Goal: Task Accomplishment & Management: Manage account settings

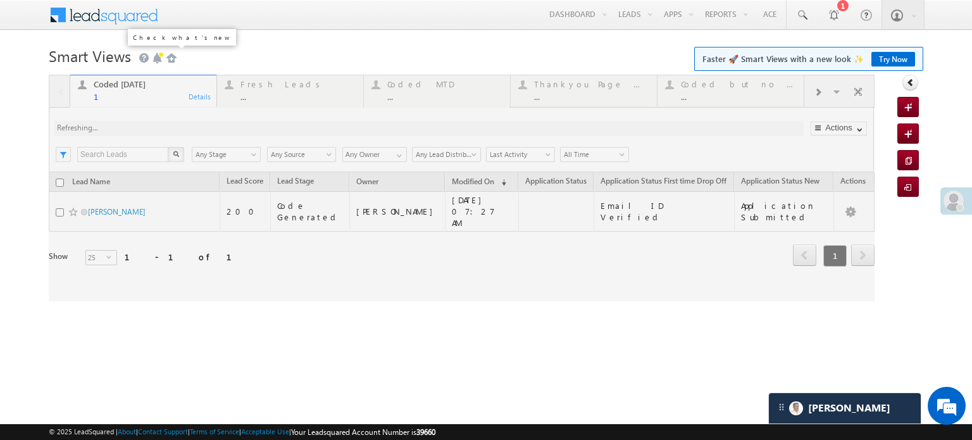
scroll to position [6191, 0]
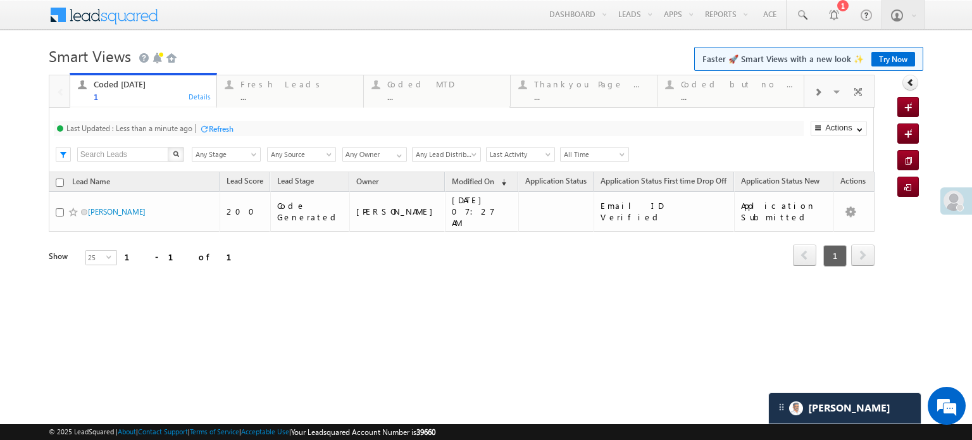
click at [221, 131] on div "Refresh" at bounding box center [221, 128] width 25 height 9
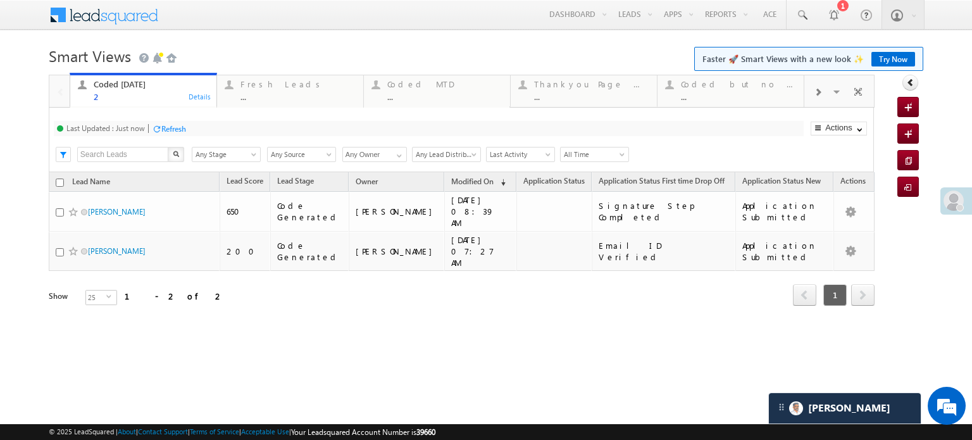
click at [175, 123] on div "Refresh" at bounding box center [169, 128] width 34 height 12
click at [278, 80] on div "Fresh Leads" at bounding box center [297, 84] width 115 height 10
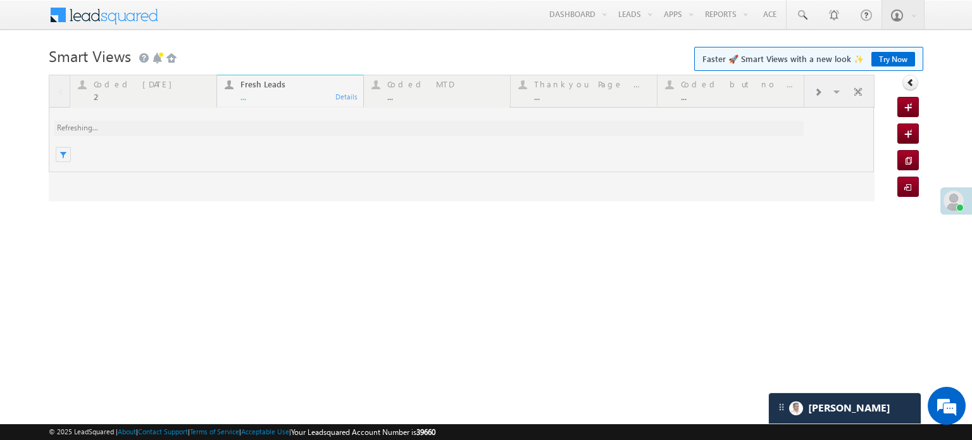
scroll to position [0, 0]
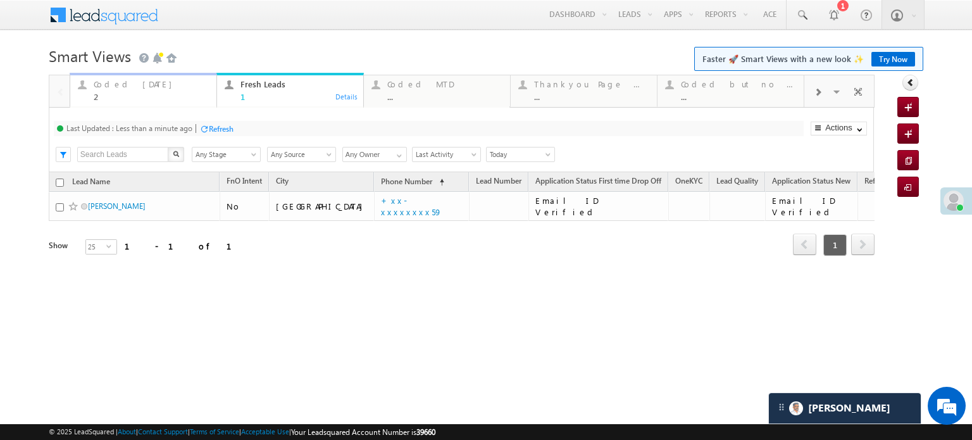
click at [128, 86] on div "Coded Today" at bounding box center [151, 84] width 115 height 10
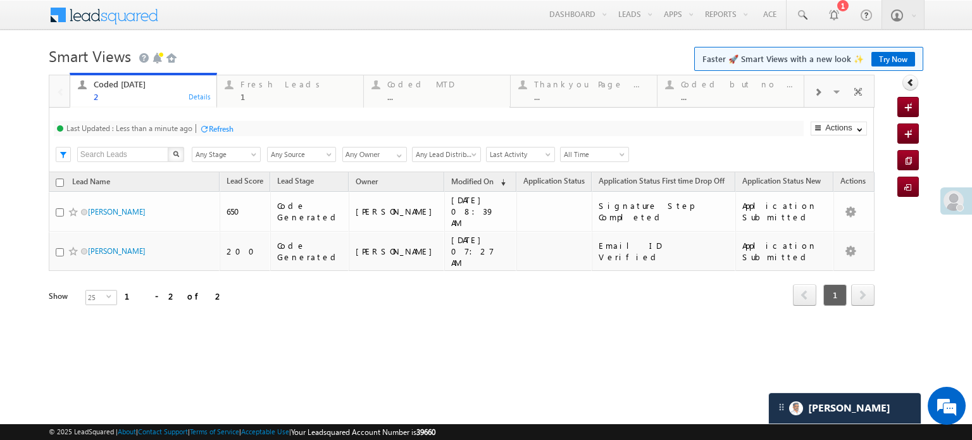
click at [199, 129] on div "Last Updated : Less than a minute ago Refresh Refreshing..." at bounding box center [429, 128] width 750 height 15
click at [213, 132] on div "Refresh" at bounding box center [221, 128] width 25 height 9
click at [273, 85] on div "Fresh Leads" at bounding box center [297, 84] width 115 height 10
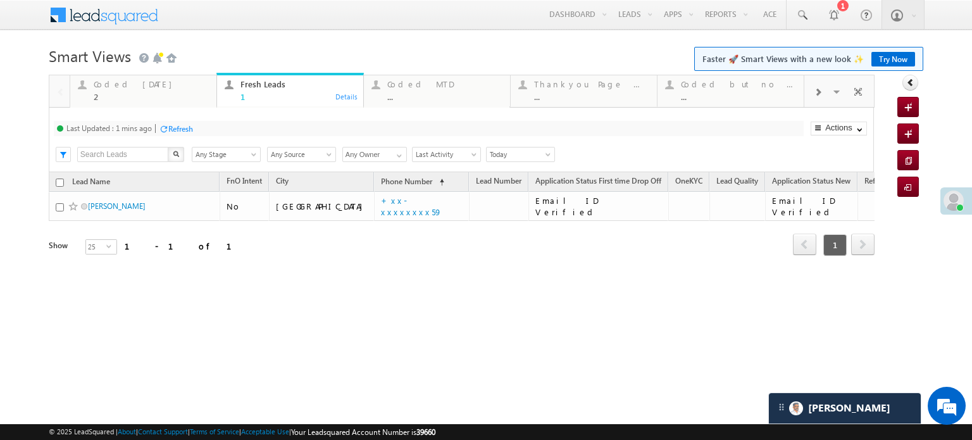
click at [180, 121] on div "Last Updated : 1 mins ago Refresh Refreshing..." at bounding box center [429, 128] width 750 height 15
click at [181, 130] on div "Refresh" at bounding box center [180, 128] width 25 height 9
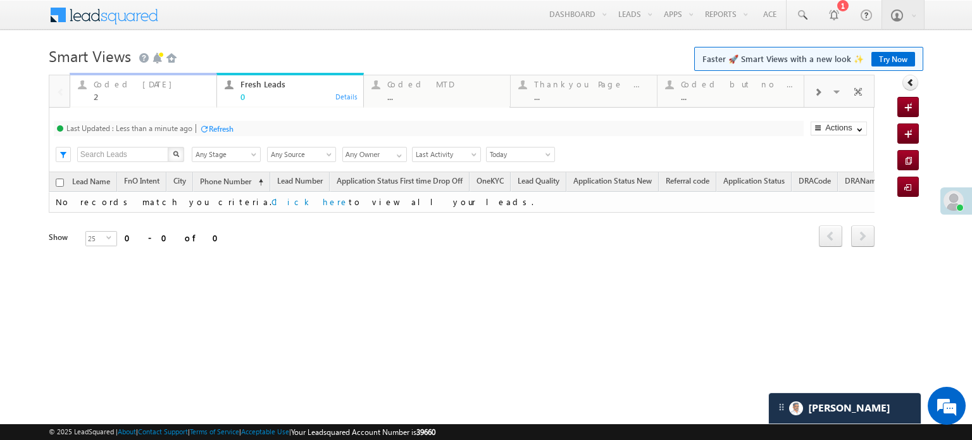
click at [149, 93] on div "2" at bounding box center [151, 96] width 115 height 9
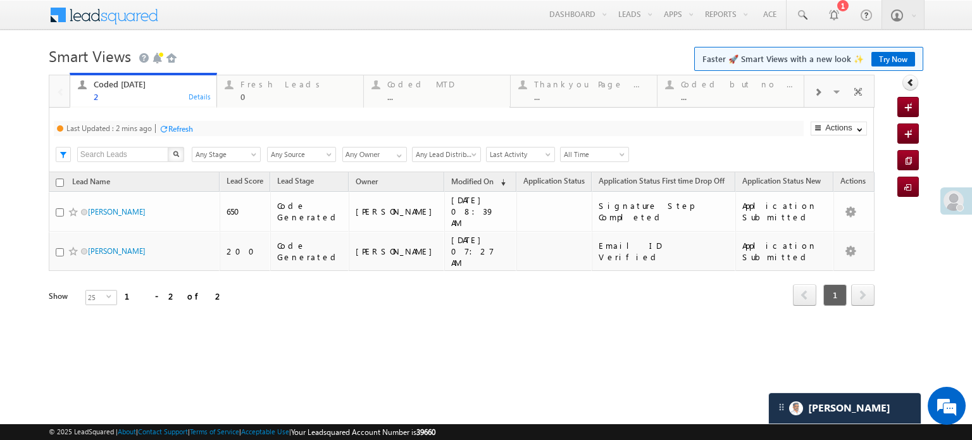
click at [178, 125] on div "Refresh" at bounding box center [180, 128] width 25 height 9
click at [281, 92] on div "0" at bounding box center [297, 96] width 115 height 9
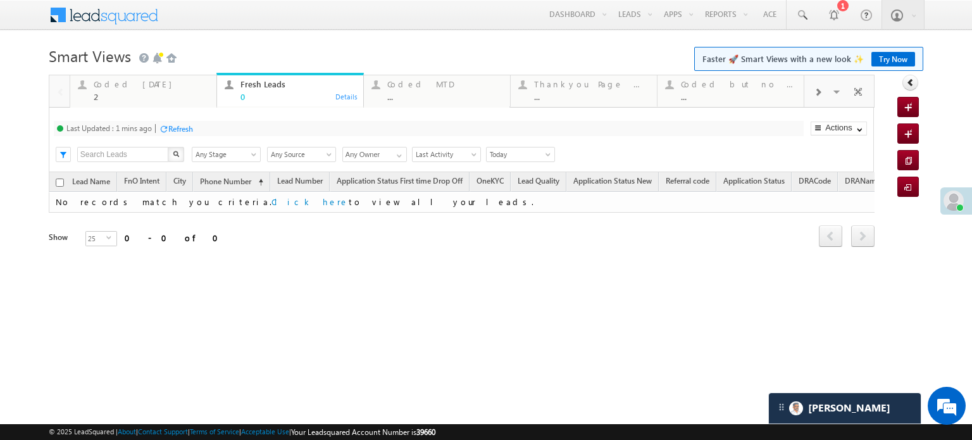
click at [193, 127] on div "Refresh" at bounding box center [180, 128] width 25 height 9
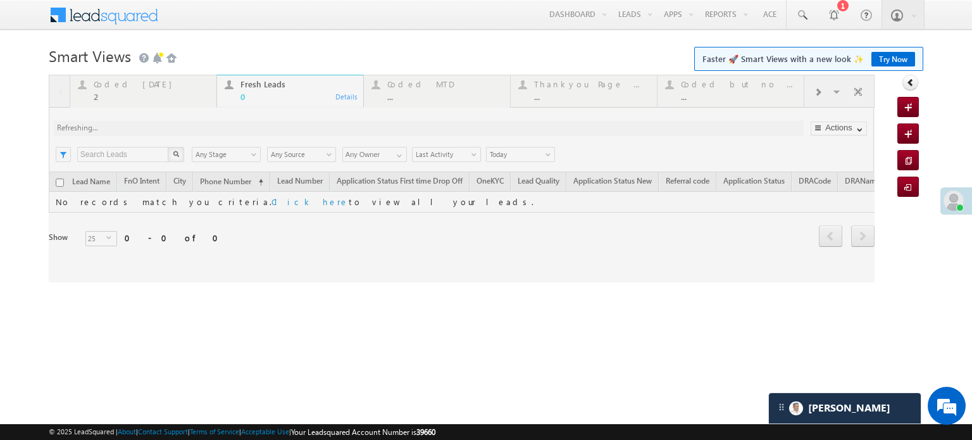
click at [187, 129] on div at bounding box center [462, 179] width 826 height 208
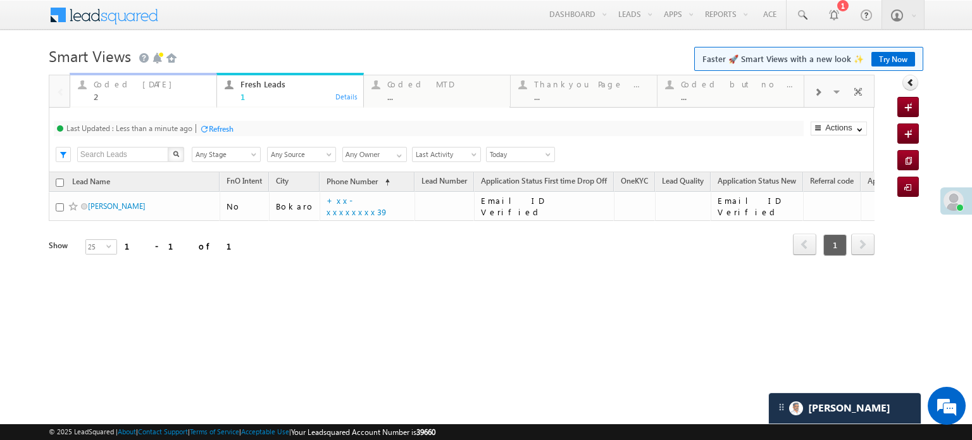
click at [128, 97] on div "2" at bounding box center [151, 96] width 115 height 9
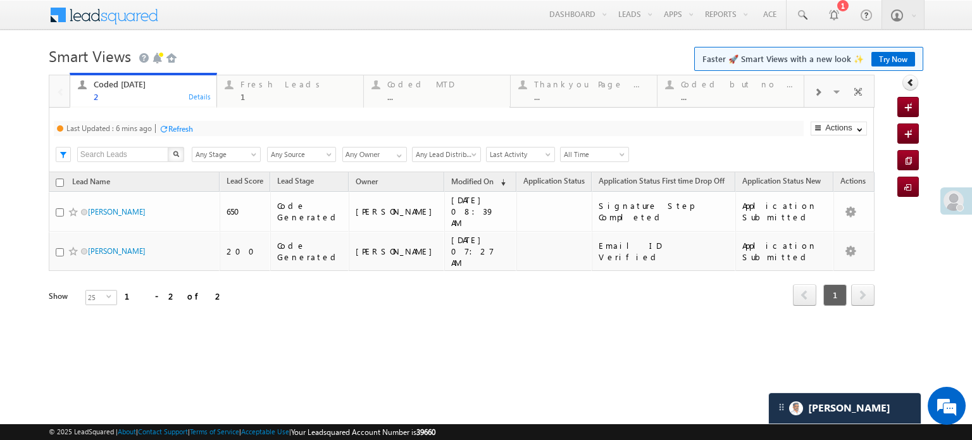
click at [180, 124] on div "Refresh" at bounding box center [180, 128] width 25 height 9
click at [278, 79] on div "Fresh Leads" at bounding box center [297, 84] width 115 height 10
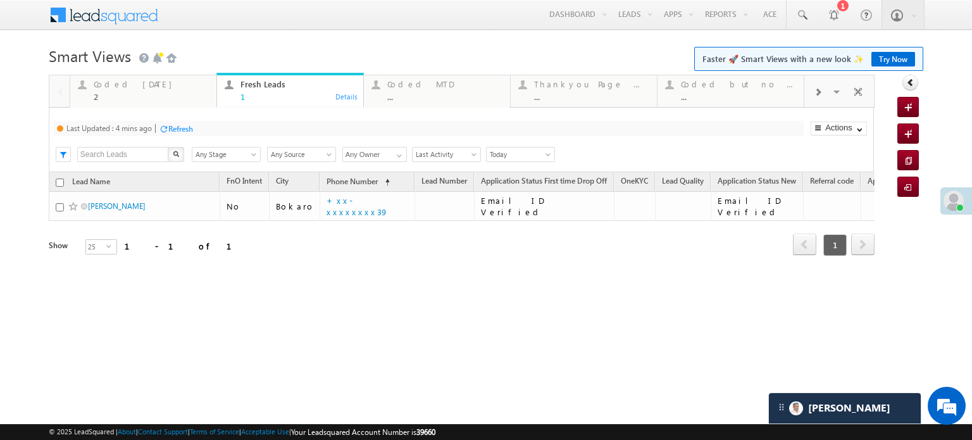
click at [185, 130] on div "Refresh" at bounding box center [180, 128] width 25 height 9
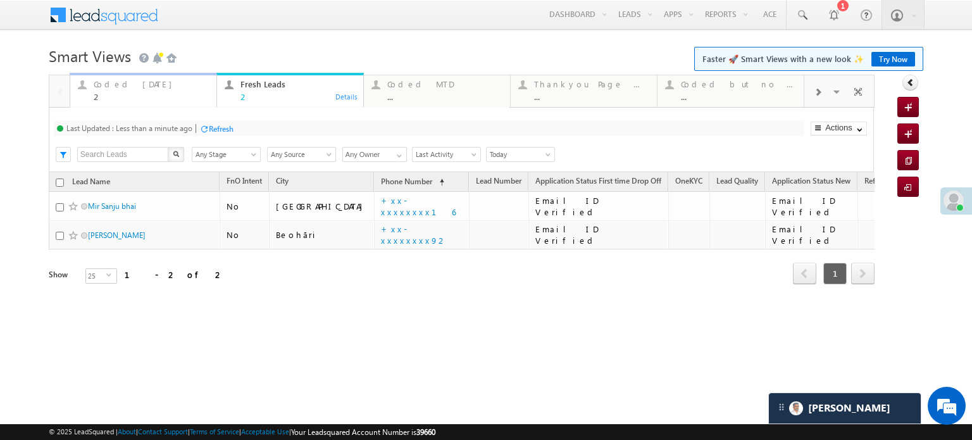
click at [124, 87] on div "Coded Today" at bounding box center [151, 84] width 115 height 10
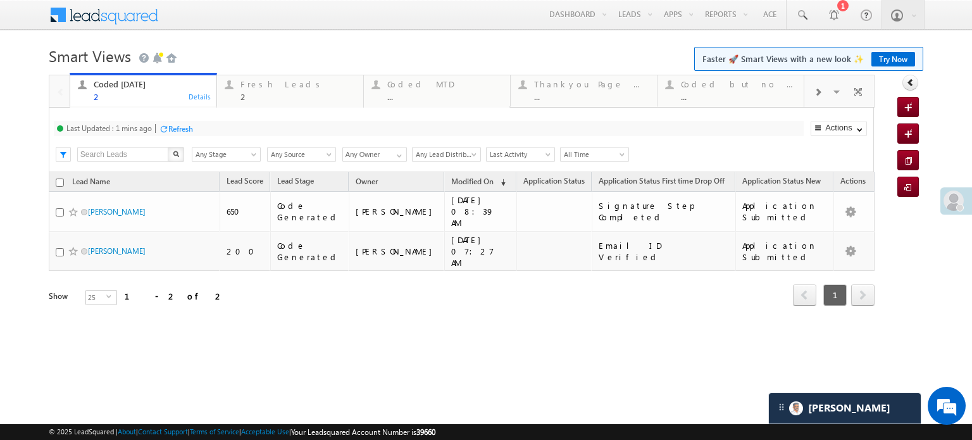
click at [175, 130] on div "Refresh" at bounding box center [180, 128] width 25 height 9
click at [251, 97] on div "2" at bounding box center [297, 96] width 115 height 9
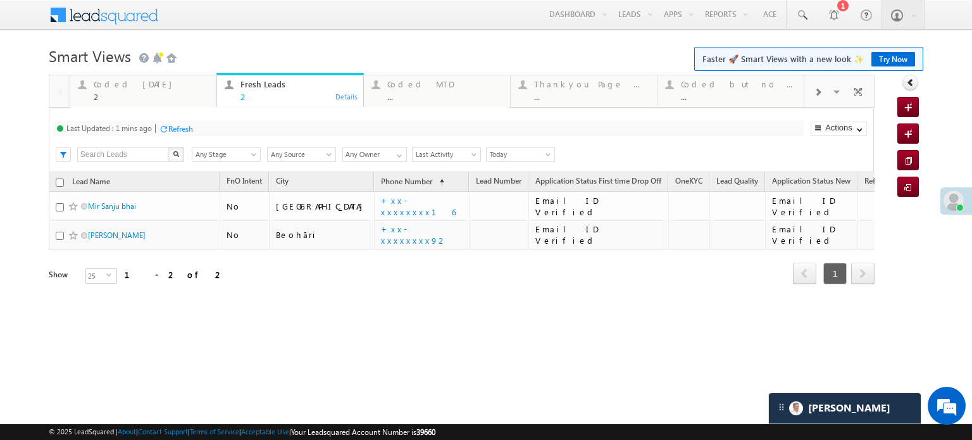
click at [192, 130] on div "Refresh" at bounding box center [180, 128] width 25 height 9
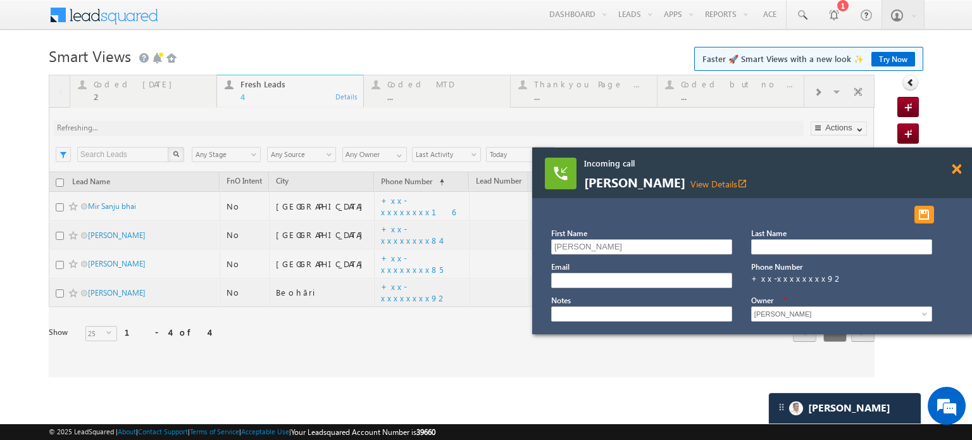
click at [955, 170] on span at bounding box center [956, 169] width 9 height 11
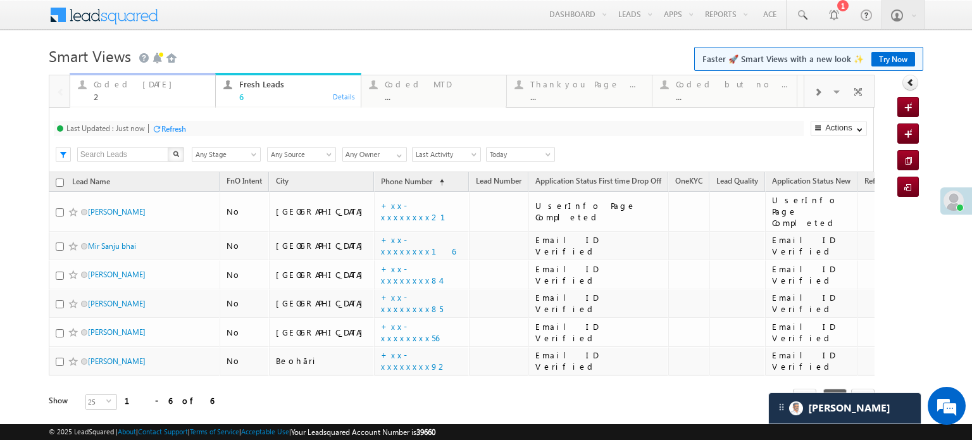
click at [128, 90] on div "Coded Today 2" at bounding box center [151, 89] width 114 height 25
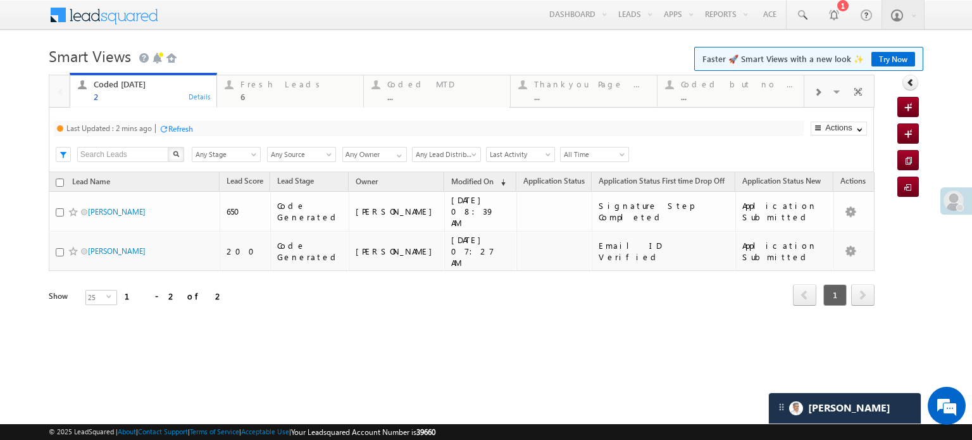
click at [188, 131] on div "Refresh" at bounding box center [180, 128] width 25 height 9
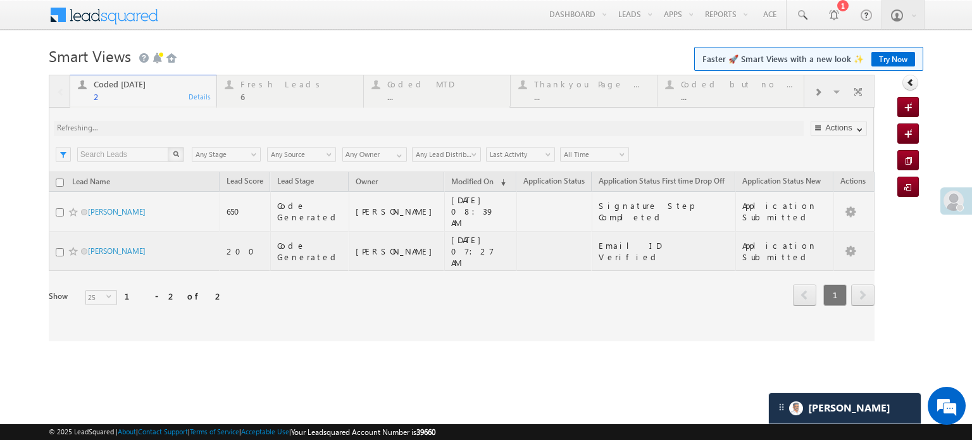
click at [294, 80] on div at bounding box center [462, 208] width 826 height 266
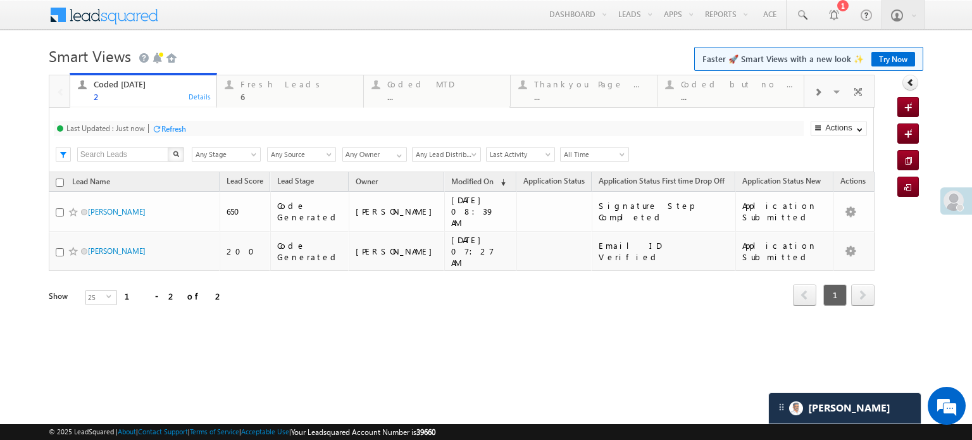
scroll to position [6363, 0]
click at [286, 85] on div "Fresh Leads" at bounding box center [297, 84] width 115 height 10
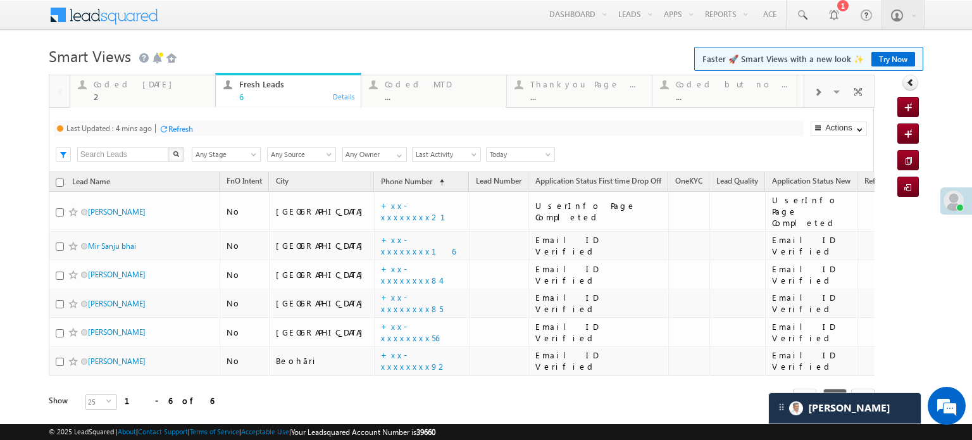
click at [180, 124] on div "Refresh" at bounding box center [180, 128] width 25 height 9
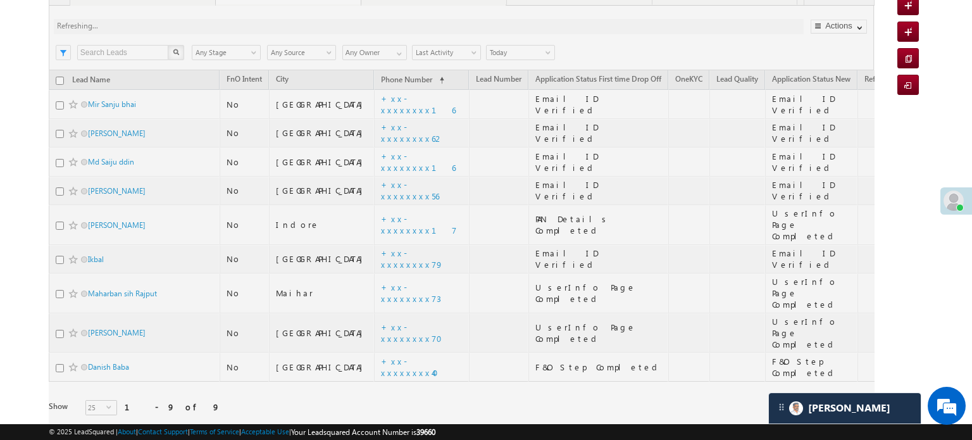
scroll to position [119, 0]
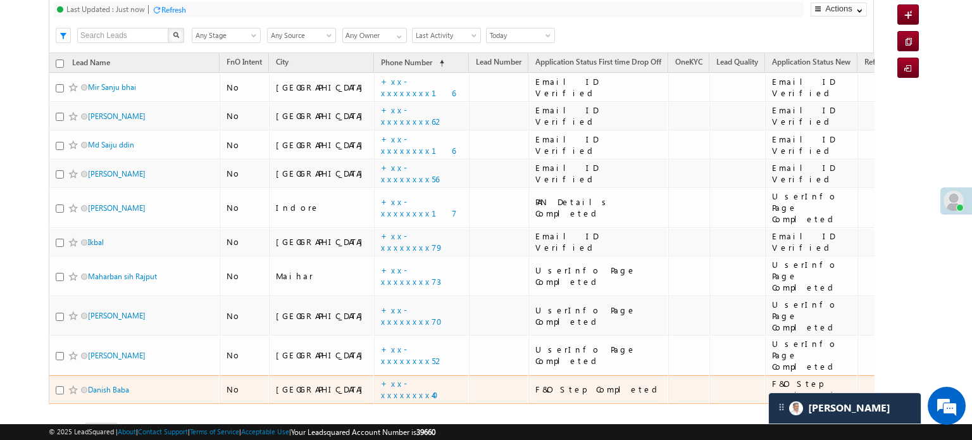
click at [374, 375] on td "+xx-xxxxxxxx40" at bounding box center [421, 389] width 95 height 29
click at [381, 378] on link "+xx-xxxxxxxx40" at bounding box center [413, 389] width 65 height 22
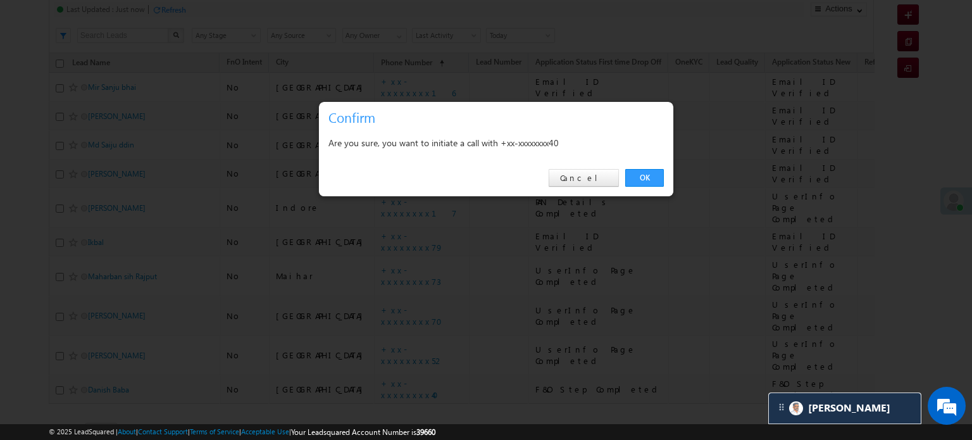
click at [627, 187] on div "OK Cancel" at bounding box center [496, 178] width 354 height 36
click at [634, 177] on link "OK" at bounding box center [644, 178] width 39 height 18
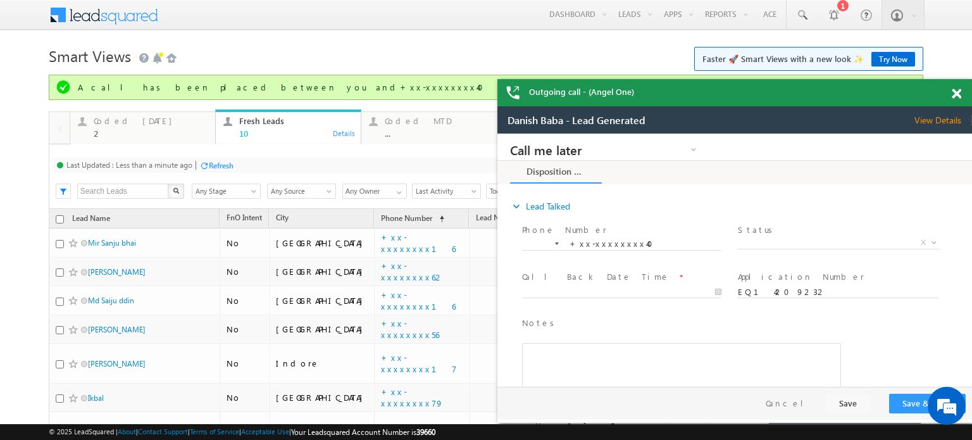
scroll to position [0, 0]
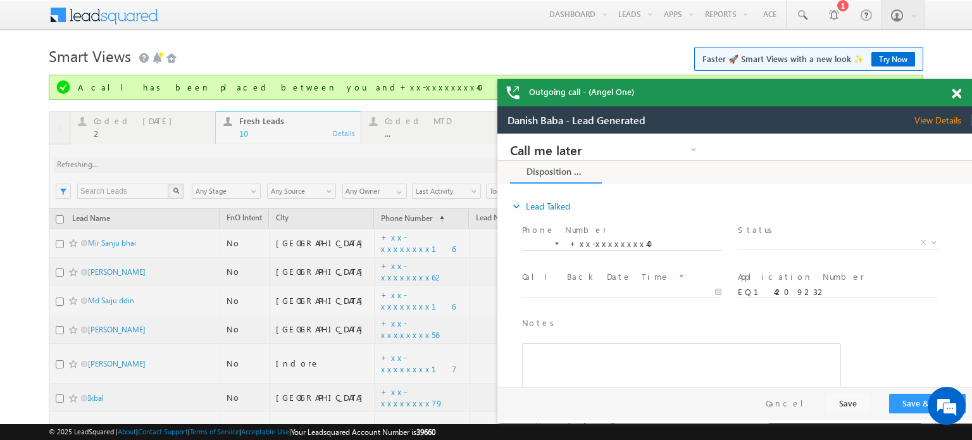
click at [953, 93] on span at bounding box center [956, 94] width 9 height 11
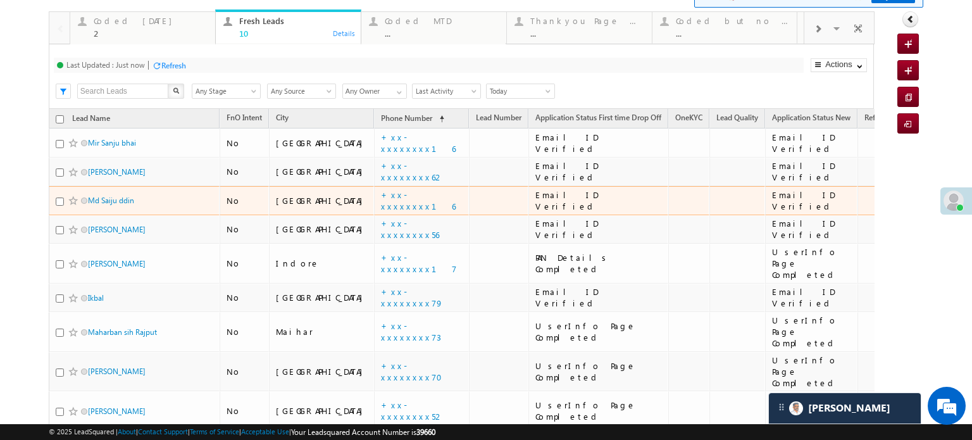
scroll to position [127, 0]
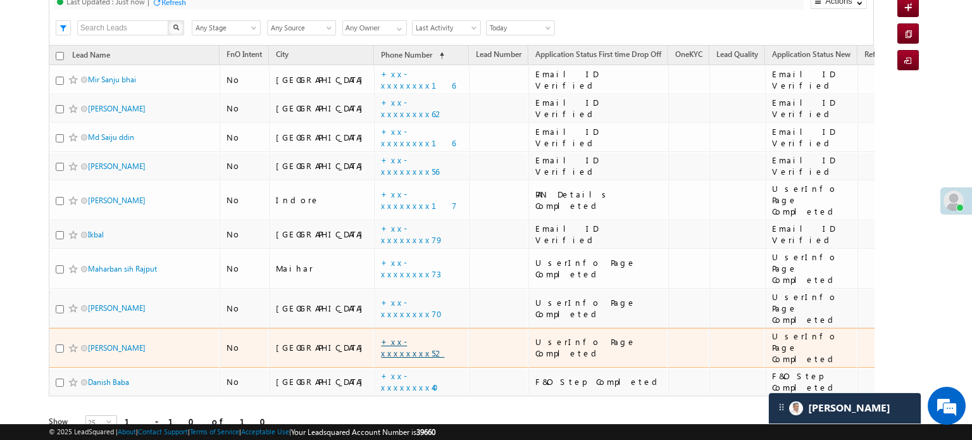
click at [381, 336] on link "+xx-xxxxxxxx52" at bounding box center [412, 347] width 63 height 22
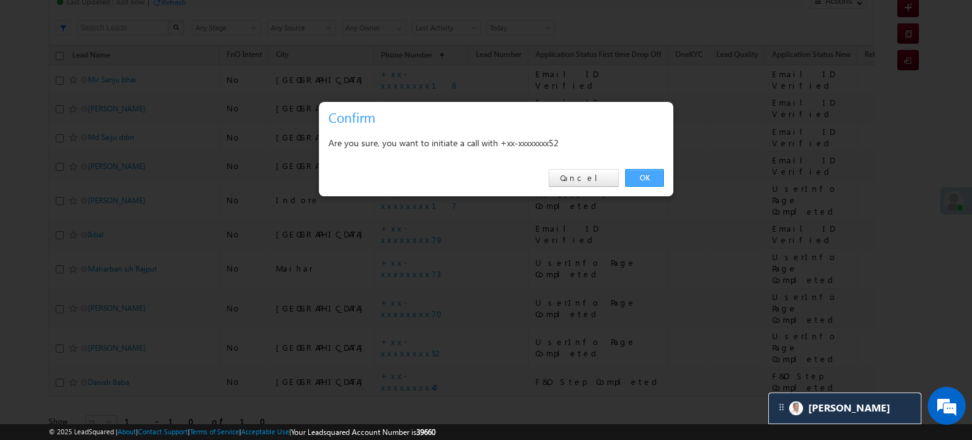
click at [631, 177] on link "OK" at bounding box center [644, 178] width 39 height 18
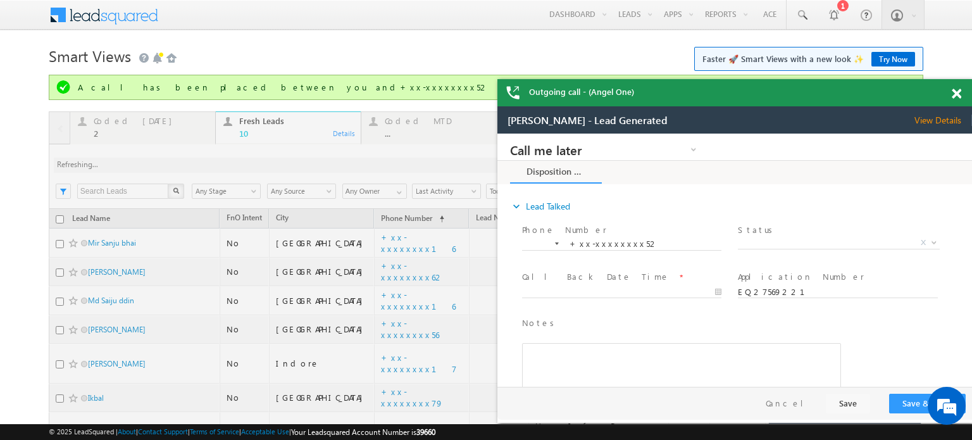
scroll to position [0, 0]
click at [955, 93] on span at bounding box center [956, 94] width 9 height 11
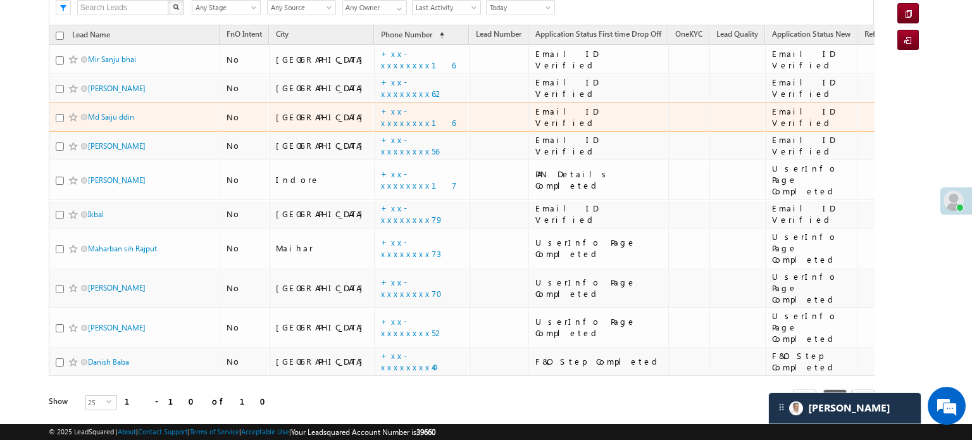
scroll to position [147, 0]
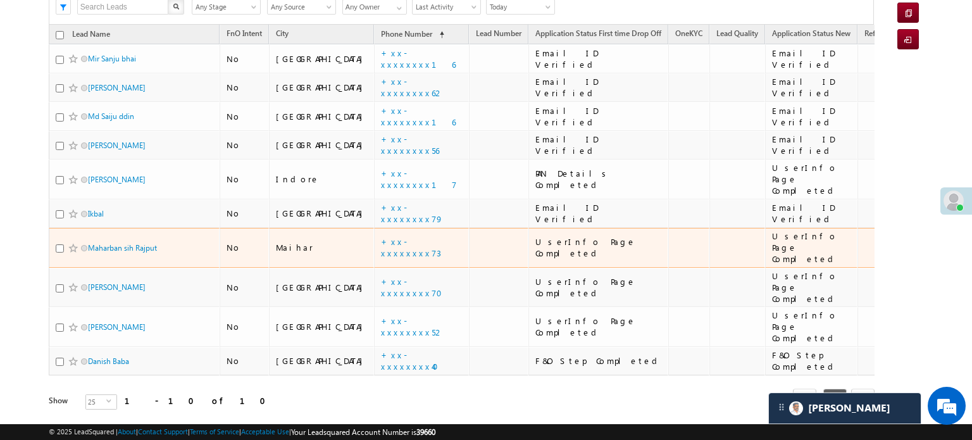
click at [378, 236] on td "+xx-xxxxxxxx73" at bounding box center [421, 248] width 95 height 40
click at [381, 236] on link "+xx-xxxxxxxx73" at bounding box center [411, 247] width 60 height 22
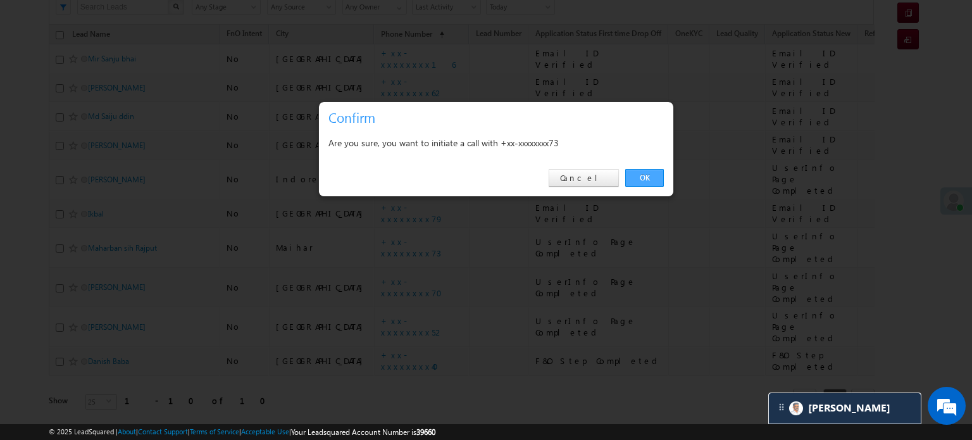
click at [632, 174] on link "OK" at bounding box center [644, 178] width 39 height 18
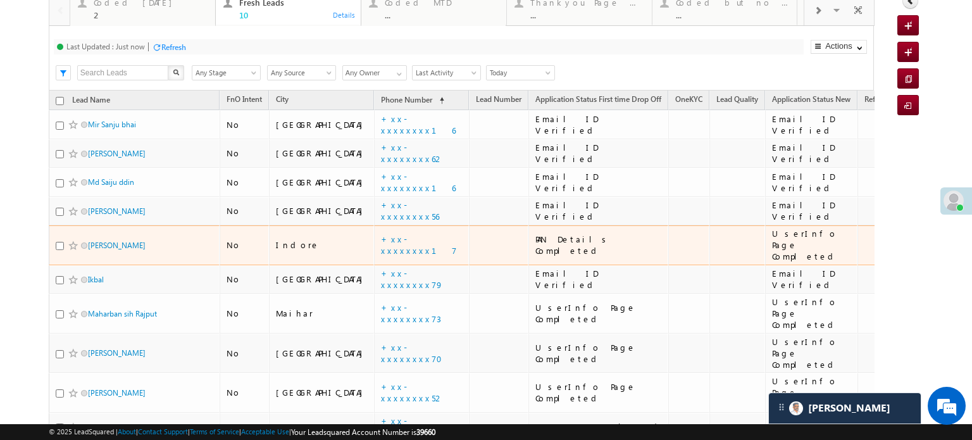
scroll to position [21, 0]
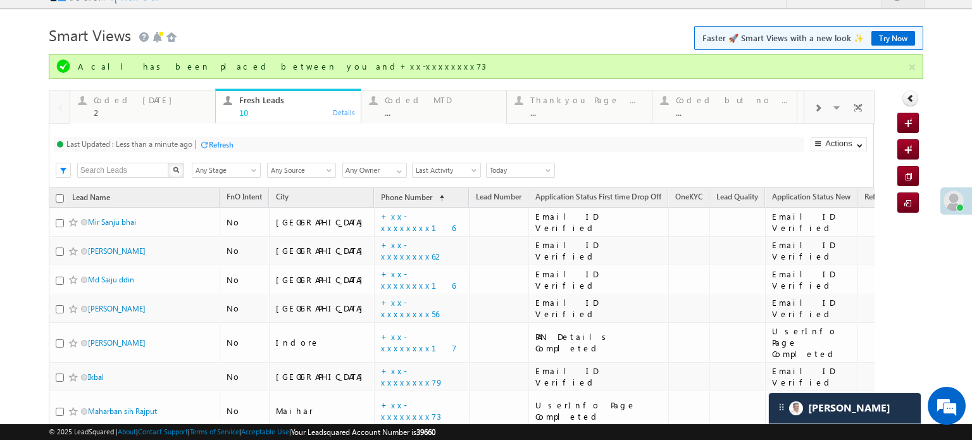
click at [202, 144] on div at bounding box center [203, 144] width 9 height 9
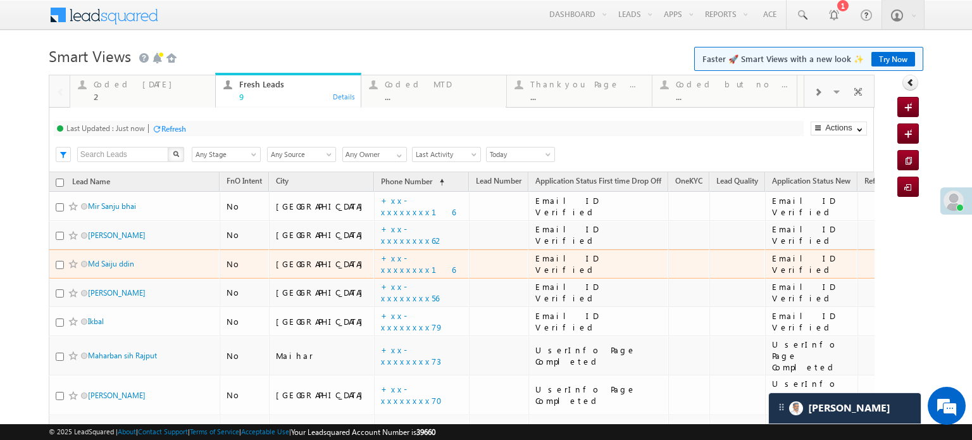
scroll to position [0, 0]
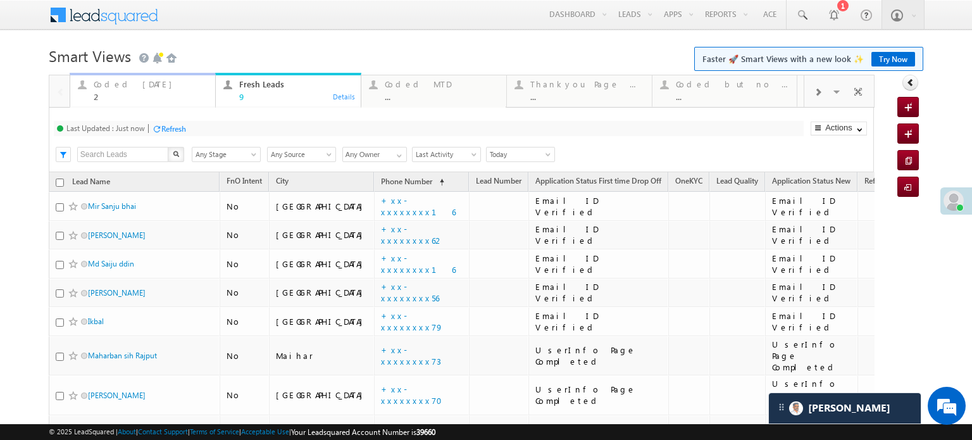
click at [128, 93] on div "2" at bounding box center [151, 96] width 114 height 9
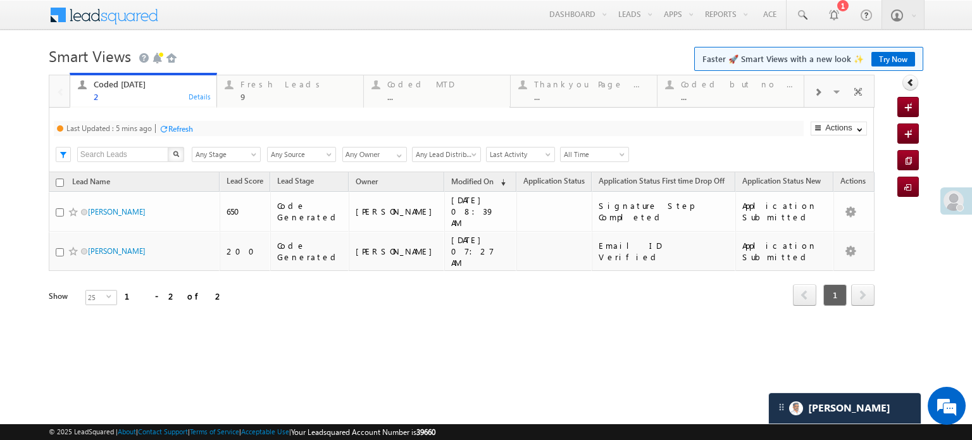
click at [184, 127] on div "Refresh" at bounding box center [180, 128] width 25 height 9
click at [250, 82] on div "Fresh Leads" at bounding box center [297, 84] width 115 height 10
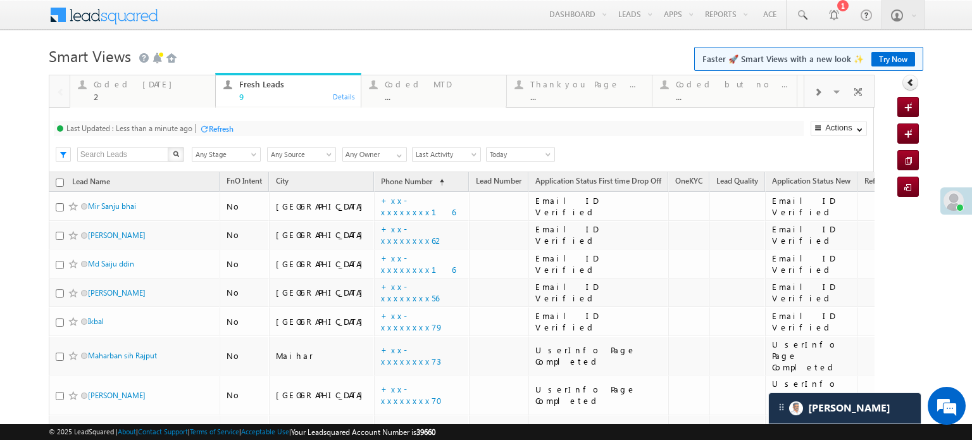
click at [209, 131] on div at bounding box center [203, 128] width 9 height 9
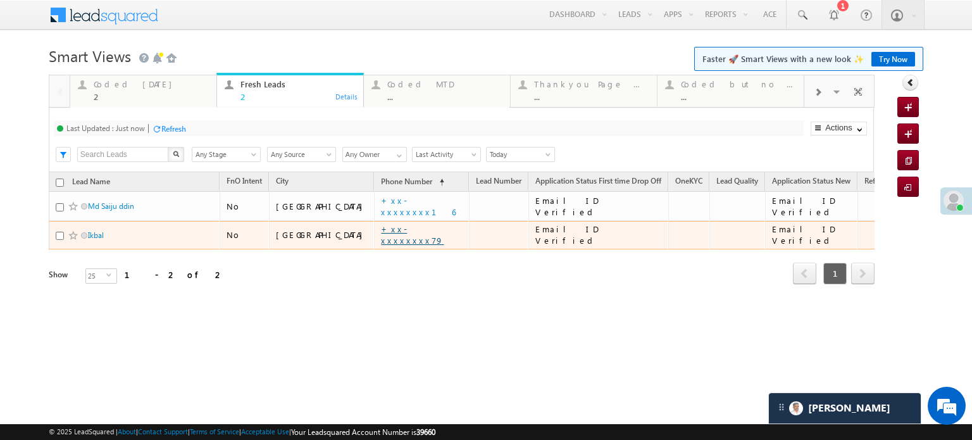
click at [381, 232] on link "+xx-xxxxxxxx79" at bounding box center [412, 234] width 63 height 22
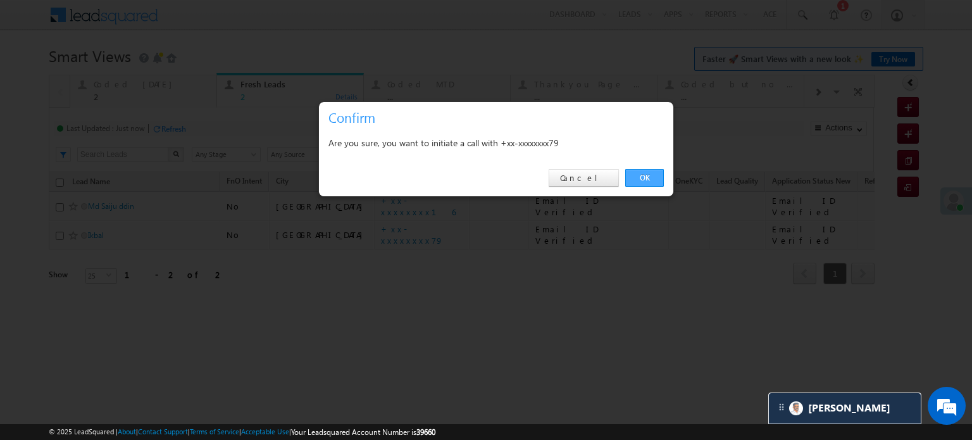
click at [641, 179] on link "OK" at bounding box center [644, 178] width 39 height 18
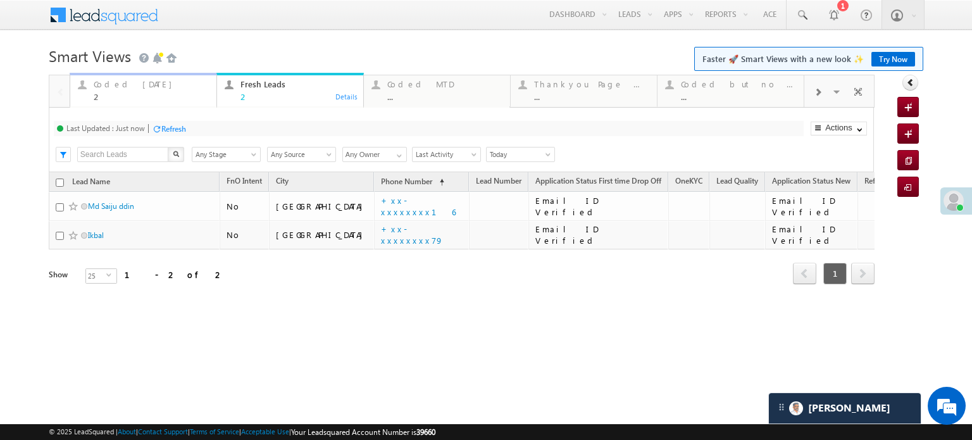
drag, startPoint x: 133, startPoint y: 93, endPoint x: 139, endPoint y: 98, distance: 7.6
click at [133, 93] on div "2" at bounding box center [151, 96] width 115 height 9
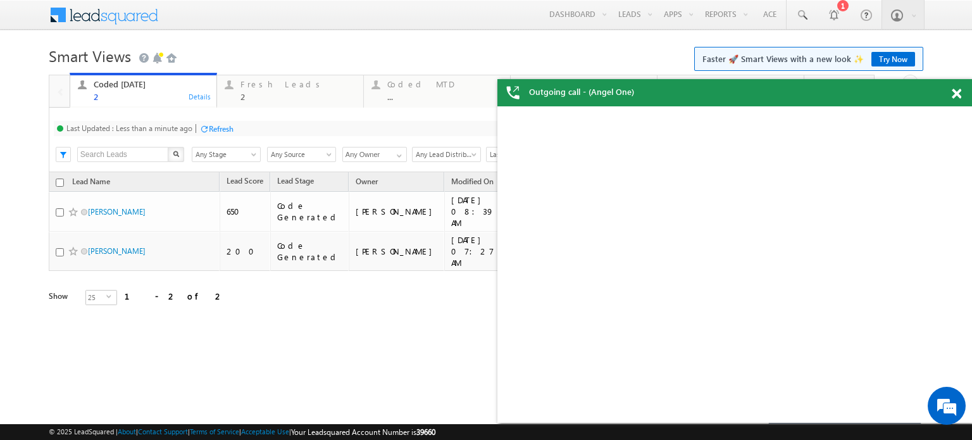
click at [204, 122] on div "Refresh" at bounding box center [216, 128] width 34 height 12
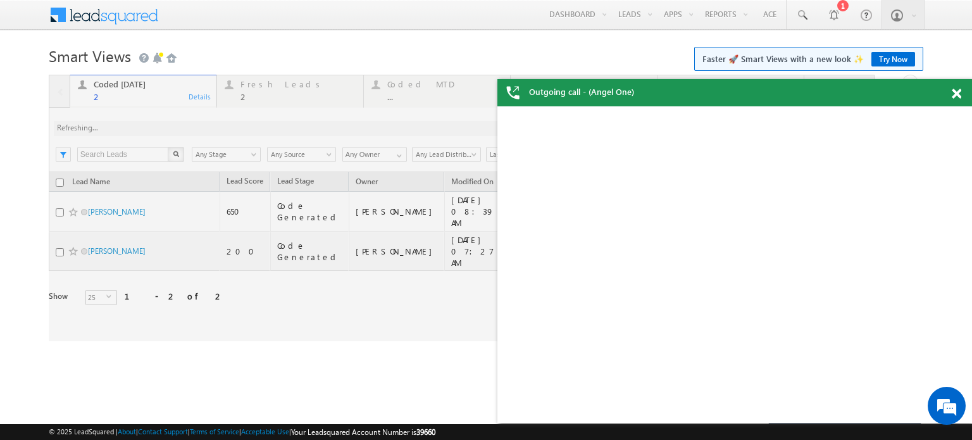
click at [208, 122] on div at bounding box center [462, 208] width 826 height 266
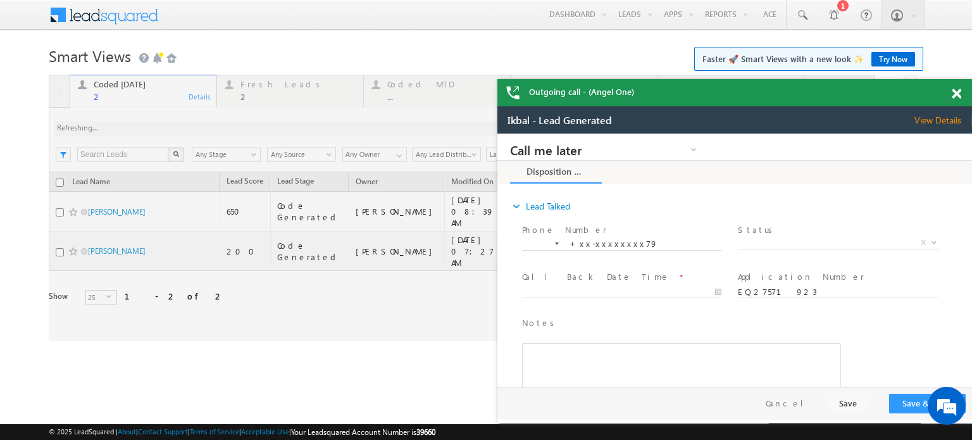
click at [956, 97] on span at bounding box center [956, 94] width 9 height 11
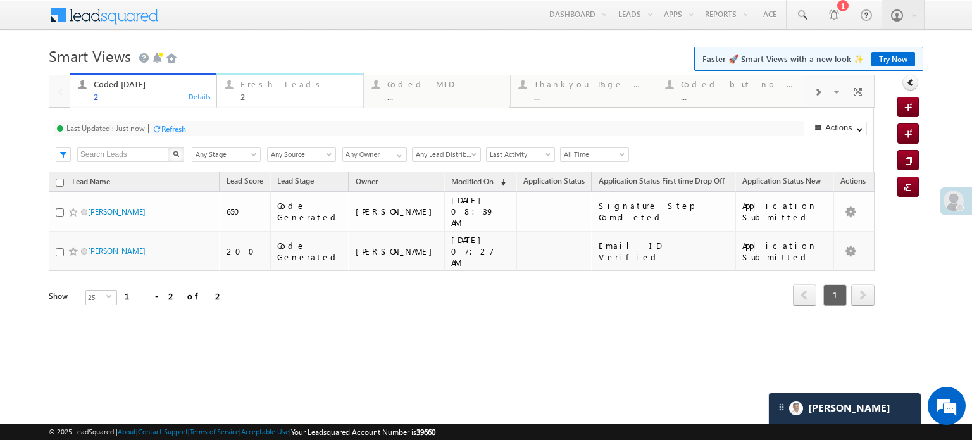
click at [235, 93] on div "Fresh Leads 2 Details" at bounding box center [290, 89] width 144 height 25
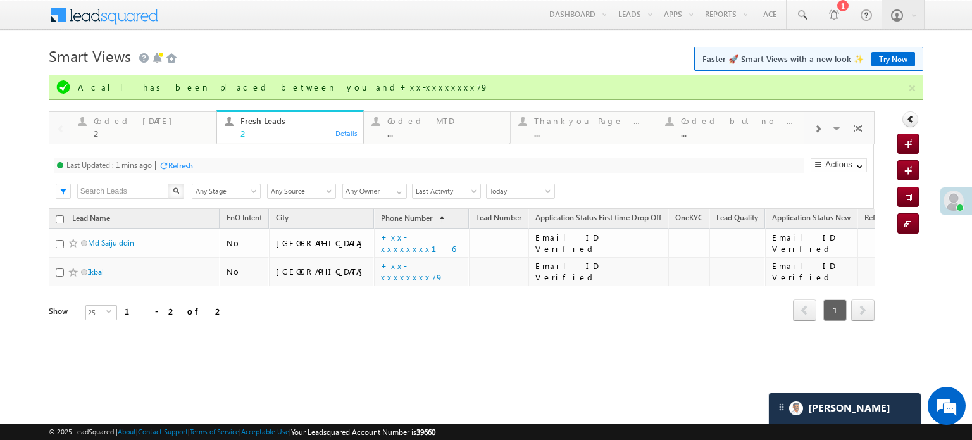
click at [187, 165] on div "Refresh" at bounding box center [180, 165] width 25 height 9
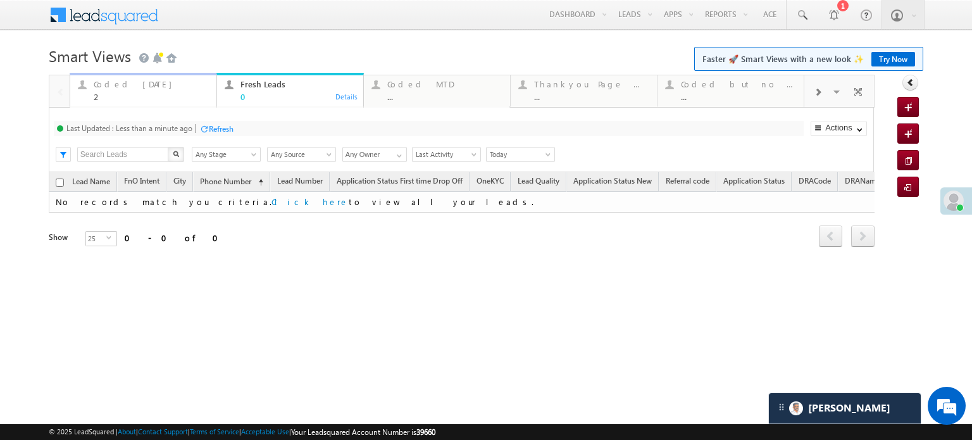
click at [139, 90] on div "Coded Today 2" at bounding box center [151, 89] width 115 height 25
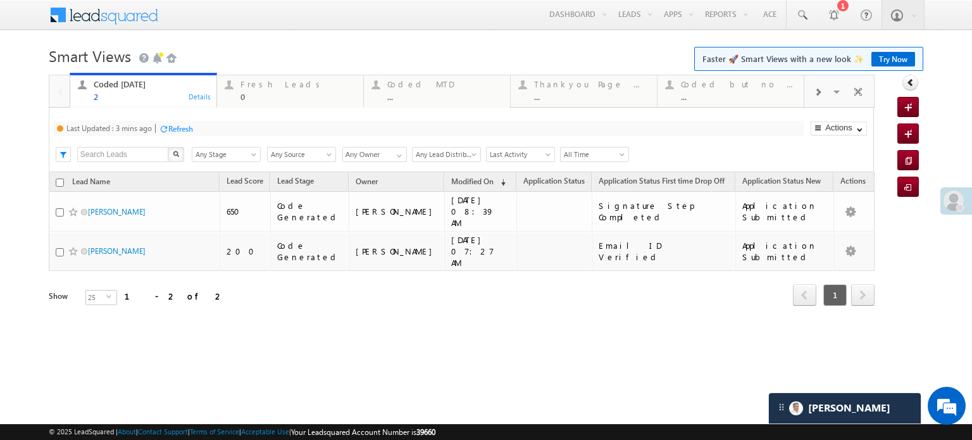
click at [183, 132] on div "Refresh" at bounding box center [180, 128] width 25 height 9
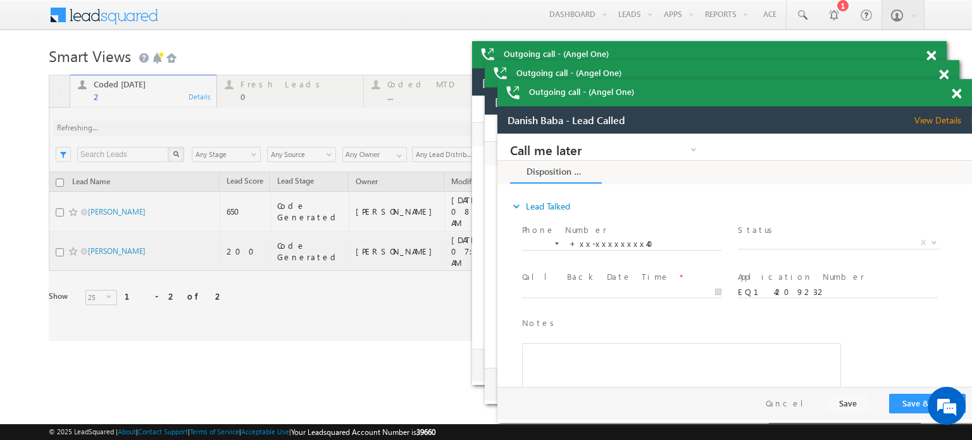
click at [936, 61] on span at bounding box center [930, 56] width 9 height 11
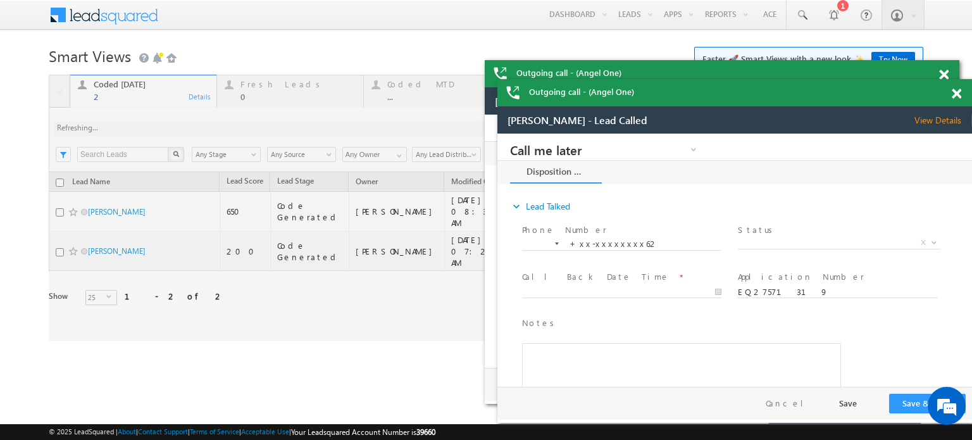
click at [948, 80] on span at bounding box center [943, 75] width 9 height 11
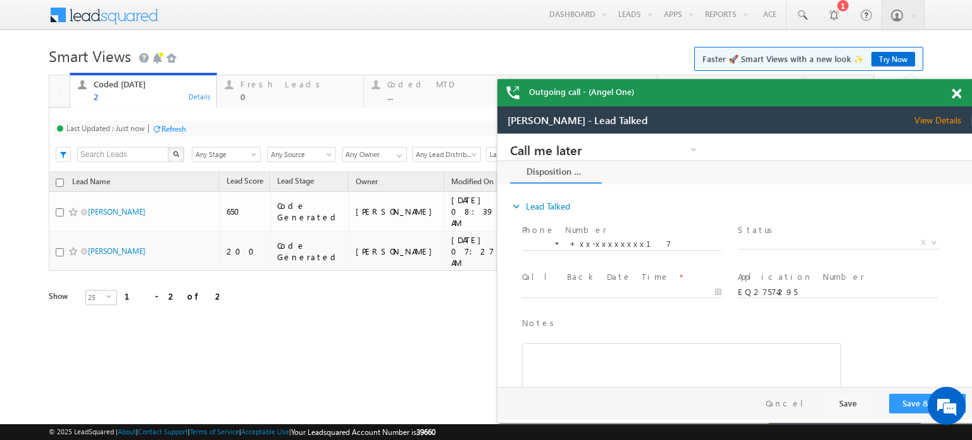
click at [957, 92] on span at bounding box center [956, 94] width 9 height 11
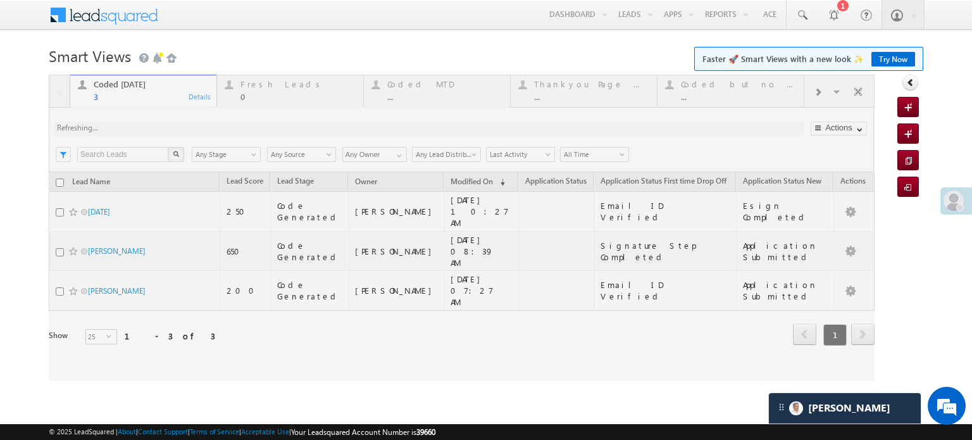
click at [225, 134] on div at bounding box center [462, 228] width 826 height 306
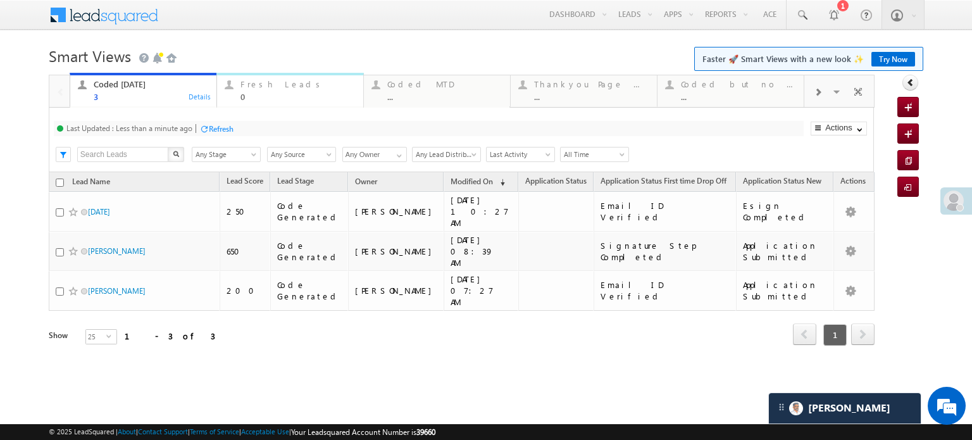
click at [304, 88] on div "Fresh Leads" at bounding box center [297, 84] width 115 height 10
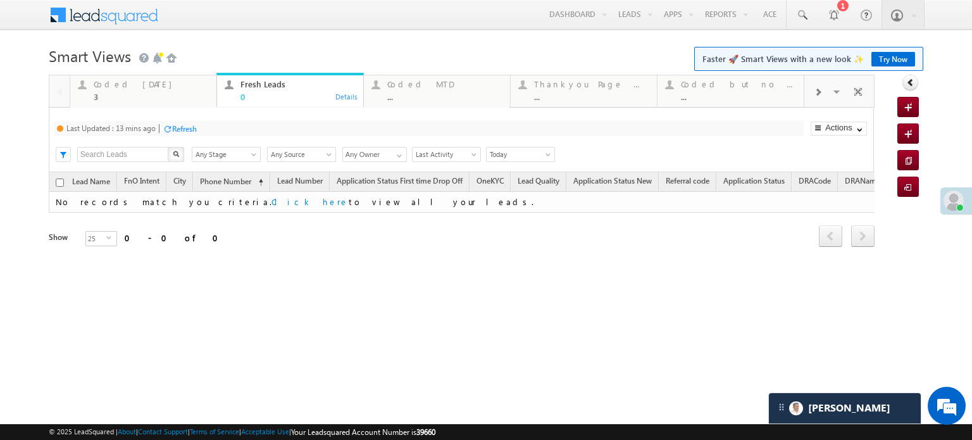
click at [178, 131] on div "Refresh" at bounding box center [184, 128] width 25 height 9
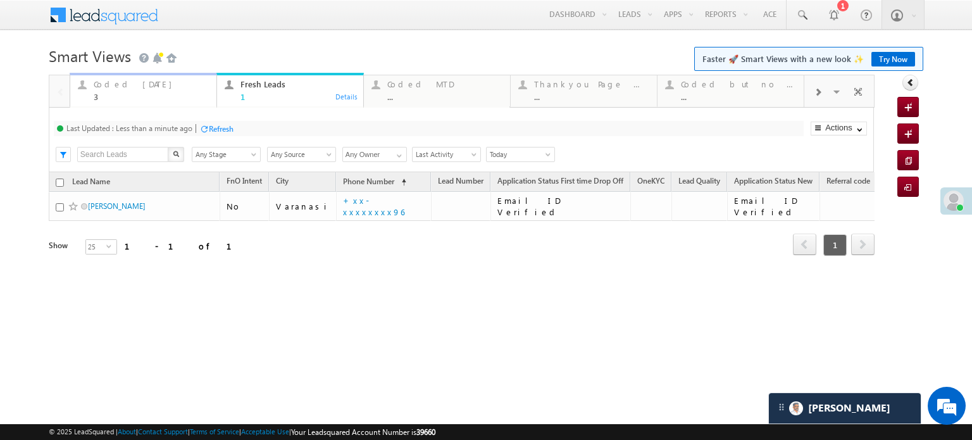
click at [128, 89] on div "Coded Today" at bounding box center [151, 84] width 115 height 10
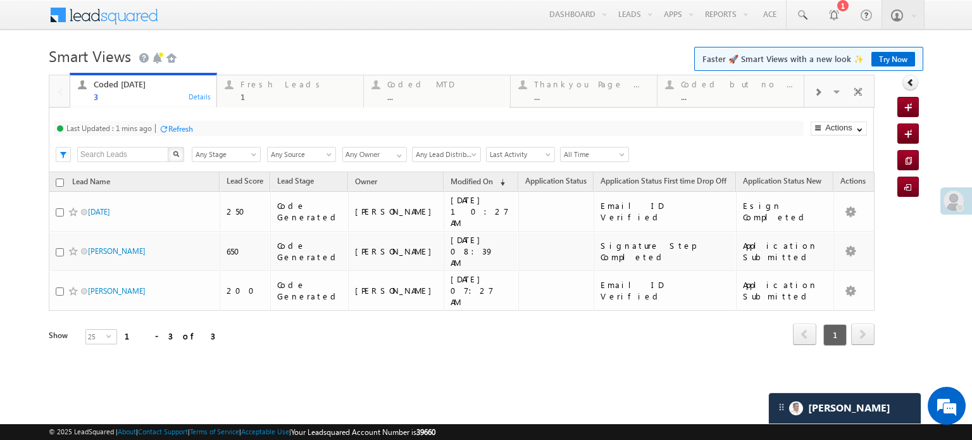
click at [190, 132] on div "Refresh" at bounding box center [180, 128] width 25 height 9
click at [273, 93] on div "1" at bounding box center [297, 96] width 115 height 9
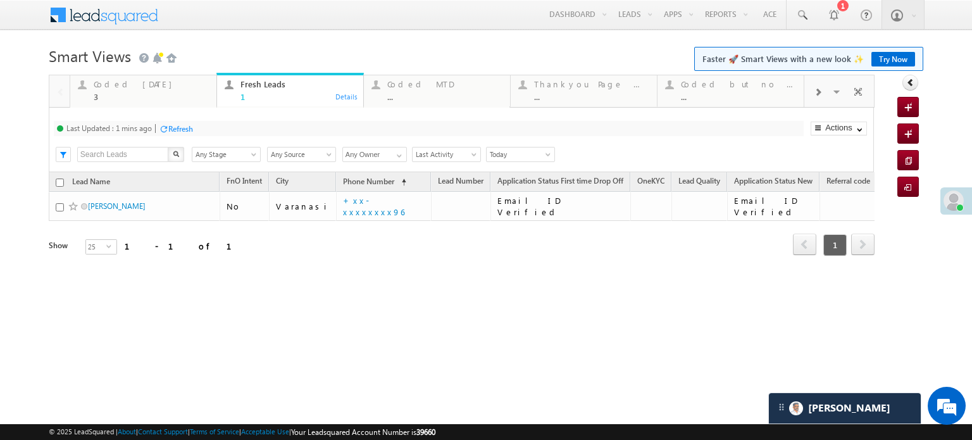
click at [189, 134] on div "Refresh" at bounding box center [180, 128] width 25 height 9
click at [116, 83] on div "Coded Today" at bounding box center [151, 84] width 115 height 10
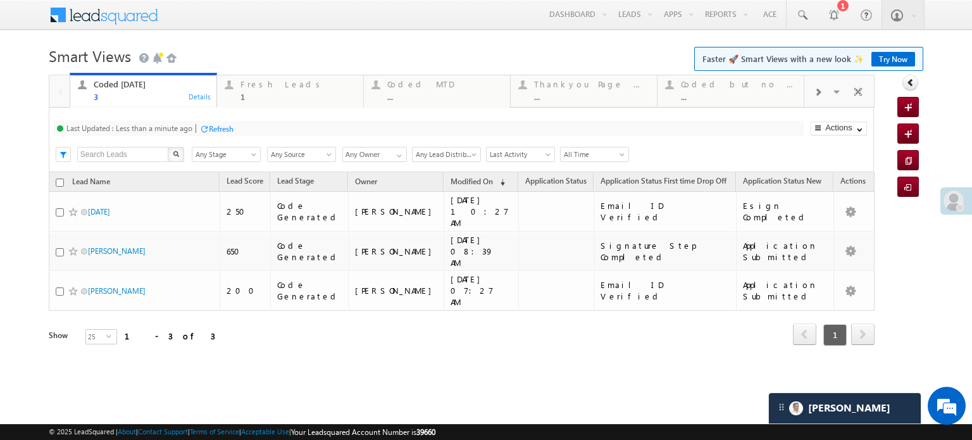
click at [213, 127] on div "Refresh" at bounding box center [221, 128] width 25 height 9
click at [253, 89] on div "Fresh Leads" at bounding box center [297, 84] width 115 height 10
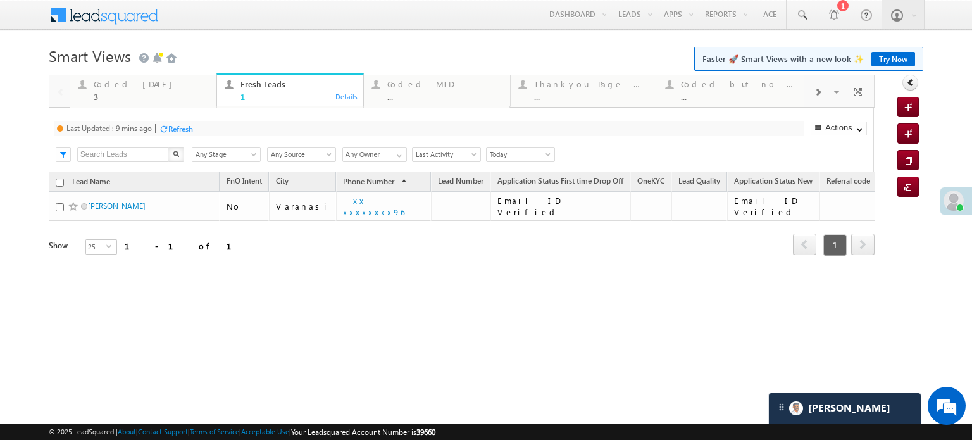
click at [190, 123] on div "Refresh" at bounding box center [176, 128] width 34 height 12
click at [167, 127] on div "Refresh" at bounding box center [173, 128] width 25 height 9
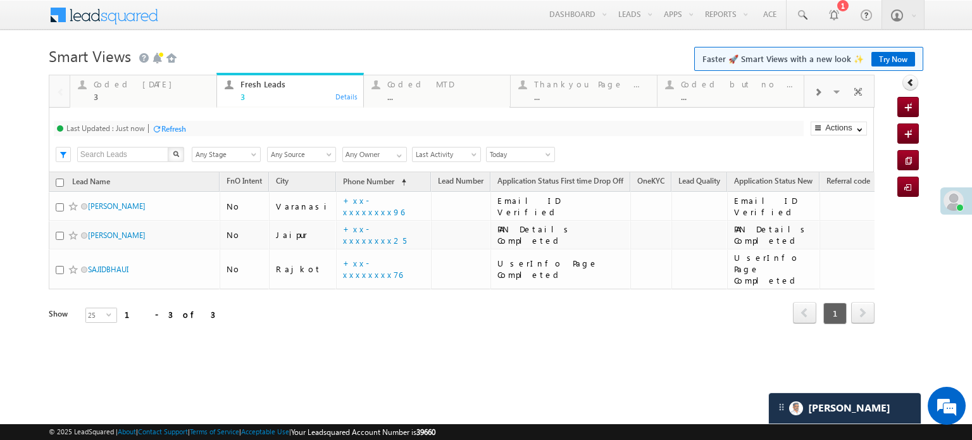
click at [170, 129] on div "Refresh" at bounding box center [173, 128] width 25 height 9
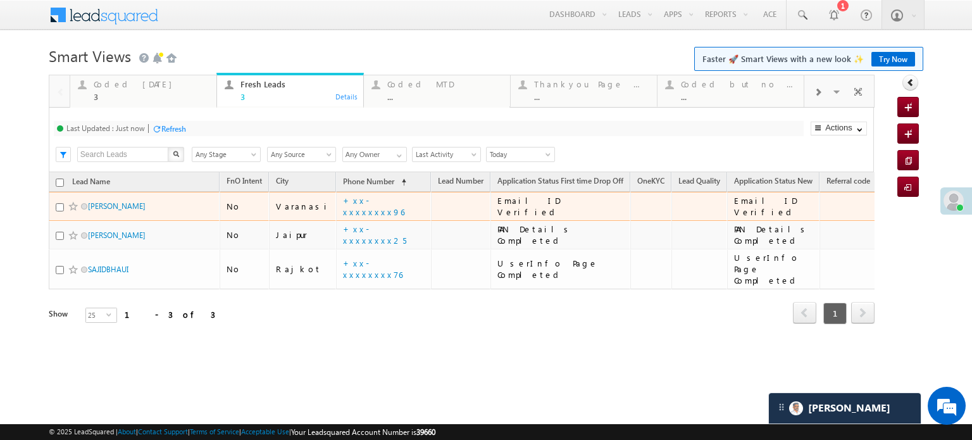
click at [340, 212] on td "+xx-xxxxxxxx96" at bounding box center [383, 206] width 95 height 29
click at [343, 205] on link "+xx-xxxxxxxx96" at bounding box center [373, 206] width 61 height 22
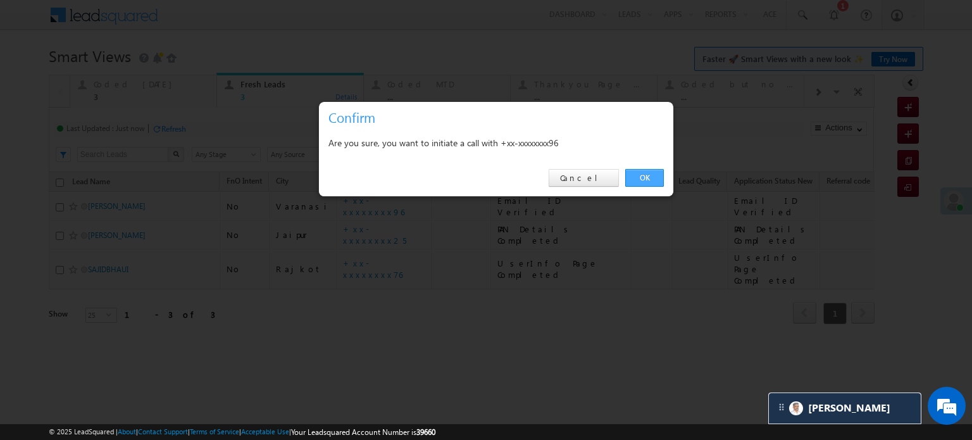
click at [632, 178] on link "OK" at bounding box center [644, 178] width 39 height 18
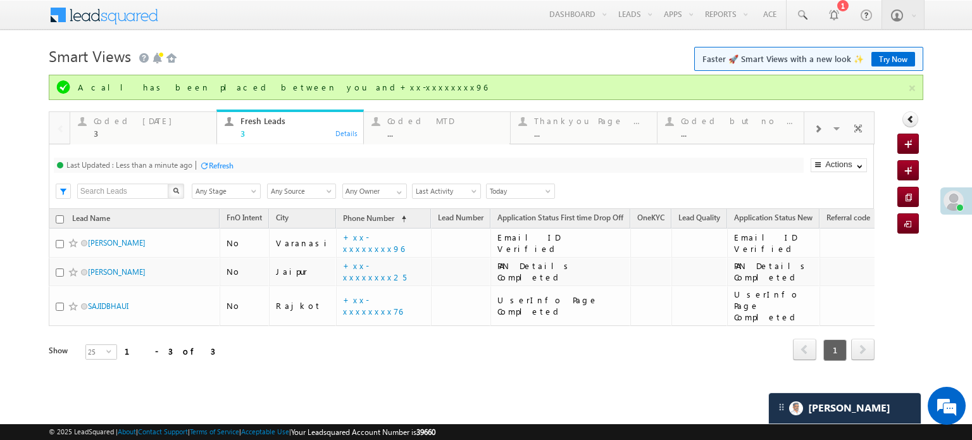
click at [215, 164] on div "Refresh" at bounding box center [221, 165] width 25 height 9
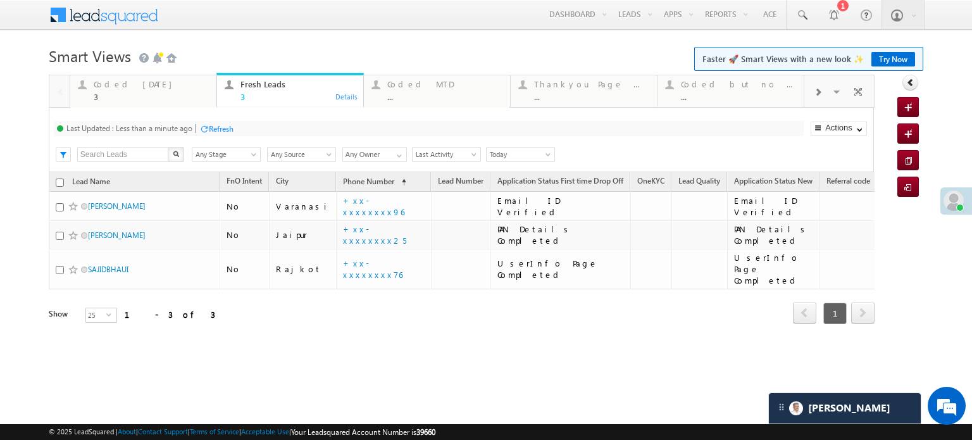
click at [225, 116] on div "Last Updated : Less than a minute ago Refresh Refreshing... Search X Lead Stage…" at bounding box center [461, 140] width 825 height 65
click at [226, 128] on div "Refresh" at bounding box center [221, 128] width 25 height 9
click at [163, 128] on div "Refresh" at bounding box center [173, 128] width 25 height 9
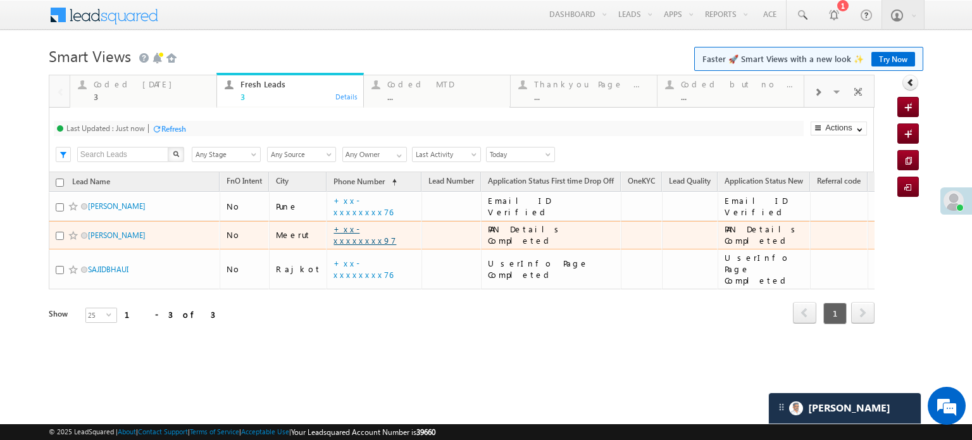
click at [352, 235] on link "+xx-xxxxxxxx97" at bounding box center [364, 234] width 63 height 22
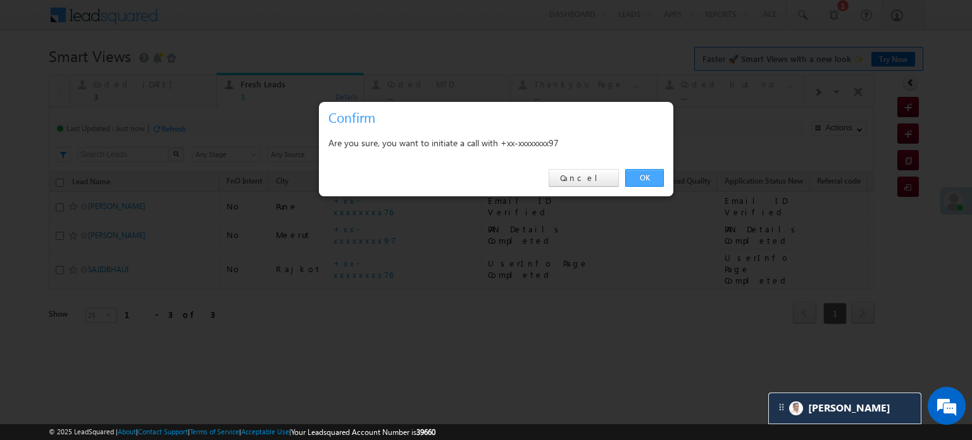
click at [633, 182] on link "OK" at bounding box center [644, 178] width 39 height 18
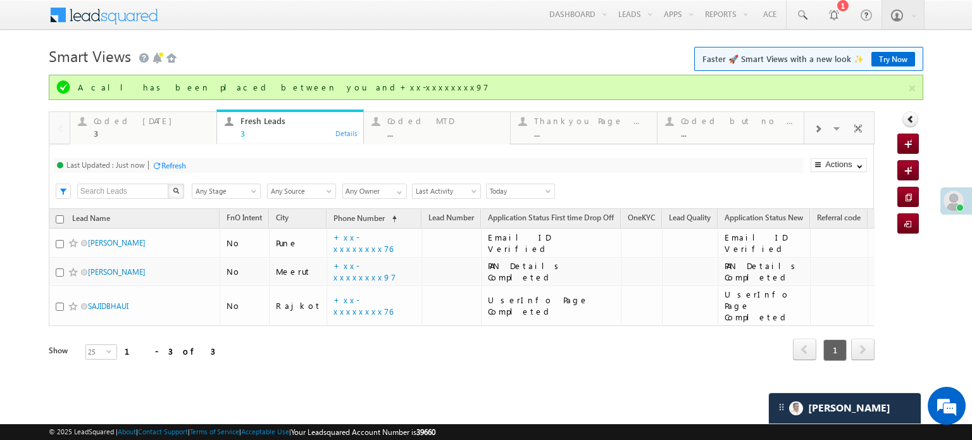
click at [177, 170] on div "Refresh" at bounding box center [173, 165] width 25 height 9
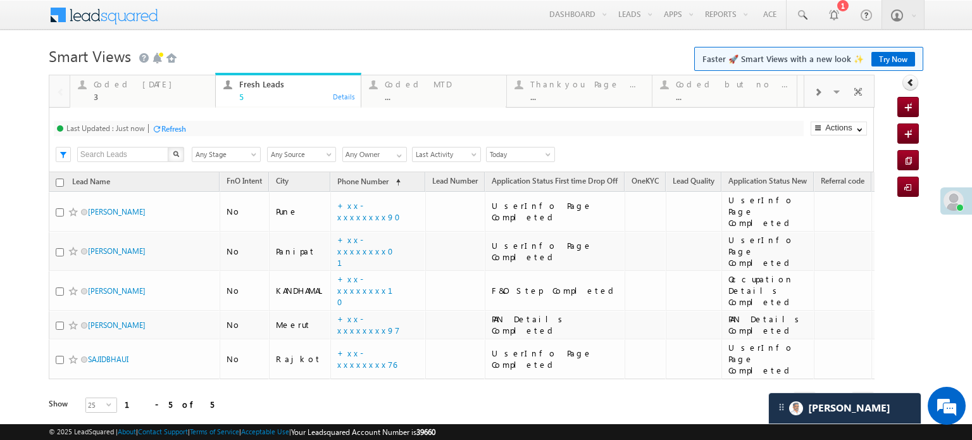
click at [175, 125] on div "Refresh" at bounding box center [173, 128] width 25 height 9
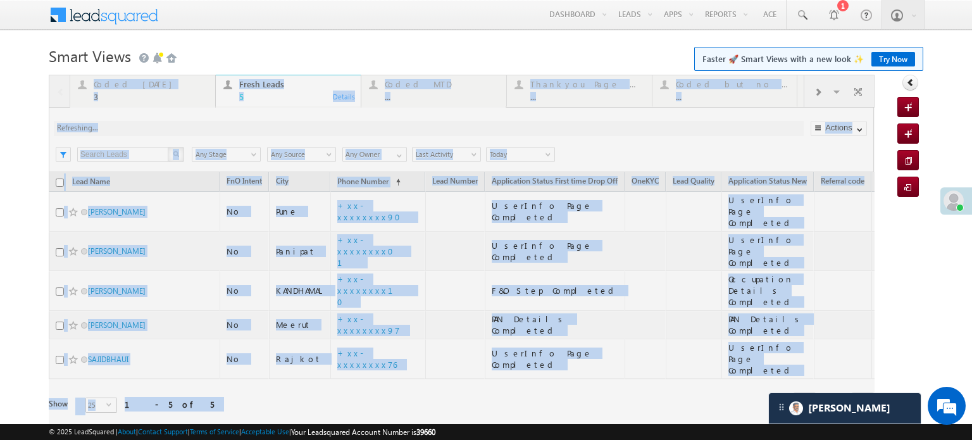
click at [175, 125] on div at bounding box center [462, 262] width 826 height 374
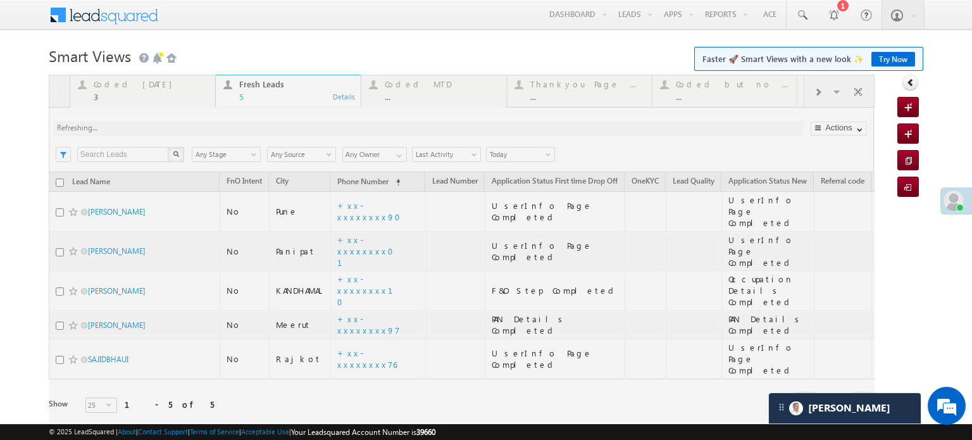
click at [175, 125] on div at bounding box center [462, 262] width 826 height 374
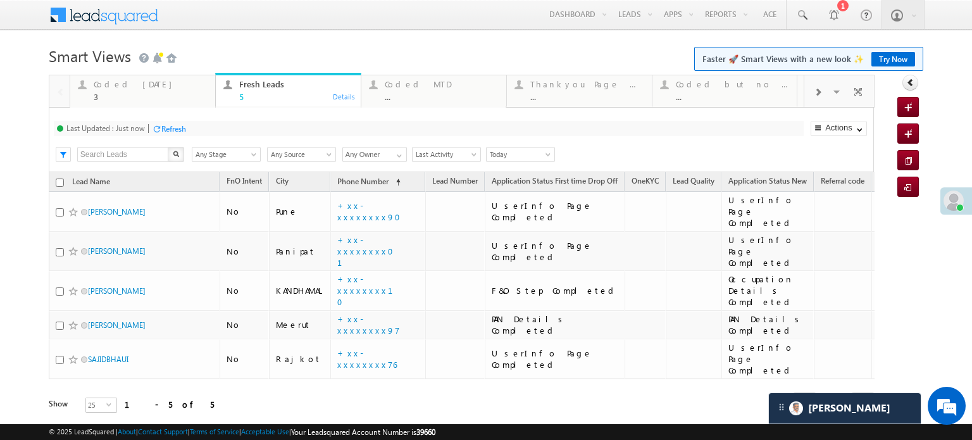
click at [166, 128] on div "Refresh" at bounding box center [173, 128] width 25 height 9
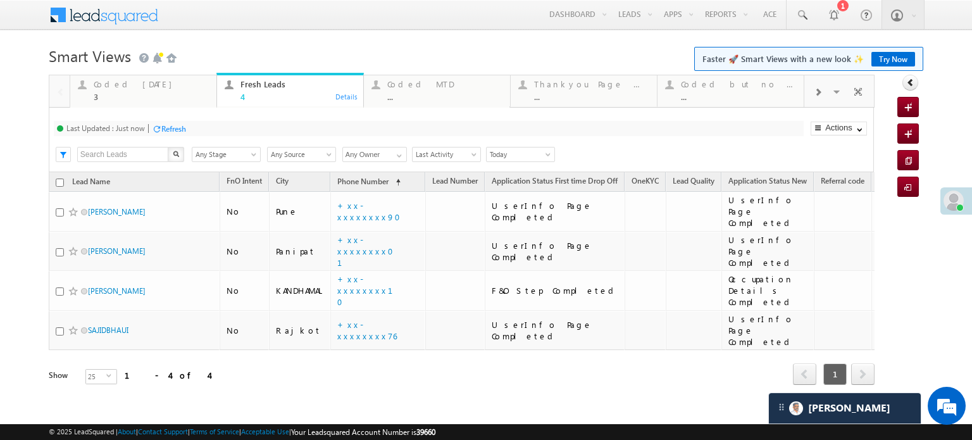
click at [166, 128] on div "Refresh" at bounding box center [173, 128] width 25 height 9
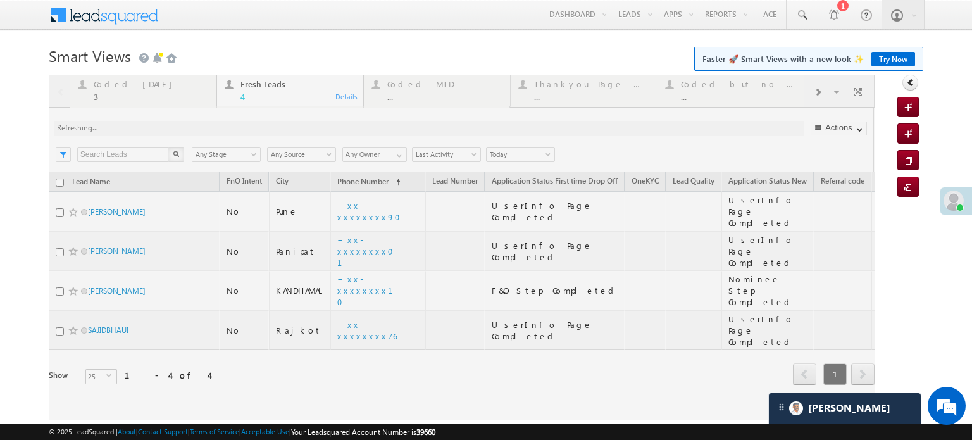
click at [364, 294] on div at bounding box center [462, 247] width 826 height 345
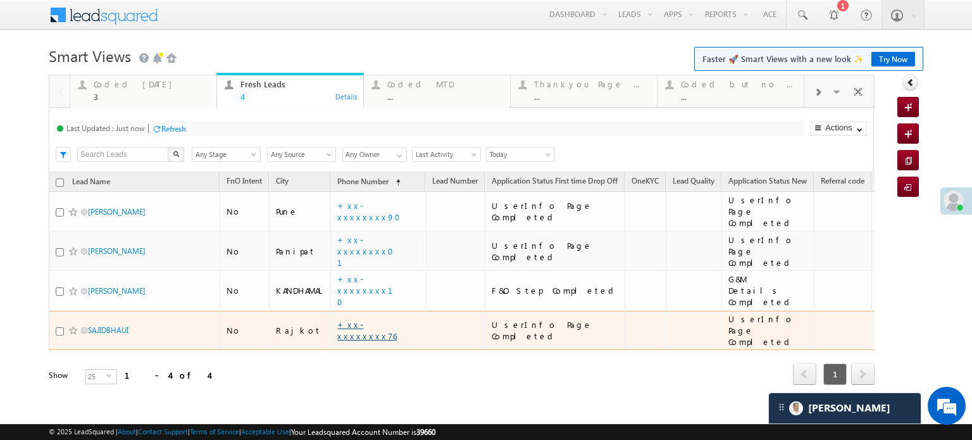
click at [364, 319] on link "+xx-xxxxxxxx76" at bounding box center [366, 330] width 59 height 22
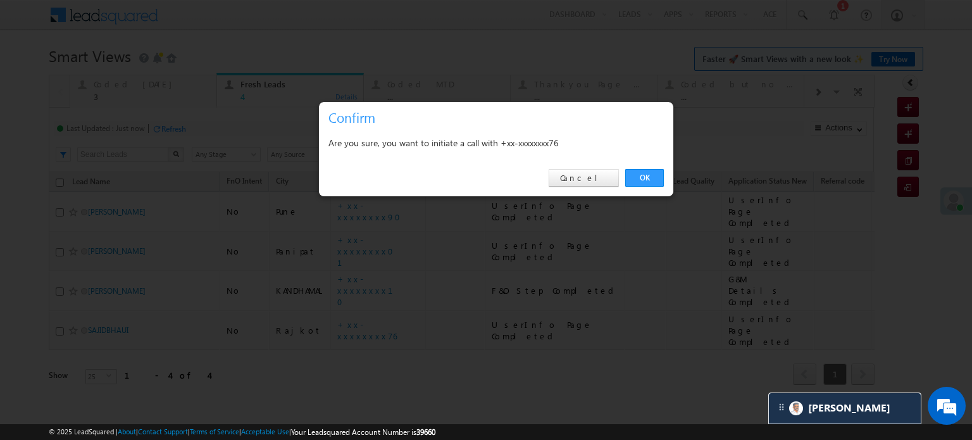
click at [656, 166] on div "OK Cancel" at bounding box center [496, 178] width 354 height 36
click at [645, 189] on div "OK Cancel" at bounding box center [496, 178] width 354 height 36
click at [642, 180] on link "OK" at bounding box center [644, 178] width 39 height 18
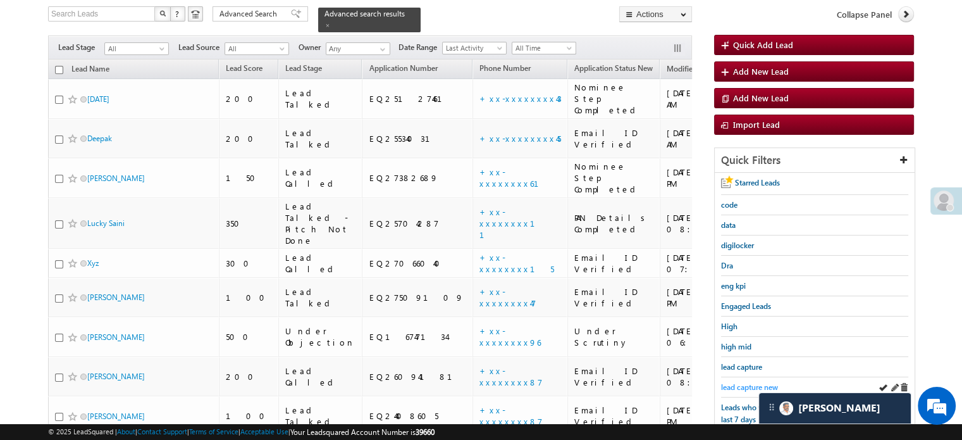
scroll to position [5269, 0]
click at [730, 387] on span "lead capture new" at bounding box center [749, 386] width 57 height 9
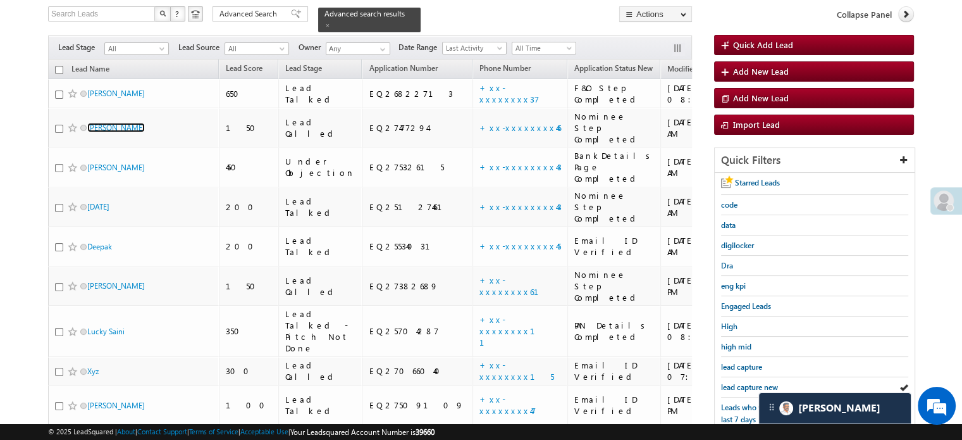
scroll to position [6191, 0]
click at [742, 382] on span "lead capture new" at bounding box center [749, 386] width 57 height 9
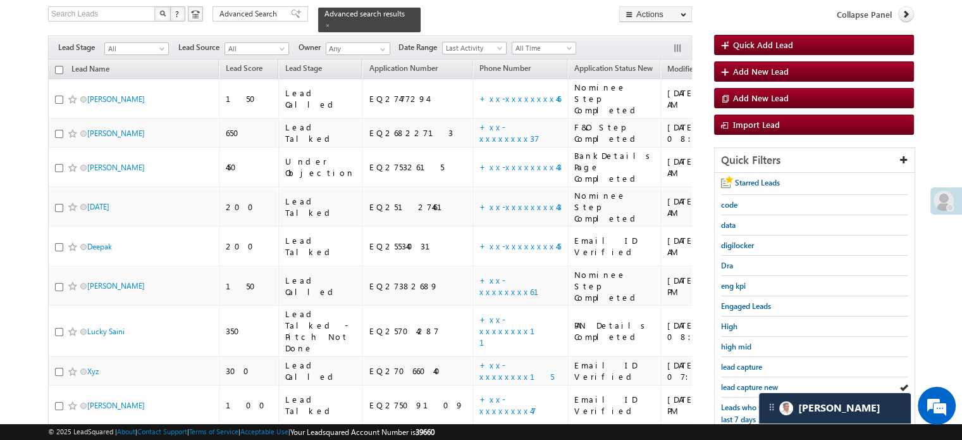
click at [742, 382] on span "lead capture new" at bounding box center [749, 386] width 57 height 9
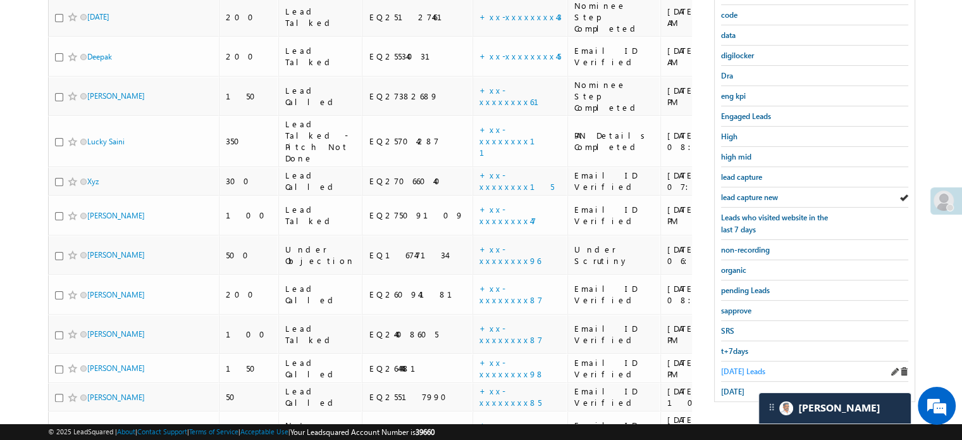
click at [742, 369] on span "Today's Leads" at bounding box center [743, 370] width 44 height 9
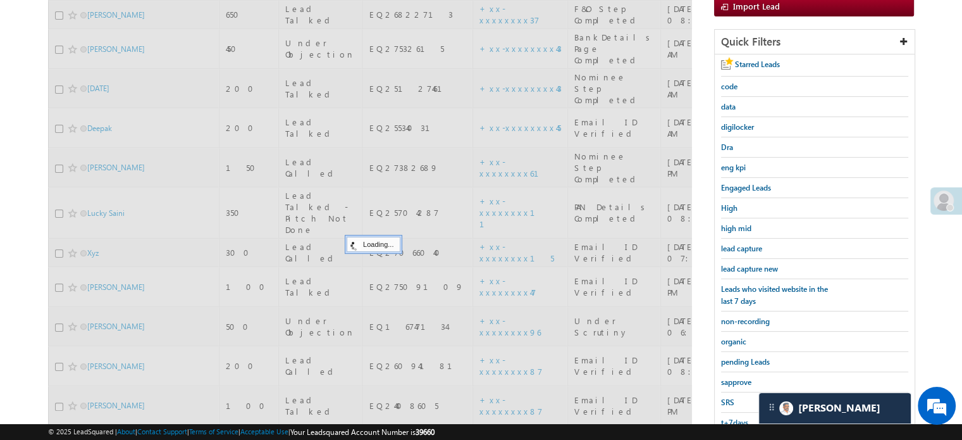
scroll to position [82, 0]
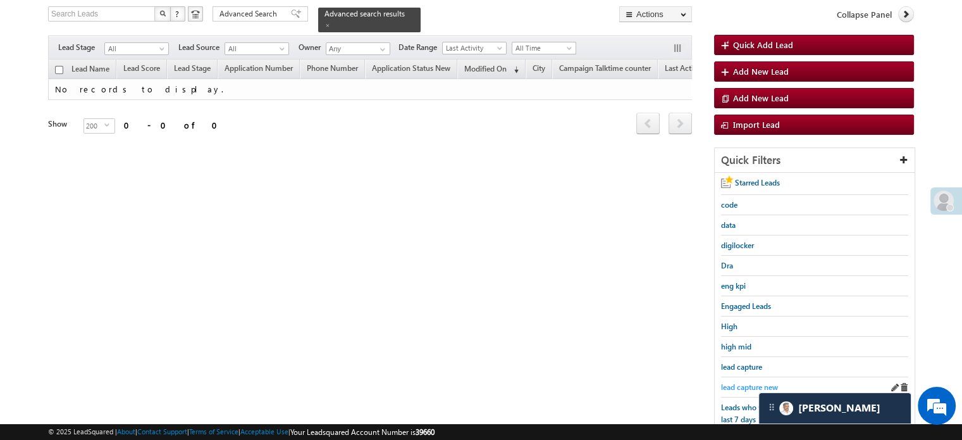
click at [747, 383] on span "lead capture new" at bounding box center [749, 386] width 57 height 9
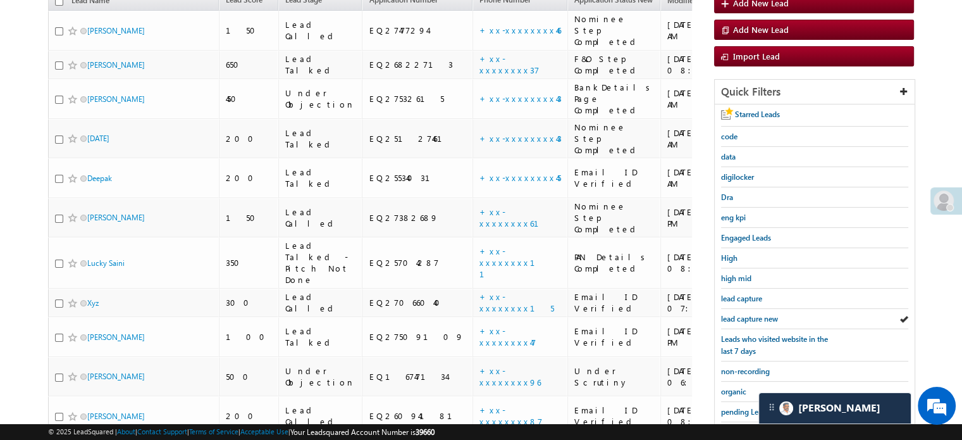
scroll to position [271, 0]
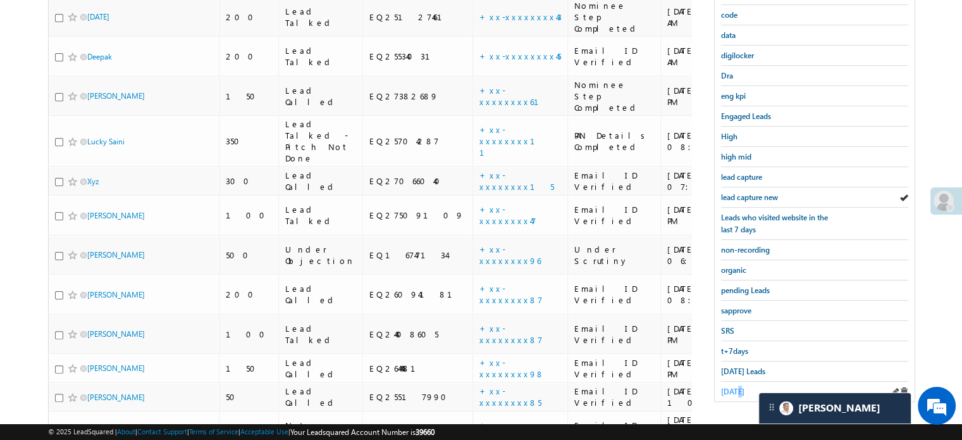
click at [737, 387] on span "yesterday" at bounding box center [732, 391] width 23 height 9
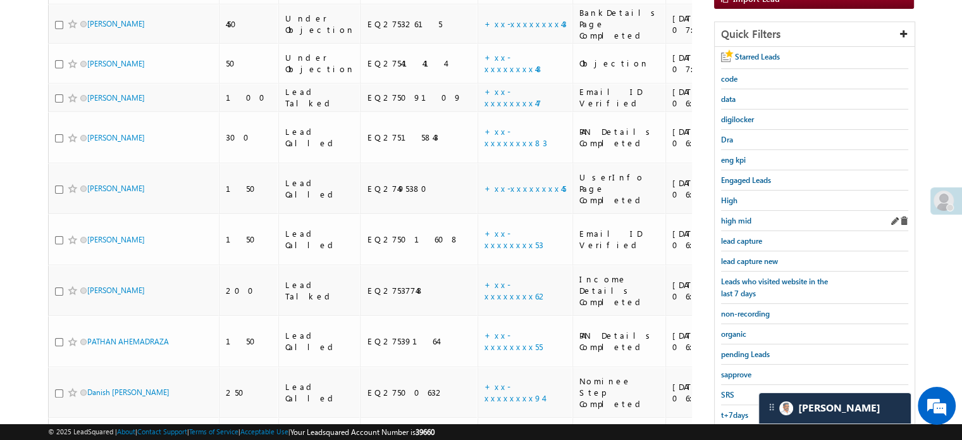
scroll to position [154, 0]
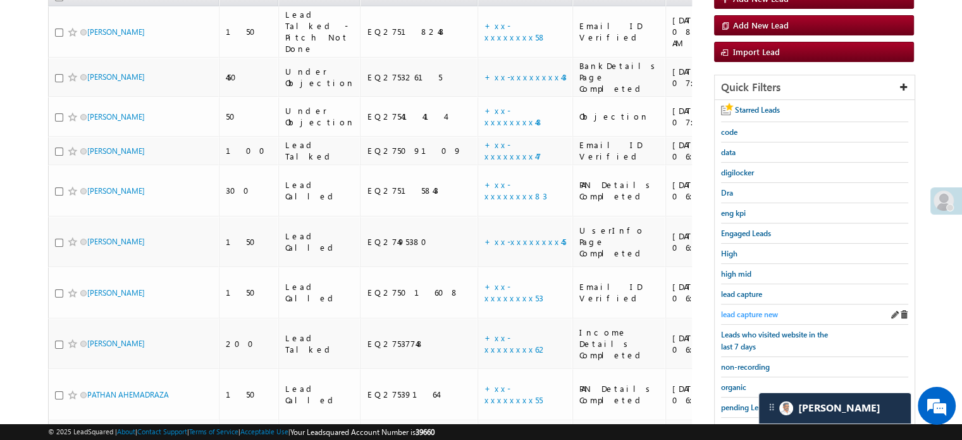
click at [740, 309] on span "lead capture new" at bounding box center [749, 313] width 57 height 9
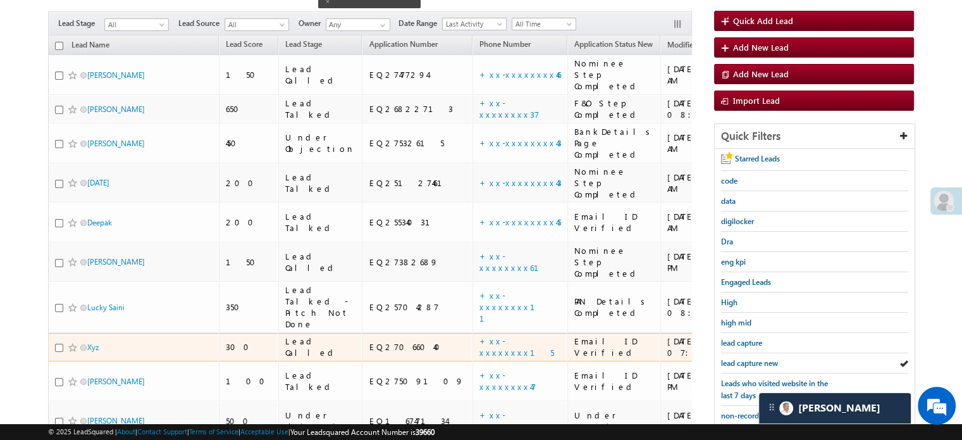
scroll to position [127, 0]
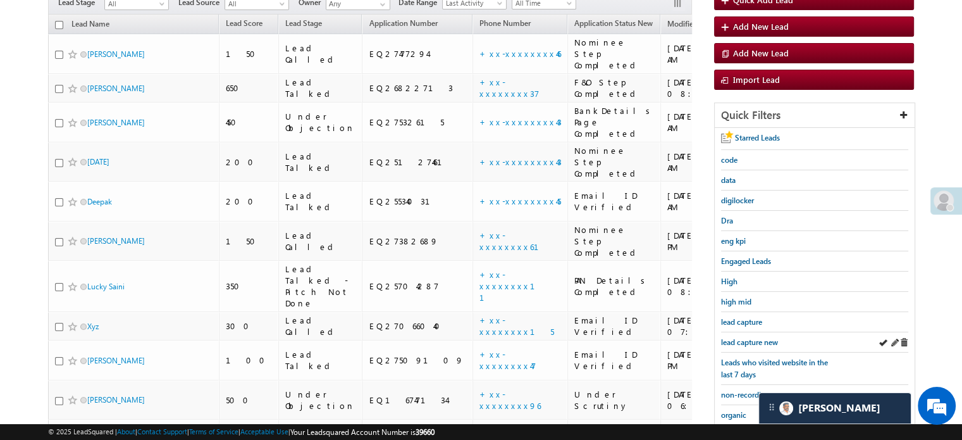
click at [733, 346] on div "lead capture new" at bounding box center [814, 342] width 187 height 20
click at [734, 344] on span "lead capture new" at bounding box center [749, 341] width 57 height 9
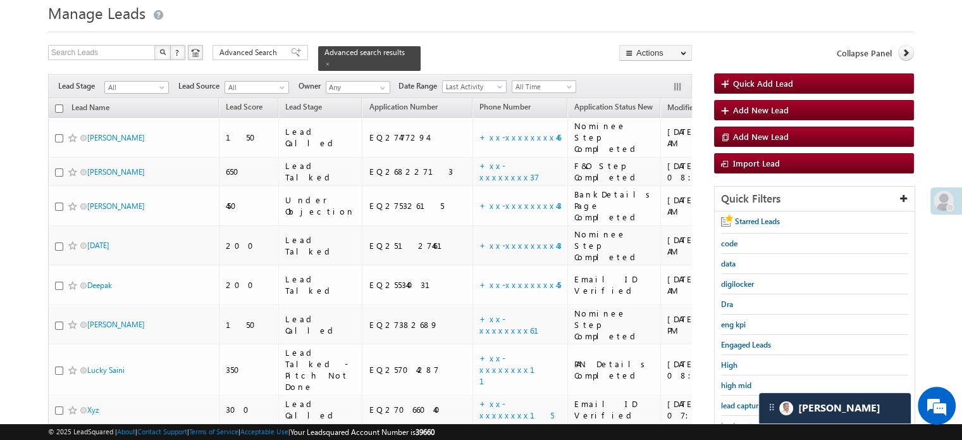
scroll to position [63, 0]
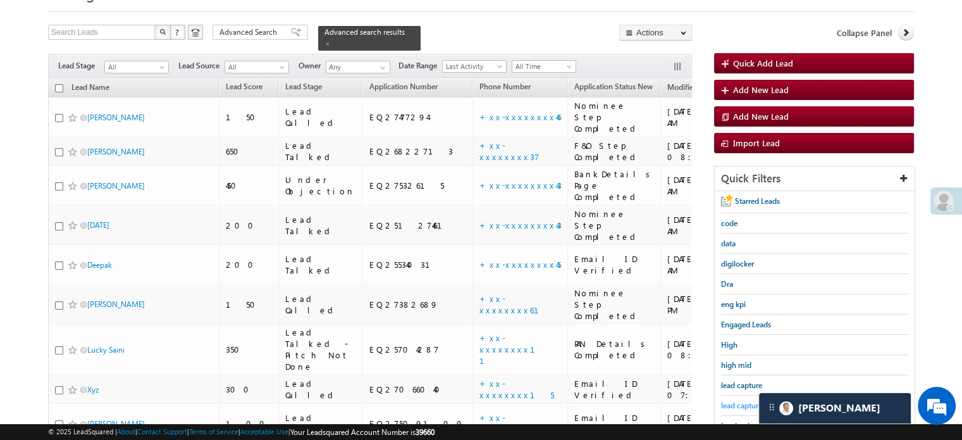
click at [731, 401] on span "lead capture new" at bounding box center [749, 405] width 57 height 9
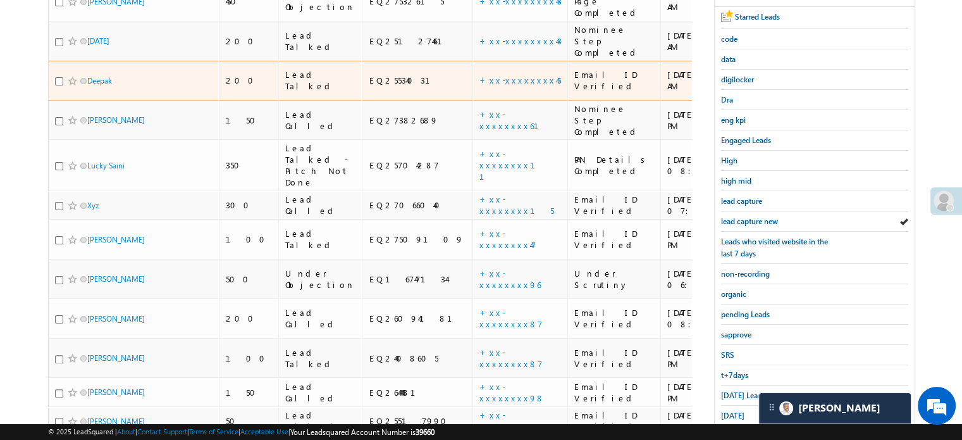
scroll to position [253, 0]
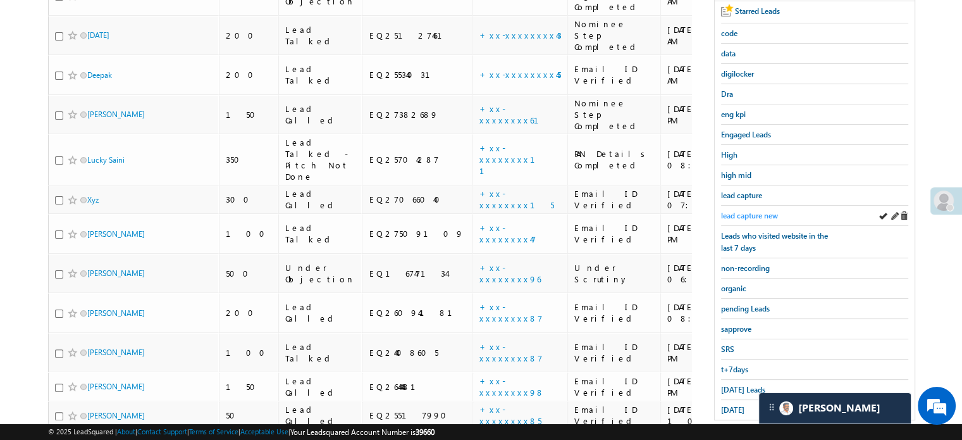
click at [742, 211] on span "lead capture new" at bounding box center [749, 215] width 57 height 9
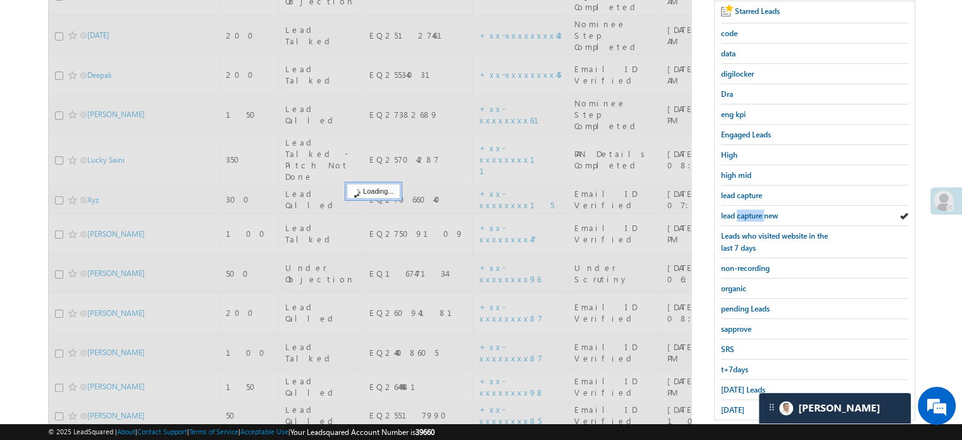
click at [742, 211] on span "lead capture new" at bounding box center [749, 215] width 57 height 9
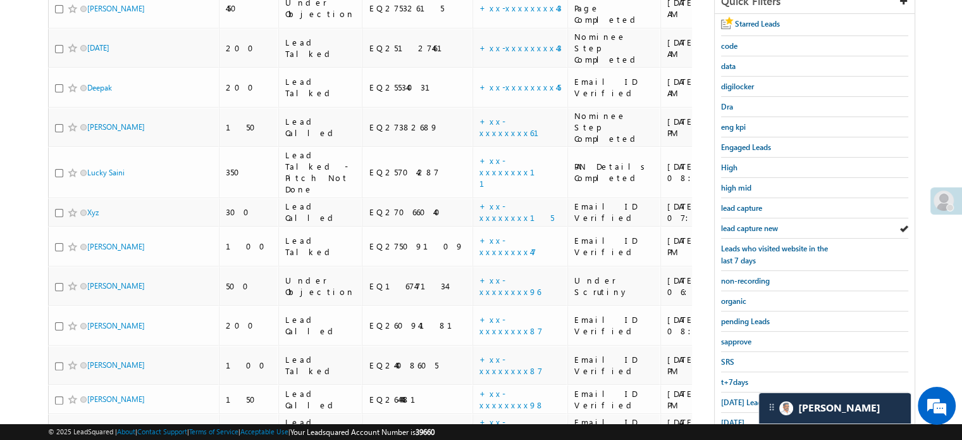
scroll to position [190, 0]
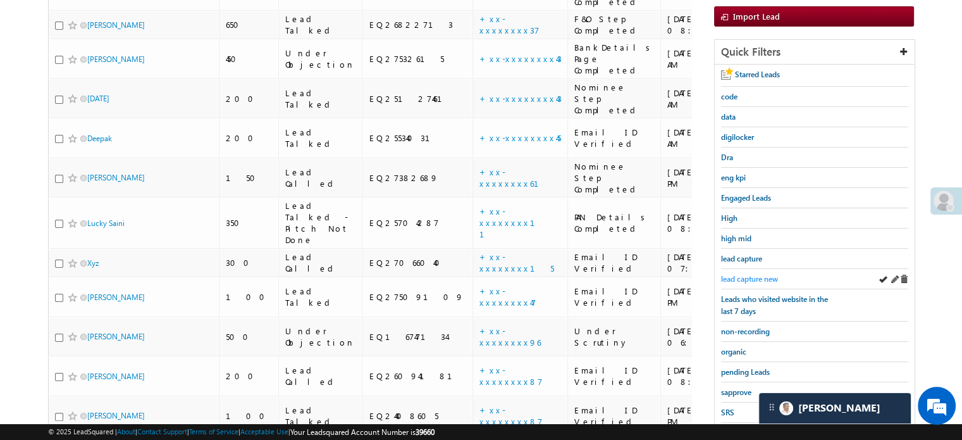
click at [737, 274] on span "lead capture new" at bounding box center [749, 278] width 57 height 9
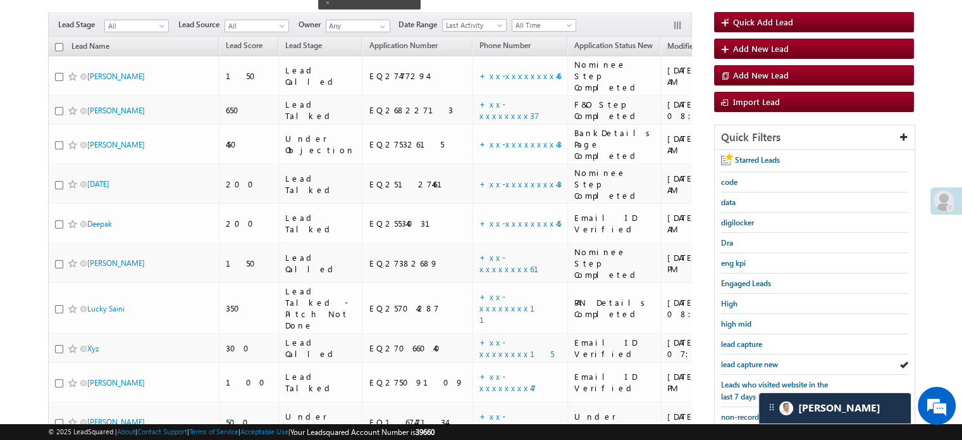
scroll to position [127, 0]
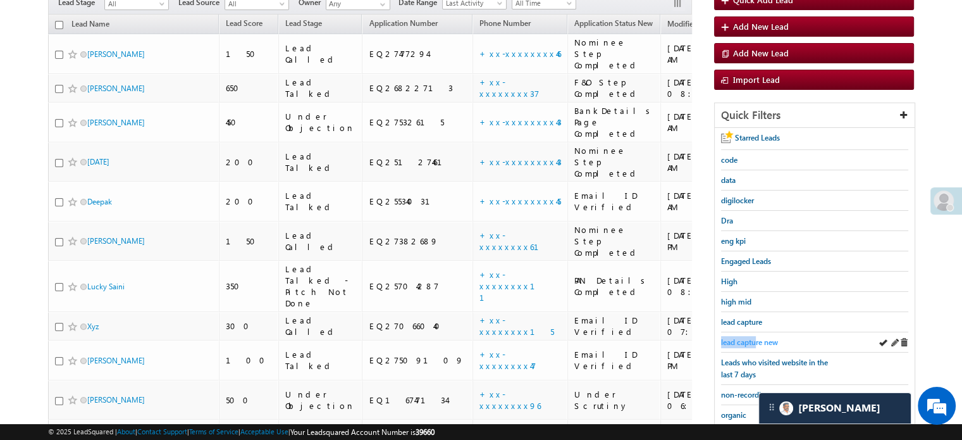
click at [757, 333] on div "lead capture new" at bounding box center [814, 342] width 187 height 20
click at [758, 336] on link "lead capture new" at bounding box center [749, 342] width 57 height 12
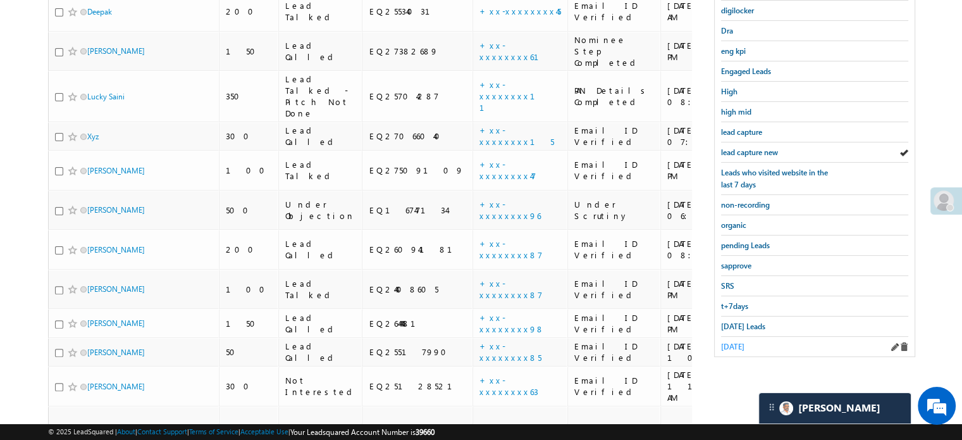
click at [744, 342] on span "[DATE]" at bounding box center [732, 346] width 23 height 9
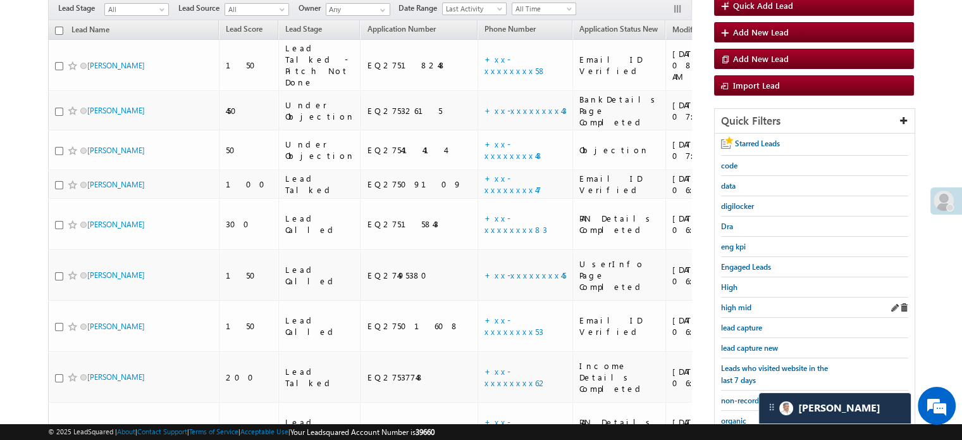
scroll to position [190, 0]
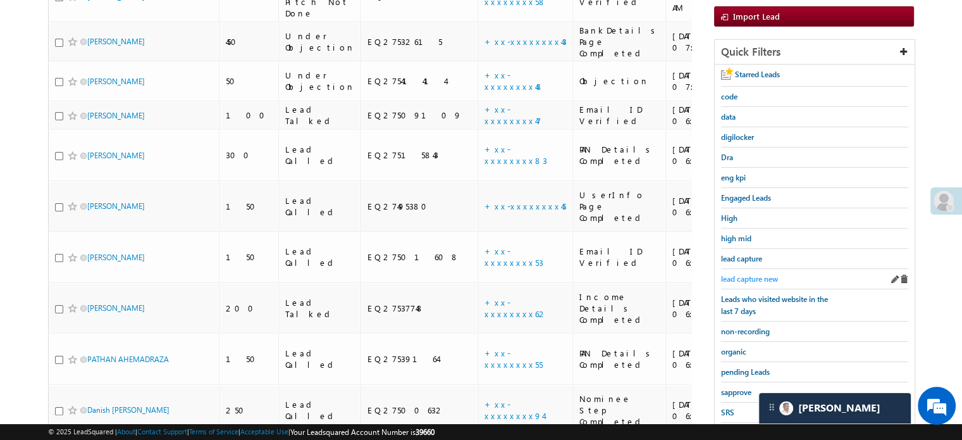
click at [735, 277] on span "lead capture new" at bounding box center [749, 278] width 57 height 9
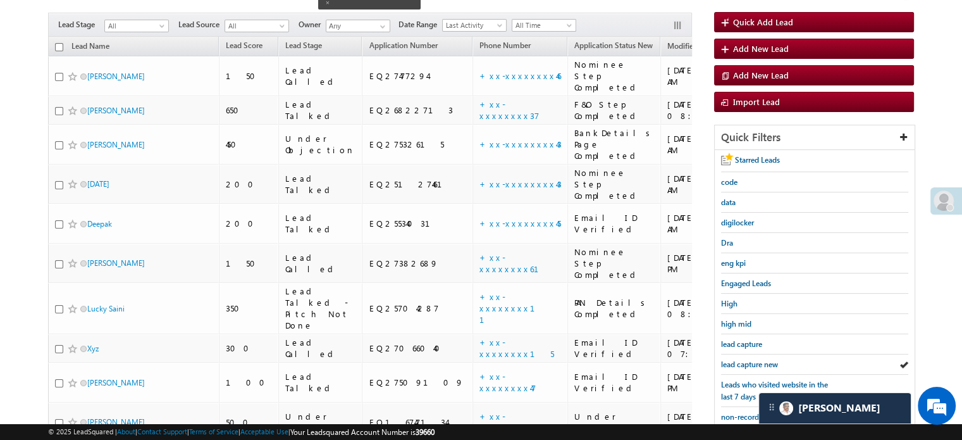
scroll to position [127, 0]
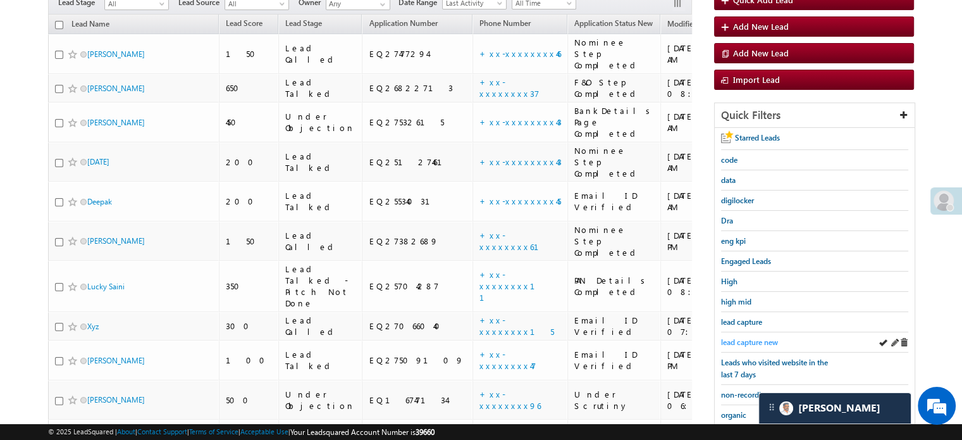
click at [736, 344] on span "lead capture new" at bounding box center [749, 341] width 57 height 9
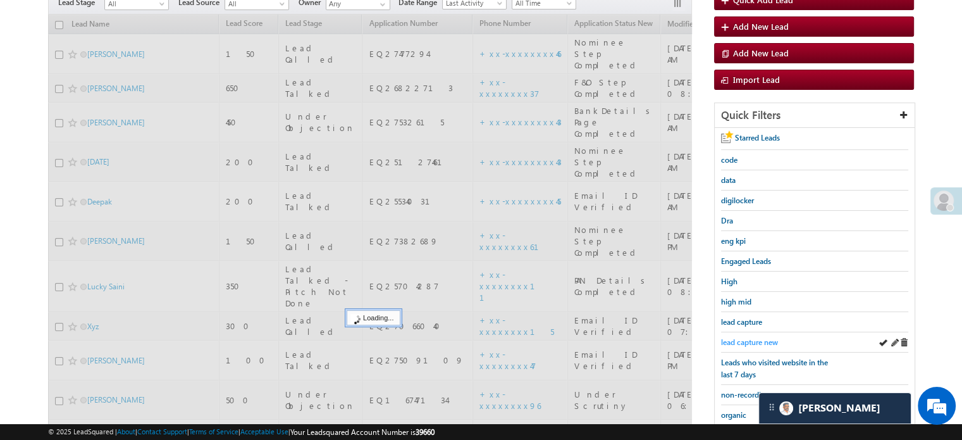
click at [732, 341] on span "lead capture new" at bounding box center [749, 341] width 57 height 9
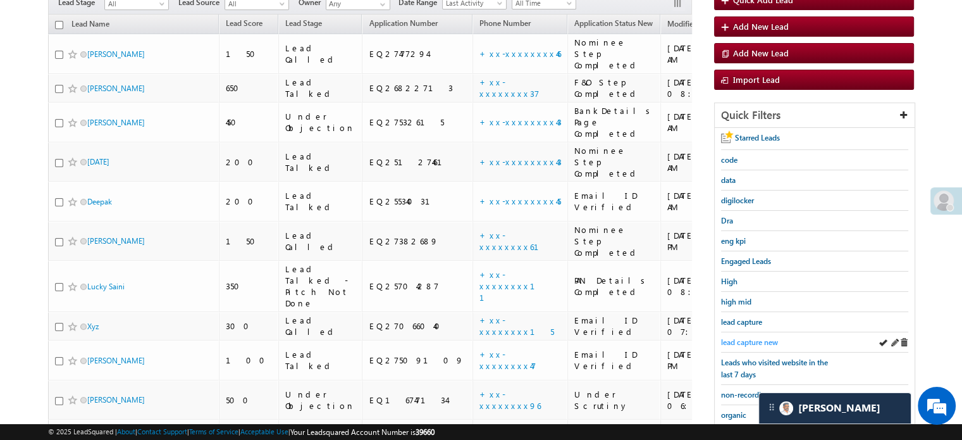
click at [755, 337] on span "lead capture new" at bounding box center [749, 341] width 57 height 9
click at [763, 337] on span "lead capture new" at bounding box center [749, 341] width 57 height 9
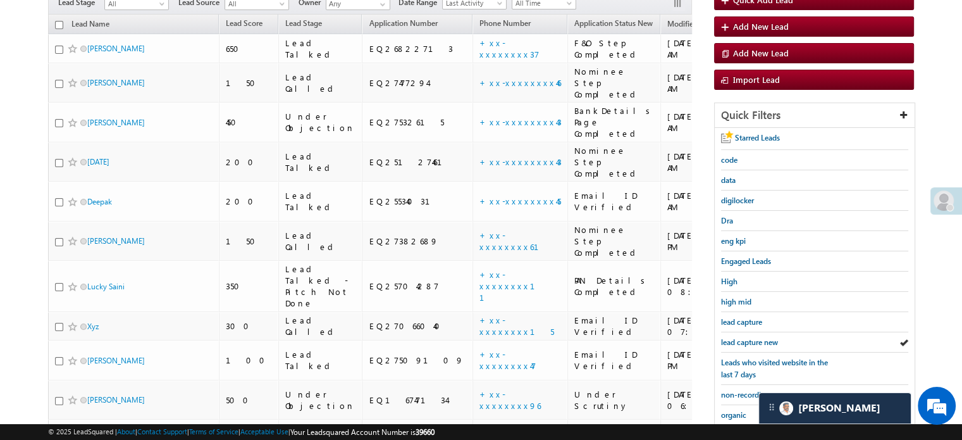
click at [763, 337] on span "lead capture new" at bounding box center [749, 341] width 57 height 9
click at [739, 337] on span "lead capture new" at bounding box center [749, 341] width 57 height 9
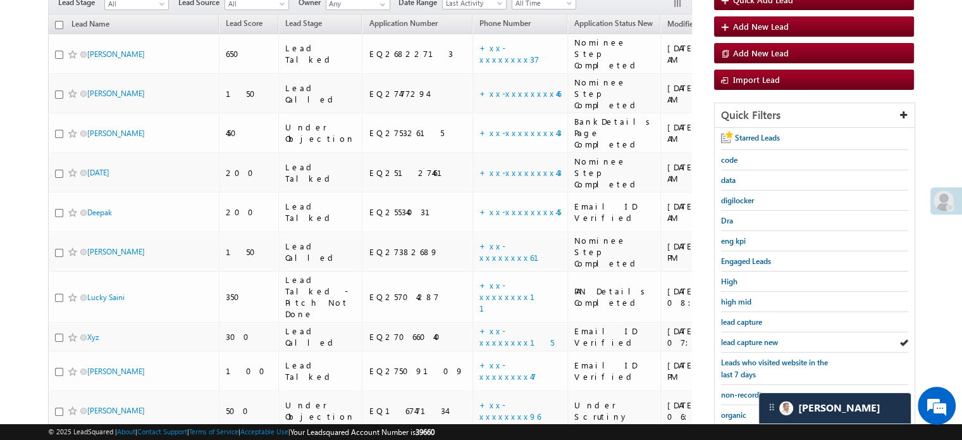
click at [739, 337] on span "lead capture new" at bounding box center [749, 341] width 57 height 9
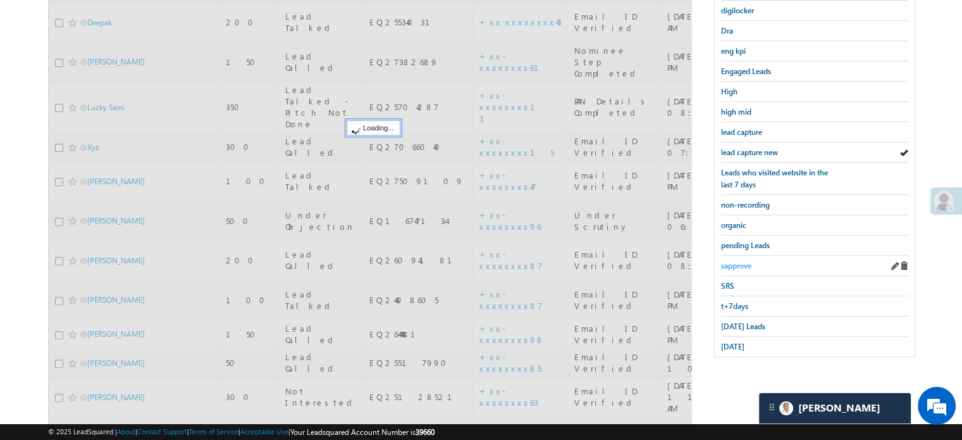
scroll to position [190, 0]
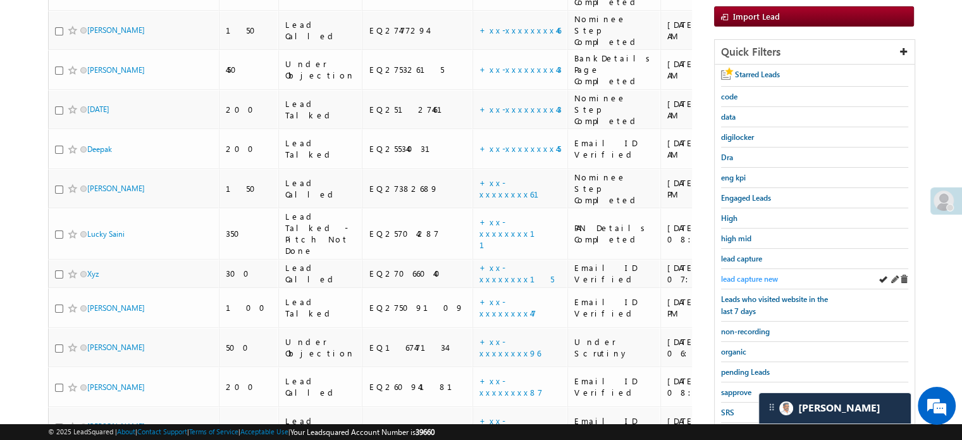
click at [731, 278] on span "lead capture new" at bounding box center [749, 278] width 57 height 9
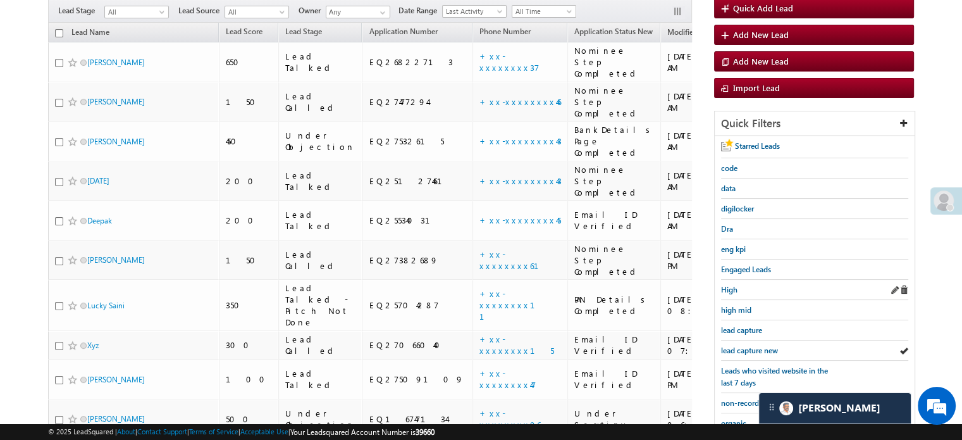
scroll to position [127, 0]
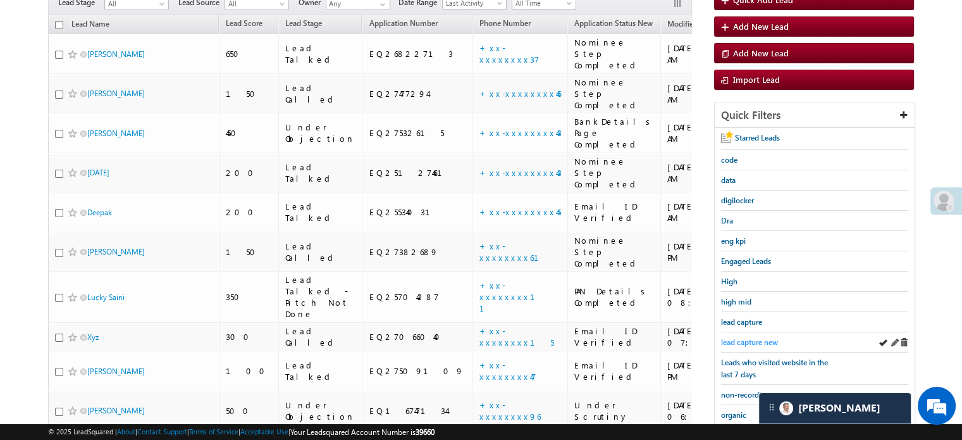
click at [733, 337] on span "lead capture new" at bounding box center [749, 341] width 57 height 9
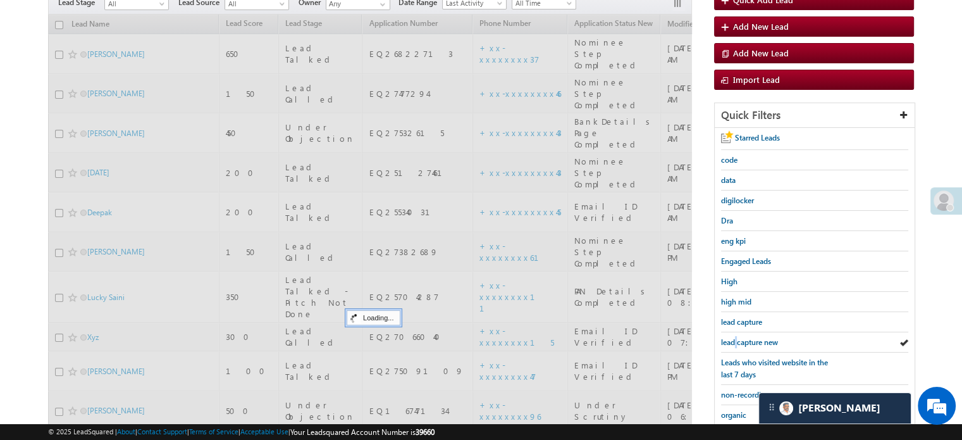
click at [733, 337] on span "lead capture new" at bounding box center [749, 341] width 57 height 9
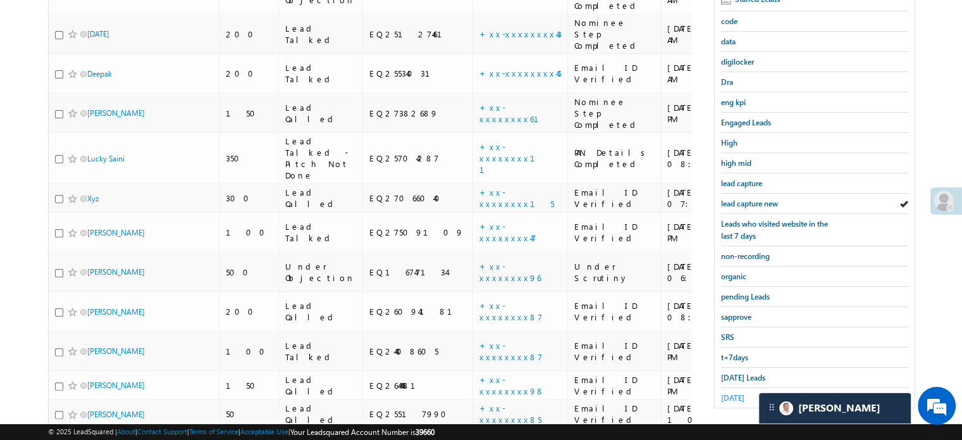
scroll to position [190, 0]
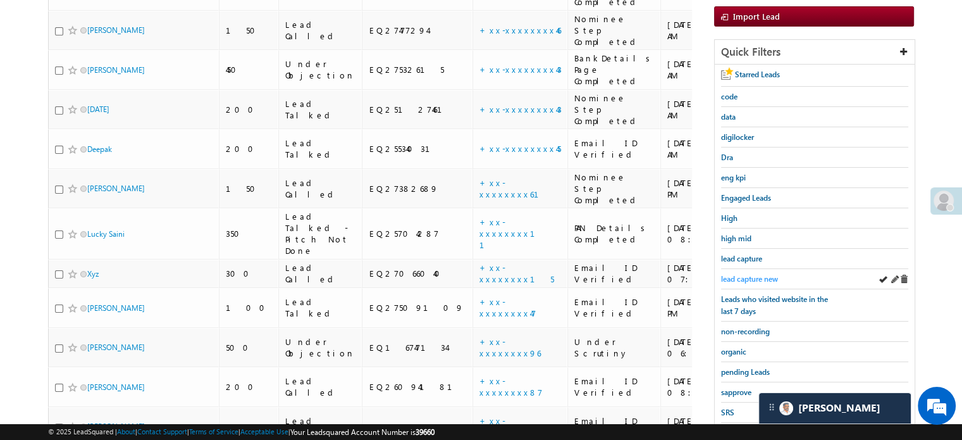
click at [733, 278] on span "lead capture new" at bounding box center [749, 278] width 57 height 9
click at [744, 278] on span "lead capture new" at bounding box center [749, 278] width 57 height 9
click at [752, 275] on span "lead capture new" at bounding box center [749, 278] width 57 height 9
click at [743, 274] on span "lead capture new" at bounding box center [749, 278] width 57 height 9
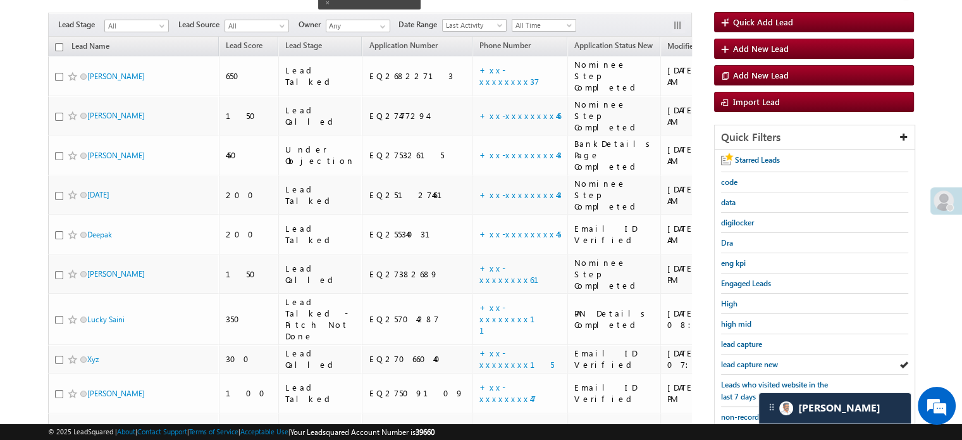
scroll to position [127, 0]
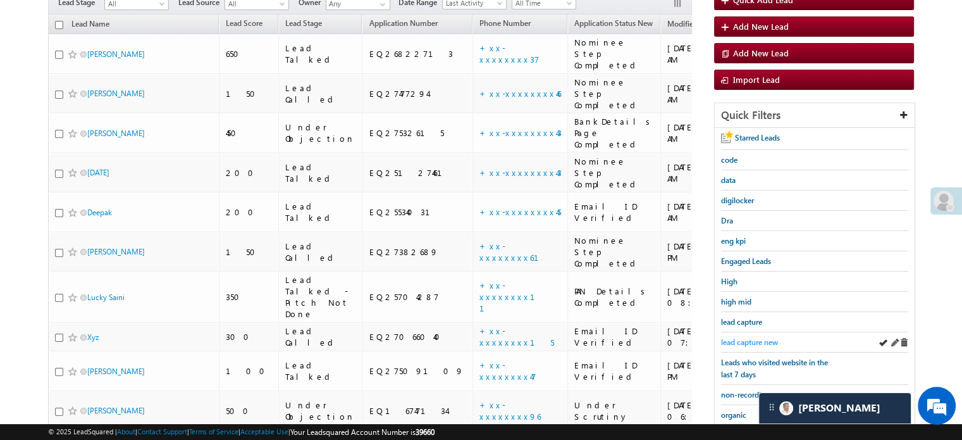
click at [741, 337] on span "lead capture new" at bounding box center [749, 341] width 57 height 9
click at [741, 339] on span "lead capture new" at bounding box center [749, 341] width 57 height 9
click at [755, 337] on span "lead capture new" at bounding box center [749, 341] width 57 height 9
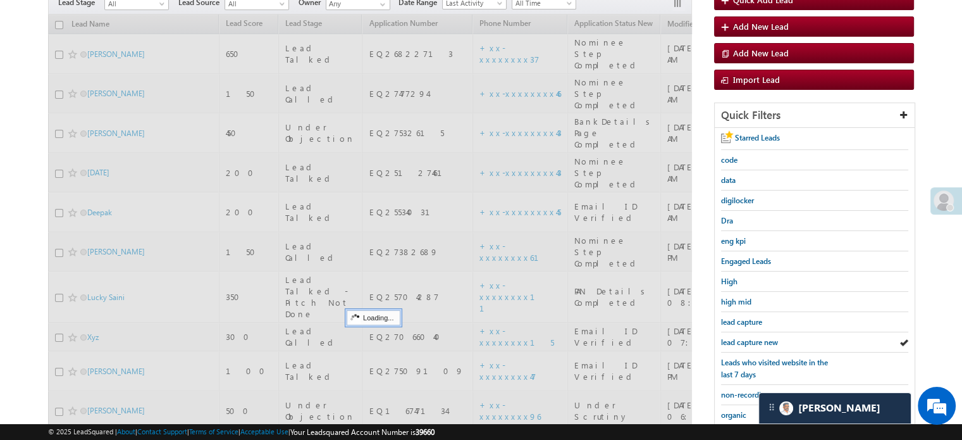
click at [755, 337] on span "lead capture new" at bounding box center [749, 341] width 57 height 9
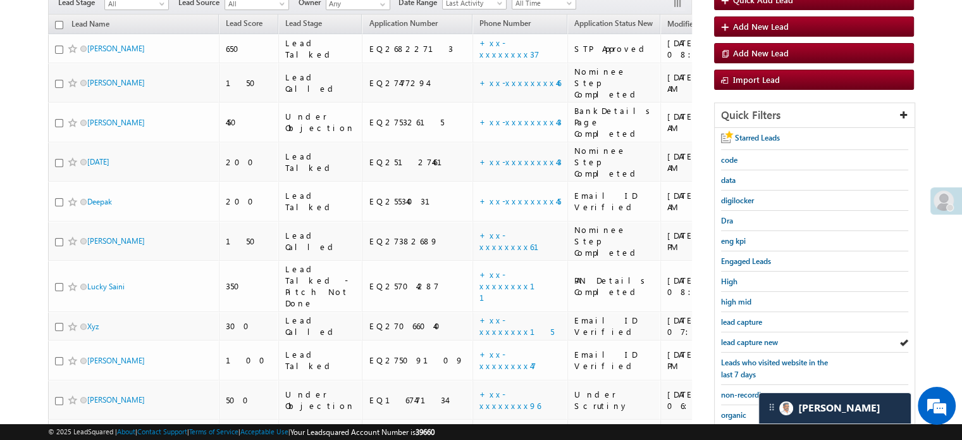
click at [755, 337] on span "lead capture new" at bounding box center [749, 341] width 57 height 9
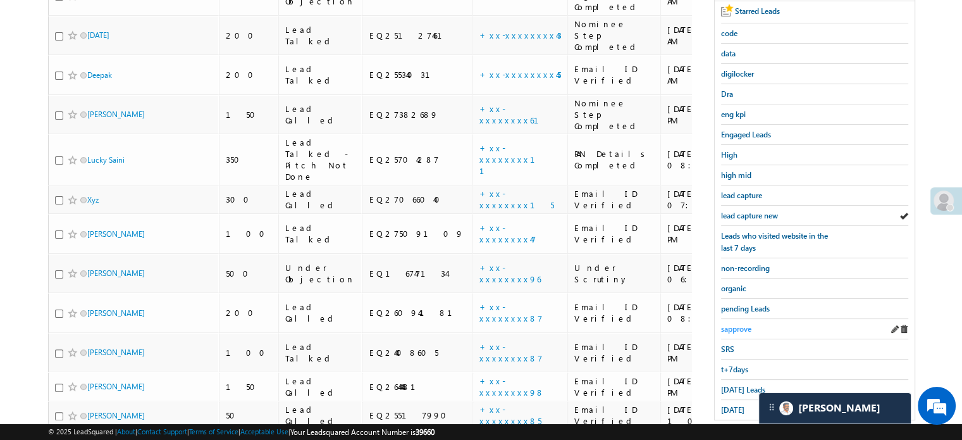
click at [741, 324] on span "sapprove" at bounding box center [736, 328] width 30 height 9
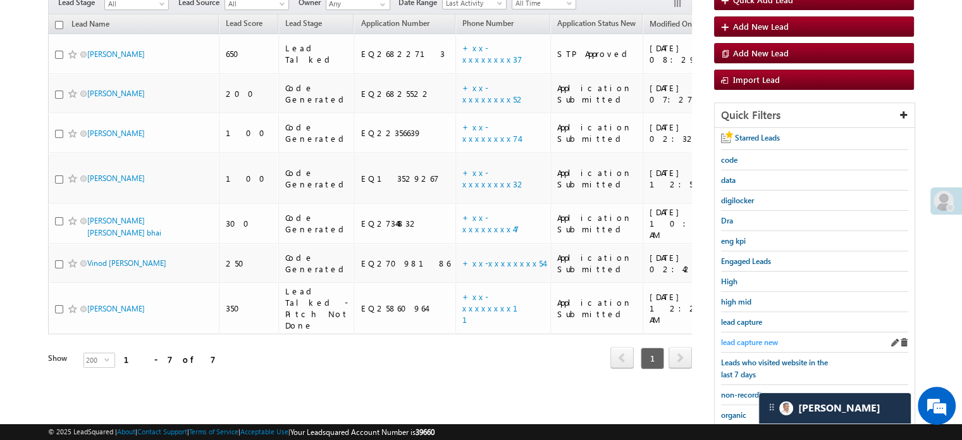
click at [754, 339] on span "lead capture new" at bounding box center [749, 341] width 57 height 9
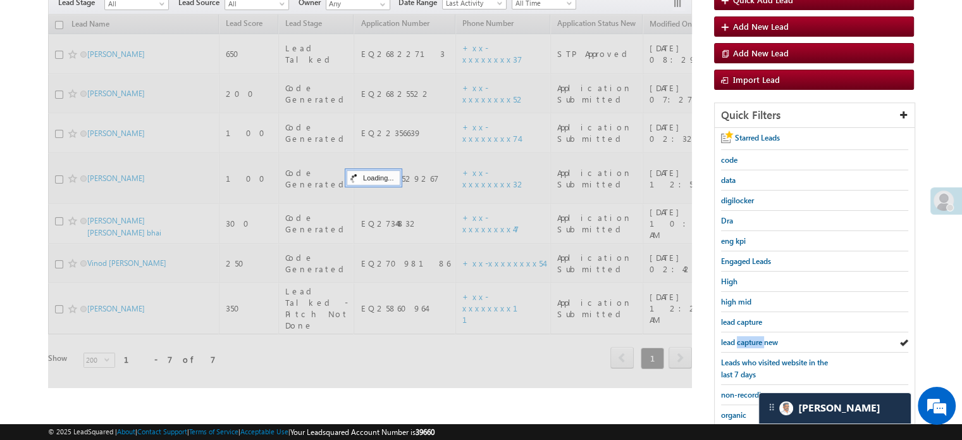
click at [754, 339] on span "lead capture new" at bounding box center [749, 341] width 57 height 9
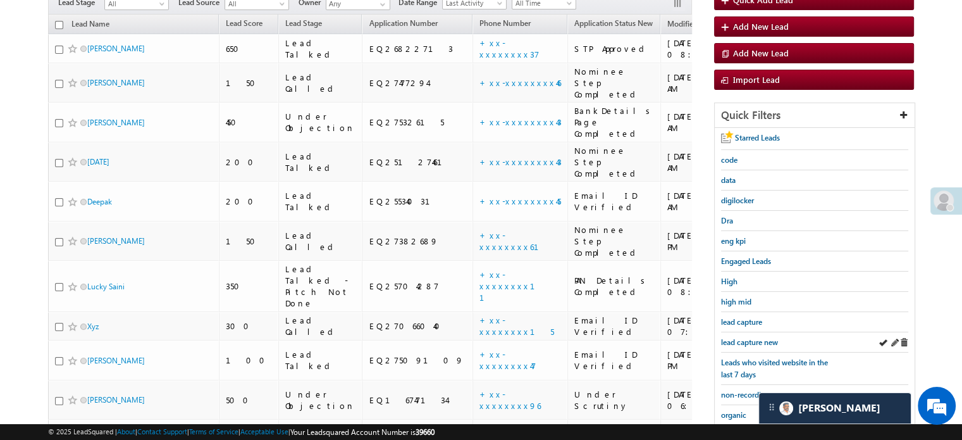
click at [726, 332] on div "lead capture new" at bounding box center [814, 342] width 187 height 20
click at [730, 337] on span "lead capture new" at bounding box center [749, 341] width 57 height 9
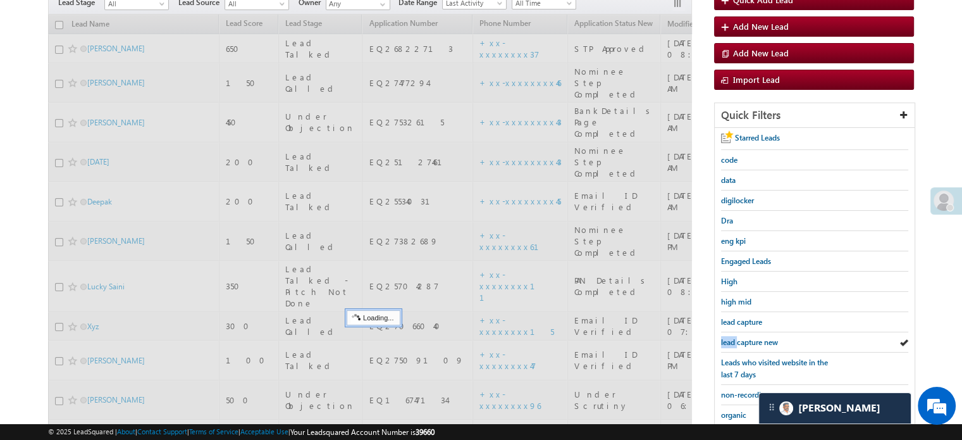
click at [730, 337] on span "lead capture new" at bounding box center [749, 341] width 57 height 9
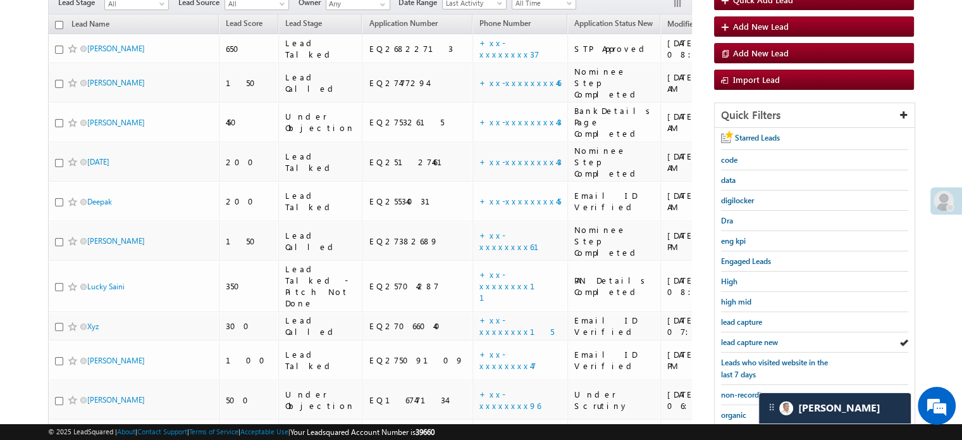
click at [730, 337] on span "lead capture new" at bounding box center [749, 341] width 57 height 9
click at [755, 337] on span "lead capture new" at bounding box center [749, 341] width 57 height 9
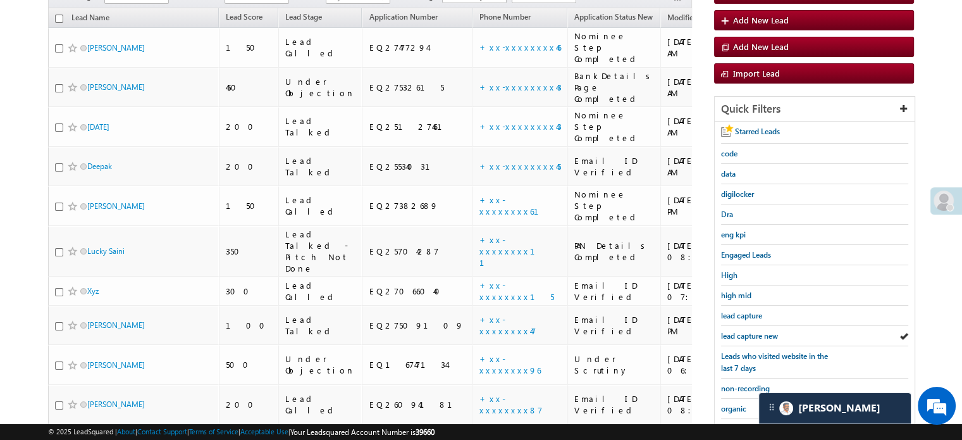
scroll to position [313, 0]
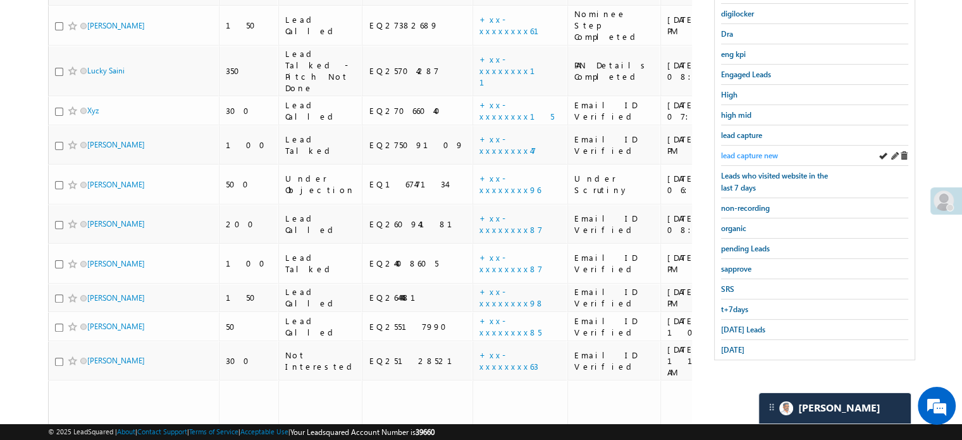
click at [740, 151] on span "lead capture new" at bounding box center [749, 155] width 57 height 9
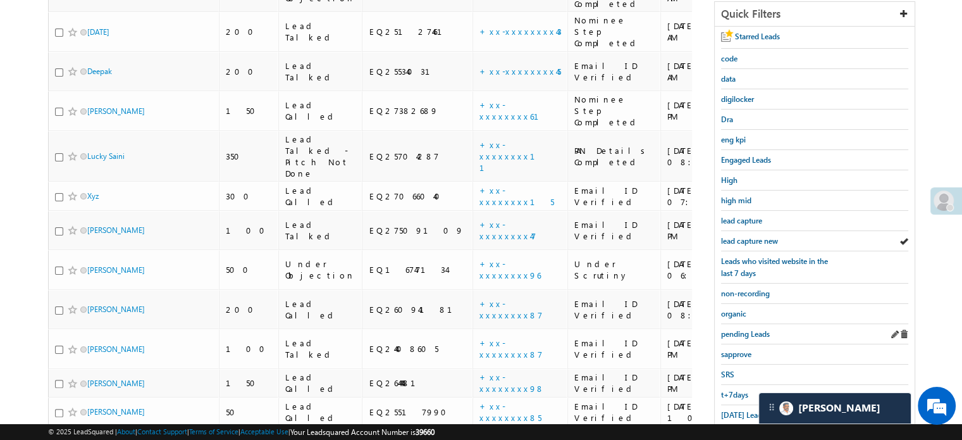
scroll to position [250, 0]
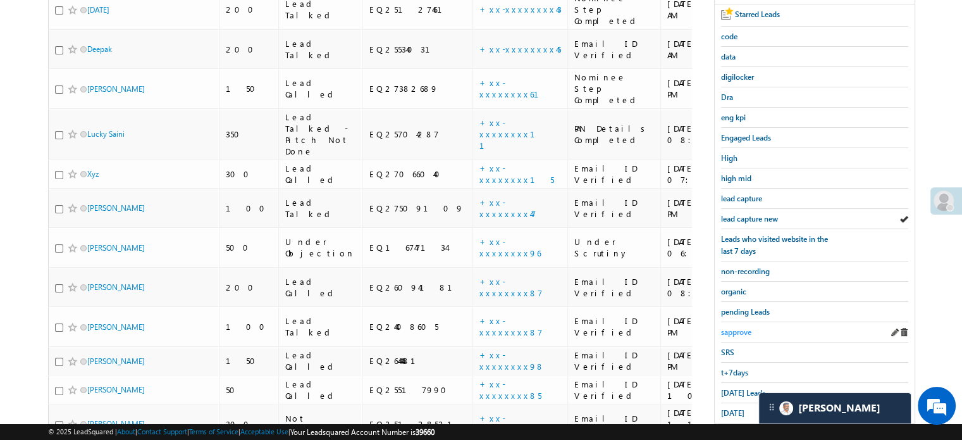
click at [741, 327] on span "sapprove" at bounding box center [736, 331] width 30 height 9
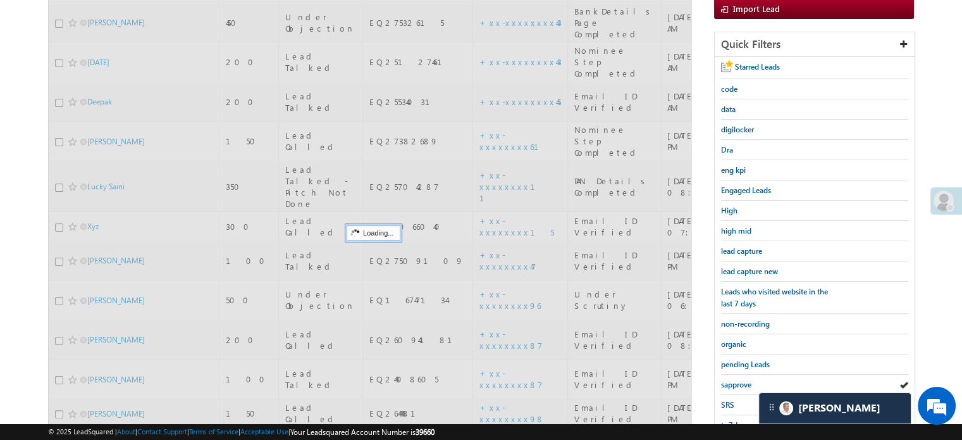
scroll to position [123, 0]
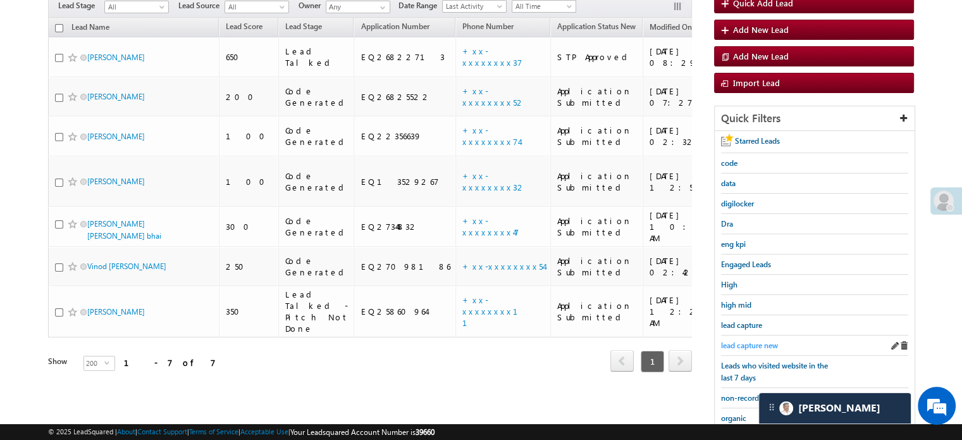
click at [741, 340] on span "lead capture new" at bounding box center [749, 344] width 57 height 9
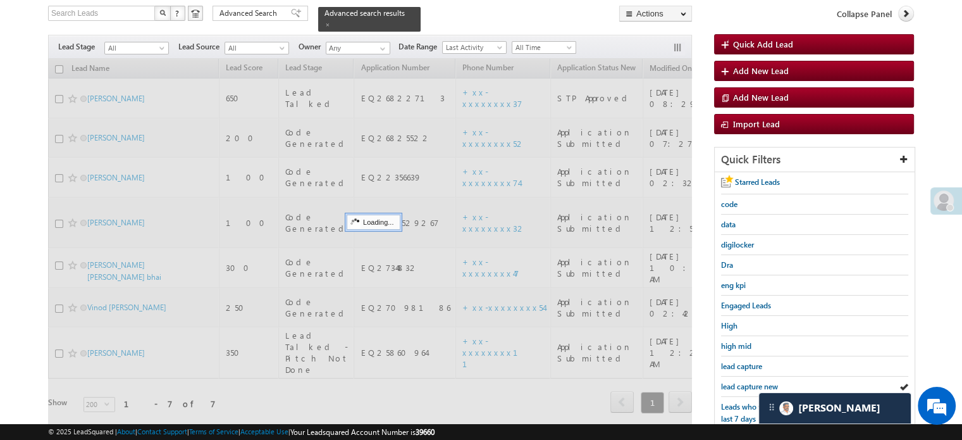
scroll to position [60, 0]
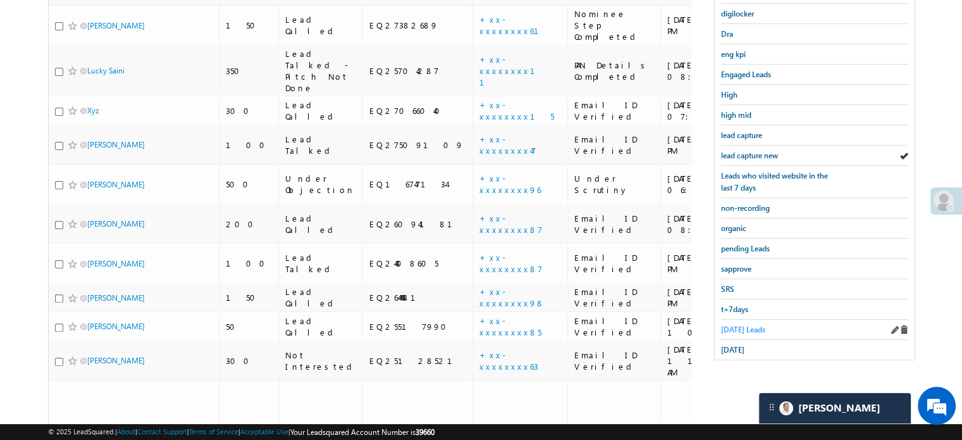
click at [729, 327] on span "[DATE] Leads" at bounding box center [743, 329] width 44 height 9
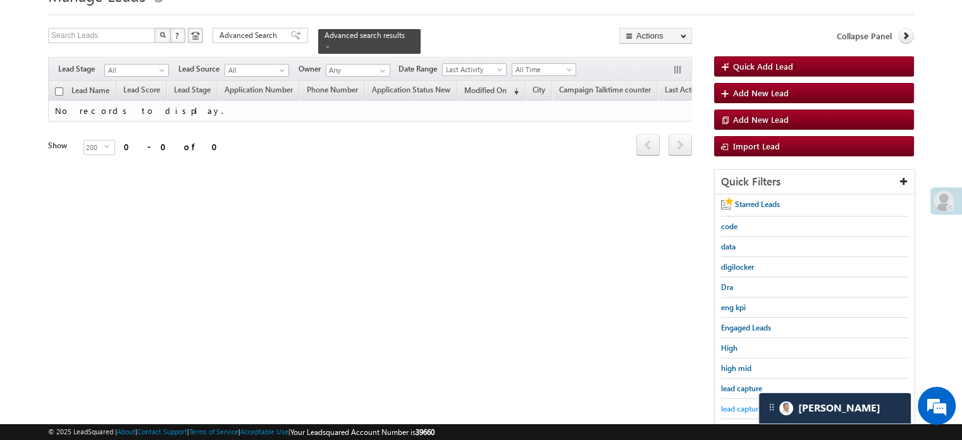
click at [735, 404] on span "lead capture new" at bounding box center [749, 408] width 57 height 9
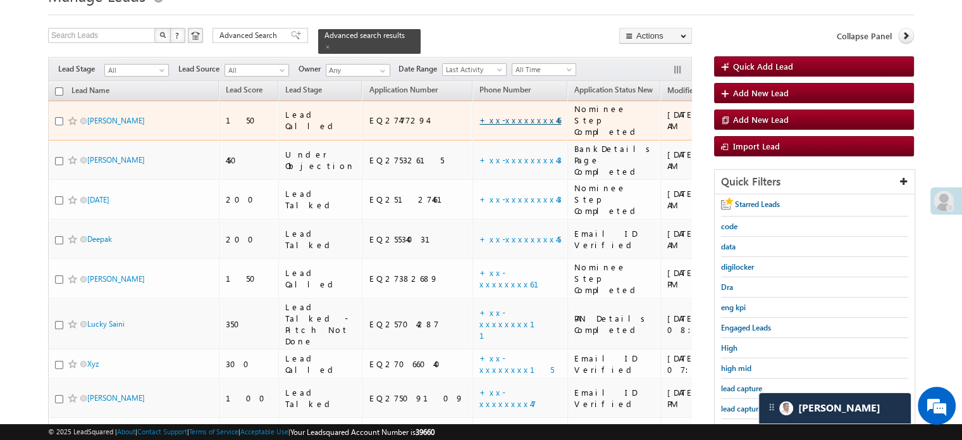
click at [480, 115] on link "+xx-xxxxxxxx46" at bounding box center [521, 120] width 82 height 11
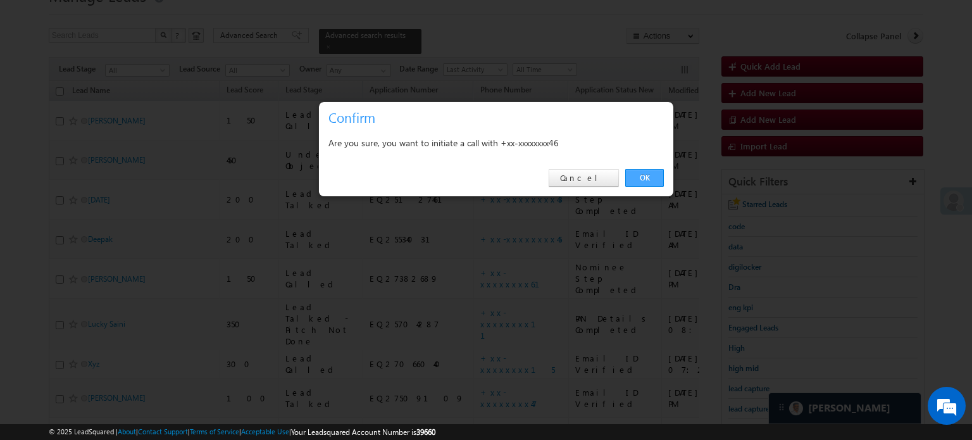
click at [653, 173] on link "OK" at bounding box center [644, 178] width 39 height 18
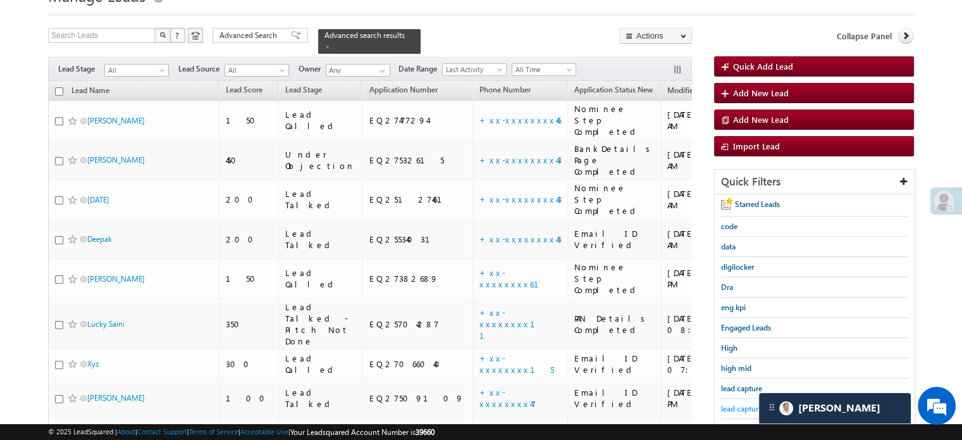
click at [742, 404] on span "lead capture new" at bounding box center [749, 408] width 57 height 9
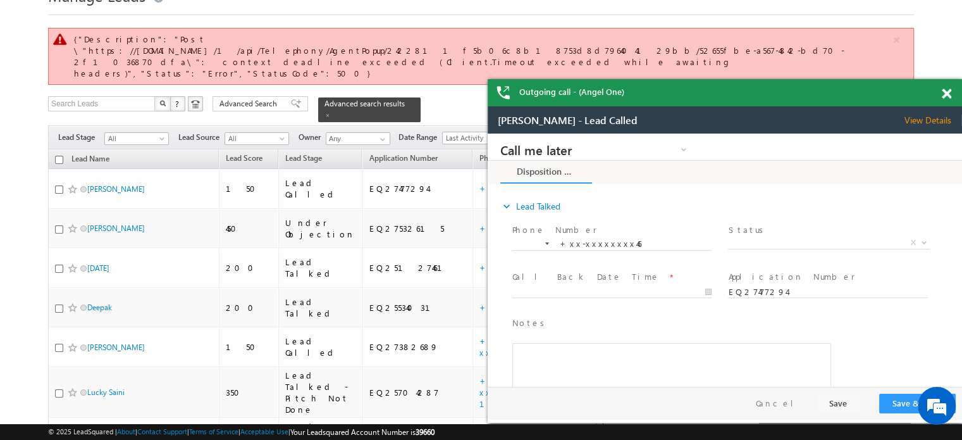
scroll to position [0, 0]
click at [944, 94] on span at bounding box center [946, 94] width 9 height 11
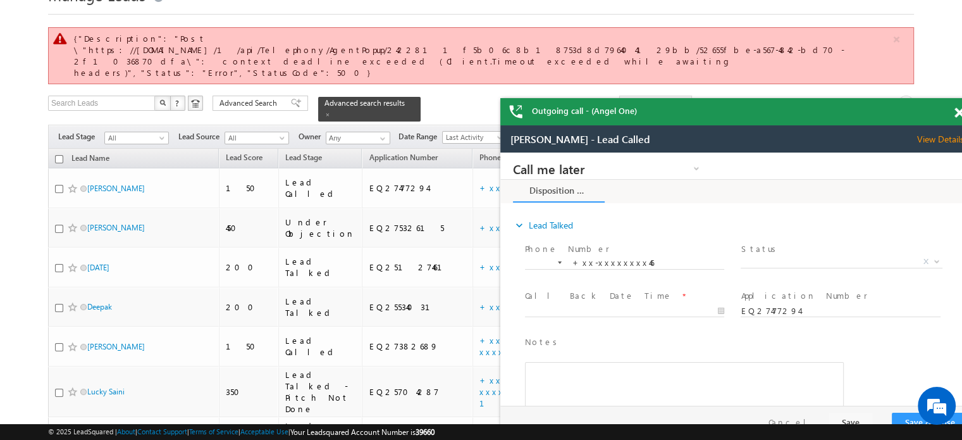
scroll to position [60, 0]
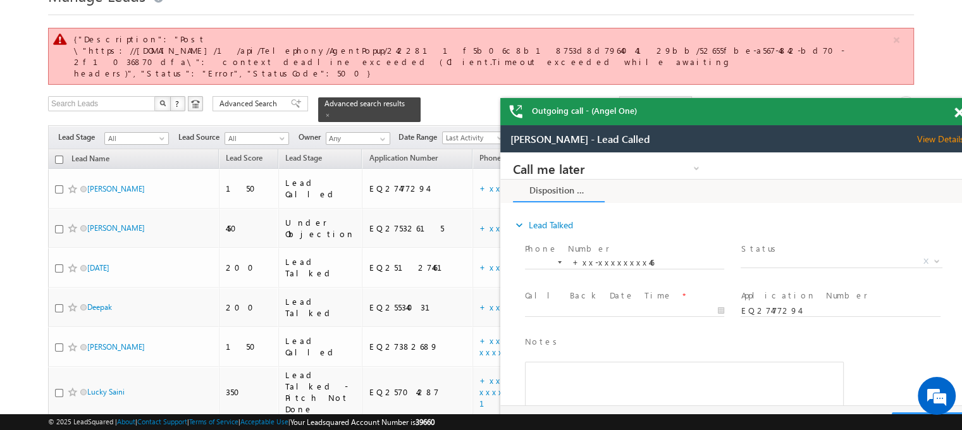
click at [955, 109] on span at bounding box center [959, 113] width 9 height 11
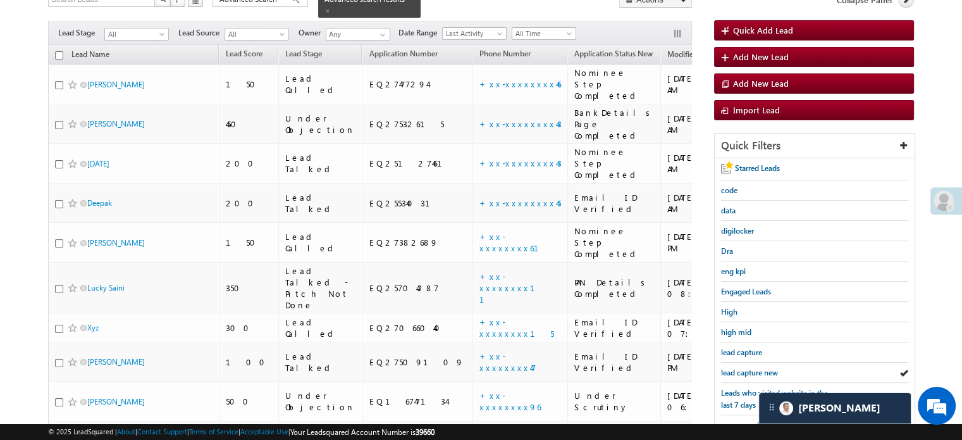
scroll to position [187, 0]
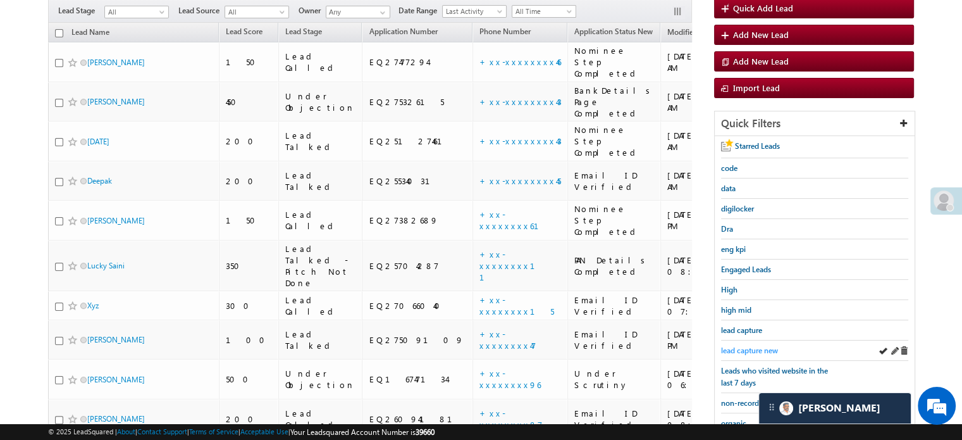
click at [723, 345] on span "lead capture new" at bounding box center [749, 349] width 57 height 9
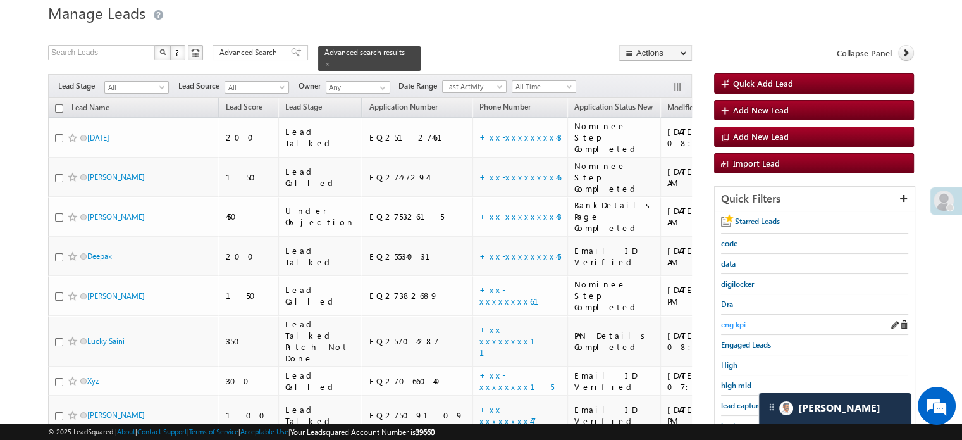
scroll to position [127, 0]
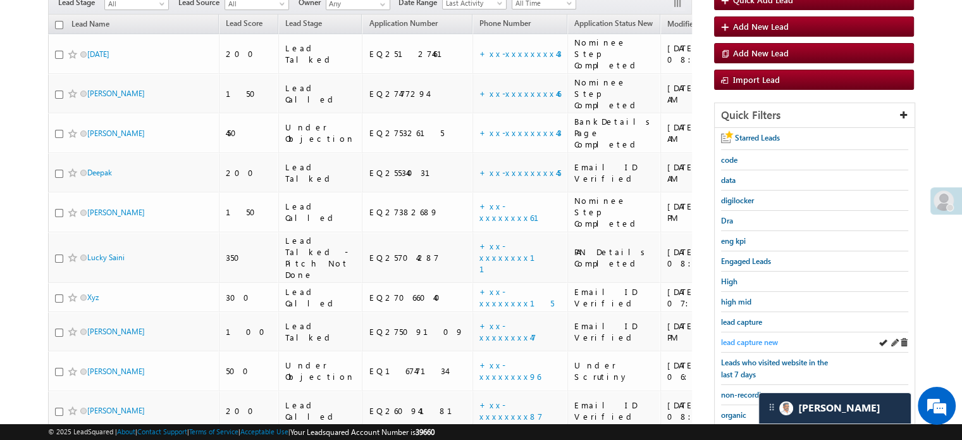
click at [759, 336] on link "lead capture new" at bounding box center [749, 342] width 57 height 12
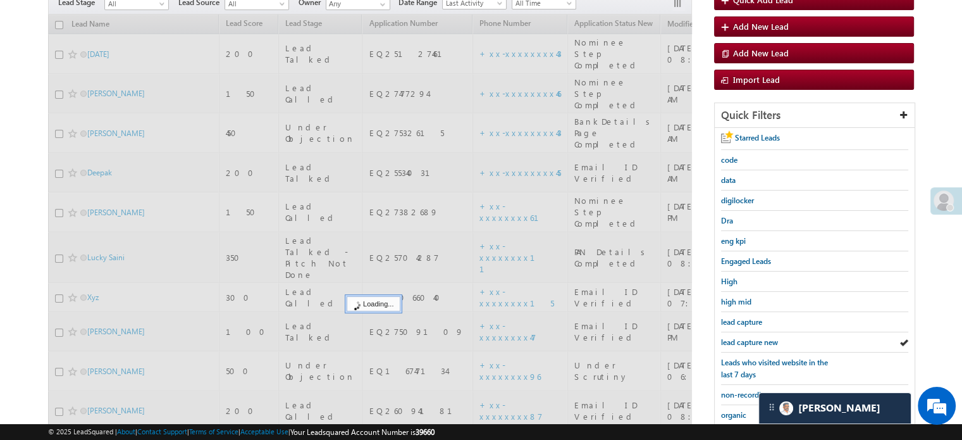
click at [759, 336] on link "lead capture new" at bounding box center [749, 342] width 57 height 12
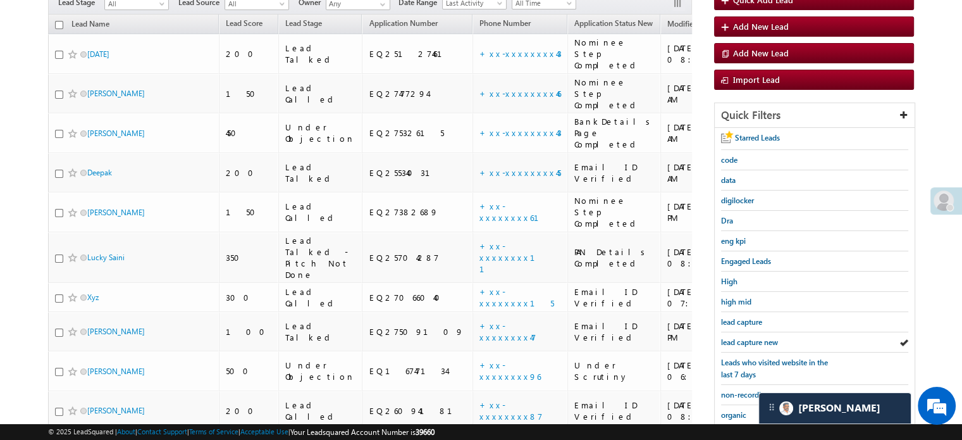
click at [759, 336] on link "lead capture new" at bounding box center [749, 342] width 57 height 12
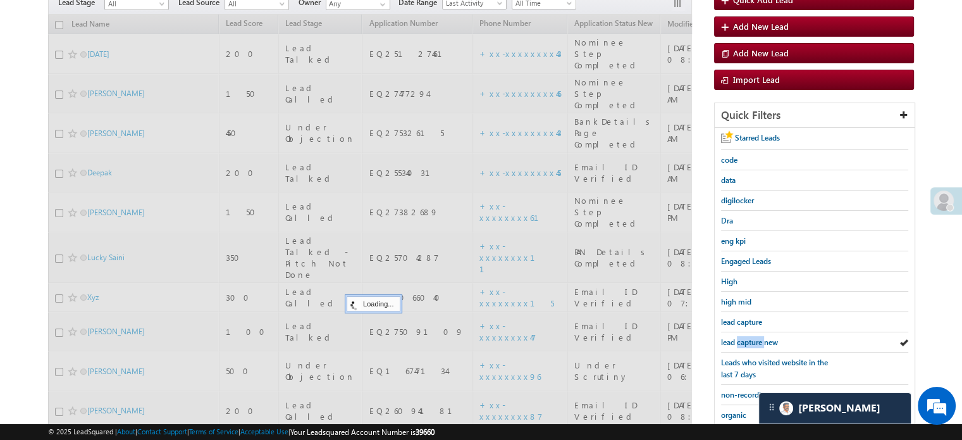
click at [759, 336] on link "lead capture new" at bounding box center [749, 342] width 57 height 12
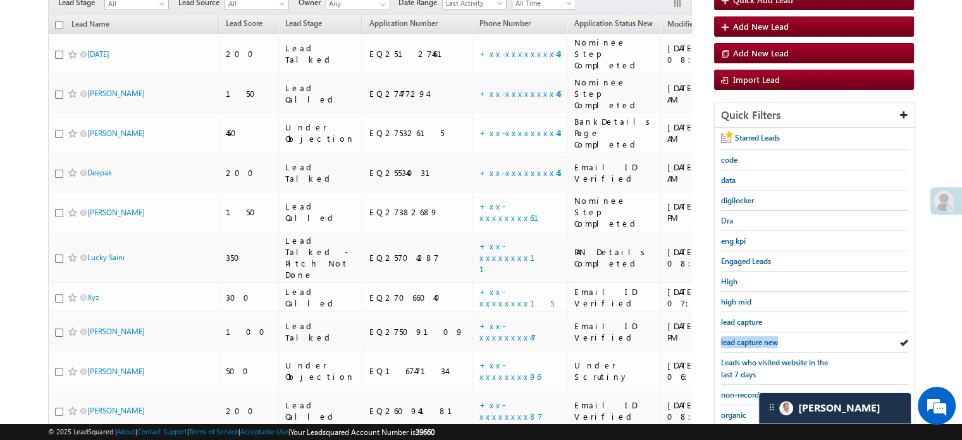
click at [759, 336] on link "lead capture new" at bounding box center [749, 342] width 57 height 12
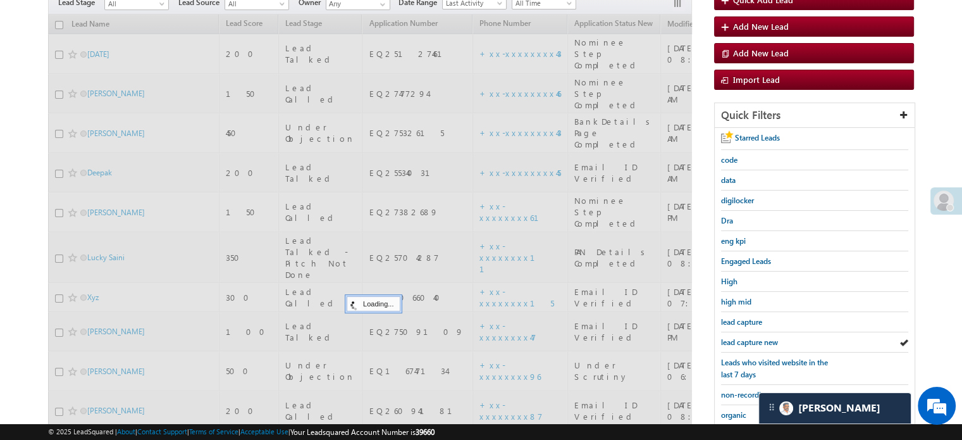
click at [759, 336] on link "lead capture new" at bounding box center [749, 342] width 57 height 12
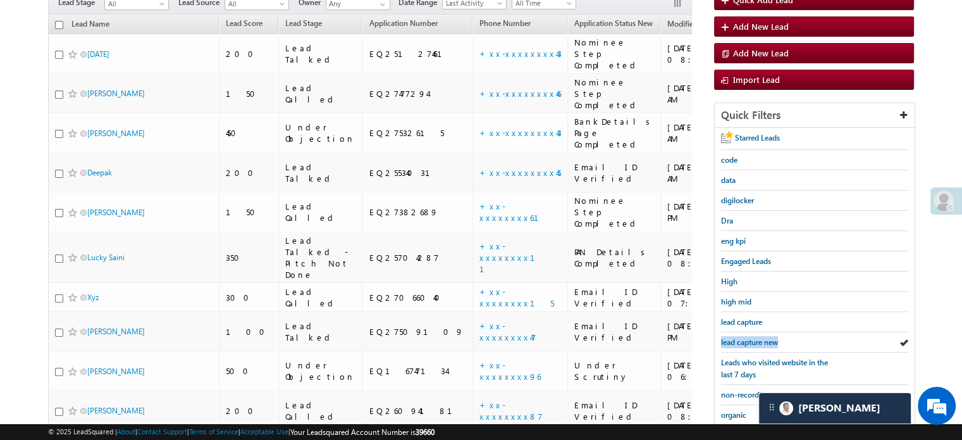
click at [759, 336] on link "lead capture new" at bounding box center [749, 342] width 57 height 12
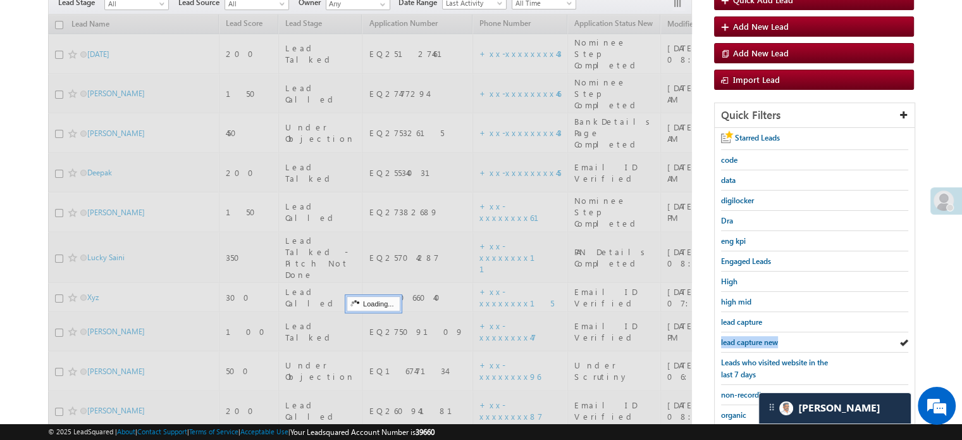
click at [759, 336] on link "lead capture new" at bounding box center [749, 342] width 57 height 12
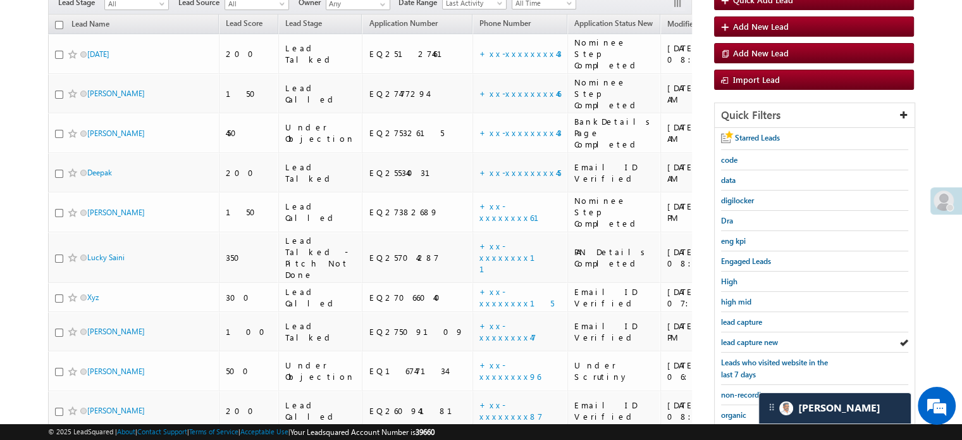
click at [759, 336] on link "lead capture new" at bounding box center [749, 342] width 57 height 12
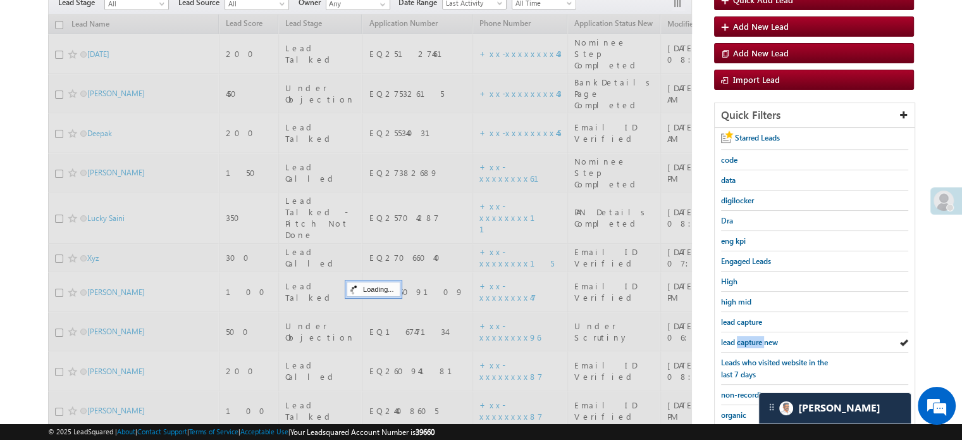
click at [759, 336] on link "lead capture new" at bounding box center [749, 342] width 57 height 12
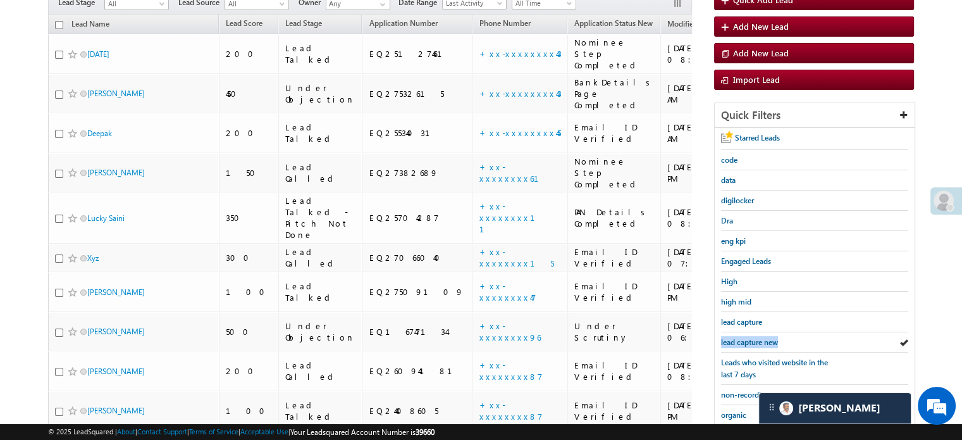
click at [759, 336] on link "lead capture new" at bounding box center [749, 342] width 57 height 12
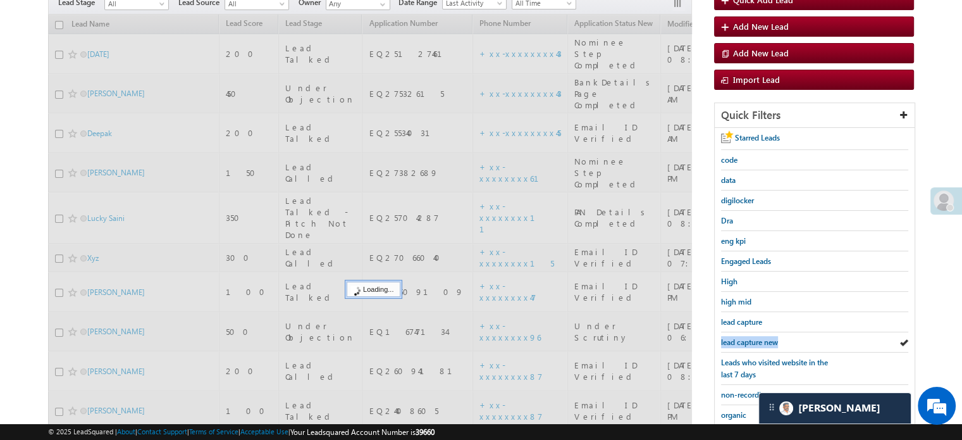
click at [759, 336] on link "lead capture new" at bounding box center [749, 342] width 57 height 12
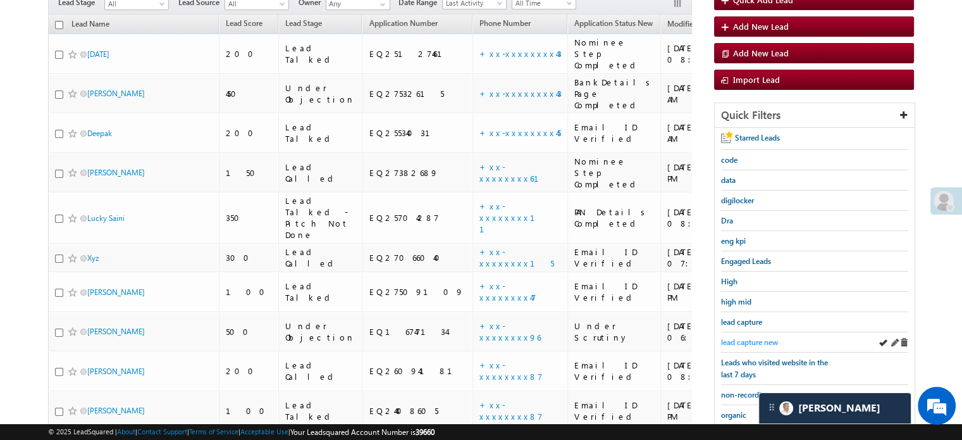
click at [749, 342] on span "lead capture new" at bounding box center [749, 341] width 57 height 9
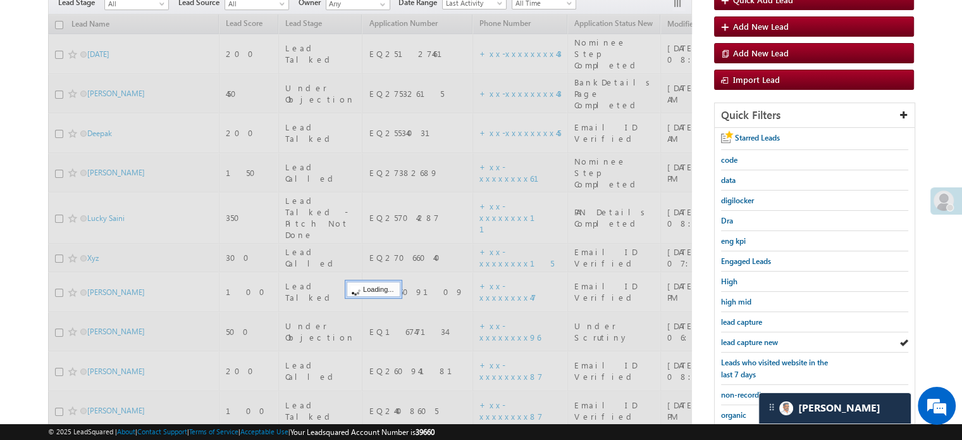
click at [749, 342] on span "lead capture new" at bounding box center [749, 341] width 57 height 9
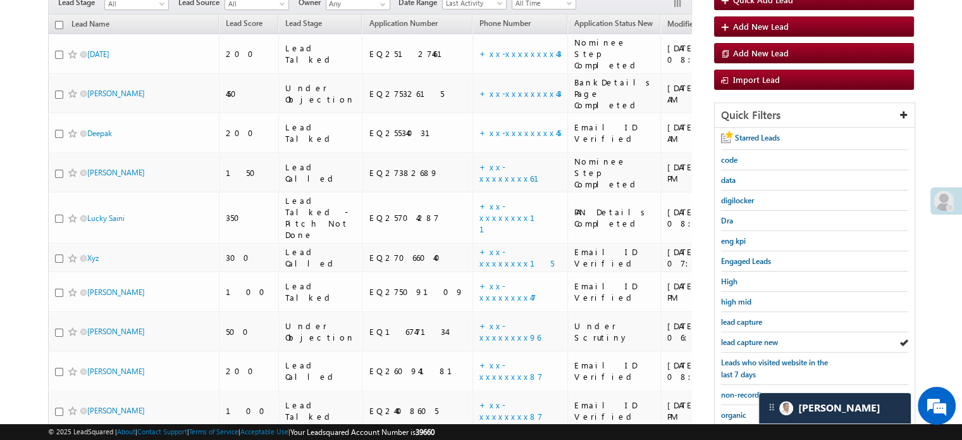
click at [749, 342] on span "lead capture new" at bounding box center [749, 341] width 57 height 9
click at [745, 337] on span "lead capture new" at bounding box center [749, 341] width 57 height 9
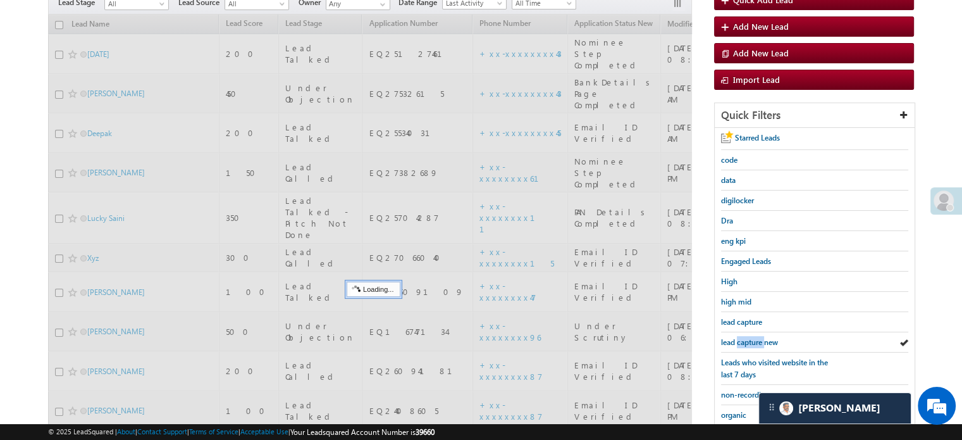
click at [745, 337] on span "lead capture new" at bounding box center [749, 341] width 57 height 9
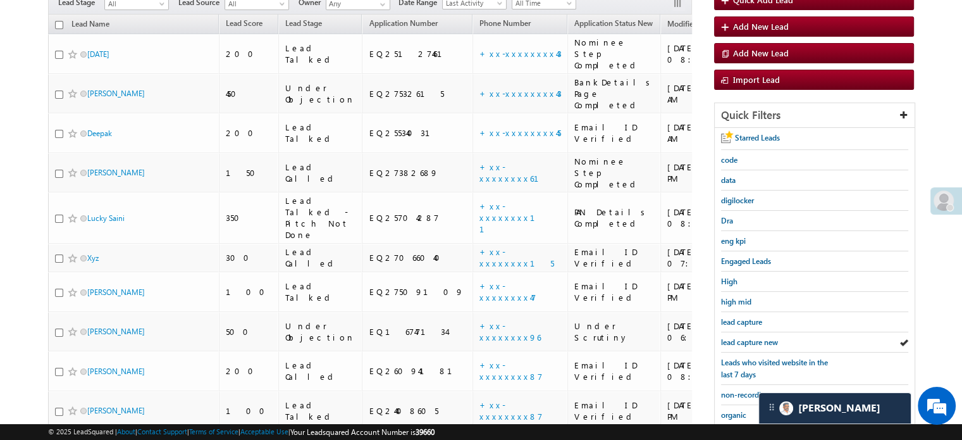
click at [745, 337] on span "lead capture new" at bounding box center [749, 341] width 57 height 9
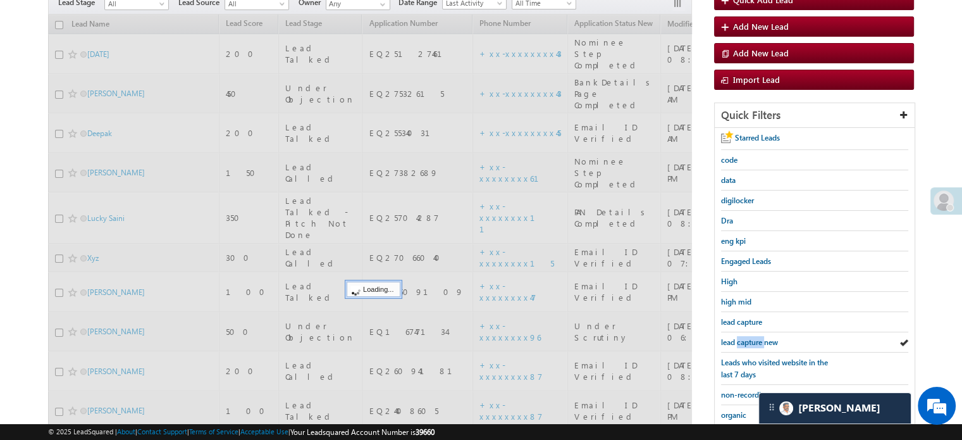
click at [745, 337] on span "lead capture new" at bounding box center [749, 341] width 57 height 9
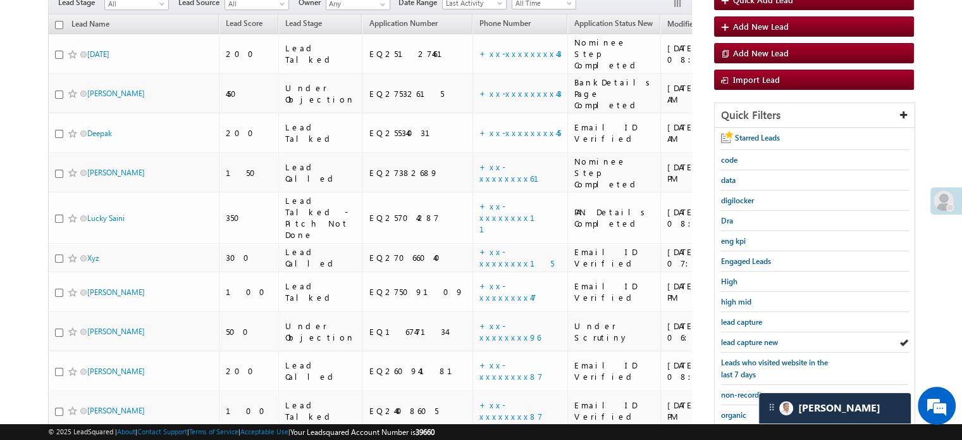
click at [745, 337] on span "lead capture new" at bounding box center [749, 341] width 57 height 9
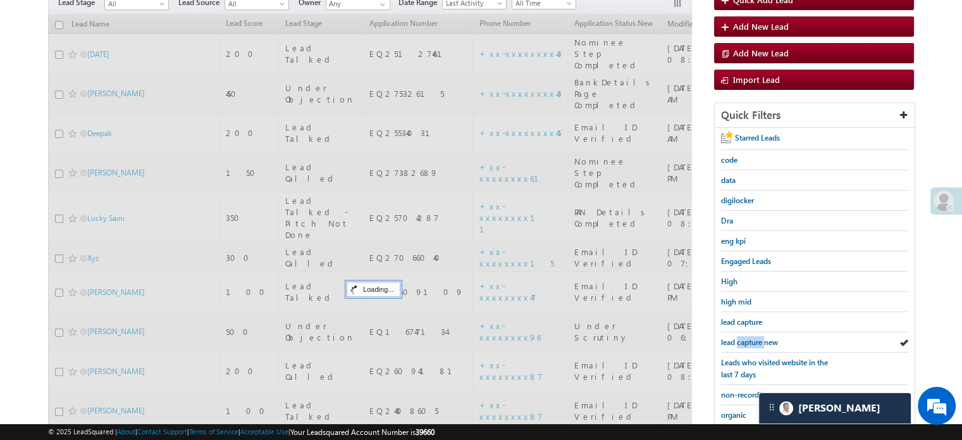
click at [745, 337] on span "lead capture new" at bounding box center [749, 341] width 57 height 9
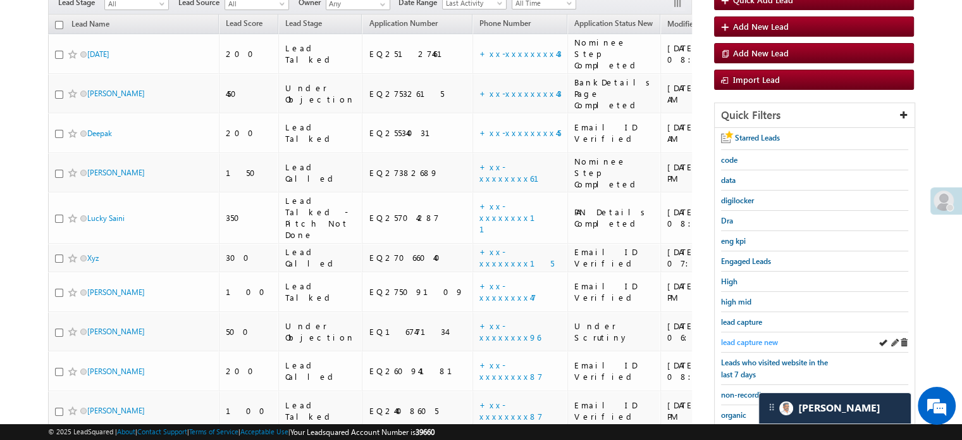
click at [739, 342] on span "lead capture new" at bounding box center [749, 341] width 57 height 9
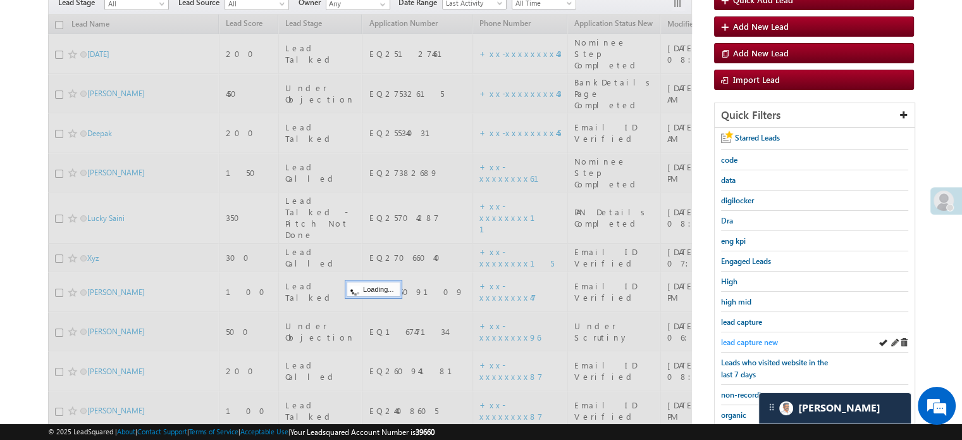
click at [742, 342] on span "lead capture new" at bounding box center [749, 341] width 57 height 9
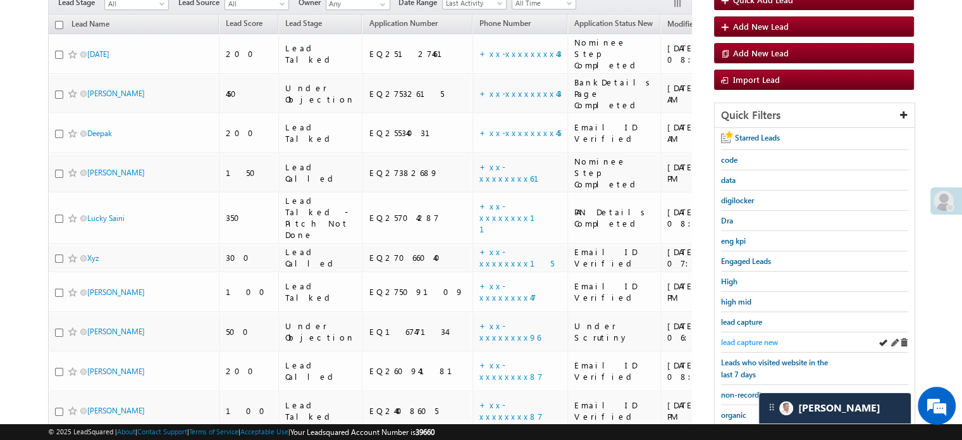
click at [744, 342] on span "lead capture new" at bounding box center [749, 341] width 57 height 9
click at [743, 338] on span "lead capture new" at bounding box center [749, 341] width 57 height 9
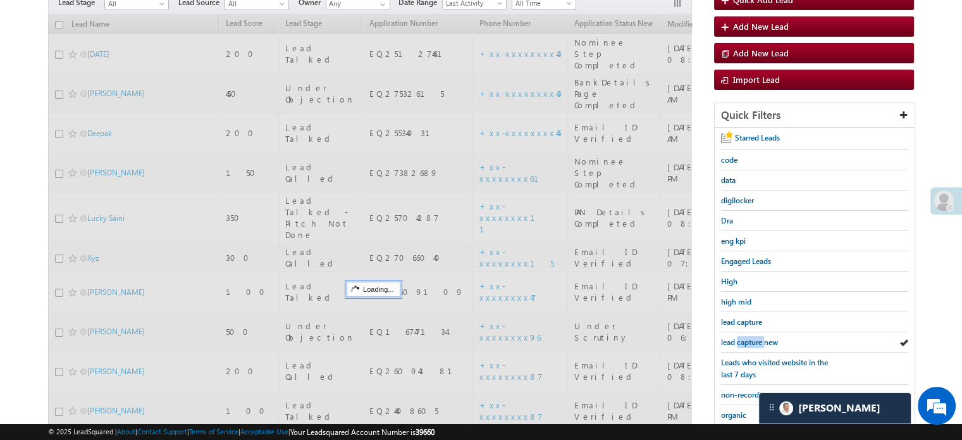
click at [743, 338] on span "lead capture new" at bounding box center [749, 341] width 57 height 9
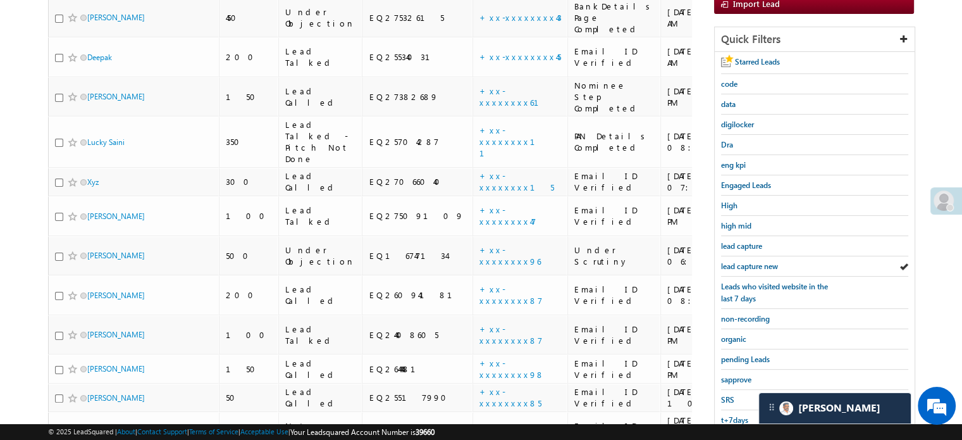
scroll to position [253, 0]
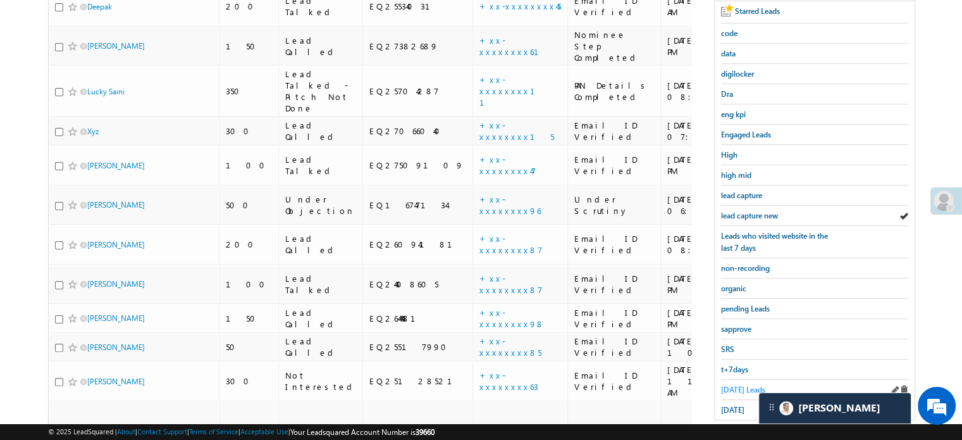
click at [739, 383] on link "Today's Leads" at bounding box center [743, 389] width 44 height 12
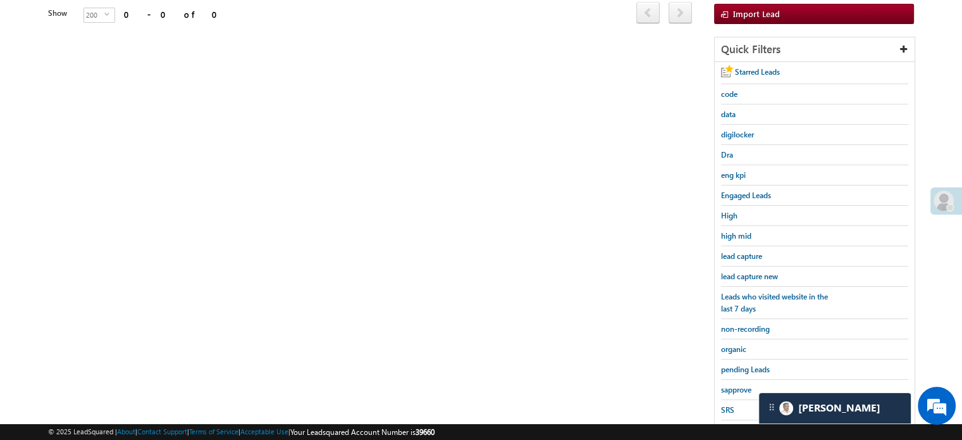
scroll to position [127, 0]
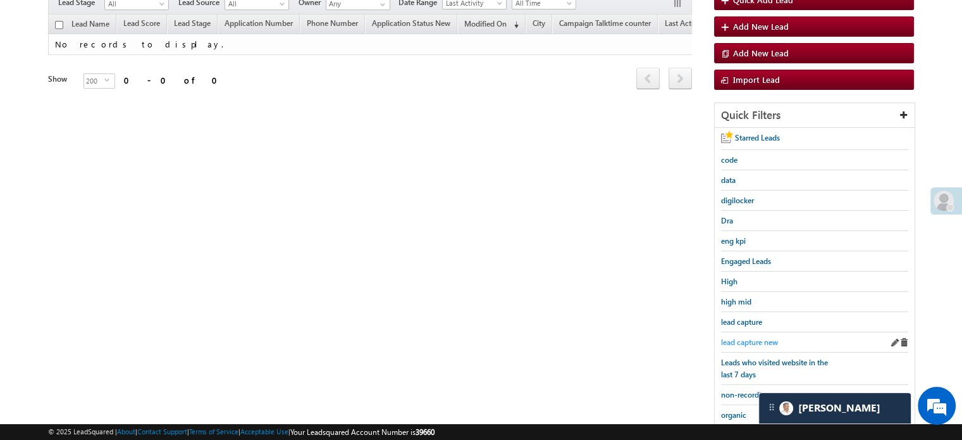
click at [746, 337] on span "lead capture new" at bounding box center [749, 341] width 57 height 9
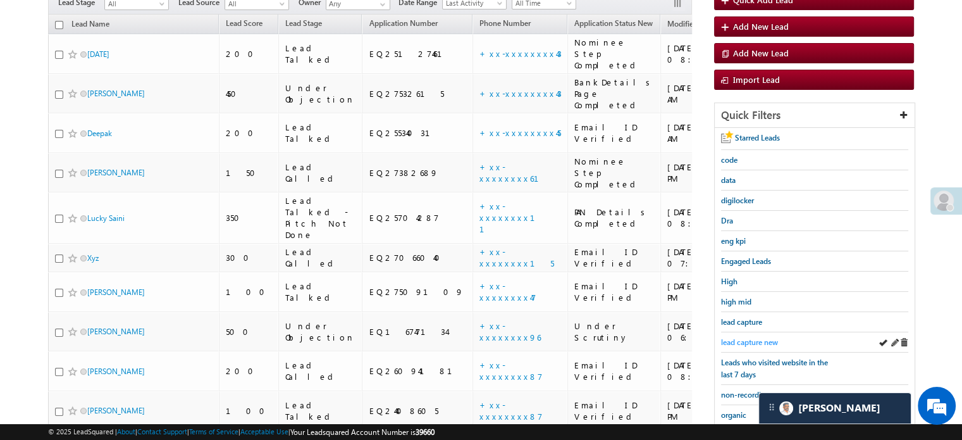
click at [749, 339] on span "lead capture new" at bounding box center [749, 341] width 57 height 9
click at [747, 341] on span "lead capture new" at bounding box center [749, 341] width 57 height 9
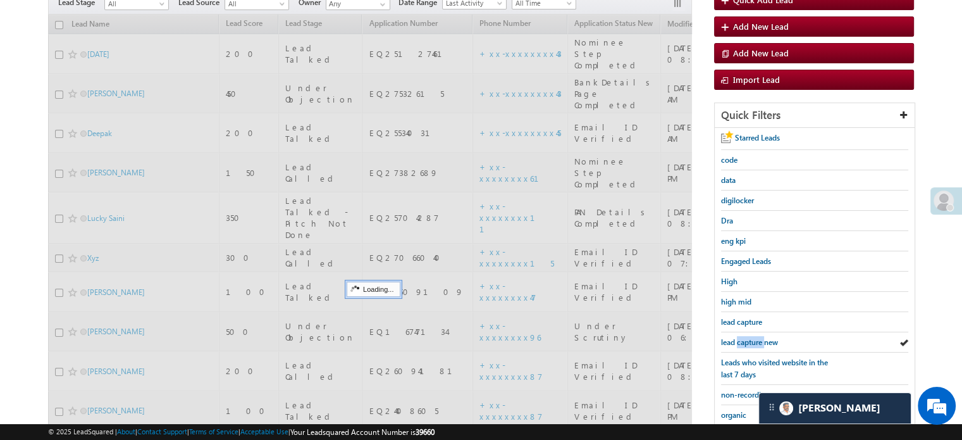
click at [747, 341] on span "lead capture new" at bounding box center [749, 341] width 57 height 9
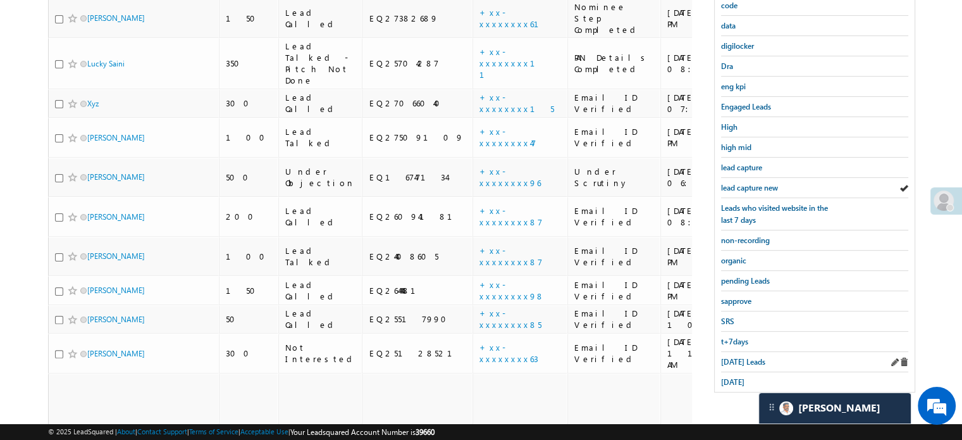
scroll to position [285, 0]
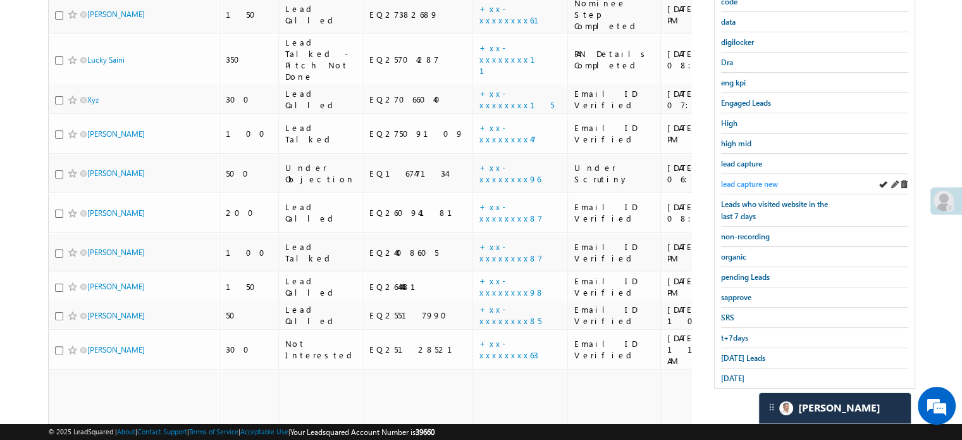
click at [741, 179] on span "lead capture new" at bounding box center [749, 183] width 57 height 9
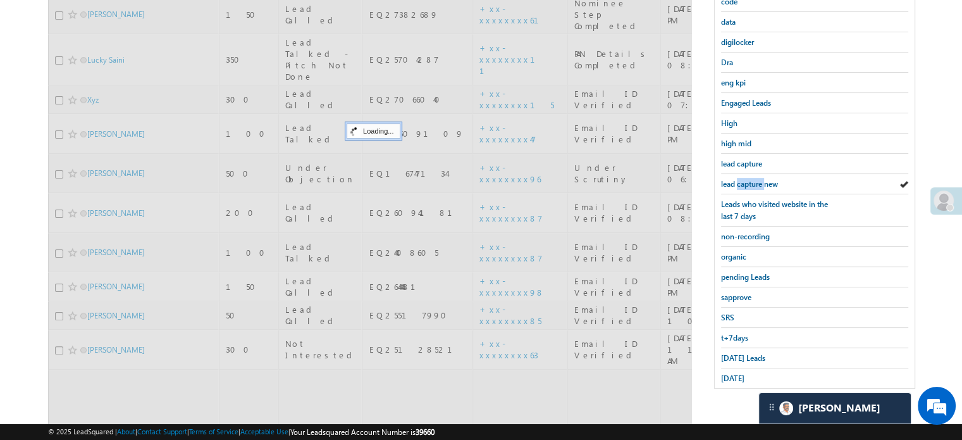
click at [741, 179] on span "lead capture new" at bounding box center [749, 183] width 57 height 9
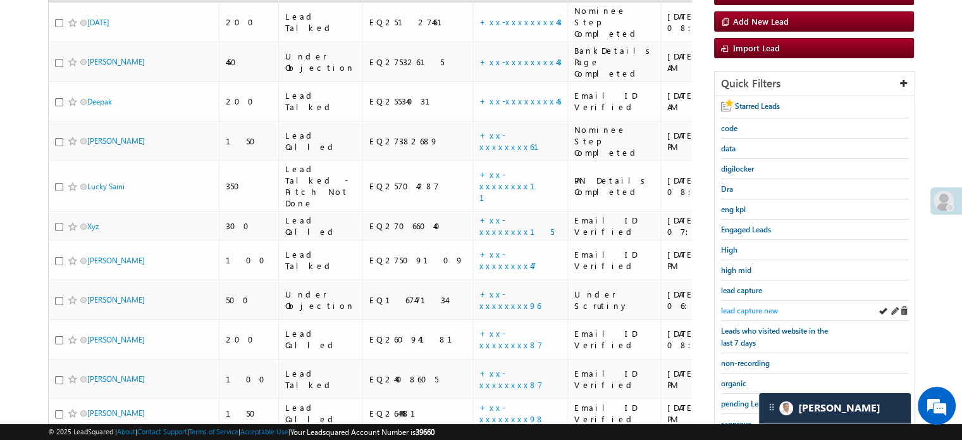
scroll to position [95, 0]
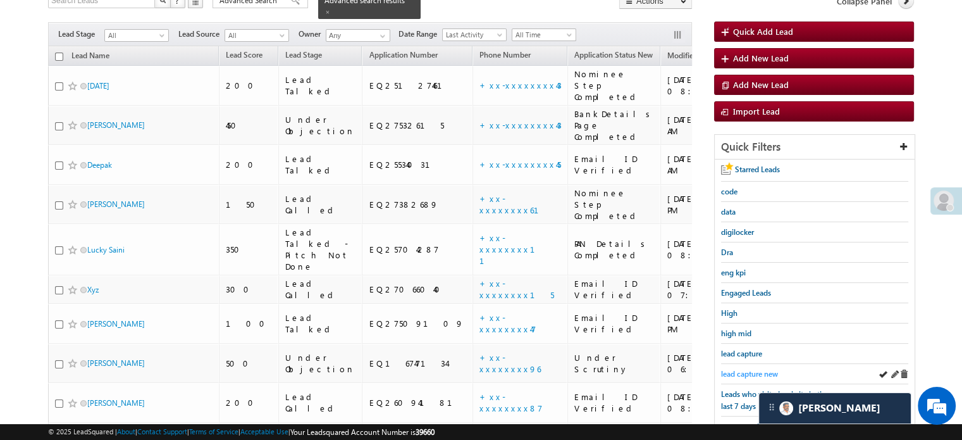
click at [731, 369] on span "lead capture new" at bounding box center [749, 373] width 57 height 9
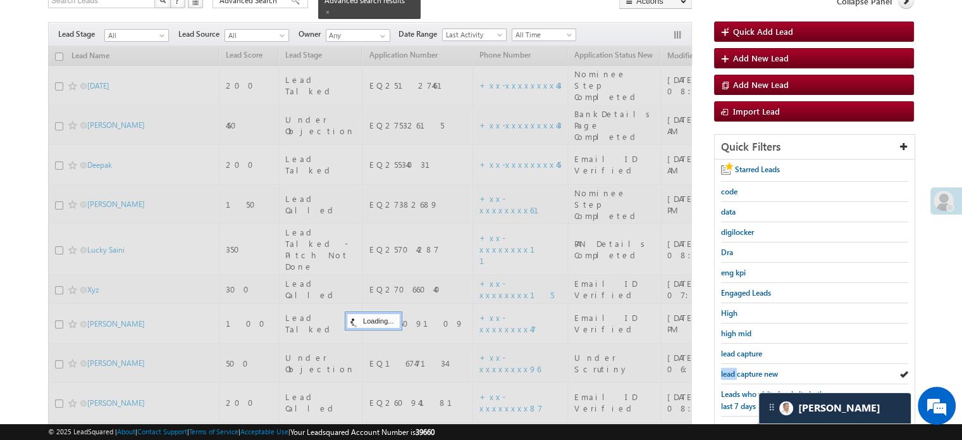
click at [731, 369] on span "lead capture new" at bounding box center [749, 373] width 57 height 9
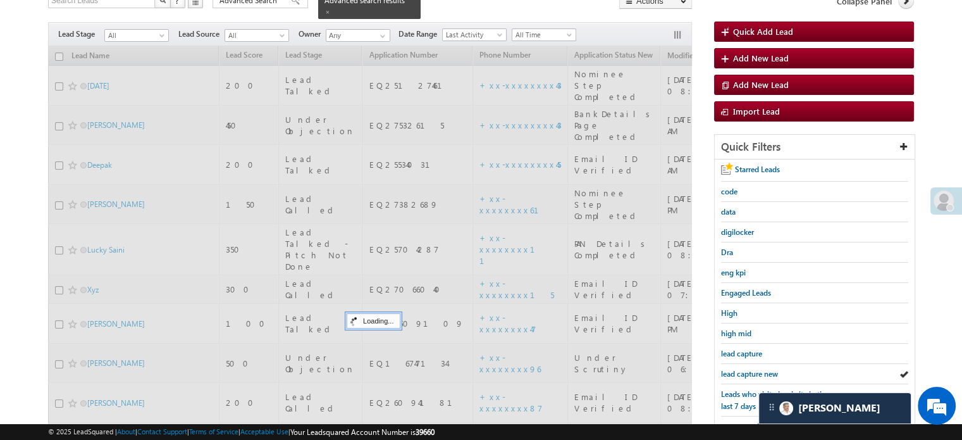
click at [731, 369] on span "lead capture new" at bounding box center [749, 373] width 57 height 9
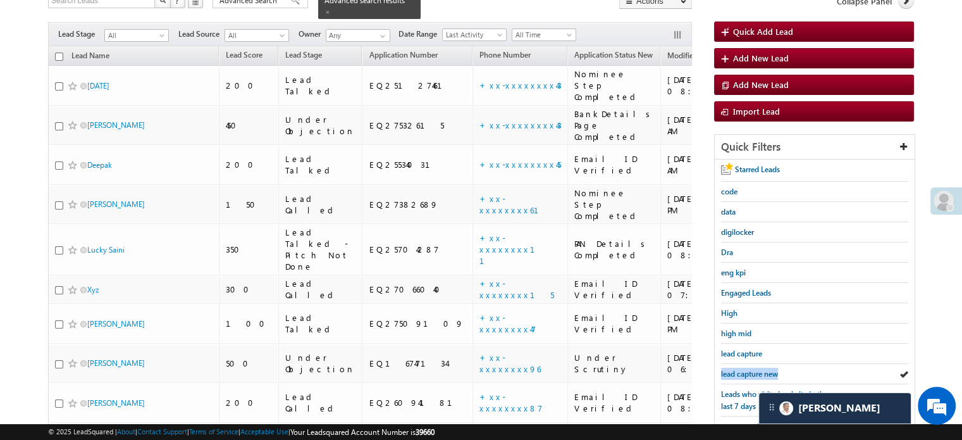
click at [731, 369] on span "lead capture new" at bounding box center [749, 373] width 57 height 9
click at [757, 369] on span "lead capture new" at bounding box center [749, 373] width 57 height 9
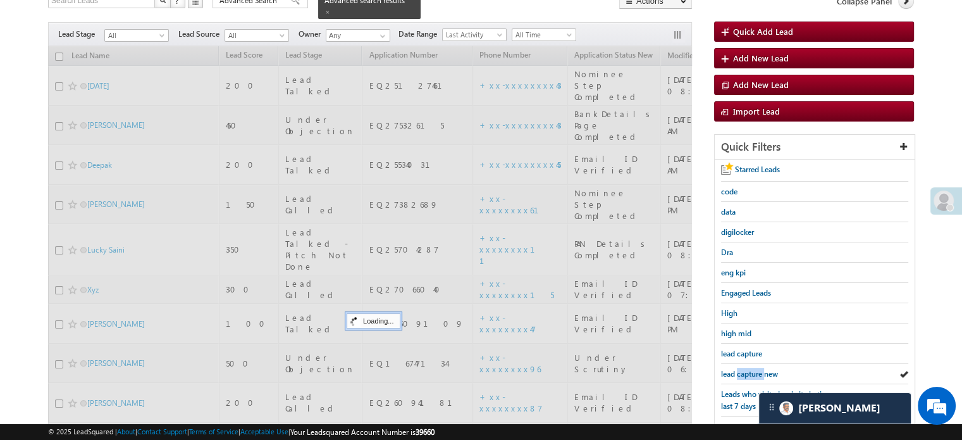
click at [757, 369] on span "lead capture new" at bounding box center [749, 373] width 57 height 9
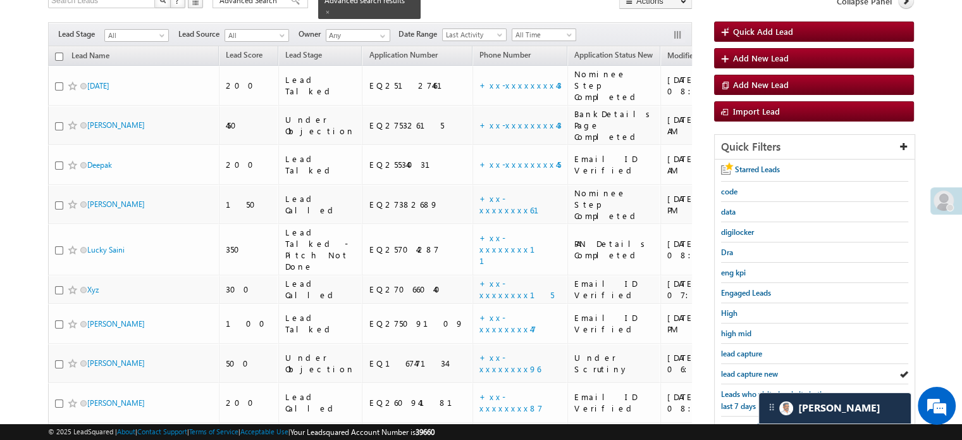
click at [757, 369] on span "lead capture new" at bounding box center [749, 373] width 57 height 9
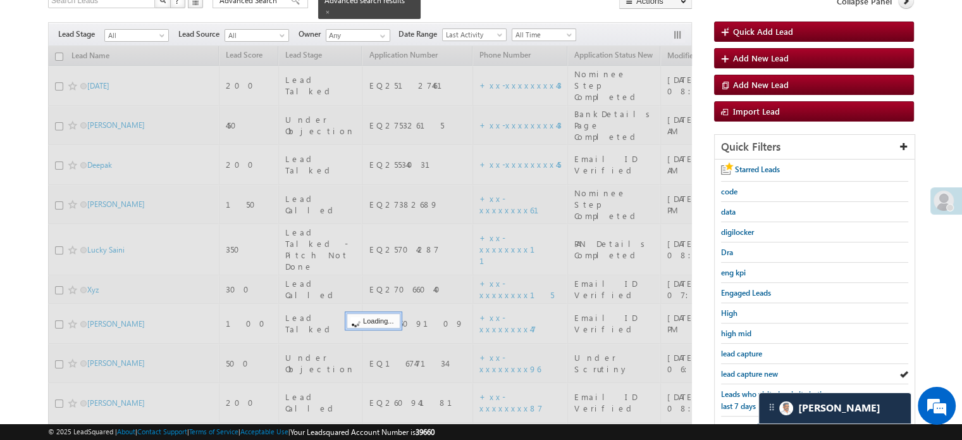
click at [757, 369] on span "lead capture new" at bounding box center [749, 373] width 57 height 9
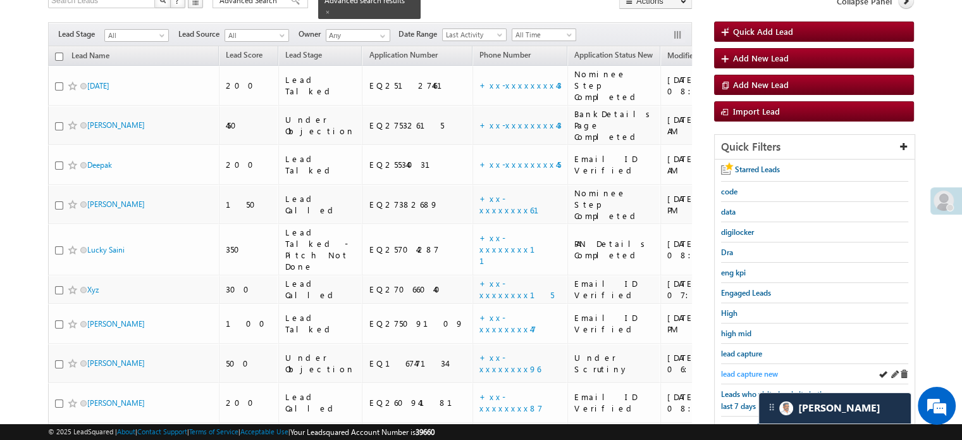
click at [742, 370] on span "lead capture new" at bounding box center [749, 373] width 57 height 9
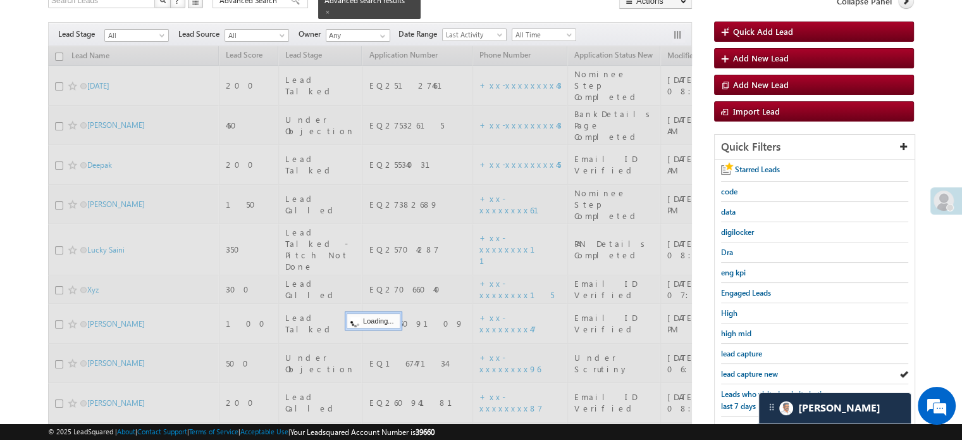
click at [742, 370] on span "lead capture new" at bounding box center [749, 373] width 57 height 9
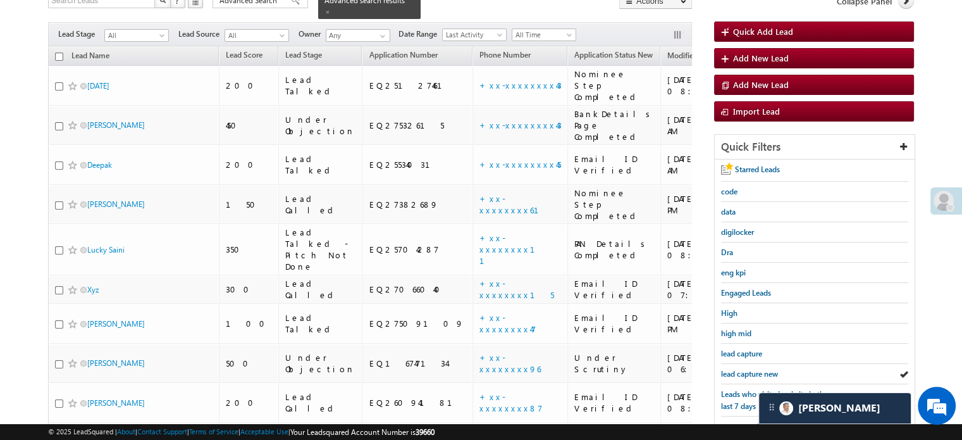
click at [742, 370] on span "lead capture new" at bounding box center [749, 373] width 57 height 9
click at [758, 369] on span "lead capture new" at bounding box center [749, 373] width 57 height 9
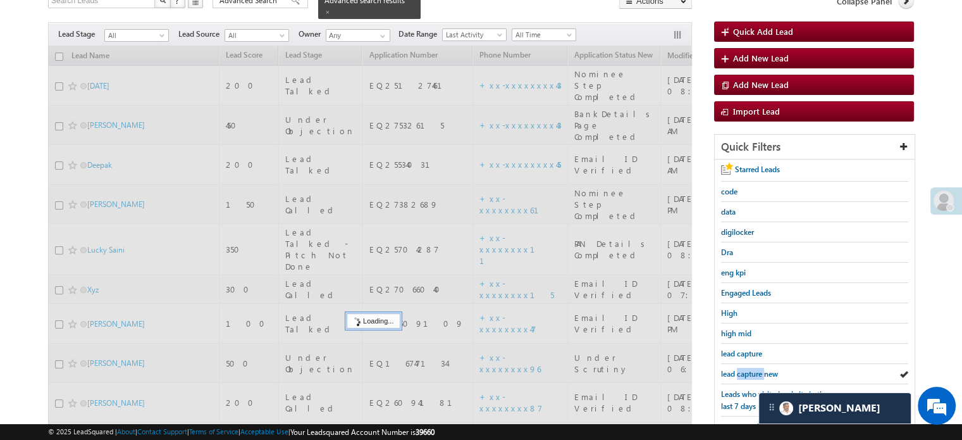
click at [758, 369] on span "lead capture new" at bounding box center [749, 373] width 57 height 9
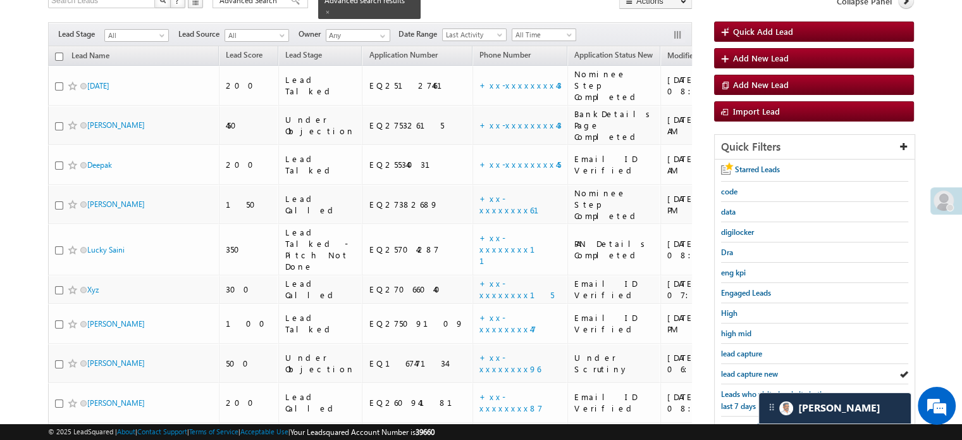
click at [758, 369] on span "lead capture new" at bounding box center [749, 373] width 57 height 9
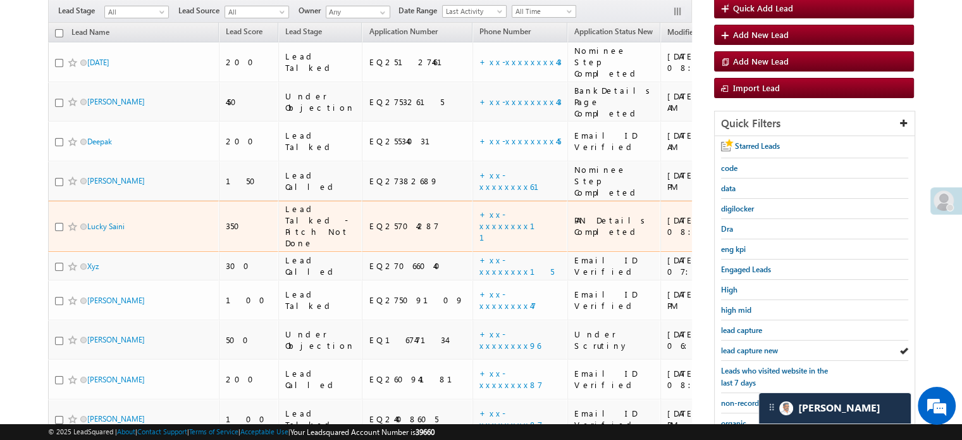
scroll to position [158, 0]
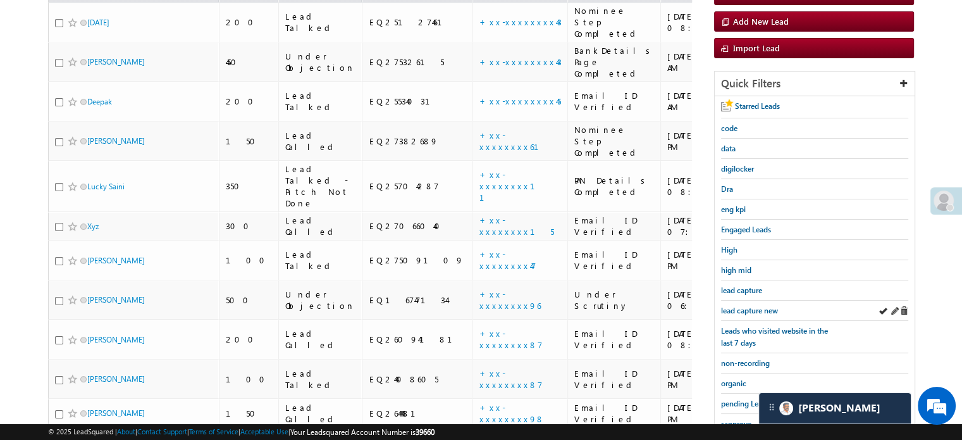
click at [754, 301] on div "lead capture new" at bounding box center [814, 311] width 187 height 20
click at [754, 306] on span "lead capture new" at bounding box center [749, 310] width 57 height 9
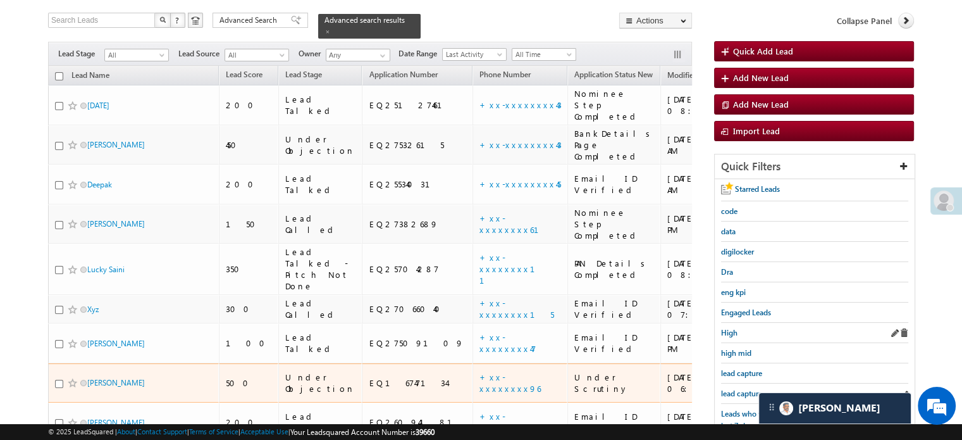
scroll to position [95, 0]
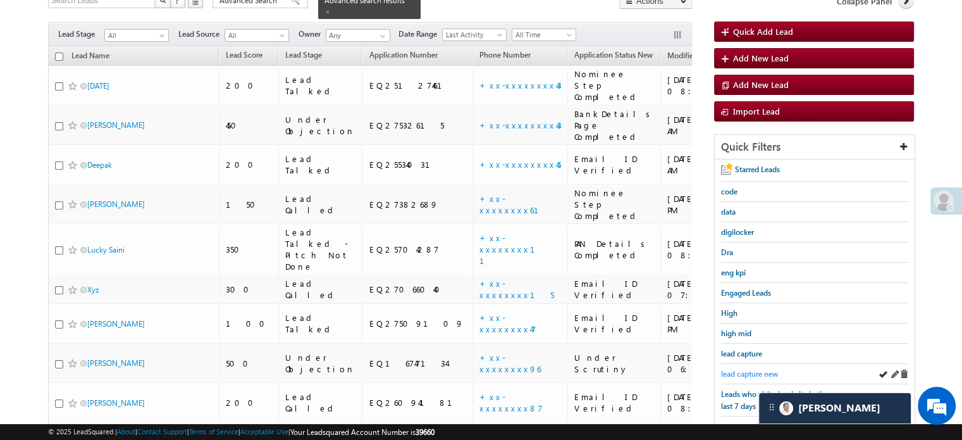
click at [760, 371] on span "lead capture new" at bounding box center [749, 373] width 57 height 9
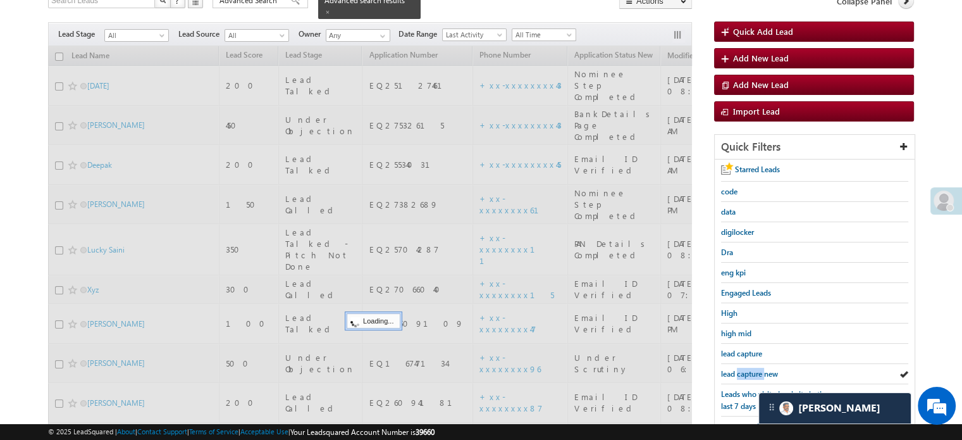
click at [760, 371] on span "lead capture new" at bounding box center [749, 373] width 57 height 9
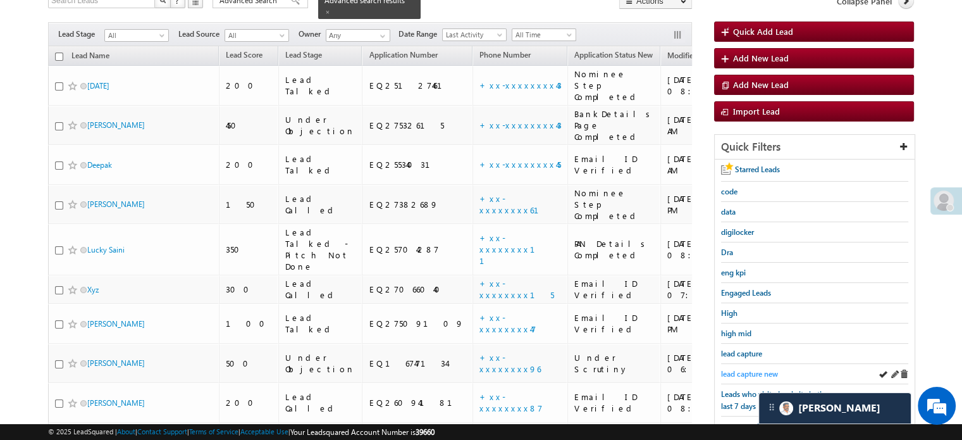
click at [738, 371] on span "lead capture new" at bounding box center [749, 373] width 57 height 9
click at [751, 370] on span "lead capture new" at bounding box center [749, 373] width 57 height 9
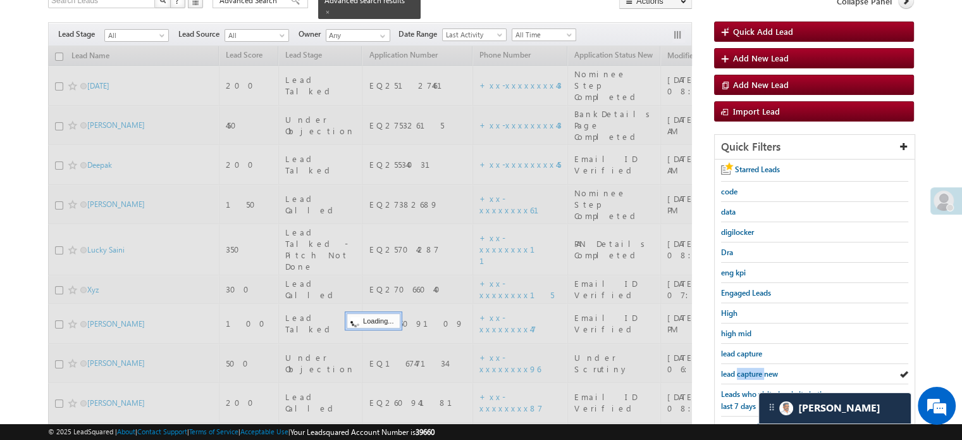
click at [751, 370] on span "lead capture new" at bounding box center [749, 373] width 57 height 9
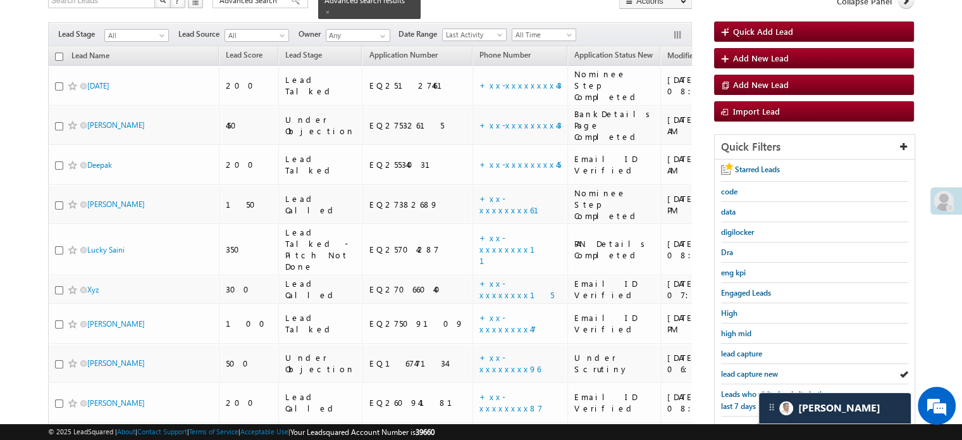
click at [751, 370] on span "lead capture new" at bounding box center [749, 373] width 57 height 9
click at [738, 373] on span "lead capture new" at bounding box center [749, 373] width 57 height 9
click at [747, 373] on span "lead capture new" at bounding box center [749, 373] width 57 height 9
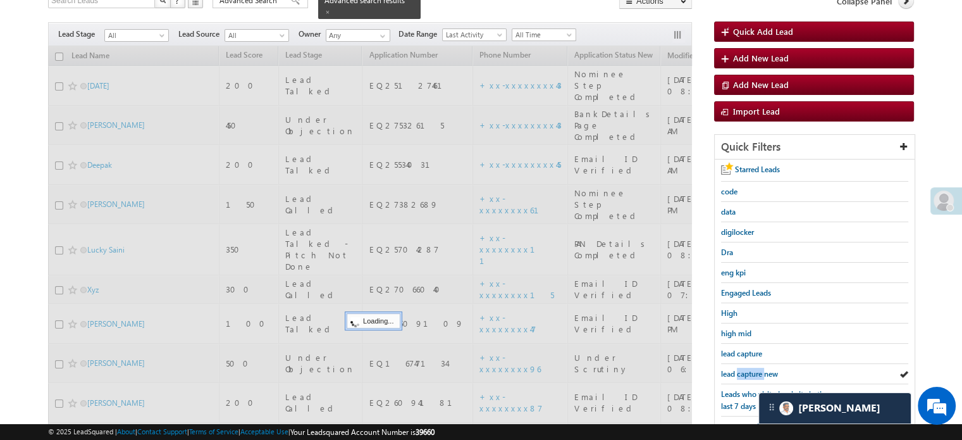
click at [747, 373] on span "lead capture new" at bounding box center [749, 373] width 57 height 9
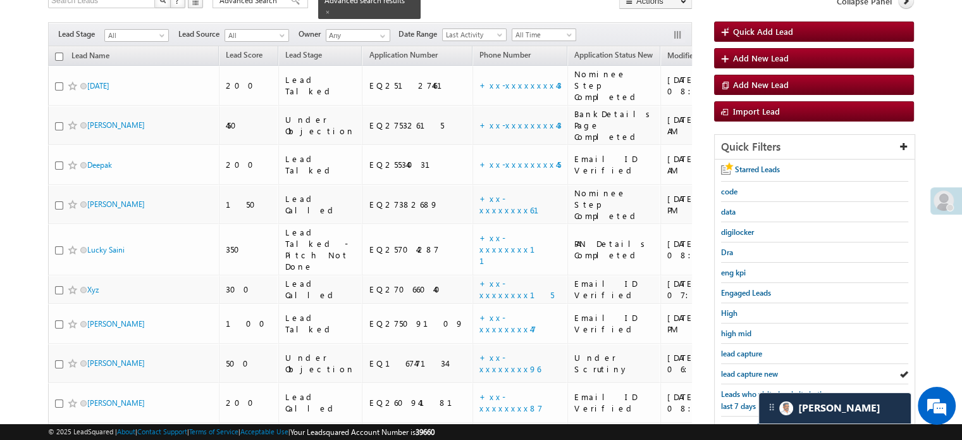
click at [747, 373] on span "lead capture new" at bounding box center [749, 373] width 57 height 9
click at [747, 371] on span "lead capture new" at bounding box center [749, 373] width 57 height 9
click at [737, 371] on span "lead capture new" at bounding box center [749, 373] width 57 height 9
click at [757, 371] on span "lead capture new" at bounding box center [749, 373] width 57 height 9
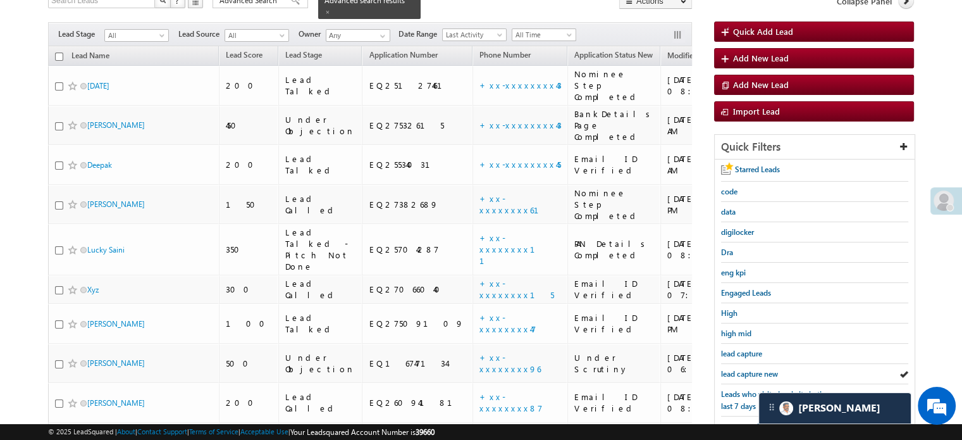
click at [757, 371] on span "lead capture new" at bounding box center [749, 373] width 57 height 9
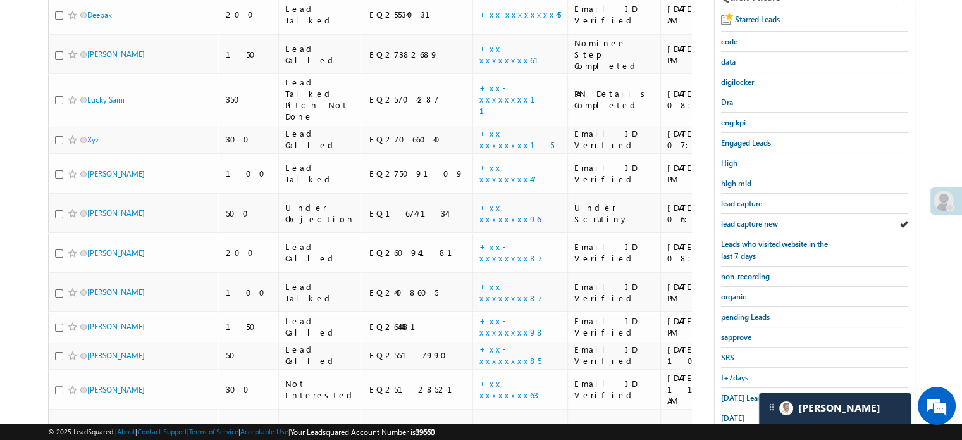
scroll to position [285, 0]
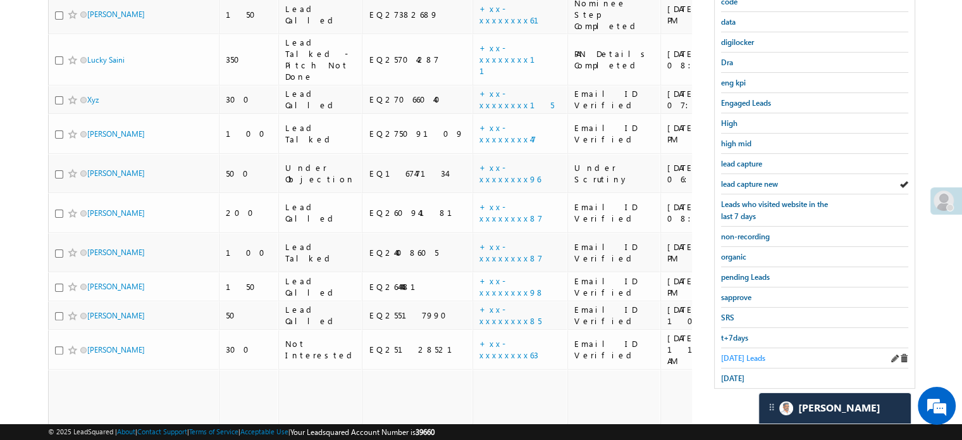
click at [739, 356] on span "[DATE] Leads" at bounding box center [743, 357] width 44 height 9
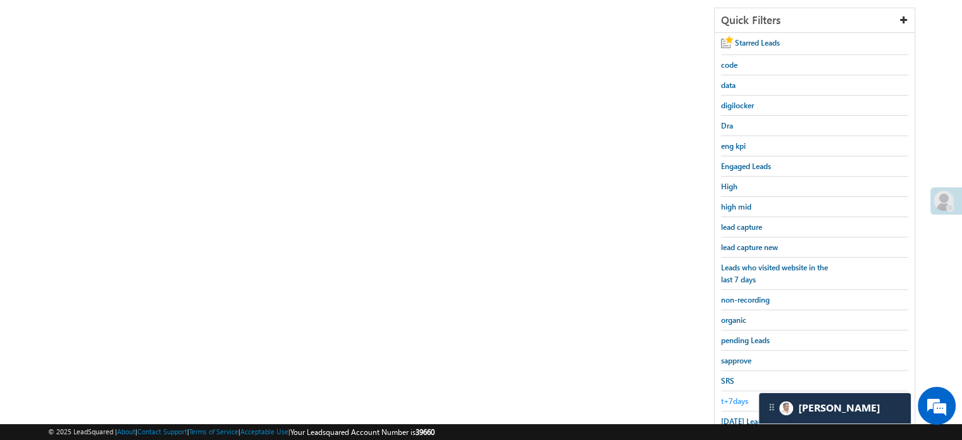
scroll to position [95, 0]
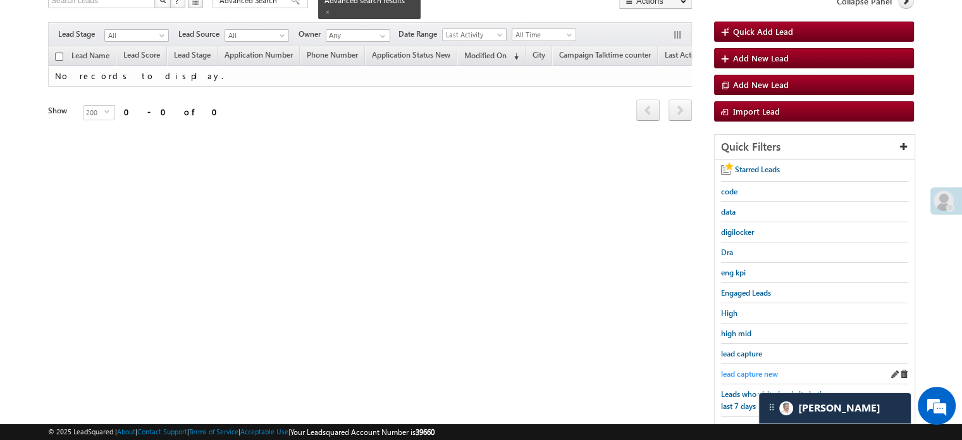
click at [743, 373] on span "lead capture new" at bounding box center [749, 373] width 57 height 9
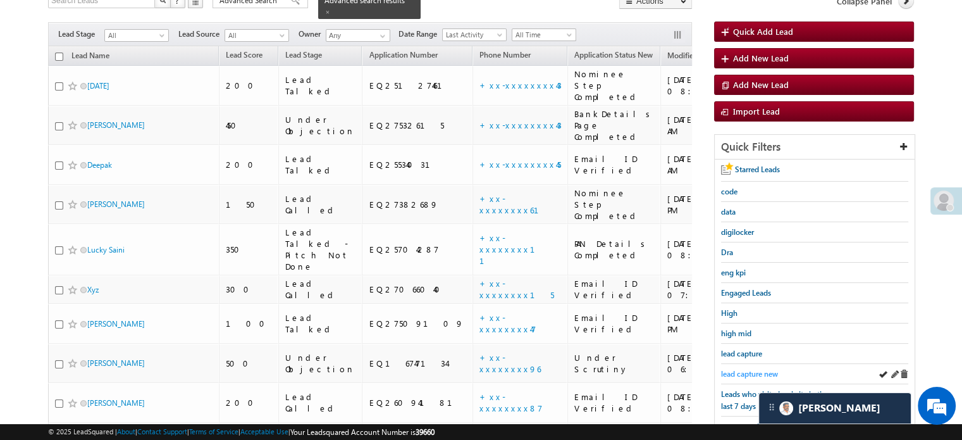
click at [748, 370] on span "lead capture new" at bounding box center [749, 373] width 57 height 9
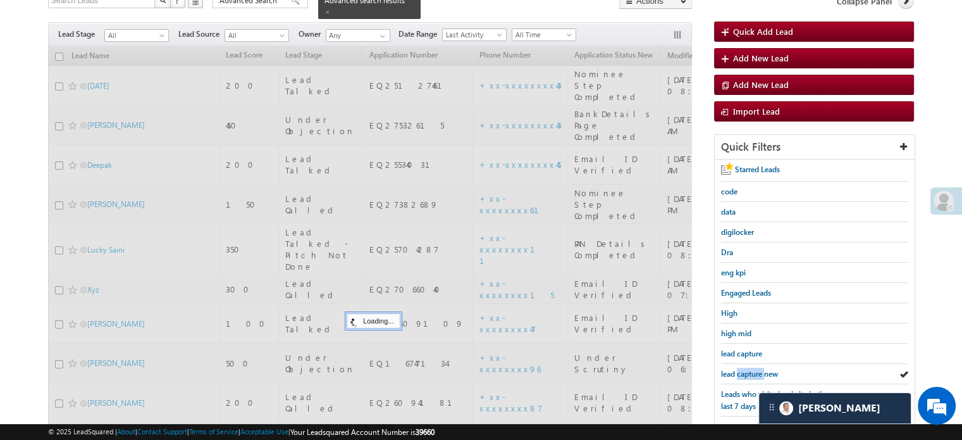
click at [748, 370] on span "lead capture new" at bounding box center [749, 373] width 57 height 9
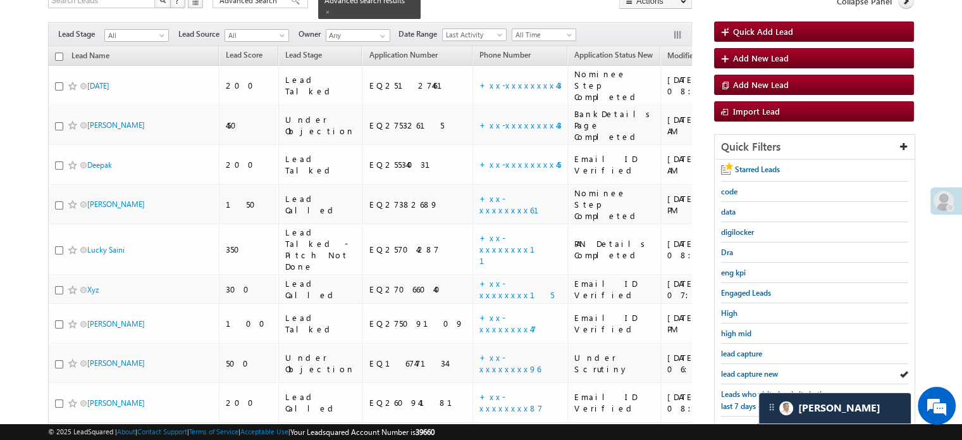
click at [748, 370] on span "lead capture new" at bounding box center [749, 373] width 57 height 9
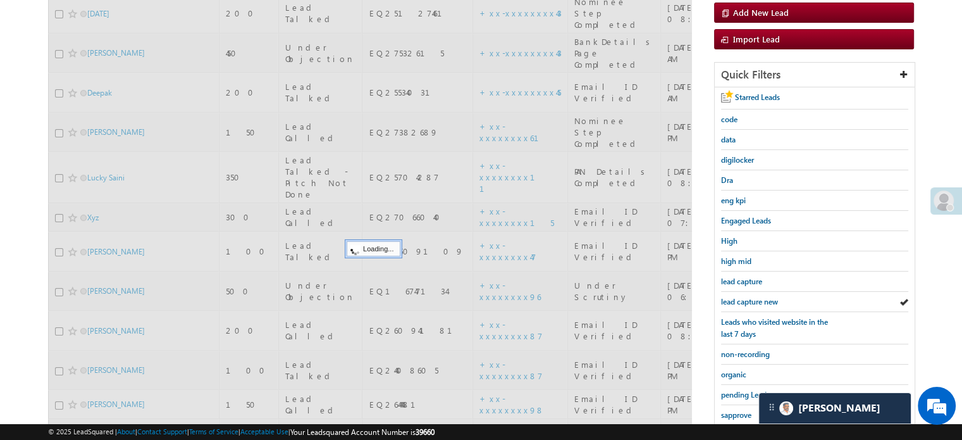
scroll to position [221, 0]
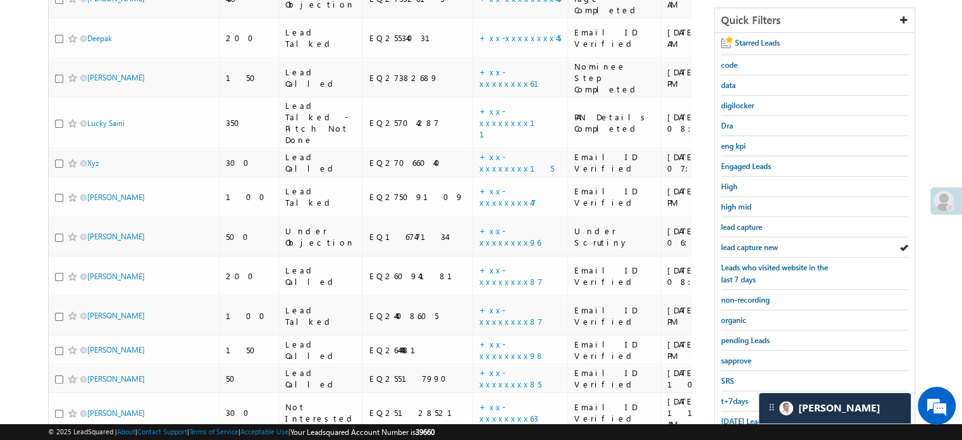
click at [954, 189] on div at bounding box center [947, 200] width 32 height 27
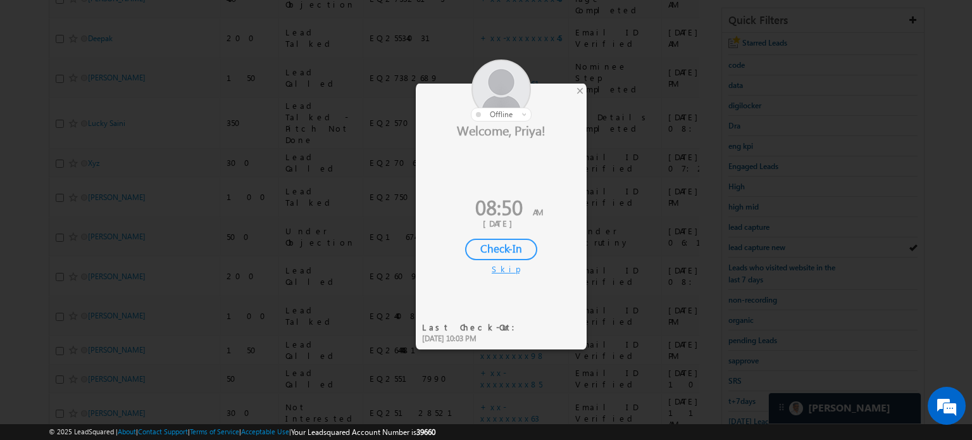
click at [521, 251] on div "Check-In" at bounding box center [501, 250] width 72 height 22
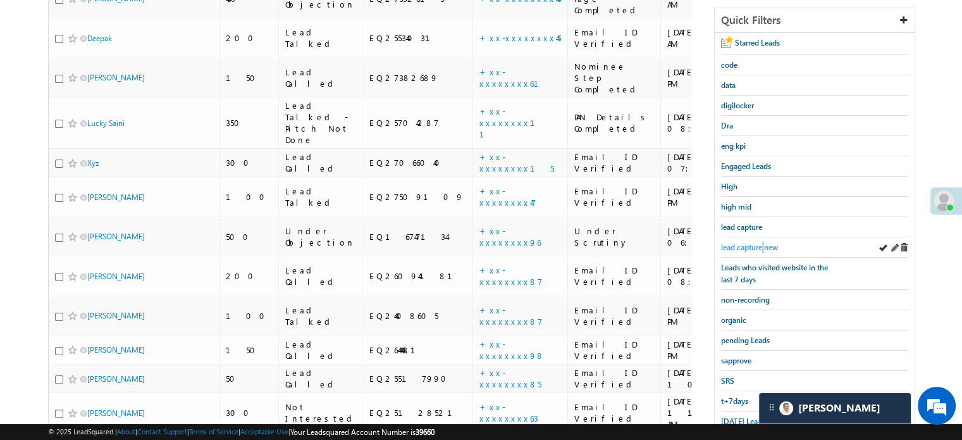
click at [762, 245] on span "lead capture new" at bounding box center [749, 246] width 57 height 9
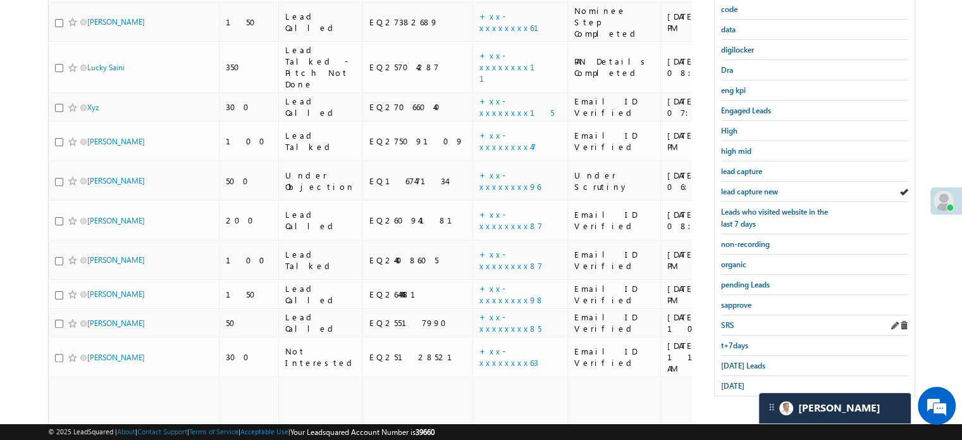
scroll to position [285, 0]
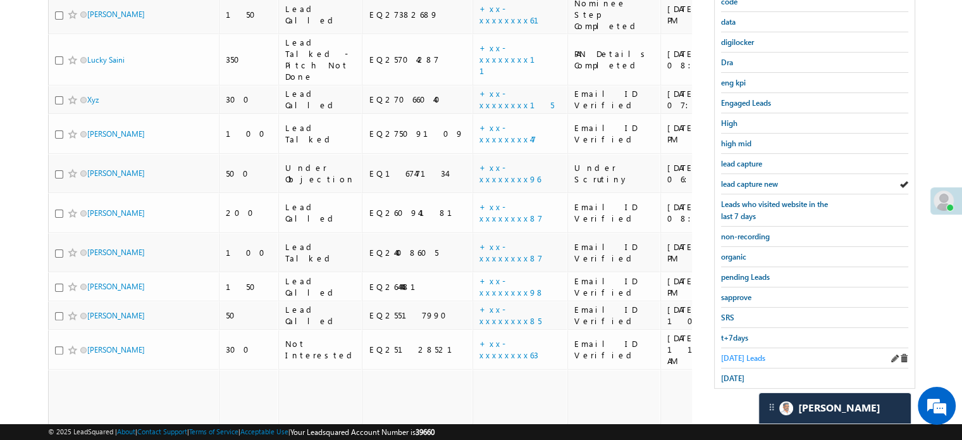
click at [737, 353] on span "[DATE] Leads" at bounding box center [743, 357] width 44 height 9
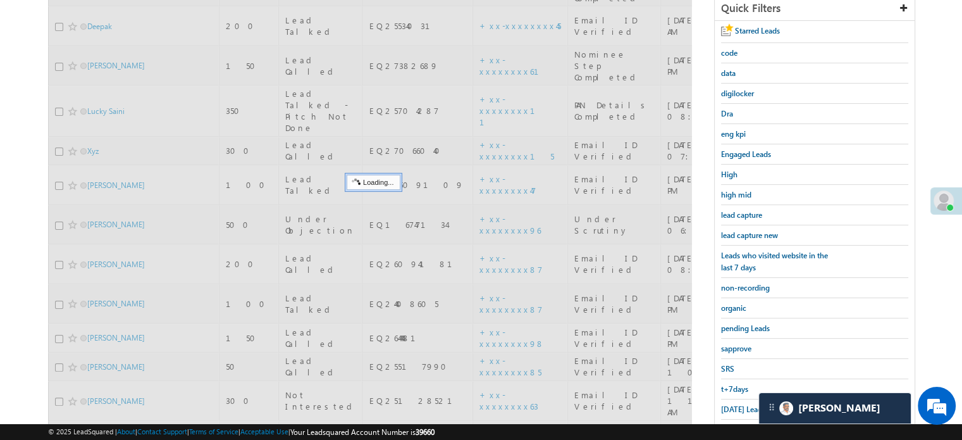
scroll to position [158, 0]
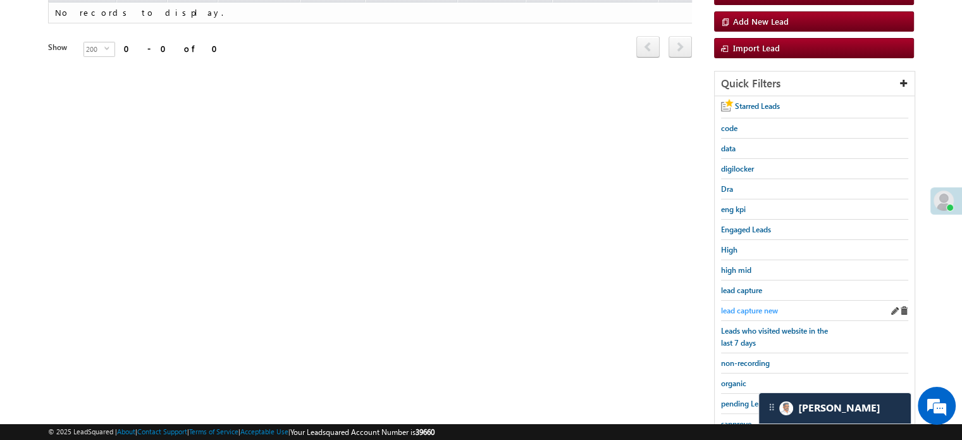
click at [752, 306] on span "lead capture new" at bounding box center [749, 310] width 57 height 9
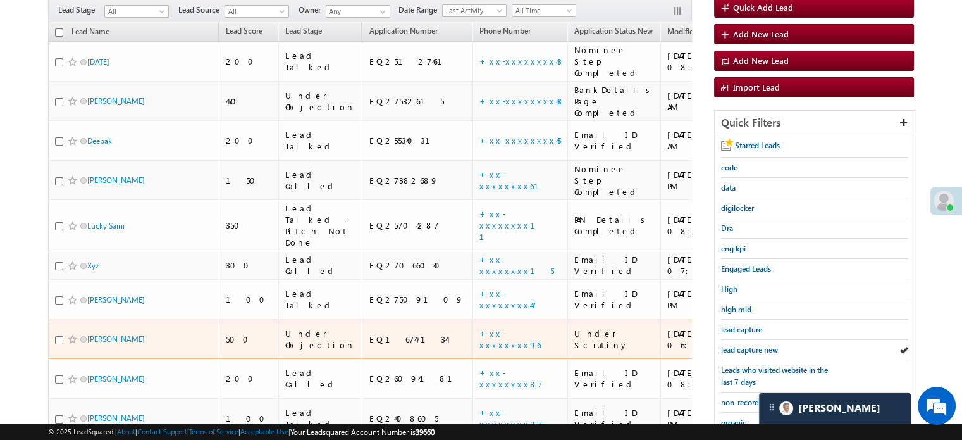
scroll to position [127, 0]
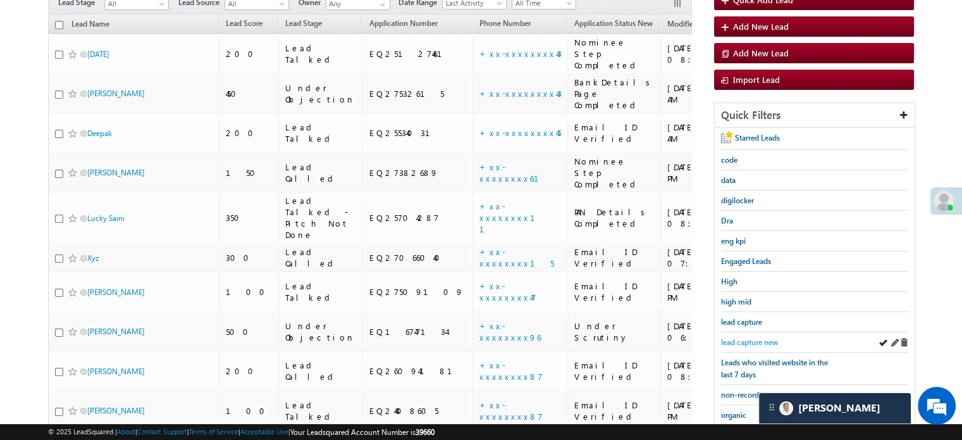
click at [730, 342] on span "lead capture new" at bounding box center [749, 341] width 57 height 9
click at [739, 337] on span "lead capture new" at bounding box center [749, 341] width 57 height 9
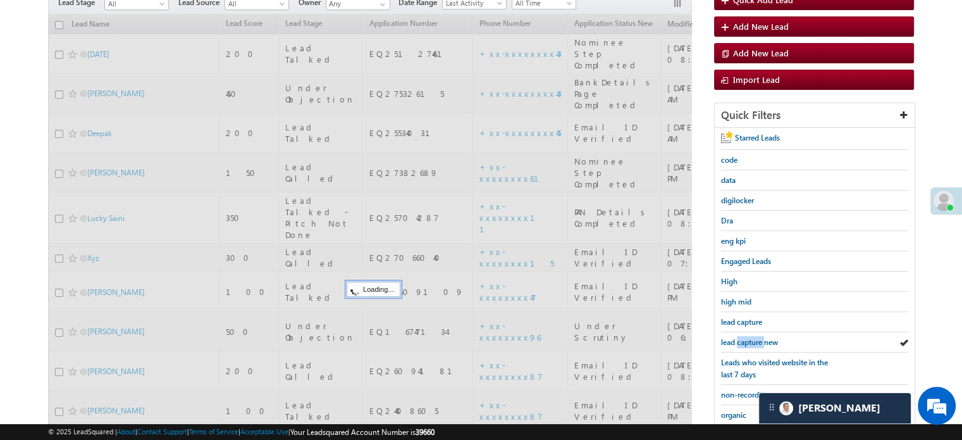
click at [739, 337] on span "lead capture new" at bounding box center [749, 341] width 57 height 9
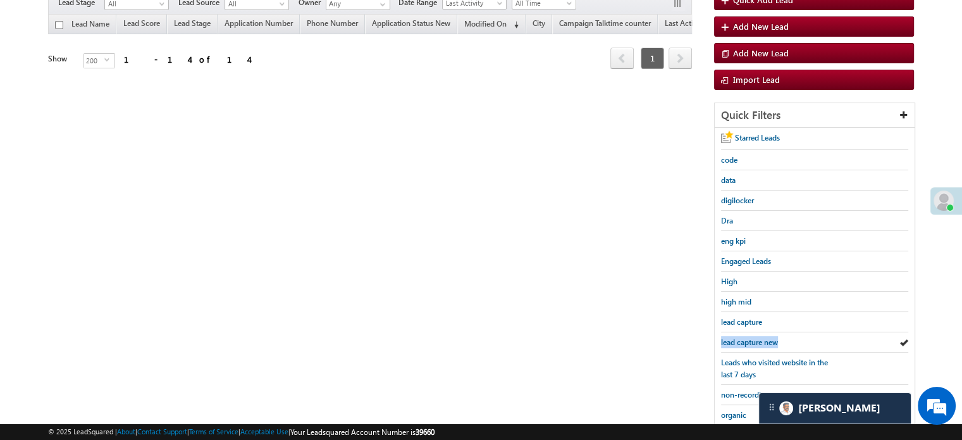
click at [739, 337] on span "lead capture new" at bounding box center [749, 341] width 57 height 9
click at [741, 337] on span "lead capture new" at bounding box center [749, 341] width 57 height 9
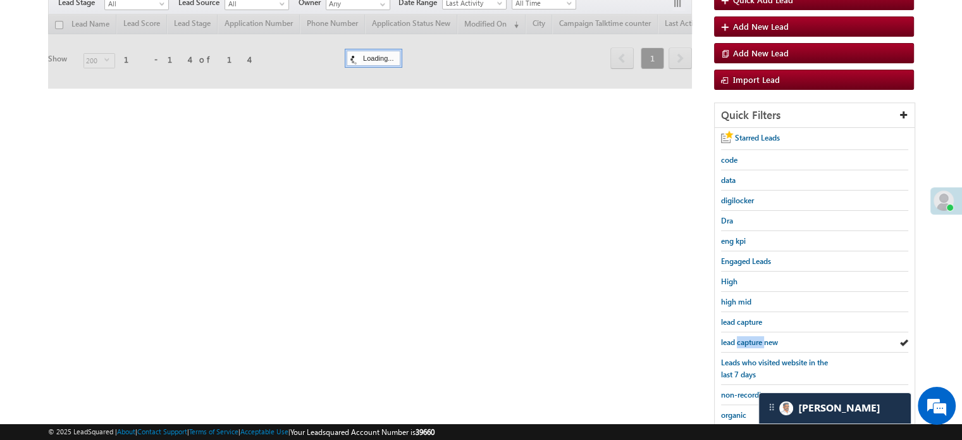
click at [741, 337] on span "lead capture new" at bounding box center [749, 341] width 57 height 9
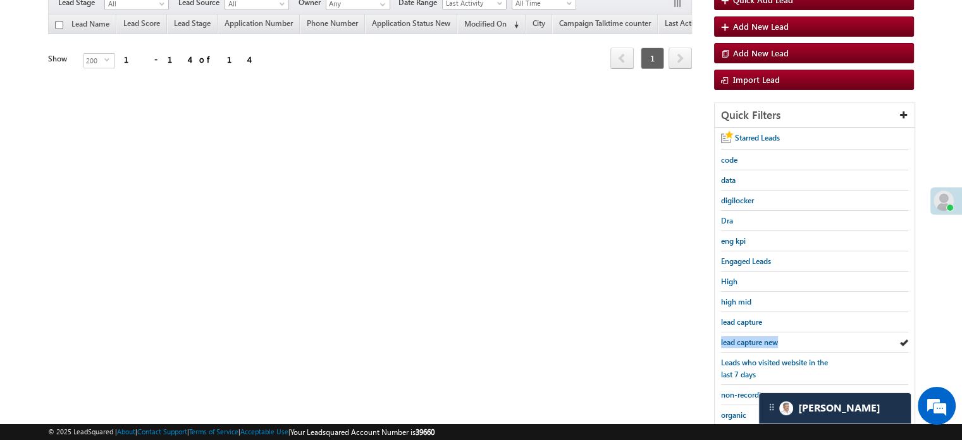
click at [741, 337] on span "lead capture new" at bounding box center [749, 341] width 57 height 9
click at [471, 271] on div "Search Leads X ? 14 results found Advanced Search Advanced Search Advanced sear…" at bounding box center [481, 260] width 866 height 598
click at [748, 339] on span "lead capture new" at bounding box center [749, 341] width 57 height 9
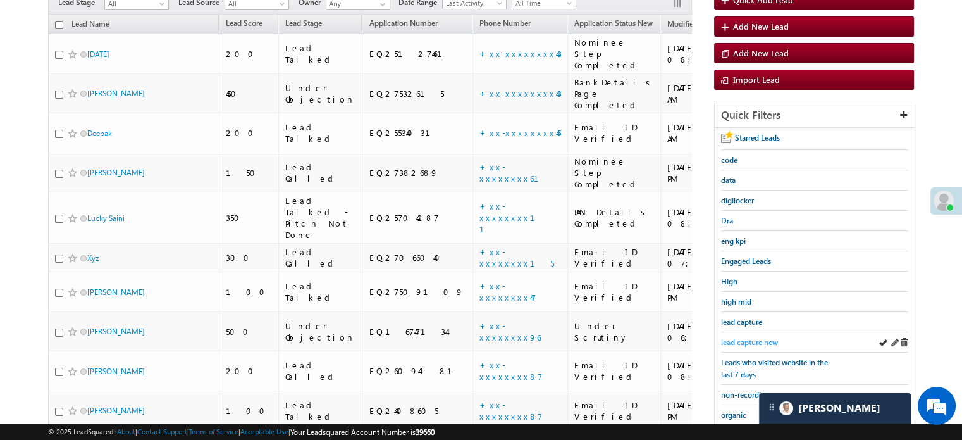
click at [757, 342] on span "lead capture new" at bounding box center [749, 341] width 57 height 9
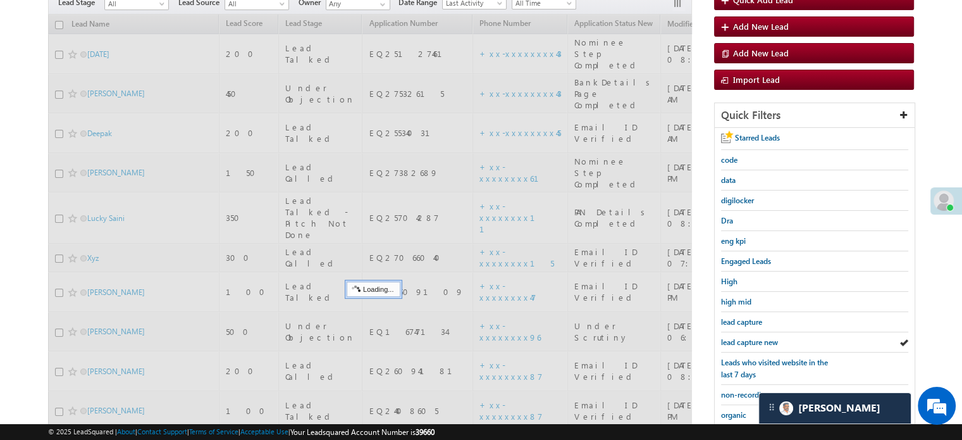
click at [757, 342] on span "lead capture new" at bounding box center [749, 341] width 57 height 9
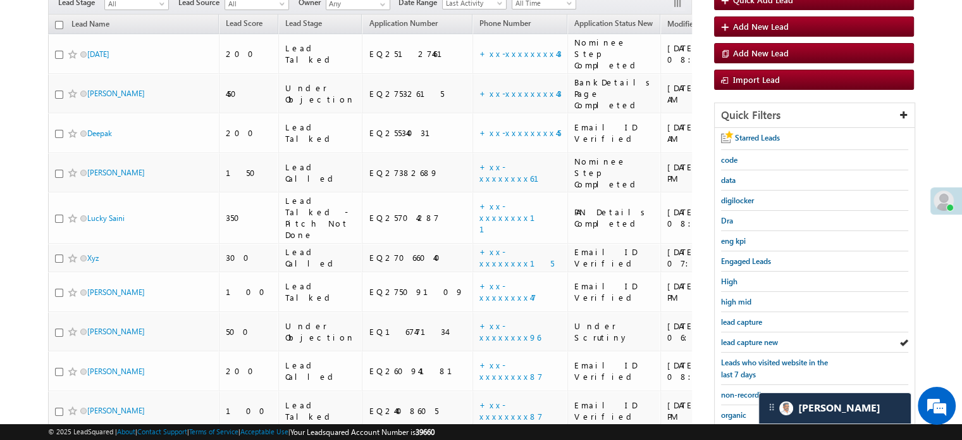
click at [757, 342] on span "lead capture new" at bounding box center [749, 341] width 57 height 9
click at [766, 339] on span "lead capture new" at bounding box center [749, 341] width 57 height 9
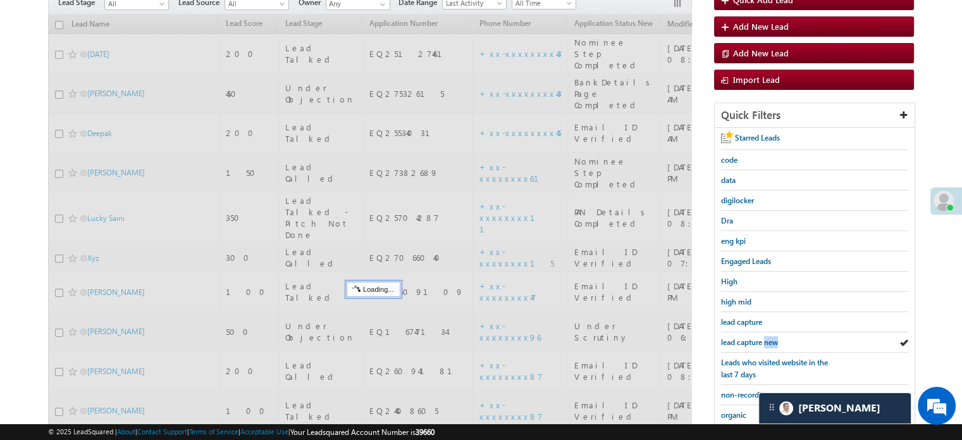
click at [766, 339] on span "lead capture new" at bounding box center [749, 341] width 57 height 9
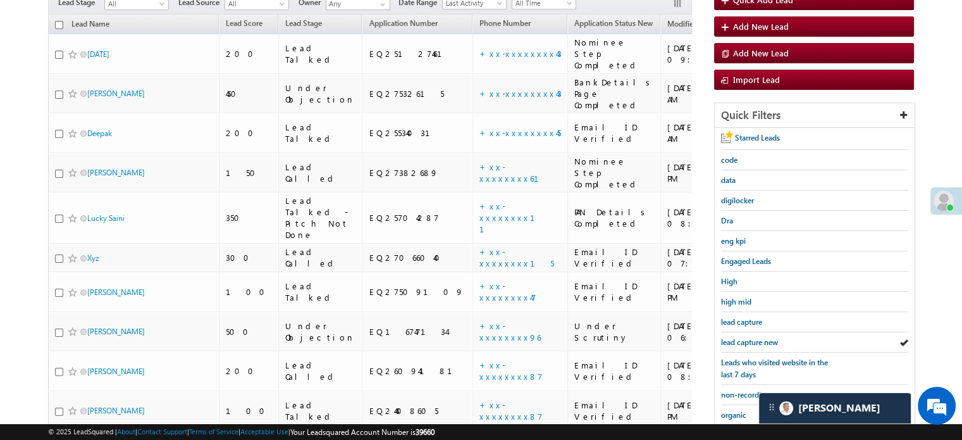
click at [766, 339] on span "lead capture new" at bounding box center [749, 341] width 57 height 9
click at [736, 337] on span "lead capture new" at bounding box center [749, 341] width 57 height 9
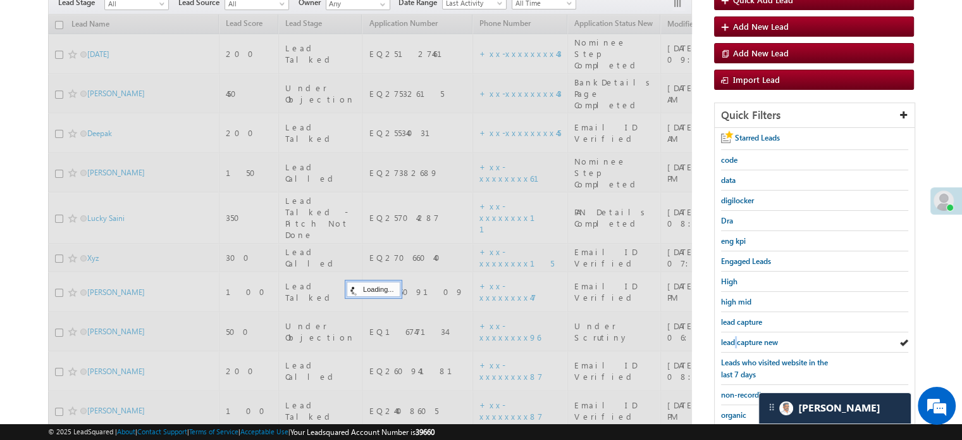
click at [736, 337] on span "lead capture new" at bounding box center [749, 341] width 57 height 9
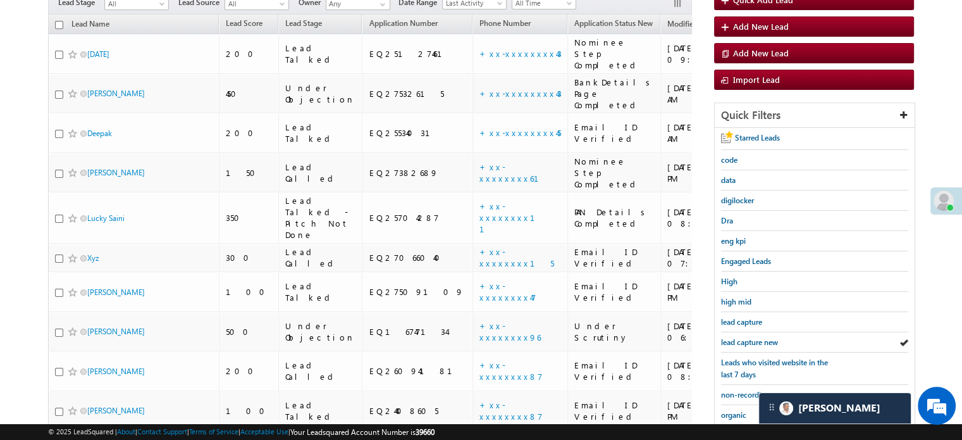
click at [736, 337] on span "lead capture new" at bounding box center [749, 341] width 57 height 9
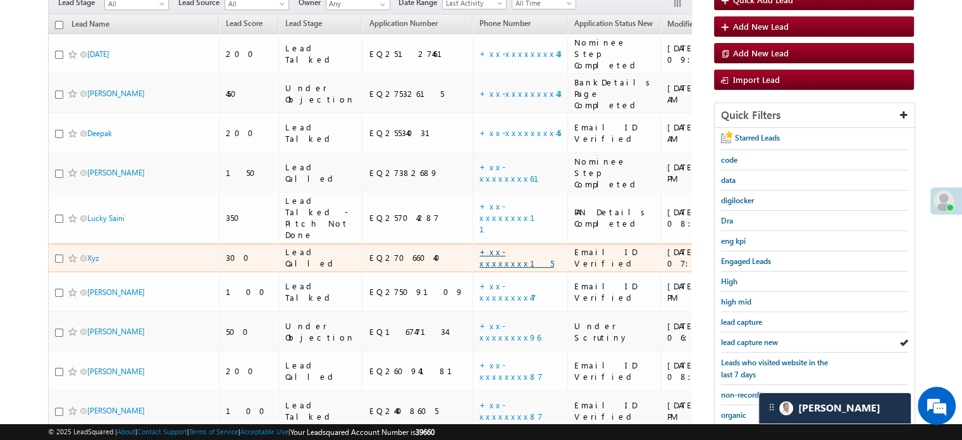
click at [480, 246] on link "+xx-xxxxxxxx15" at bounding box center [517, 257] width 75 height 22
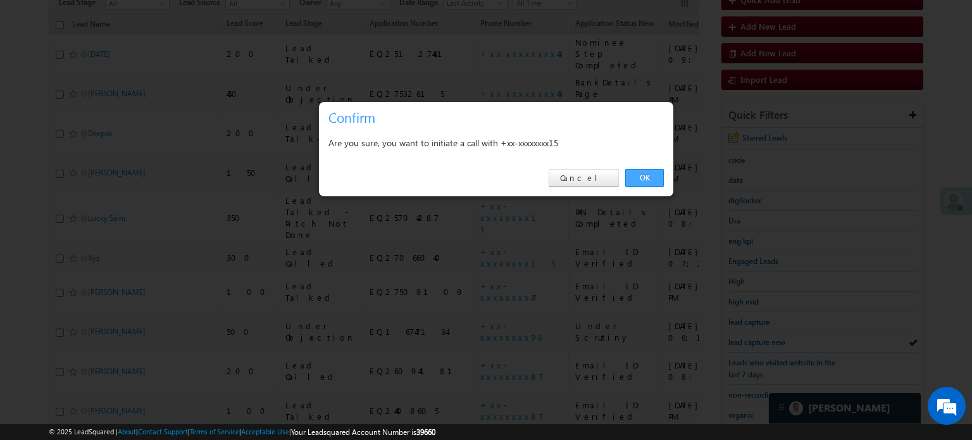
click at [638, 174] on link "OK" at bounding box center [644, 178] width 39 height 18
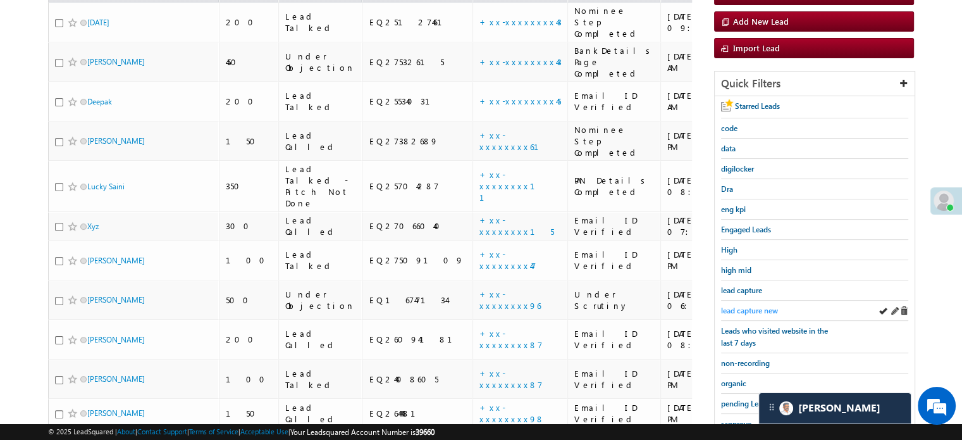
click at [752, 307] on span "lead capture new" at bounding box center [749, 310] width 57 height 9
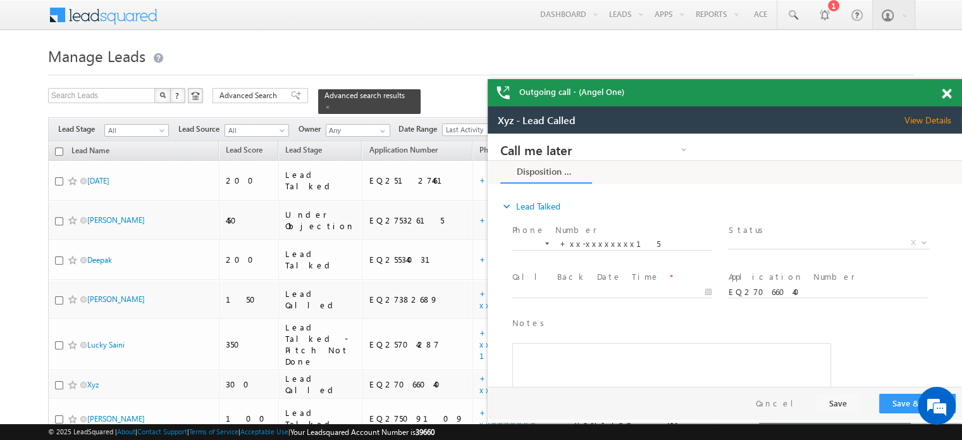
scroll to position [0, 0]
click at [945, 90] on span at bounding box center [946, 94] width 9 height 11
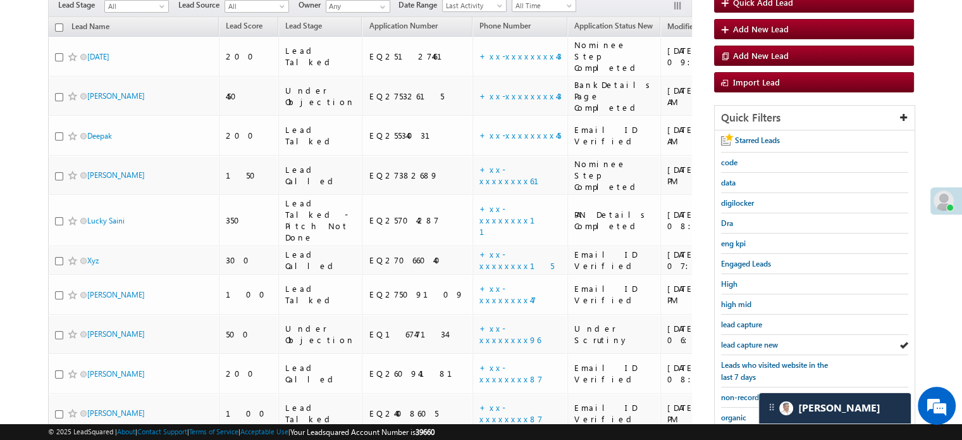
scroll to position [127, 0]
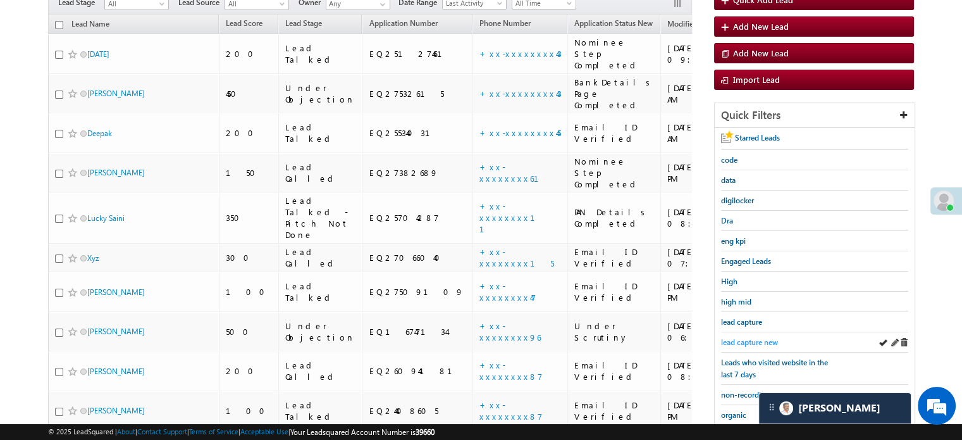
click at [740, 337] on span "lead capture new" at bounding box center [749, 341] width 57 height 9
click at [740, 332] on div "lead capture new" at bounding box center [814, 342] width 187 height 20
click at [748, 337] on span "lead capture new" at bounding box center [749, 341] width 57 height 9
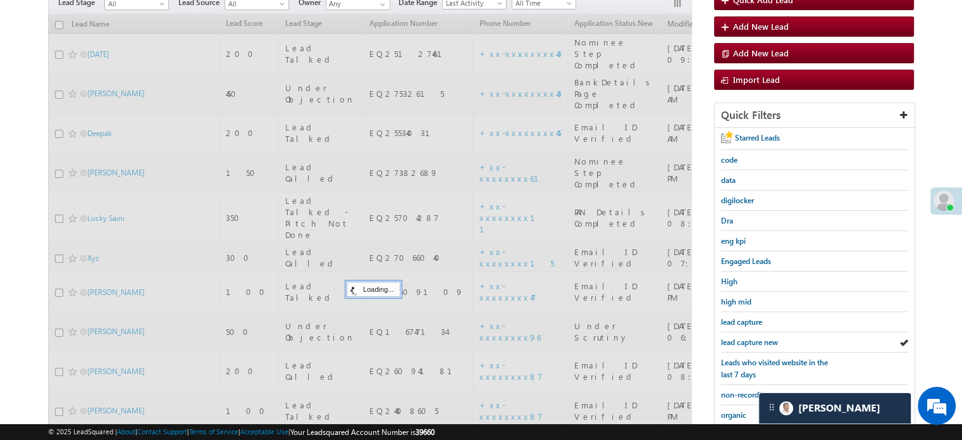
click at [748, 337] on span "lead capture new" at bounding box center [749, 341] width 57 height 9
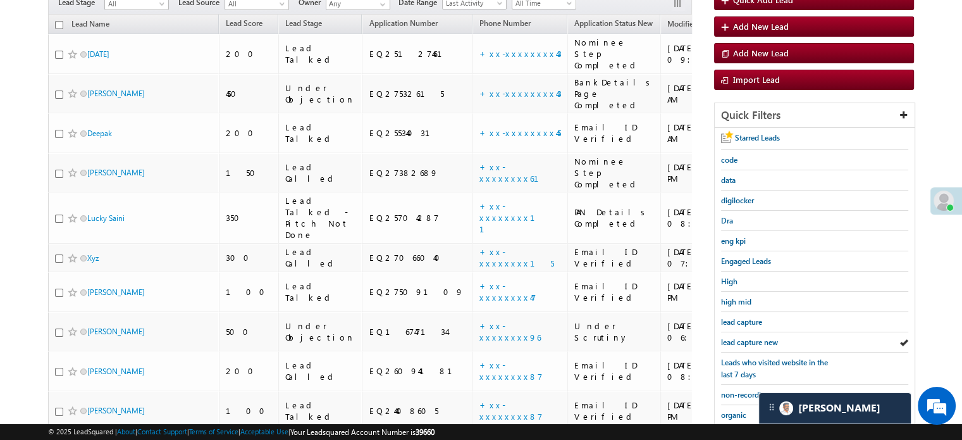
click at [748, 337] on span "lead capture new" at bounding box center [749, 341] width 57 height 9
click at [762, 339] on span "lead capture new" at bounding box center [749, 341] width 57 height 9
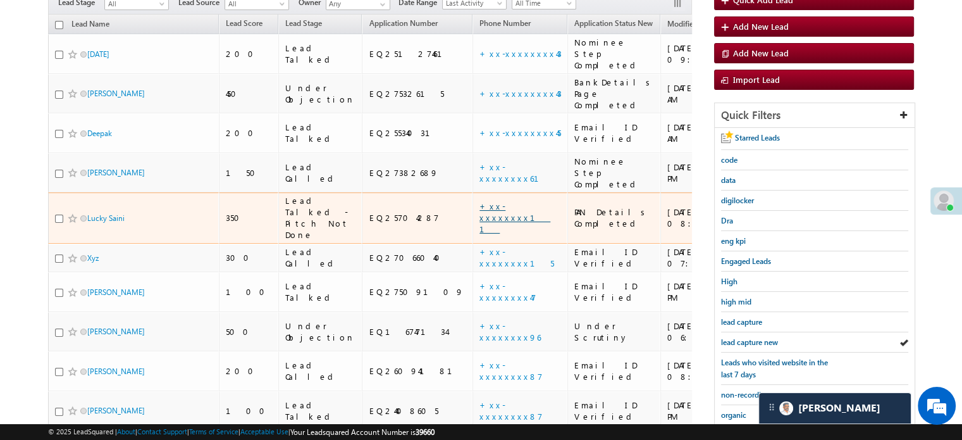
click at [480, 201] on link "+xx-xxxxxxxx11" at bounding box center [515, 218] width 71 height 34
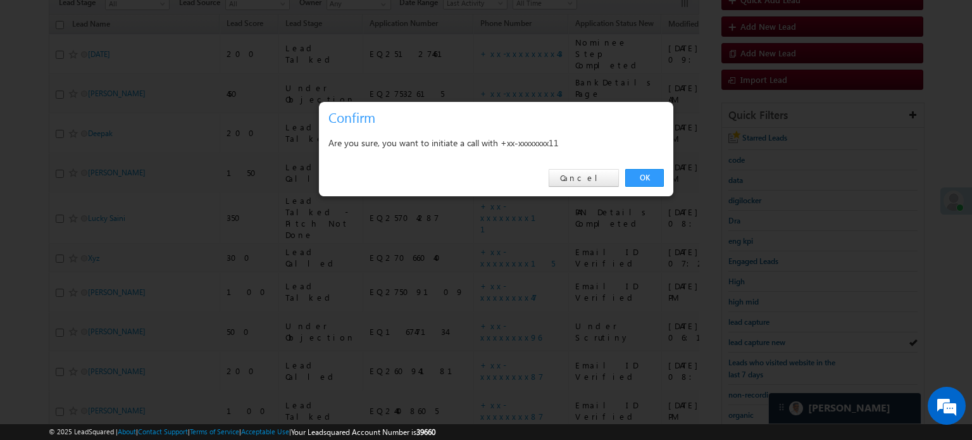
click at [650, 166] on div "OK Cancel" at bounding box center [496, 178] width 354 height 36
click at [649, 171] on link "OK" at bounding box center [644, 178] width 39 height 18
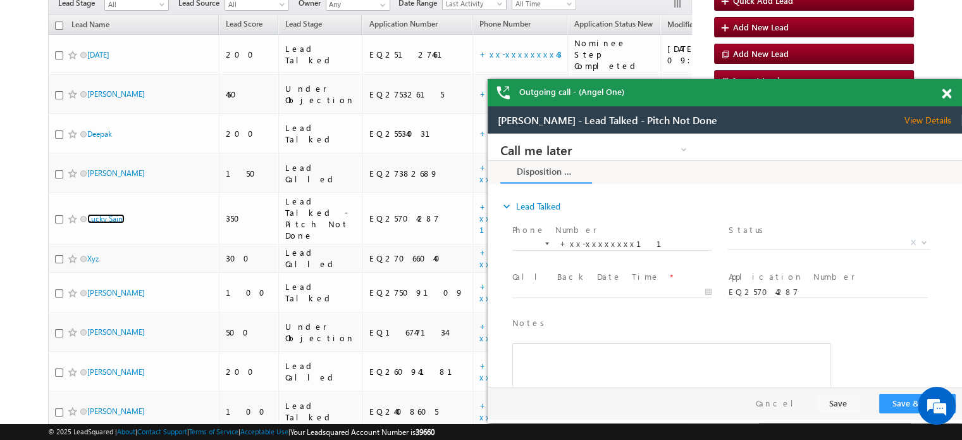
scroll to position [0, 0]
click at [947, 88] on div at bounding box center [953, 91] width 17 height 25
click at [947, 90] on span at bounding box center [946, 94] width 9 height 11
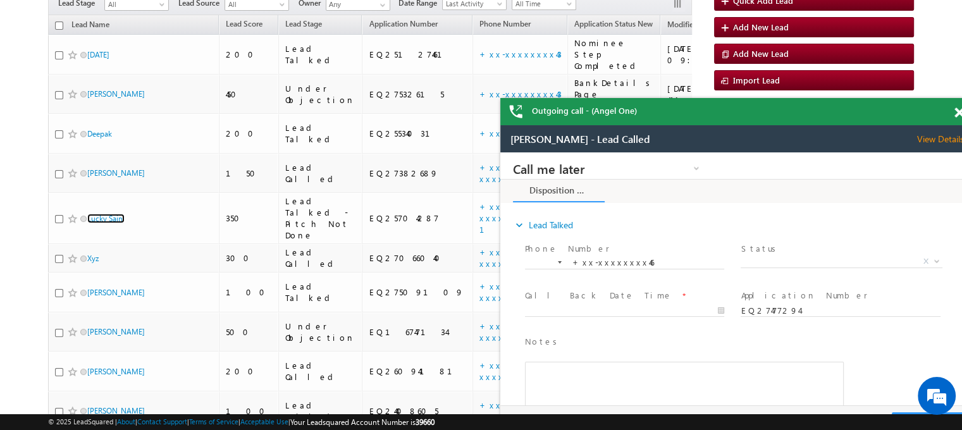
click at [958, 108] on span at bounding box center [959, 113] width 9 height 11
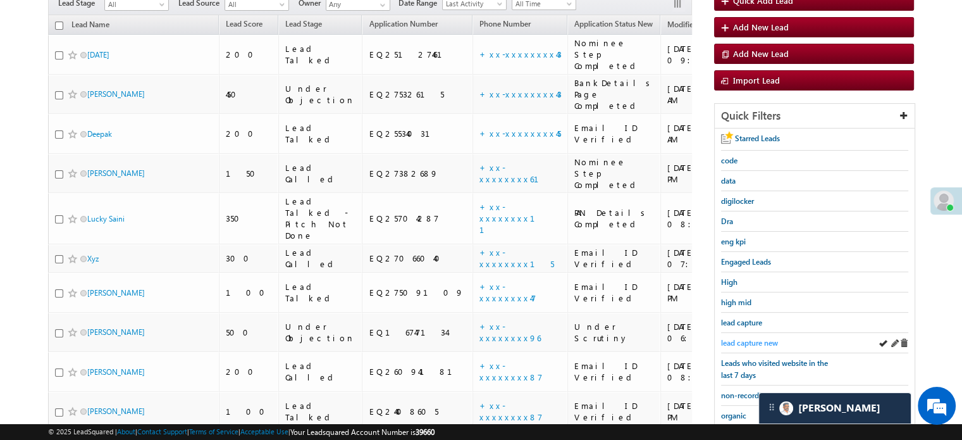
click at [737, 338] on span "lead capture new" at bounding box center [749, 342] width 57 height 9
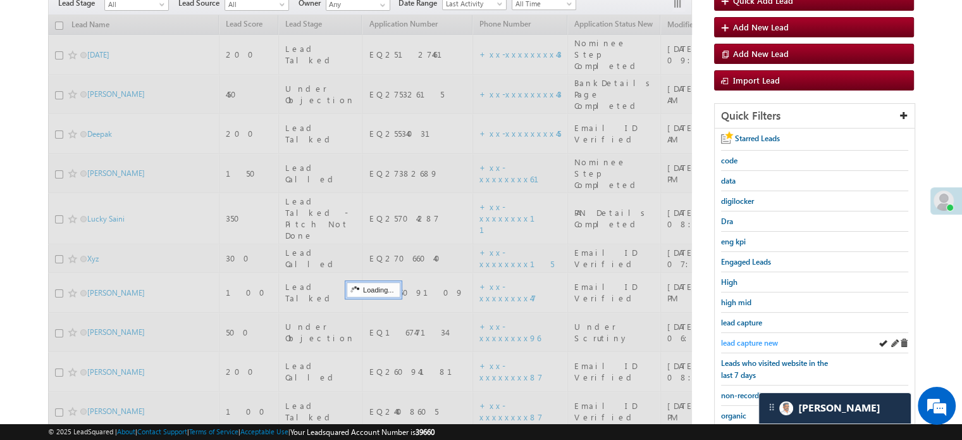
scroll to position [127, 0]
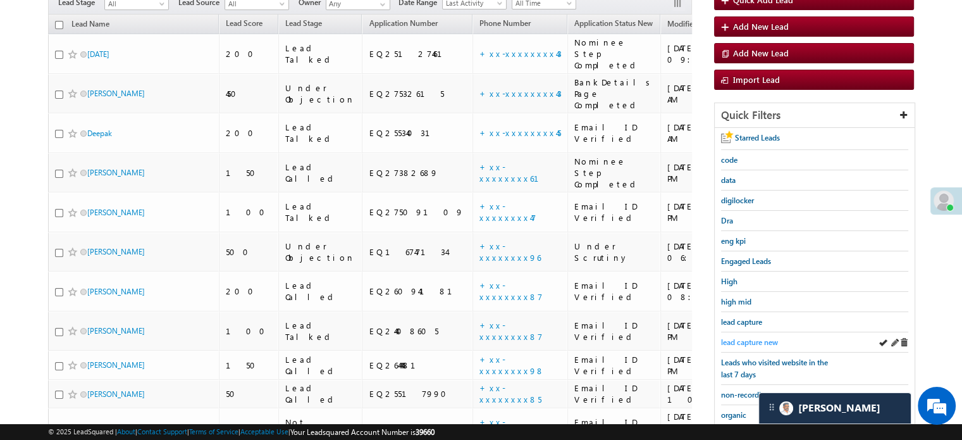
click at [734, 339] on span "lead capture new" at bounding box center [749, 341] width 57 height 9
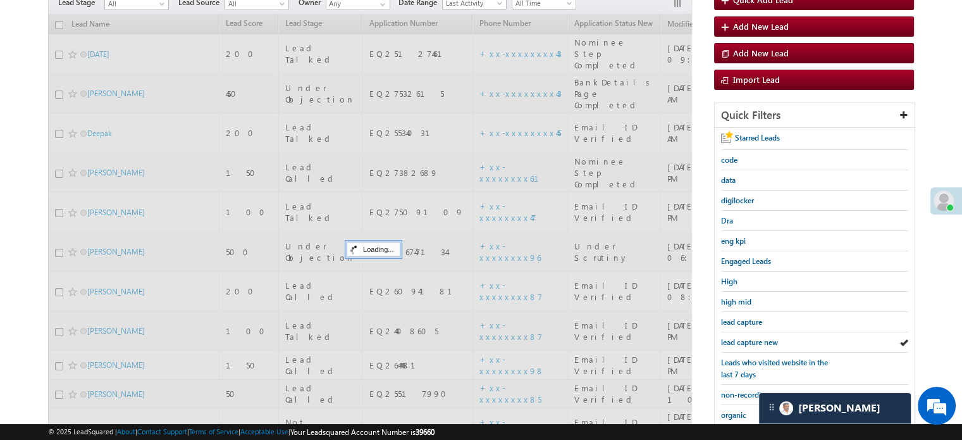
click at [734, 339] on span "lead capture new" at bounding box center [749, 341] width 57 height 9
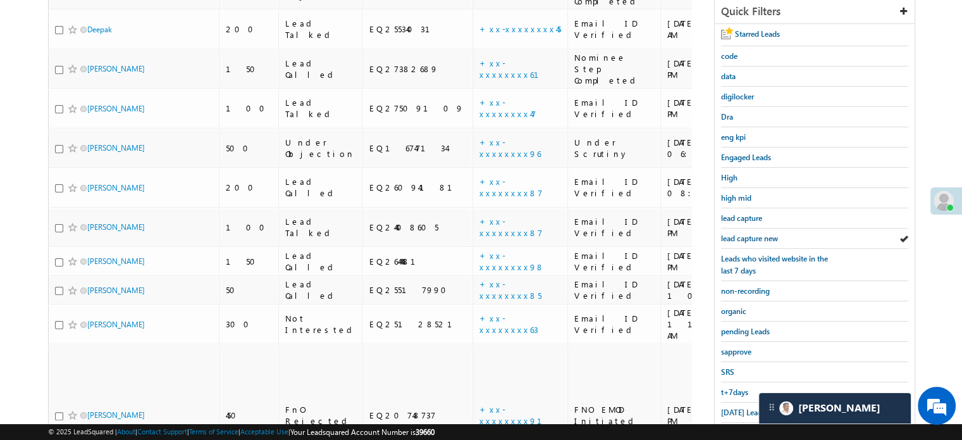
scroll to position [145, 0]
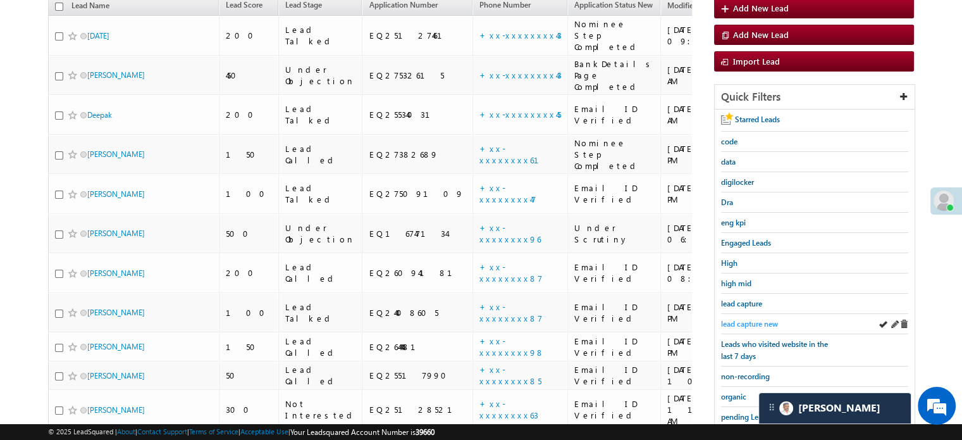
click at [747, 319] on span "lead capture new" at bounding box center [749, 323] width 57 height 9
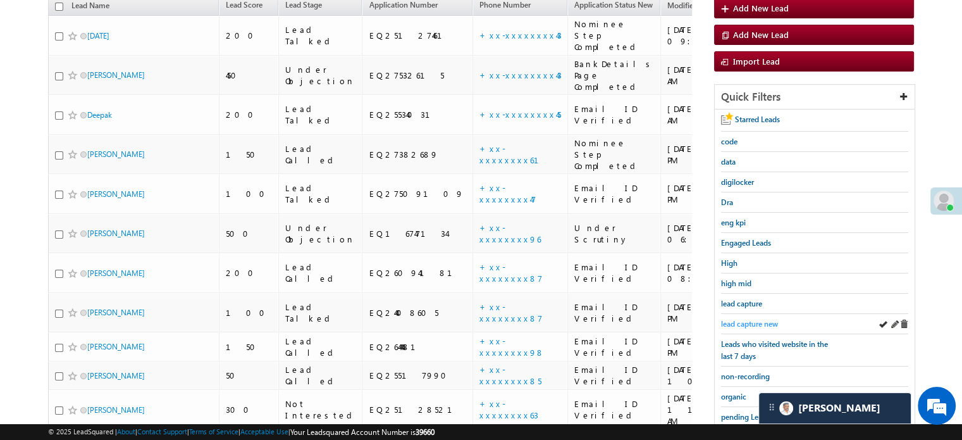
click at [730, 319] on span "lead capture new" at bounding box center [749, 323] width 57 height 9
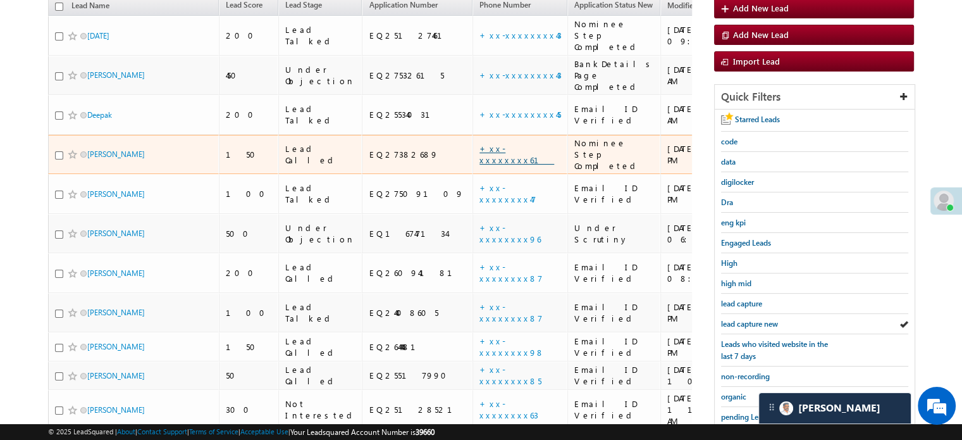
click at [480, 143] on link "+xx-xxxxxxxx61" at bounding box center [517, 154] width 75 height 22
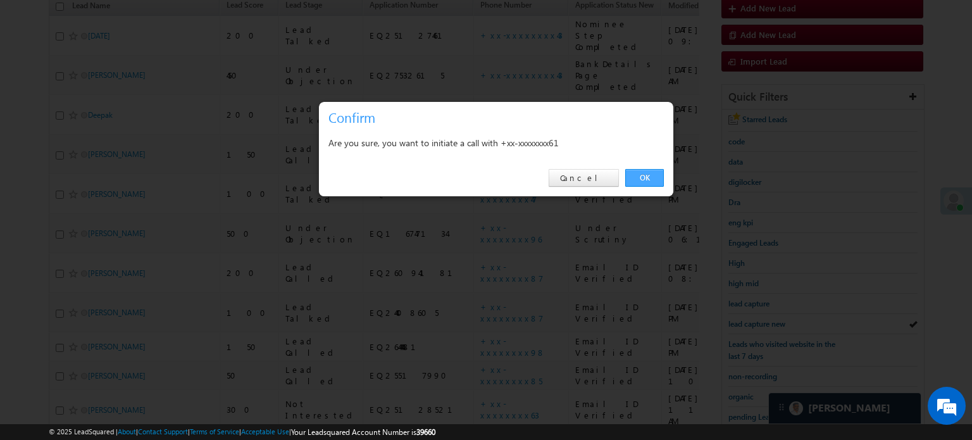
click at [645, 175] on link "OK" at bounding box center [644, 178] width 39 height 18
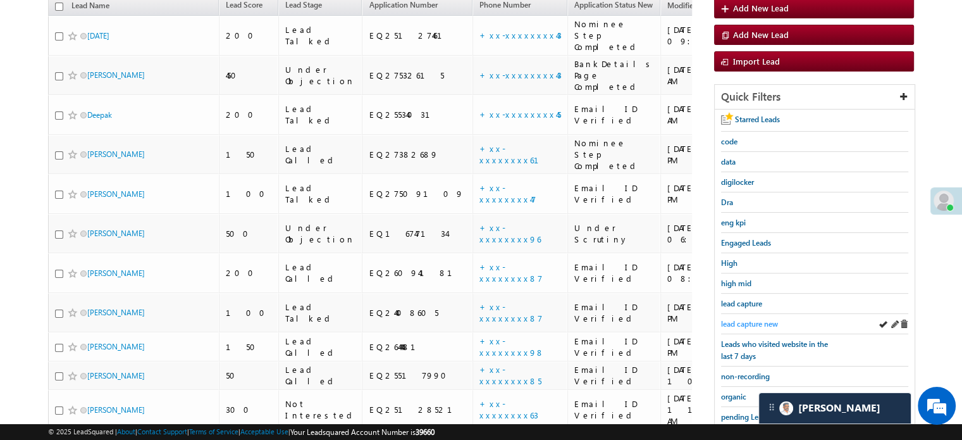
click at [751, 320] on span "lead capture new" at bounding box center [749, 323] width 57 height 9
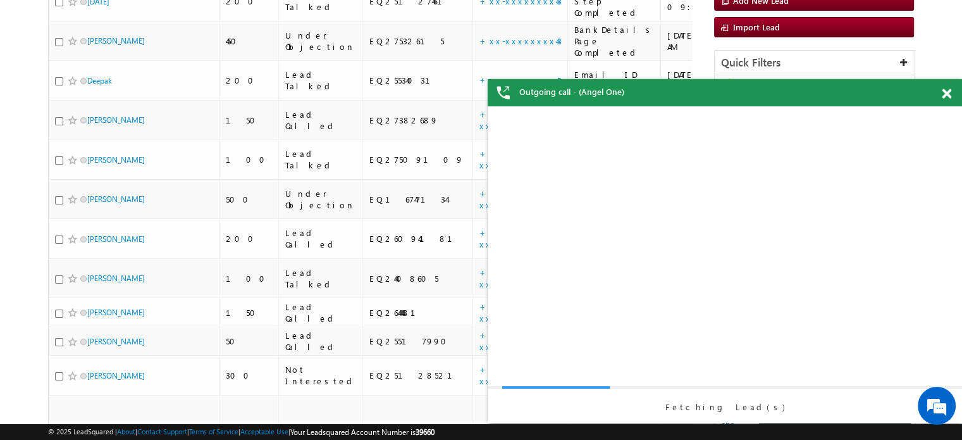
scroll to position [0, 0]
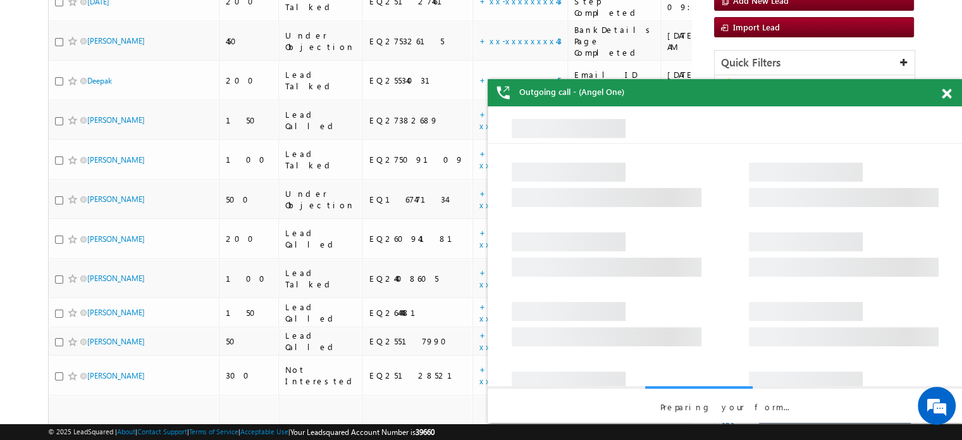
click at [945, 92] on span at bounding box center [946, 94] width 9 height 11
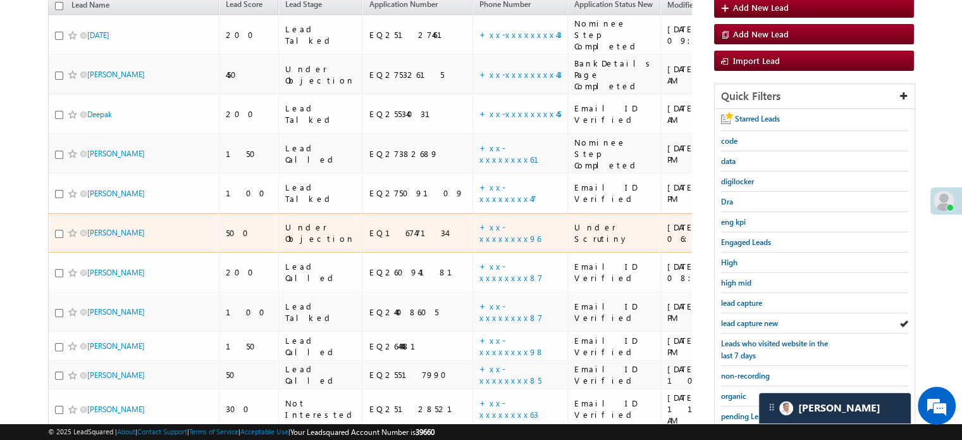
scroll to position [116, 0]
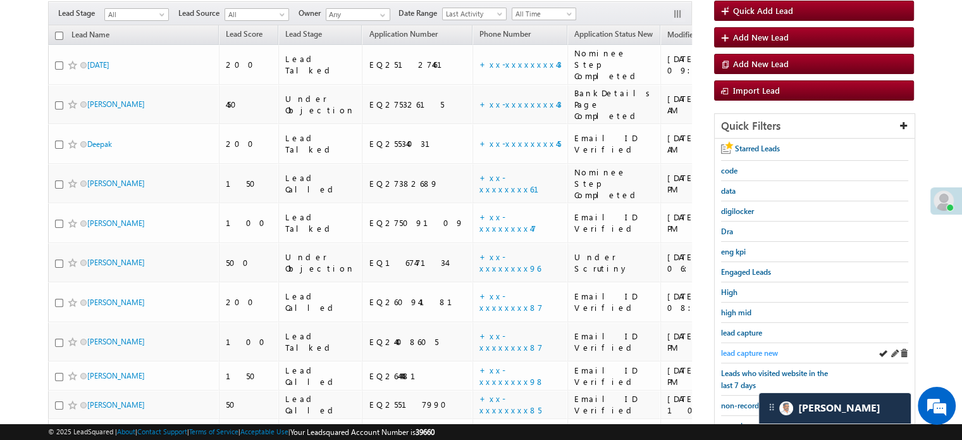
click at [737, 349] on span "lead capture new" at bounding box center [749, 352] width 57 height 9
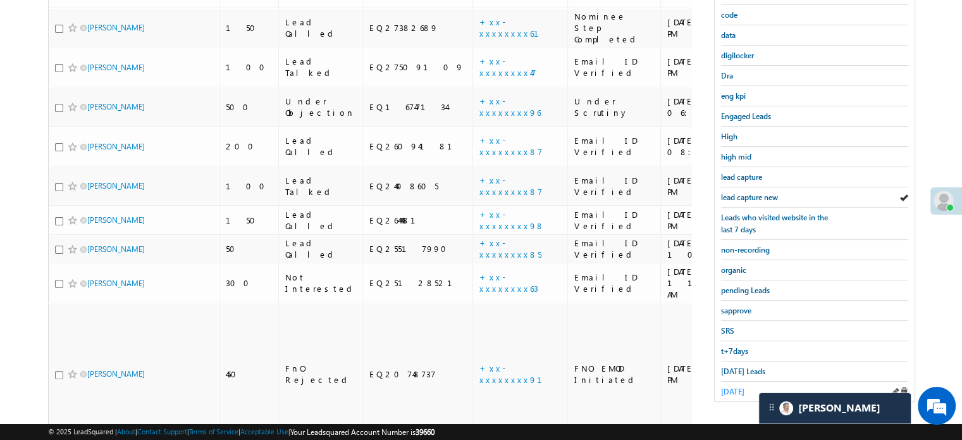
click at [728, 387] on span "[DATE]" at bounding box center [732, 391] width 23 height 9
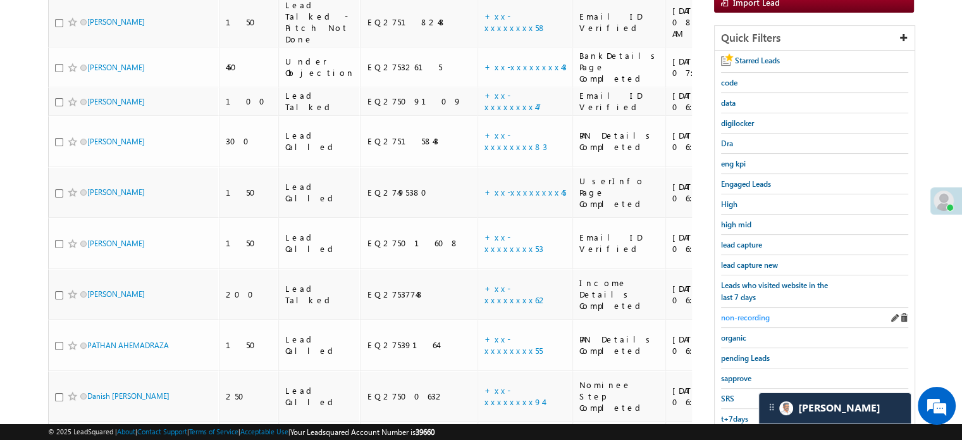
scroll to position [182, 0]
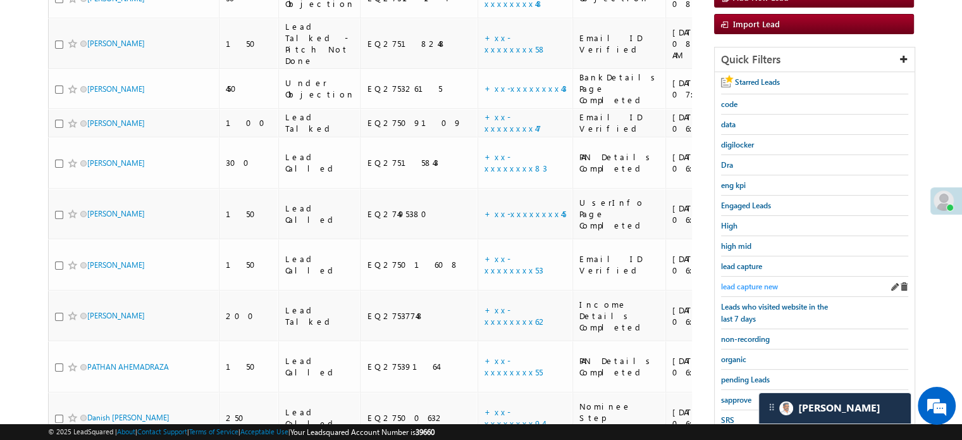
click at [747, 287] on span "lead capture new" at bounding box center [749, 286] width 57 height 9
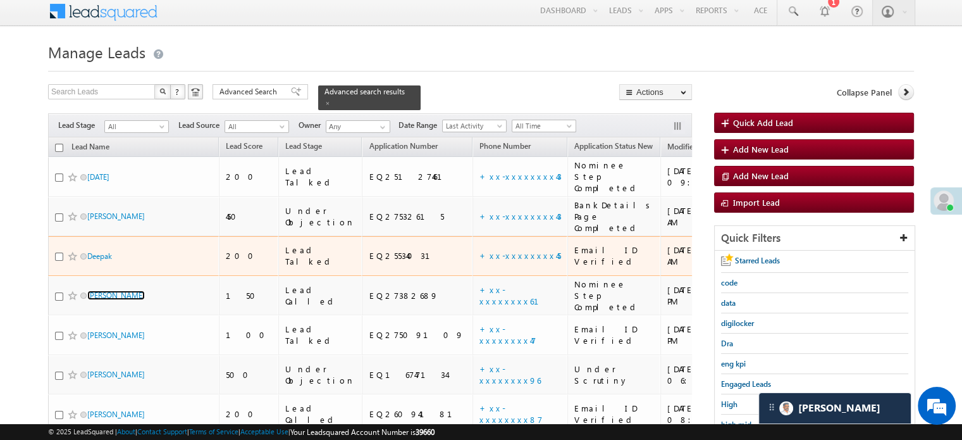
scroll to position [127, 0]
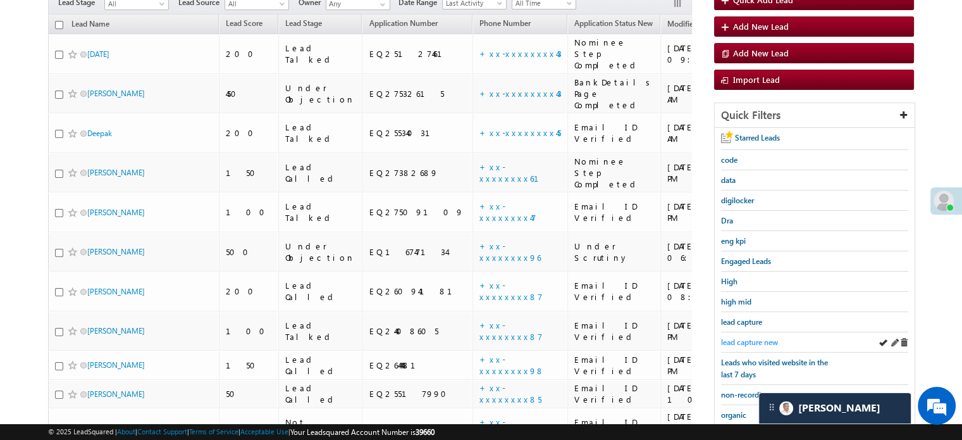
click at [755, 337] on span "lead capture new" at bounding box center [749, 341] width 57 height 9
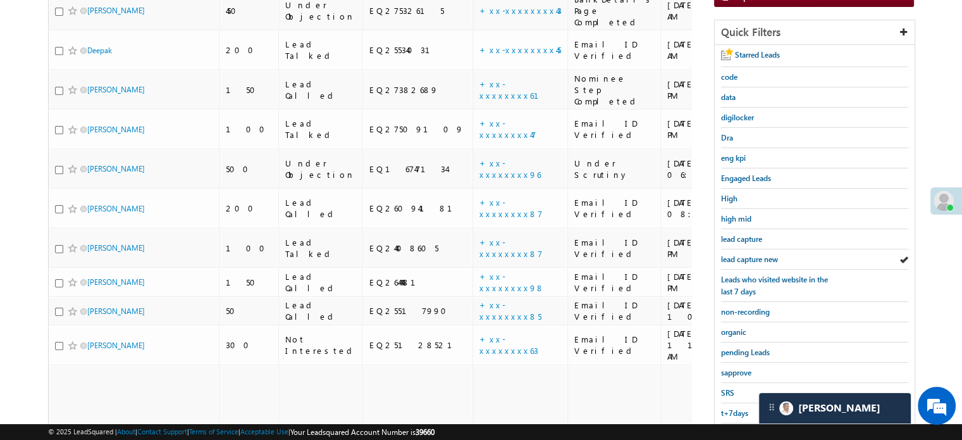
scroll to position [190, 0]
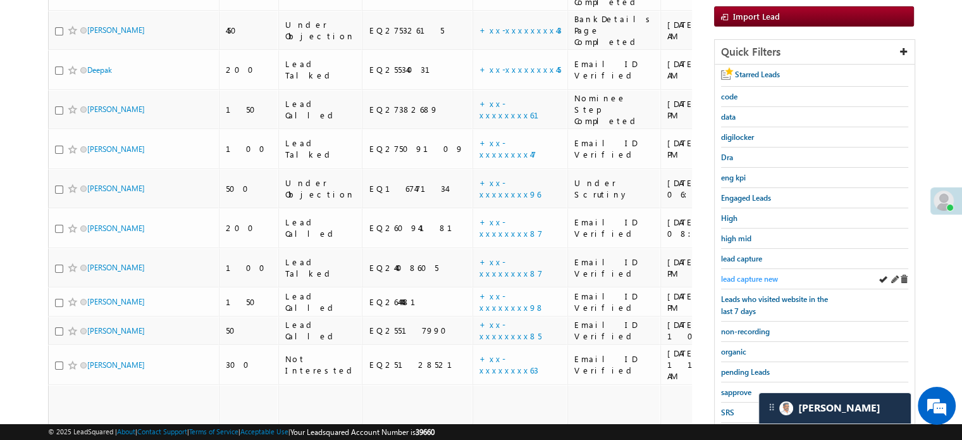
click at [745, 274] on span "lead capture new" at bounding box center [749, 278] width 57 height 9
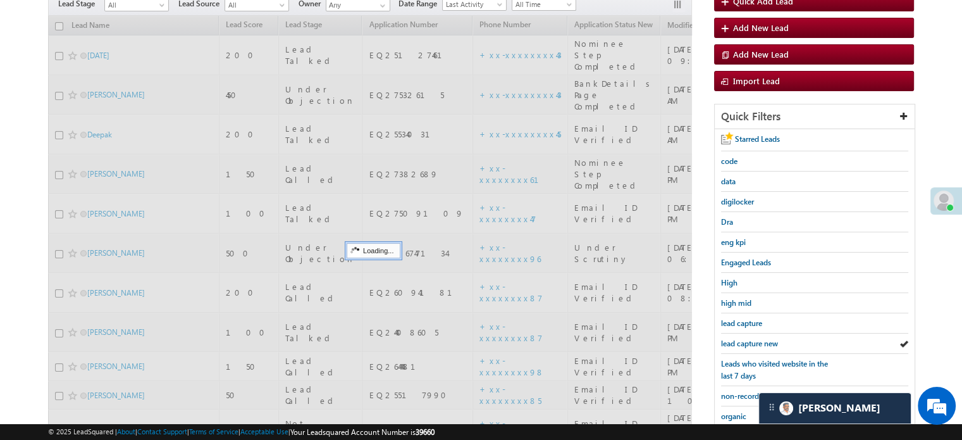
scroll to position [63, 0]
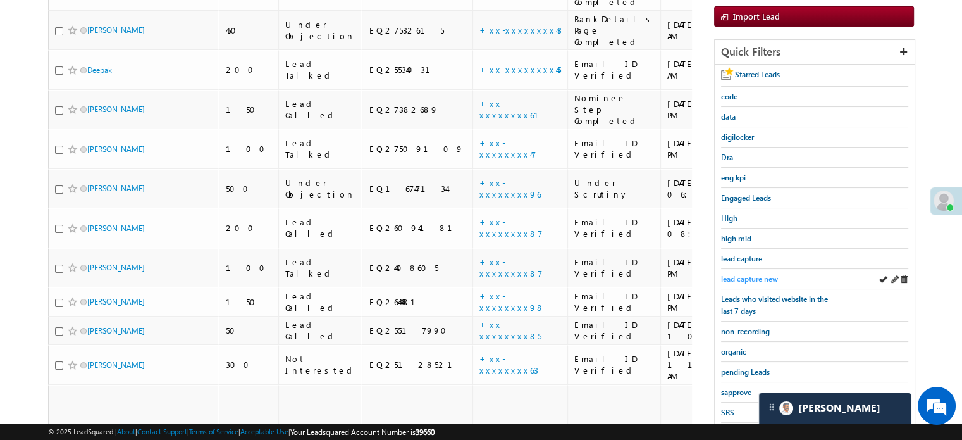
click at [749, 280] on span "lead capture new" at bounding box center [749, 278] width 57 height 9
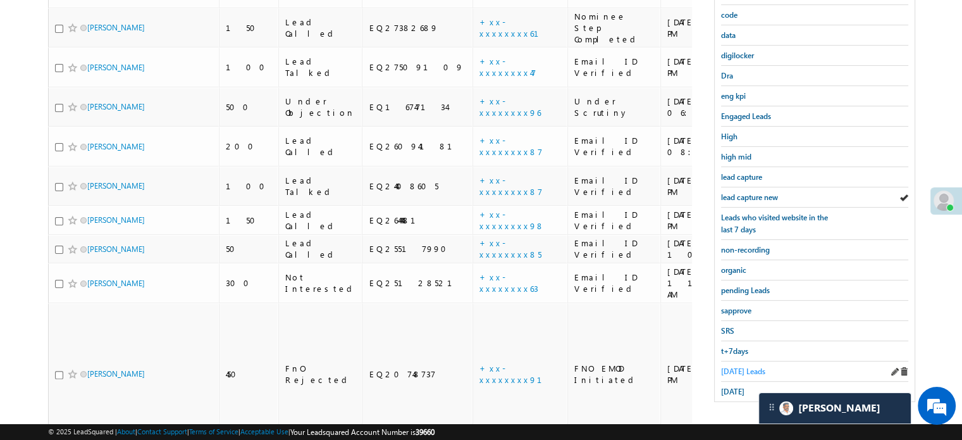
click at [740, 366] on span "[DATE] Leads" at bounding box center [743, 370] width 44 height 9
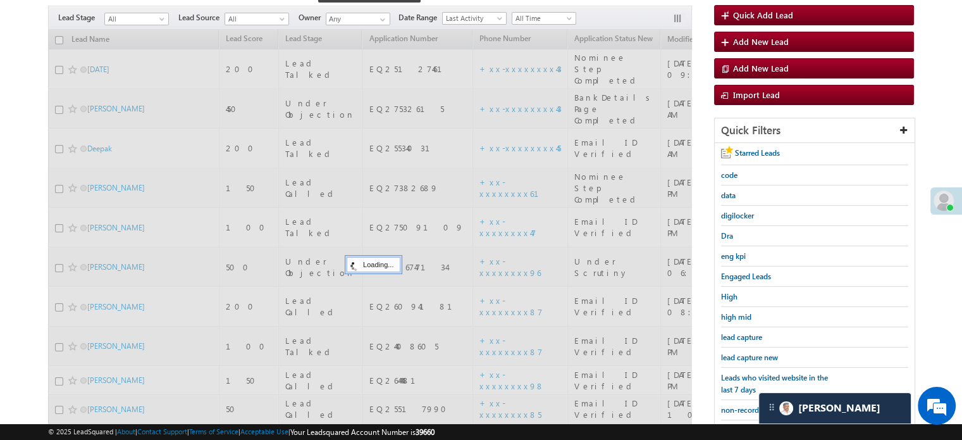
scroll to position [82, 0]
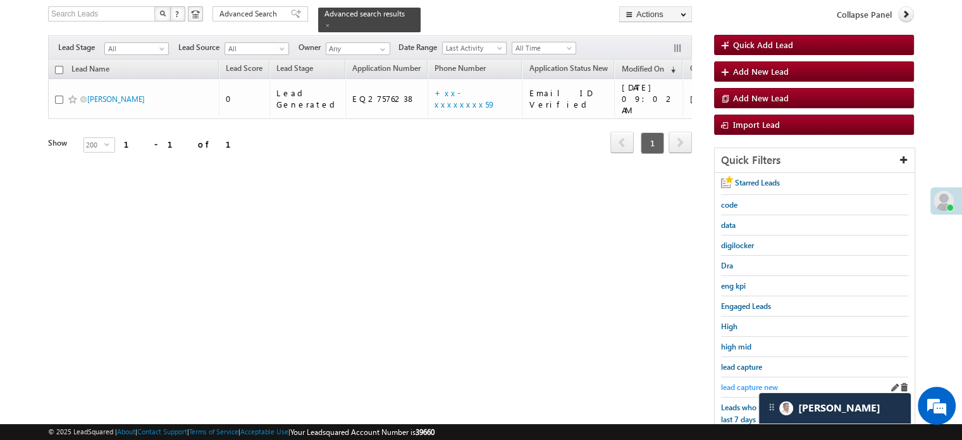
click at [749, 382] on span "lead capture new" at bounding box center [749, 386] width 57 height 9
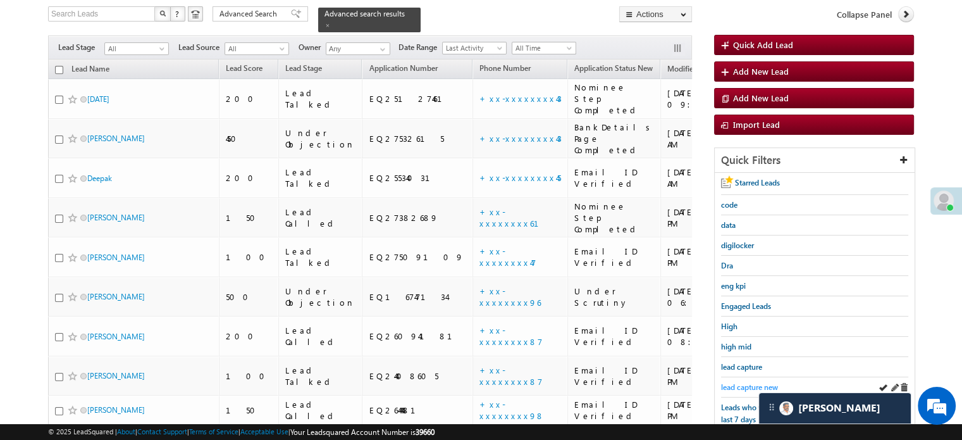
click at [749, 385] on span "lead capture new" at bounding box center [749, 386] width 57 height 9
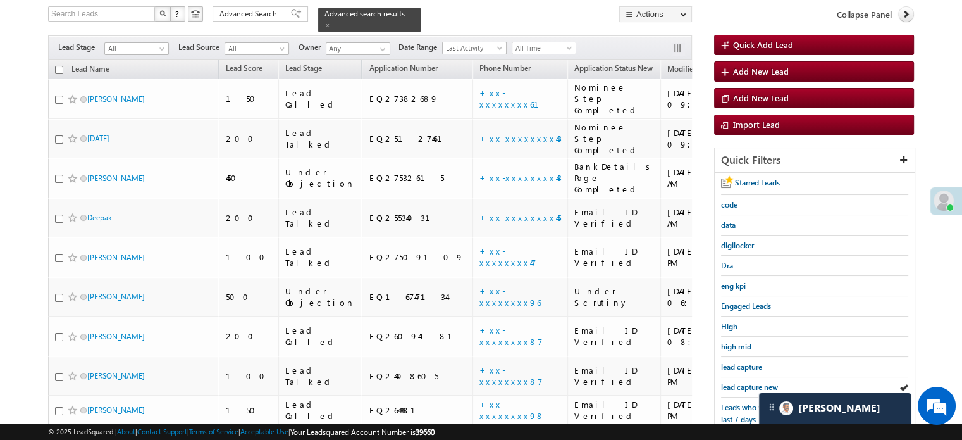
click at [749, 385] on span "lead capture new" at bounding box center [749, 386] width 57 height 9
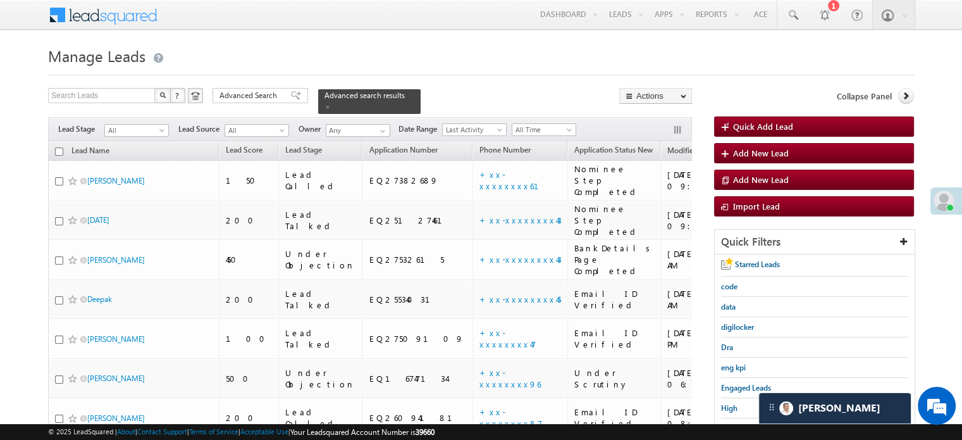
scroll to position [127, 0]
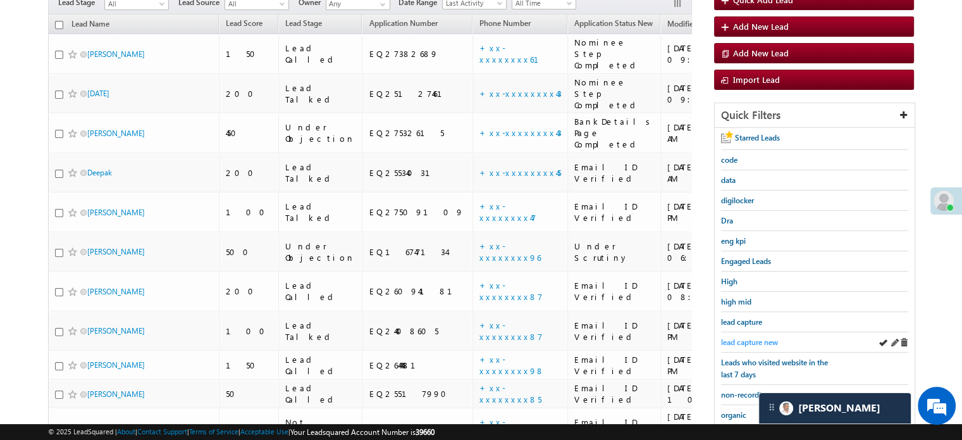
click at [742, 337] on span "lead capture new" at bounding box center [749, 341] width 57 height 9
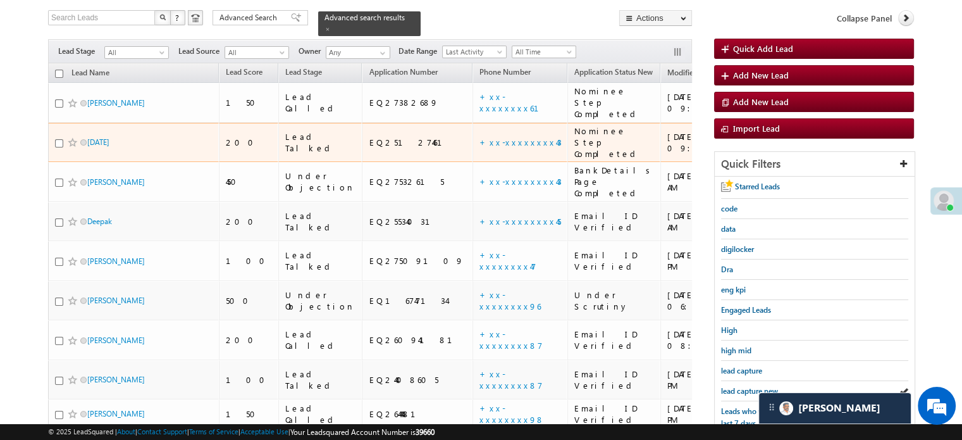
scroll to position [190, 0]
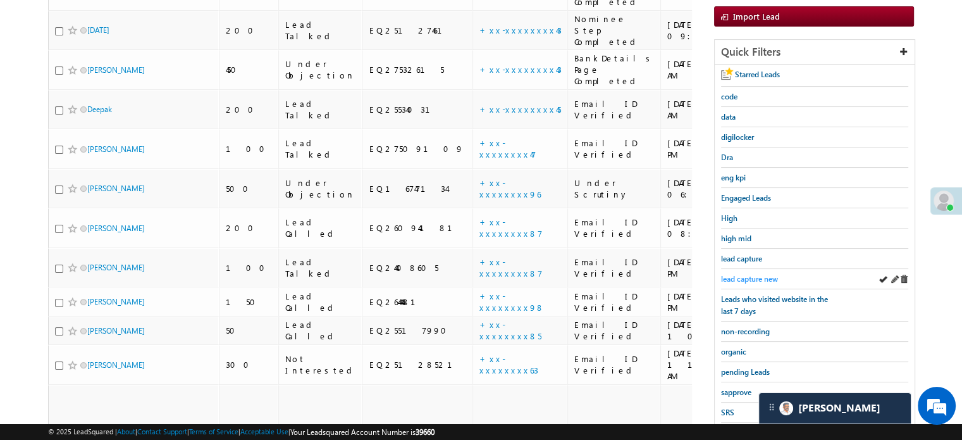
click at [731, 274] on span "lead capture new" at bounding box center [749, 278] width 57 height 9
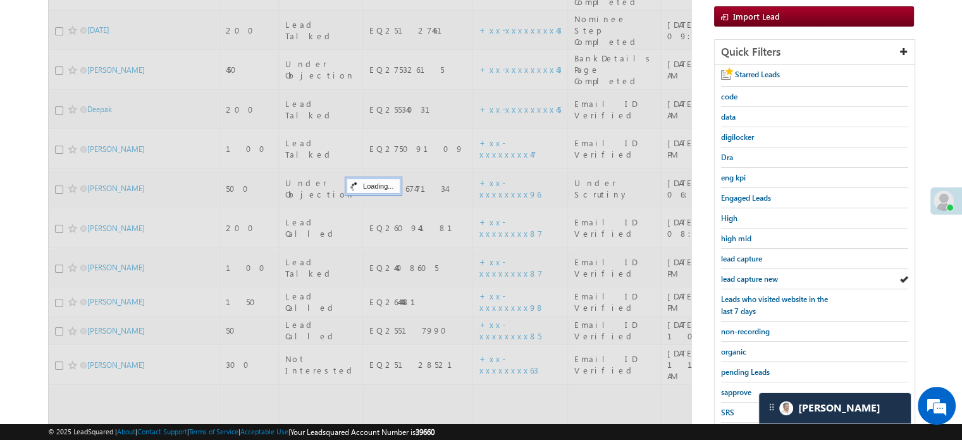
click at [732, 274] on span "lead capture new" at bounding box center [749, 278] width 57 height 9
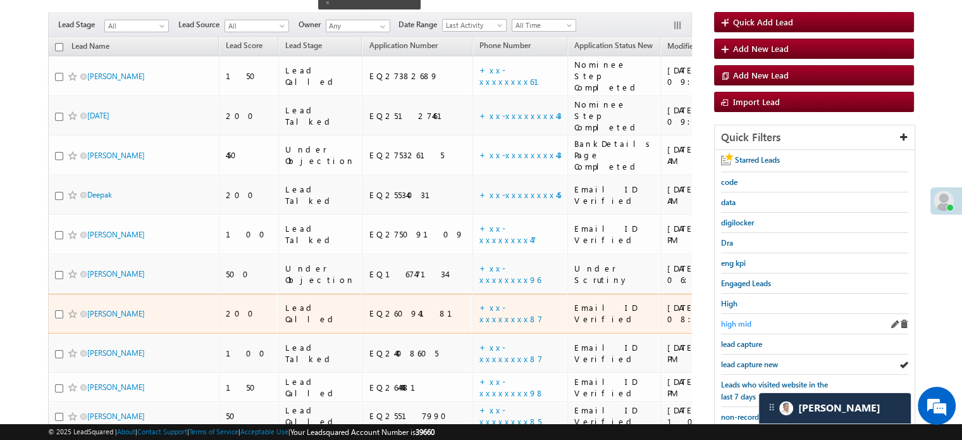
scroll to position [127, 0]
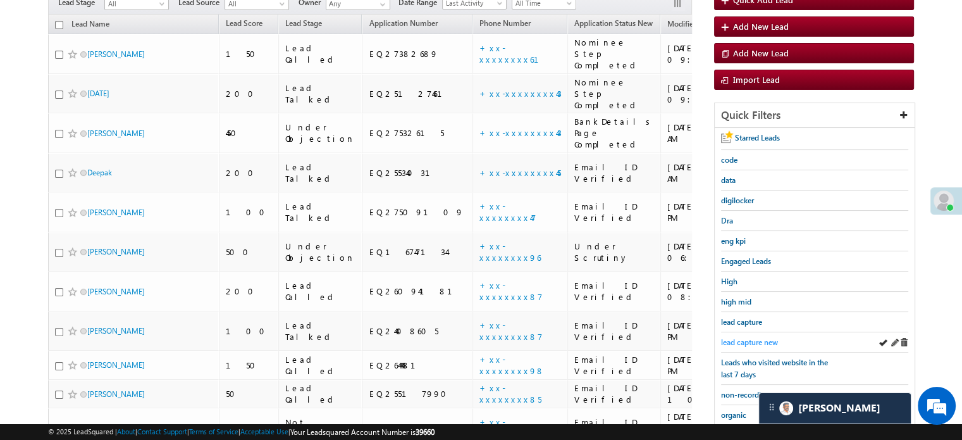
click at [756, 342] on span "lead capture new" at bounding box center [749, 341] width 57 height 9
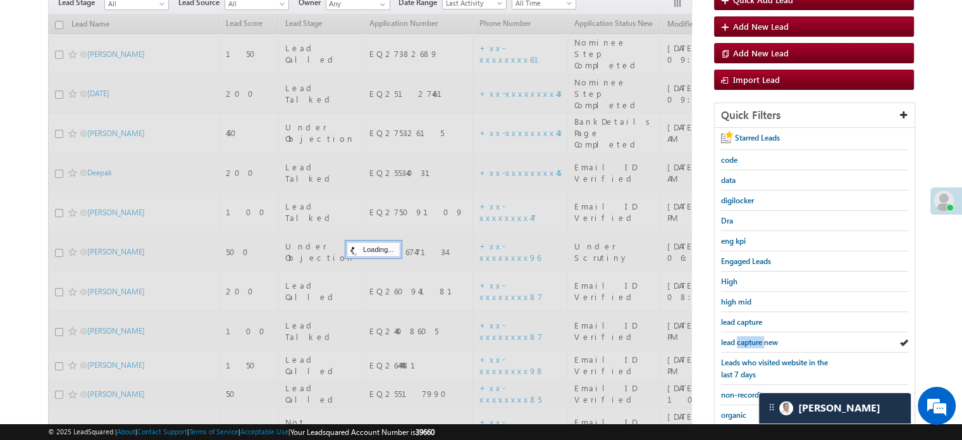
click at [756, 341] on span "lead capture new" at bounding box center [749, 341] width 57 height 9
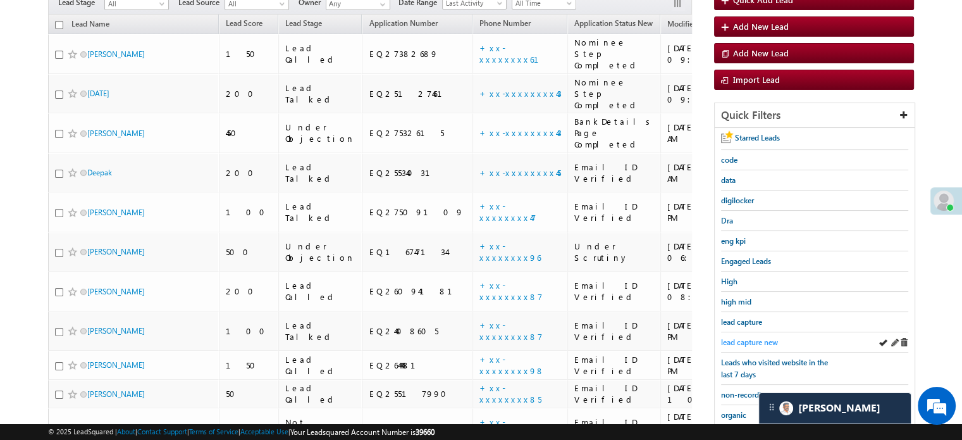
click at [755, 340] on span "lead capture new" at bounding box center [749, 341] width 57 height 9
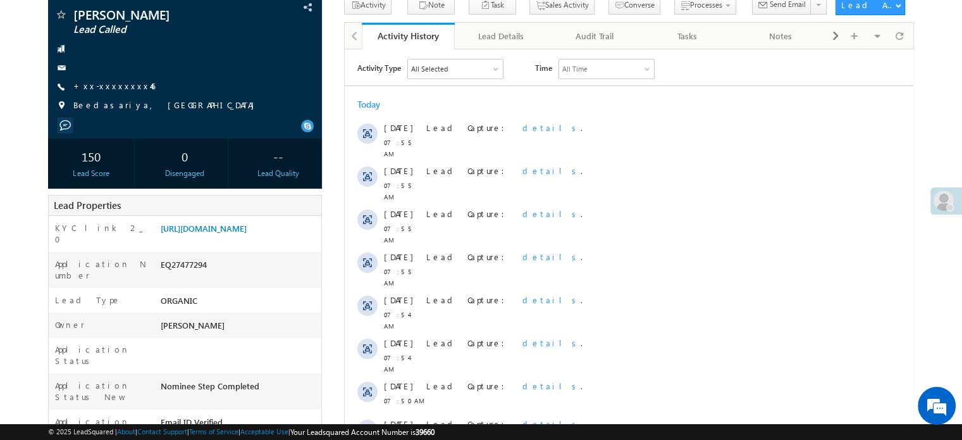
scroll to position [63, 0]
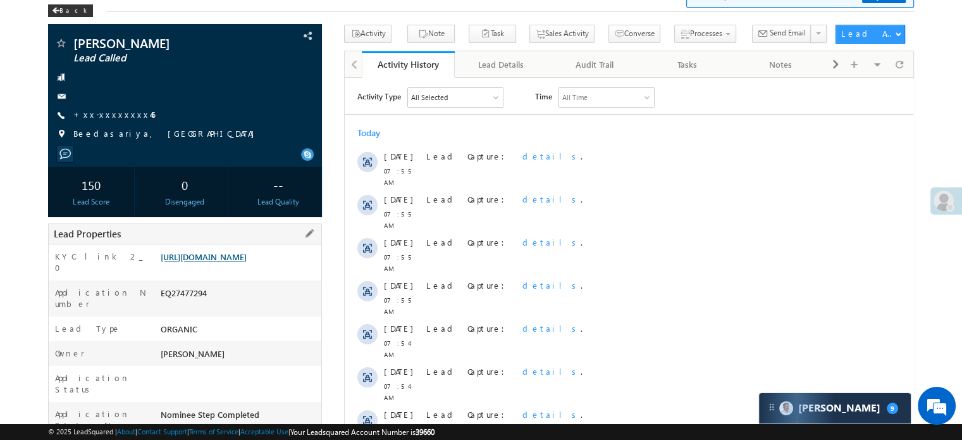
click at [228, 262] on link "[URL][DOMAIN_NAME]" at bounding box center [204, 256] width 86 height 11
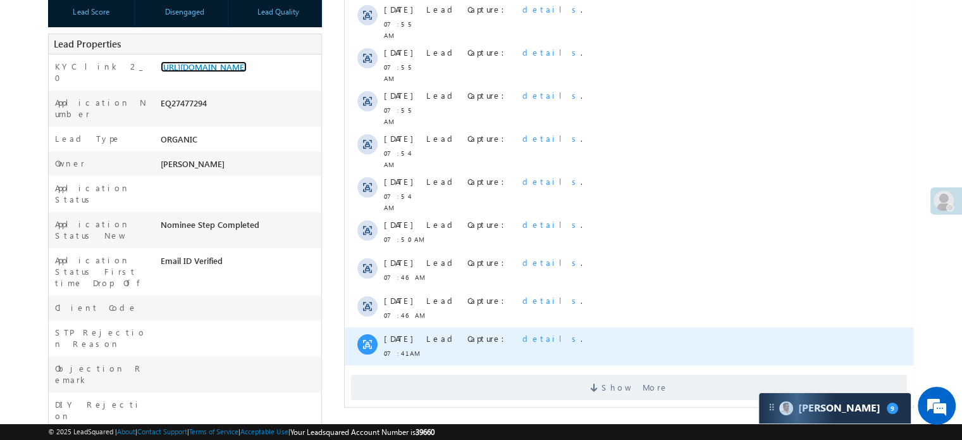
scroll to position [443, 0]
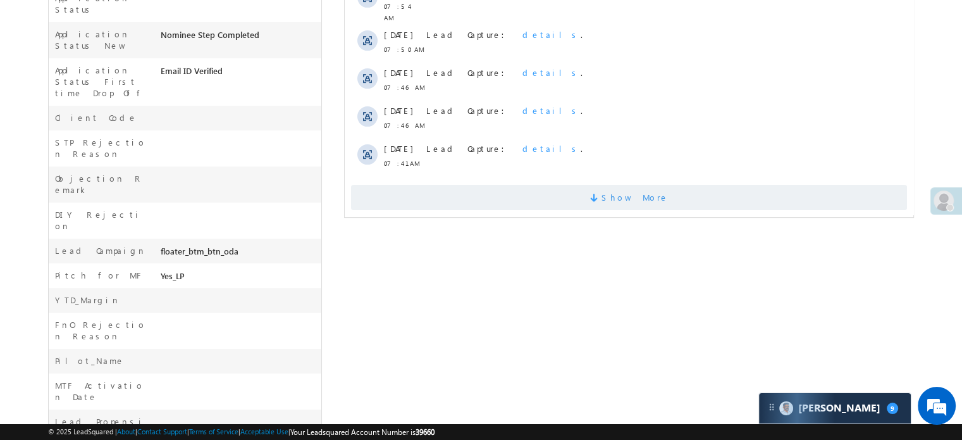
click at [509, 185] on span "Show More" at bounding box center [629, 197] width 556 height 25
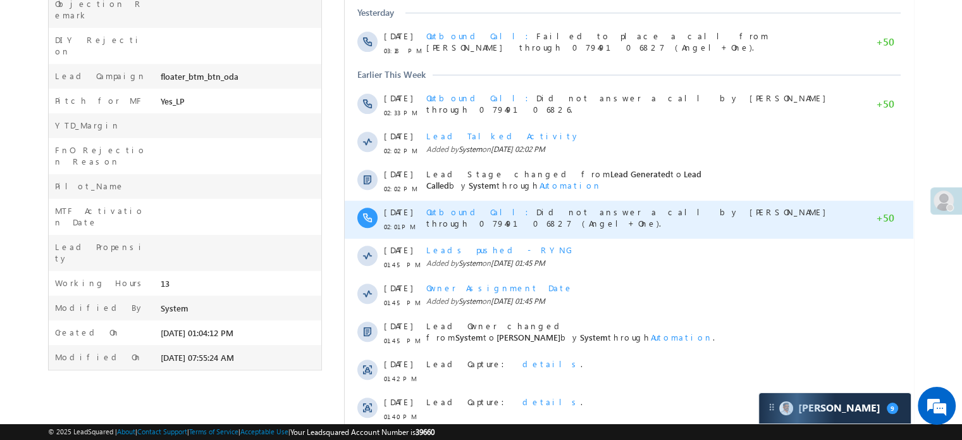
scroll to position [662, 0]
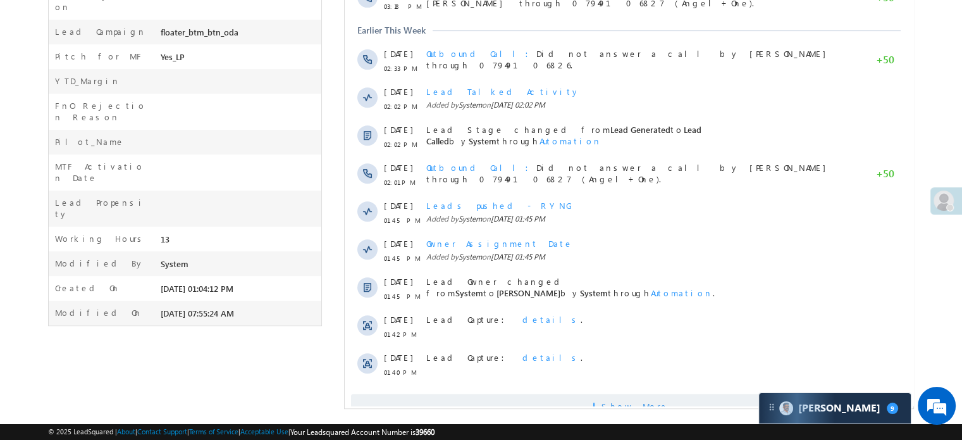
click at [525, 394] on span "Show More" at bounding box center [629, 406] width 556 height 25
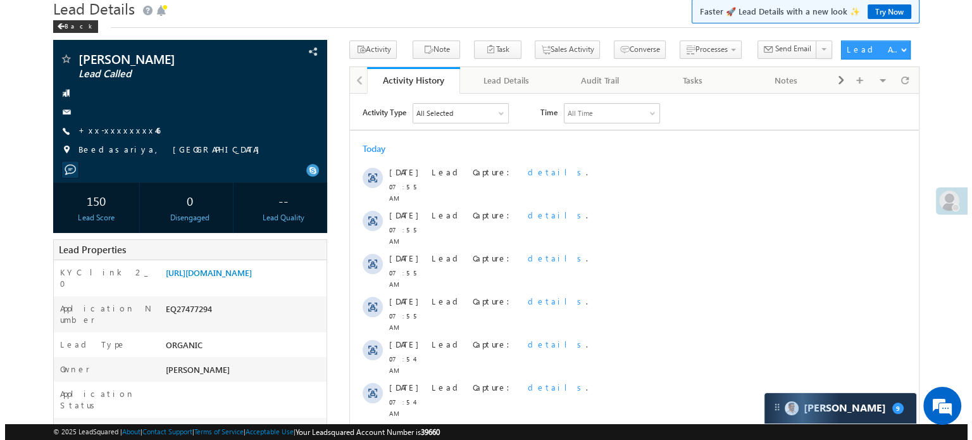
scroll to position [0, 0]
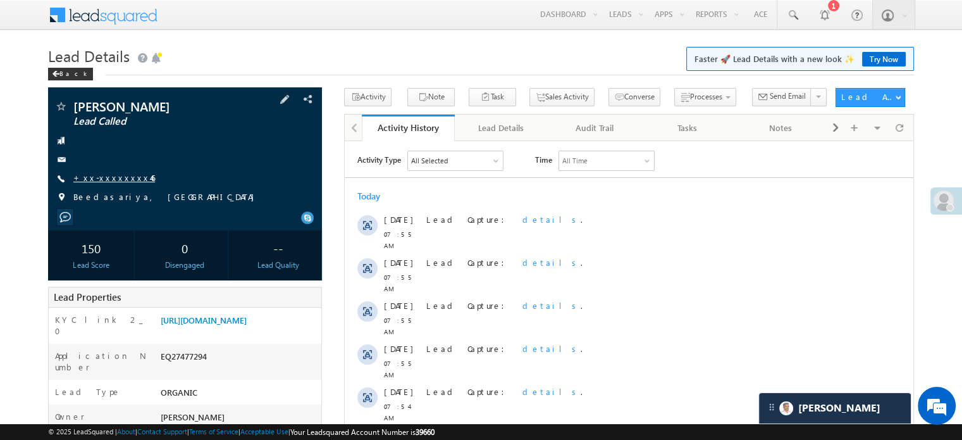
click at [95, 178] on link "+xx-xxxxxxxx46" at bounding box center [114, 177] width 82 height 11
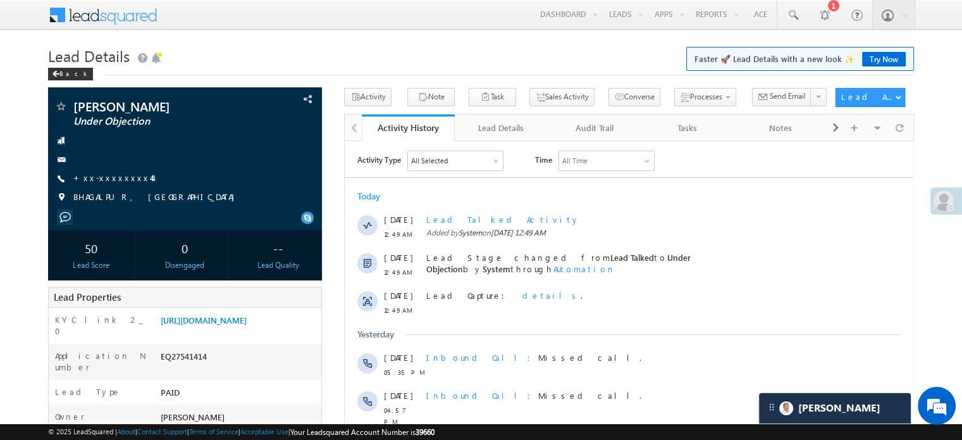
scroll to position [6049, 0]
click at [249, 314] on div "https://angelbroking1-pk3em7sa.customui-test.leadsquared.com?leadId=b8ded2f1-72…" at bounding box center [240, 323] width 164 height 18
click at [247, 325] on link "https://angelbroking1-pk3em7sa.customui-test.leadsquared.com?leadId=b8ded2f1-72…" at bounding box center [204, 319] width 86 height 11
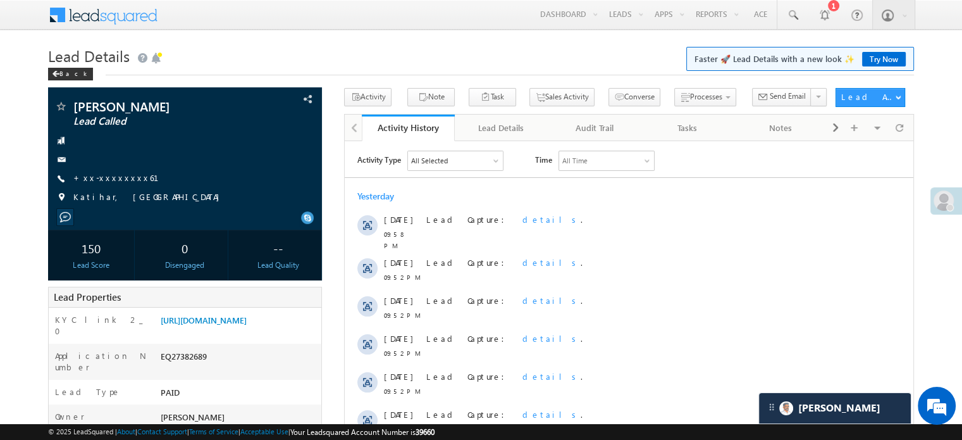
scroll to position [6191, 0]
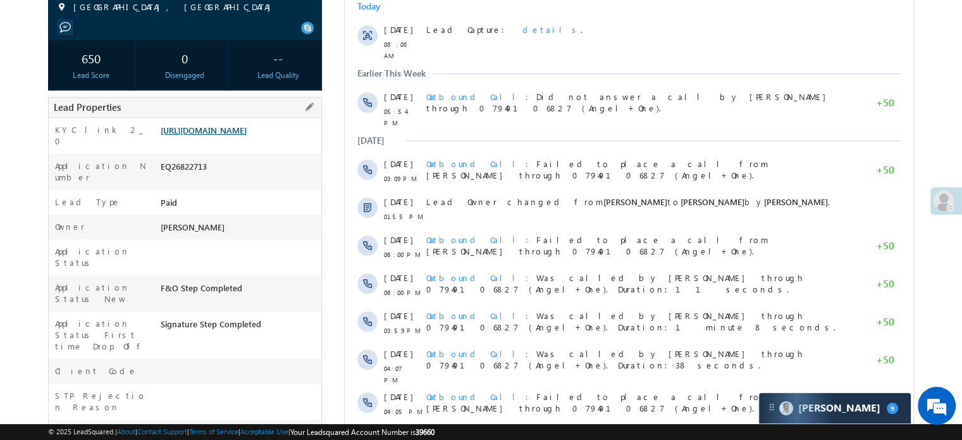
click at [244, 135] on link "[URL][DOMAIN_NAME]" at bounding box center [204, 130] width 86 height 11
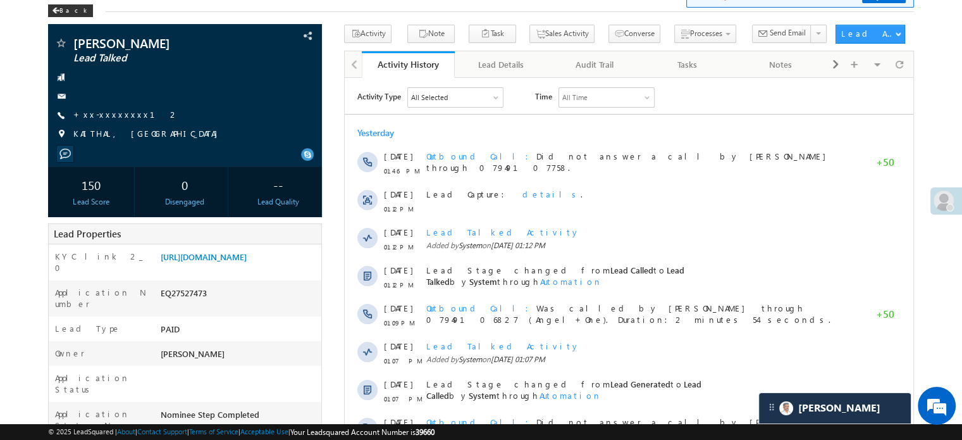
scroll to position [6191, 0]
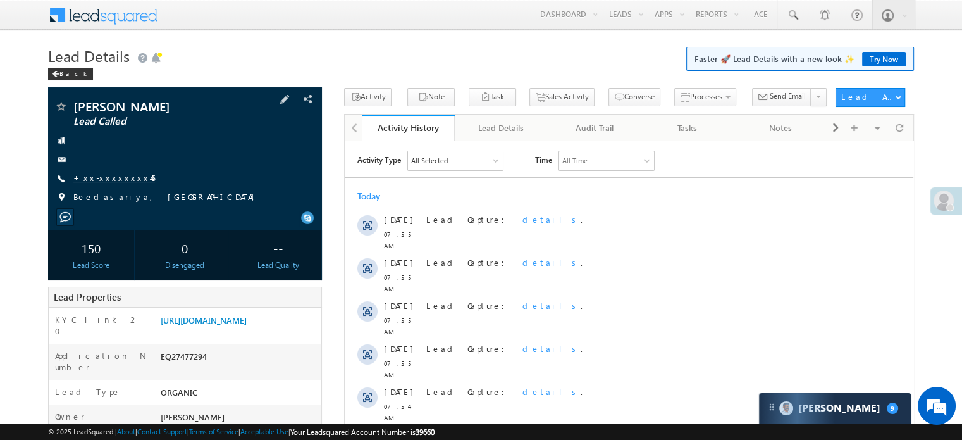
click at [109, 177] on link "+xx-xxxxxxxx46" at bounding box center [114, 177] width 82 height 11
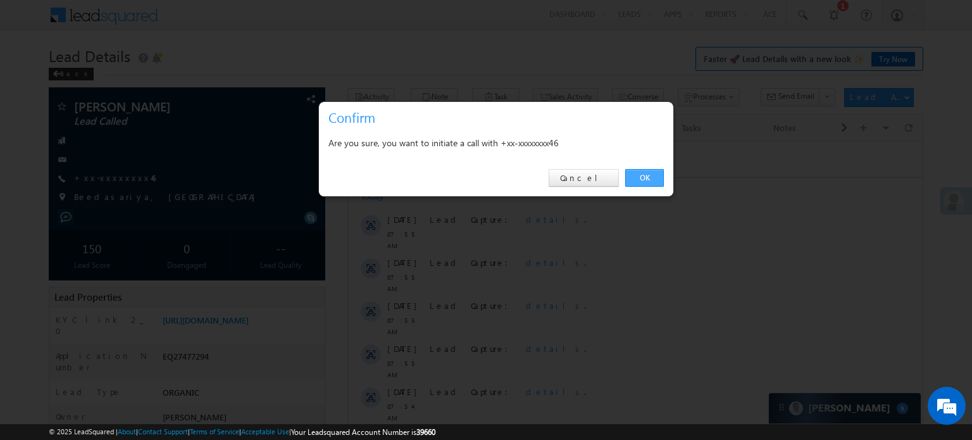
click at [635, 180] on link "OK" at bounding box center [644, 178] width 39 height 18
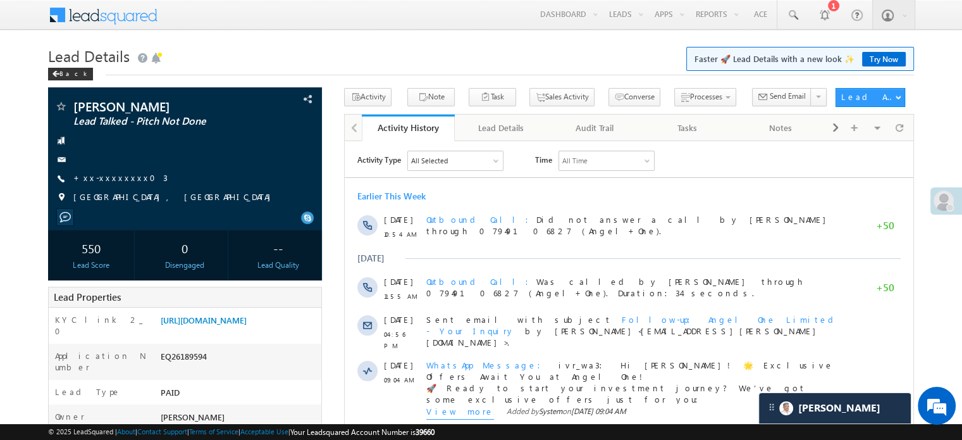
scroll to position [6191, 0]
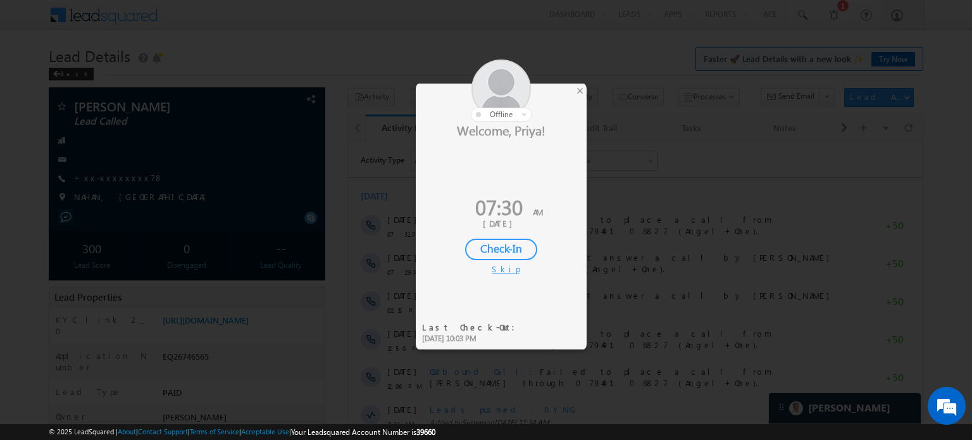
scroll to position [6191, 0]
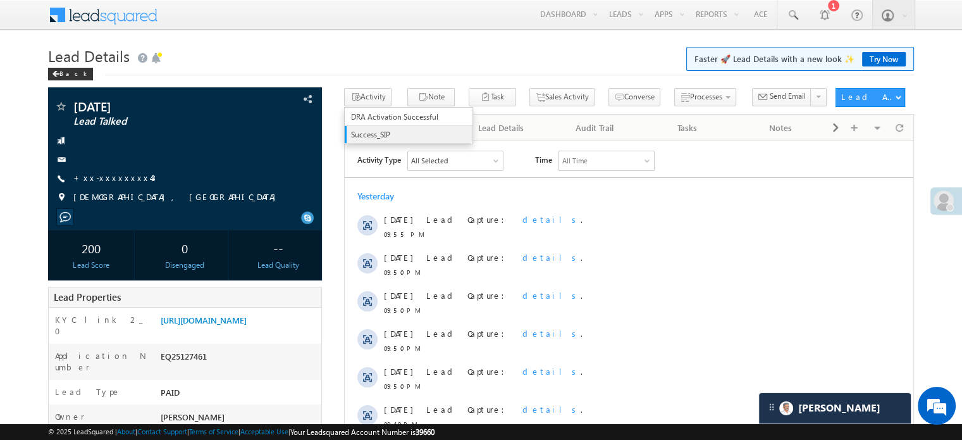
scroll to position [6191, 0]
click at [247, 325] on link "[URL][DOMAIN_NAME]" at bounding box center [204, 319] width 86 height 11
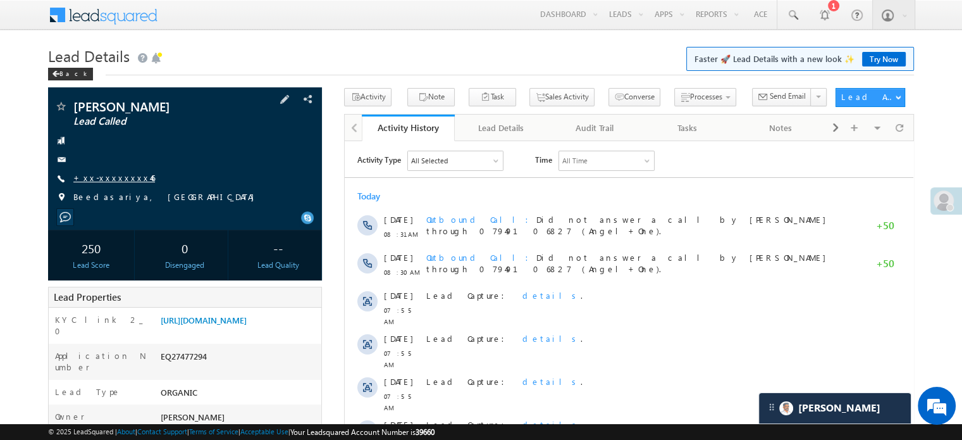
click at [117, 180] on link "+xx-xxxxxxxx46" at bounding box center [114, 177] width 82 height 11
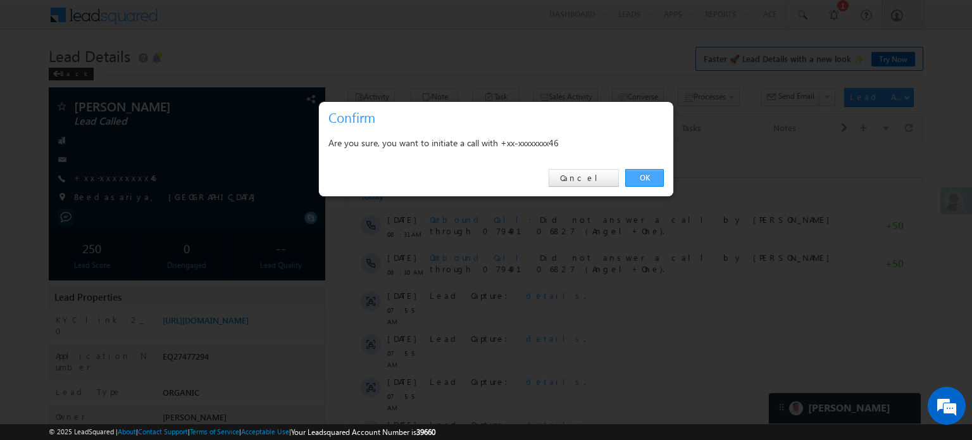
click at [653, 174] on link "OK" at bounding box center [644, 178] width 39 height 18
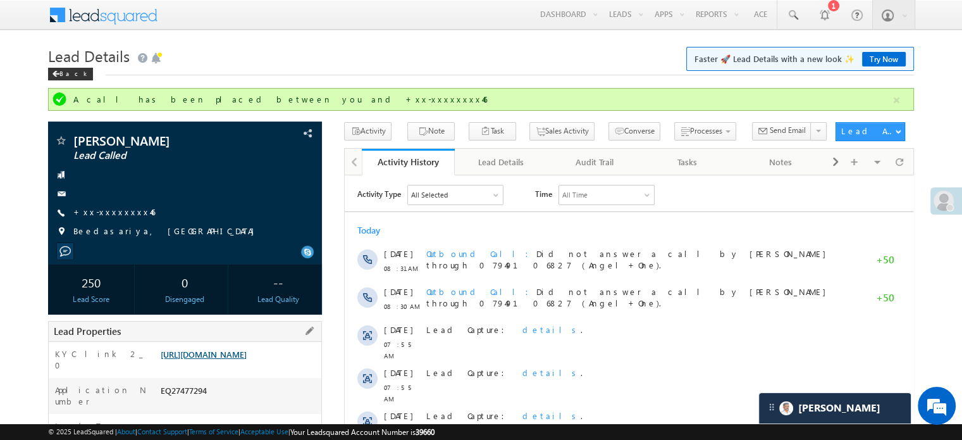
click at [205, 354] on link "https://angelbroking1-pk3em7sa.customui-test.leadsquared.com?leadId=66d01212-83…" at bounding box center [204, 354] width 86 height 11
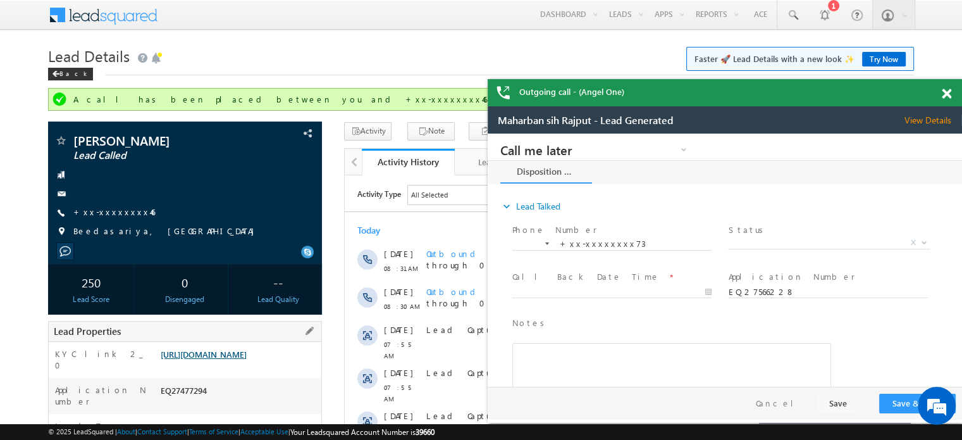
click at [205, 359] on link "https://angelbroking1-pk3em7sa.customui-test.leadsquared.com?leadId=66d01212-83…" at bounding box center [204, 354] width 86 height 11
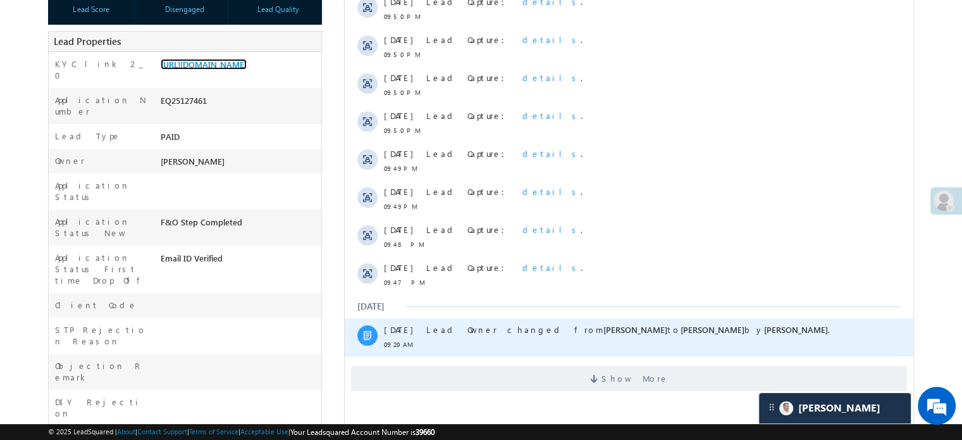
scroll to position [316, 0]
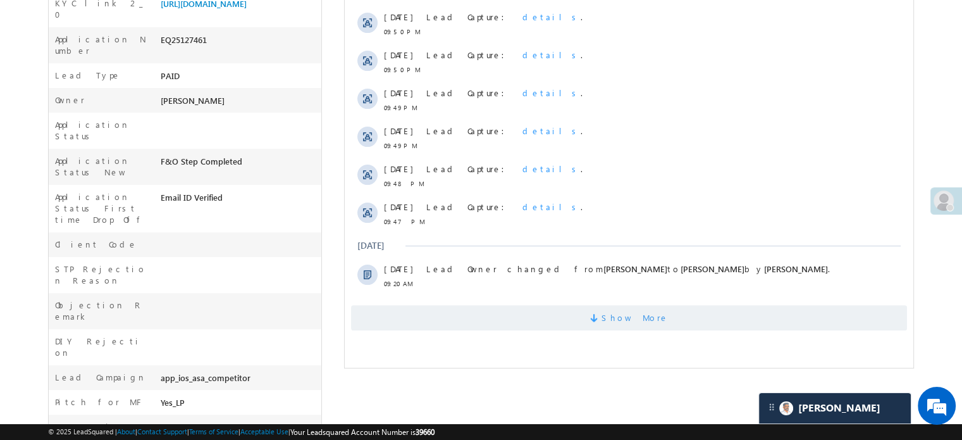
click at [617, 321] on span "Show More" at bounding box center [635, 317] width 67 height 25
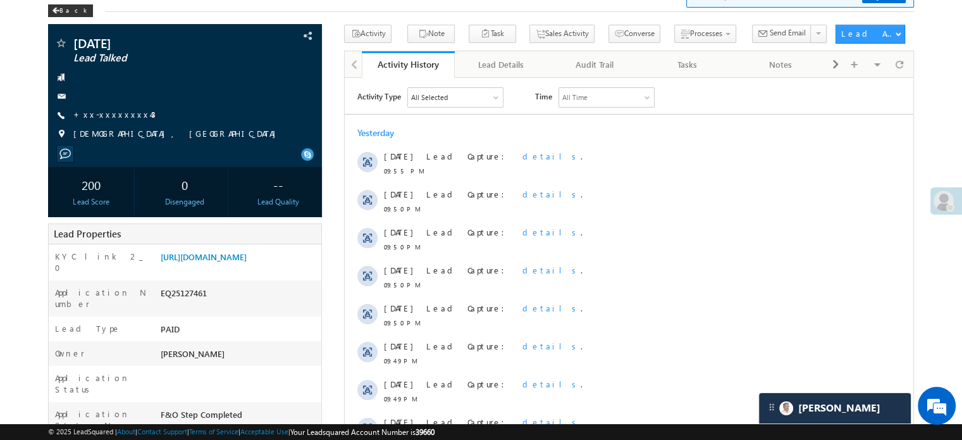
scroll to position [63, 0]
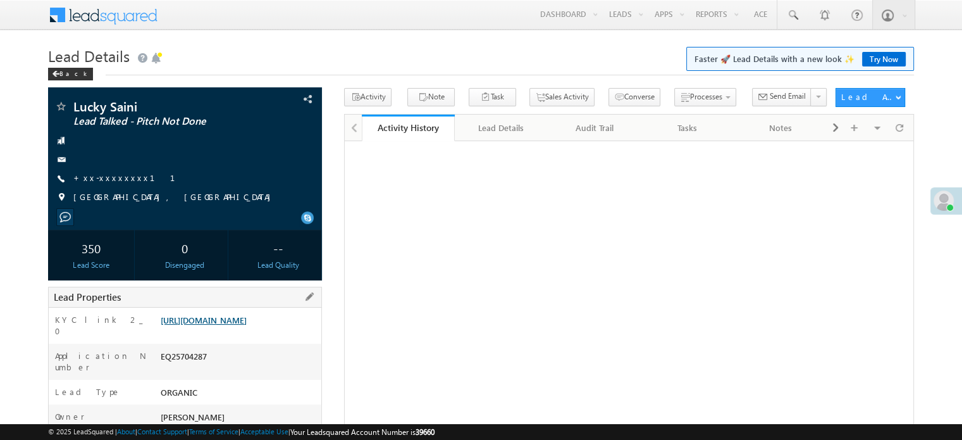
click at [232, 321] on link "https://angelbroking1-pk3em7sa.customui-test.leadsquared.com?leadId=f948e79c-2e…" at bounding box center [204, 319] width 86 height 11
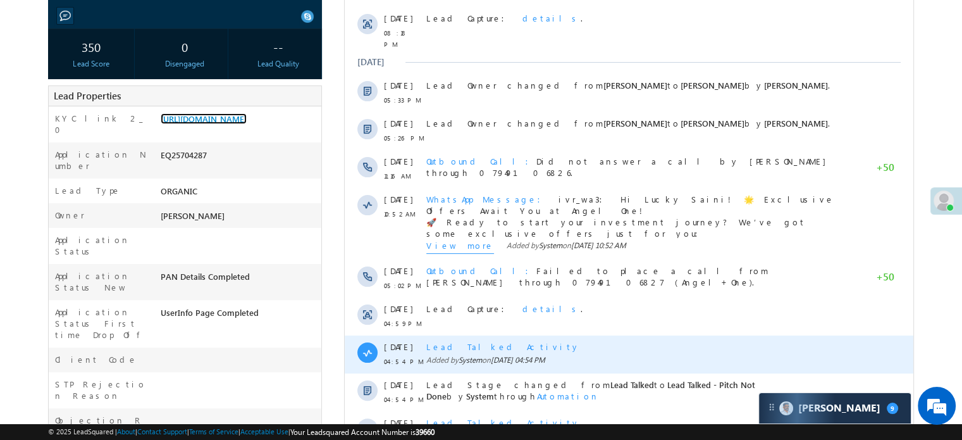
scroll to position [63, 0]
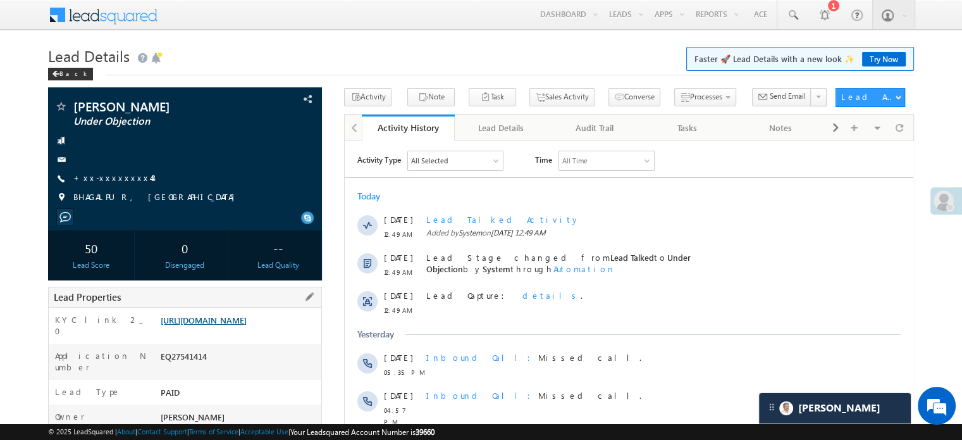
scroll to position [6049, 0]
click at [247, 325] on link "https://angelbroking1-pk3em7sa.customui-test.leadsquared.com?leadId=b8ded2f1-72…" at bounding box center [204, 319] width 86 height 11
click at [219, 325] on link "https://angelbroking1-pk3em7sa.customui-test.leadsquared.com?leadId=b8ded2f1-72…" at bounding box center [204, 319] width 86 height 11
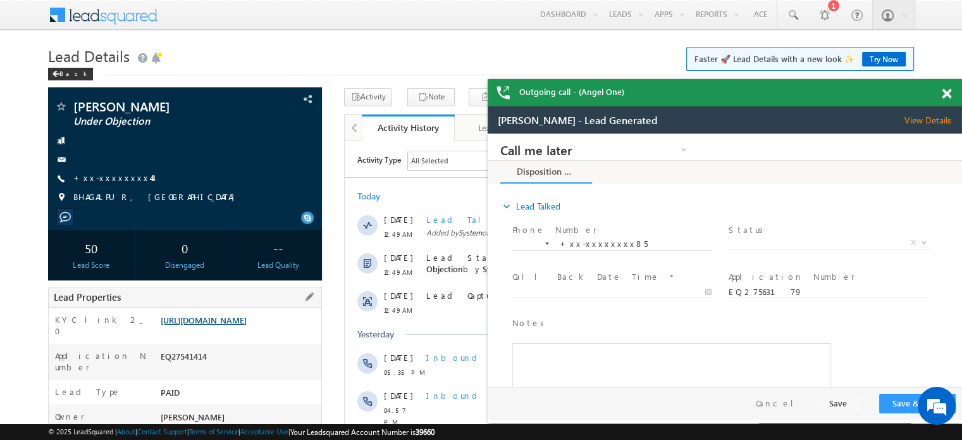
scroll to position [0, 0]
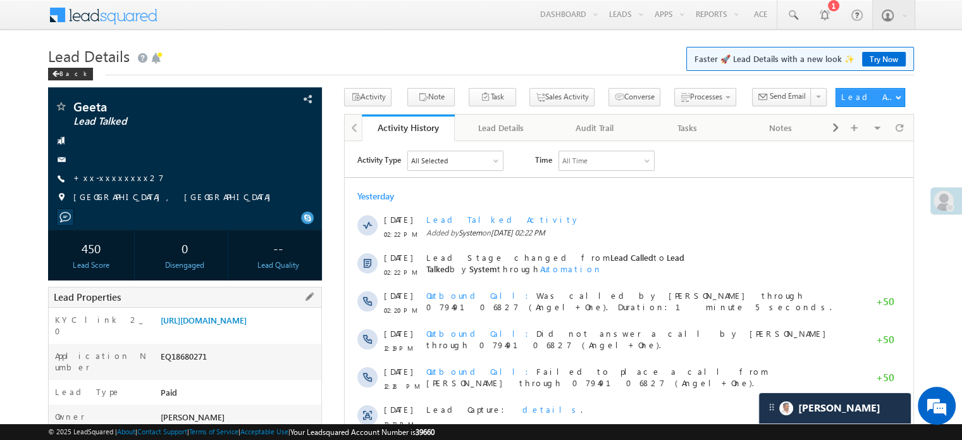
scroll to position [6191, 0]
click at [197, 321] on link "[URL][DOMAIN_NAME]" at bounding box center [204, 319] width 86 height 11
click at [109, 180] on link "+xx-xxxxxxxx27" at bounding box center [118, 177] width 90 height 11
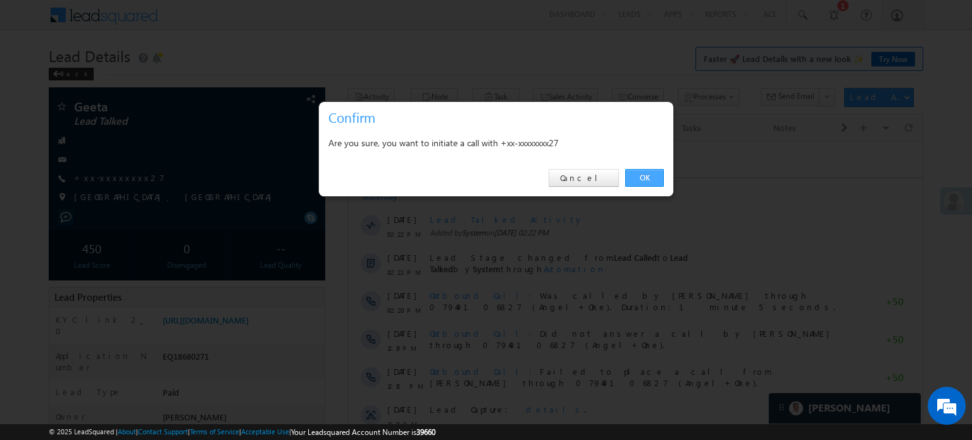
click at [643, 174] on link "OK" at bounding box center [644, 178] width 39 height 18
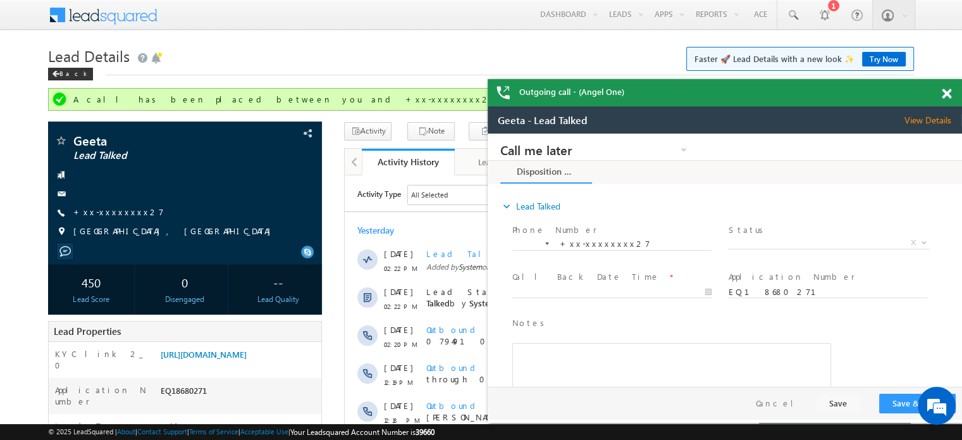
scroll to position [0, 0]
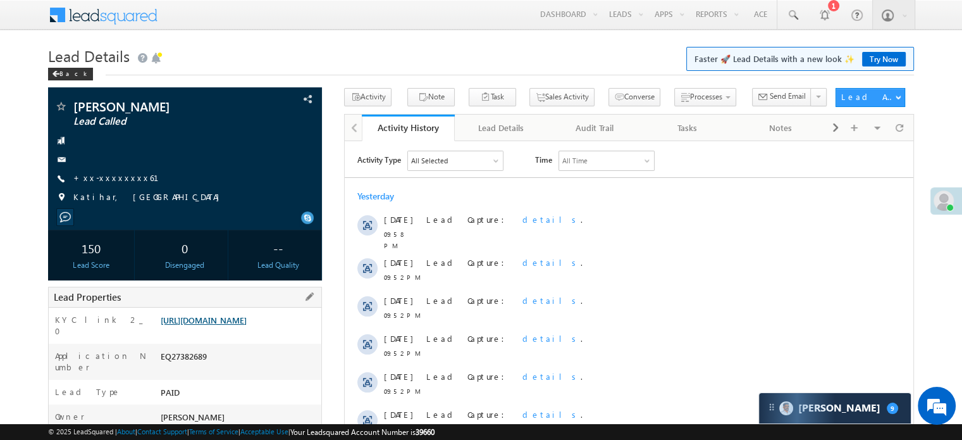
click at [247, 325] on link "[URL][DOMAIN_NAME]" at bounding box center [204, 319] width 86 height 11
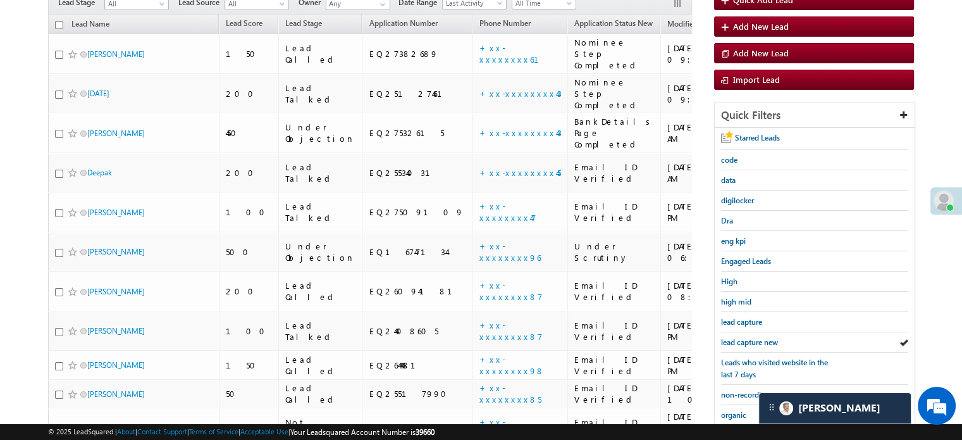
scroll to position [6191, 0]
click at [764, 337] on span "lead capture new" at bounding box center [749, 341] width 57 height 9
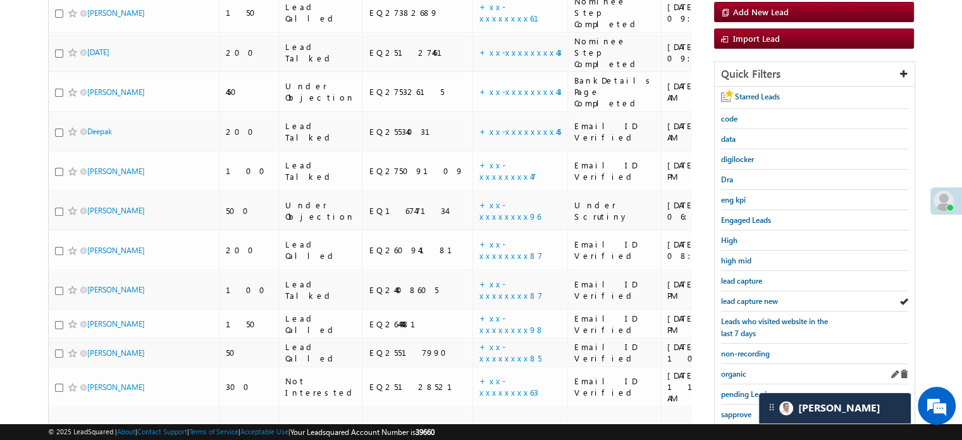
scroll to position [190, 0]
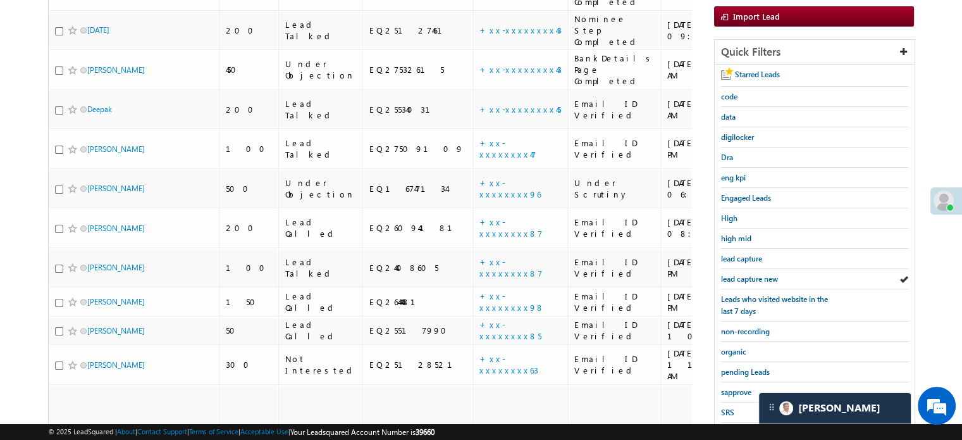
click at [432, 395] on div "Lead Name Lead Score Lead Stage Application Number Phone Number Application Sta…" at bounding box center [370, 266] width 644 height 630
click at [733, 275] on span "lead capture new" at bounding box center [749, 278] width 57 height 9
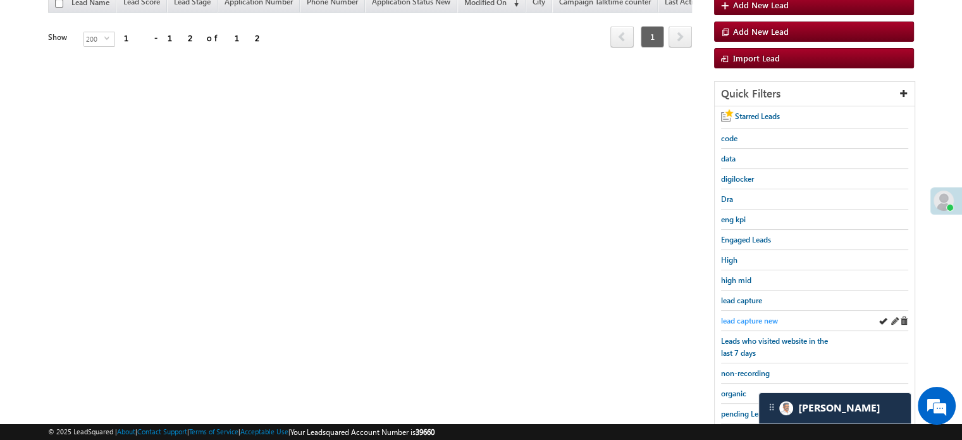
scroll to position [127, 0]
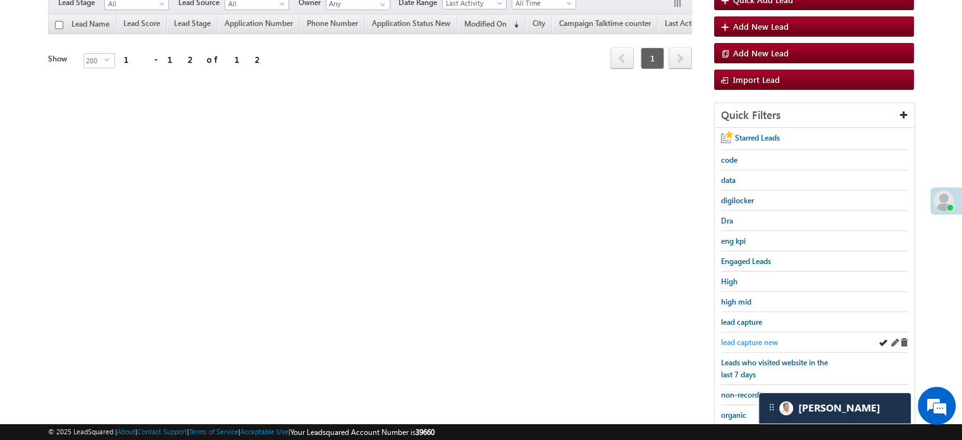
click at [756, 337] on span "lead capture new" at bounding box center [749, 341] width 57 height 9
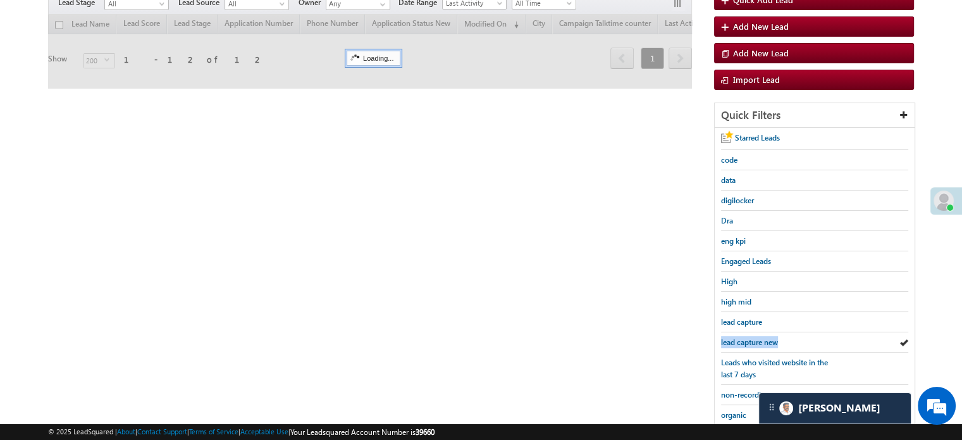
click at [756, 337] on span "lead capture new" at bounding box center [749, 341] width 57 height 9
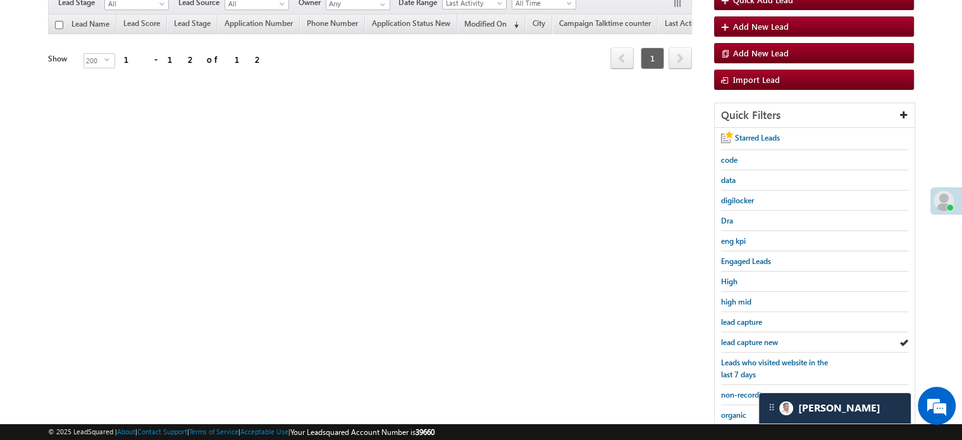
click at [491, 323] on div "Search Leads X ? 12 results found Advanced Search Advanced Search Advanced sear…" at bounding box center [481, 260] width 866 height 598
click at [752, 341] on span "lead capture new" at bounding box center [749, 341] width 57 height 9
click at [656, 301] on div "Search Leads X ? 12 results found Advanced Search Advanced Search Advanced sear…" at bounding box center [481, 260] width 866 height 598
click at [751, 337] on span "lead capture new" at bounding box center [749, 341] width 57 height 9
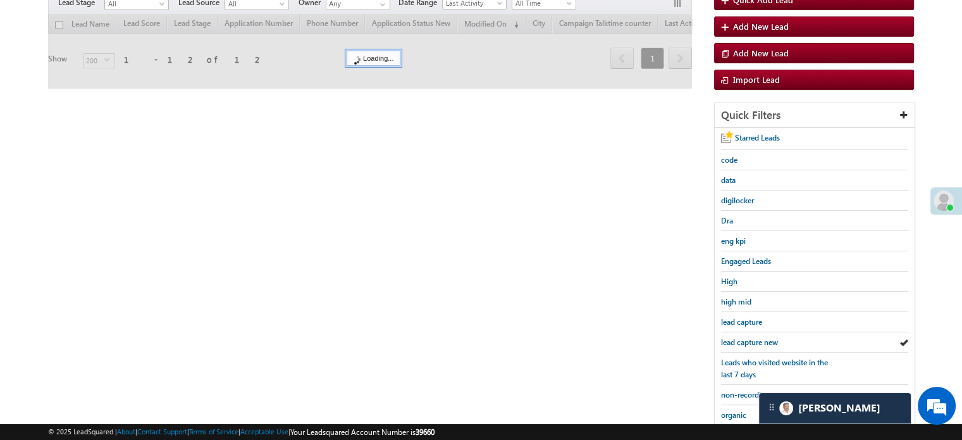
click at [751, 337] on span "lead capture new" at bounding box center [749, 341] width 57 height 9
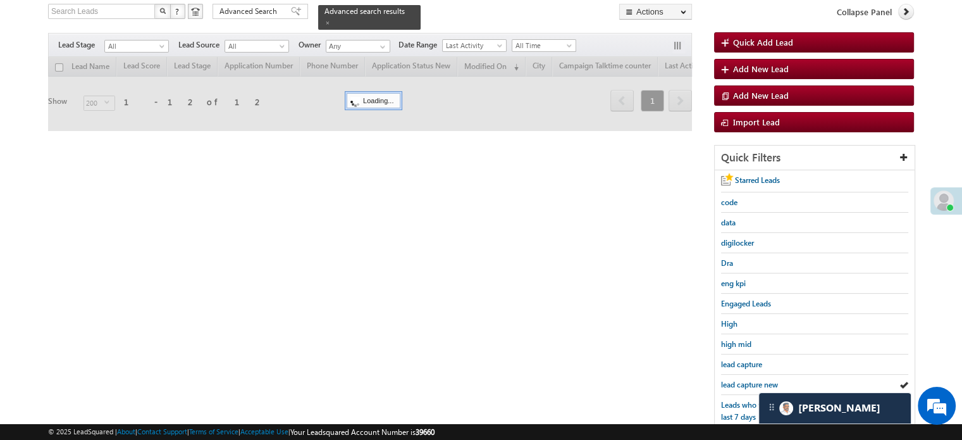
scroll to position [63, 0]
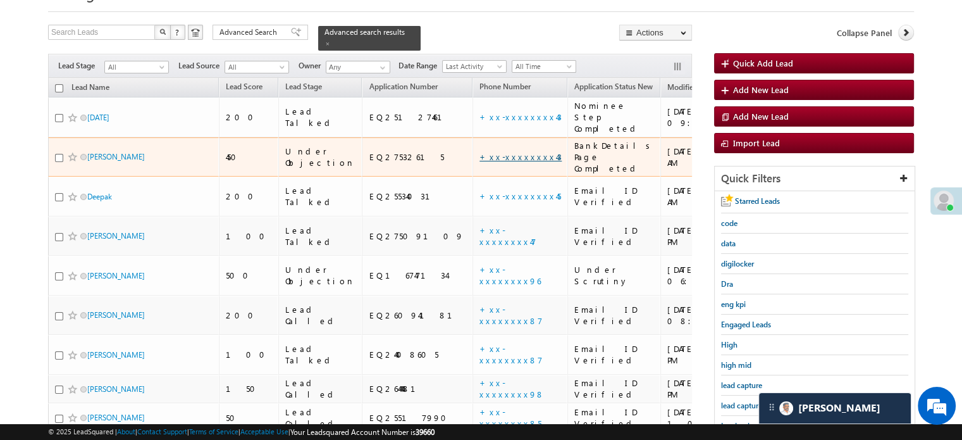
click at [480, 151] on link "+xx-xxxxxxxx43" at bounding box center [521, 156] width 82 height 11
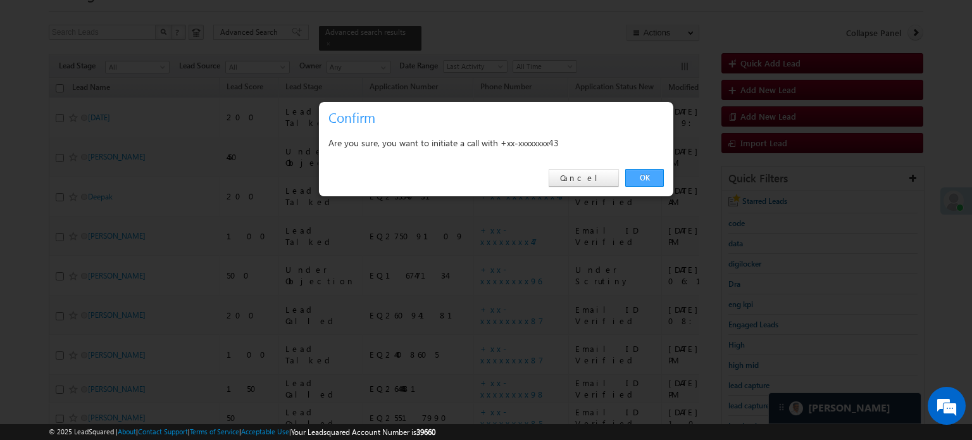
click at [650, 174] on link "OK" at bounding box center [644, 178] width 39 height 18
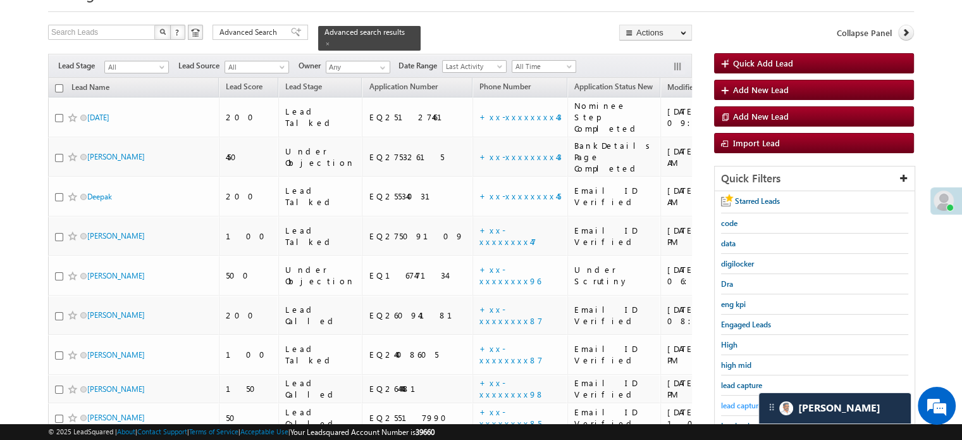
click at [744, 402] on span "lead capture new" at bounding box center [749, 405] width 57 height 9
click at [742, 401] on span "lead capture new" at bounding box center [749, 405] width 57 height 9
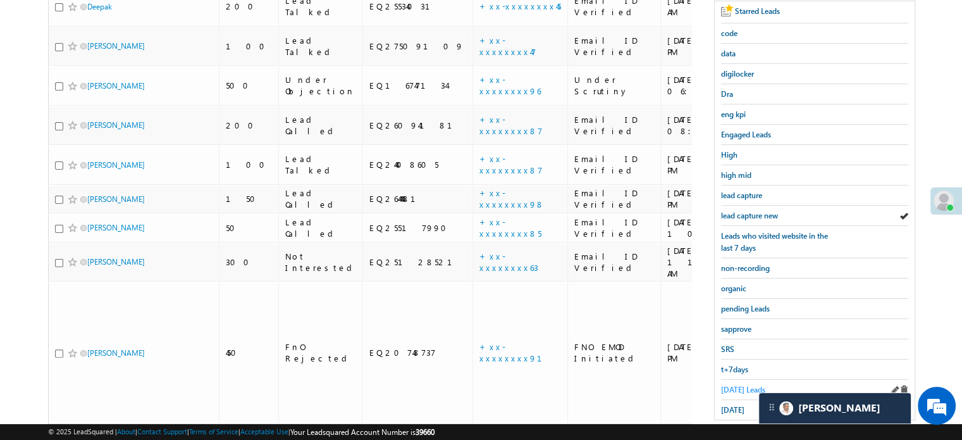
click at [742, 385] on span "[DATE] Leads" at bounding box center [743, 389] width 44 height 9
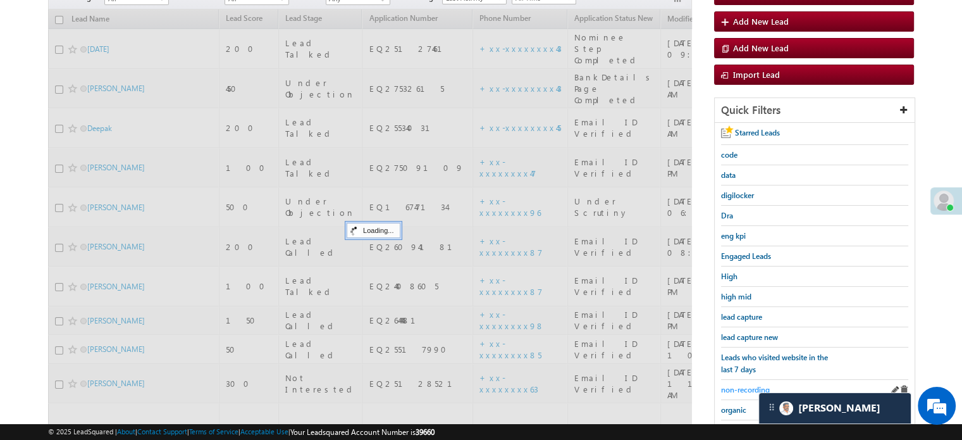
scroll to position [127, 0]
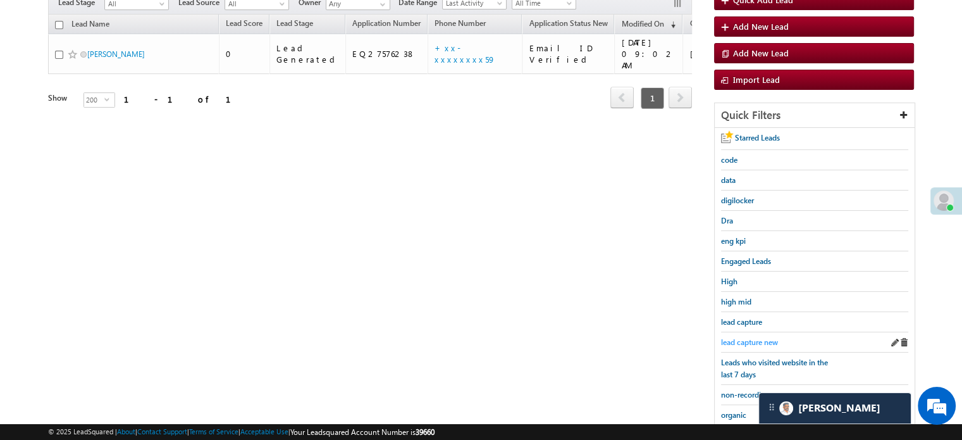
click at [752, 340] on span "lead capture new" at bounding box center [749, 341] width 57 height 9
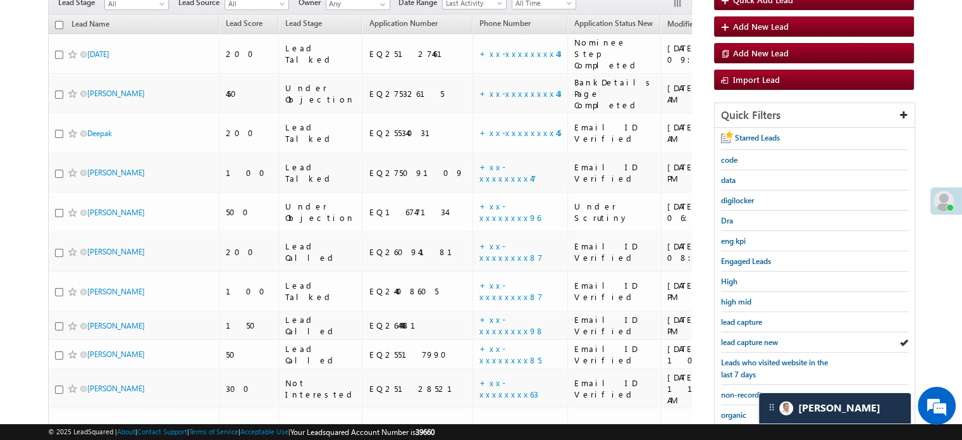
click at [752, 340] on span "lead capture new" at bounding box center [749, 341] width 57 height 9
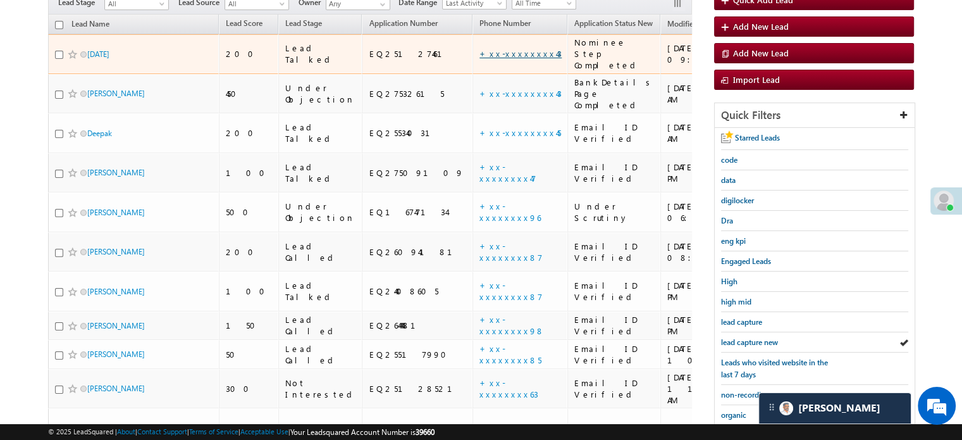
click at [480, 48] on link "+xx-xxxxxxxx43" at bounding box center [521, 53] width 82 height 11
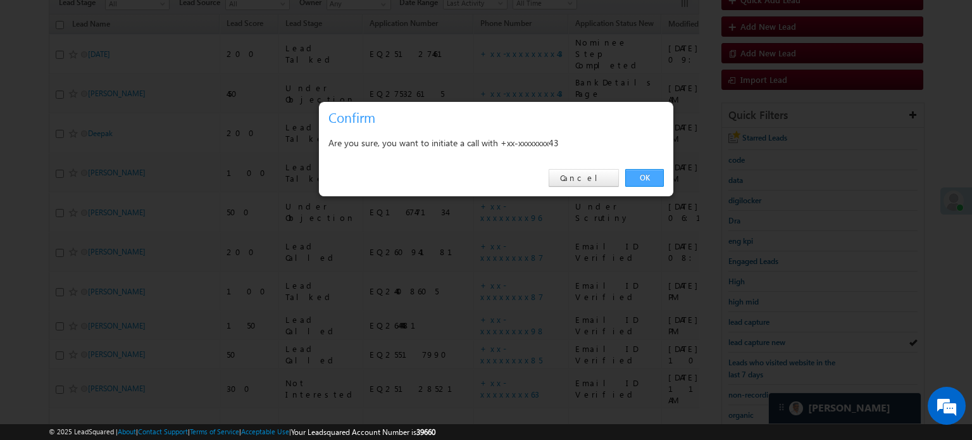
click at [654, 172] on link "OK" at bounding box center [644, 178] width 39 height 18
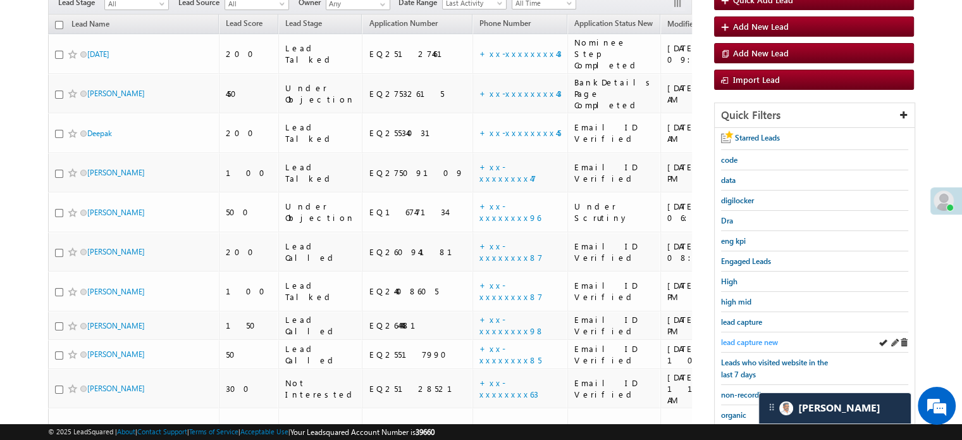
click at [752, 337] on span "lead capture new" at bounding box center [749, 341] width 57 height 9
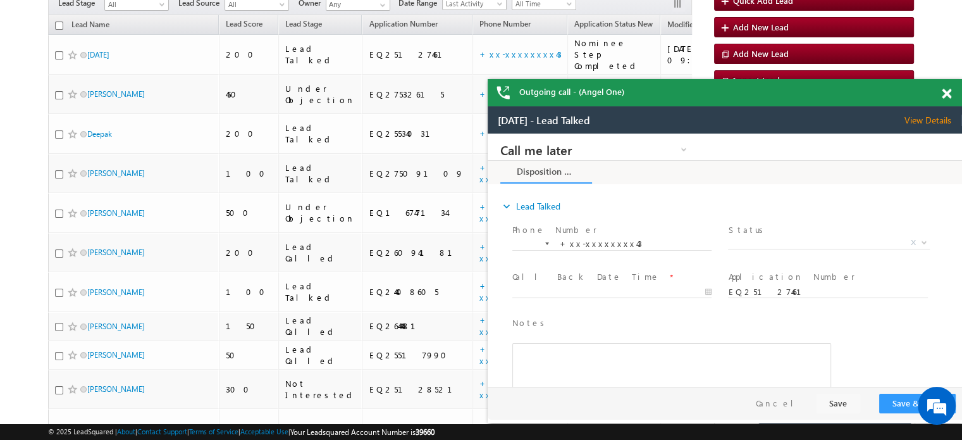
scroll to position [0, 0]
click at [946, 90] on span at bounding box center [946, 94] width 9 height 11
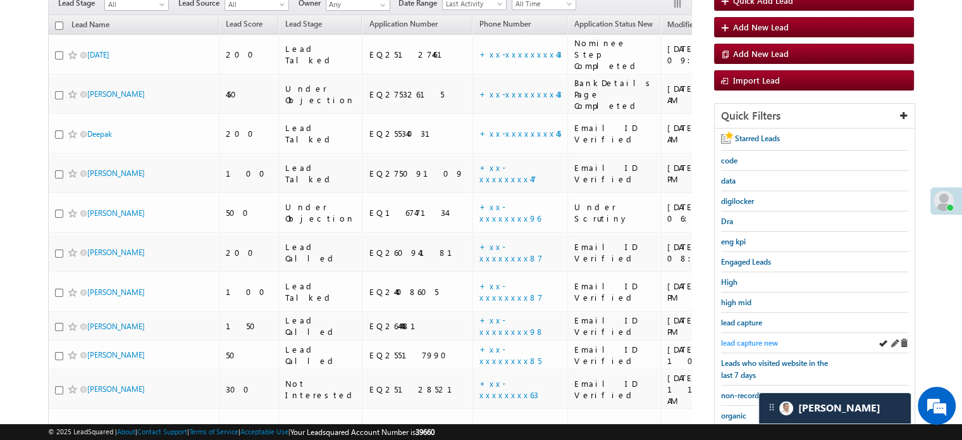
click at [742, 339] on span "lead capture new" at bounding box center [749, 342] width 57 height 9
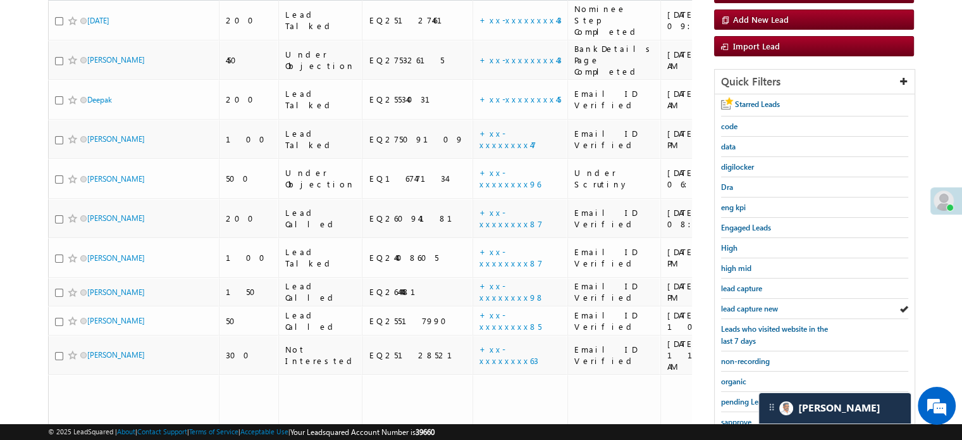
scroll to position [127, 0]
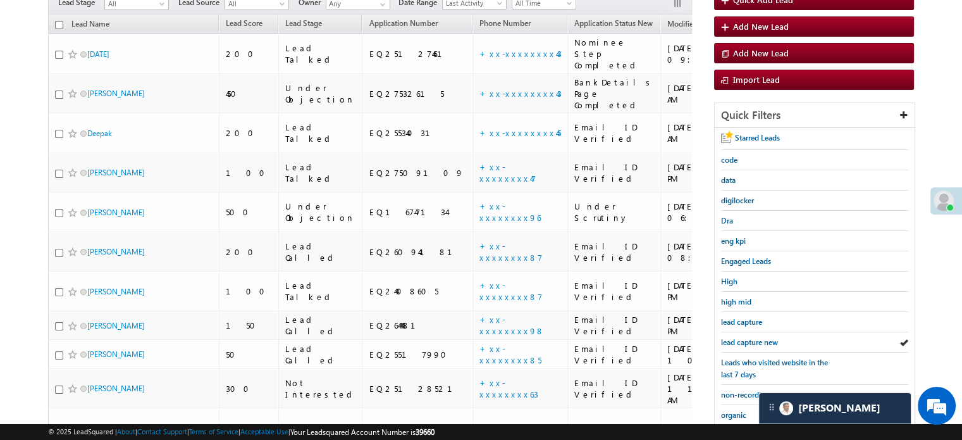
click at [742, 339] on span "lead capture new" at bounding box center [749, 341] width 57 height 9
click at [768, 340] on span "lead capture new" at bounding box center [749, 341] width 57 height 9
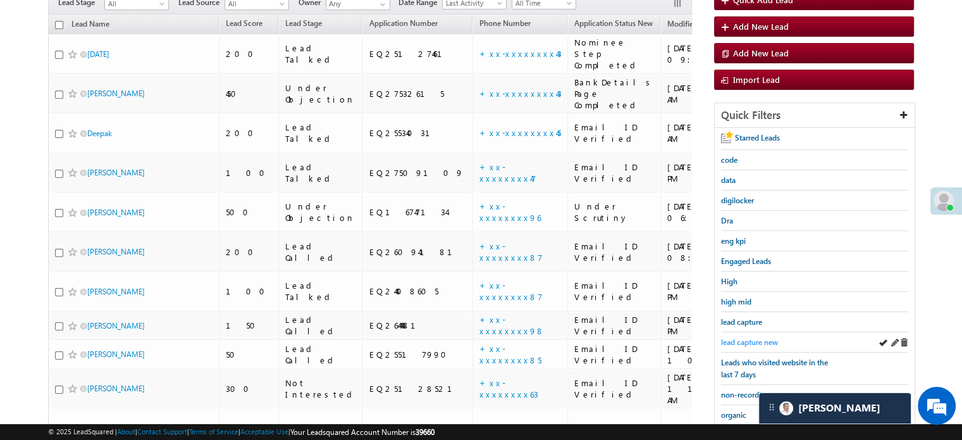
click at [742, 337] on span "lead capture new" at bounding box center [749, 341] width 57 height 9
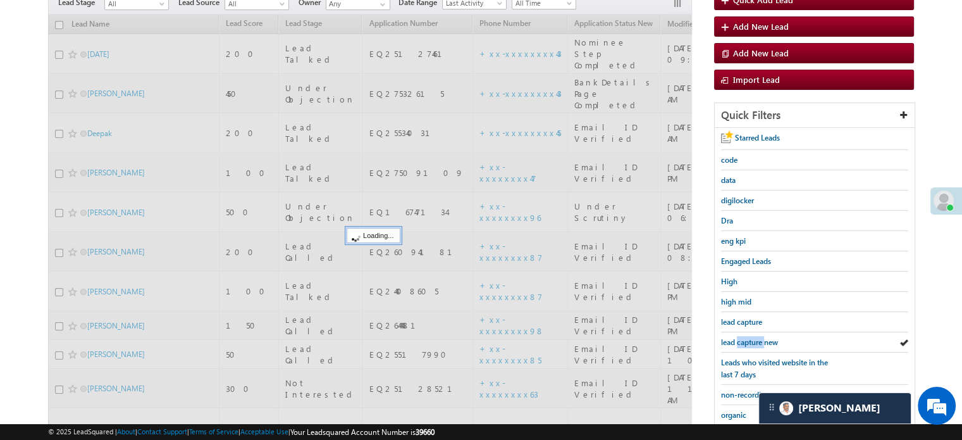
click at [742, 337] on span "lead capture new" at bounding box center [749, 341] width 57 height 9
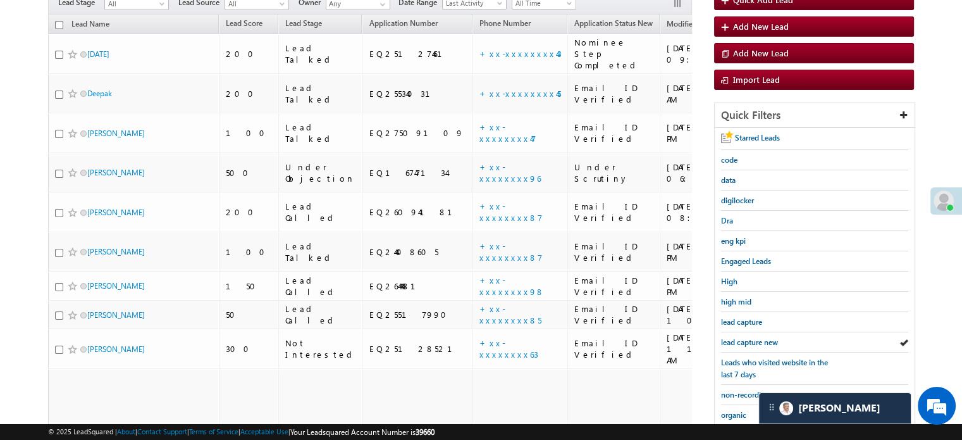
click at [742, 337] on span "lead capture new" at bounding box center [749, 341] width 57 height 9
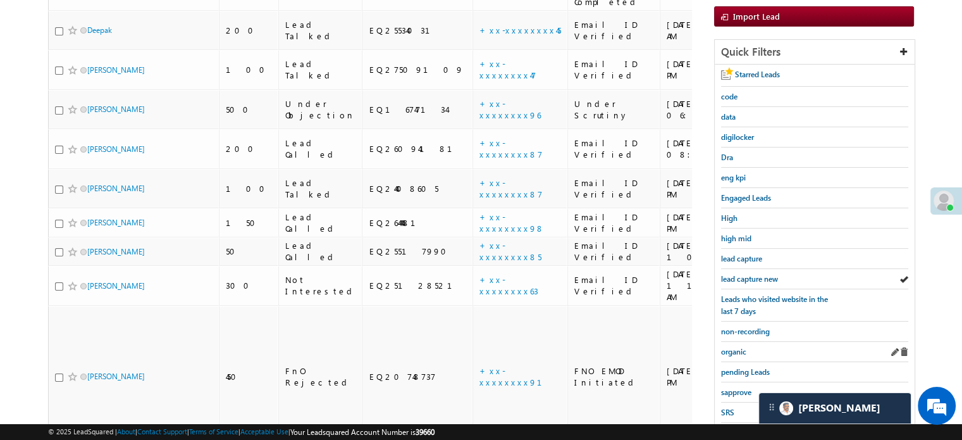
scroll to position [253, 0]
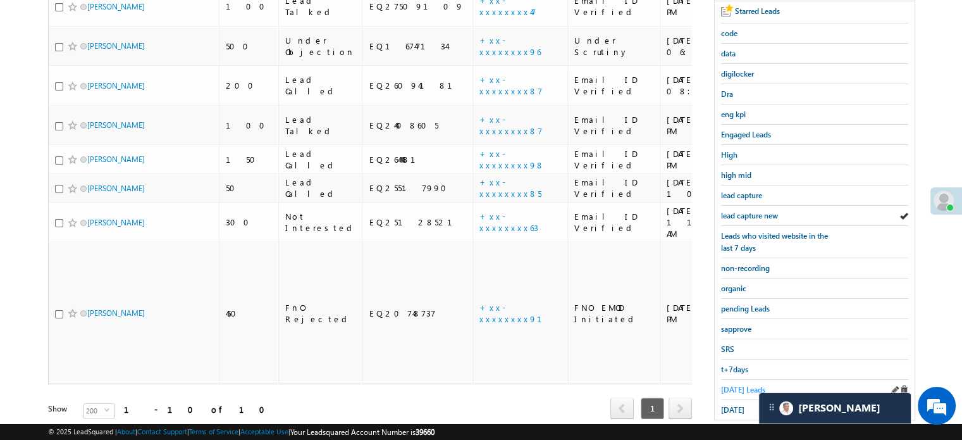
click at [734, 385] on span "[DATE] Leads" at bounding box center [743, 389] width 44 height 9
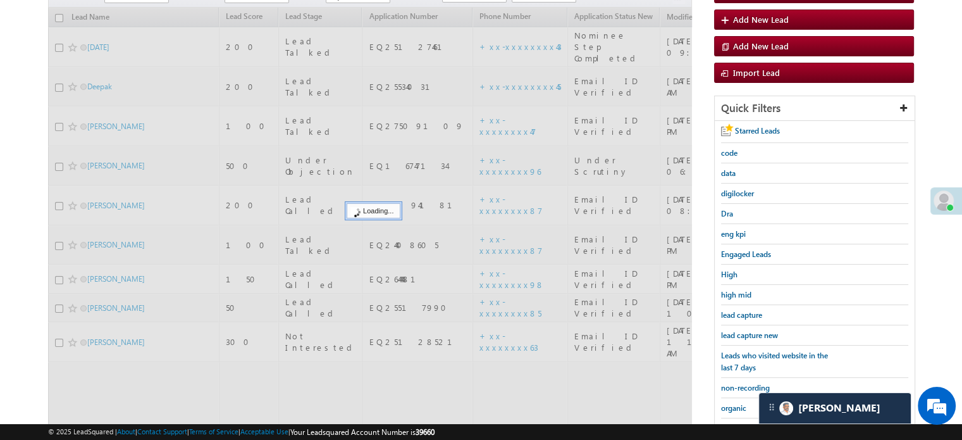
scroll to position [127, 0]
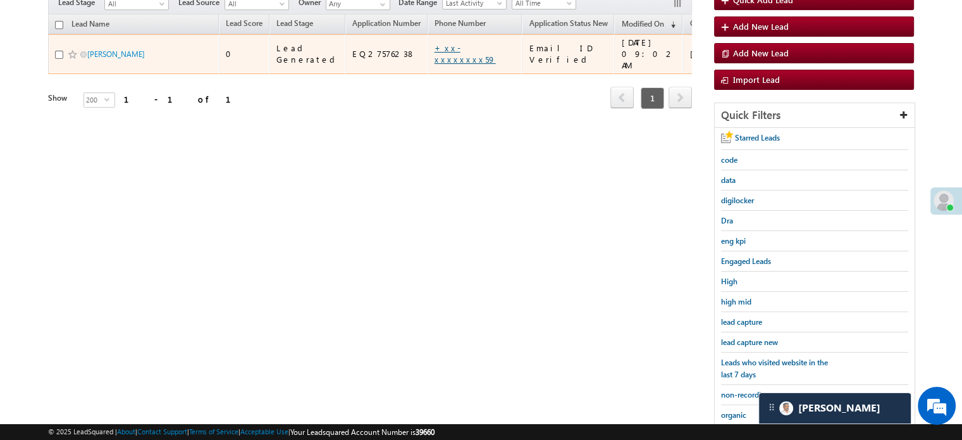
click at [435, 42] on link "+xx-xxxxxxxx59" at bounding box center [465, 53] width 61 height 22
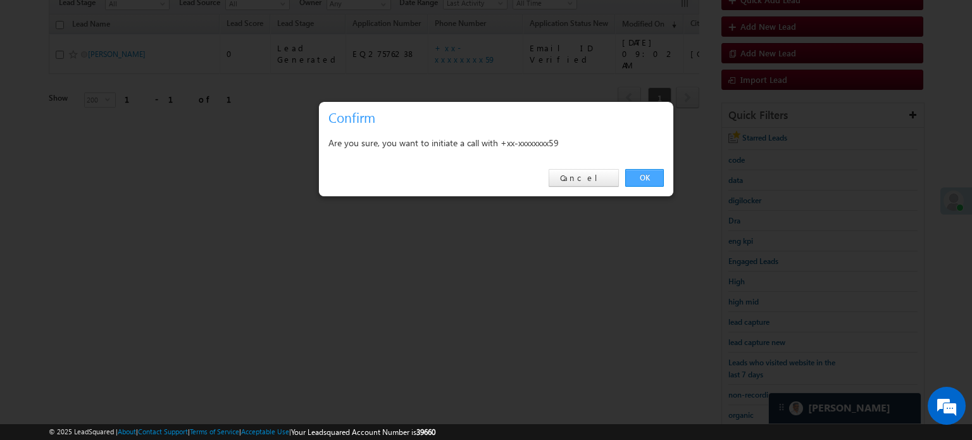
click at [653, 177] on link "OK" at bounding box center [644, 178] width 39 height 18
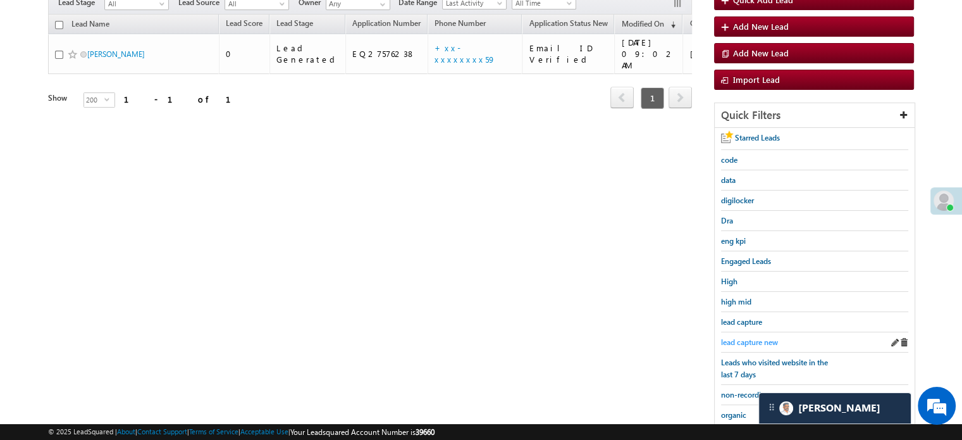
click at [742, 337] on span "lead capture new" at bounding box center [749, 341] width 57 height 9
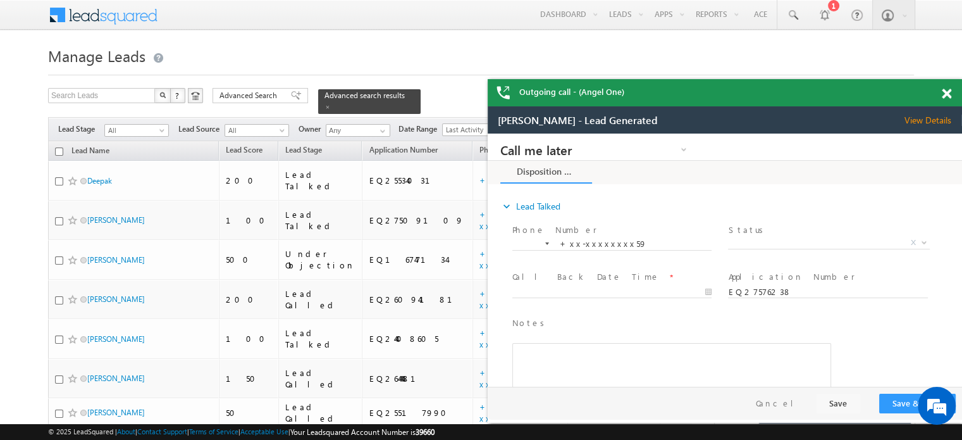
scroll to position [0, 0]
click at [942, 90] on div "Outgoing call - (Angel One)" at bounding box center [725, 92] width 475 height 27
click at [954, 96] on div at bounding box center [953, 91] width 17 height 25
click at [946, 94] on span at bounding box center [946, 94] width 9 height 11
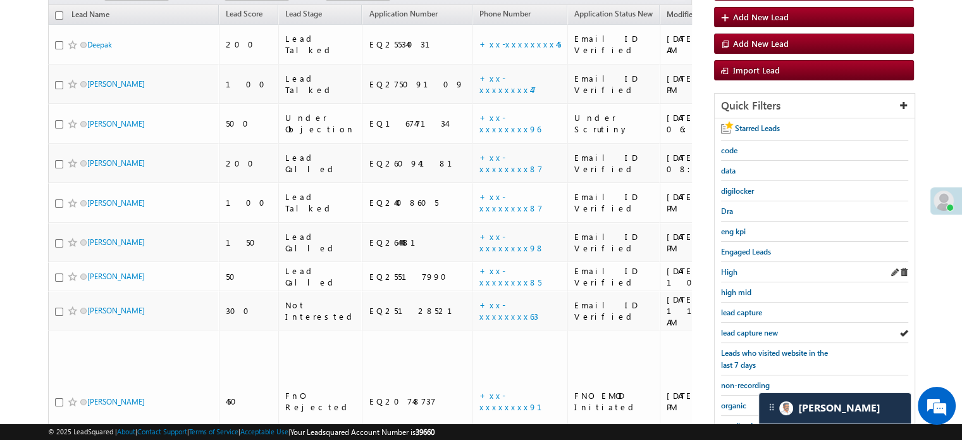
scroll to position [271, 0]
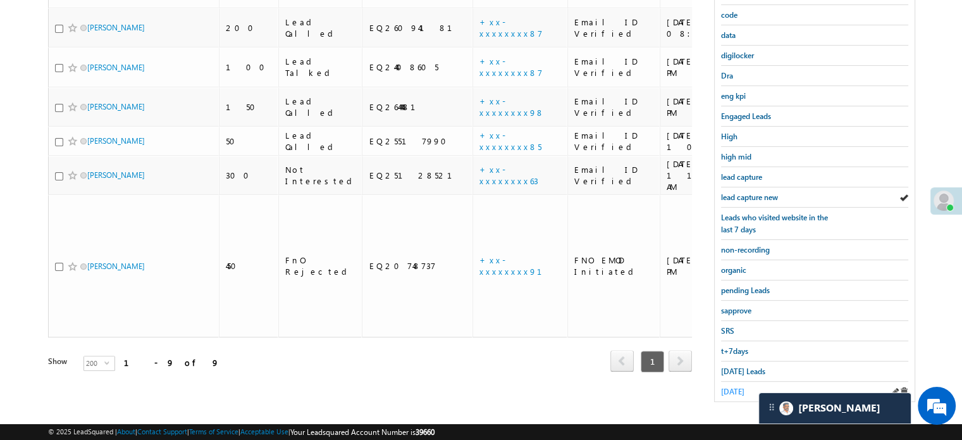
click at [741, 387] on span "[DATE]" at bounding box center [732, 391] width 23 height 9
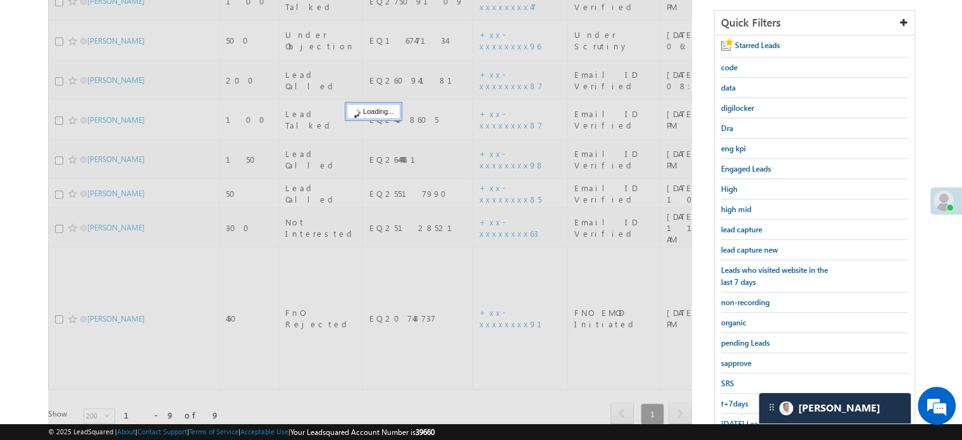
scroll to position [145, 0]
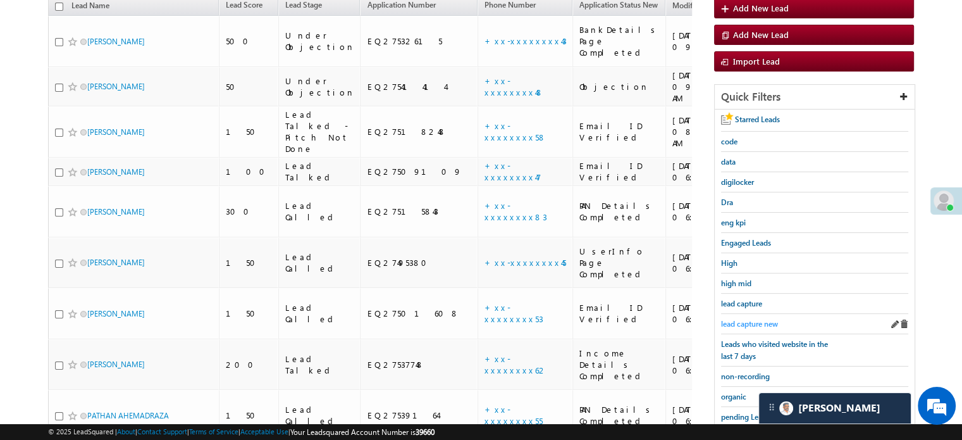
click at [758, 321] on span "lead capture new" at bounding box center [749, 323] width 57 height 9
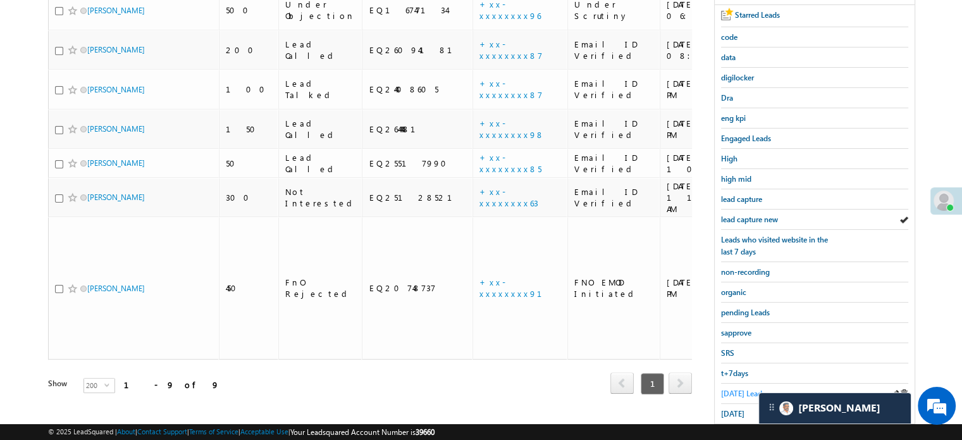
scroll to position [271, 0]
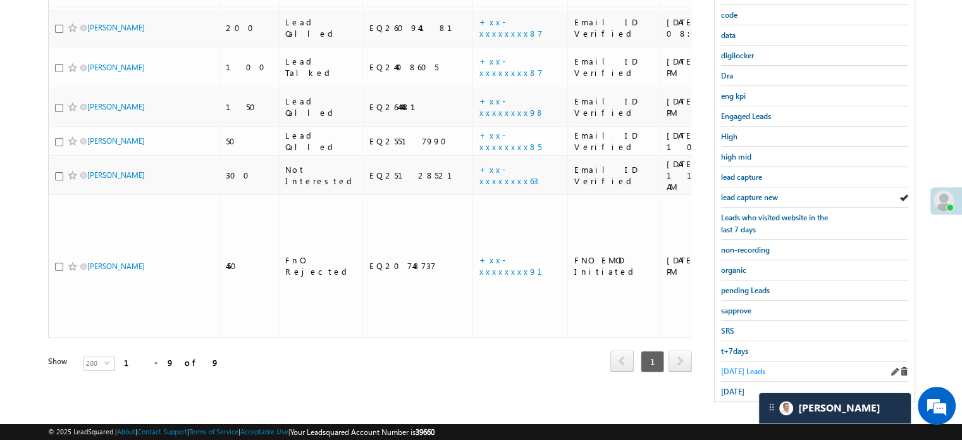
click at [742, 371] on link "[DATE] Leads" at bounding box center [743, 371] width 44 height 12
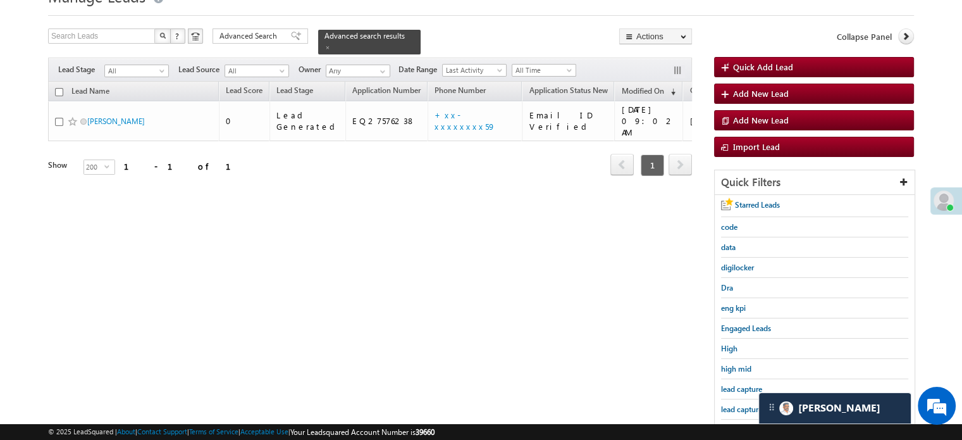
scroll to position [82, 0]
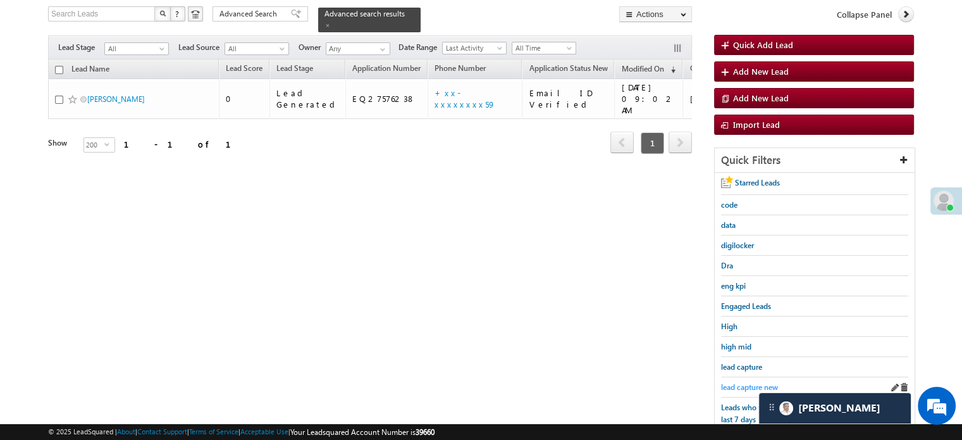
click at [754, 382] on span "lead capture new" at bounding box center [749, 386] width 57 height 9
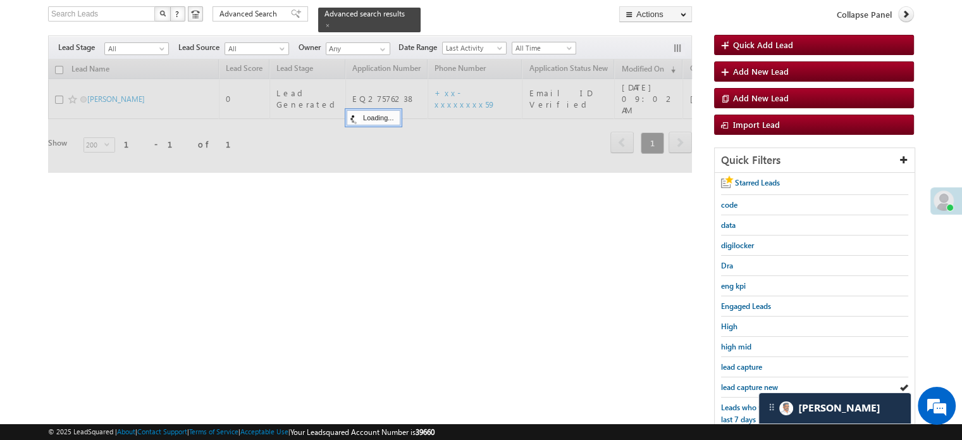
click at [754, 382] on span "lead capture new" at bounding box center [749, 386] width 57 height 9
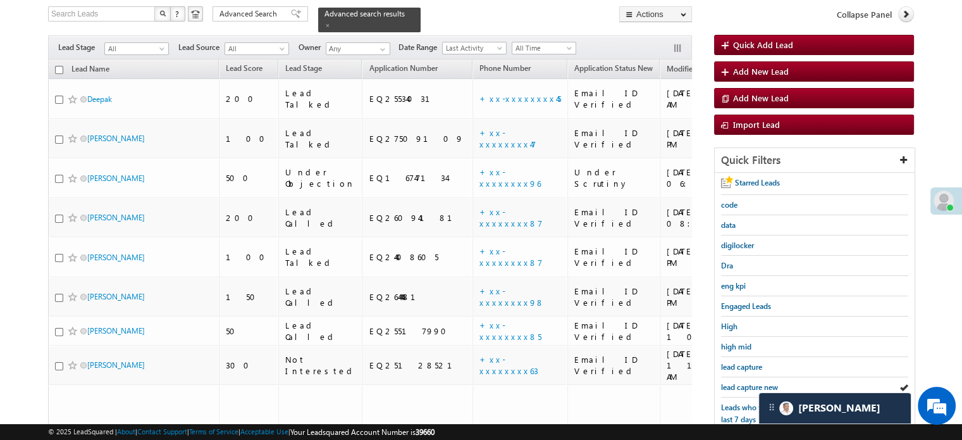
click at [754, 382] on span "lead capture new" at bounding box center [749, 386] width 57 height 9
click at [729, 382] on span "lead capture new" at bounding box center [749, 386] width 57 height 9
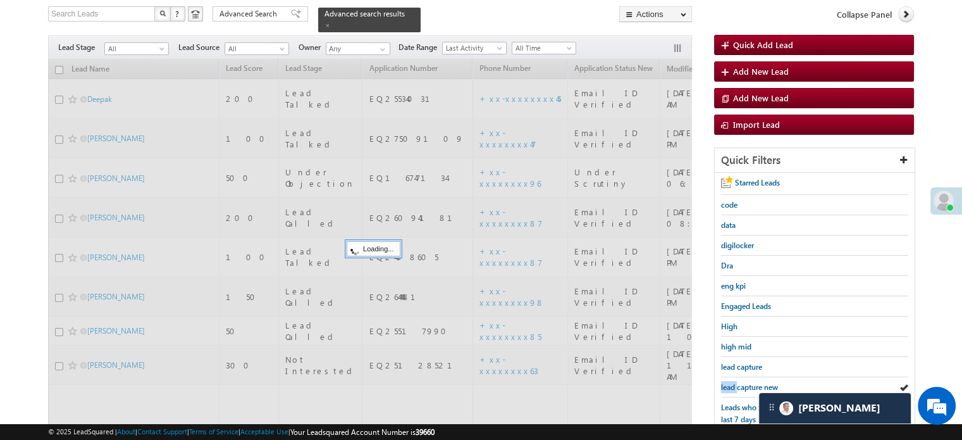
click at [729, 382] on span "lead capture new" at bounding box center [749, 386] width 57 height 9
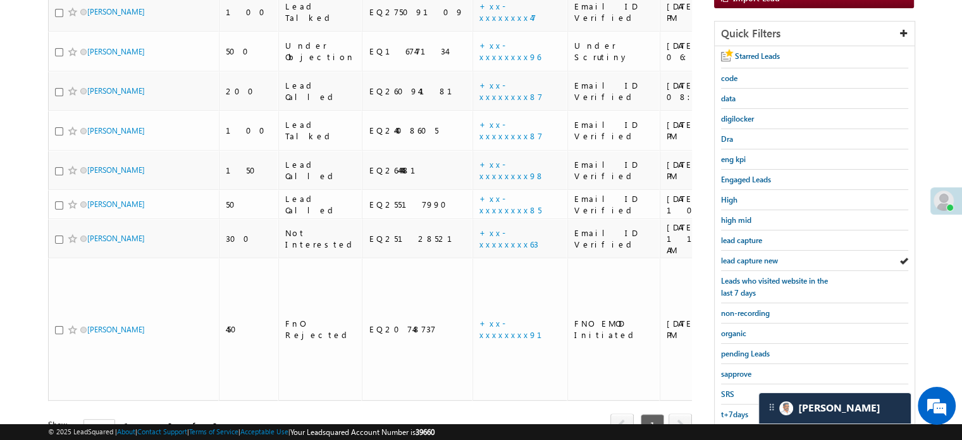
scroll to position [271, 0]
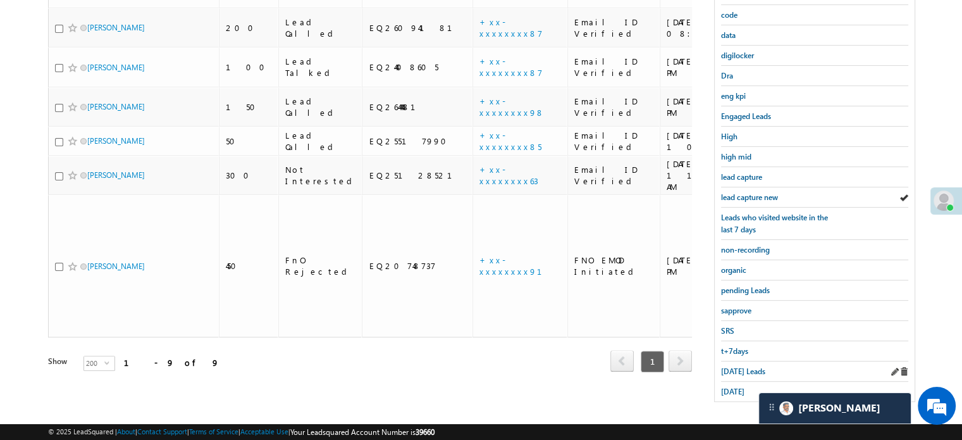
click at [731, 373] on div "Today's Leads" at bounding box center [814, 371] width 187 height 20
click at [731, 366] on span "Today's Leads" at bounding box center [743, 370] width 44 height 9
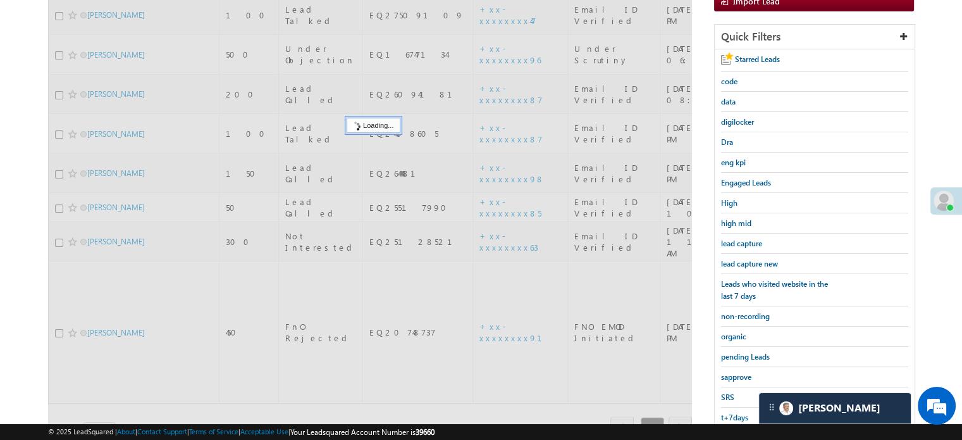
scroll to position [145, 0]
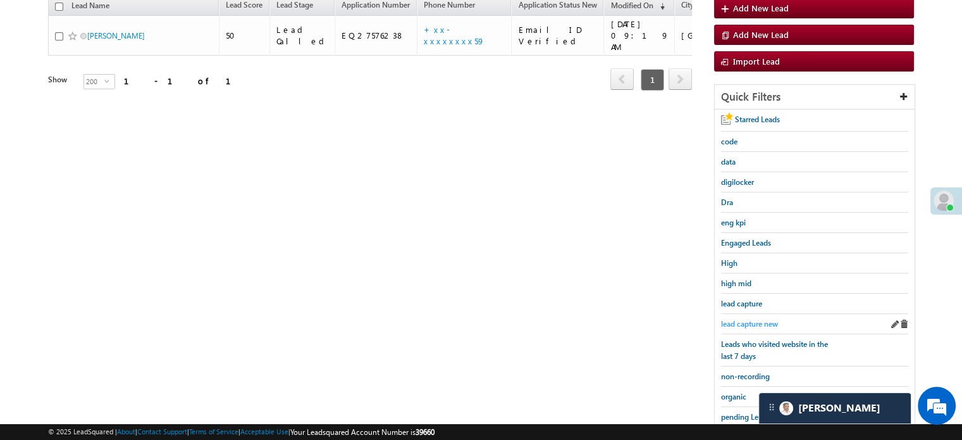
click at [761, 319] on span "lead capture new" at bounding box center [749, 323] width 57 height 9
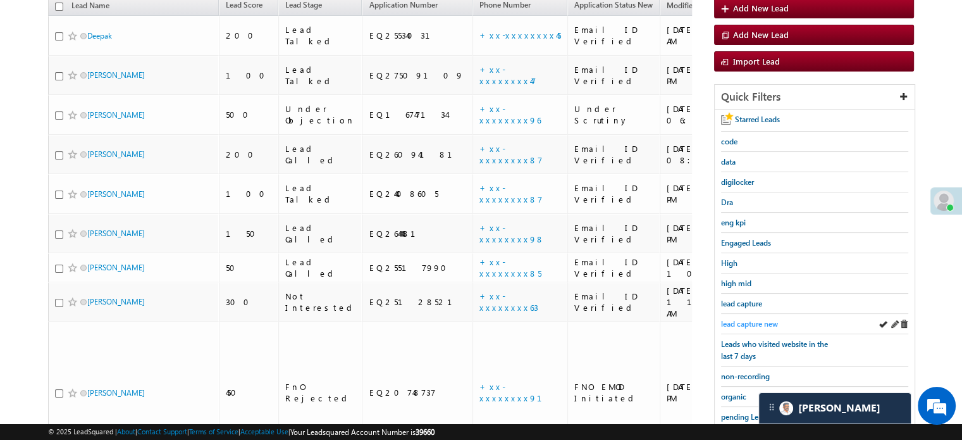
click at [759, 321] on span "lead capture new" at bounding box center [749, 323] width 57 height 9
click at [730, 319] on span "lead capture new" at bounding box center [749, 323] width 57 height 9
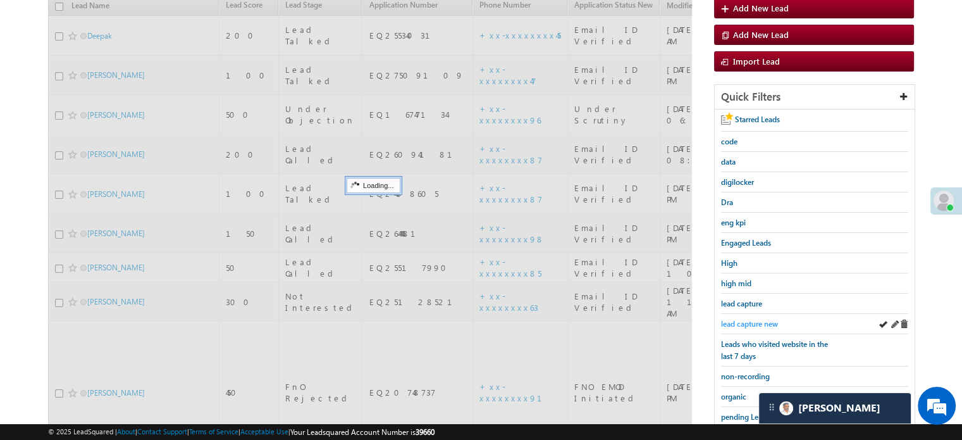
click at [731, 319] on span "lead capture new" at bounding box center [749, 323] width 57 height 9
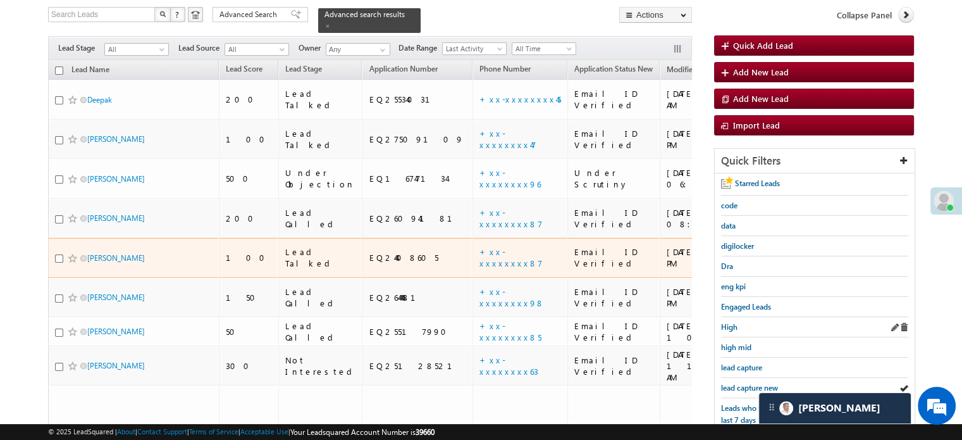
scroll to position [82, 0]
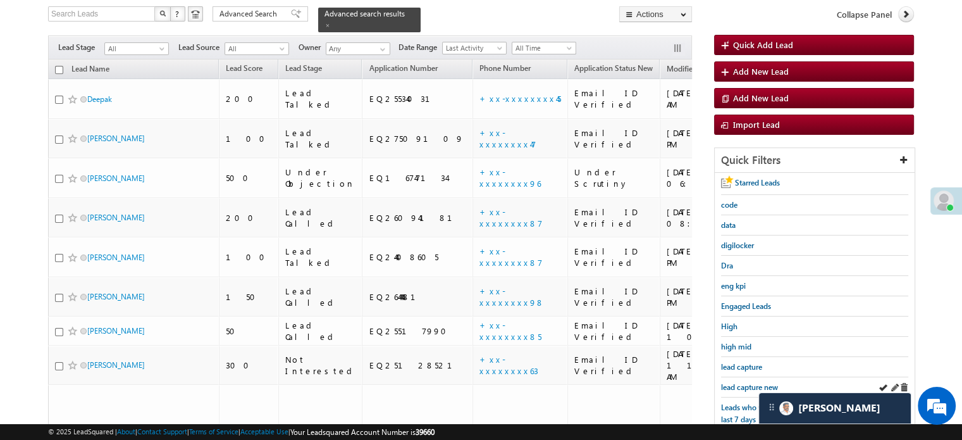
click at [762, 377] on div "lead capture new" at bounding box center [814, 387] width 187 height 20
click at [758, 377] on div "lead capture new" at bounding box center [814, 387] width 187 height 20
click at [754, 382] on span "lead capture new" at bounding box center [749, 386] width 57 height 9
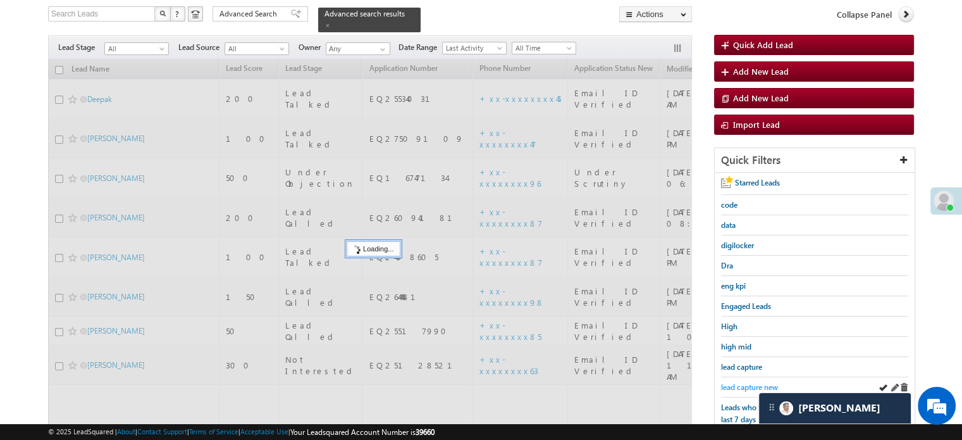
click at [752, 382] on span "lead capture new" at bounding box center [749, 386] width 57 height 9
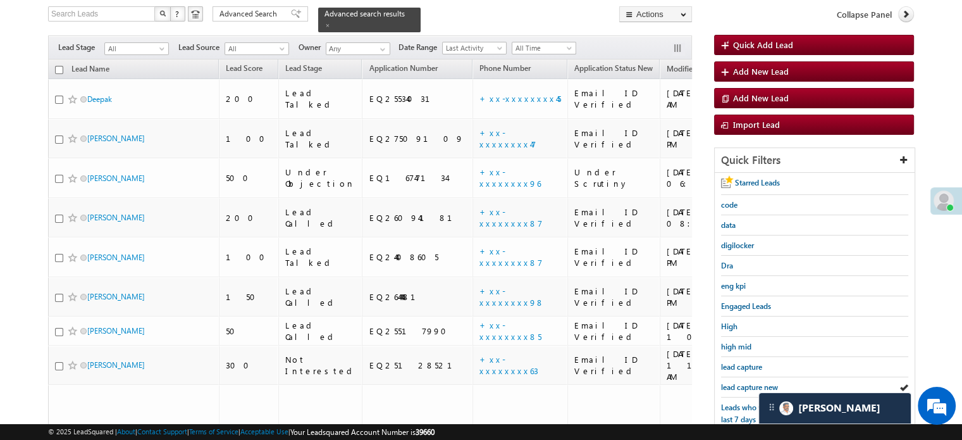
click at [752, 382] on span "lead capture new" at bounding box center [749, 386] width 57 height 9
click at [727, 382] on span "lead capture new" at bounding box center [749, 386] width 57 height 9
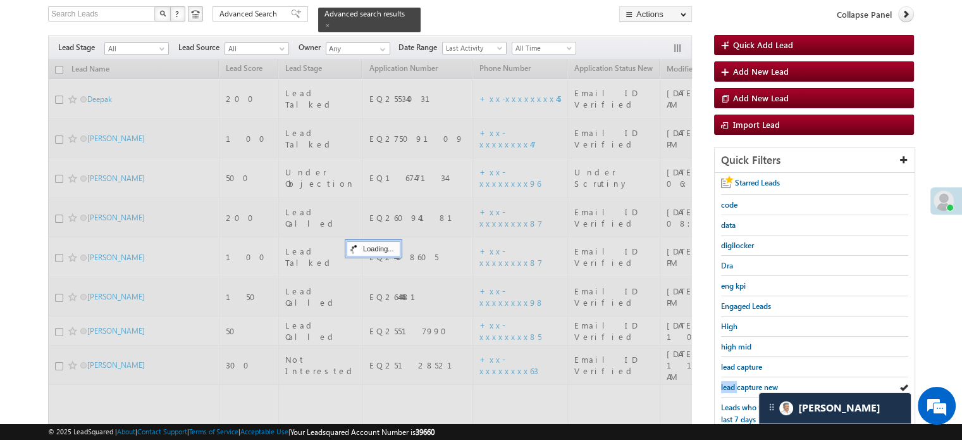
click at [727, 382] on span "lead capture new" at bounding box center [749, 386] width 57 height 9
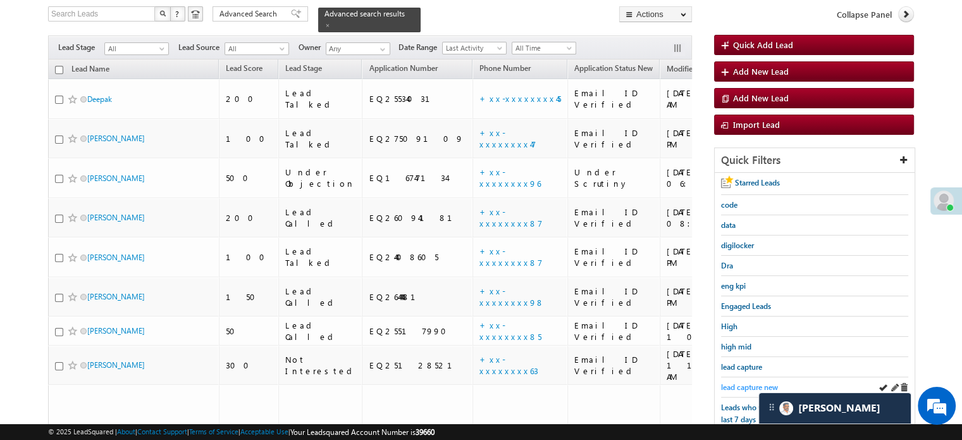
click at [752, 382] on span "lead capture new" at bounding box center [749, 386] width 57 height 9
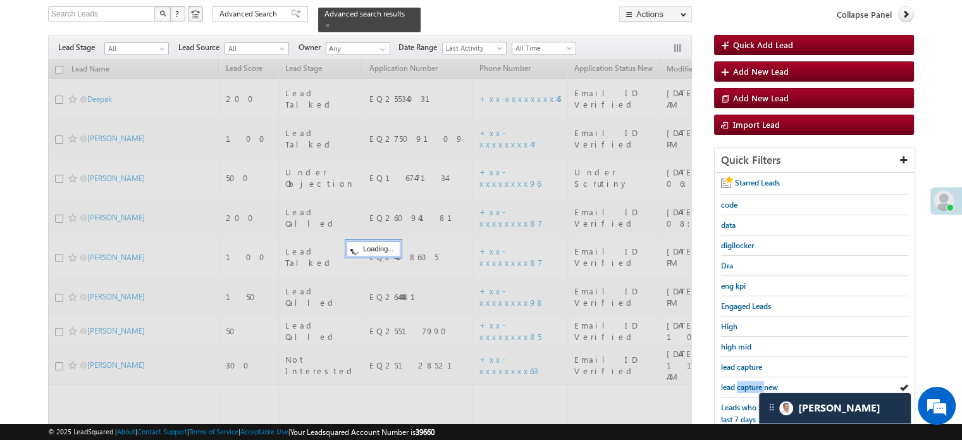
click at [752, 382] on span "lead capture new" at bounding box center [749, 386] width 57 height 9
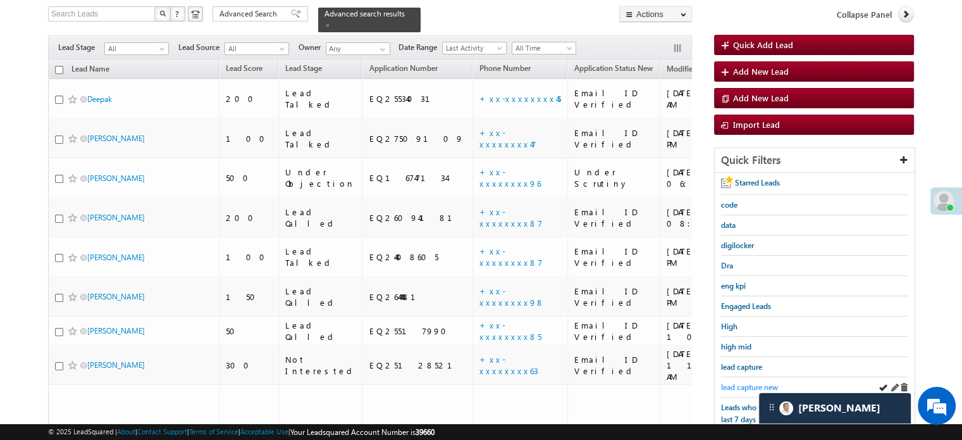
click at [755, 387] on span "lead capture new" at bounding box center [749, 386] width 57 height 9
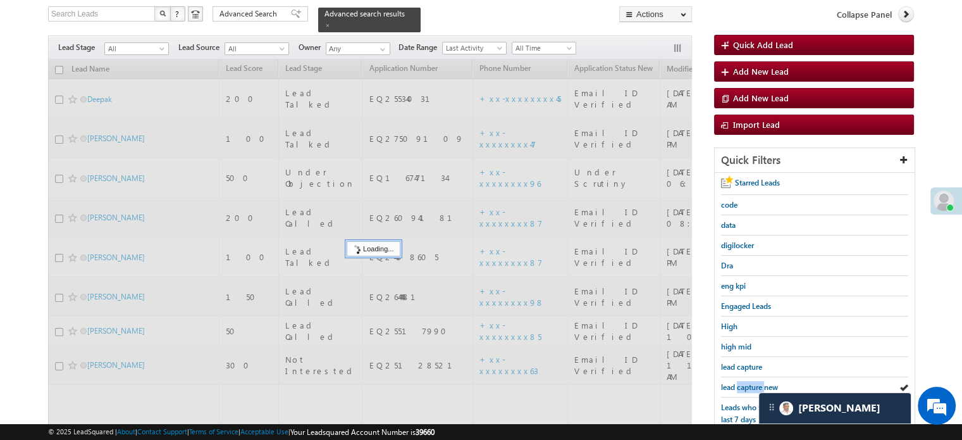
click at [755, 387] on span "lead capture new" at bounding box center [749, 386] width 57 height 9
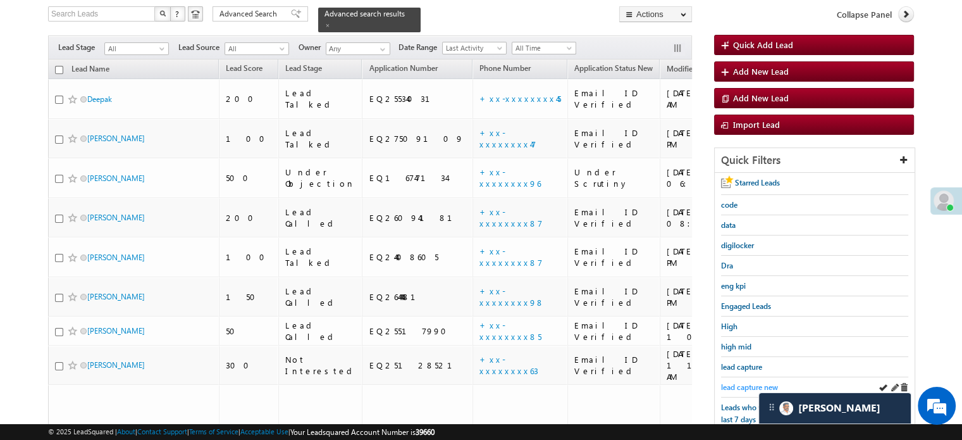
click at [736, 385] on span "lead capture new" at bounding box center [749, 386] width 57 height 9
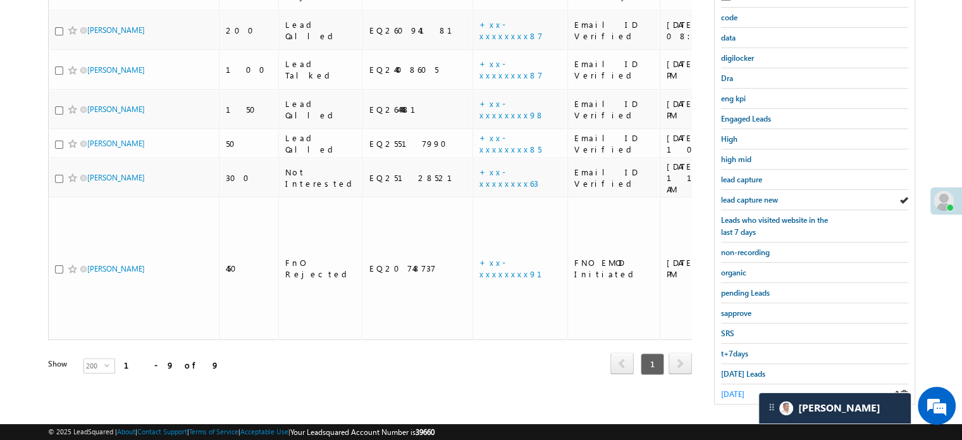
scroll to position [271, 0]
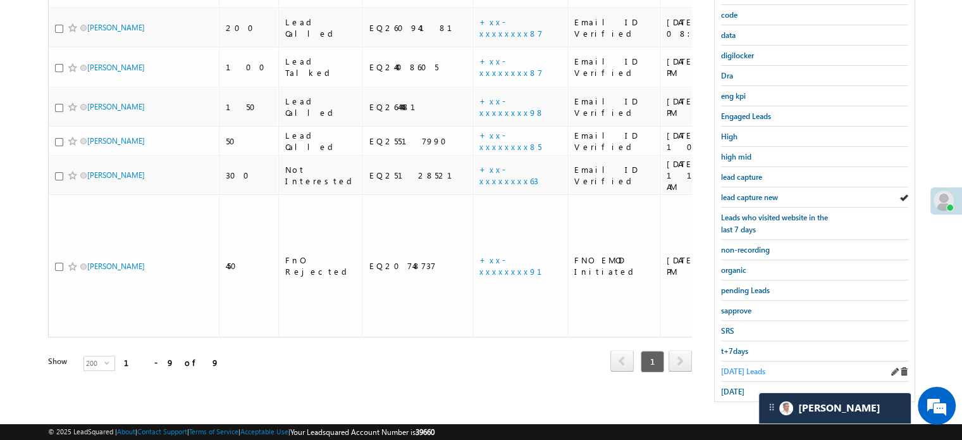
click at [735, 370] on span "Today's Leads" at bounding box center [743, 370] width 44 height 9
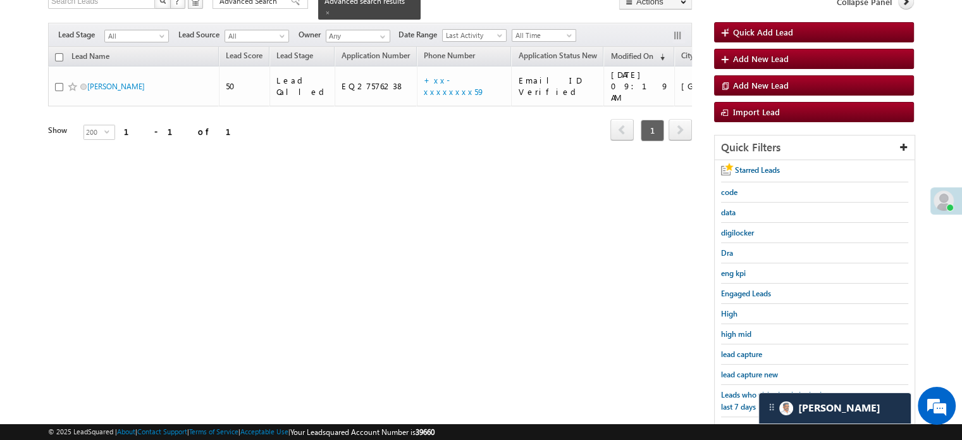
scroll to position [82, 0]
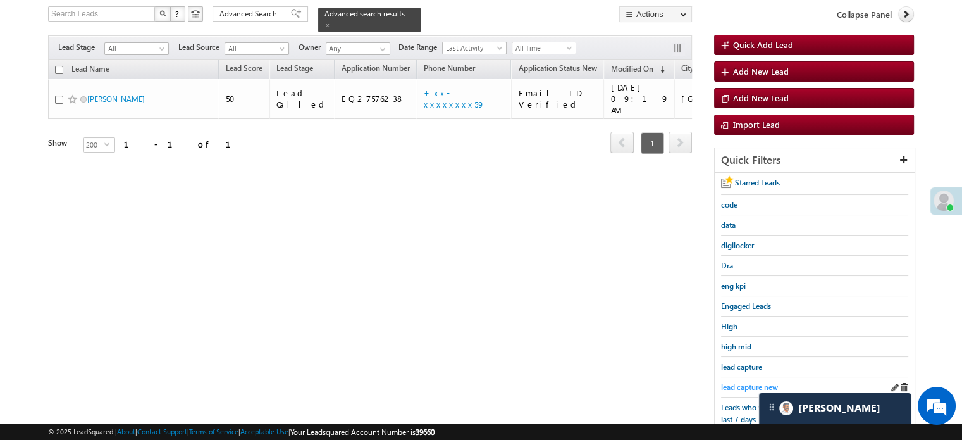
click at [735, 387] on span "lead capture new" at bounding box center [749, 386] width 57 height 9
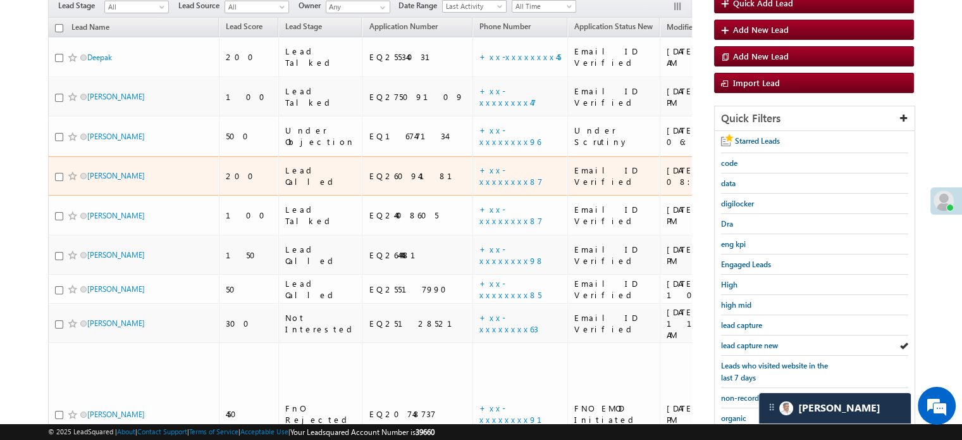
scroll to position [208, 0]
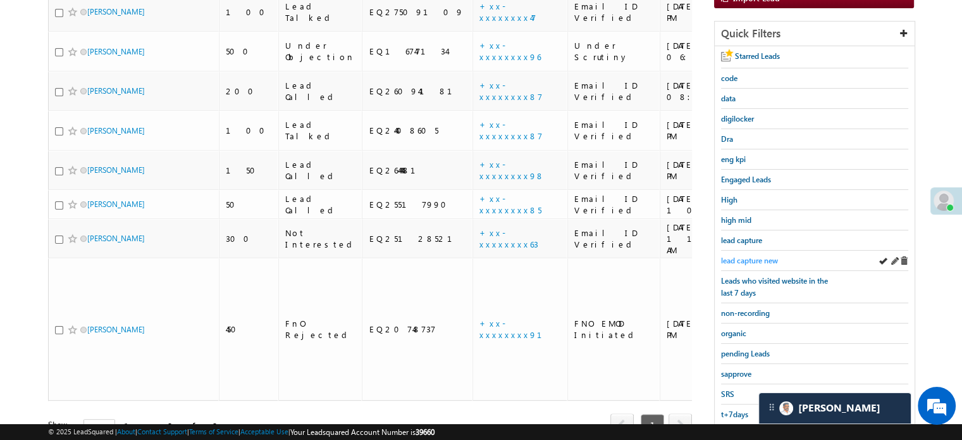
click at [729, 256] on span "lead capture new" at bounding box center [749, 260] width 57 height 9
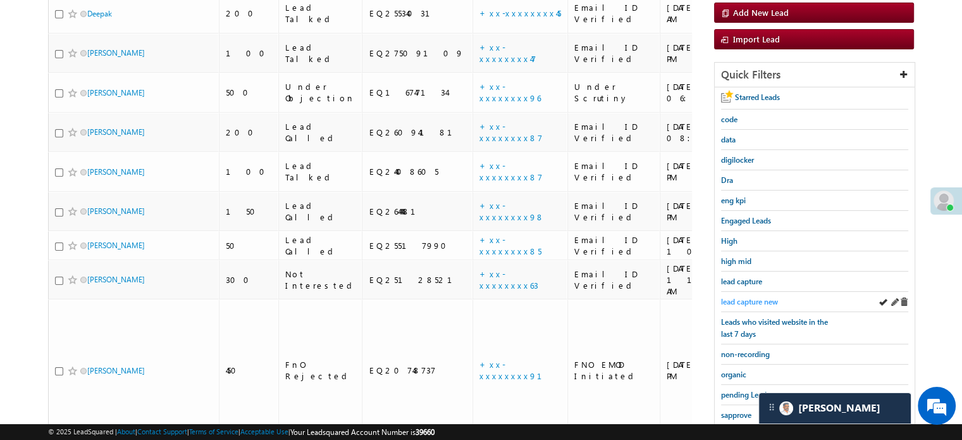
scroll to position [145, 0]
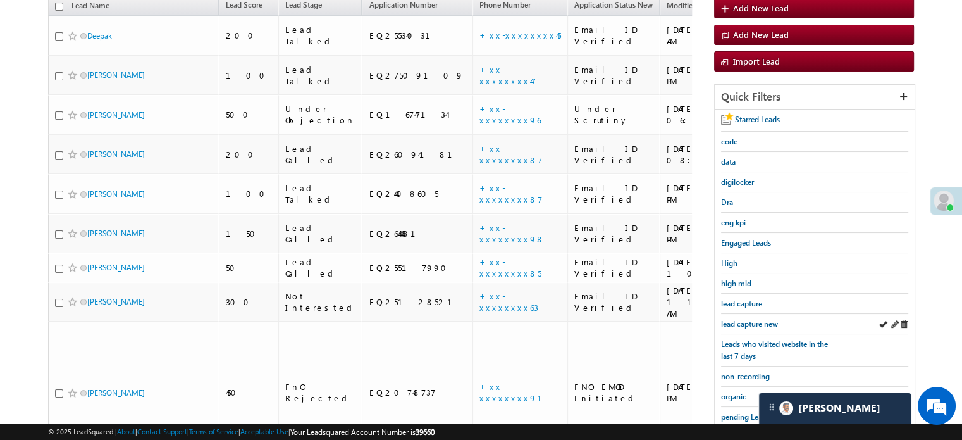
click at [752, 326] on div "lead capture new" at bounding box center [814, 324] width 187 height 20
click at [739, 320] on span "lead capture new" at bounding box center [749, 323] width 57 height 9
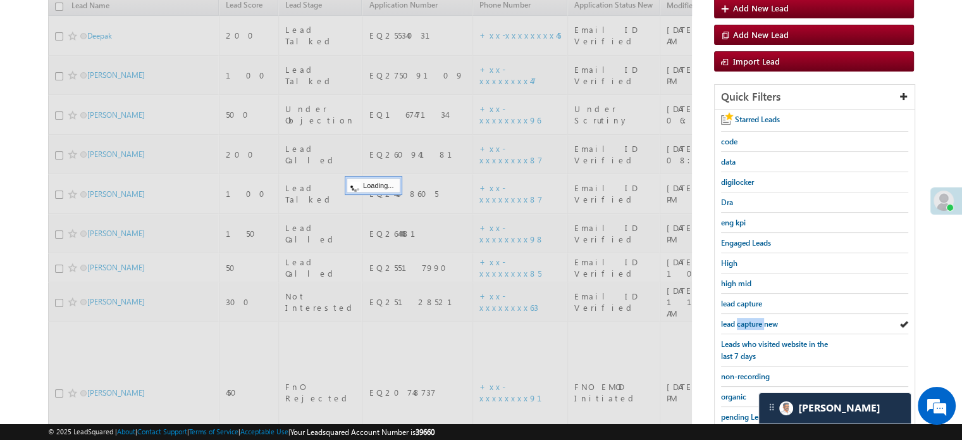
click at [739, 320] on span "lead capture new" at bounding box center [749, 323] width 57 height 9
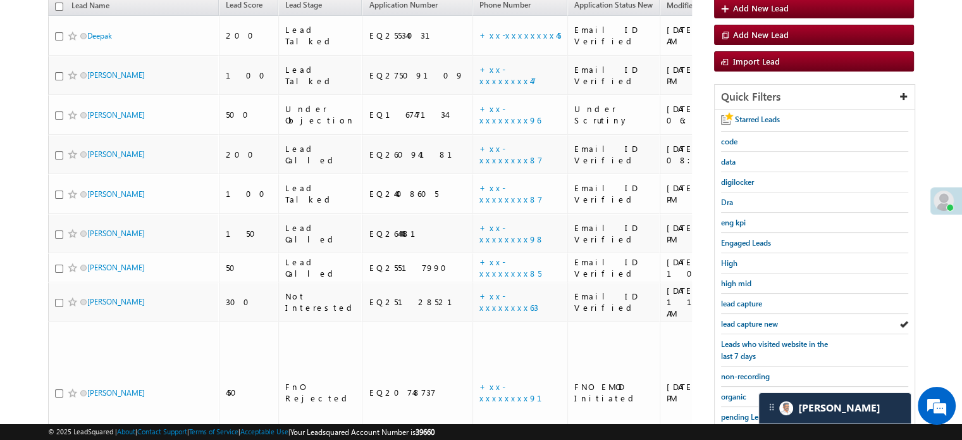
click at [739, 320] on span "lead capture new" at bounding box center [749, 323] width 57 height 9
click at [732, 319] on span "lead capture new" at bounding box center [749, 323] width 57 height 9
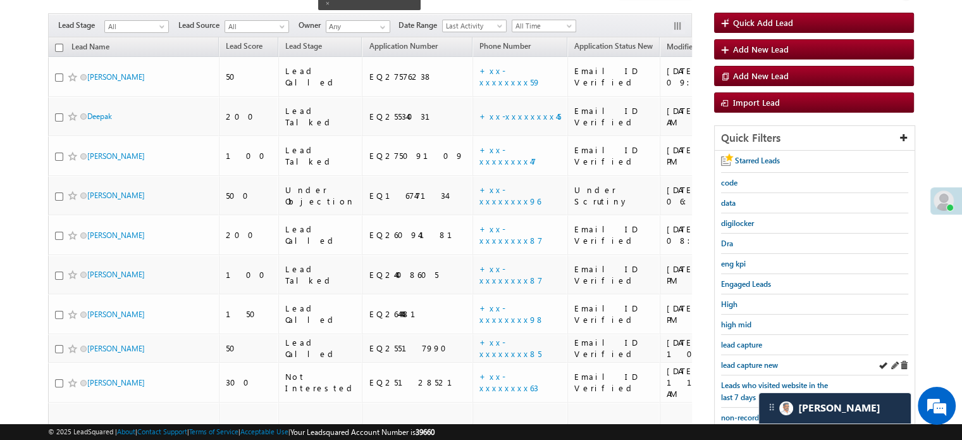
scroll to position [82, 0]
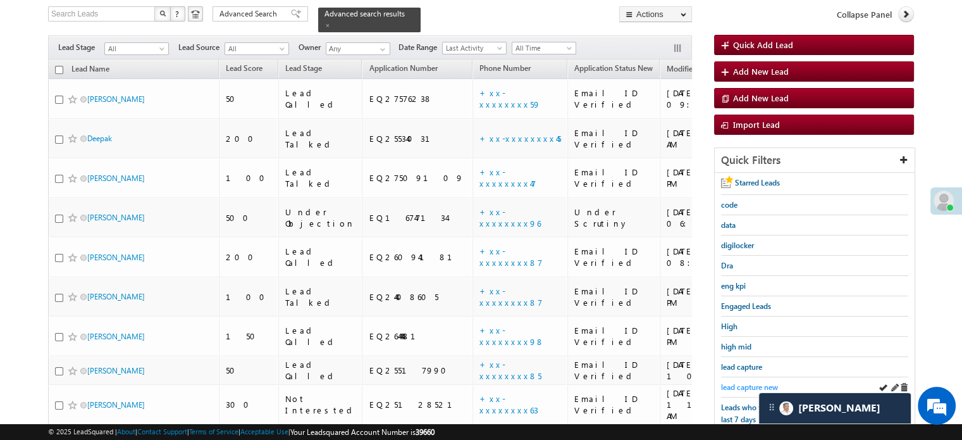
click at [741, 386] on span "lead capture new" at bounding box center [749, 386] width 57 height 9
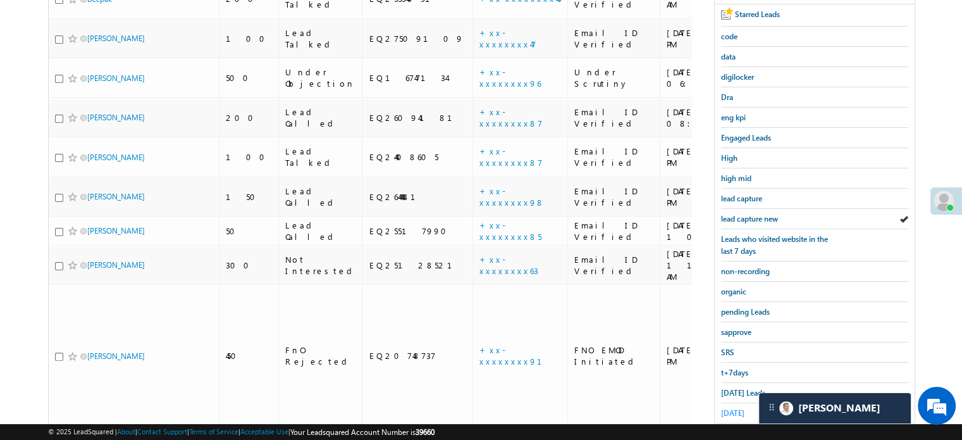
scroll to position [271, 0]
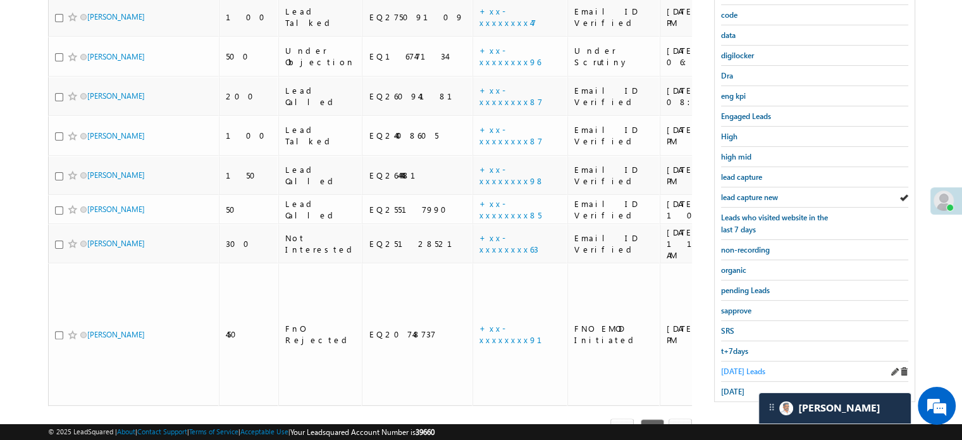
click at [724, 368] on span "Today's Leads" at bounding box center [743, 370] width 44 height 9
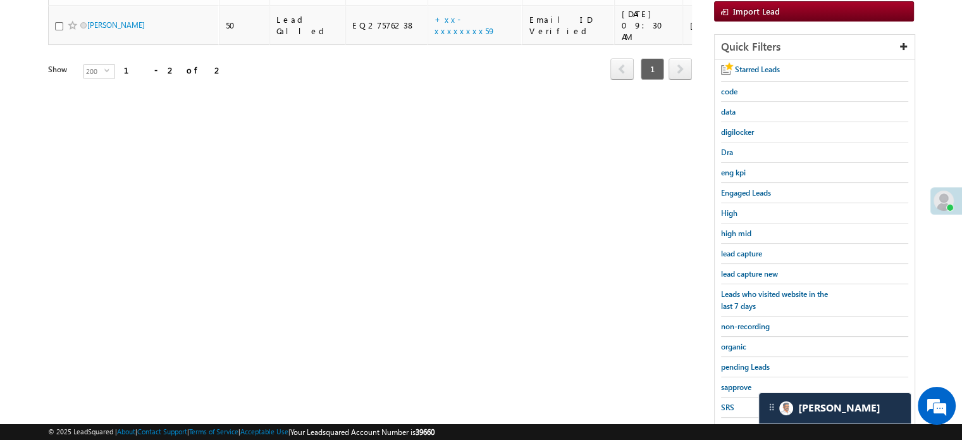
scroll to position [82, 0]
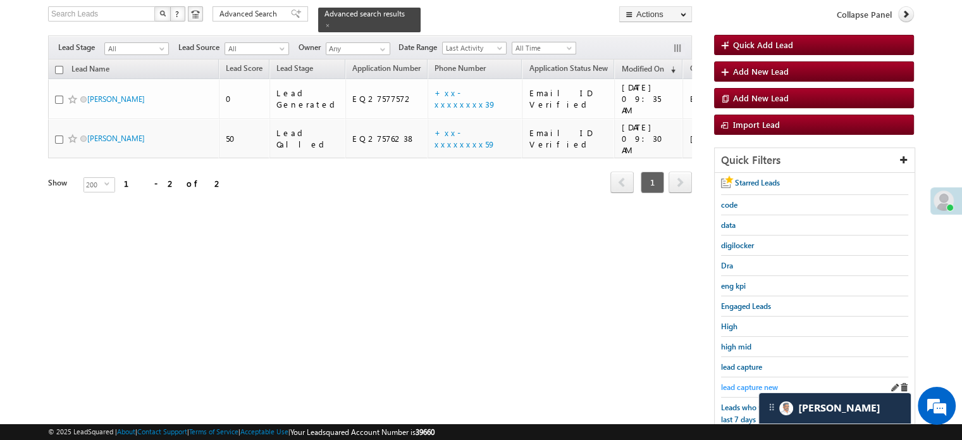
click at [749, 382] on span "lead capture new" at bounding box center [749, 386] width 57 height 9
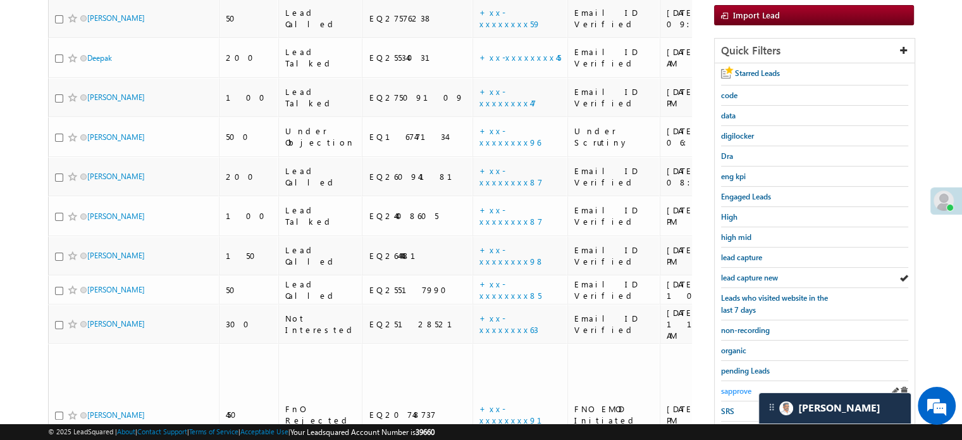
scroll to position [271, 0]
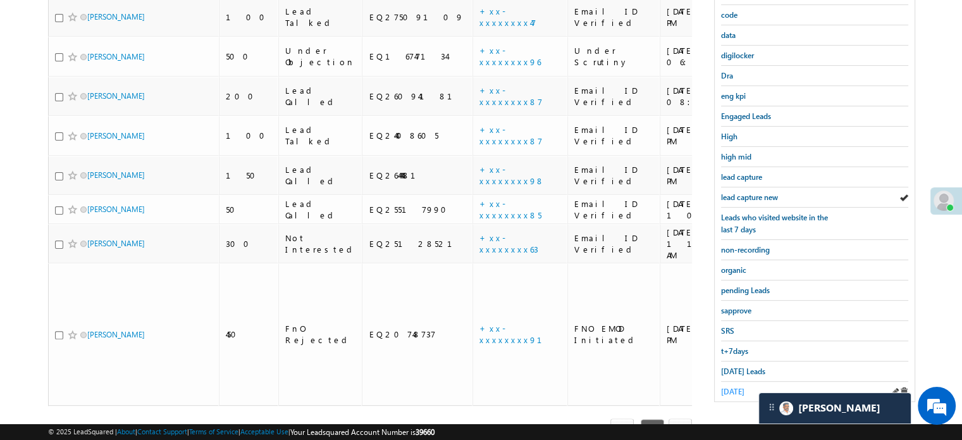
click at [742, 389] on span "[DATE]" at bounding box center [732, 391] width 23 height 9
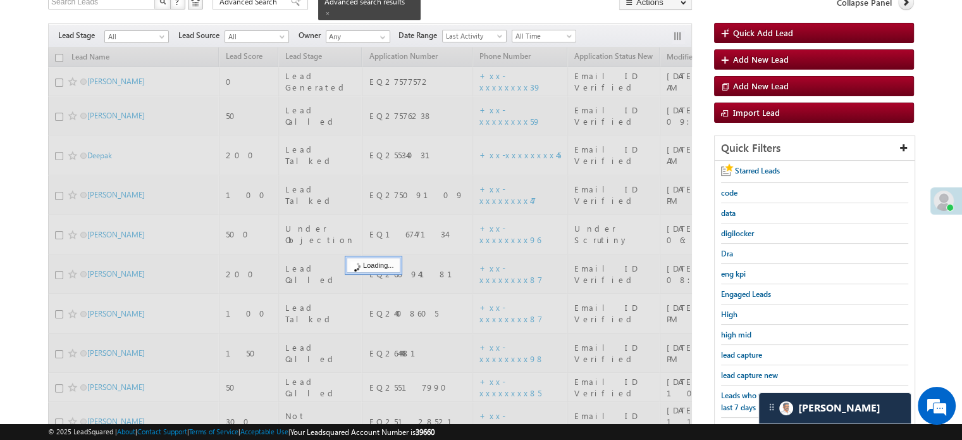
scroll to position [82, 0]
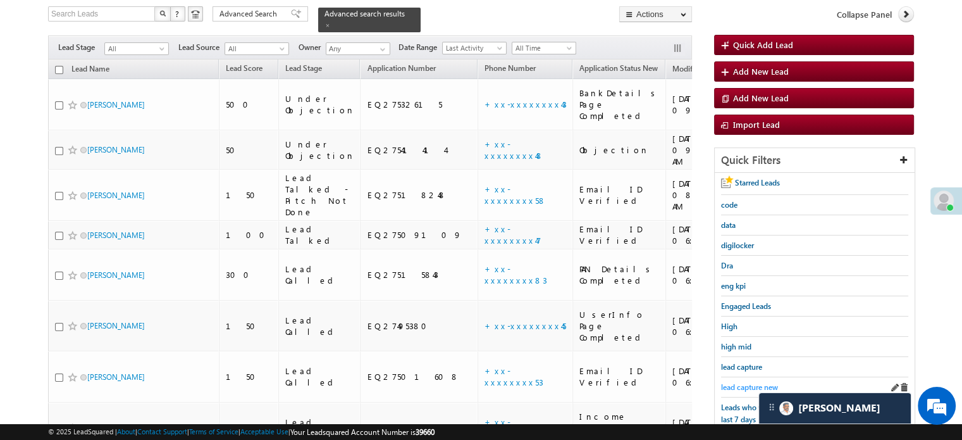
click at [749, 382] on span "lead capture new" at bounding box center [749, 386] width 57 height 9
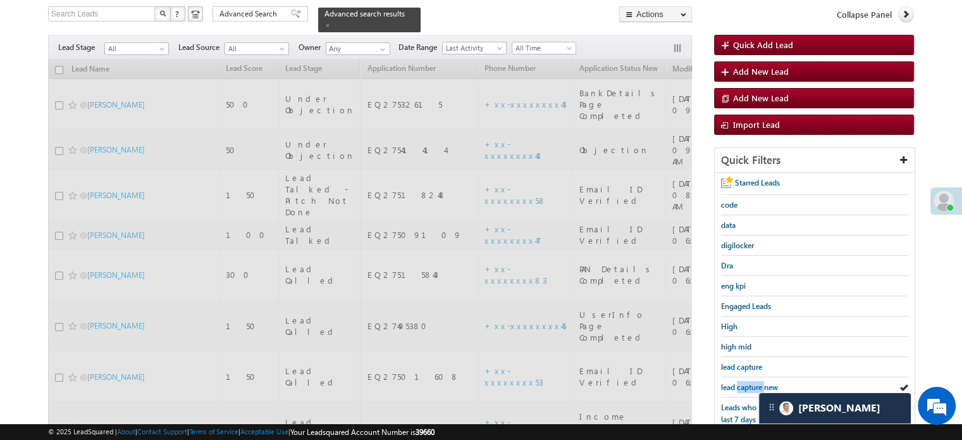
click at [749, 382] on span "lead capture new" at bounding box center [749, 386] width 57 height 9
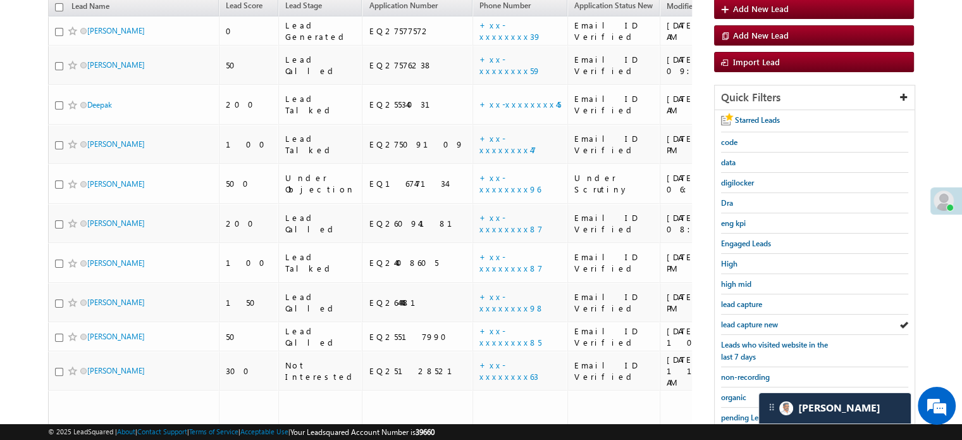
scroll to position [271, 0]
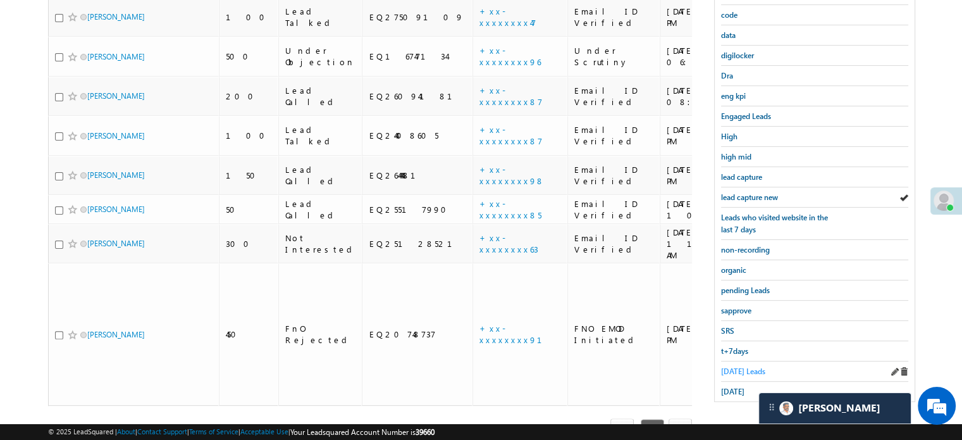
click at [747, 367] on span "Today's Leads" at bounding box center [743, 370] width 44 height 9
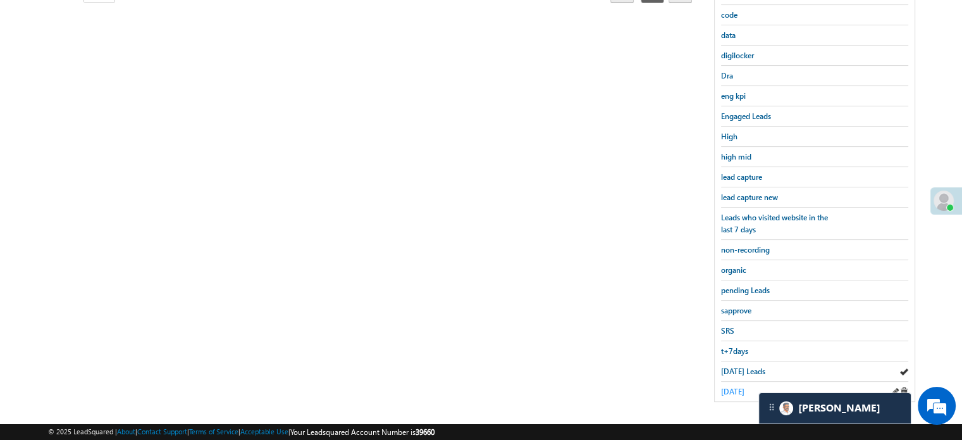
click at [745, 387] on span "yesterday" at bounding box center [732, 391] width 23 height 9
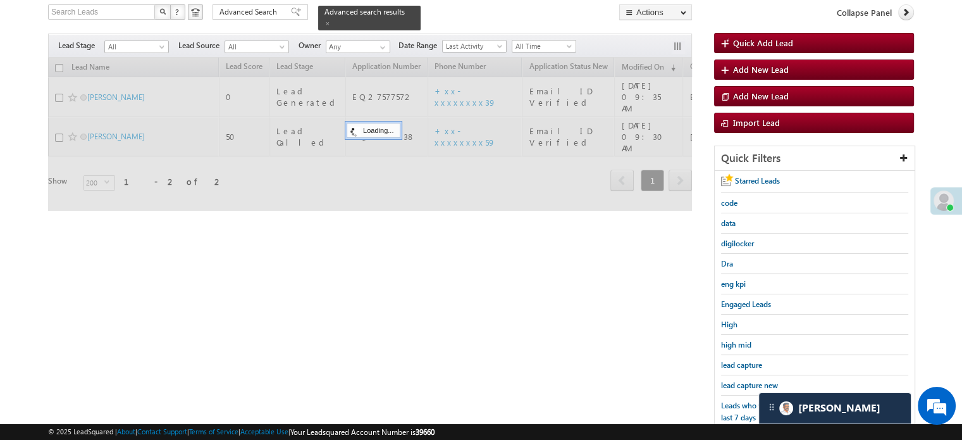
scroll to position [82, 0]
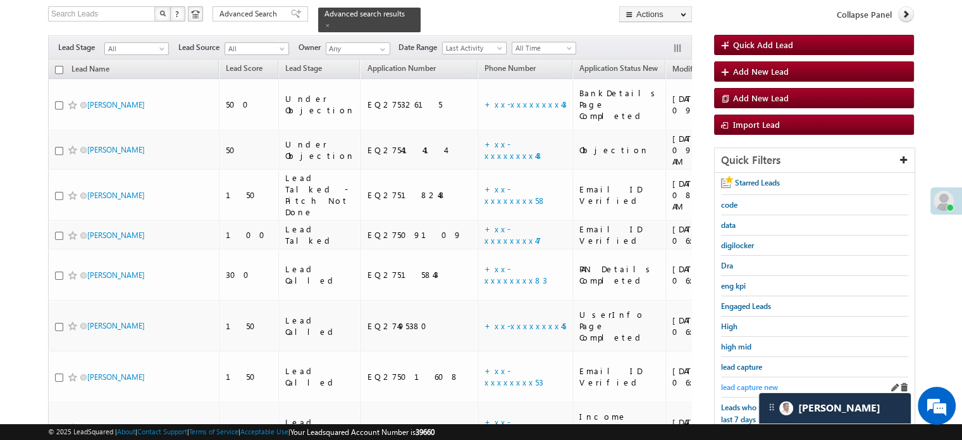
click at [731, 383] on span "lead capture new" at bounding box center [749, 386] width 57 height 9
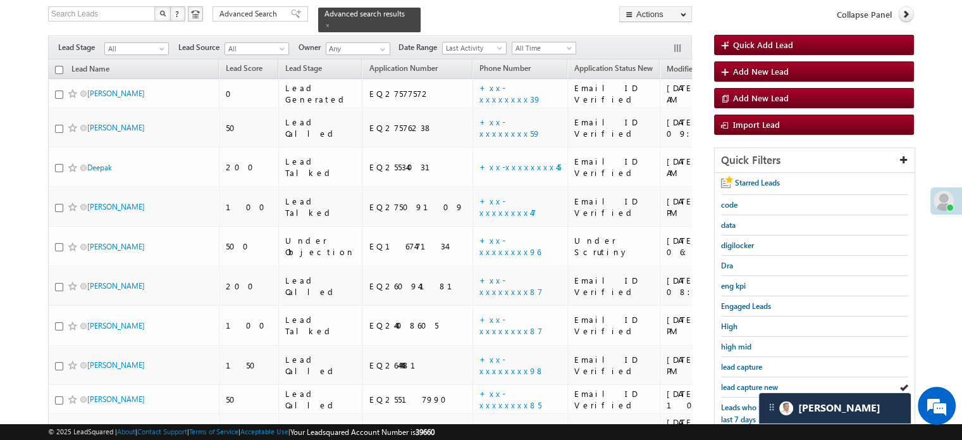
click at [731, 383] on span "lead capture new" at bounding box center [749, 386] width 57 height 9
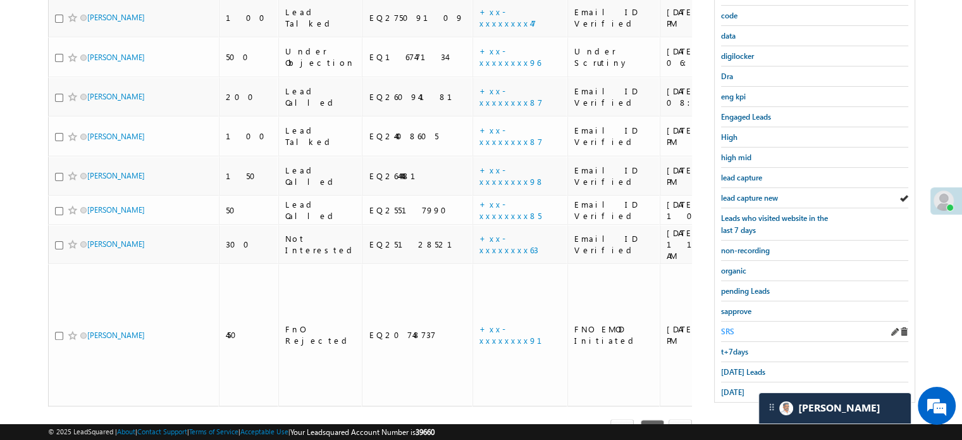
scroll to position [271, 0]
click at [740, 372] on div "[DATE] Leads" at bounding box center [814, 371] width 187 height 20
click at [740, 366] on span "[DATE] Leads" at bounding box center [743, 370] width 44 height 9
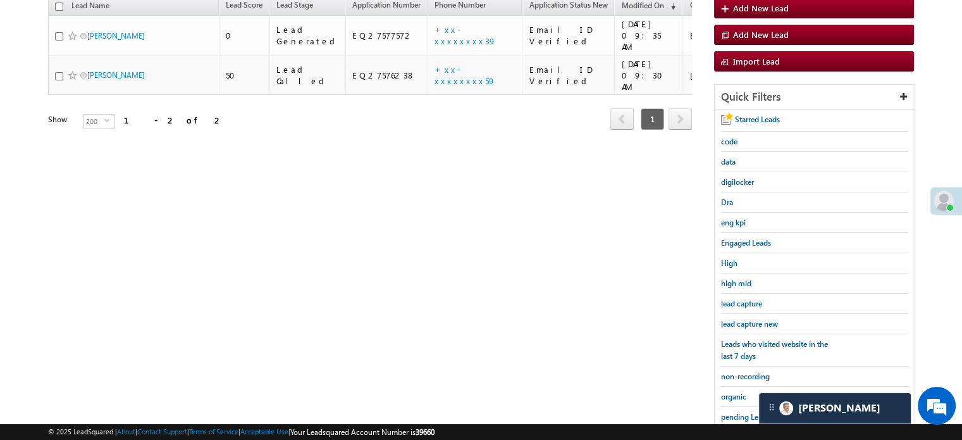
scroll to position [82, 0]
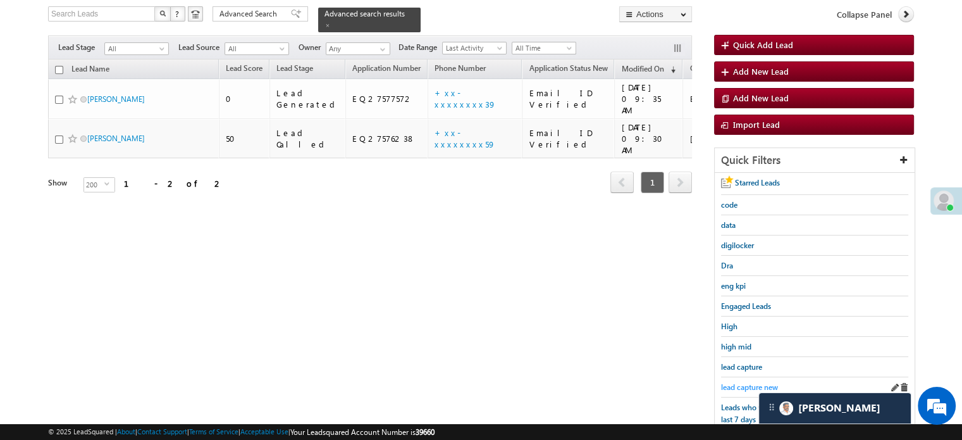
click at [743, 382] on span "lead capture new" at bounding box center [749, 386] width 57 height 9
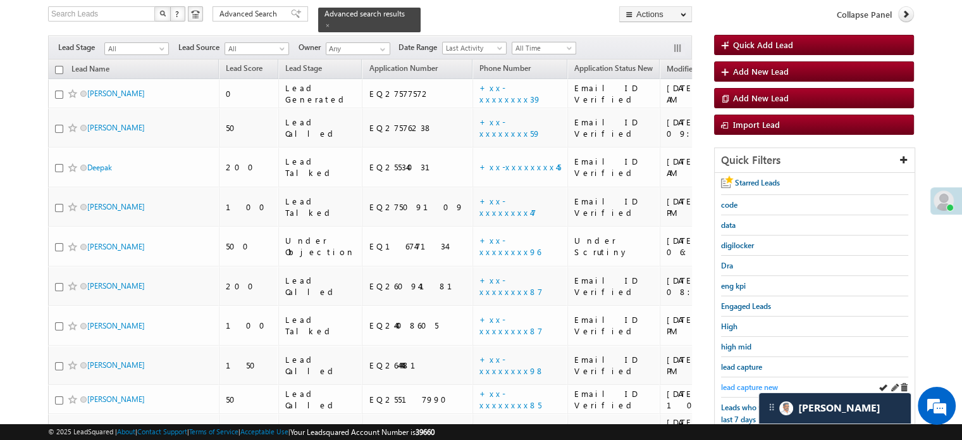
click at [757, 383] on span "lead capture new" at bounding box center [749, 386] width 57 height 9
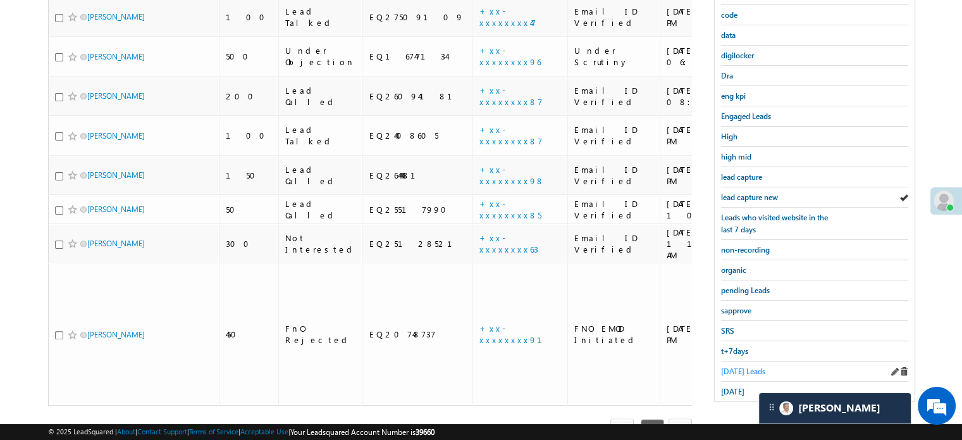
click at [731, 366] on span "[DATE] Leads" at bounding box center [743, 370] width 44 height 9
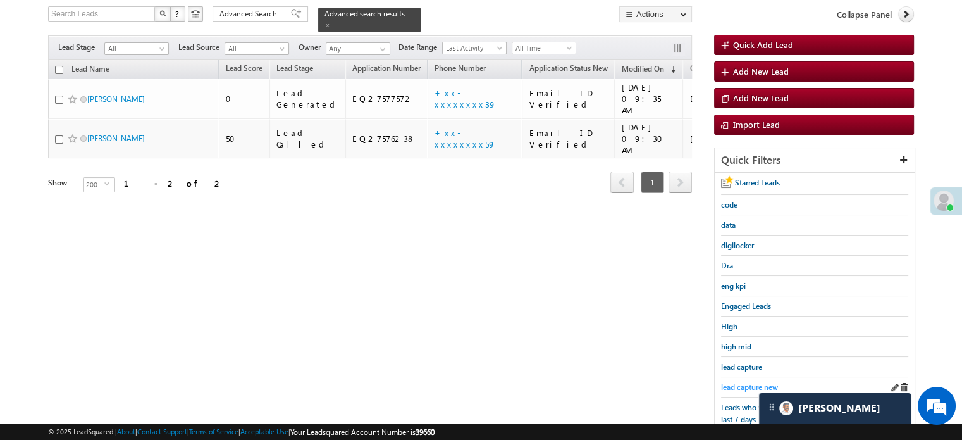
click at [731, 384] on span "lead capture new" at bounding box center [749, 386] width 57 height 9
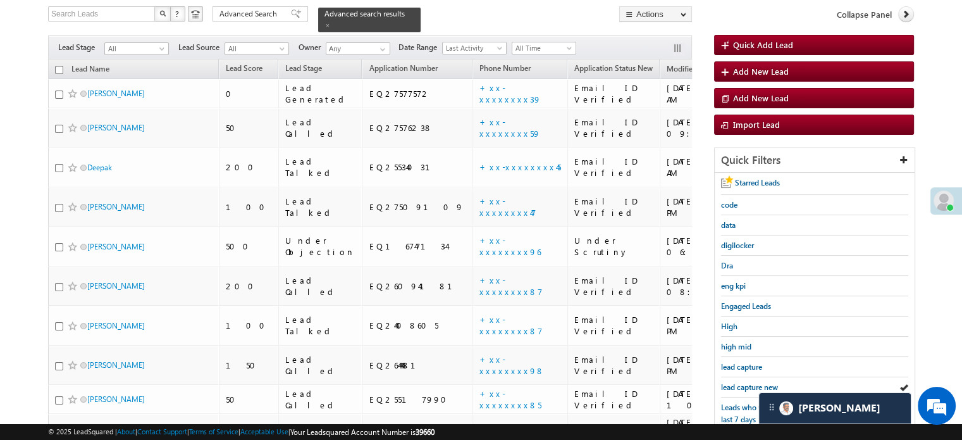
click at [731, 384] on span "lead capture new" at bounding box center [749, 386] width 57 height 9
click at [769, 382] on span "lead capture new" at bounding box center [749, 386] width 57 height 9
click at [724, 381] on link "lead capture new" at bounding box center [749, 387] width 57 height 12
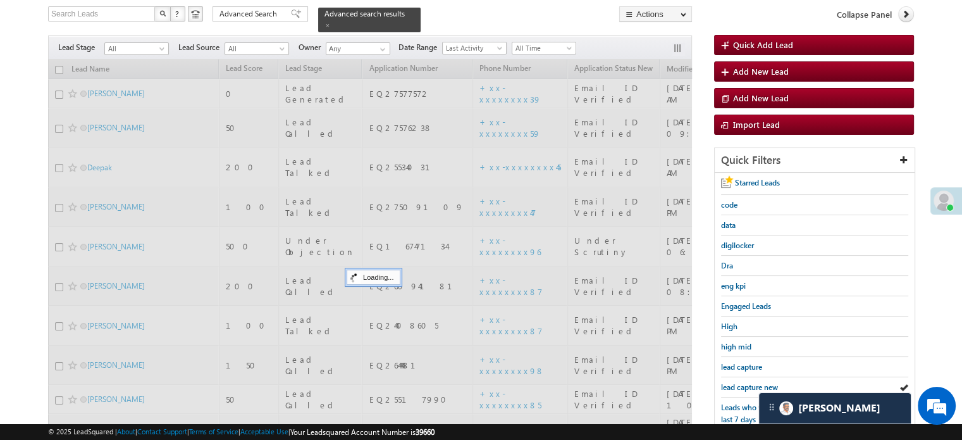
click at [732, 383] on span "lead capture new" at bounding box center [749, 386] width 57 height 9
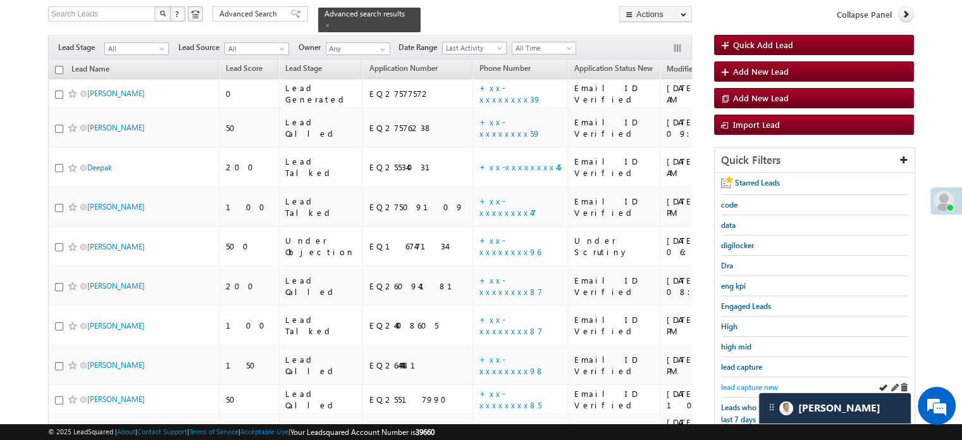
scroll to position [271, 0]
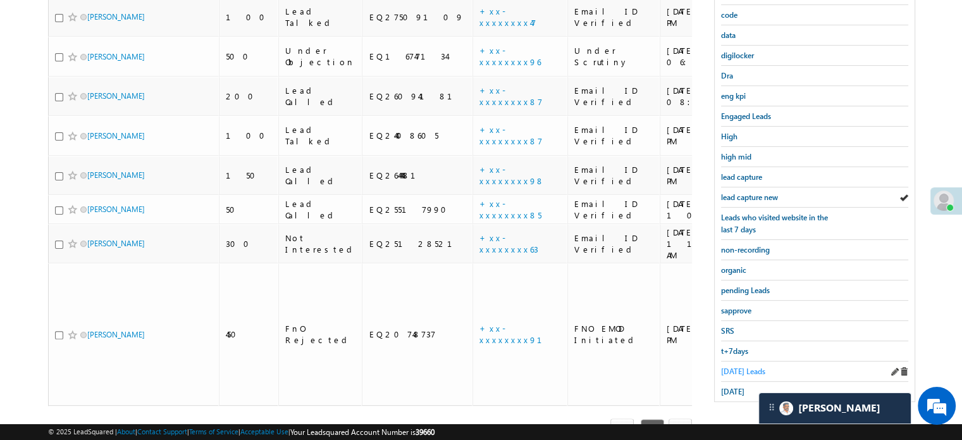
click at [739, 365] on link "[DATE] Leads" at bounding box center [743, 371] width 44 height 12
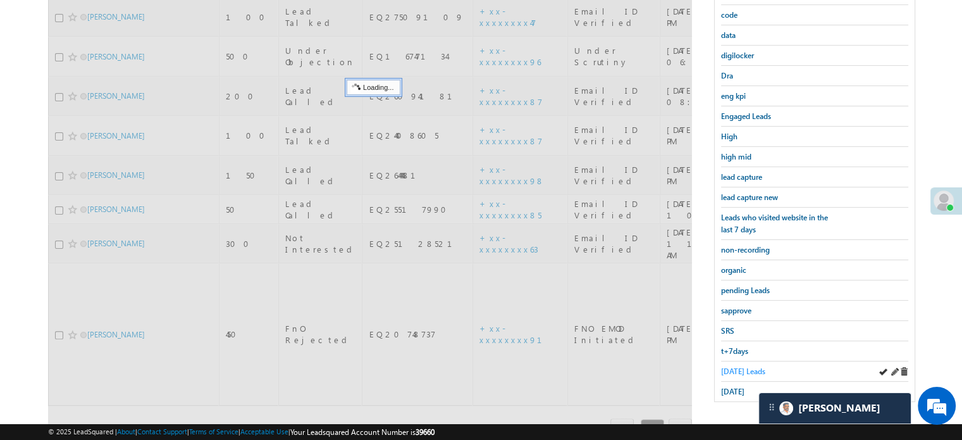
scroll to position [145, 0]
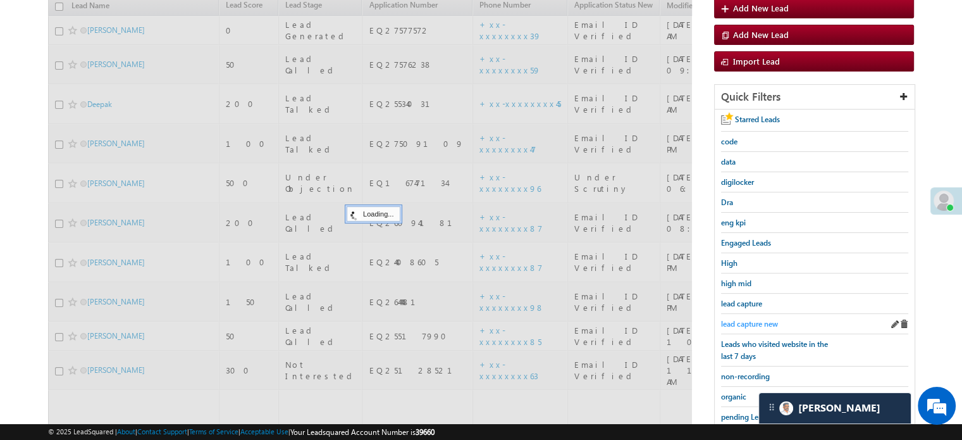
click at [752, 323] on span "lead capture new" at bounding box center [749, 323] width 57 height 9
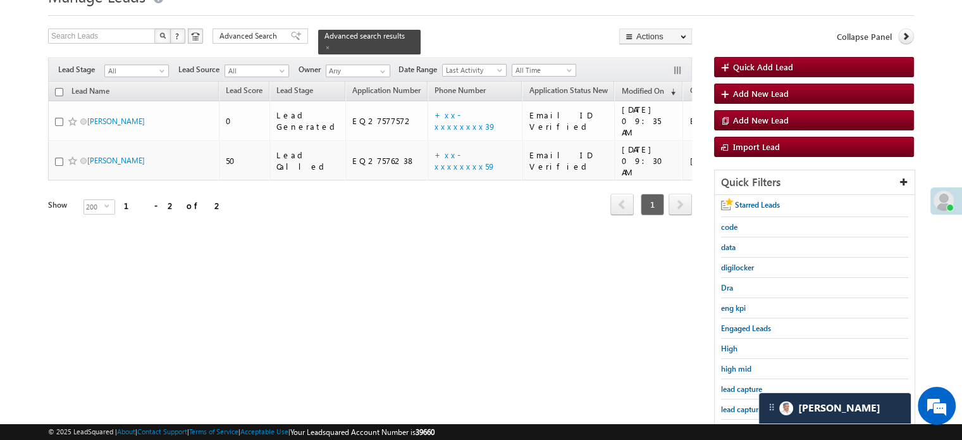
scroll to position [82, 0]
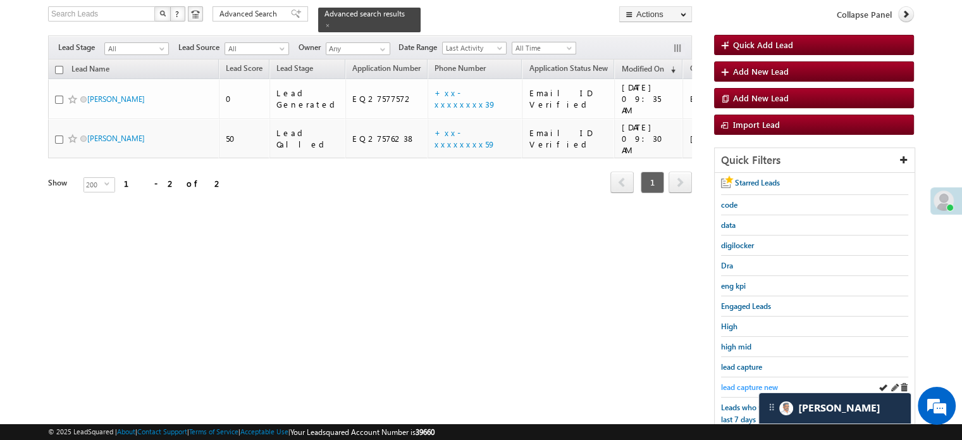
click at [737, 384] on span "lead capture new" at bounding box center [749, 386] width 57 height 9
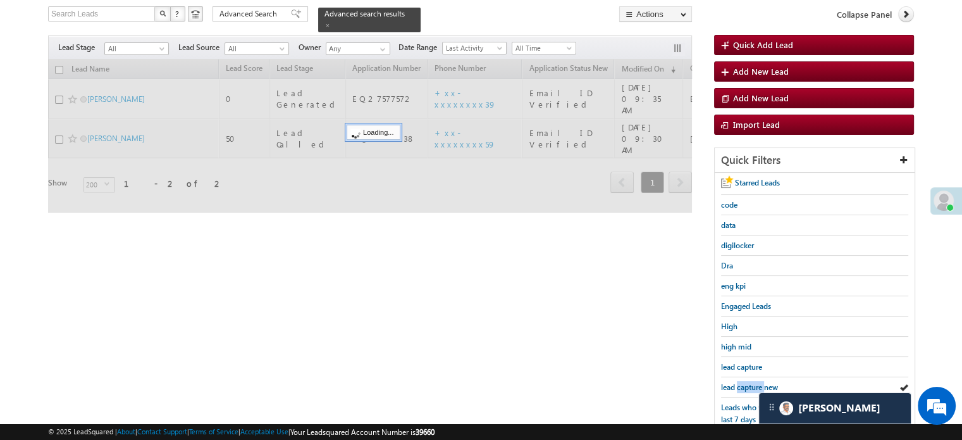
click at [737, 384] on span "lead capture new" at bounding box center [749, 386] width 57 height 9
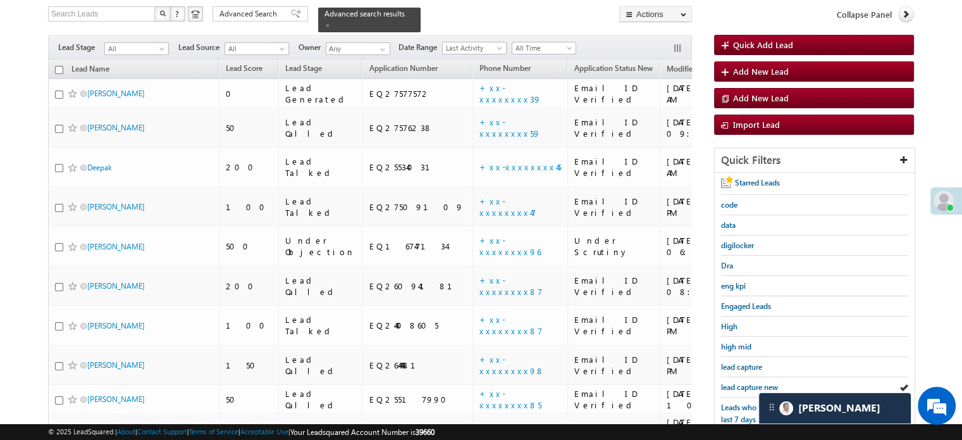
click at [737, 384] on span "lead capture new" at bounding box center [749, 386] width 57 height 9
click at [731, 381] on link "lead capture new" at bounding box center [749, 387] width 57 height 12
click at [735, 382] on span "lead capture new" at bounding box center [749, 386] width 57 height 9
click at [745, 382] on span "lead capture new" at bounding box center [749, 386] width 57 height 9
click at [738, 382] on span "lead capture new" at bounding box center [749, 386] width 57 height 9
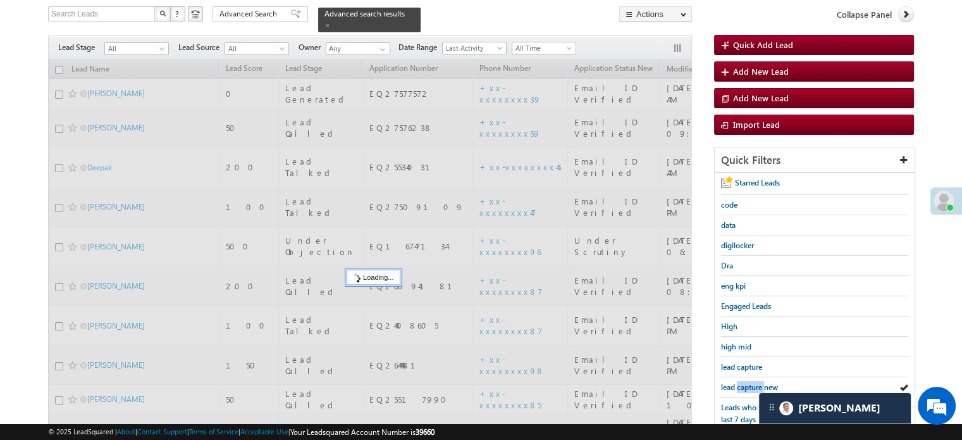
click at [738, 382] on span "lead capture new" at bounding box center [749, 386] width 57 height 9
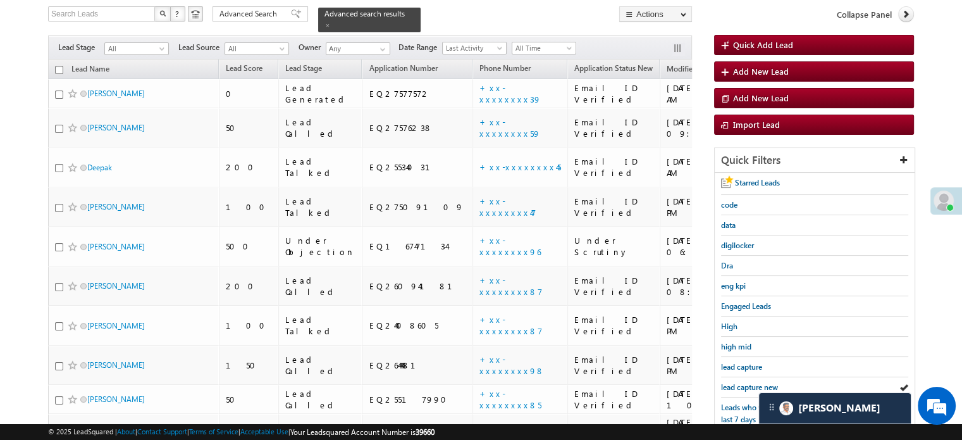
click at [738, 382] on span "lead capture new" at bounding box center [749, 386] width 57 height 9
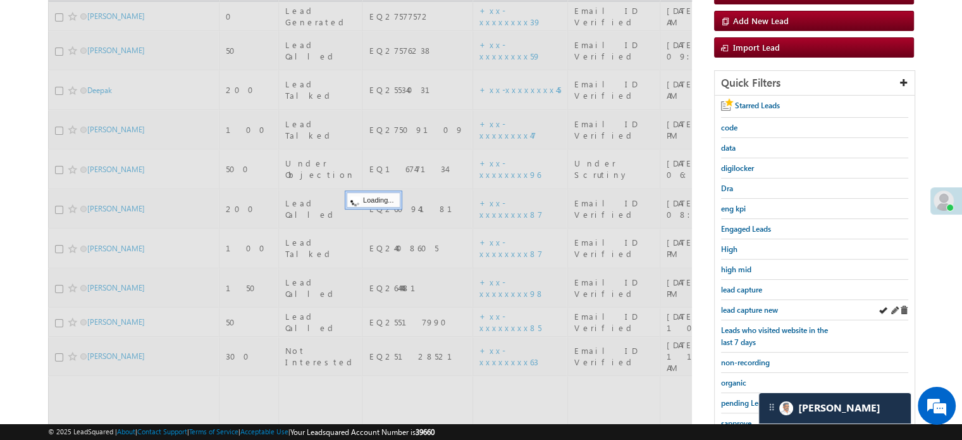
scroll to position [271, 0]
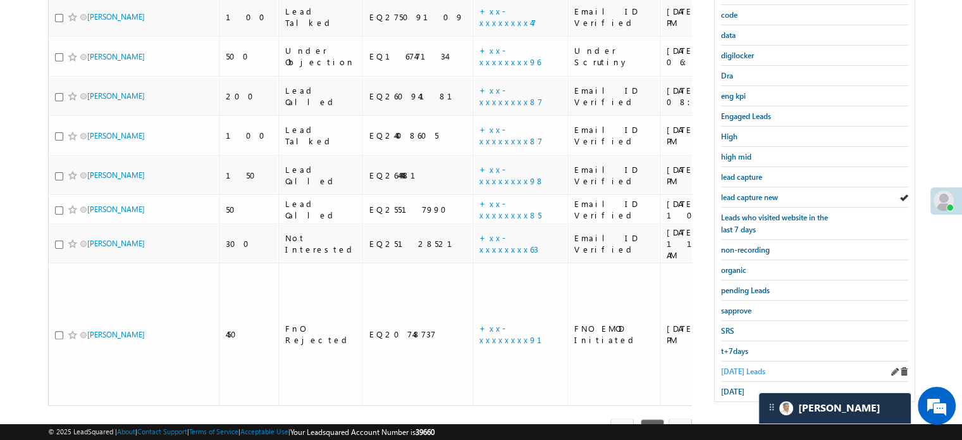
click at [730, 368] on span "[DATE] Leads" at bounding box center [743, 370] width 44 height 9
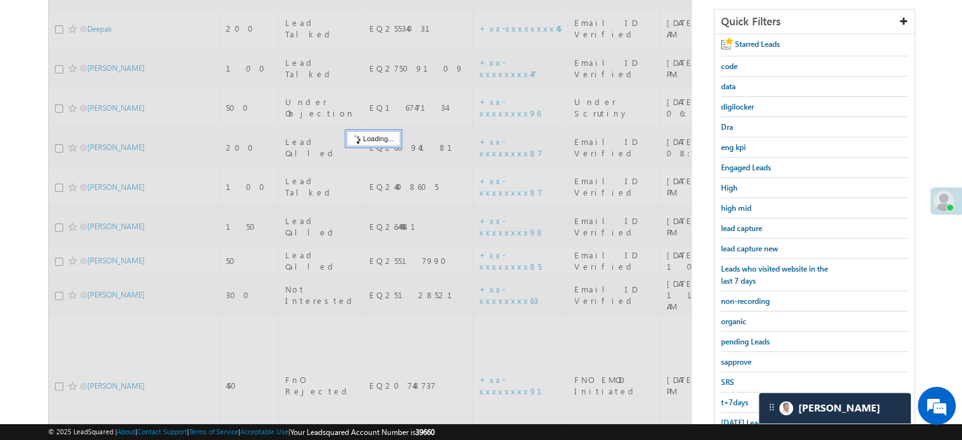
scroll to position [145, 0]
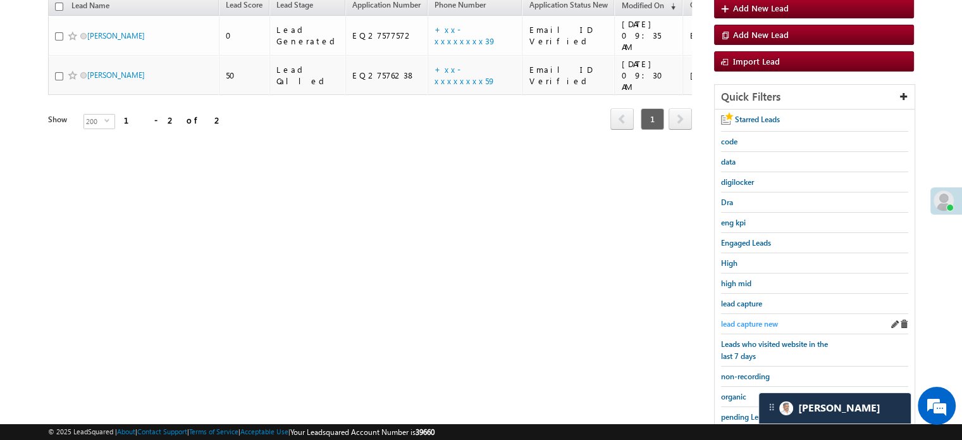
click at [757, 319] on span "lead capture new" at bounding box center [749, 323] width 57 height 9
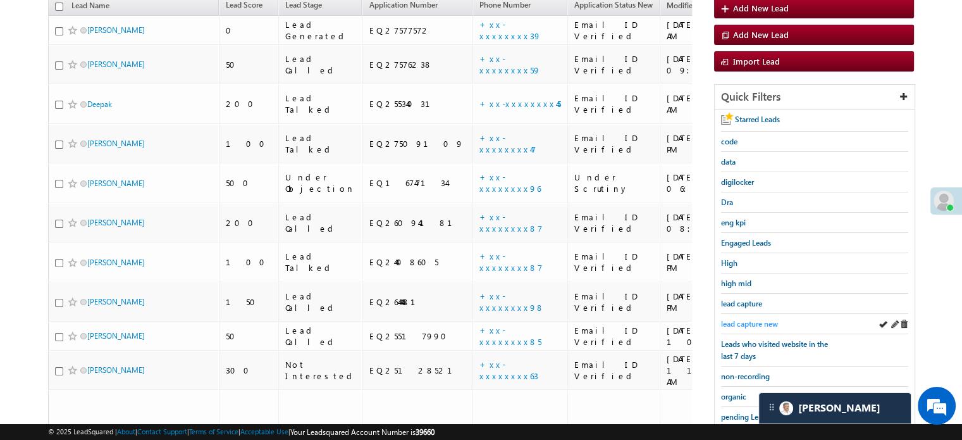
click at [743, 319] on span "lead capture new" at bounding box center [749, 323] width 57 height 9
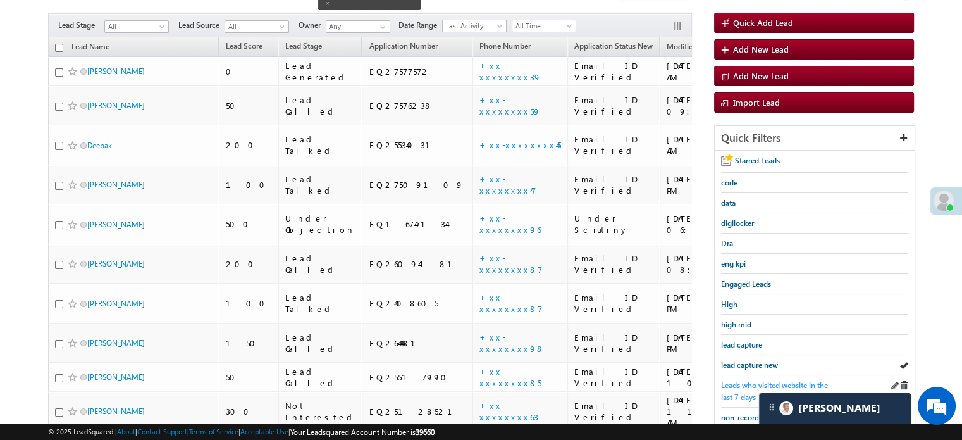
scroll to position [127, 0]
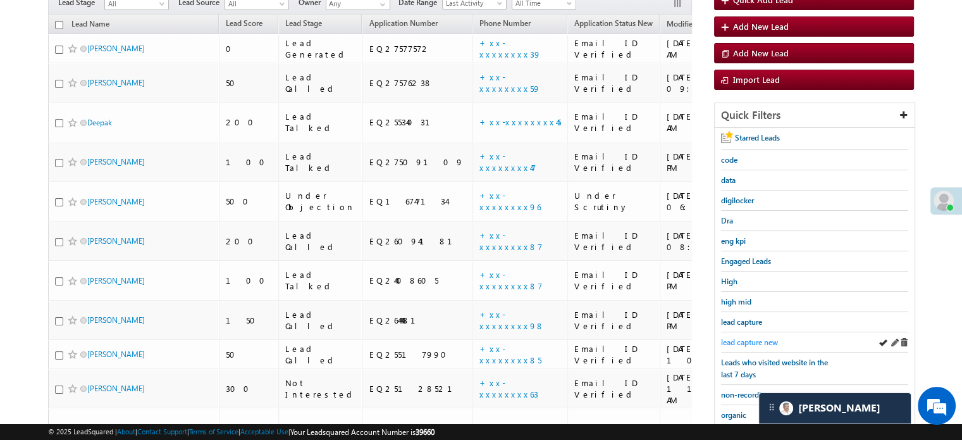
click at [746, 337] on span "lead capture new" at bounding box center [749, 341] width 57 height 9
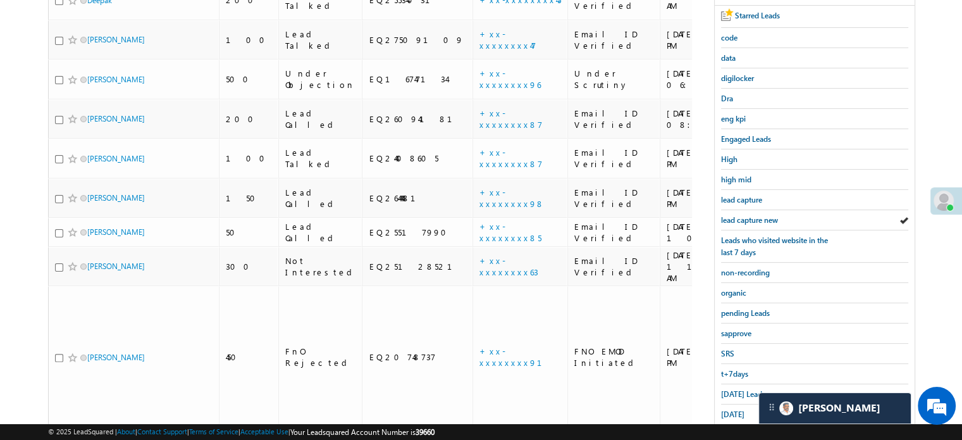
scroll to position [271, 0]
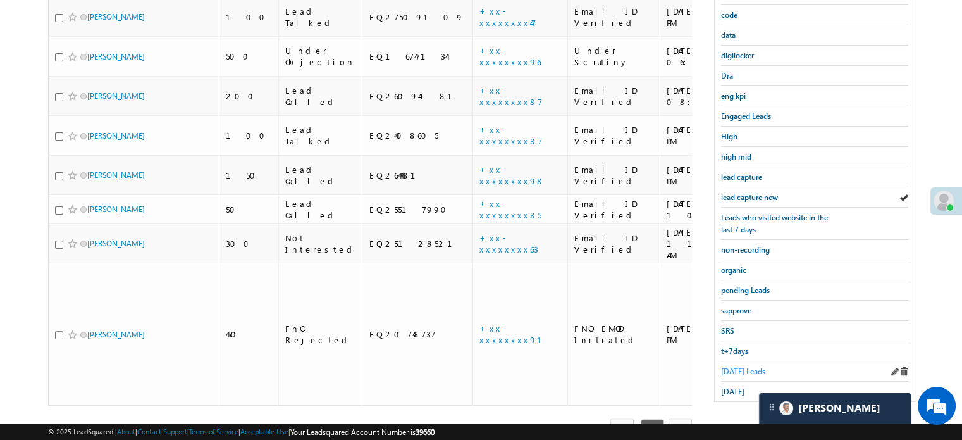
click at [737, 366] on span "[DATE] Leads" at bounding box center [743, 370] width 44 height 9
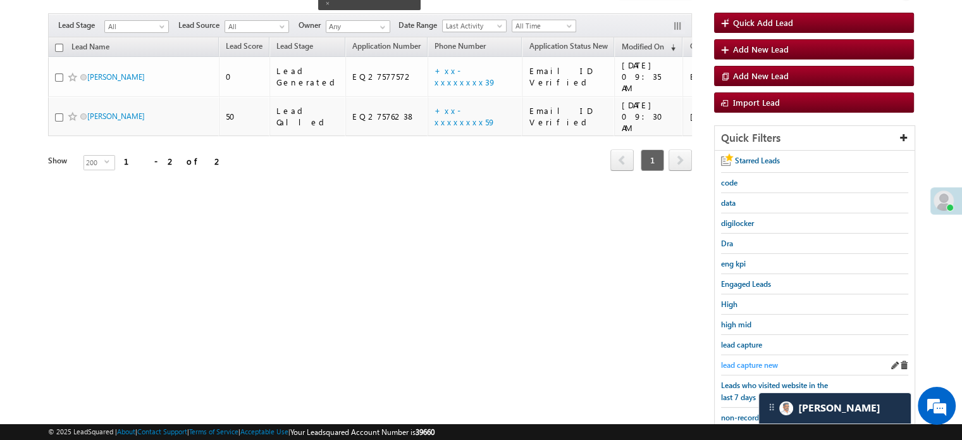
scroll to position [82, 0]
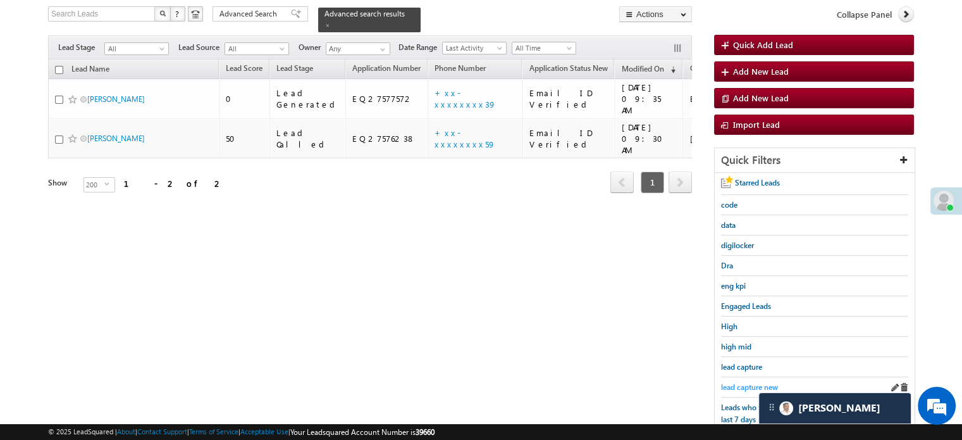
click at [739, 382] on span "lead capture new" at bounding box center [749, 386] width 57 height 9
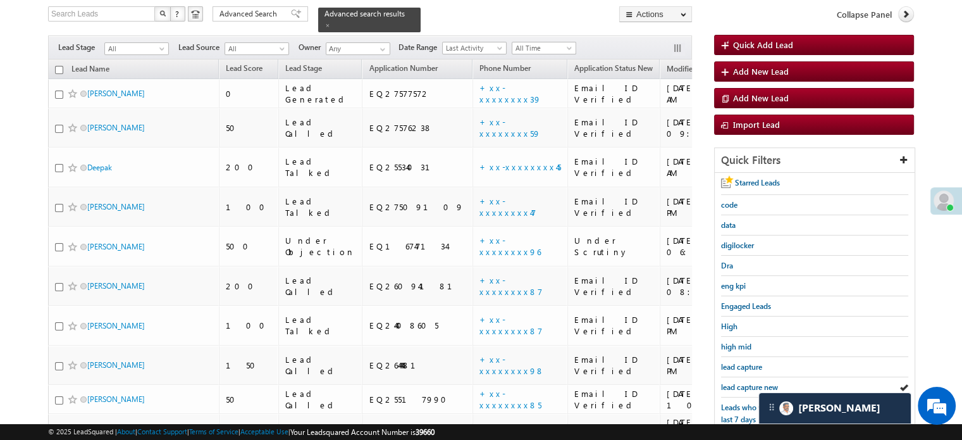
click at [739, 382] on span "lead capture new" at bounding box center [749, 386] width 57 height 9
click at [757, 382] on span "lead capture new" at bounding box center [749, 386] width 57 height 9
click at [738, 382] on span "lead capture new" at bounding box center [749, 386] width 57 height 9
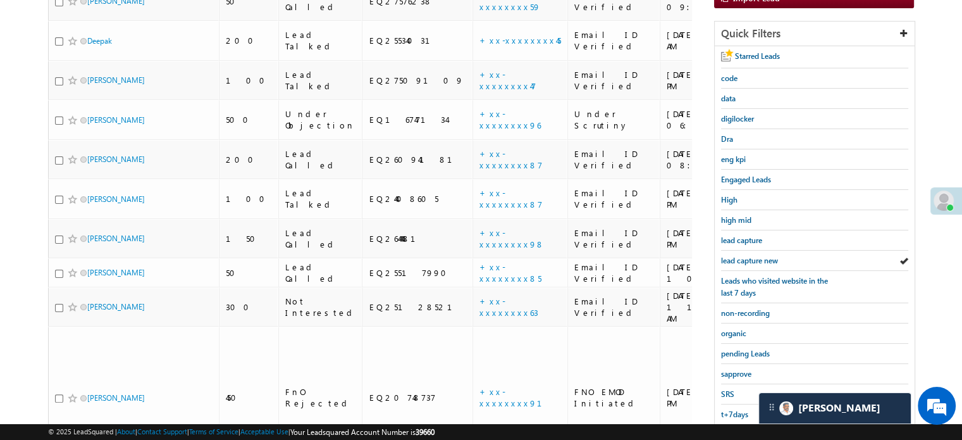
scroll to position [271, 0]
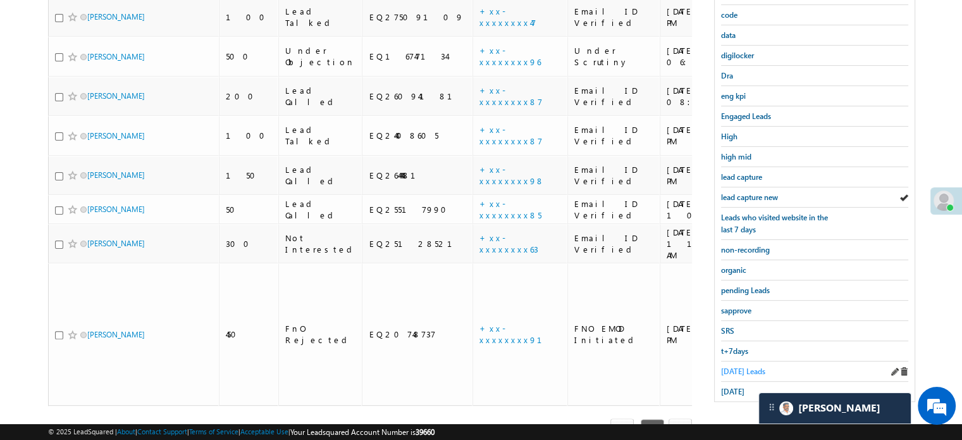
click at [742, 366] on span "[DATE] Leads" at bounding box center [743, 370] width 44 height 9
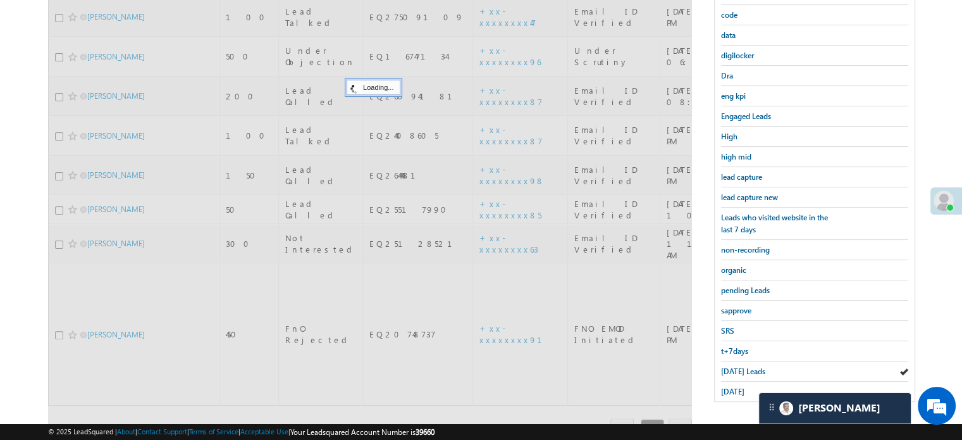
scroll to position [145, 0]
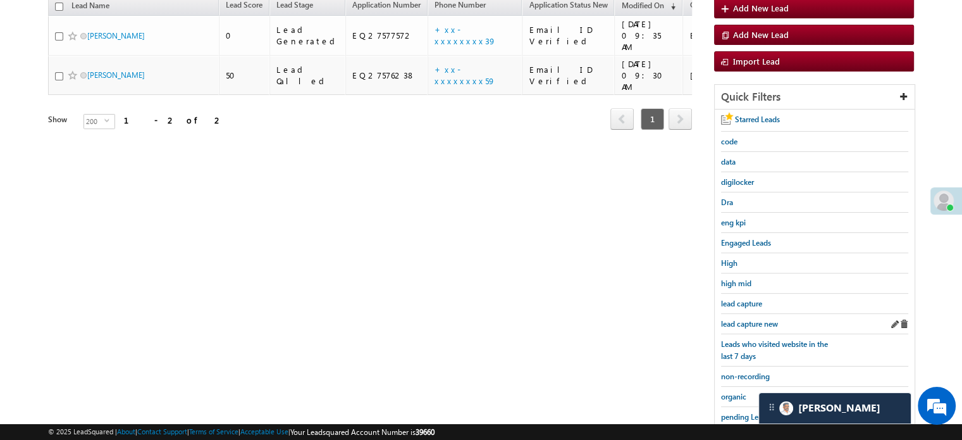
click at [752, 314] on div "lead capture new" at bounding box center [814, 324] width 187 height 20
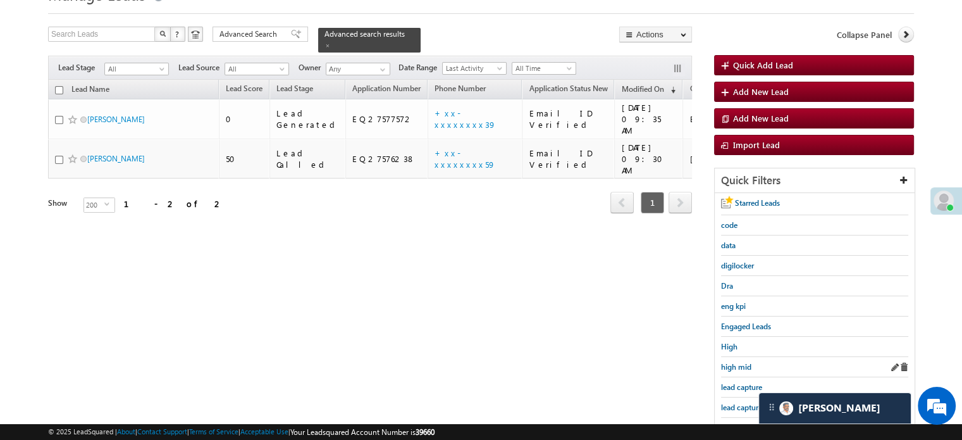
scroll to position [82, 0]
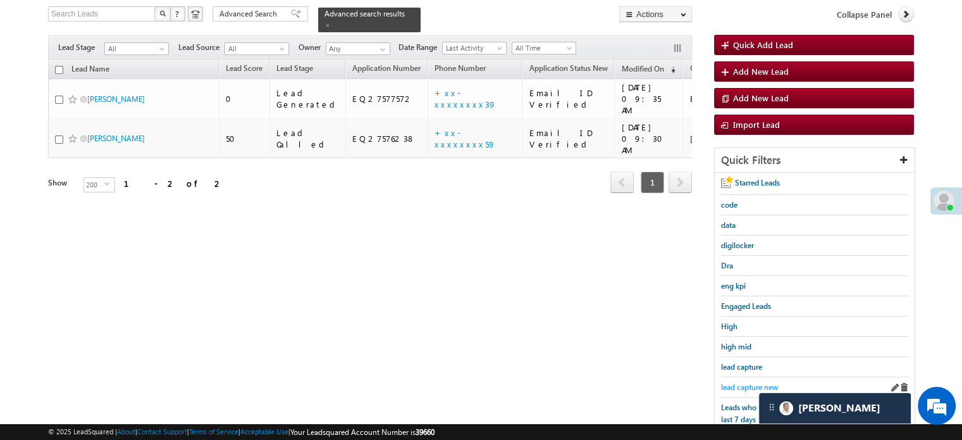
click at [739, 382] on span "lead capture new" at bounding box center [749, 386] width 57 height 9
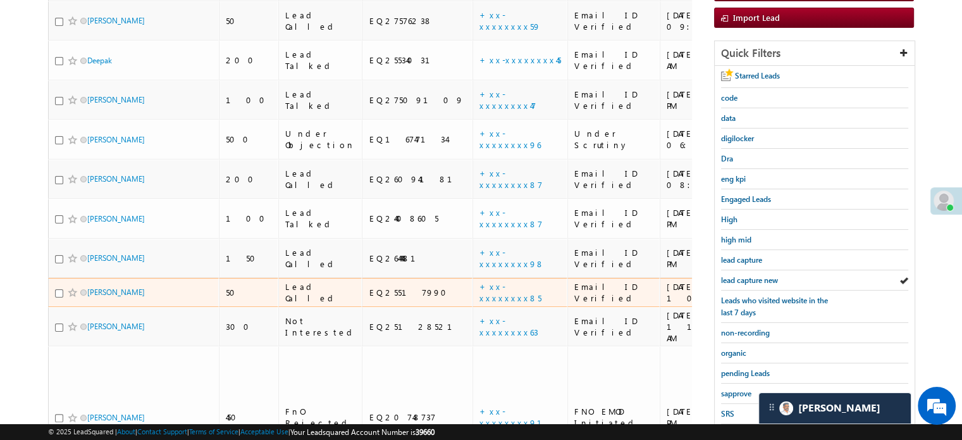
scroll to position [190, 0]
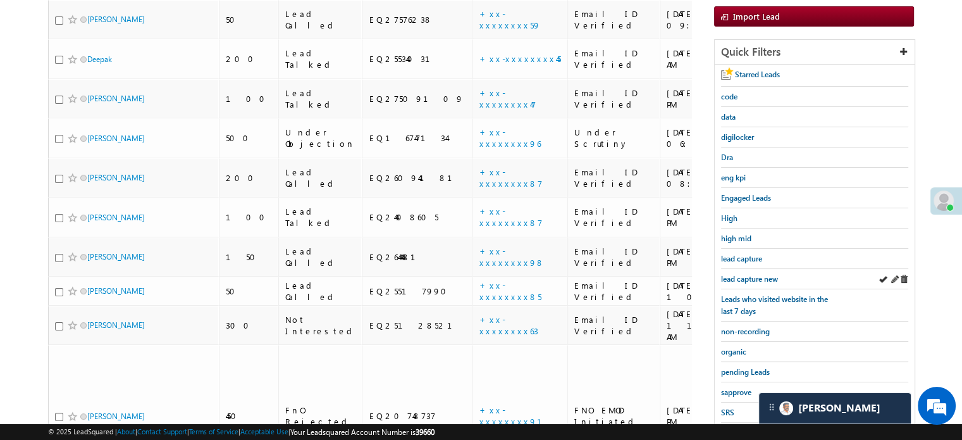
click at [745, 269] on div "lead capture new" at bounding box center [814, 279] width 187 height 20
click at [749, 279] on span "lead capture new" at bounding box center [749, 278] width 57 height 9
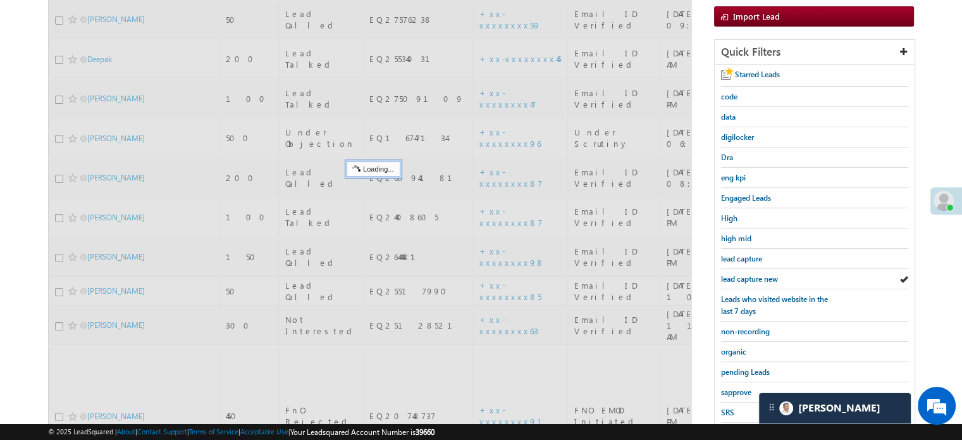
click at [749, 279] on span "lead capture new" at bounding box center [749, 278] width 57 height 9
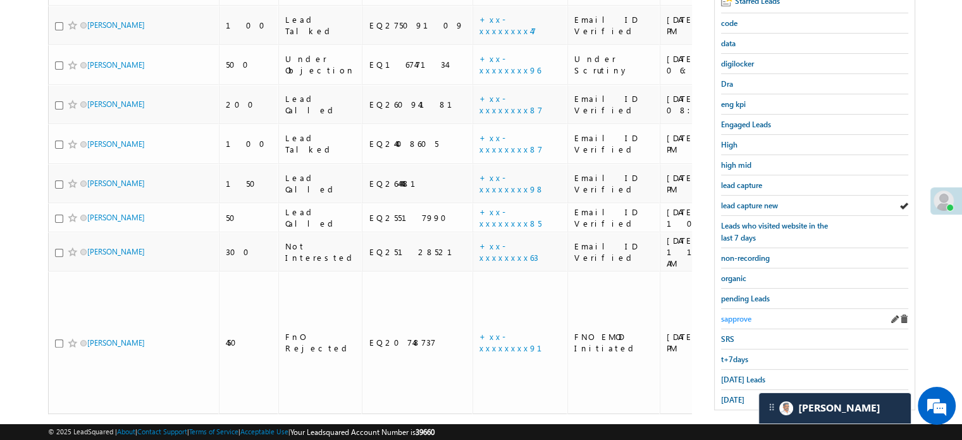
scroll to position [271, 0]
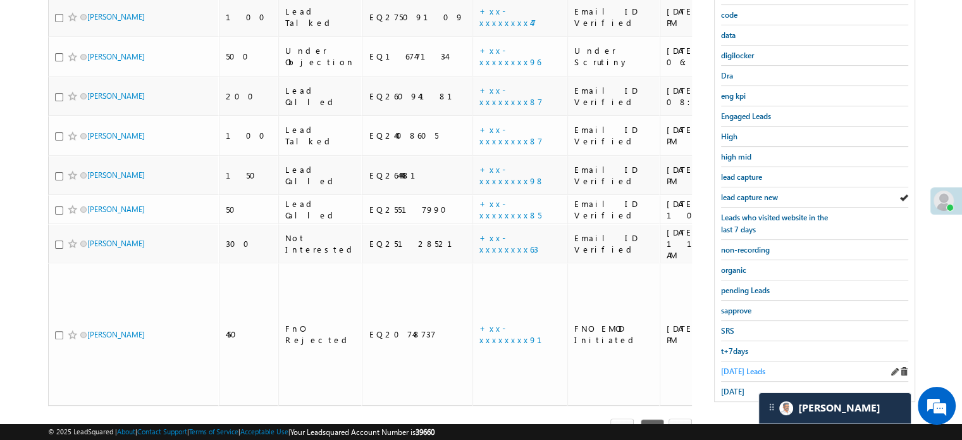
click at [739, 366] on span "[DATE] Leads" at bounding box center [743, 370] width 44 height 9
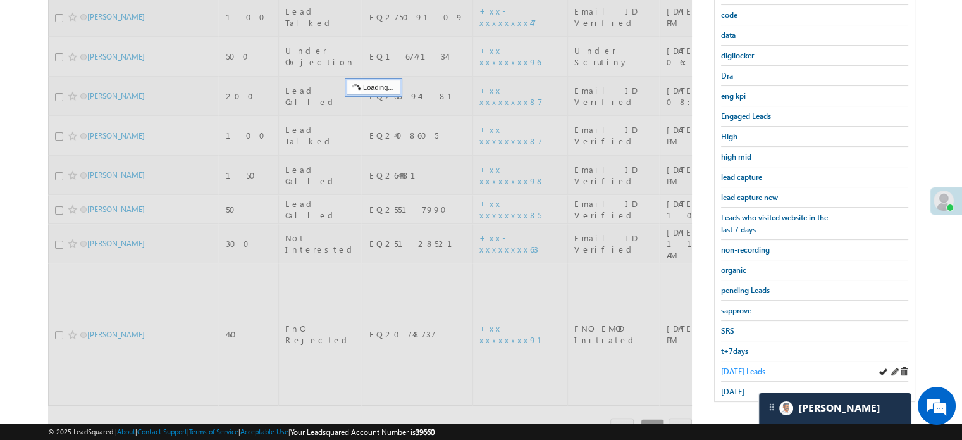
click at [742, 366] on span "[DATE] Leads" at bounding box center [743, 370] width 44 height 9
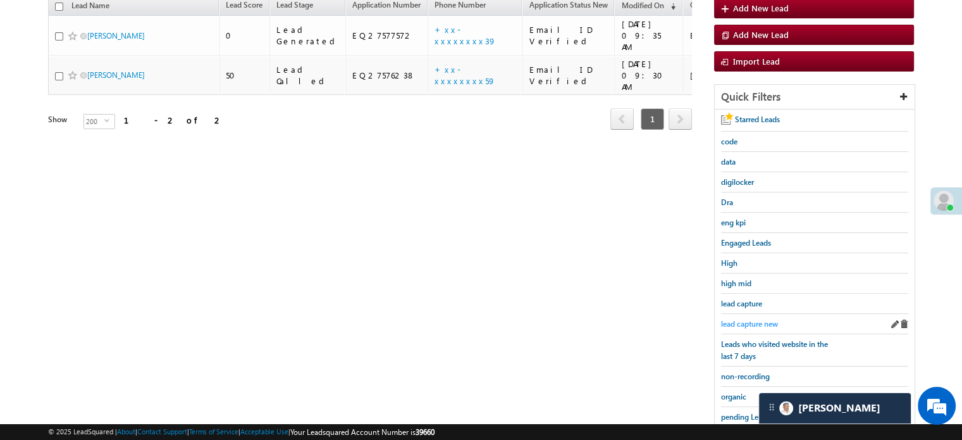
click at [764, 318] on link "lead capture new" at bounding box center [749, 324] width 57 height 12
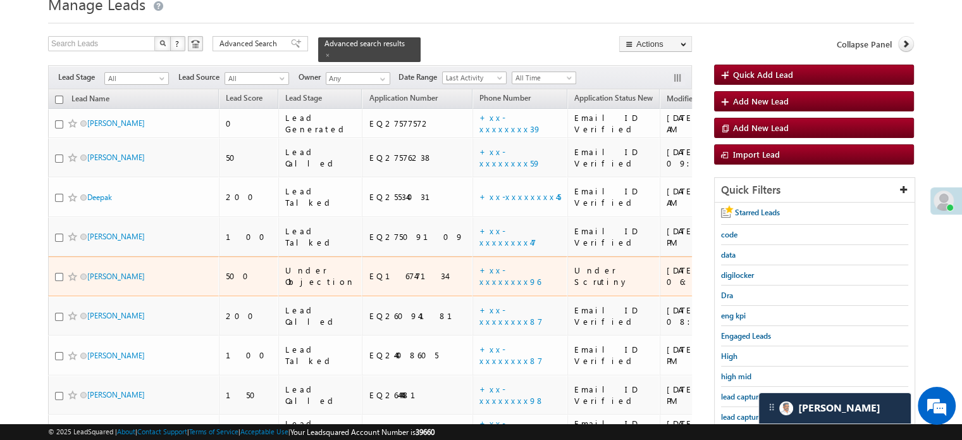
scroll to position [127, 0]
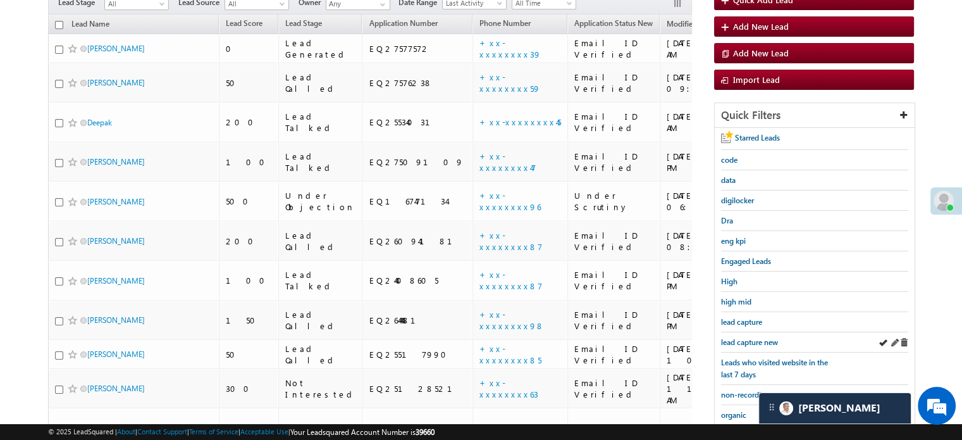
click at [756, 346] on div "lead capture new" at bounding box center [814, 342] width 187 height 20
click at [754, 337] on span "lead capture new" at bounding box center [749, 341] width 57 height 9
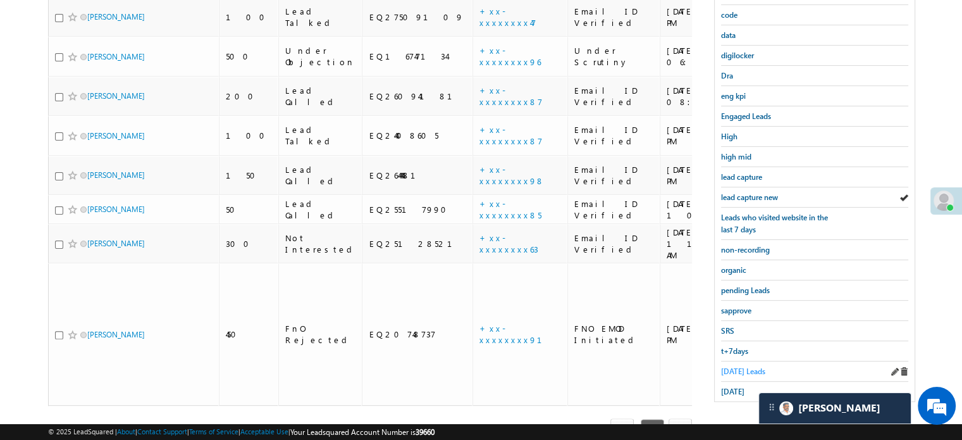
click at [738, 366] on span "[DATE] Leads" at bounding box center [743, 370] width 44 height 9
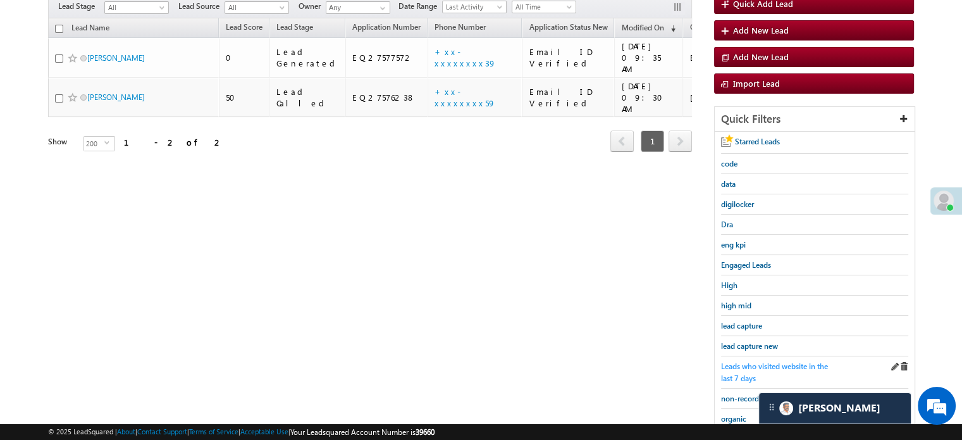
scroll to position [145, 0]
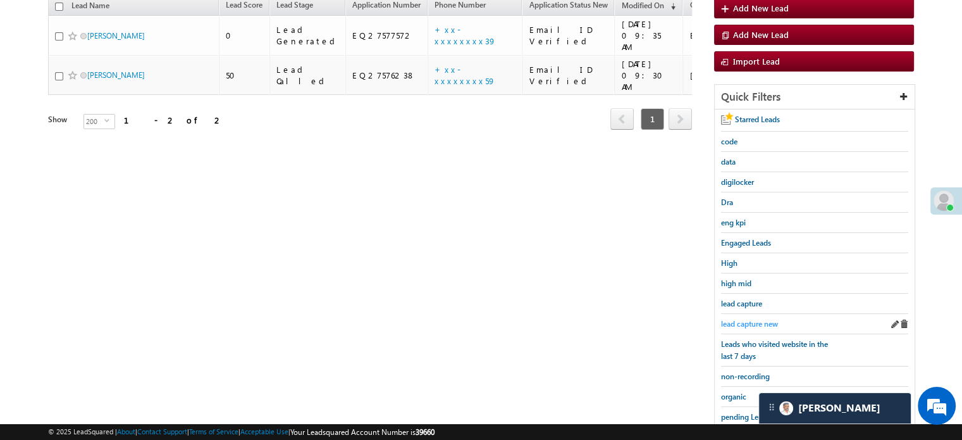
click at [745, 323] on span "lead capture new" at bounding box center [749, 323] width 57 height 9
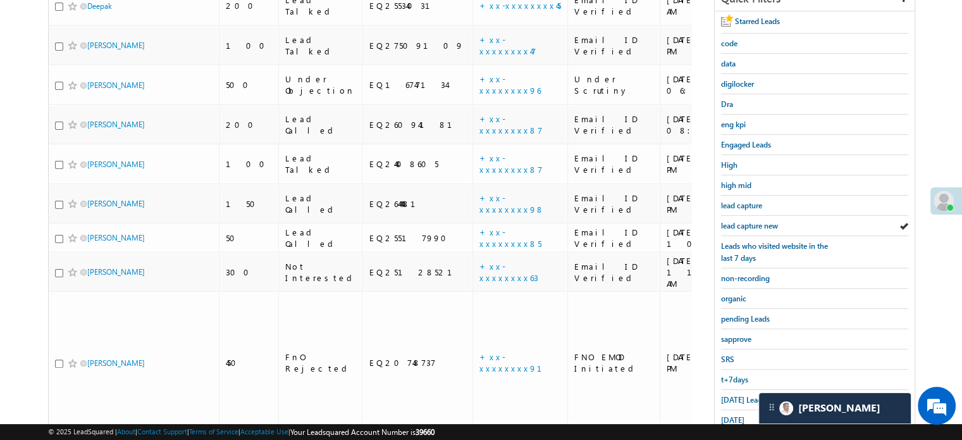
scroll to position [271, 0]
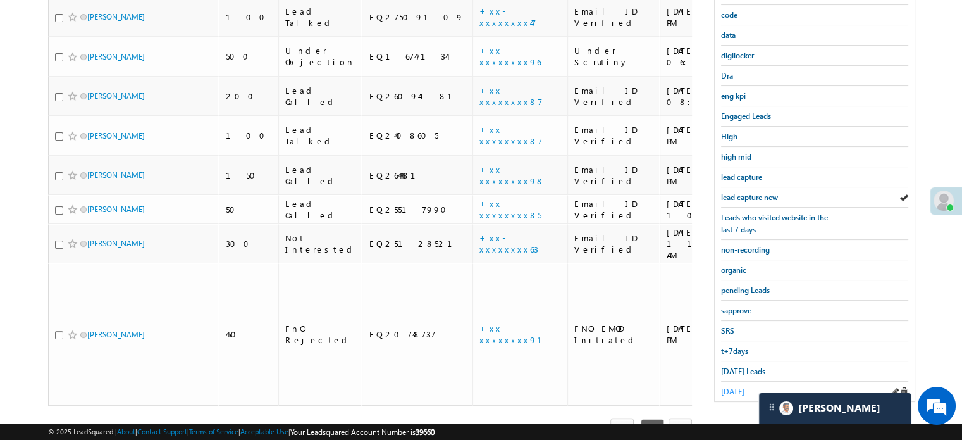
click at [735, 387] on span "[DATE]" at bounding box center [732, 391] width 23 height 9
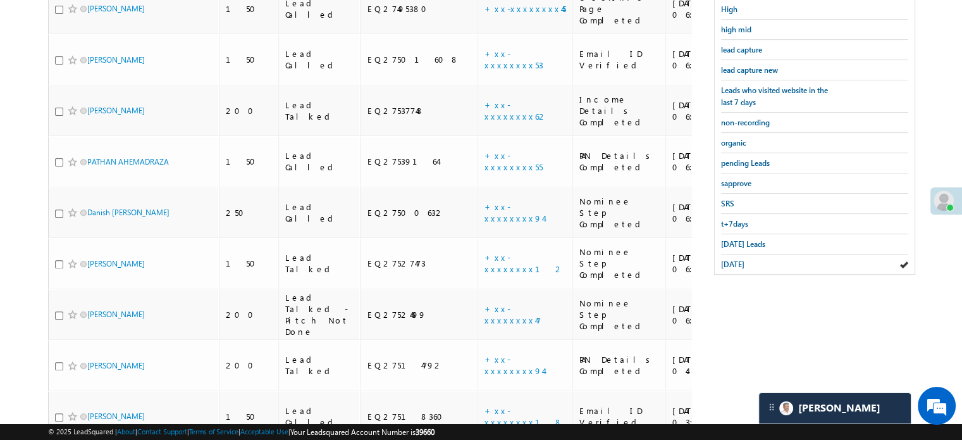
scroll to position [1091, 0]
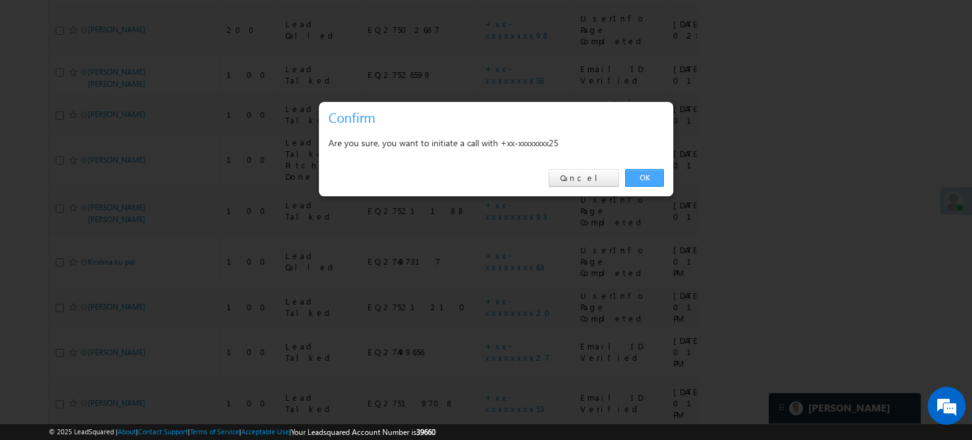
click at [656, 171] on link "OK" at bounding box center [644, 178] width 39 height 18
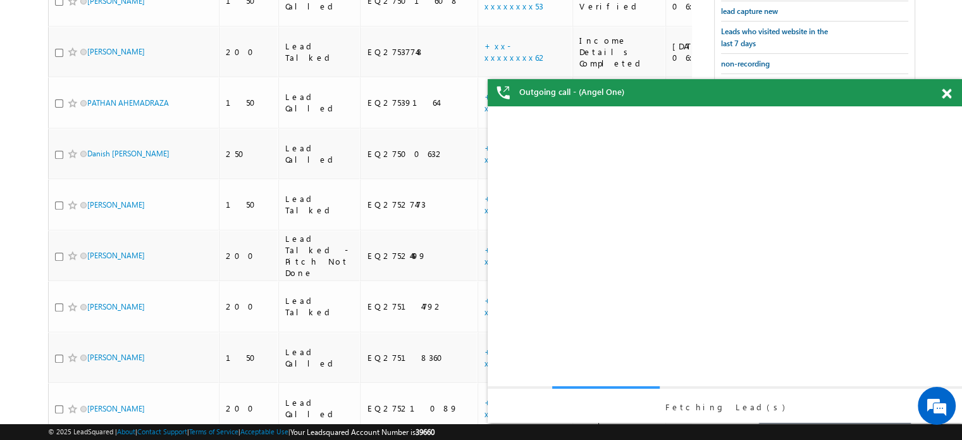
scroll to position [0, 0]
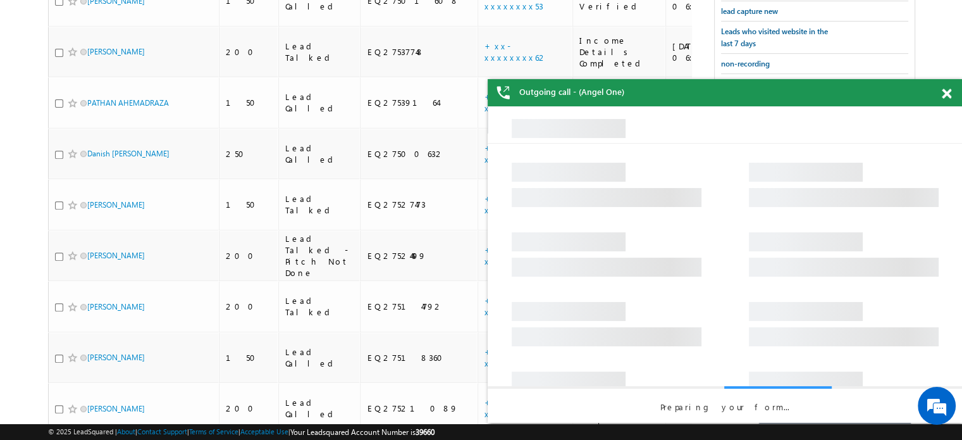
click at [943, 93] on span at bounding box center [946, 94] width 9 height 11
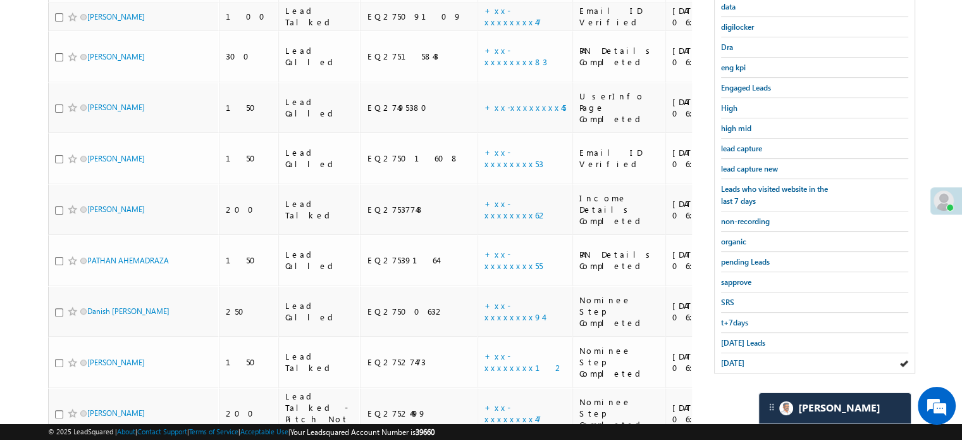
scroll to position [302, 0]
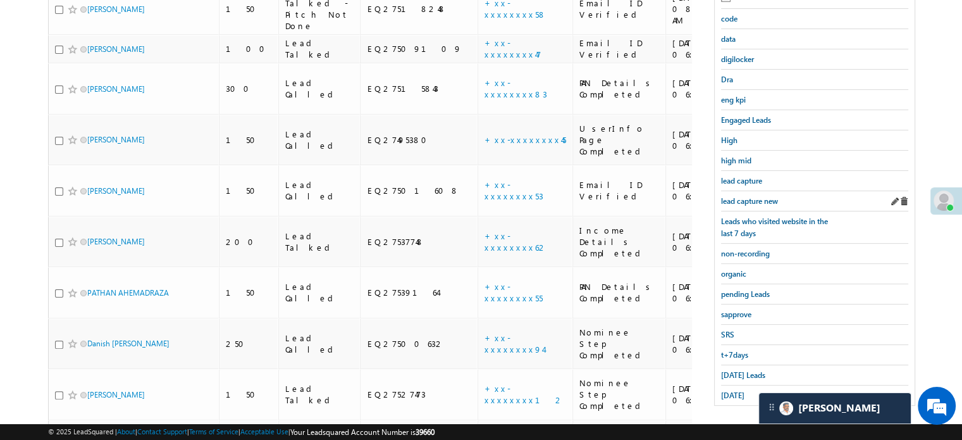
click at [754, 191] on div "lead capture new" at bounding box center [814, 201] width 187 height 20
click at [749, 199] on span "lead capture new" at bounding box center [749, 200] width 57 height 9
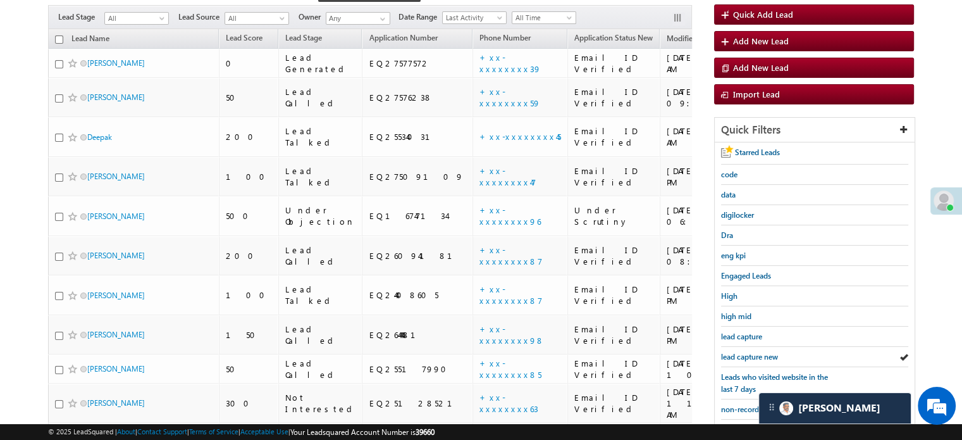
scroll to position [78, 0]
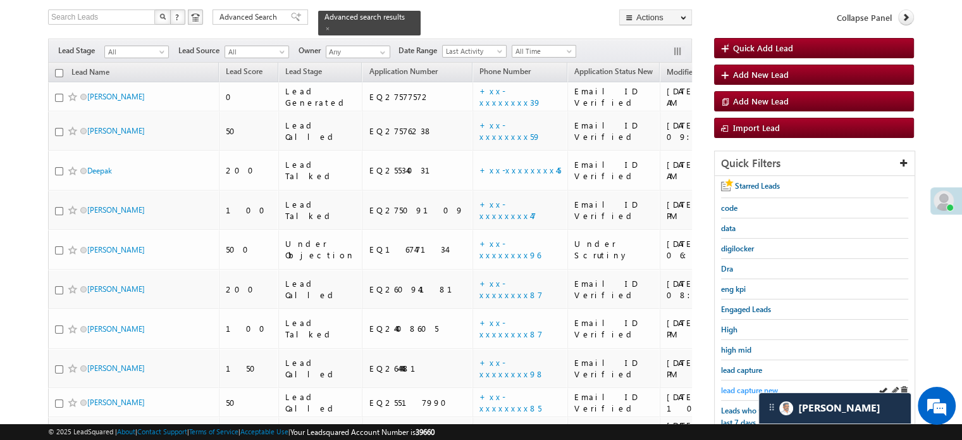
click at [744, 386] on span "lead capture new" at bounding box center [749, 389] width 57 height 9
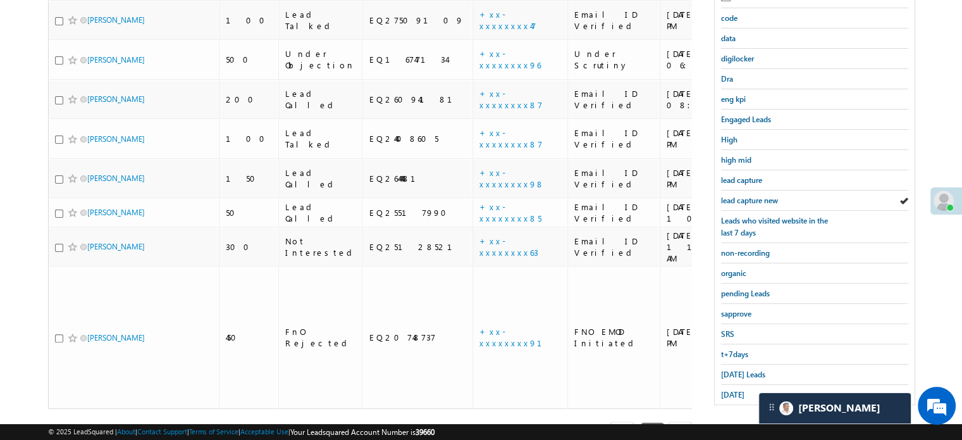
scroll to position [271, 0]
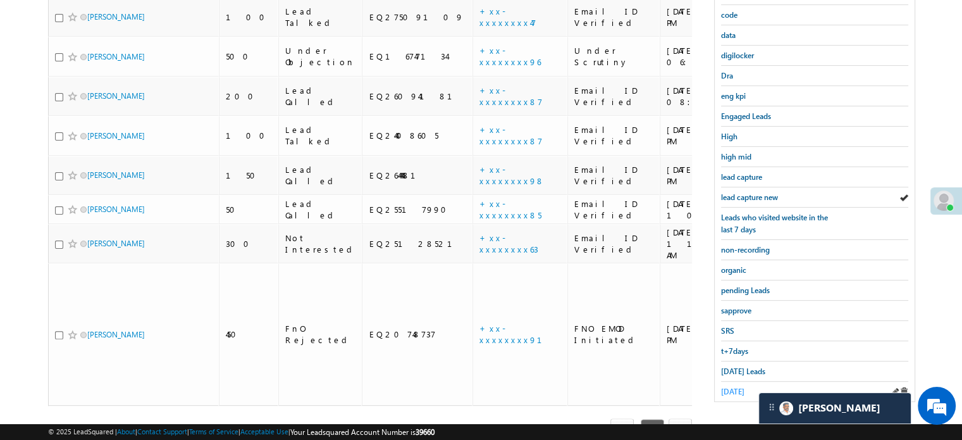
click at [736, 387] on span "[DATE]" at bounding box center [732, 391] width 23 height 9
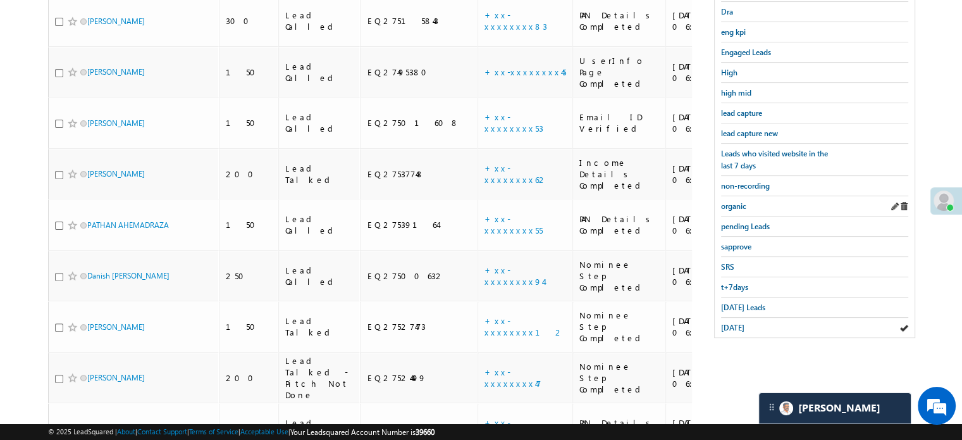
scroll to position [268, 0]
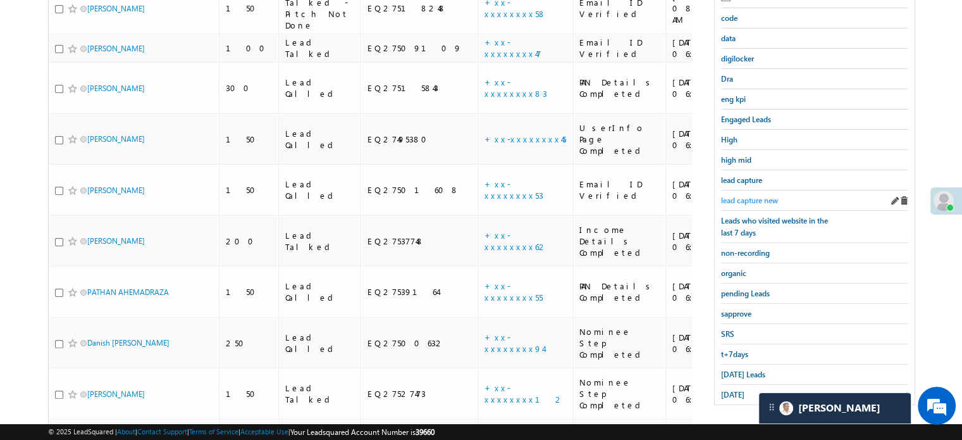
click at [759, 199] on span "lead capture new" at bounding box center [749, 200] width 57 height 9
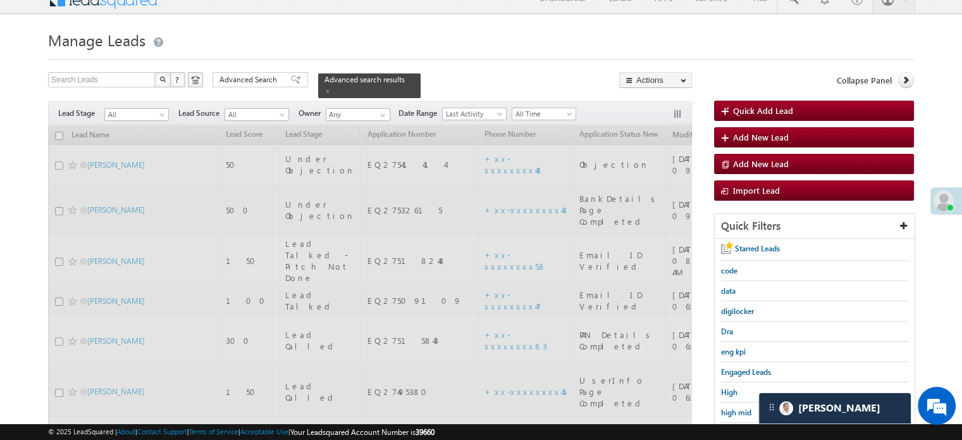
scroll to position [15, 0]
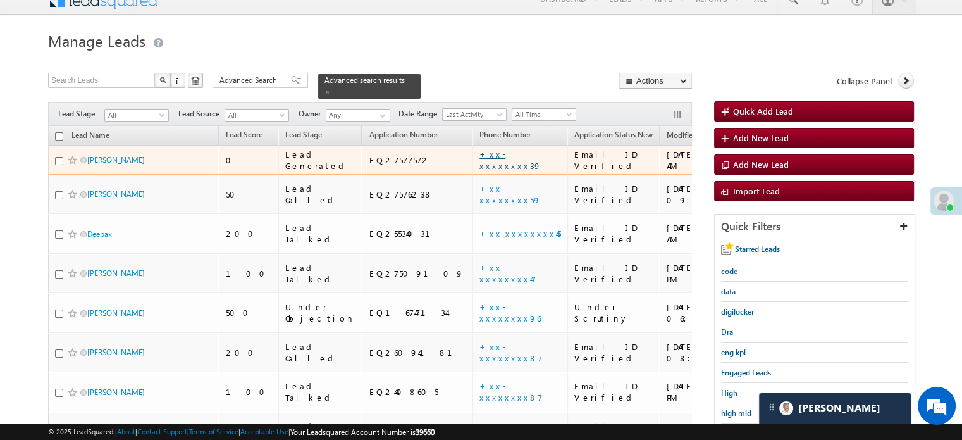
click at [480, 155] on link "+xx-xxxxxxxx39" at bounding box center [511, 160] width 62 height 22
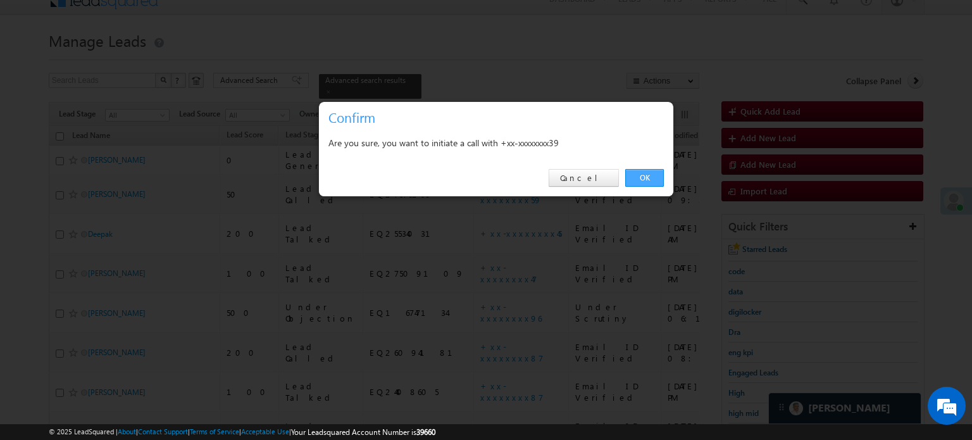
click at [635, 186] on link "OK" at bounding box center [644, 178] width 39 height 18
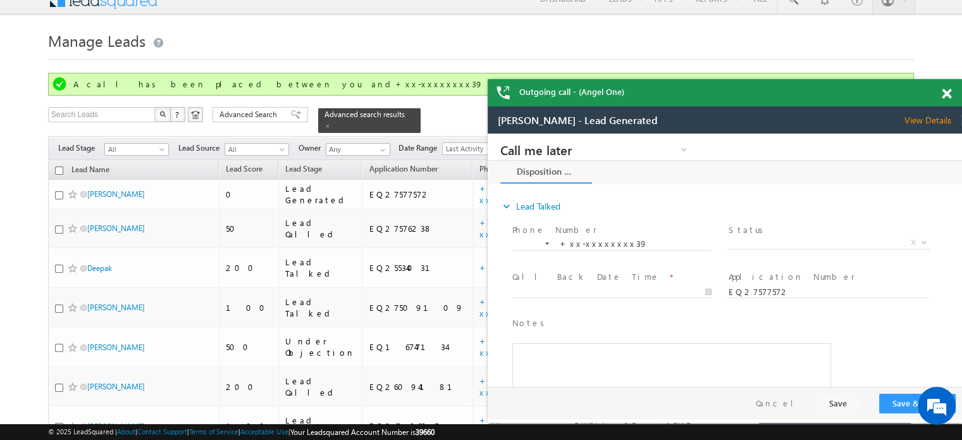
scroll to position [0, 0]
click at [943, 91] on span at bounding box center [946, 94] width 9 height 11
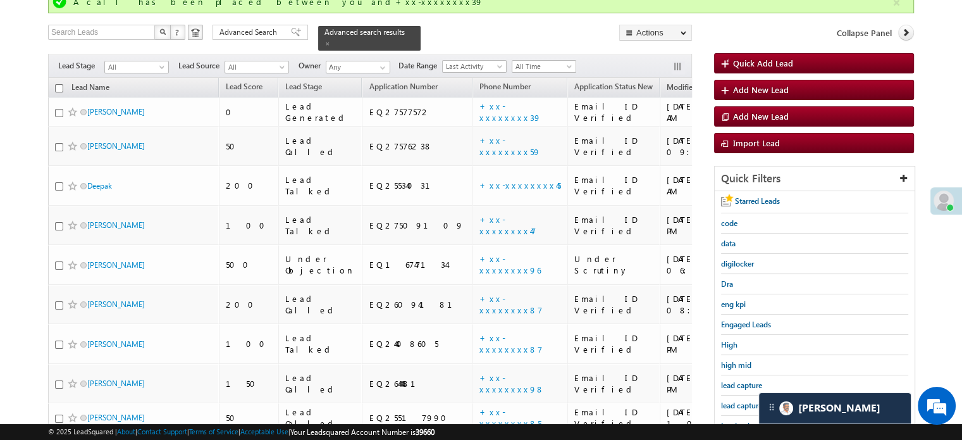
scroll to position [205, 0]
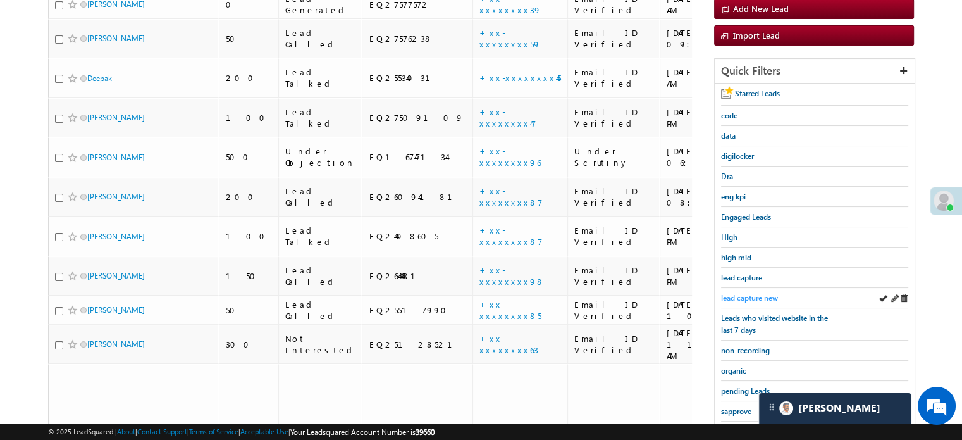
click at [763, 297] on span "lead capture new" at bounding box center [749, 297] width 57 height 9
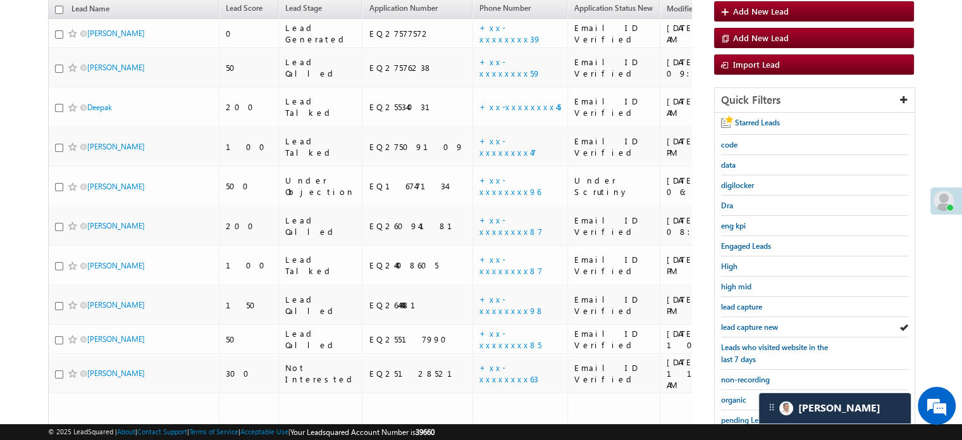
scroll to position [271, 0]
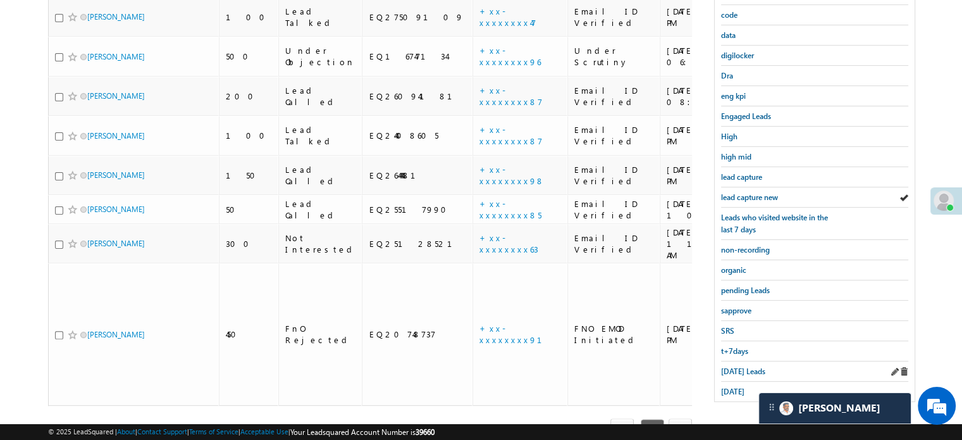
click at [739, 371] on div "[DATE] Leads" at bounding box center [814, 371] width 187 height 20
click at [738, 366] on span "[DATE] Leads" at bounding box center [743, 370] width 44 height 9
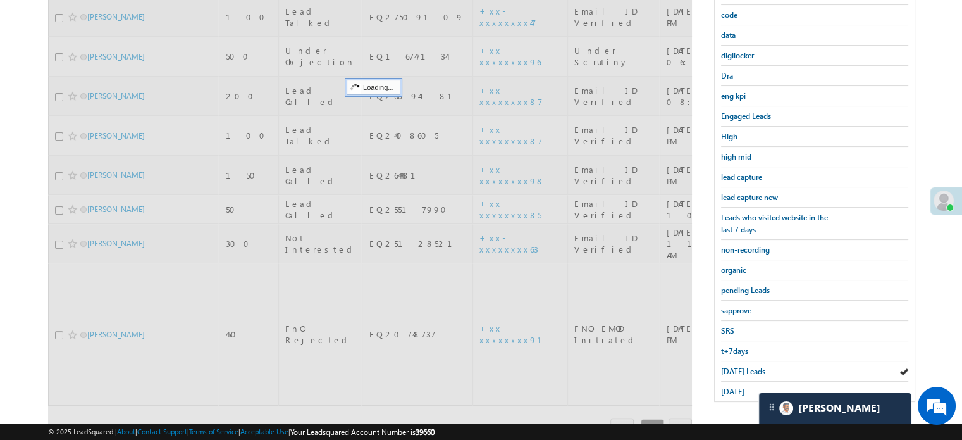
scroll to position [82, 0]
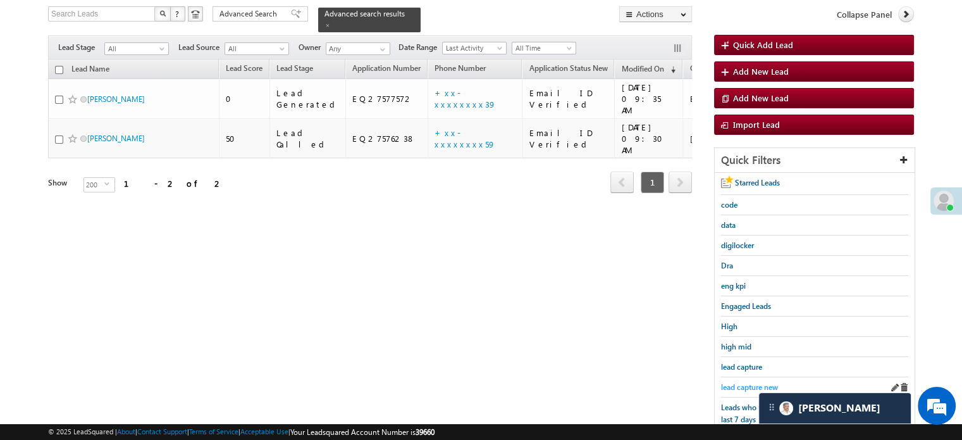
click at [742, 384] on span "lead capture new" at bounding box center [749, 386] width 57 height 9
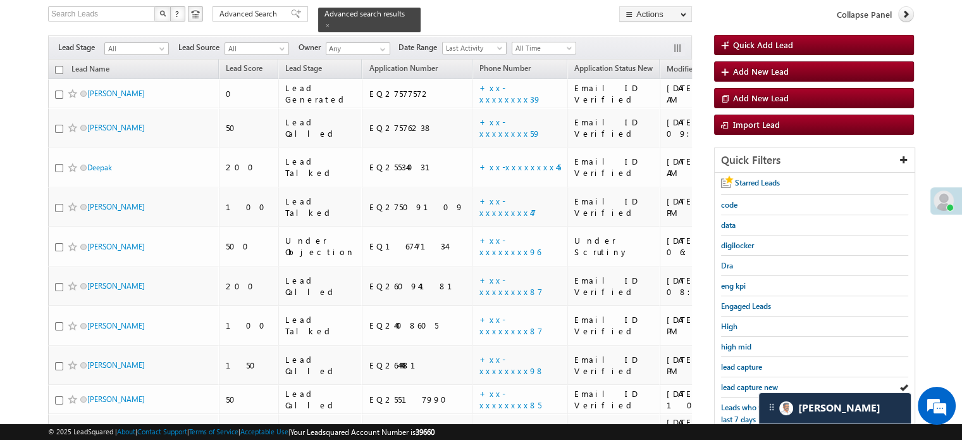
click at [742, 384] on span "lead capture new" at bounding box center [749, 386] width 57 height 9
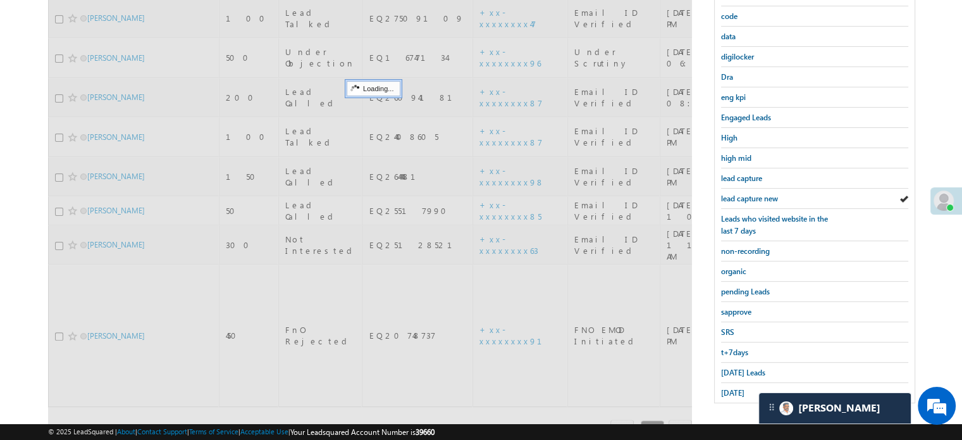
scroll to position [271, 0]
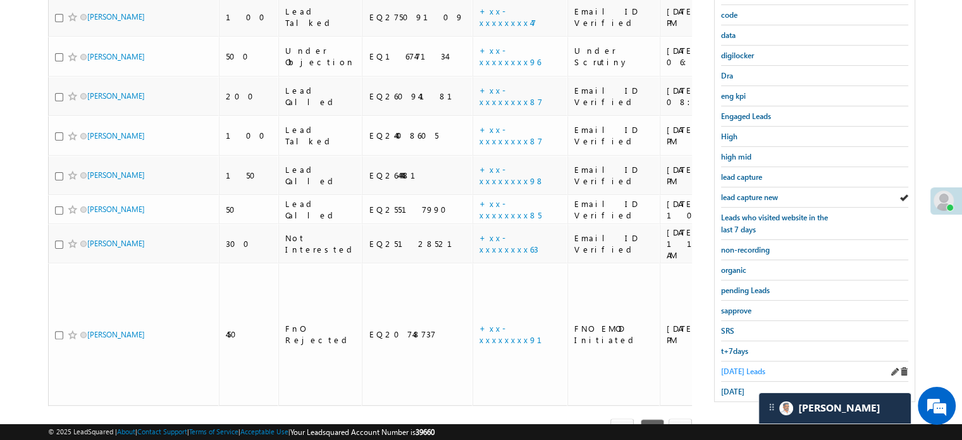
click at [740, 370] on span "[DATE] Leads" at bounding box center [743, 370] width 44 height 9
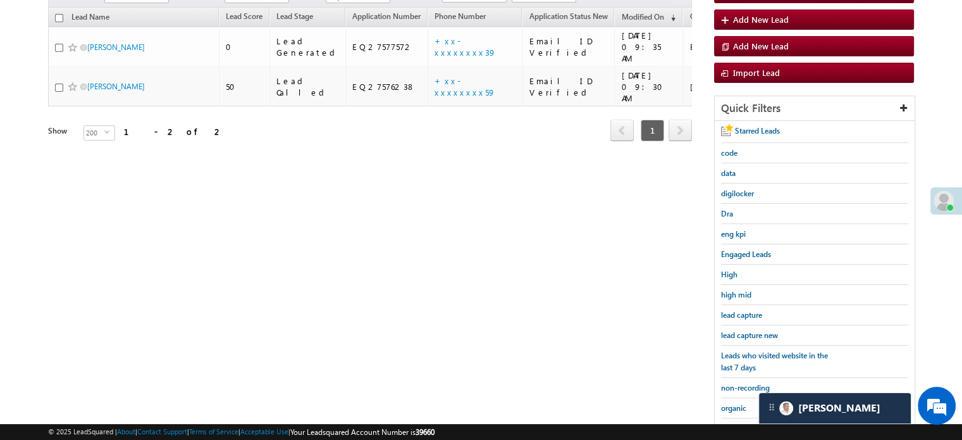
scroll to position [145, 0]
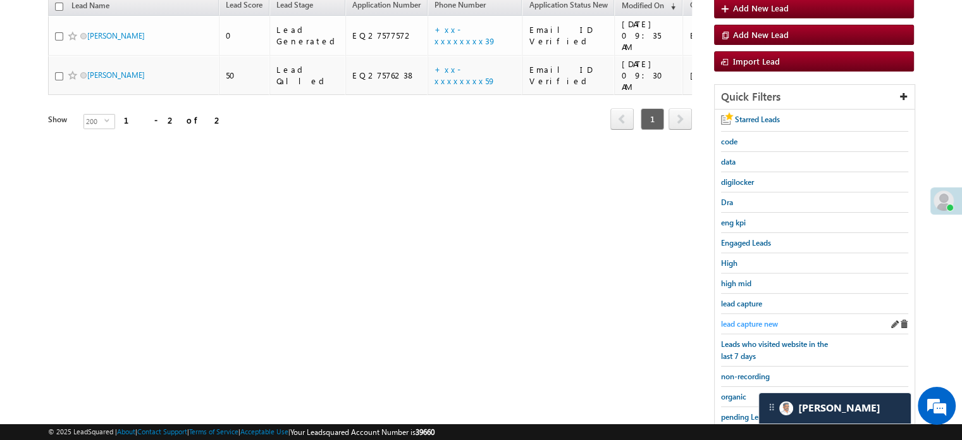
click at [754, 321] on span "lead capture new" at bounding box center [749, 323] width 57 height 9
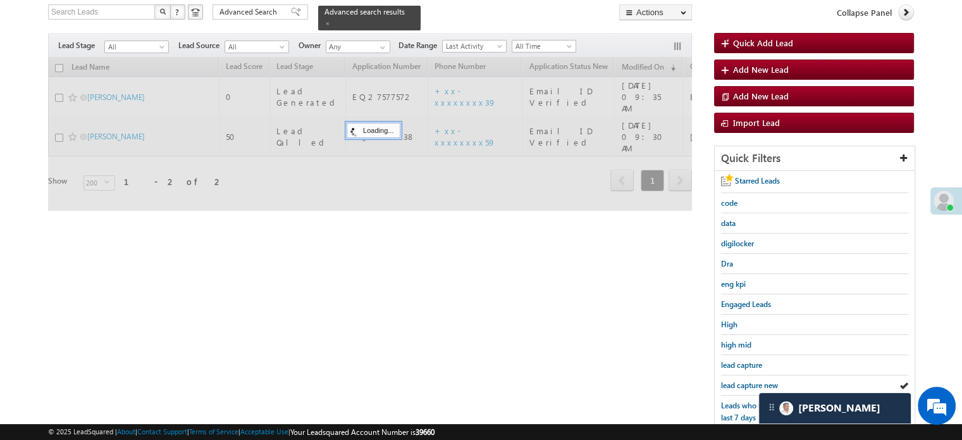
scroll to position [18, 0]
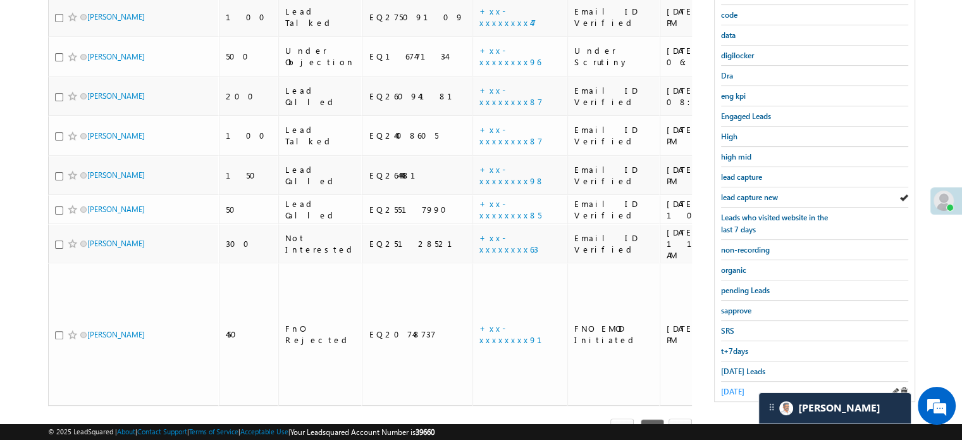
click at [742, 387] on span "[DATE]" at bounding box center [732, 391] width 23 height 9
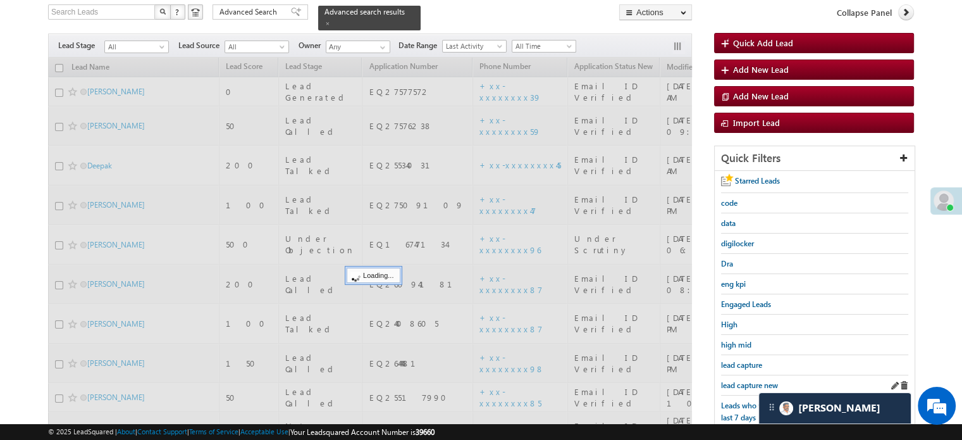
scroll to position [82, 0]
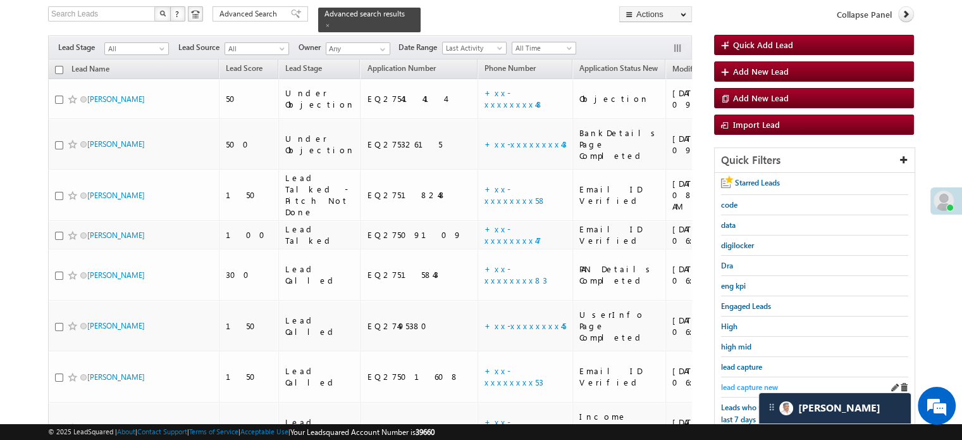
click at [740, 382] on span "lead capture new" at bounding box center [749, 386] width 57 height 9
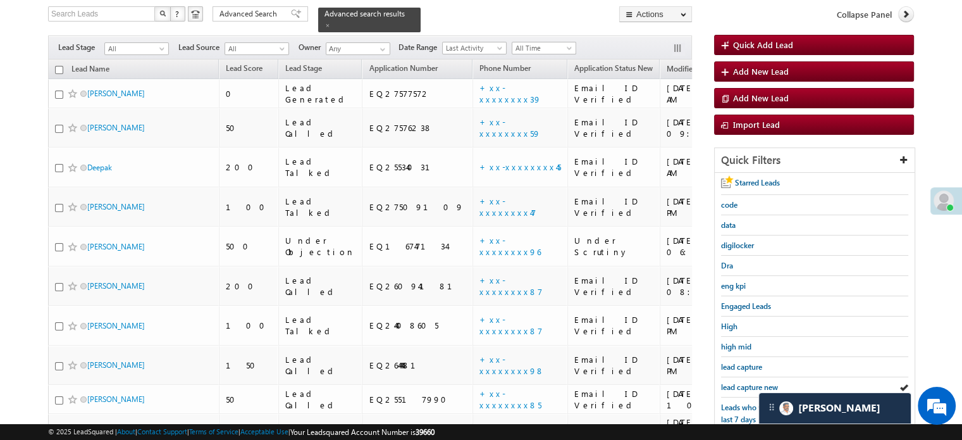
click at [740, 382] on span "lead capture new" at bounding box center [749, 386] width 57 height 9
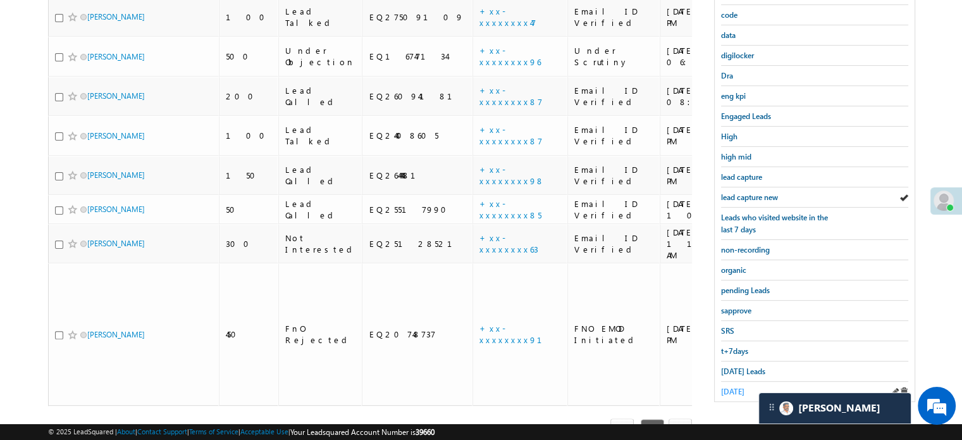
click at [739, 387] on span "[DATE]" at bounding box center [732, 391] width 23 height 9
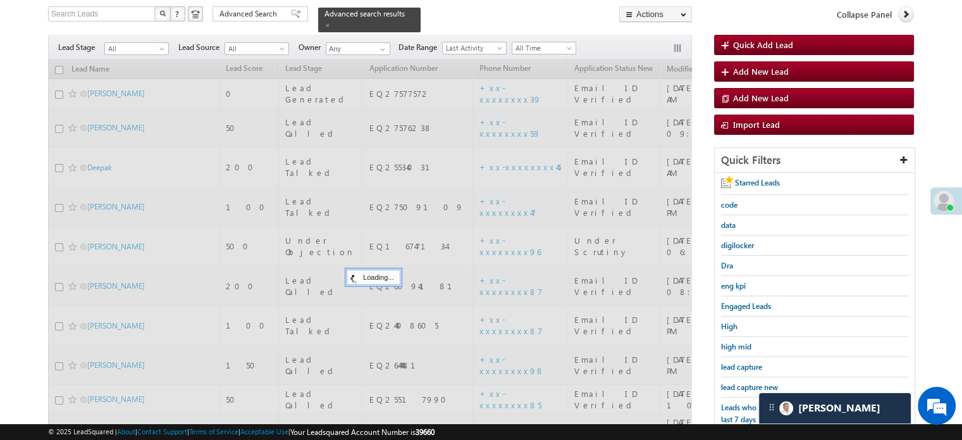
click at [739, 385] on span "lead capture new" at bounding box center [749, 386] width 57 height 9
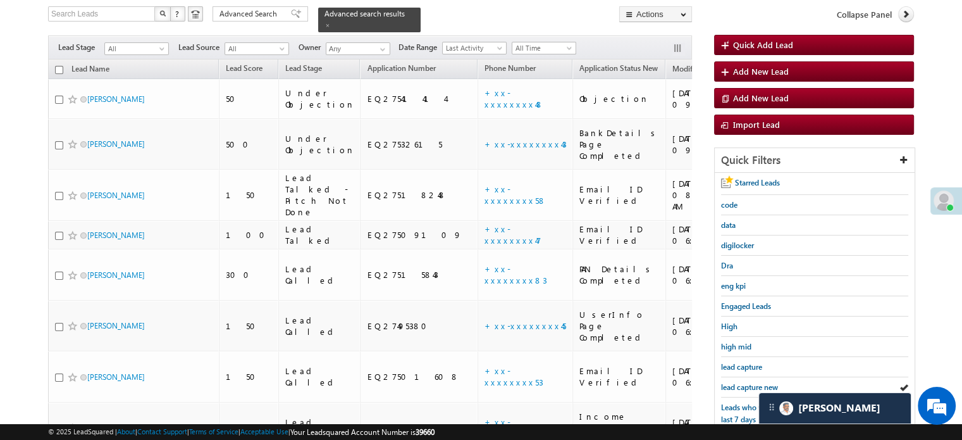
click at [739, 385] on span "lead capture new" at bounding box center [749, 386] width 57 height 9
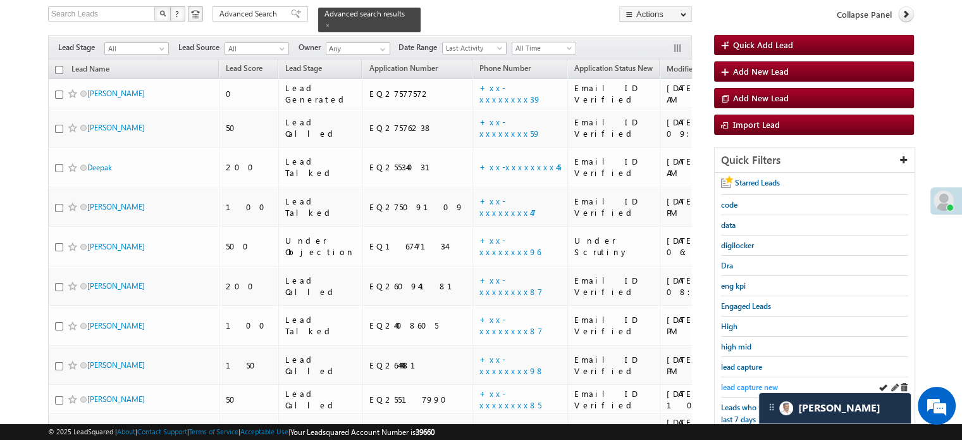
click at [737, 382] on span "lead capture new" at bounding box center [749, 386] width 57 height 9
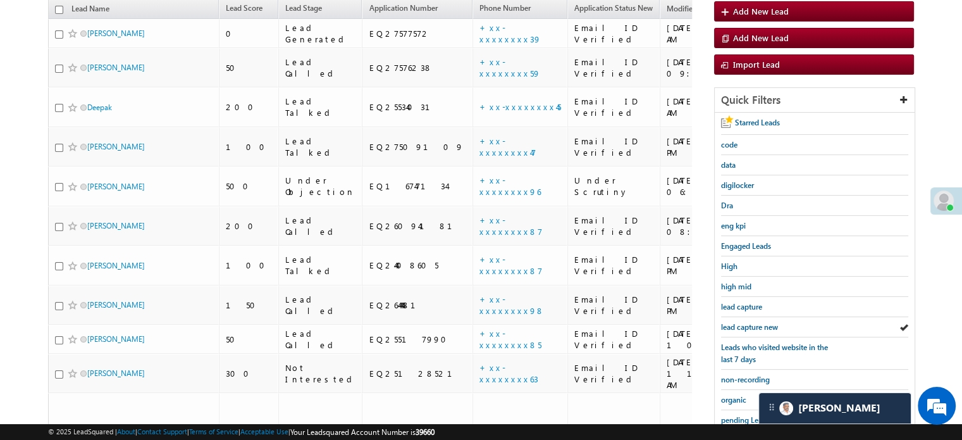
scroll to position [271, 0]
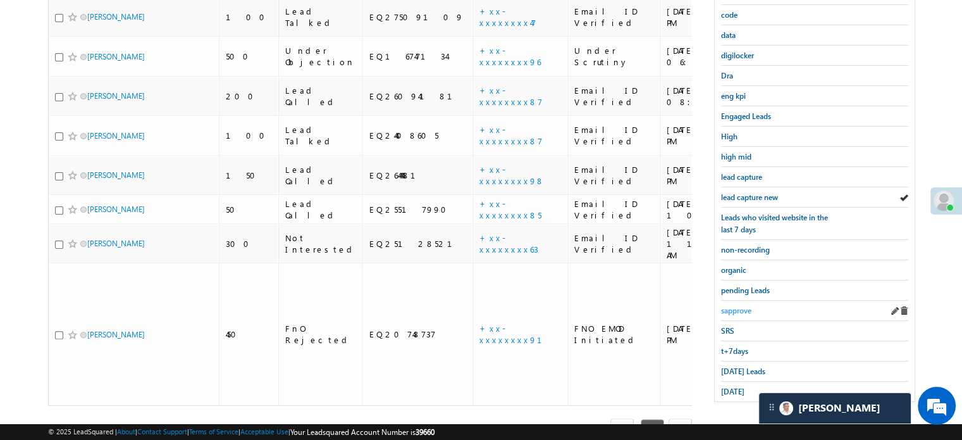
click at [731, 387] on span "[DATE]" at bounding box center [732, 391] width 23 height 9
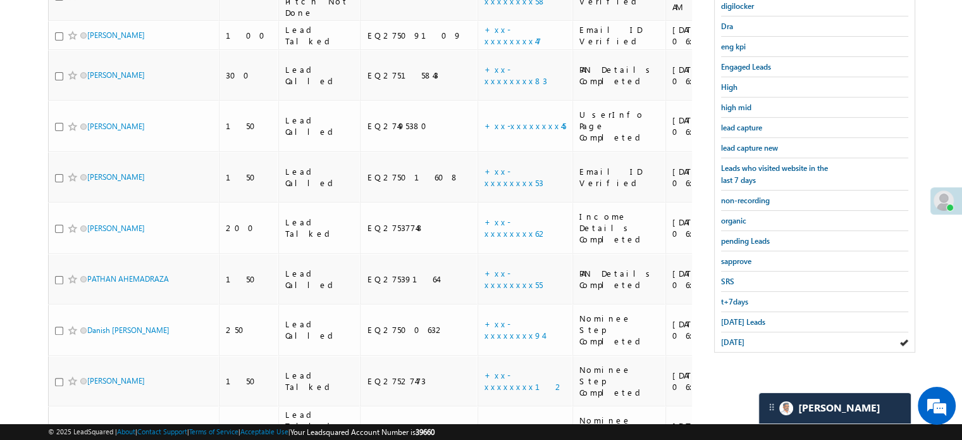
scroll to position [194, 0]
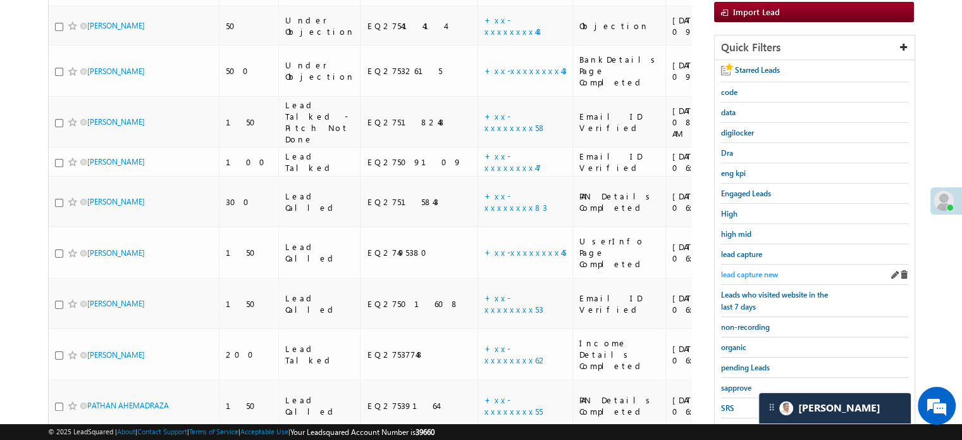
click at [747, 273] on span "lead capture new" at bounding box center [749, 274] width 57 height 9
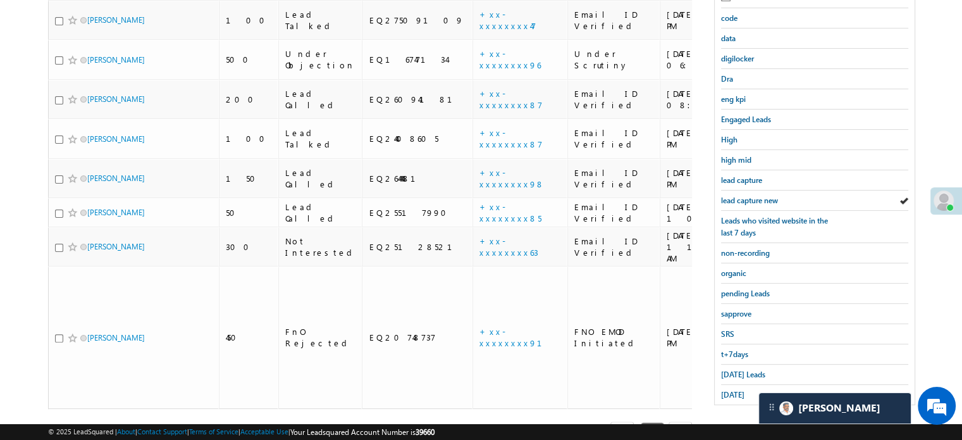
scroll to position [271, 0]
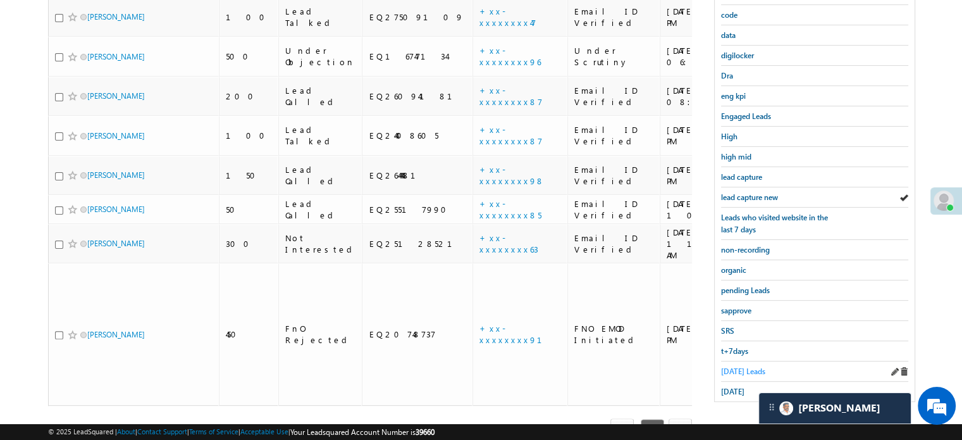
click at [734, 366] on span "[DATE] Leads" at bounding box center [743, 370] width 44 height 9
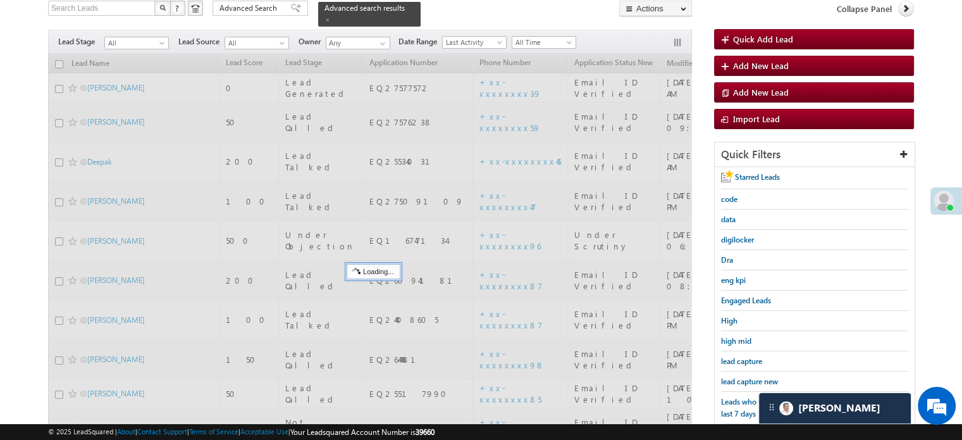
scroll to position [82, 0]
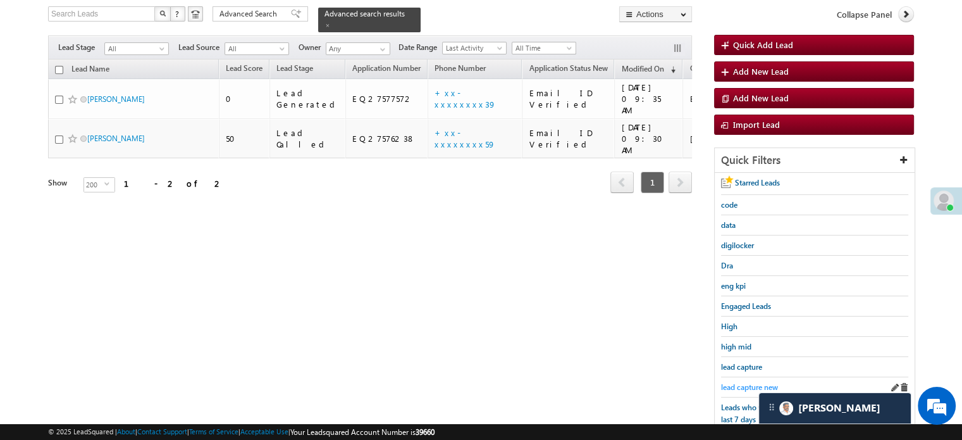
click at [740, 387] on span "lead capture new" at bounding box center [749, 386] width 57 height 9
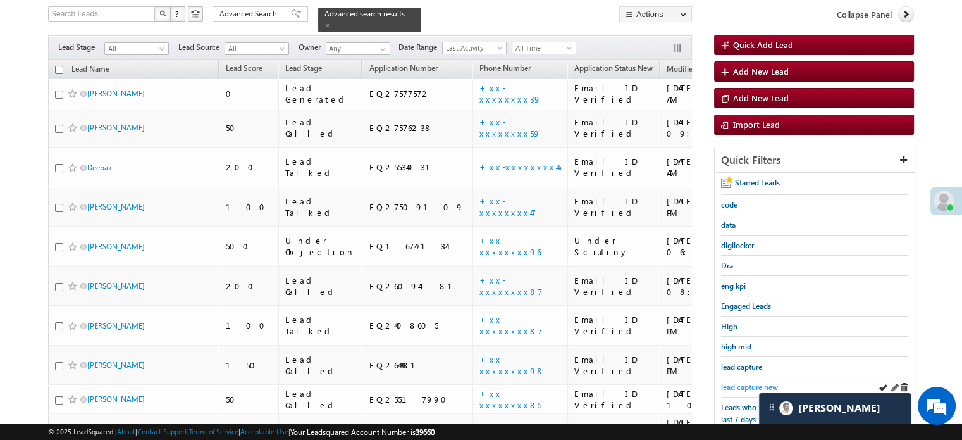
click at [740, 382] on span "lead capture new" at bounding box center [749, 386] width 57 height 9
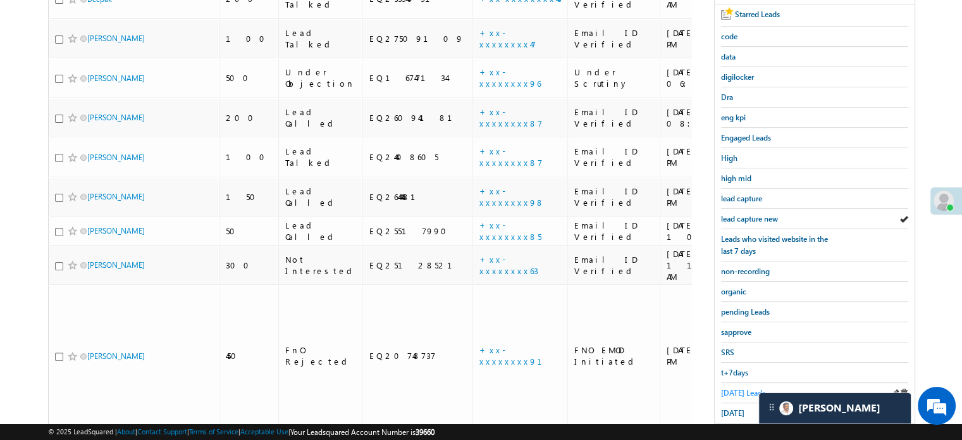
scroll to position [271, 0]
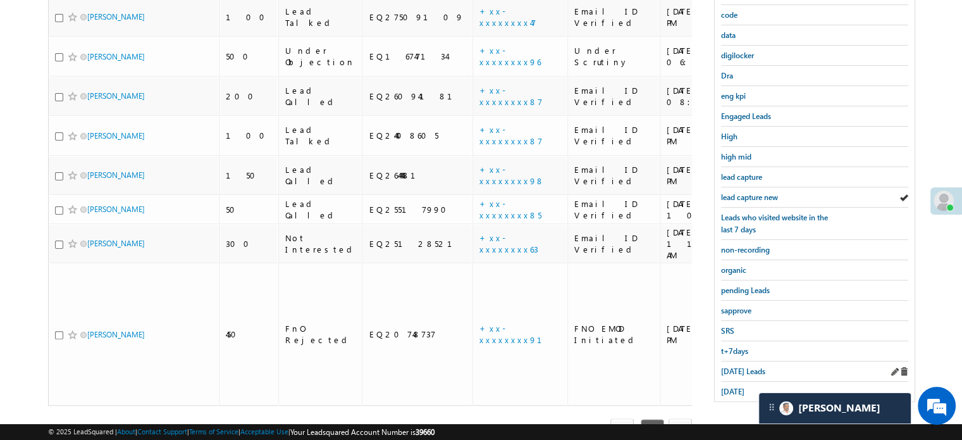
click at [737, 374] on div "[DATE] Leads" at bounding box center [814, 371] width 187 height 20
click at [737, 367] on span "[DATE] Leads" at bounding box center [743, 370] width 44 height 9
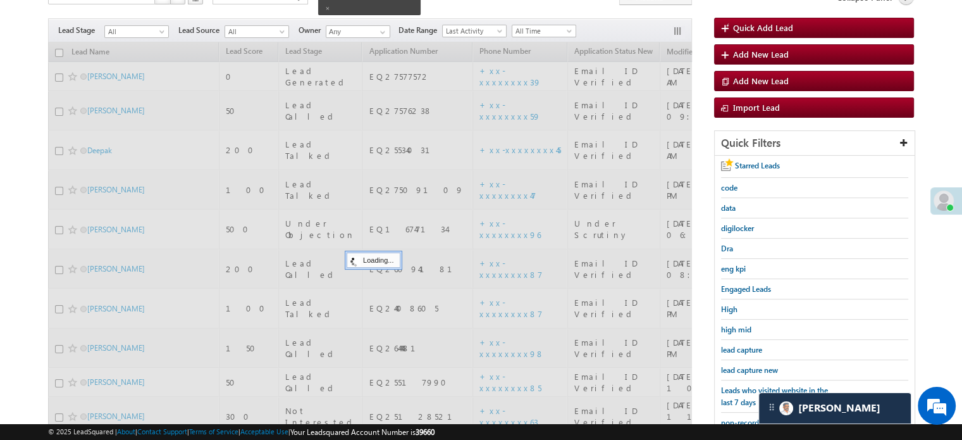
scroll to position [82, 0]
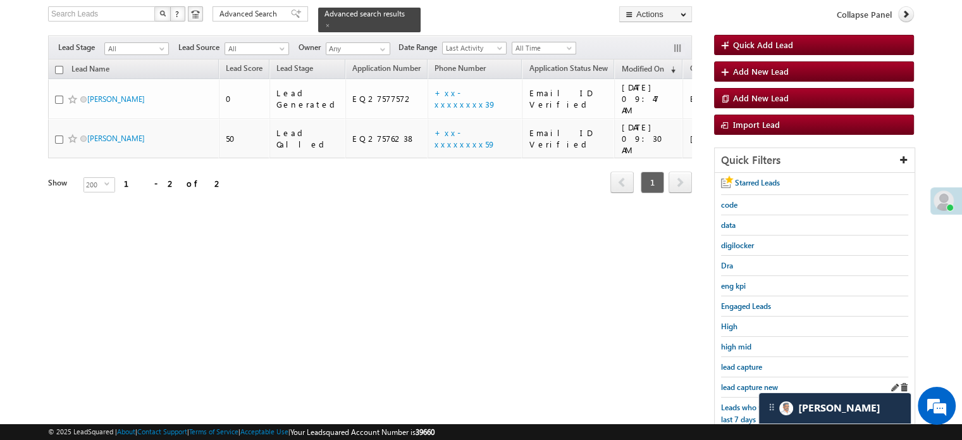
click at [736, 377] on div "lead capture new" at bounding box center [814, 387] width 187 height 20
click at [736, 382] on span "lead capture new" at bounding box center [749, 386] width 57 height 9
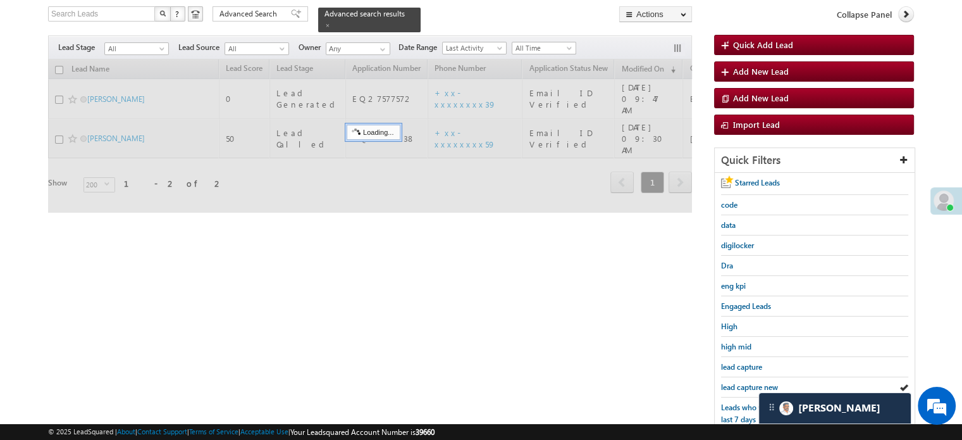
click at [736, 382] on span "lead capture new" at bounding box center [749, 386] width 57 height 9
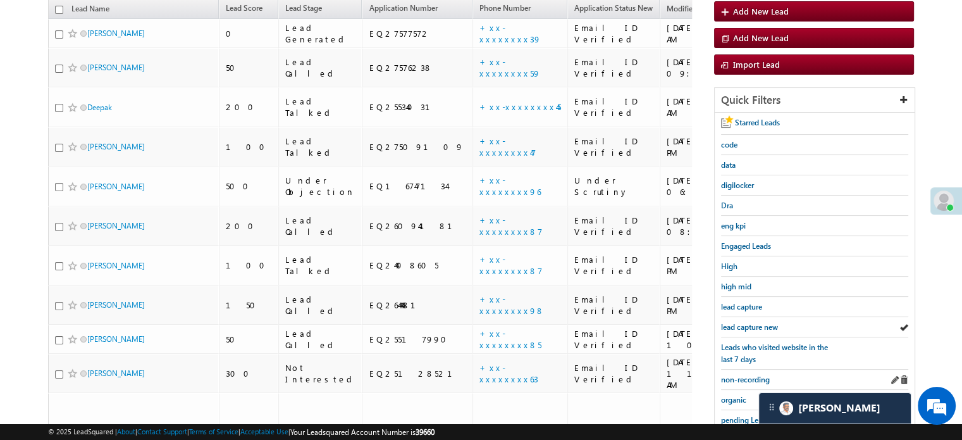
scroll to position [208, 0]
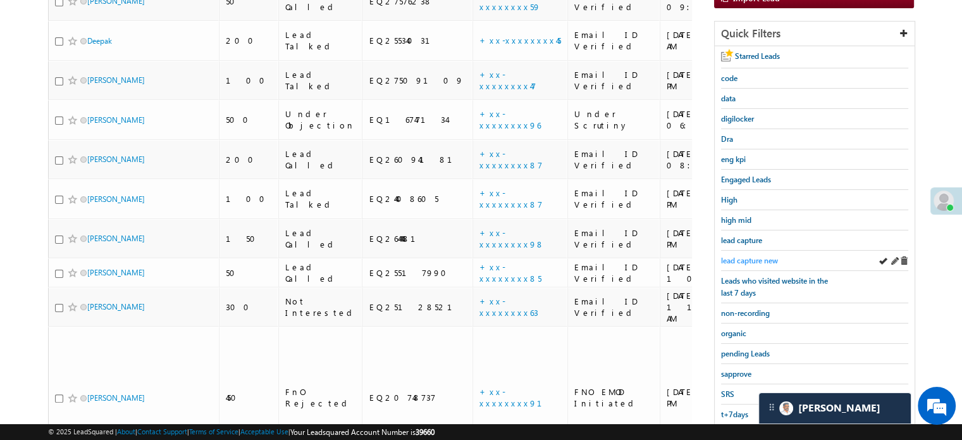
click at [743, 260] on span "lead capture new" at bounding box center [749, 260] width 57 height 9
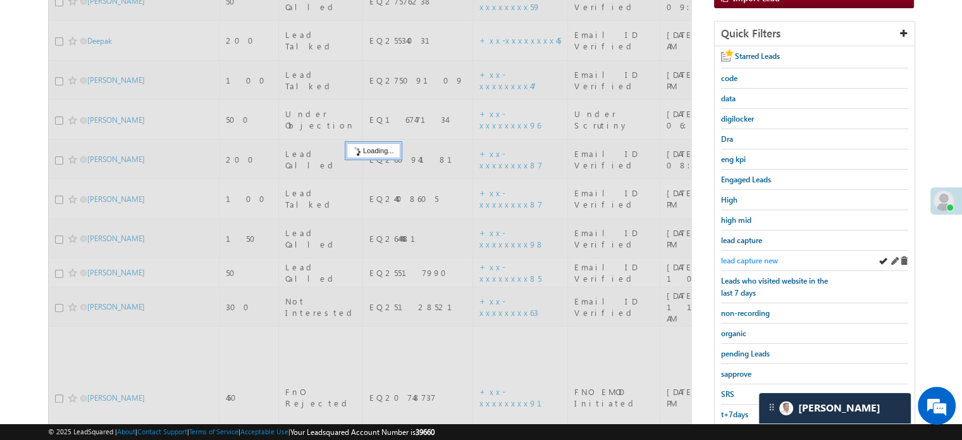
click at [743, 257] on span "lead capture new" at bounding box center [749, 260] width 57 height 9
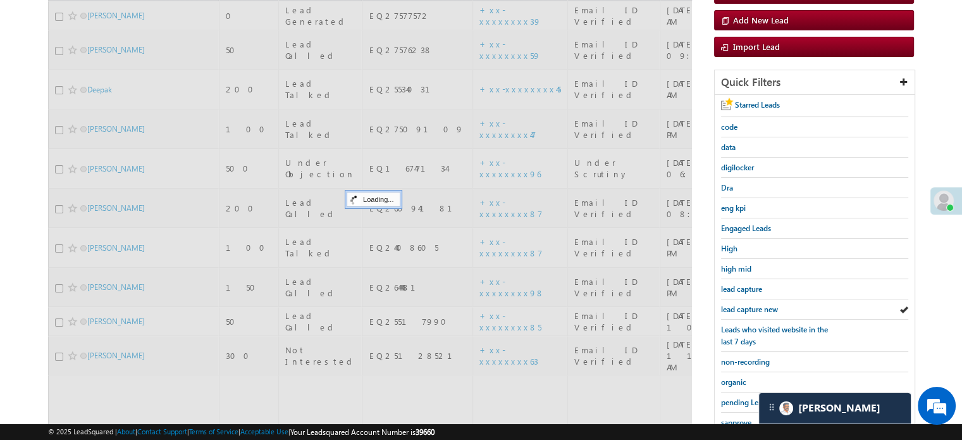
scroll to position [82, 0]
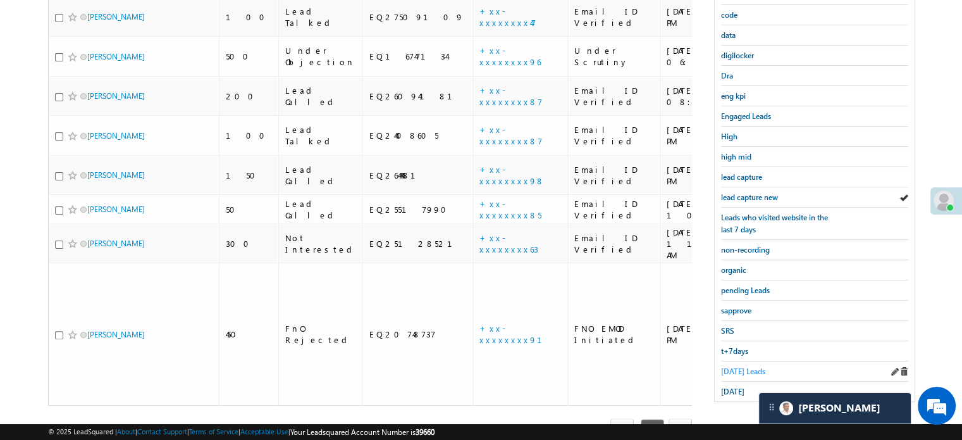
click at [731, 366] on span "[DATE] Leads" at bounding box center [743, 370] width 44 height 9
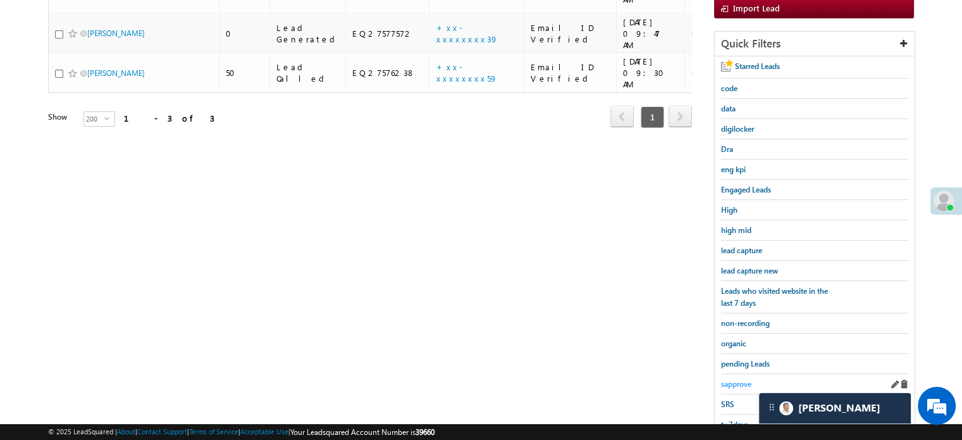
scroll to position [208, 0]
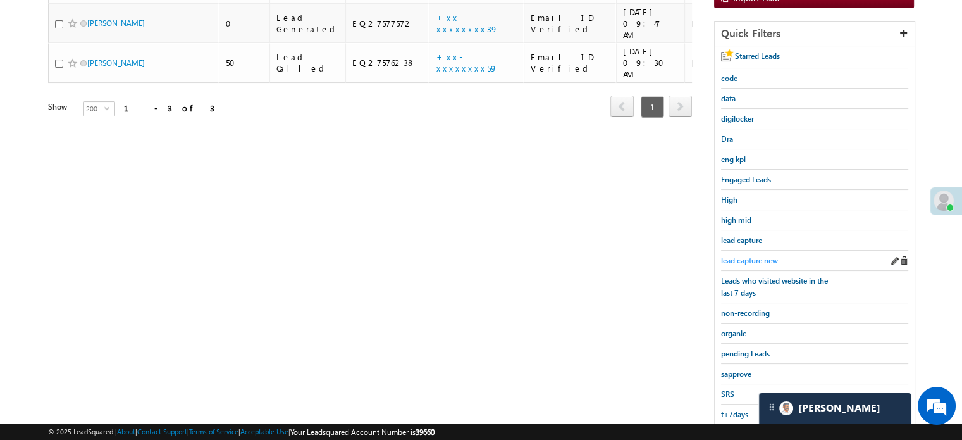
click at [754, 258] on span "lead capture new" at bounding box center [749, 260] width 57 height 9
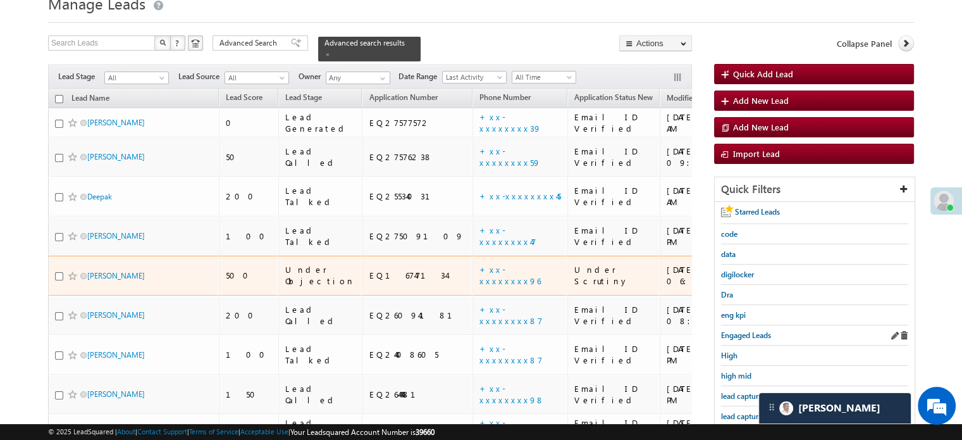
scroll to position [82, 0]
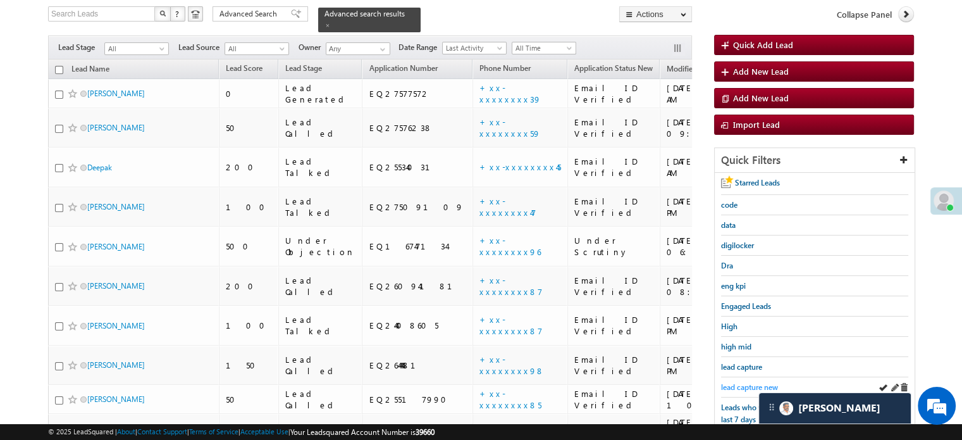
click at [748, 381] on link "lead capture new" at bounding box center [749, 387] width 57 height 12
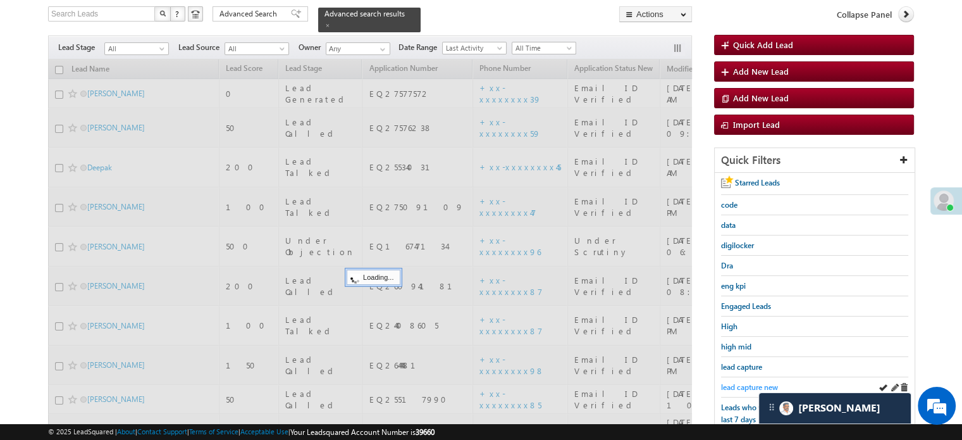
click at [749, 382] on span "lead capture new" at bounding box center [749, 386] width 57 height 9
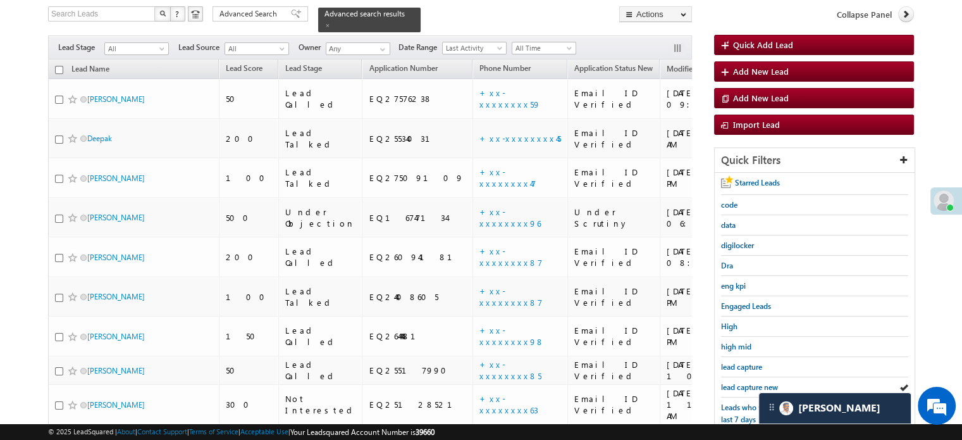
click at [749, 382] on span "lead capture new" at bounding box center [749, 386] width 57 height 9
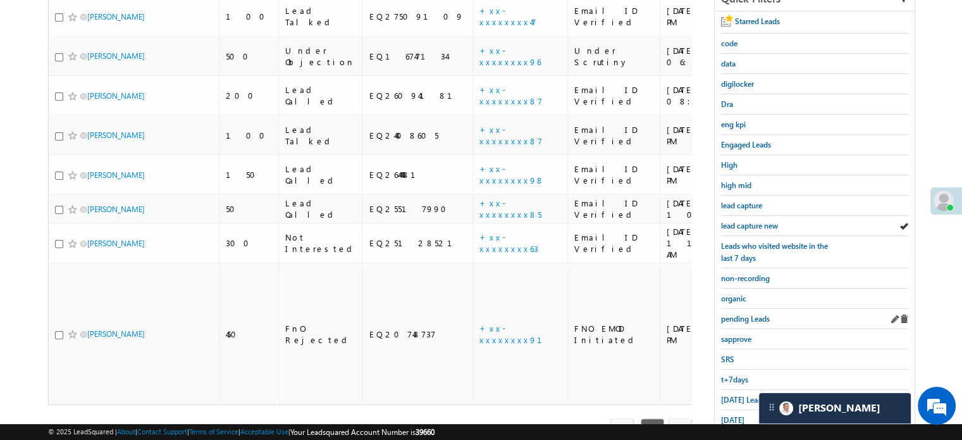
scroll to position [271, 0]
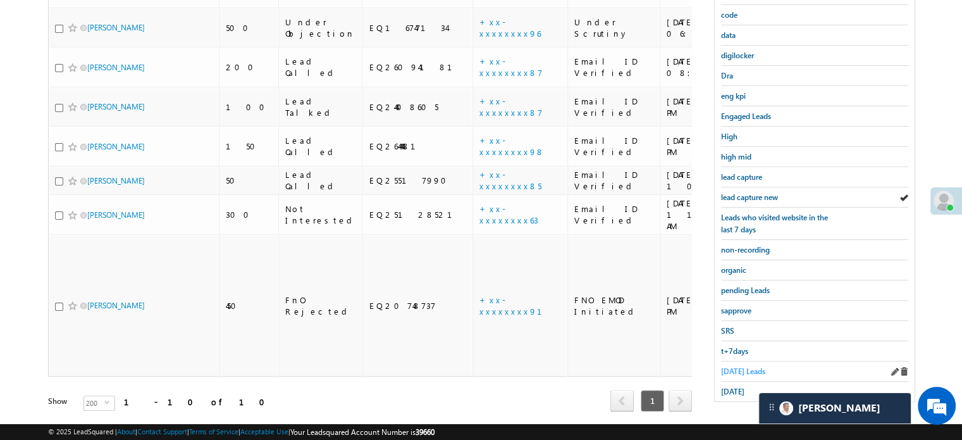
click at [743, 366] on span "[DATE] Leads" at bounding box center [743, 370] width 44 height 9
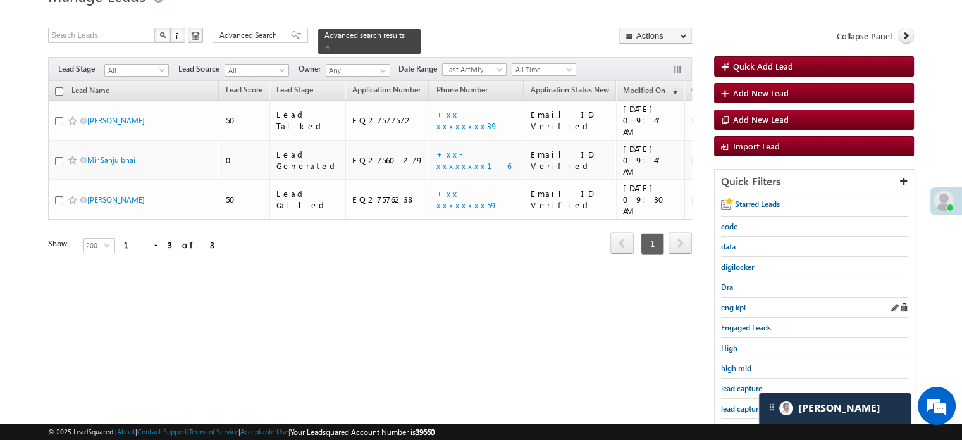
scroll to position [82, 0]
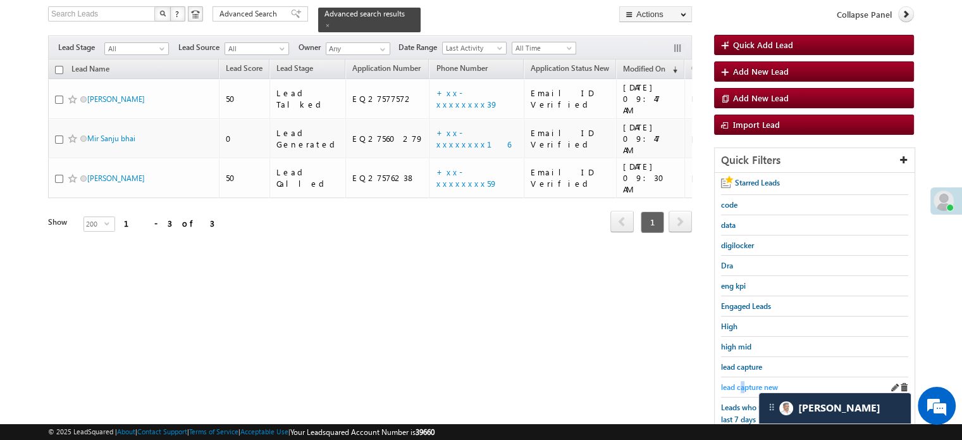
click at [743, 382] on span "lead capture new" at bounding box center [749, 386] width 57 height 9
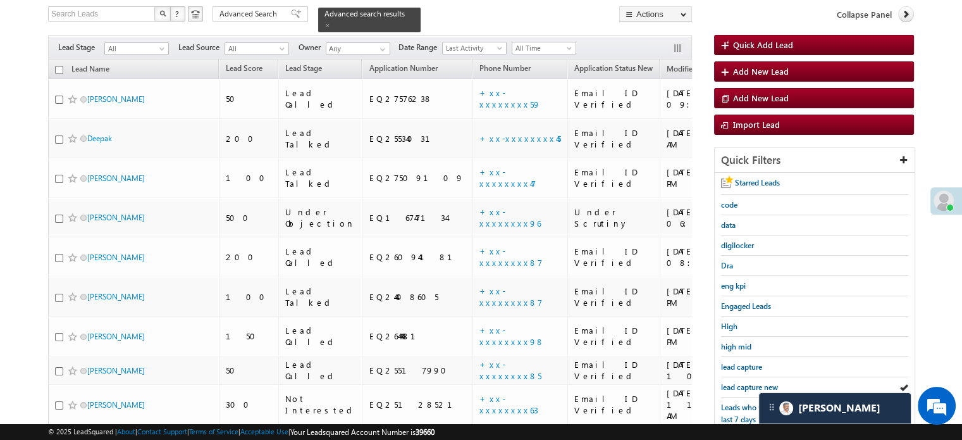
click at [743, 382] on span "lead capture new" at bounding box center [749, 386] width 57 height 9
click at [744, 383] on span "lead capture new" at bounding box center [749, 386] width 57 height 9
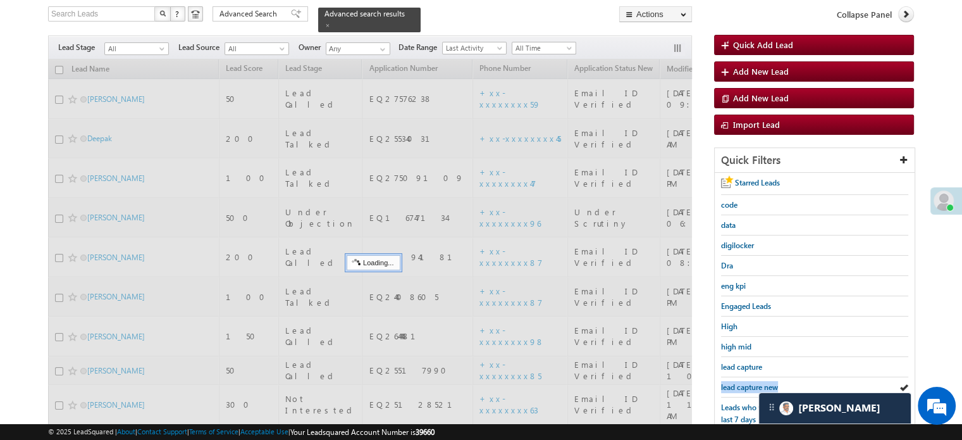
click at [744, 383] on span "lead capture new" at bounding box center [749, 386] width 57 height 9
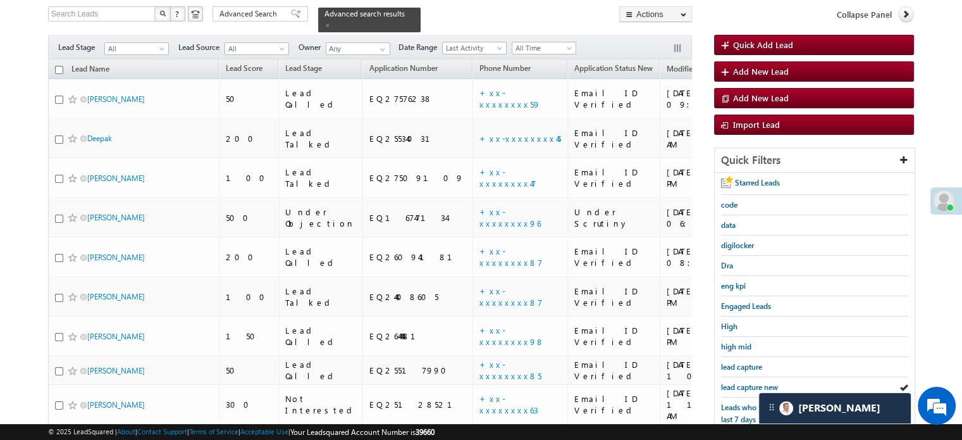
click at [744, 383] on span "lead capture new" at bounding box center [749, 386] width 57 height 9
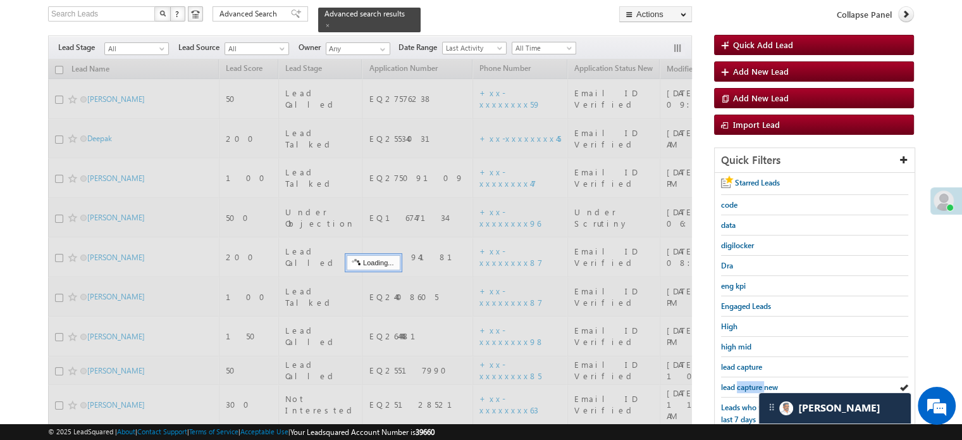
click at [744, 383] on span "lead capture new" at bounding box center [749, 386] width 57 height 9
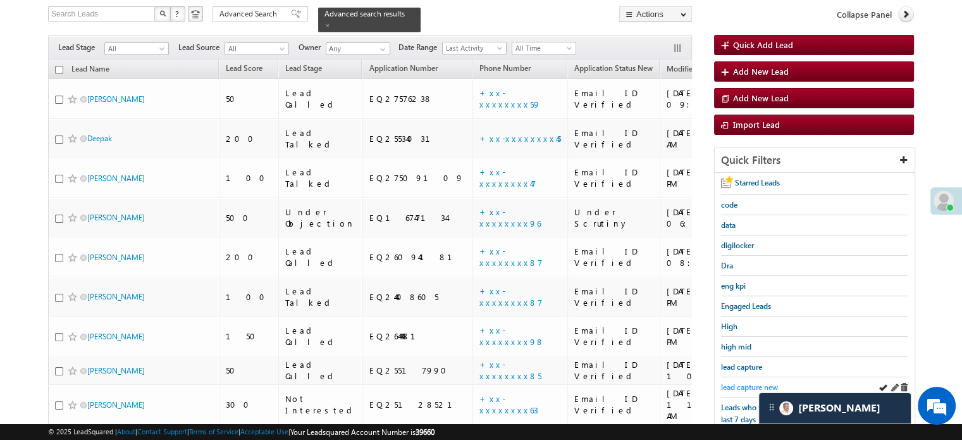
click at [731, 381] on link "lead capture new" at bounding box center [749, 387] width 57 height 12
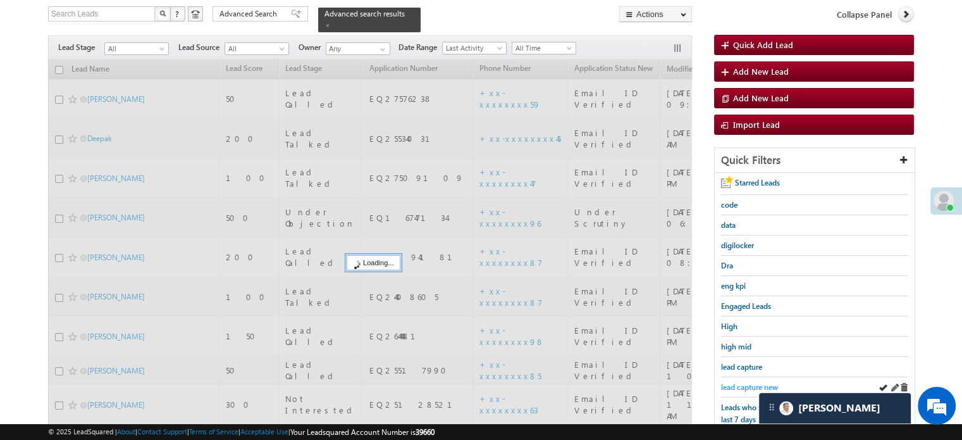
click at [737, 382] on span "lead capture new" at bounding box center [749, 386] width 57 height 9
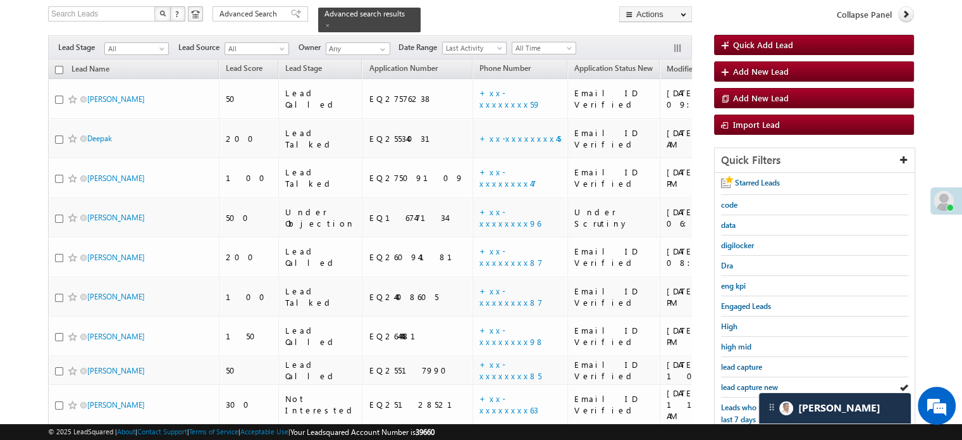
click at [737, 382] on span "lead capture new" at bounding box center [749, 386] width 57 height 9
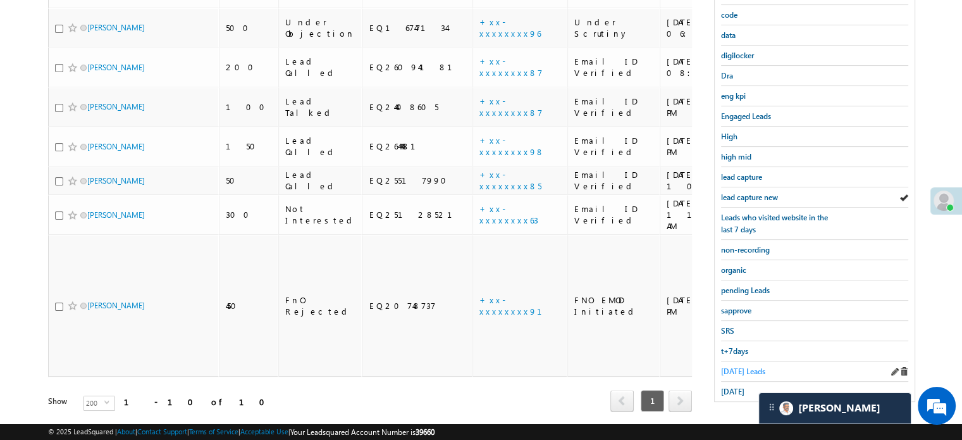
click at [733, 367] on span "[DATE] Leads" at bounding box center [743, 370] width 44 height 9
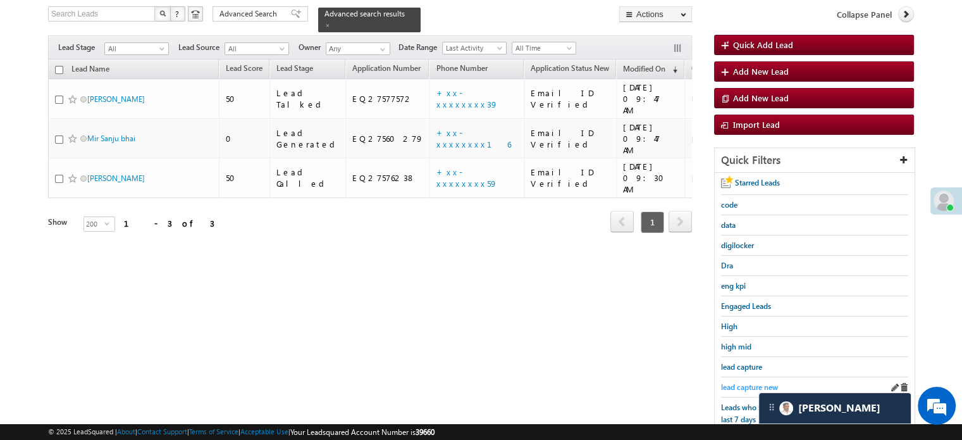
click at [738, 382] on span "lead capture new" at bounding box center [749, 386] width 57 height 9
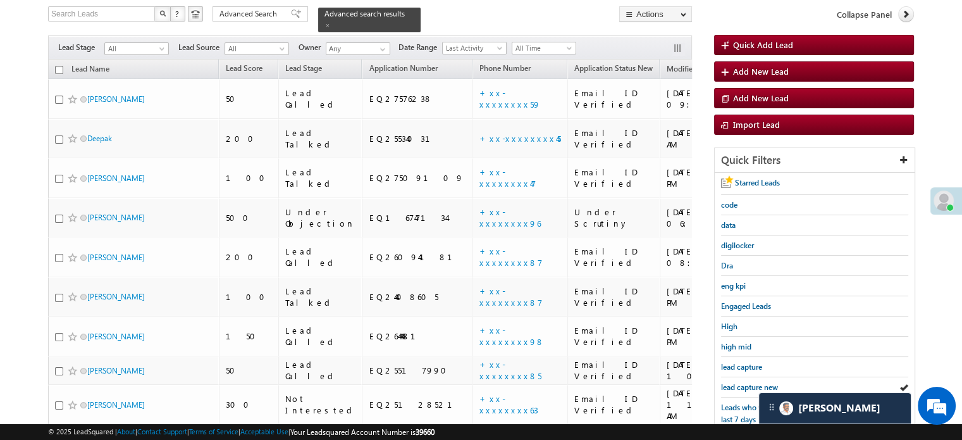
click at [738, 382] on span "lead capture new" at bounding box center [749, 386] width 57 height 9
click at [740, 382] on span "lead capture new" at bounding box center [749, 386] width 57 height 9
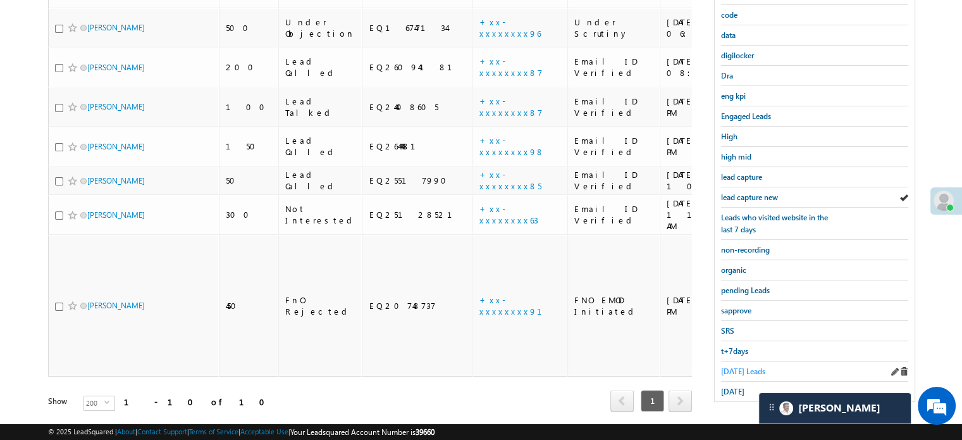
click at [730, 366] on span "[DATE] Leads" at bounding box center [743, 370] width 44 height 9
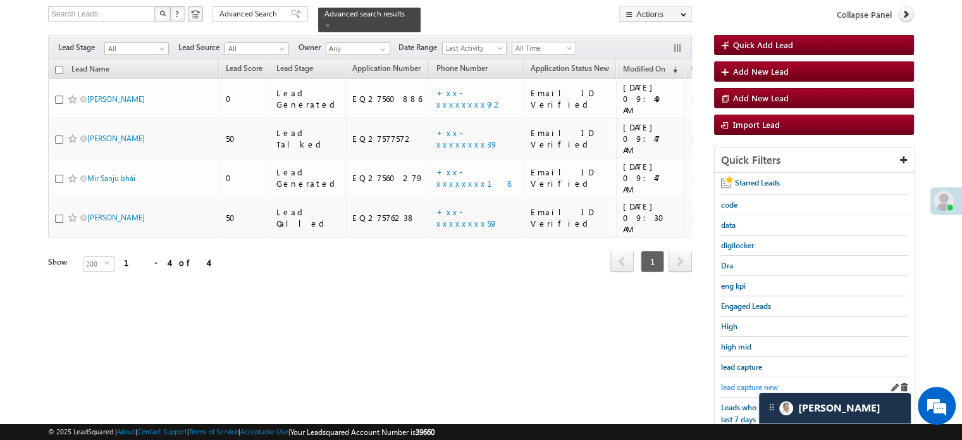
click at [744, 385] on span "lead capture new" at bounding box center [749, 386] width 57 height 9
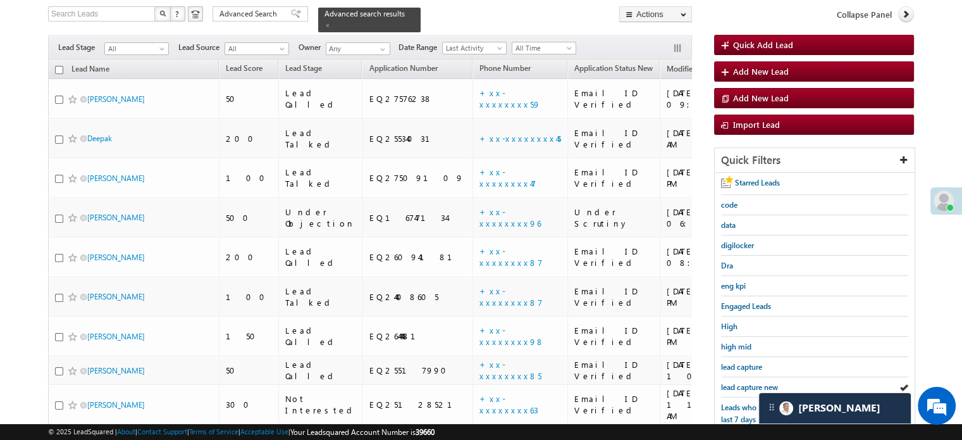
click at [744, 385] on span "lead capture new" at bounding box center [749, 386] width 57 height 9
click at [755, 388] on link "lead capture new" at bounding box center [749, 387] width 57 height 12
click at [747, 383] on span "lead capture new" at bounding box center [749, 386] width 57 height 9
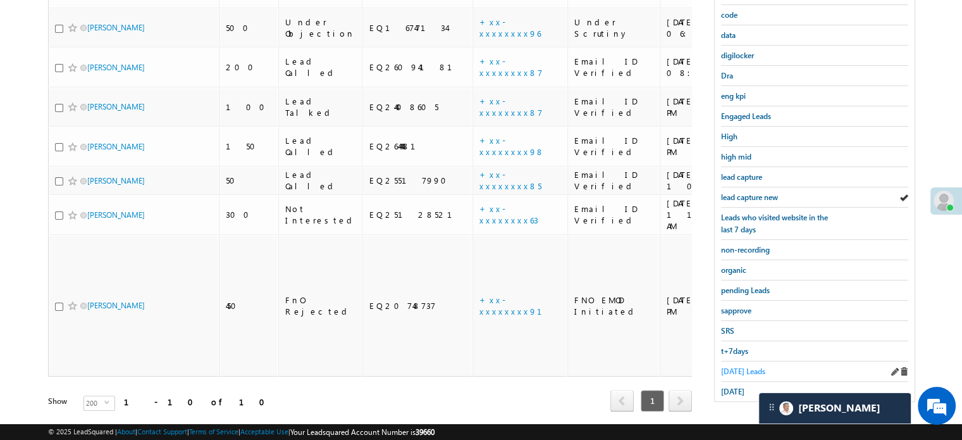
click at [740, 368] on span "[DATE] Leads" at bounding box center [743, 370] width 44 height 9
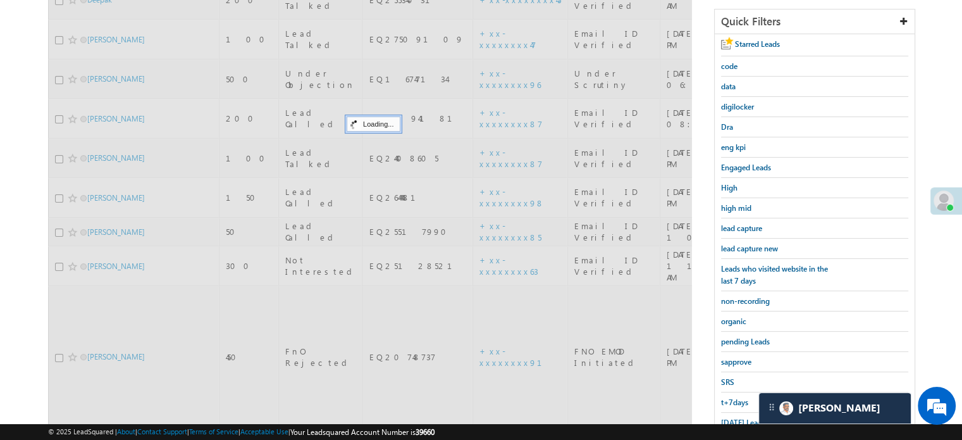
scroll to position [145, 0]
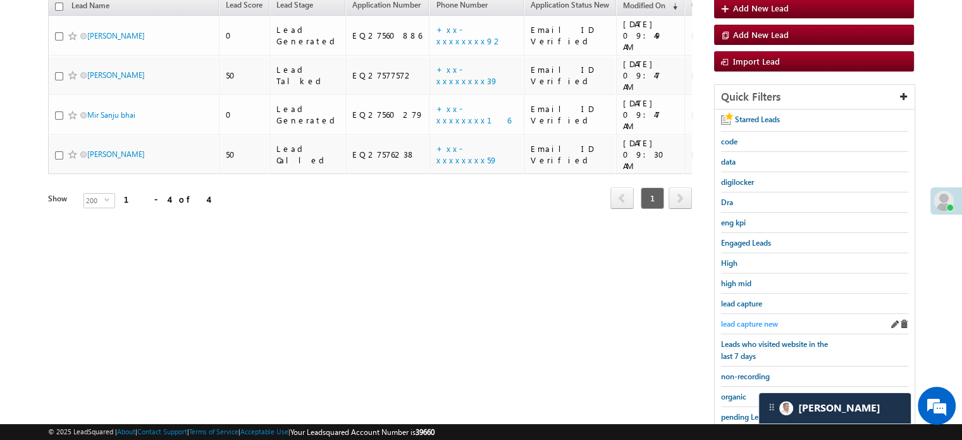
click at [750, 319] on span "lead capture new" at bounding box center [749, 323] width 57 height 9
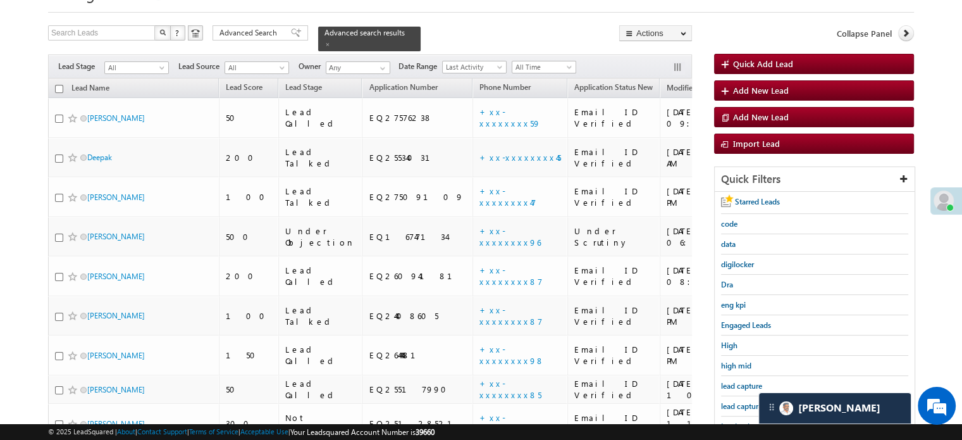
scroll to position [127, 0]
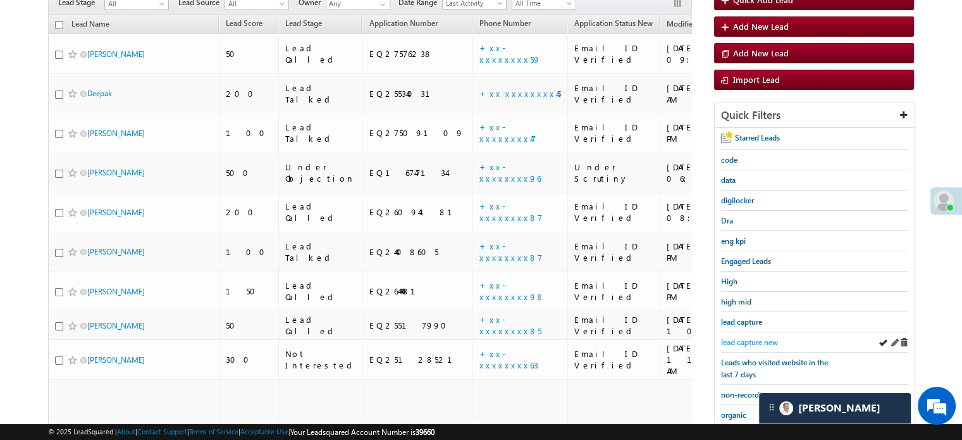
click at [755, 337] on span "lead capture new" at bounding box center [749, 341] width 57 height 9
click at [736, 337] on span "lead capture new" at bounding box center [749, 341] width 57 height 9
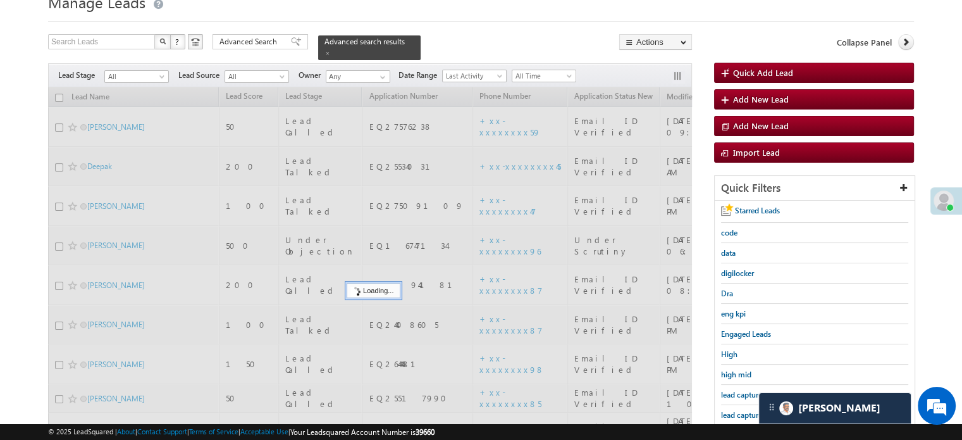
scroll to position [0, 0]
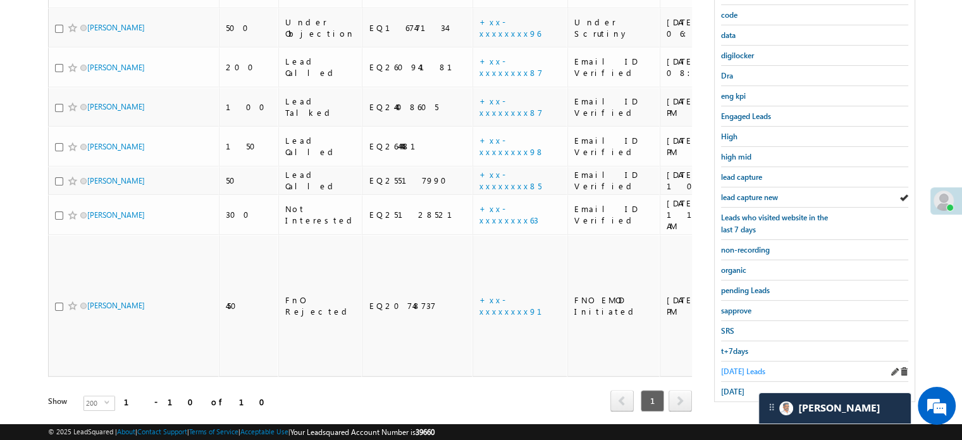
click at [725, 366] on span "Today's Leads" at bounding box center [743, 370] width 44 height 9
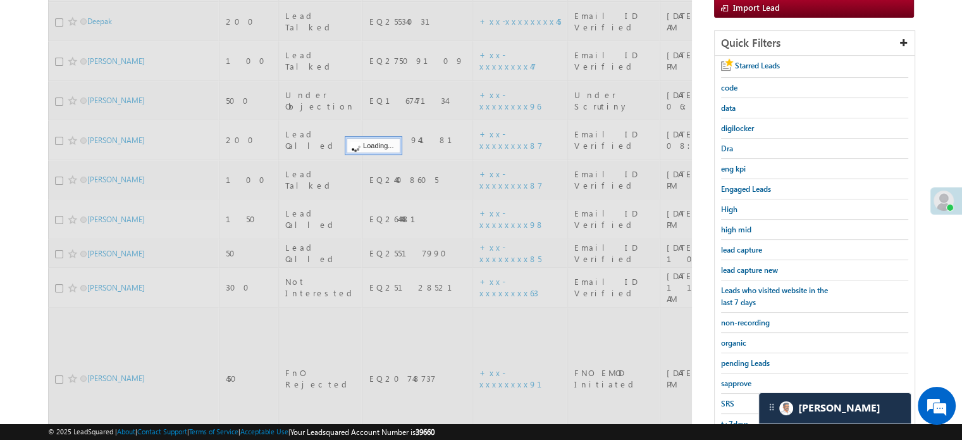
scroll to position [82, 0]
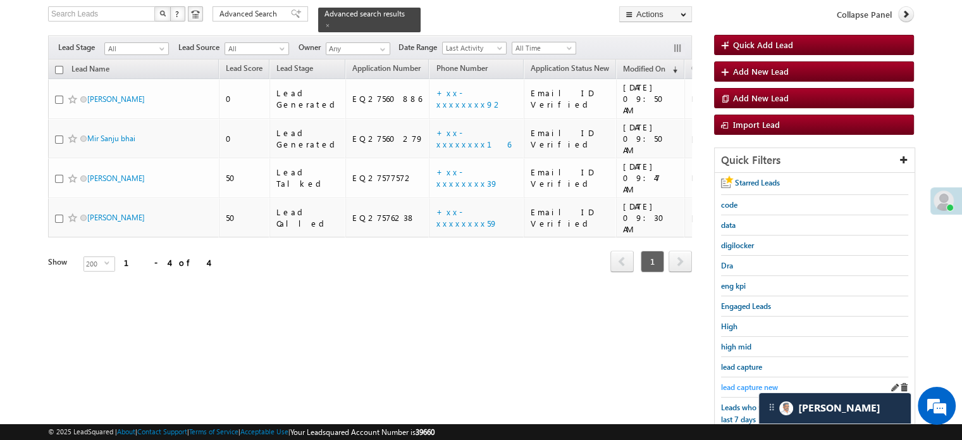
click at [739, 382] on span "lead capture new" at bounding box center [749, 386] width 57 height 9
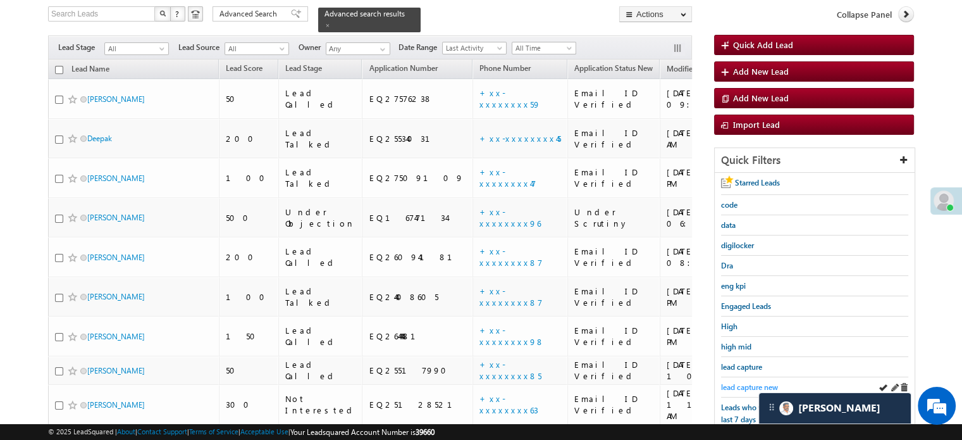
click at [737, 384] on span "lead capture new" at bounding box center [749, 386] width 57 height 9
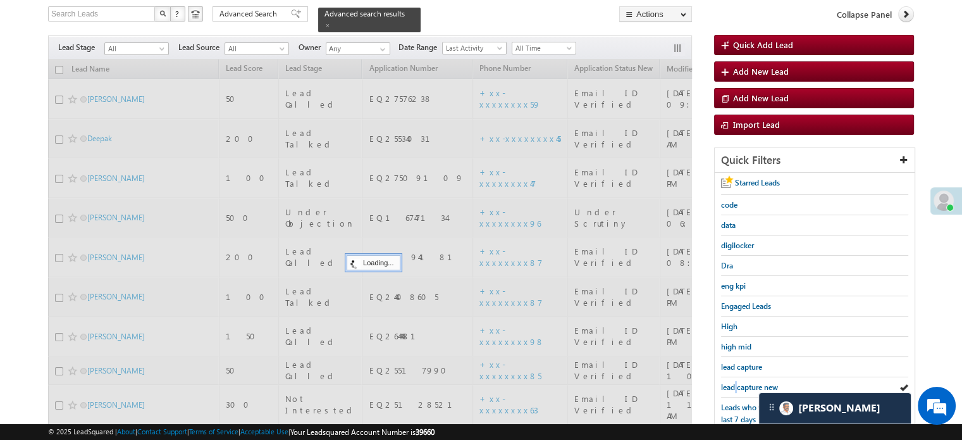
click at [737, 384] on span "lead capture new" at bounding box center [749, 386] width 57 height 9
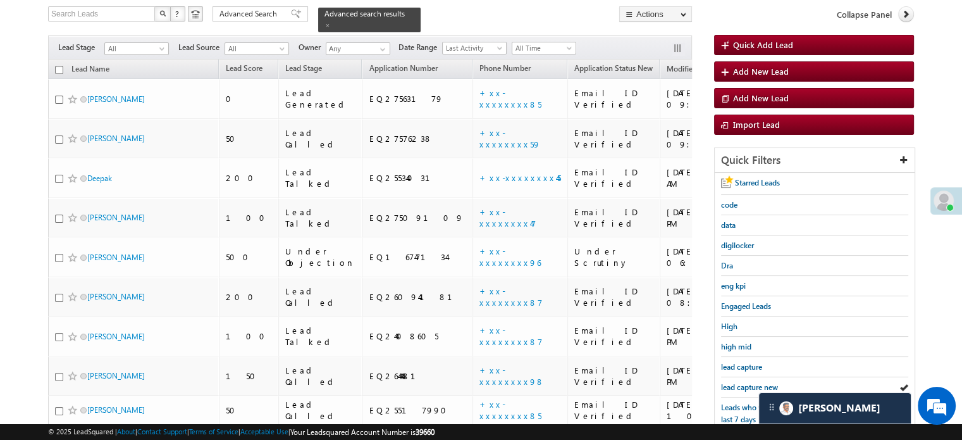
click at [737, 384] on span "lead capture new" at bounding box center [749, 386] width 57 height 9
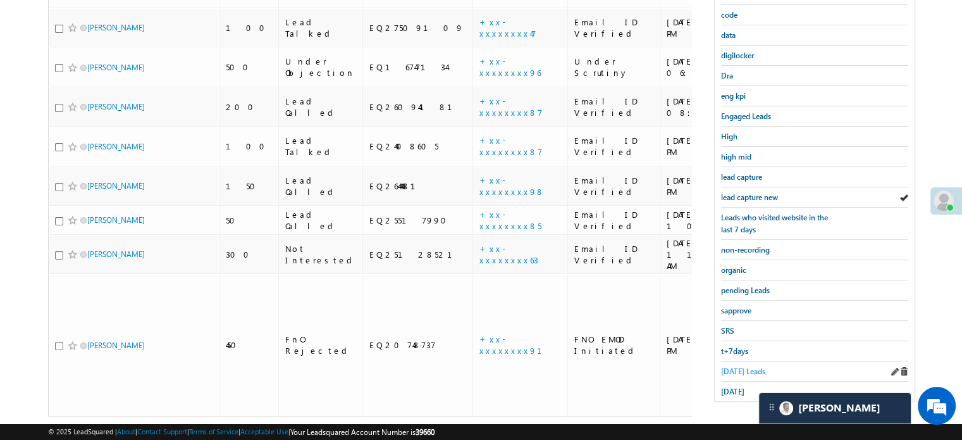
click at [733, 368] on span "Today's Leads" at bounding box center [743, 370] width 44 height 9
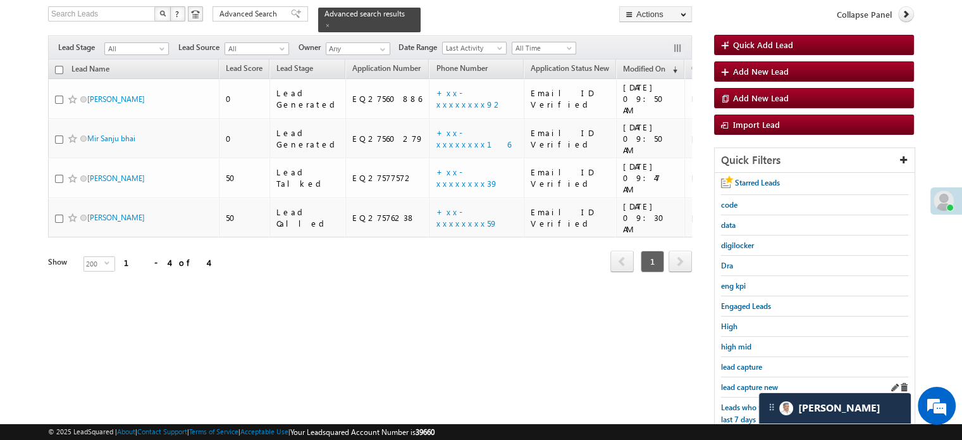
click at [734, 381] on link "lead capture new" at bounding box center [749, 387] width 57 height 12
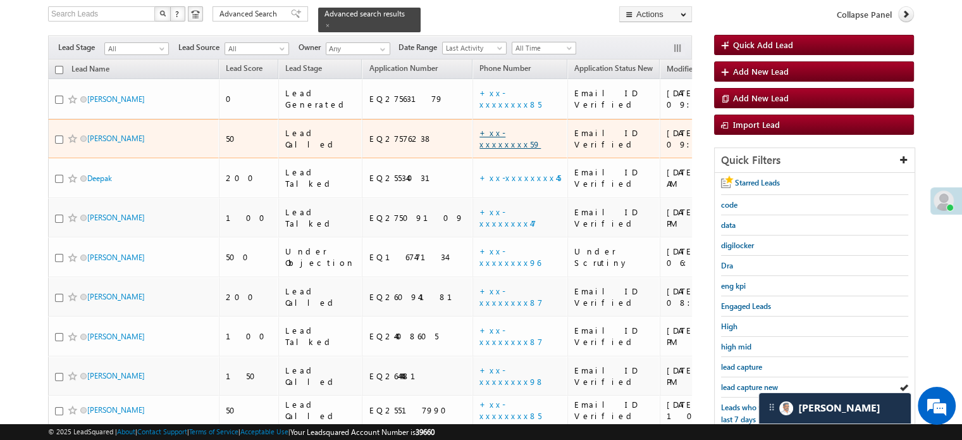
click at [480, 127] on link "+xx-xxxxxxxx59" at bounding box center [510, 138] width 61 height 22
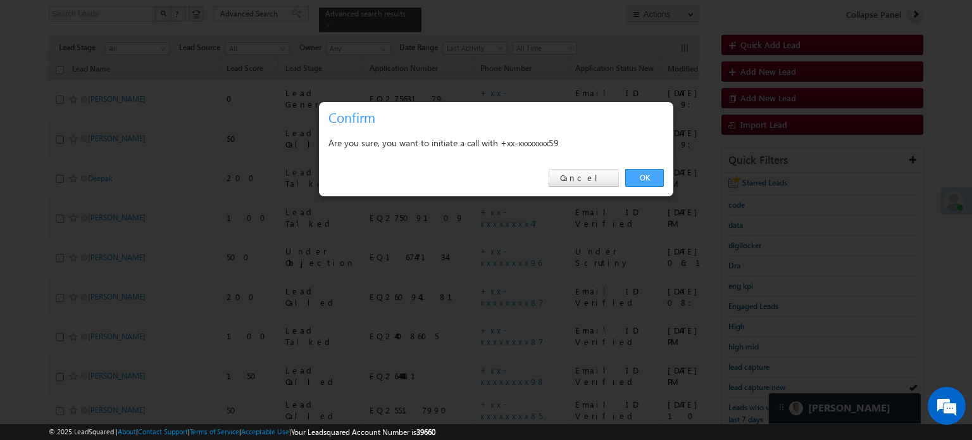
click at [645, 181] on link "OK" at bounding box center [644, 178] width 39 height 18
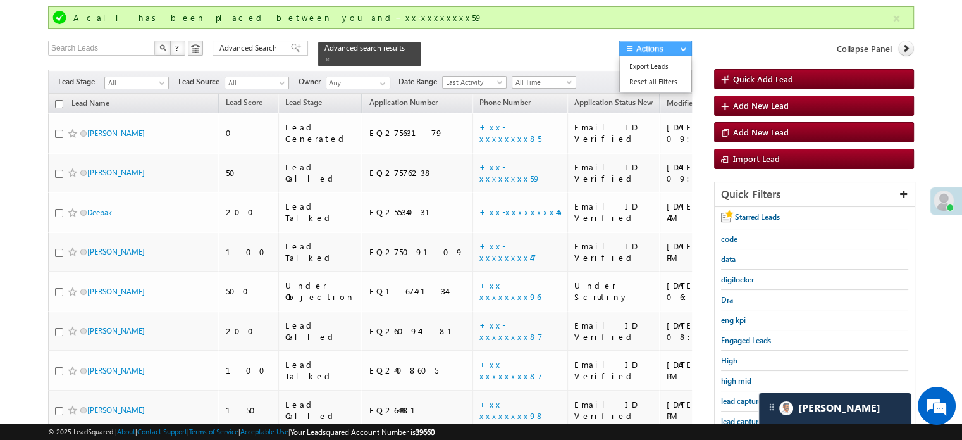
scroll to position [116, 0]
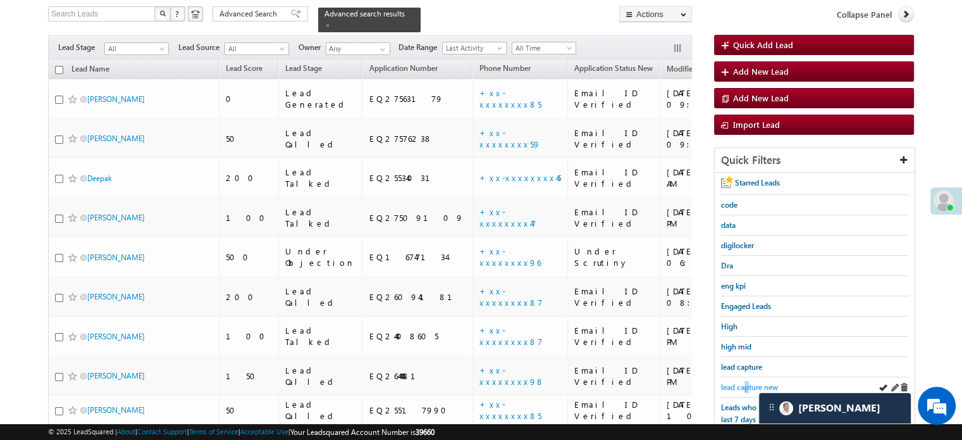
click at [749, 382] on span "lead capture new" at bounding box center [749, 386] width 57 height 9
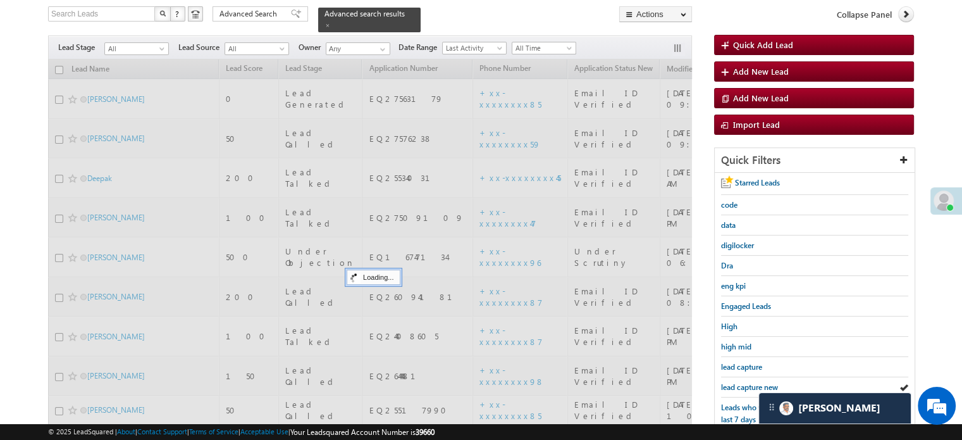
click at [749, 382] on span "lead capture new" at bounding box center [749, 386] width 57 height 9
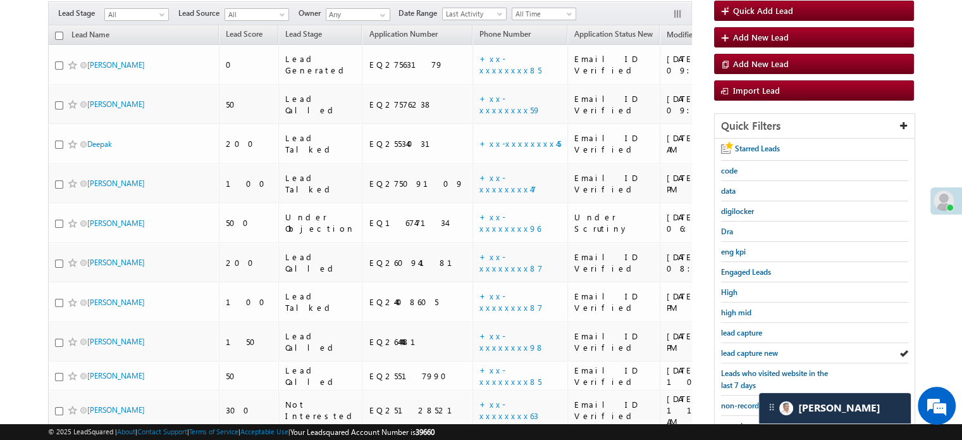
scroll to position [82, 0]
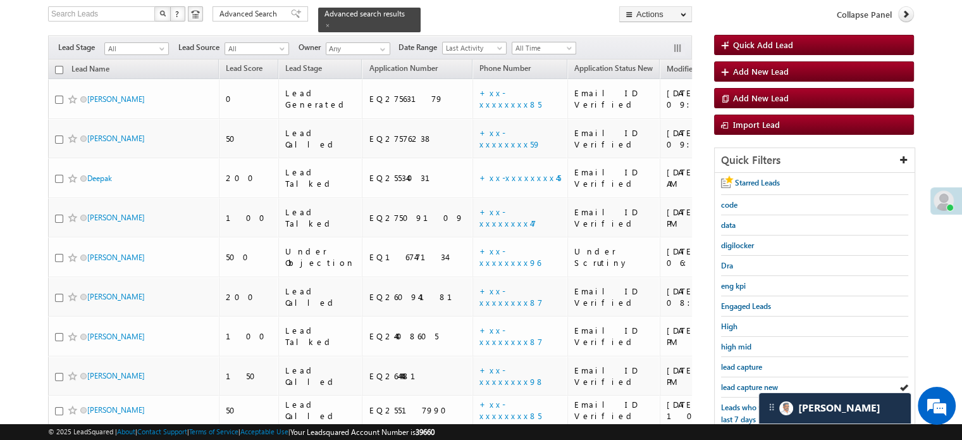
click at [749, 382] on span "lead capture new" at bounding box center [749, 386] width 57 height 9
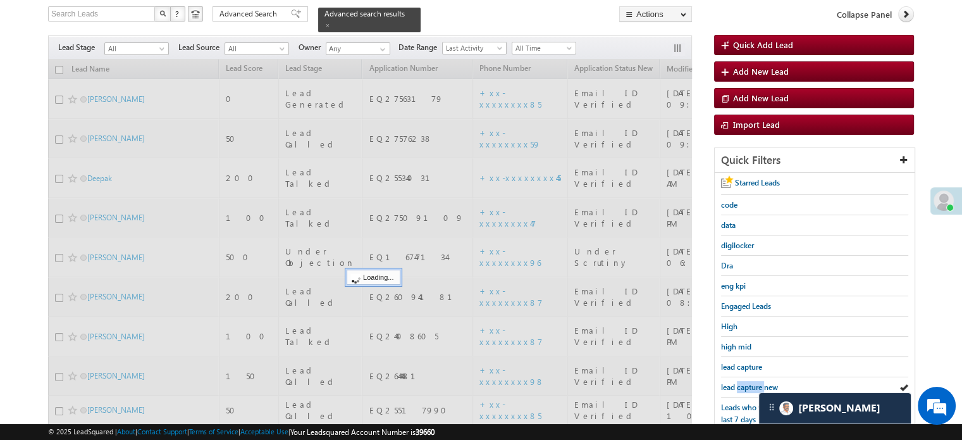
click at [749, 382] on span "lead capture new" at bounding box center [749, 386] width 57 height 9
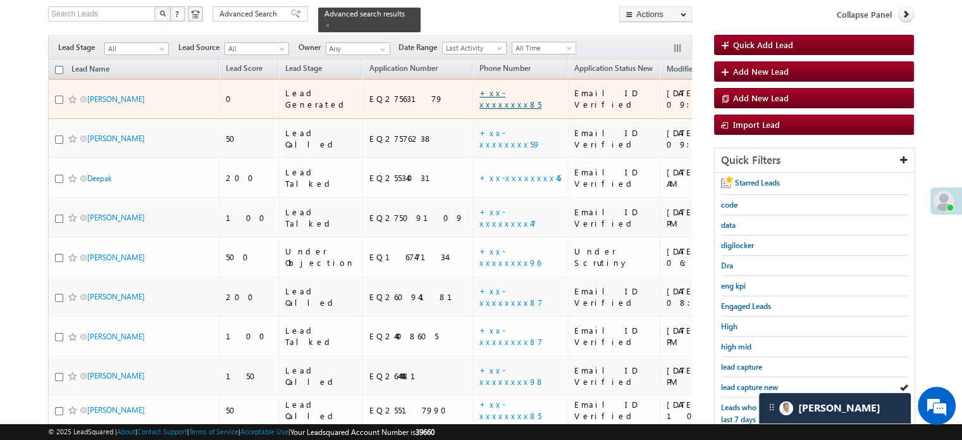
click at [480, 87] on link "+xx-xxxxxxxx85" at bounding box center [511, 98] width 62 height 22
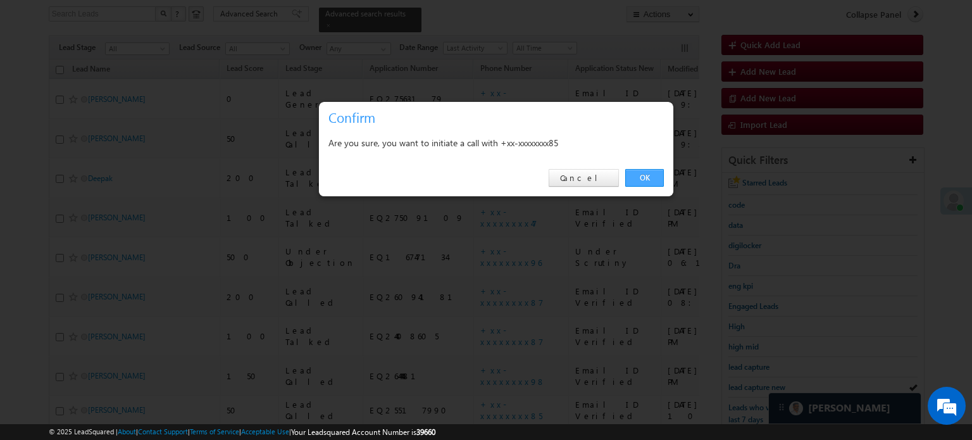
click at [635, 182] on link "OK" at bounding box center [644, 178] width 39 height 18
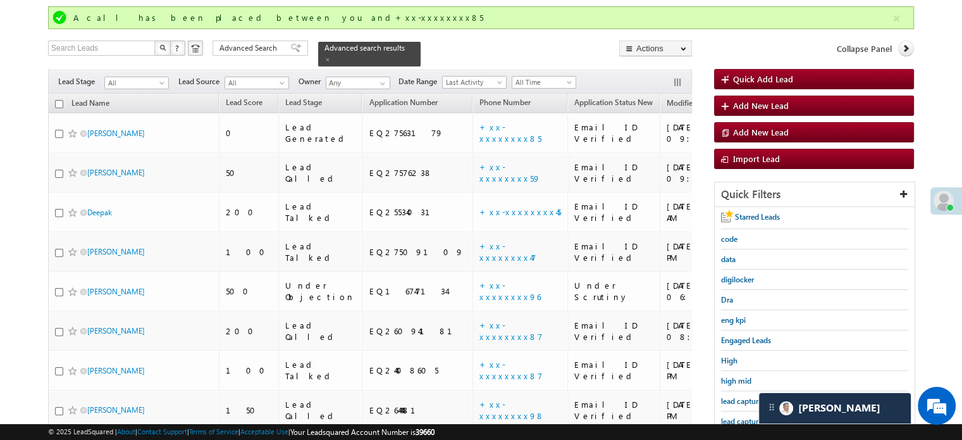
scroll to position [116, 0]
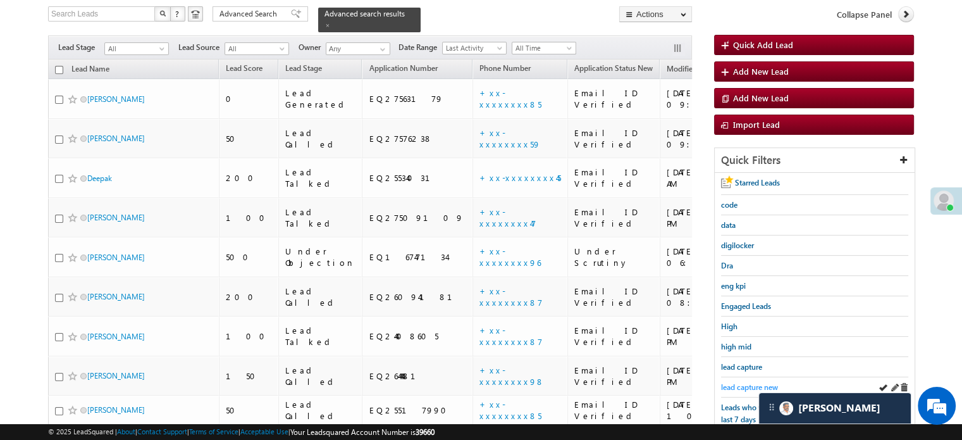
click at [740, 384] on span "lead capture new" at bounding box center [749, 386] width 57 height 9
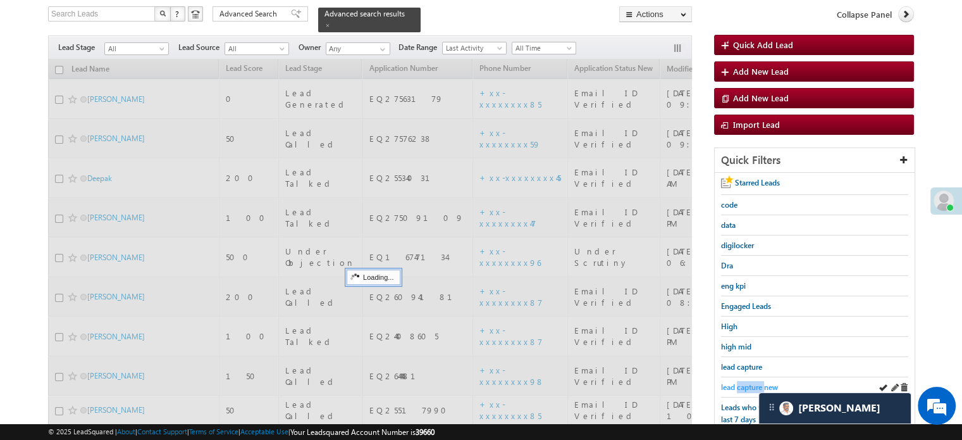
click at [742, 385] on span "lead capture new" at bounding box center [749, 386] width 57 height 9
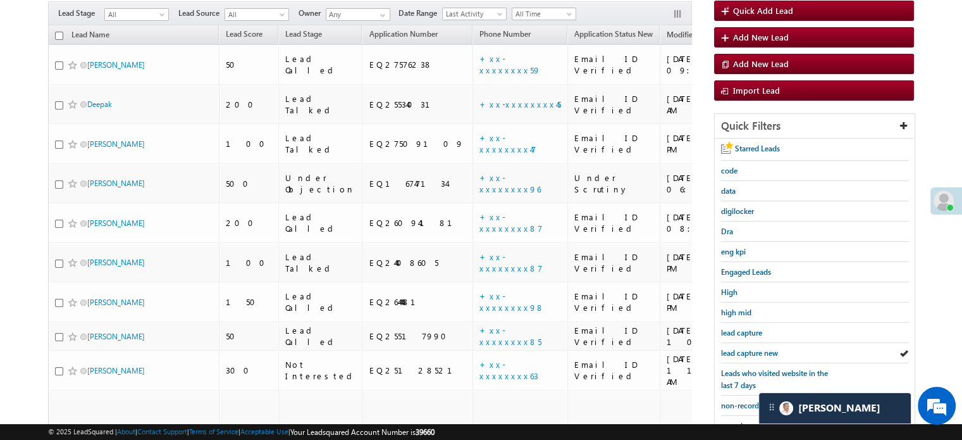
scroll to position [82, 0]
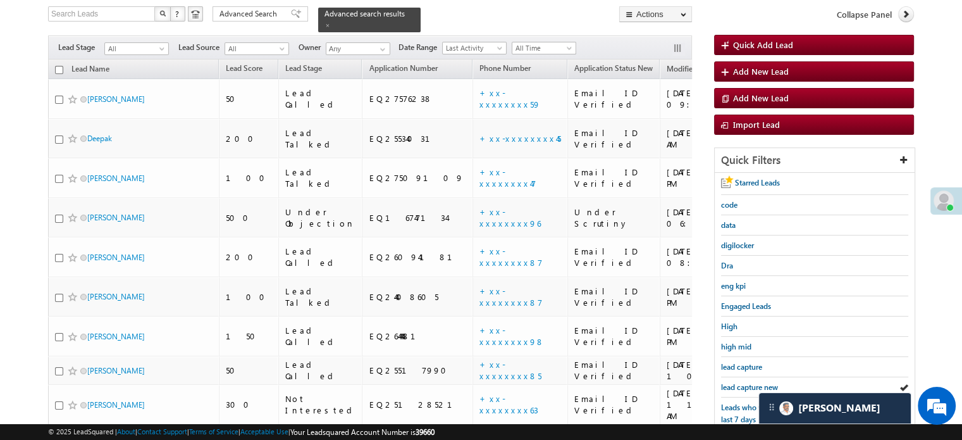
click at [743, 385] on span "lead capture new" at bounding box center [749, 386] width 57 height 9
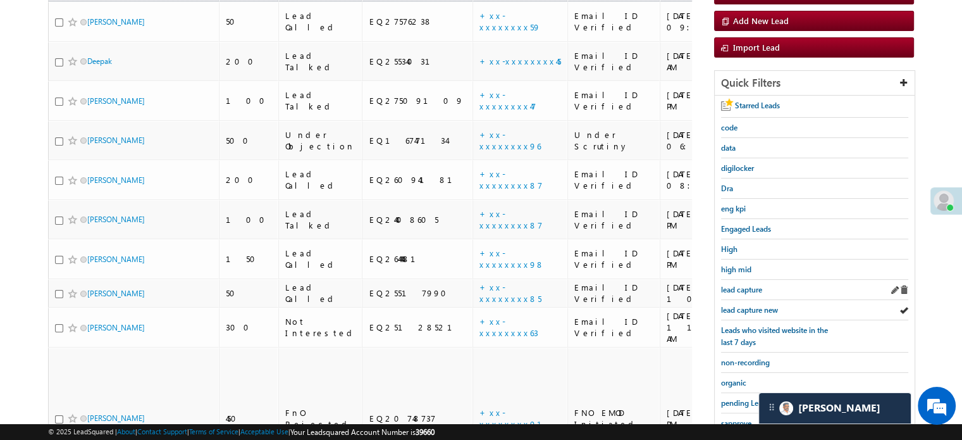
scroll to position [271, 0]
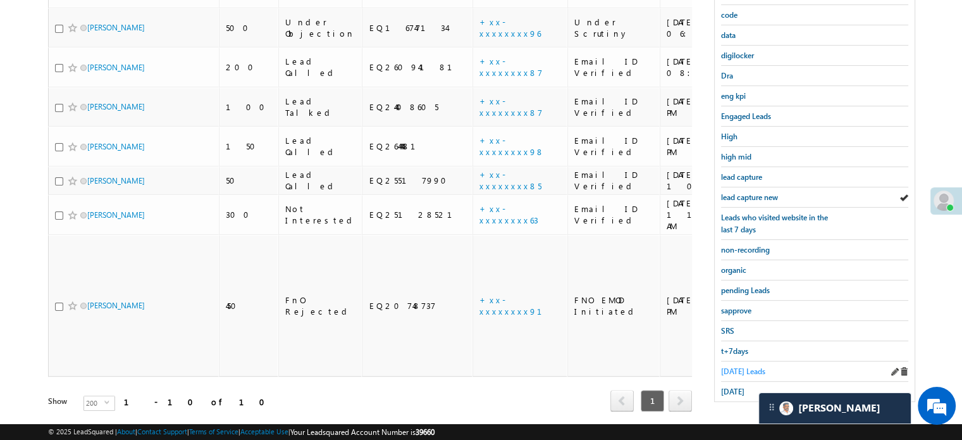
click at [724, 366] on span "Today's Leads" at bounding box center [743, 370] width 44 height 9
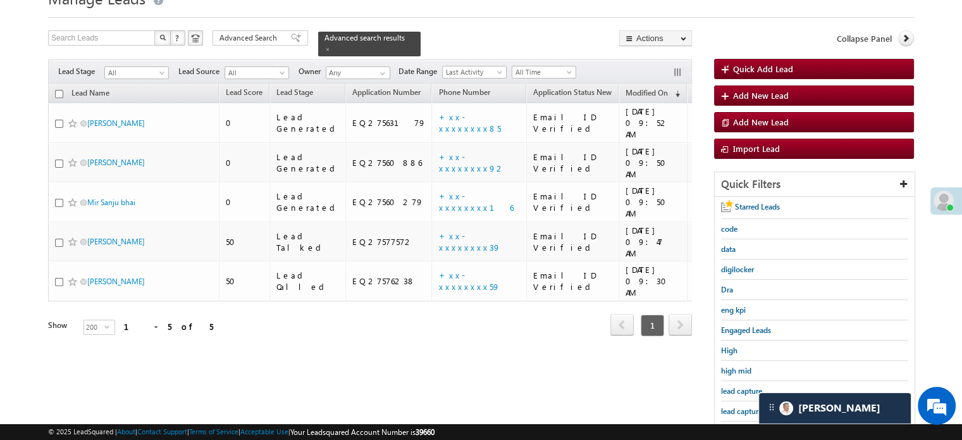
scroll to position [127, 0]
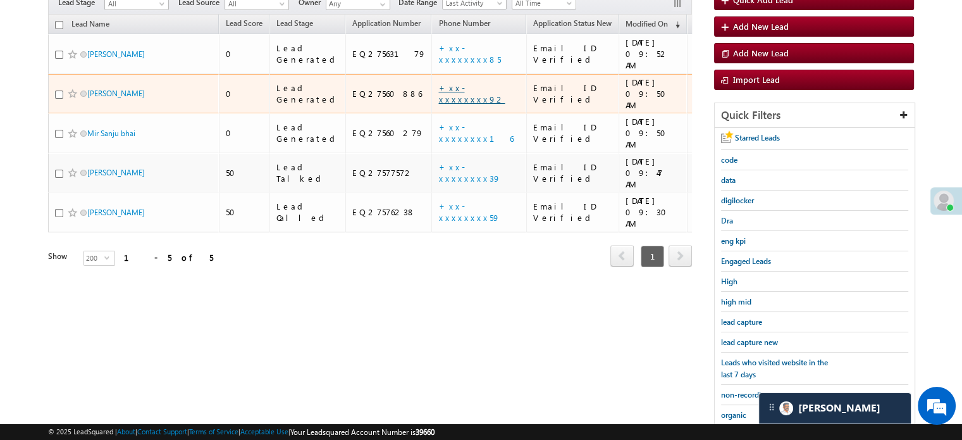
click at [447, 82] on link "+xx-xxxxxxxx92" at bounding box center [471, 93] width 66 height 22
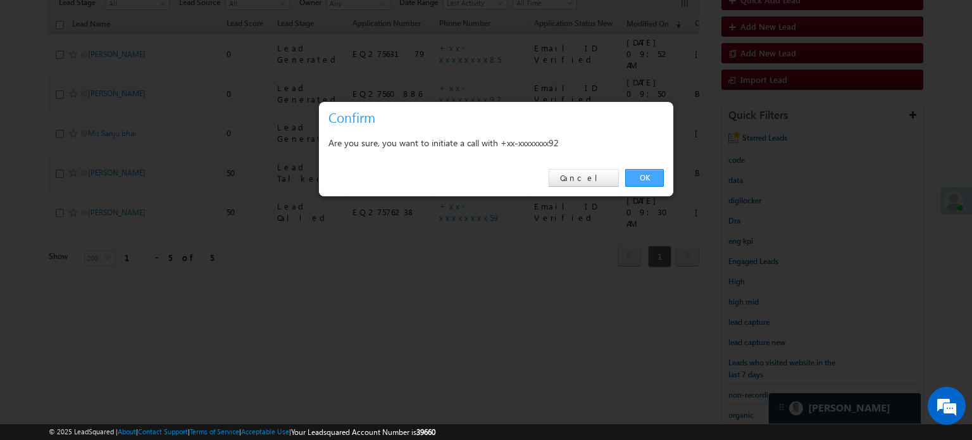
click at [654, 176] on link "OK" at bounding box center [644, 178] width 39 height 18
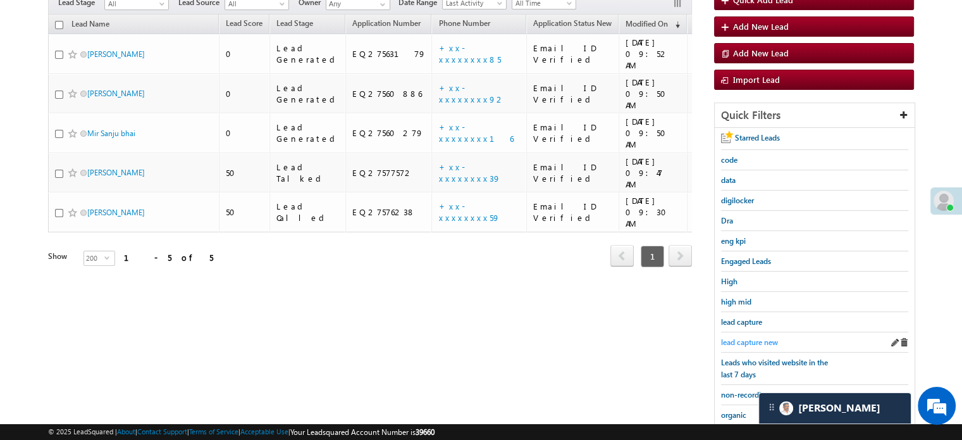
click at [771, 337] on span "lead capture new" at bounding box center [749, 341] width 57 height 9
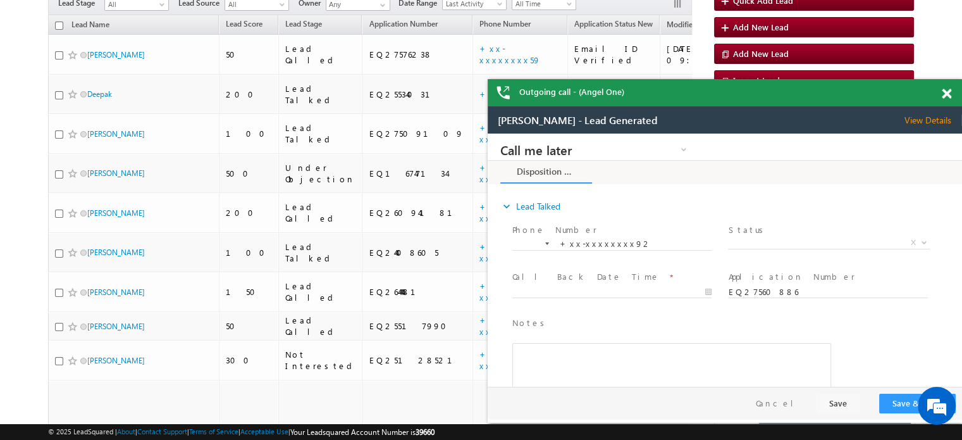
scroll to position [0, 0]
click at [950, 96] on span at bounding box center [946, 94] width 9 height 11
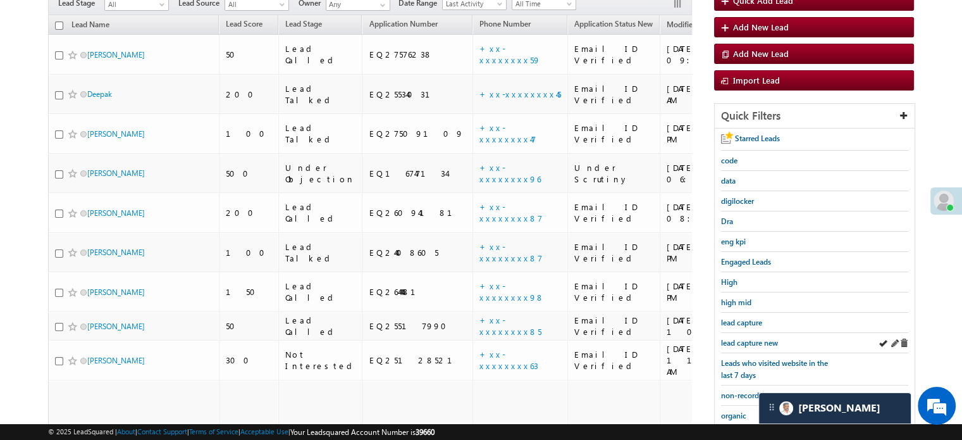
click at [736, 344] on div "lead capture new" at bounding box center [814, 343] width 187 height 20
click at [756, 338] on span "lead capture new" at bounding box center [749, 342] width 57 height 9
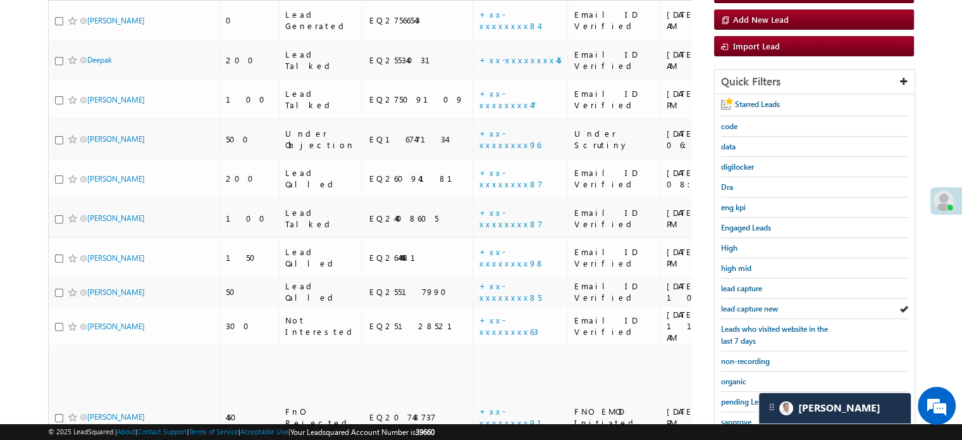
scroll to position [127, 0]
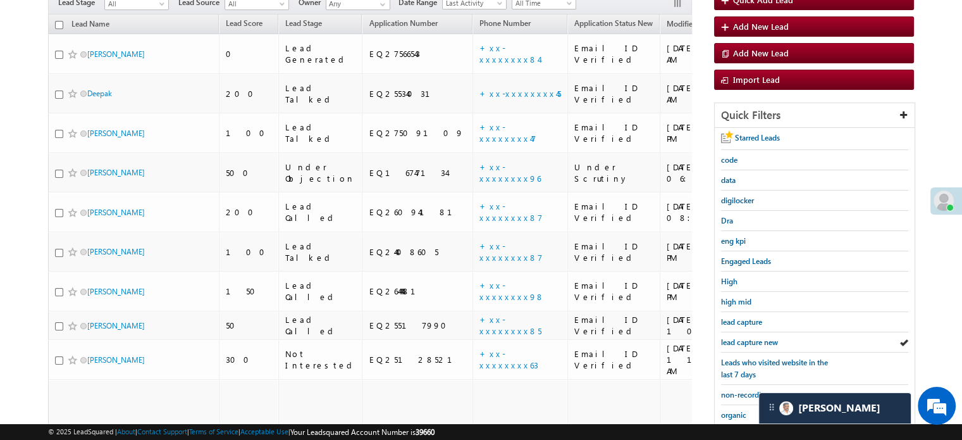
click at [756, 337] on span "lead capture new" at bounding box center [749, 341] width 57 height 9
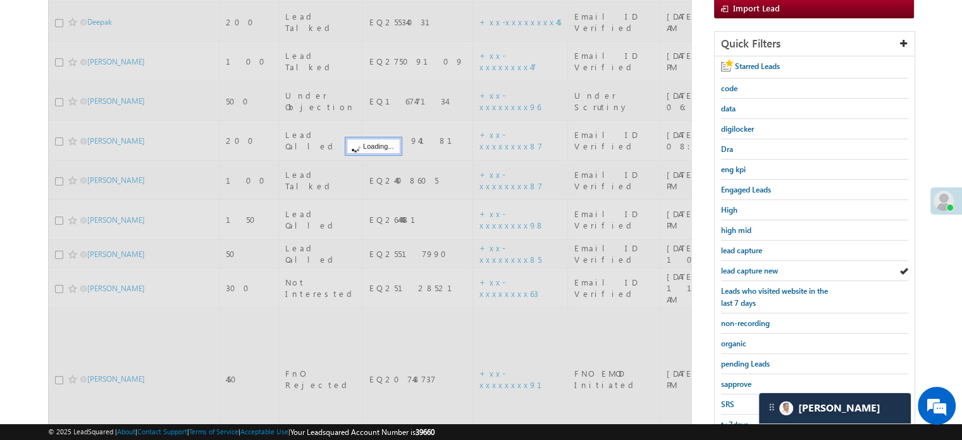
scroll to position [253, 0]
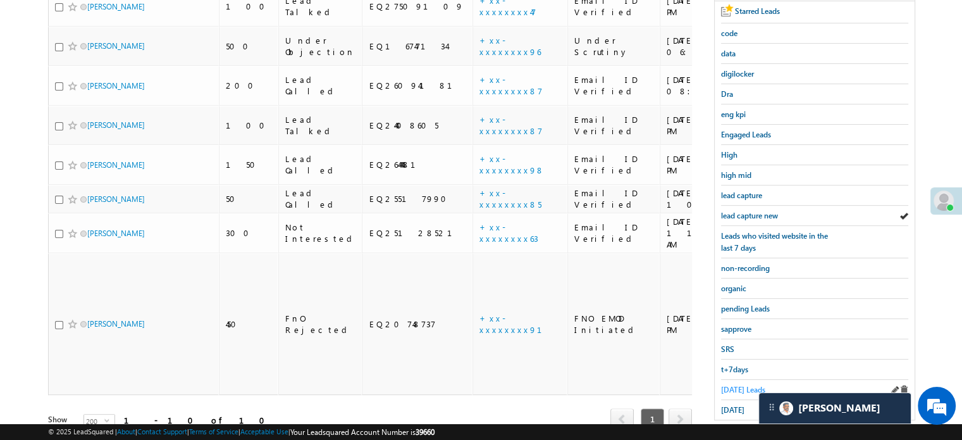
click at [736, 385] on span "Today's Leads" at bounding box center [743, 389] width 44 height 9
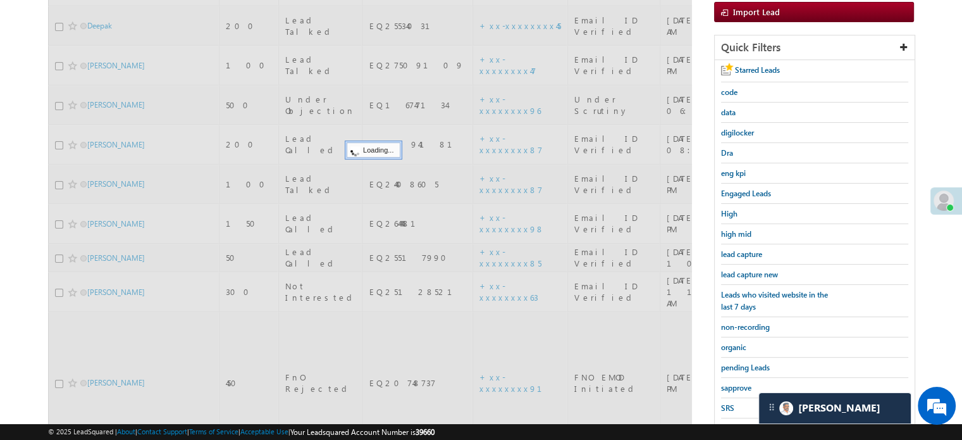
scroll to position [127, 0]
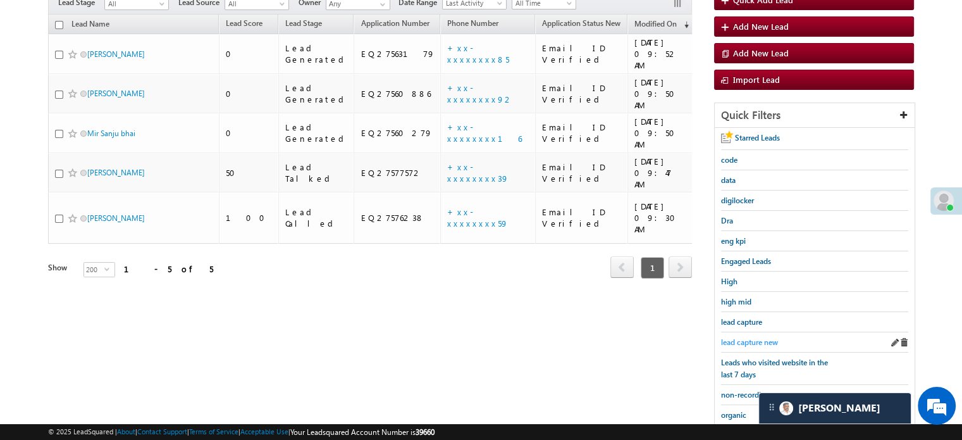
click at [757, 339] on span "lead capture new" at bounding box center [749, 341] width 57 height 9
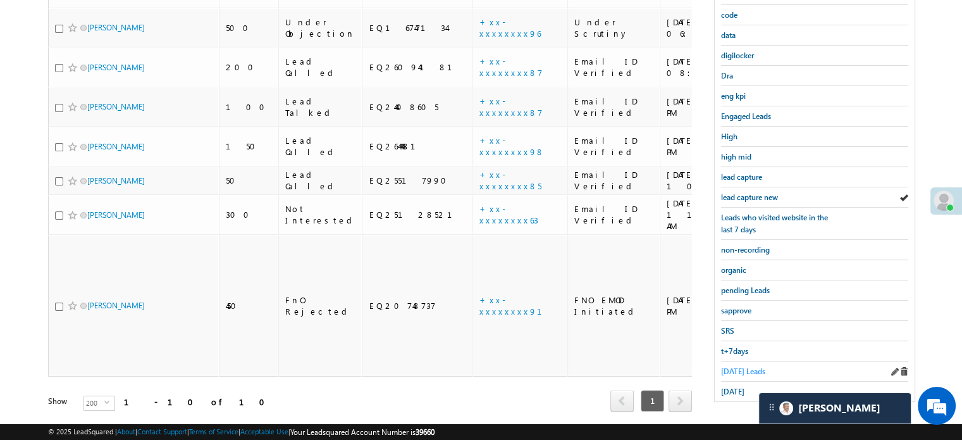
click at [747, 366] on span "Today's Leads" at bounding box center [743, 370] width 44 height 9
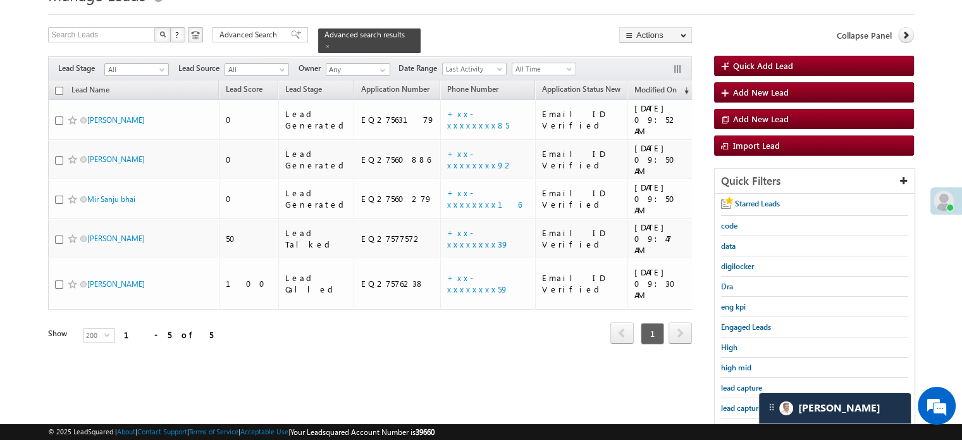
scroll to position [145, 0]
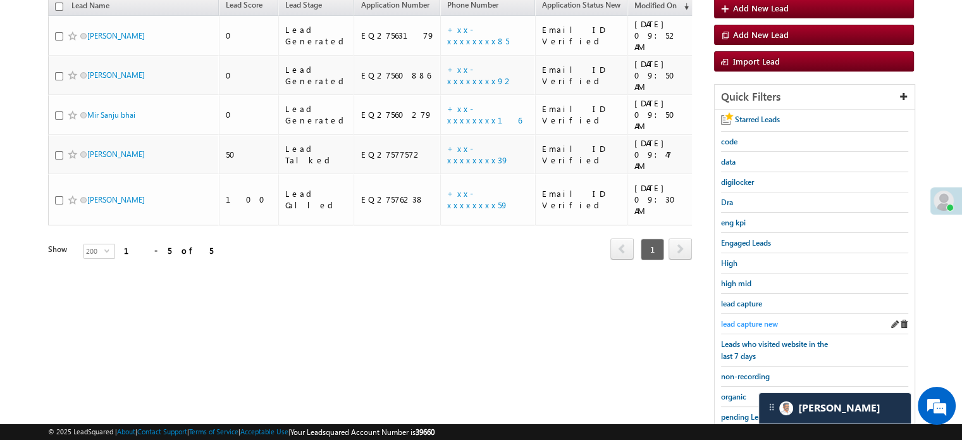
click at [756, 318] on link "lead capture new" at bounding box center [749, 324] width 57 height 12
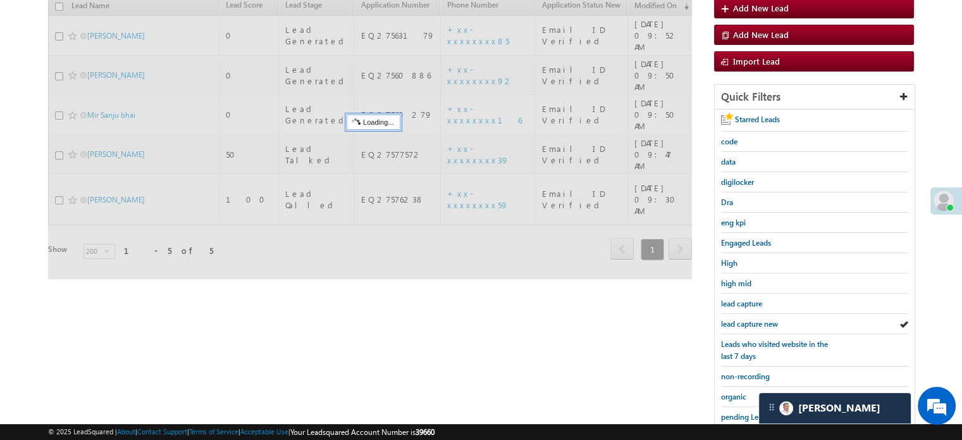
click at [757, 314] on div "lead capture new" at bounding box center [814, 324] width 187 height 20
click at [757, 319] on span "lead capture new" at bounding box center [749, 323] width 57 height 9
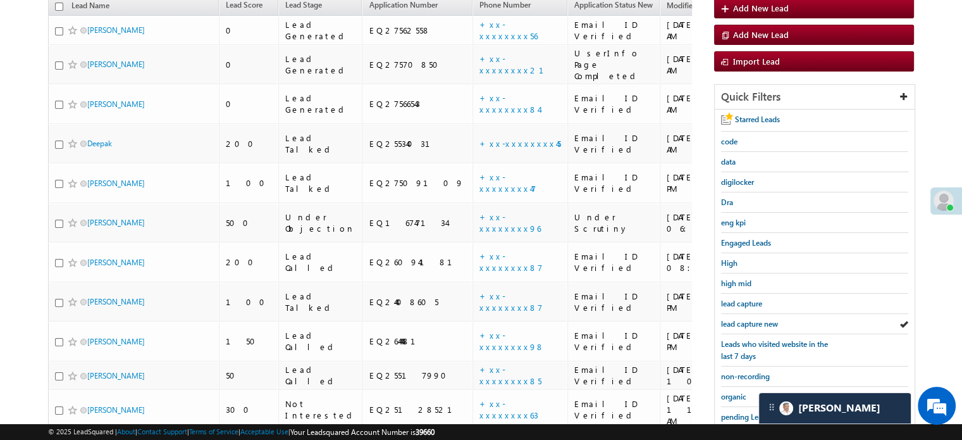
scroll to position [82, 0]
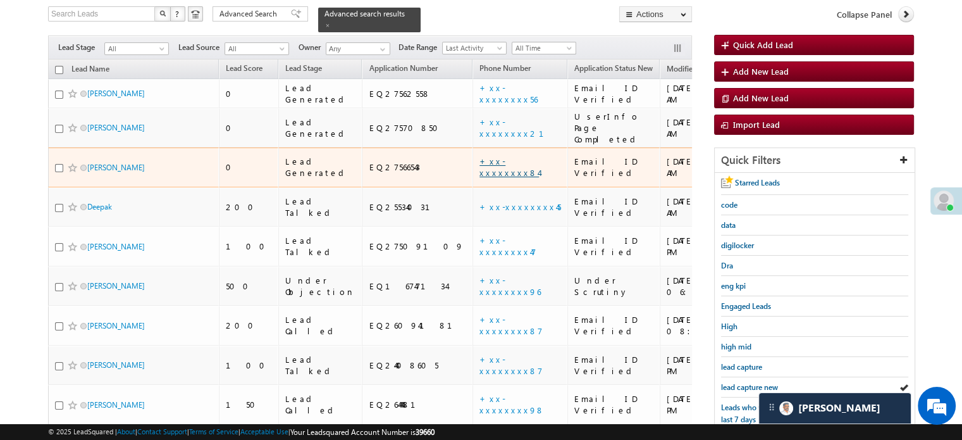
click at [480, 156] on link "+xx-xxxxxxxx84" at bounding box center [509, 167] width 59 height 22
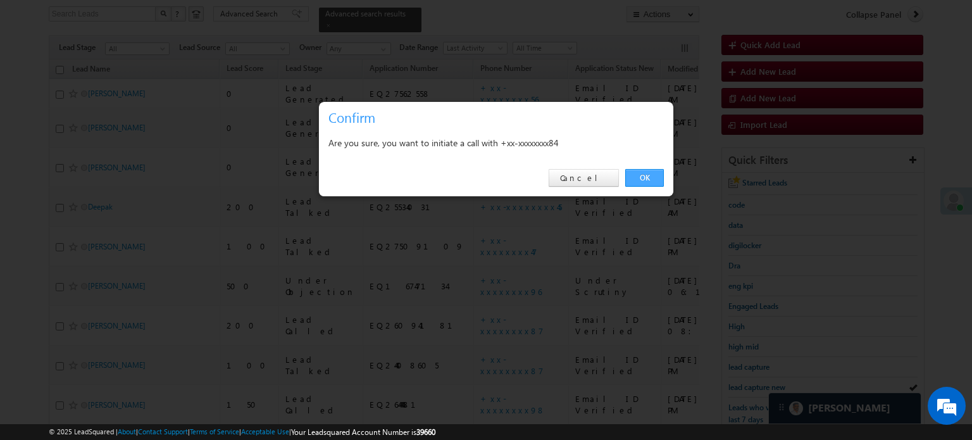
click at [643, 179] on link "OK" at bounding box center [644, 178] width 39 height 18
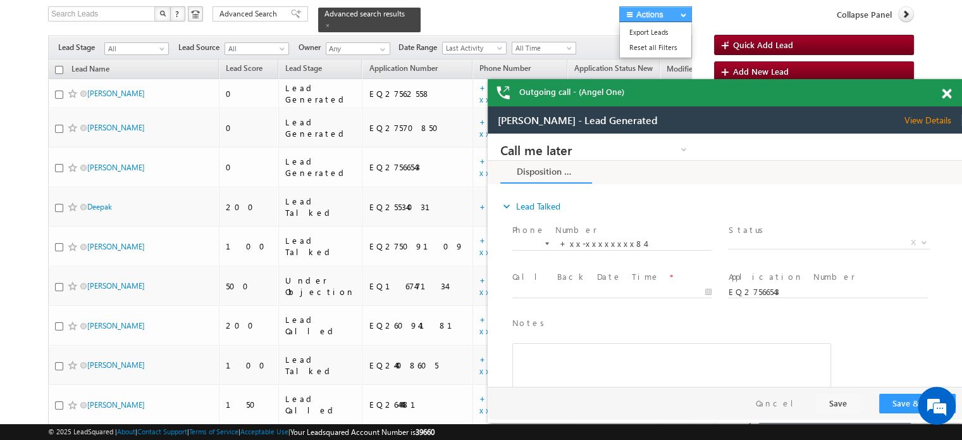
scroll to position [0, 0]
click at [943, 93] on span at bounding box center [946, 94] width 9 height 11
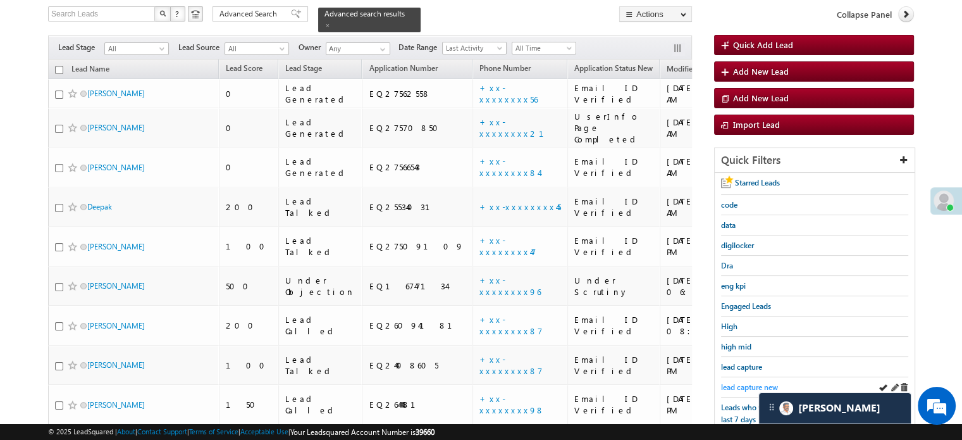
click at [745, 382] on span "lead capture new" at bounding box center [749, 386] width 57 height 9
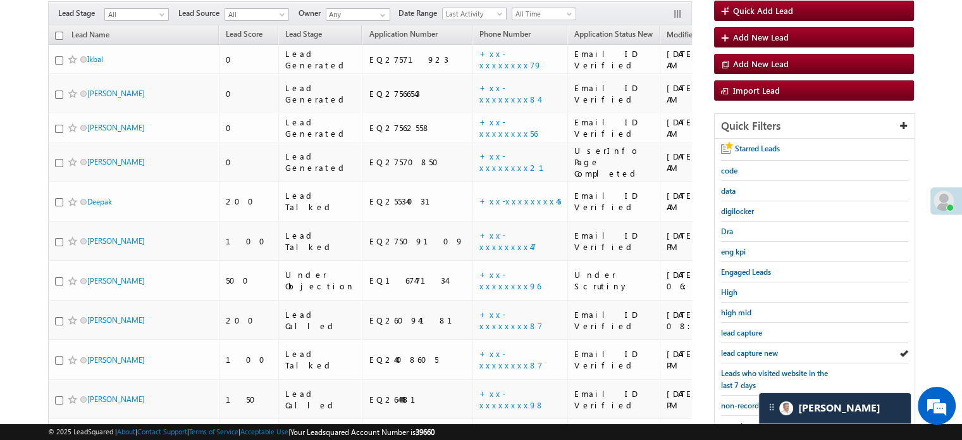
scroll to position [82, 0]
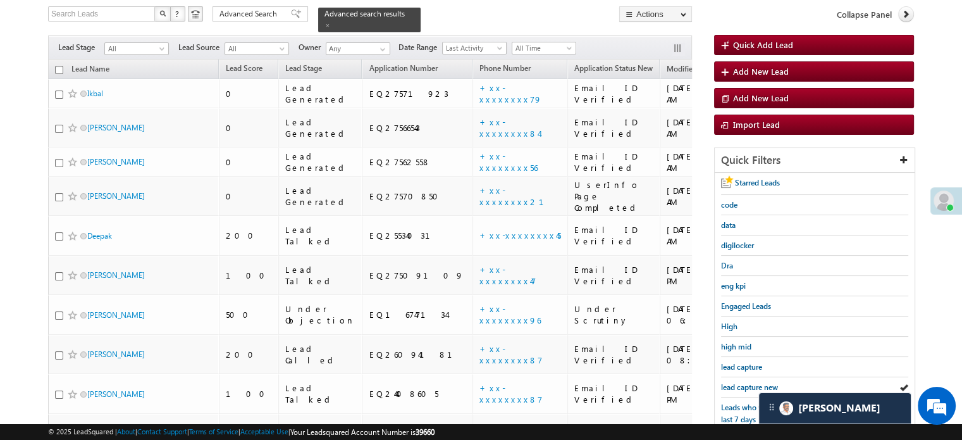
click at [745, 382] on span "lead capture new" at bounding box center [749, 386] width 57 height 9
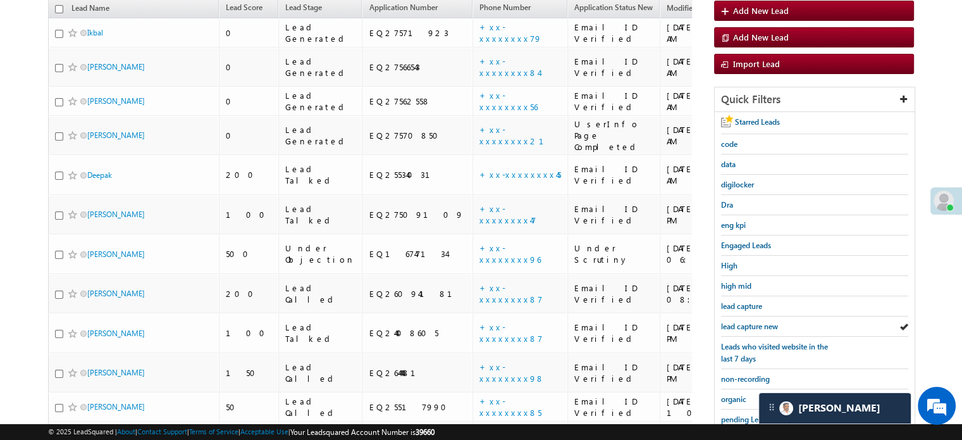
scroll to position [271, 0]
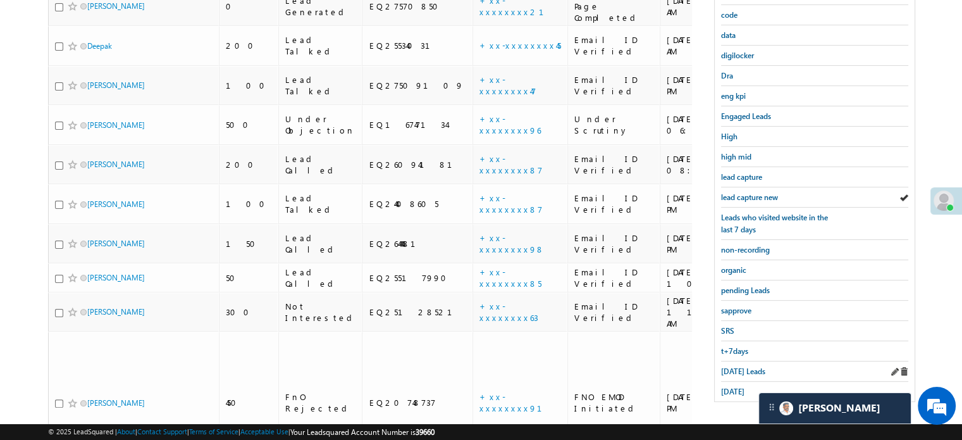
click at [738, 371] on div "[DATE] Leads" at bounding box center [814, 371] width 187 height 20
click at [737, 366] on span "[DATE] Leads" at bounding box center [743, 370] width 44 height 9
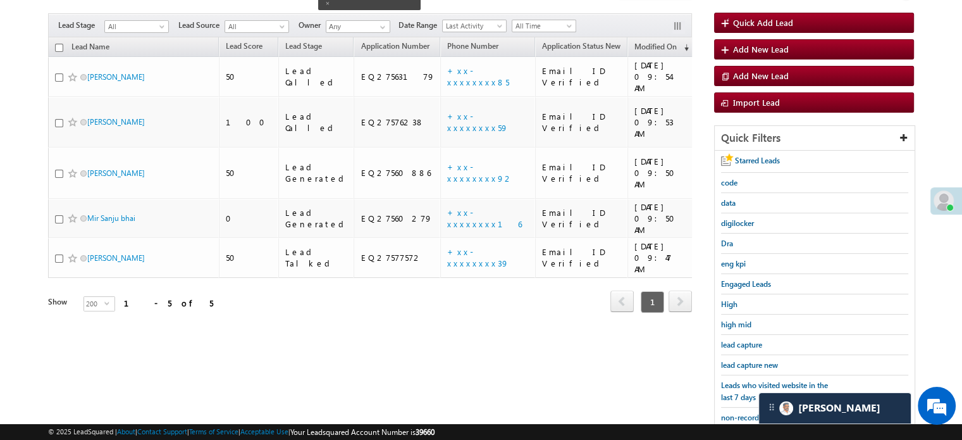
scroll to position [82, 0]
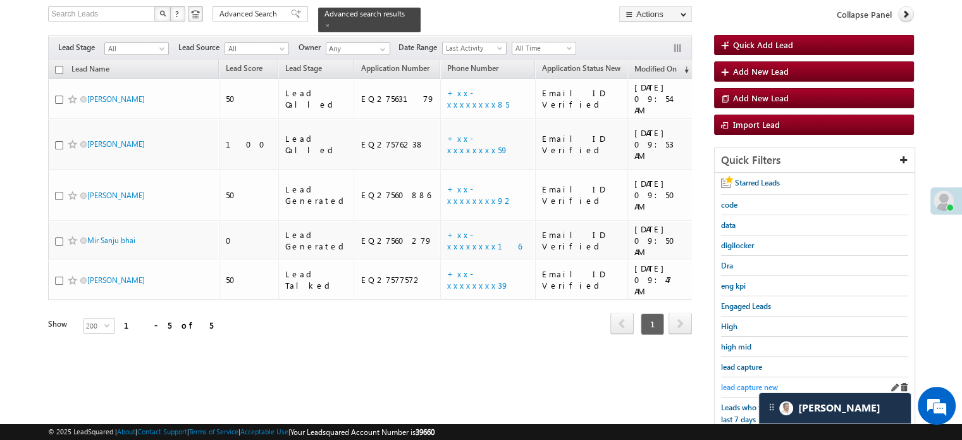
click at [739, 382] on span "lead capture new" at bounding box center [749, 386] width 57 height 9
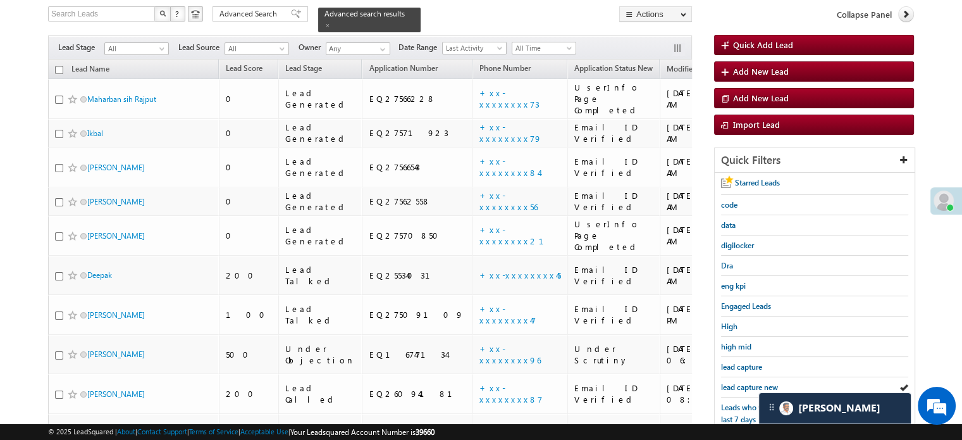
click at [739, 382] on span "lead capture new" at bounding box center [749, 386] width 57 height 9
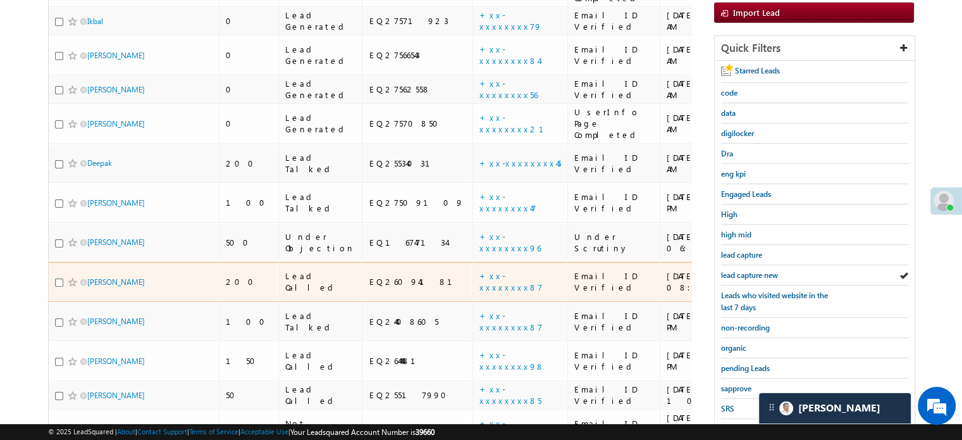
scroll to position [208, 0]
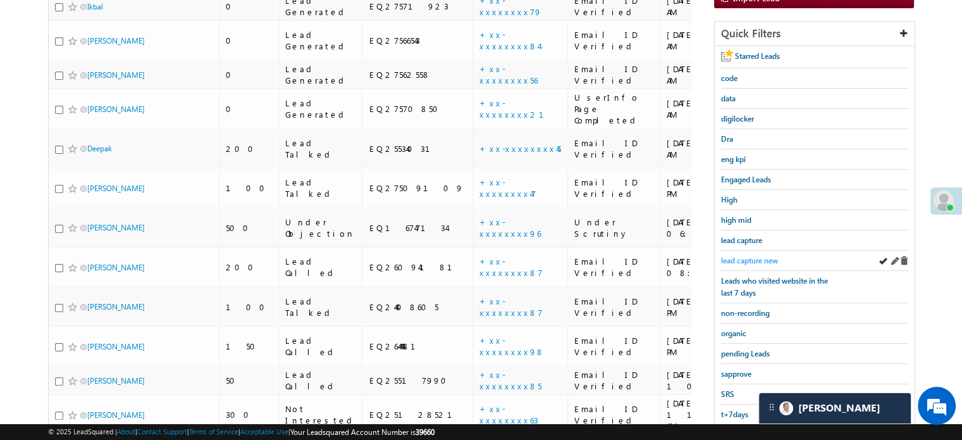
click at [750, 259] on span "lead capture new" at bounding box center [749, 260] width 57 height 9
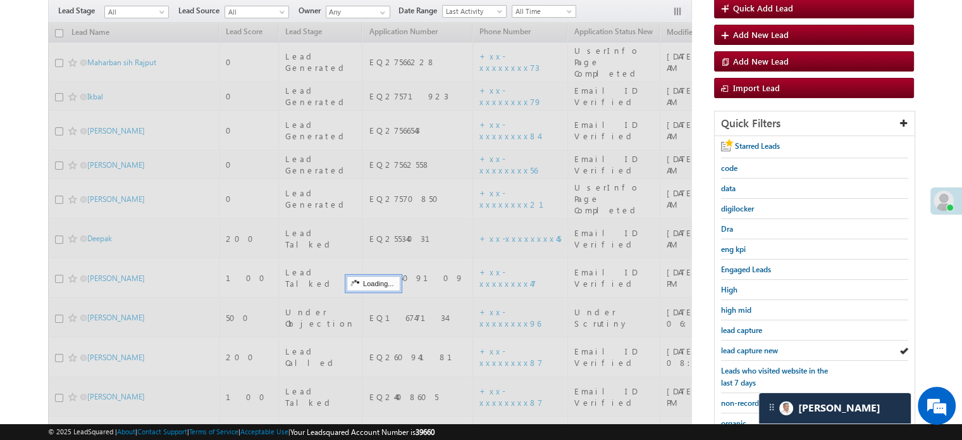
scroll to position [82, 0]
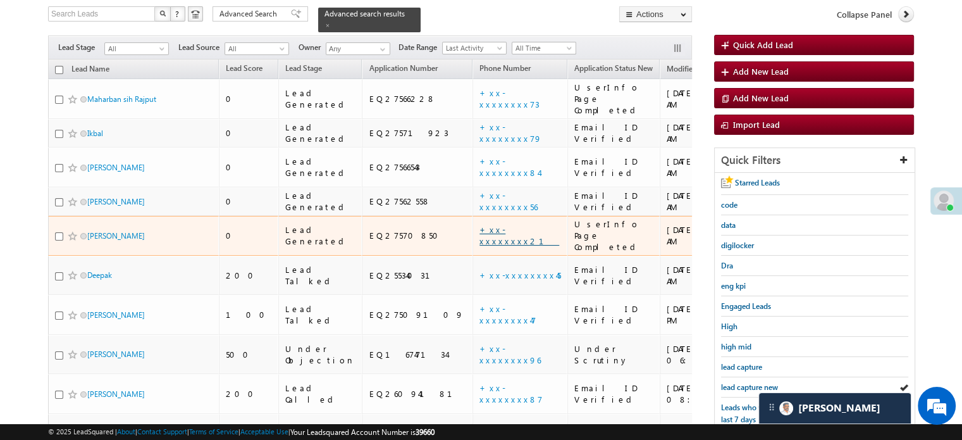
click at [480, 224] on link "+xx-xxxxxxxx21" at bounding box center [520, 235] width 80 height 22
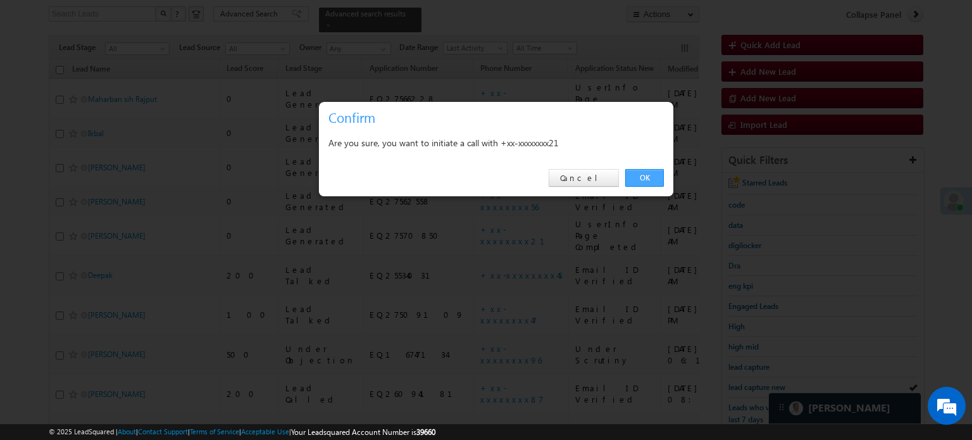
click at [629, 179] on link "OK" at bounding box center [644, 178] width 39 height 18
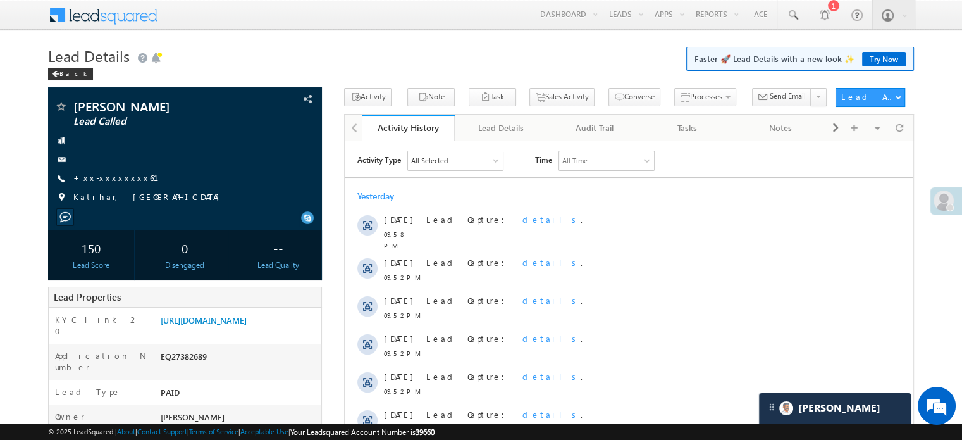
scroll to position [6191, 0]
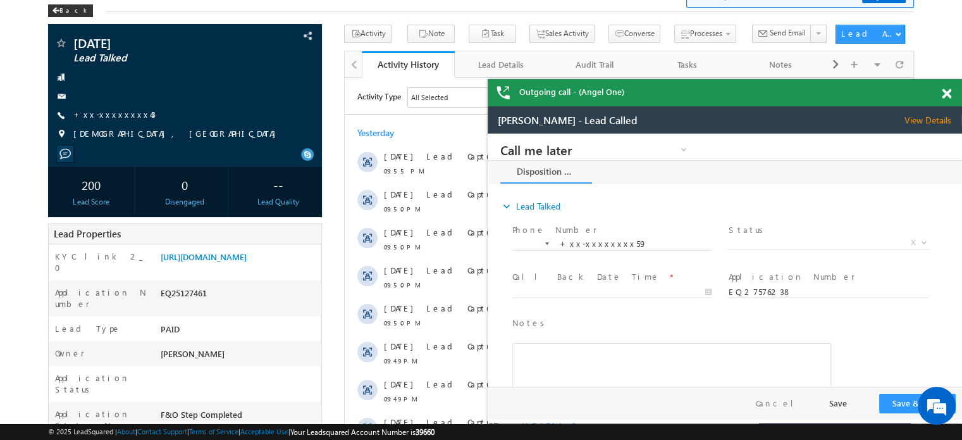
scroll to position [6363, 0]
click at [247, 262] on link "[URL][DOMAIN_NAME]" at bounding box center [204, 256] width 86 height 11
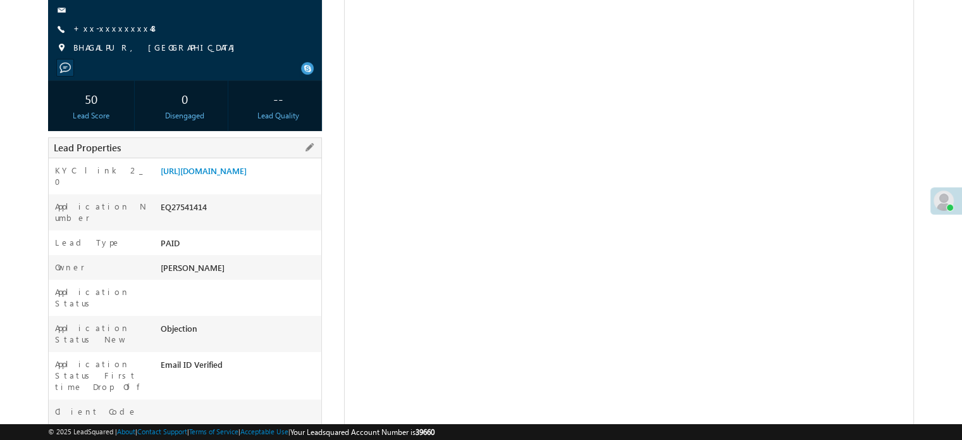
scroll to position [127, 0]
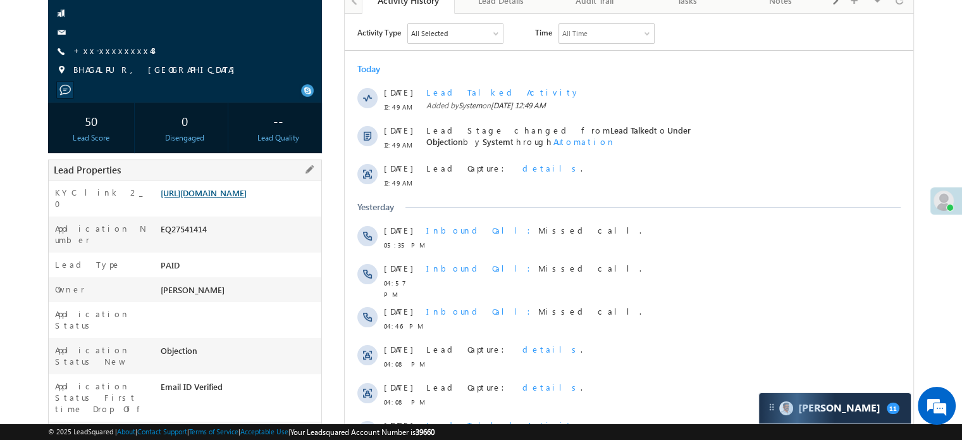
click at [235, 198] on link "[URL][DOMAIN_NAME]" at bounding box center [204, 192] width 86 height 11
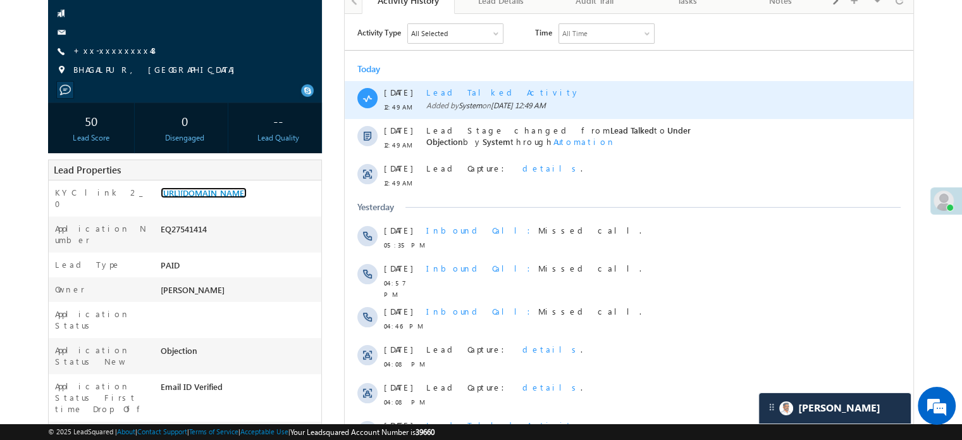
scroll to position [0, 0]
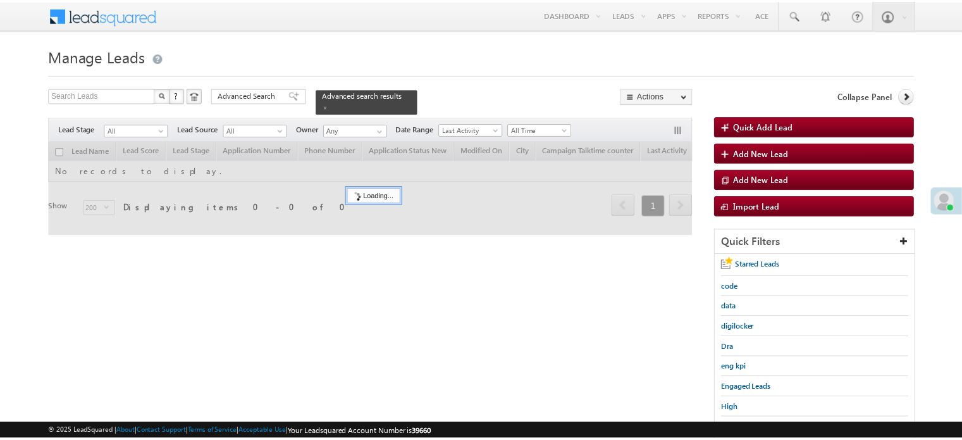
scroll to position [82, 0]
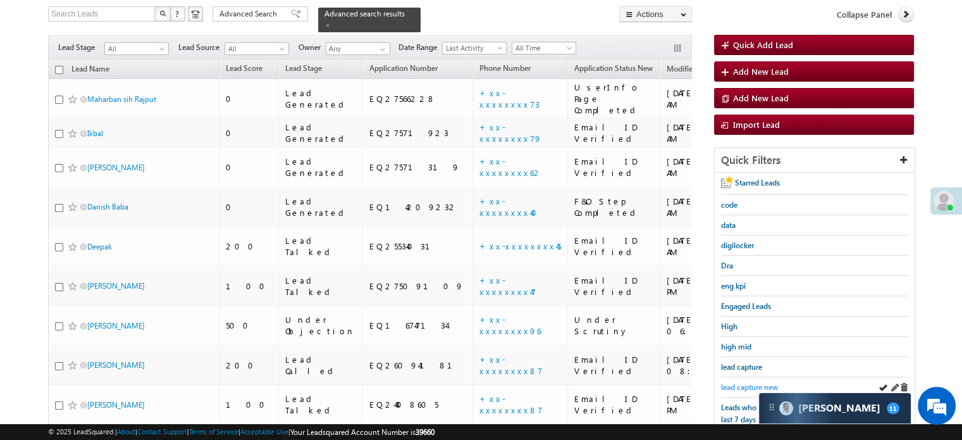
click at [731, 382] on span "lead capture new" at bounding box center [749, 386] width 57 height 9
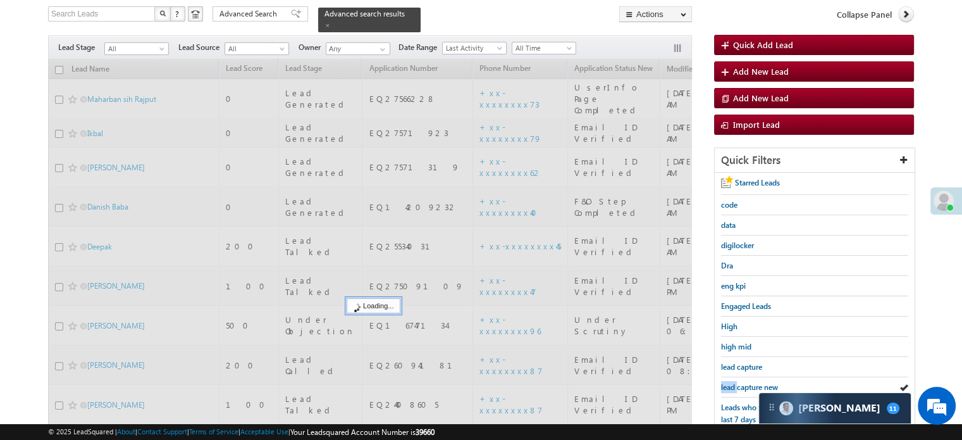
click at [731, 382] on span "lead capture new" at bounding box center [749, 386] width 57 height 9
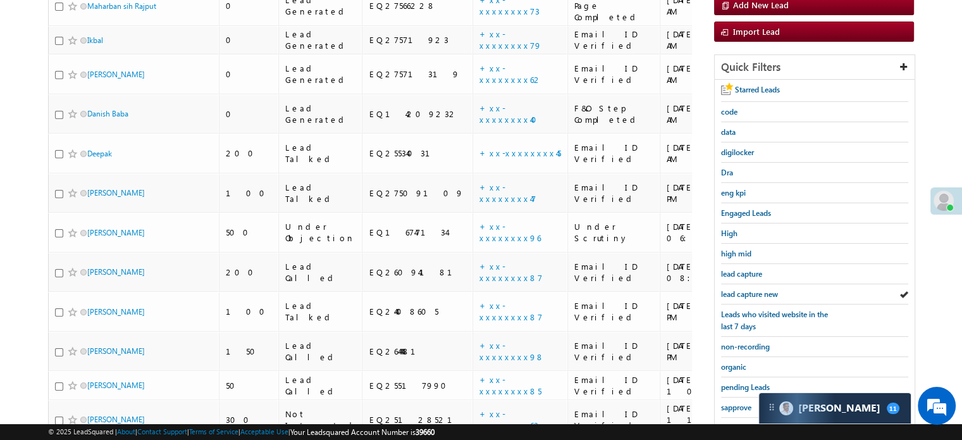
scroll to position [271, 0]
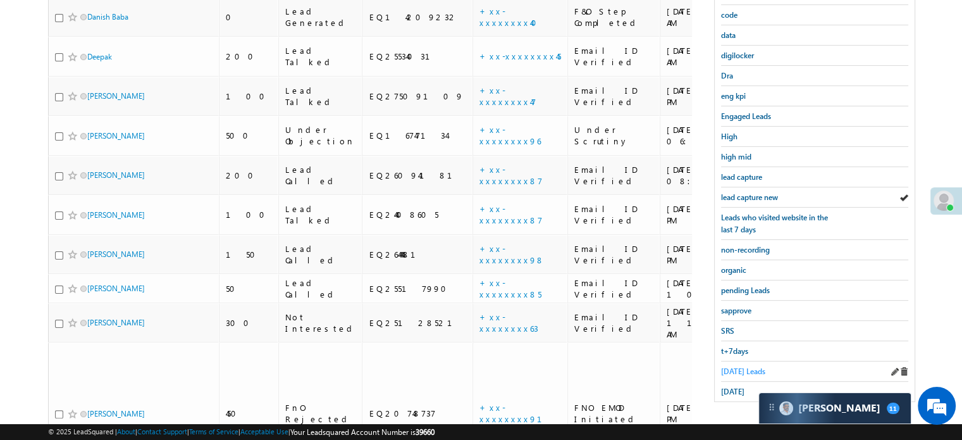
click at [726, 366] on span "[DATE] Leads" at bounding box center [743, 370] width 44 height 9
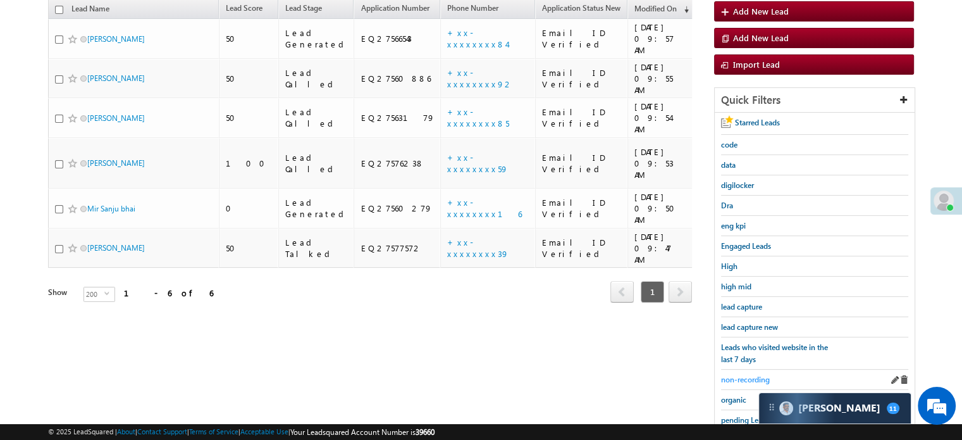
scroll to position [208, 0]
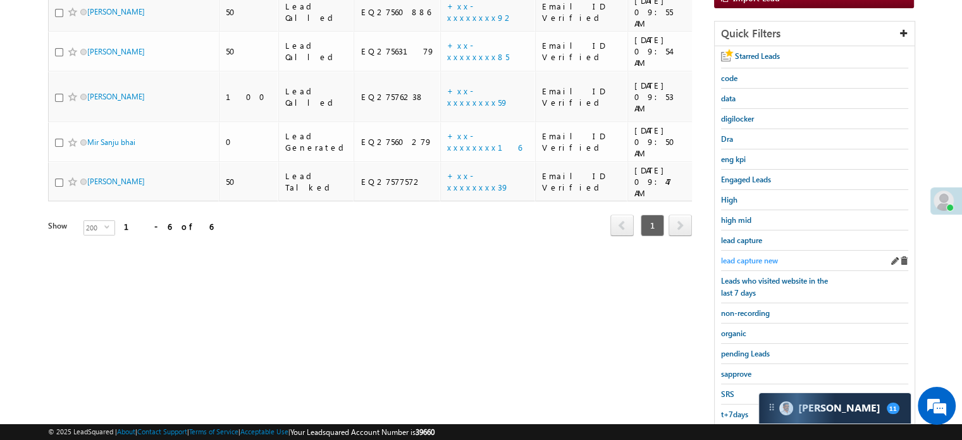
click at [755, 256] on span "lead capture new" at bounding box center [749, 260] width 57 height 9
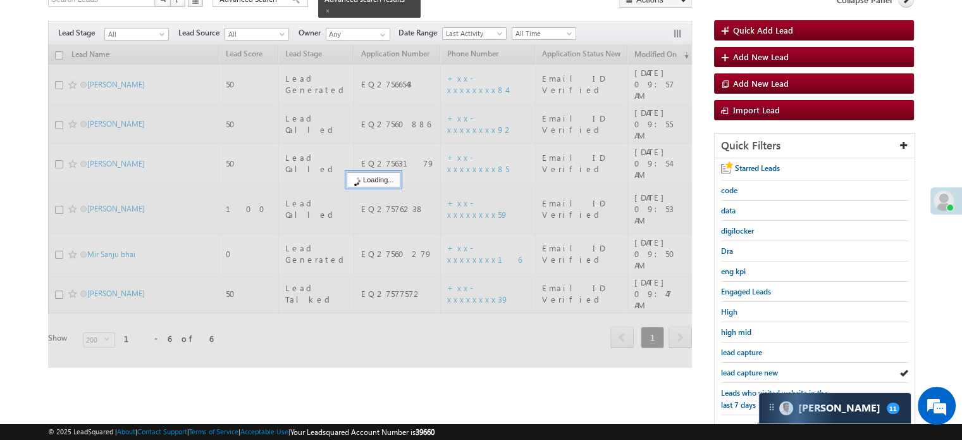
scroll to position [82, 0]
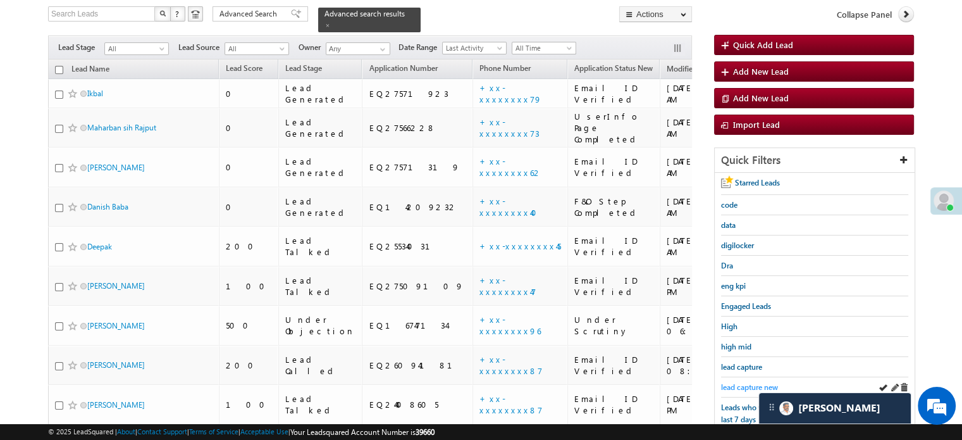
click at [737, 382] on span "lead capture new" at bounding box center [749, 386] width 57 height 9
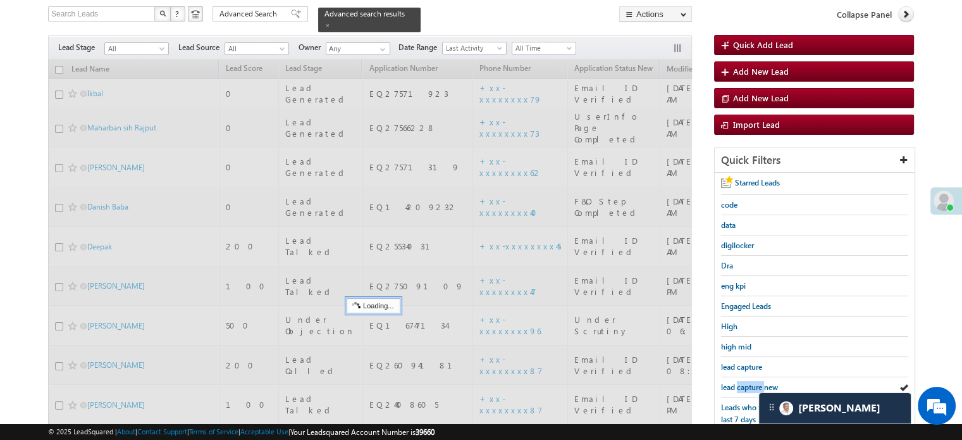
click at [737, 382] on span "lead capture new" at bounding box center [749, 386] width 57 height 9
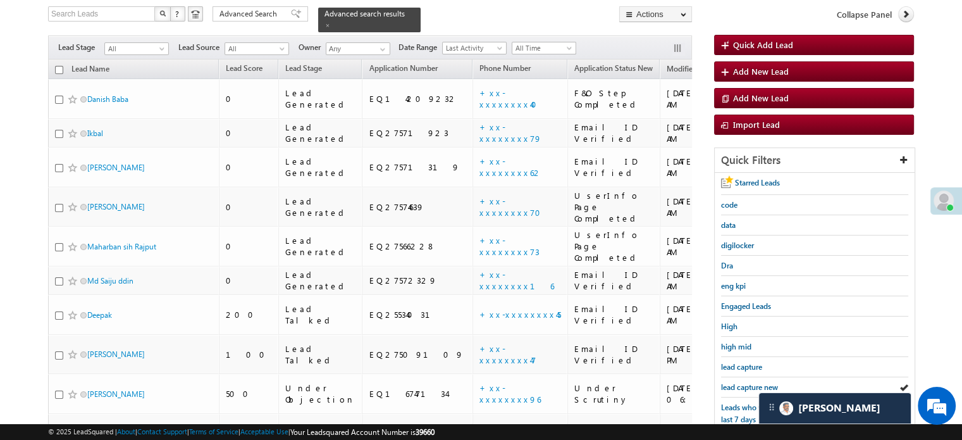
click at [737, 382] on span "lead capture new" at bounding box center [749, 386] width 57 height 9
click at [755, 388] on link "lead capture new" at bounding box center [749, 387] width 57 height 12
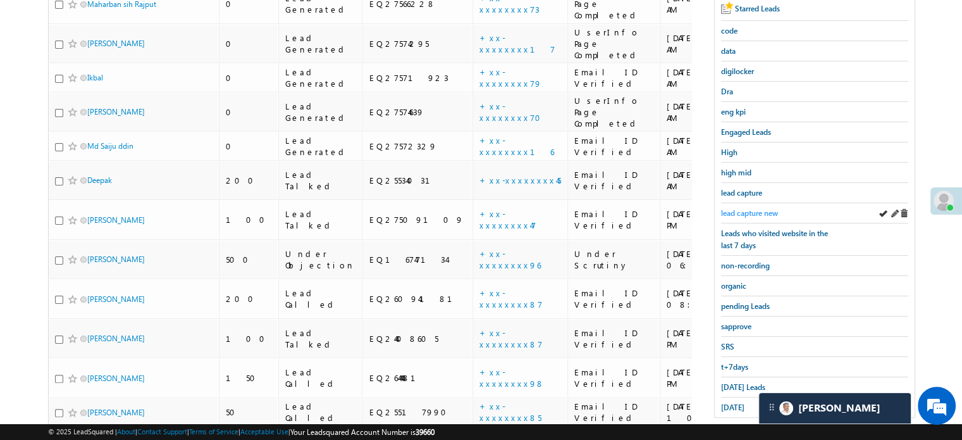
scroll to position [271, 0]
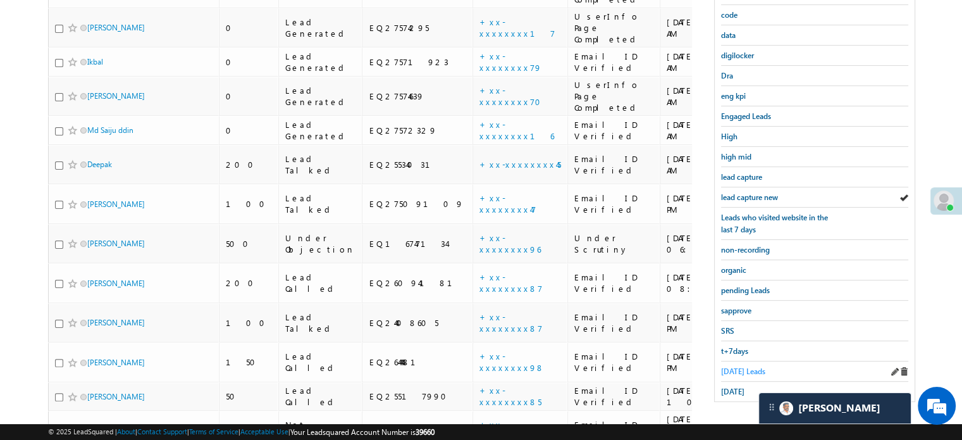
click at [738, 368] on span "[DATE] Leads" at bounding box center [743, 370] width 44 height 9
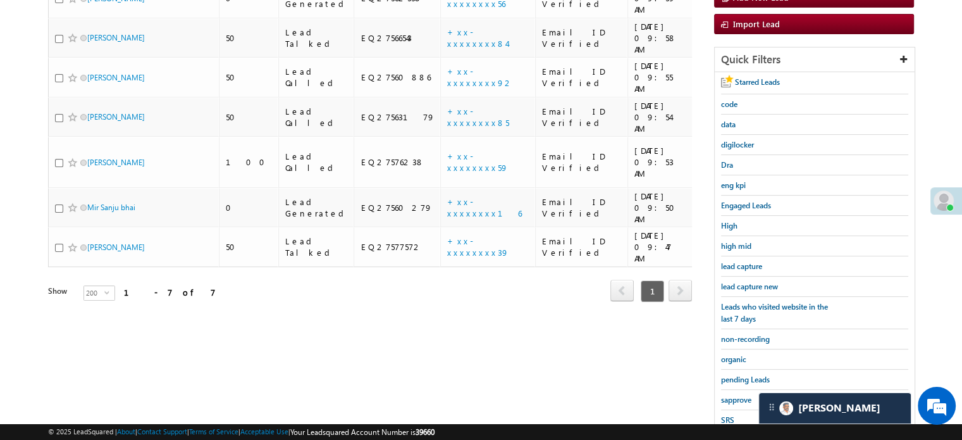
scroll to position [190, 0]
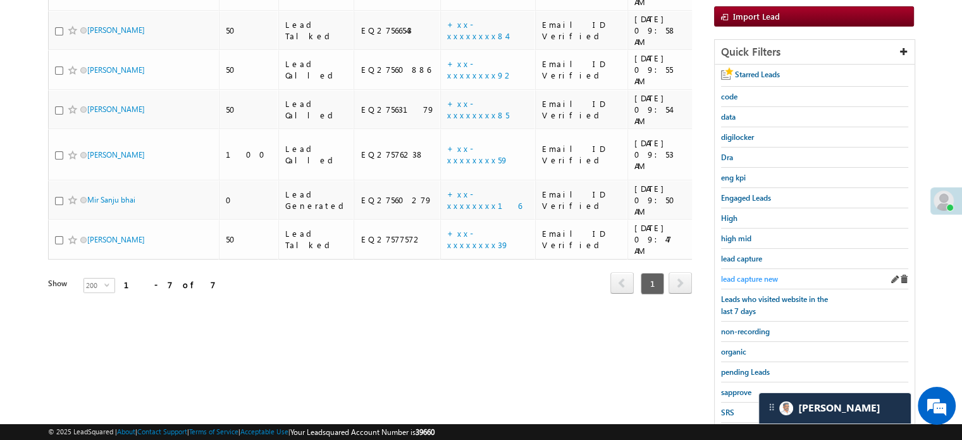
click at [749, 278] on span "lead capture new" at bounding box center [749, 278] width 57 height 9
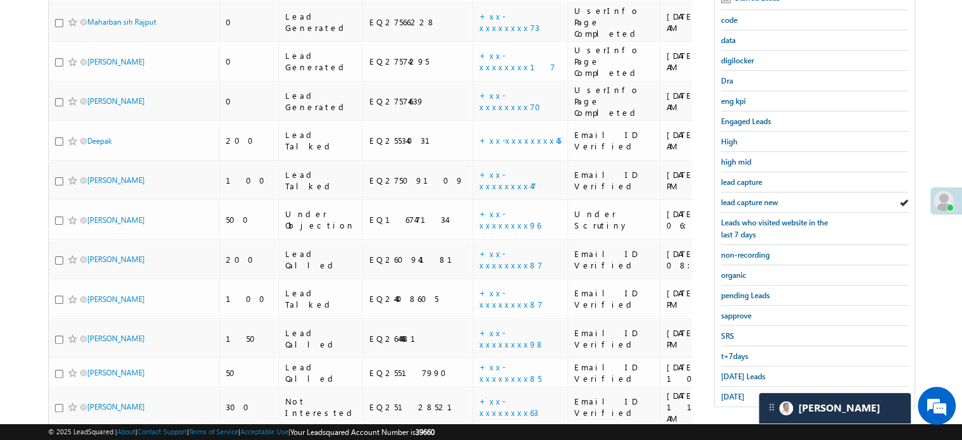
scroll to position [285, 0]
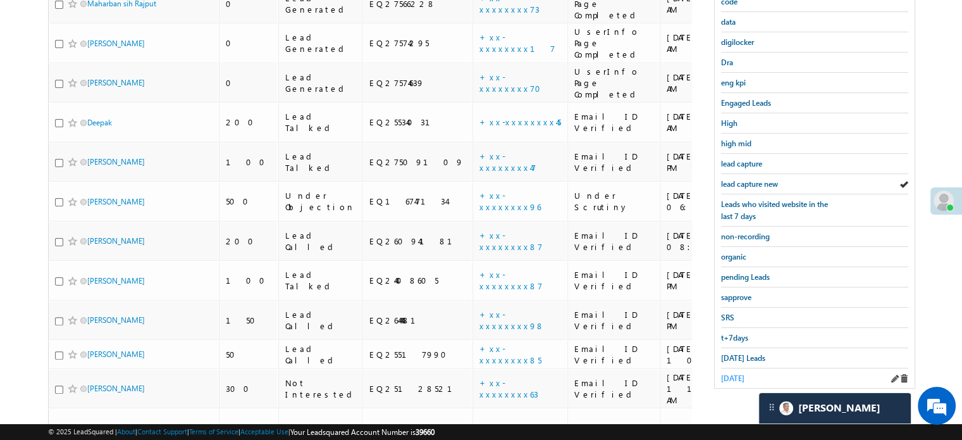
click at [733, 373] on span "[DATE]" at bounding box center [732, 377] width 23 height 9
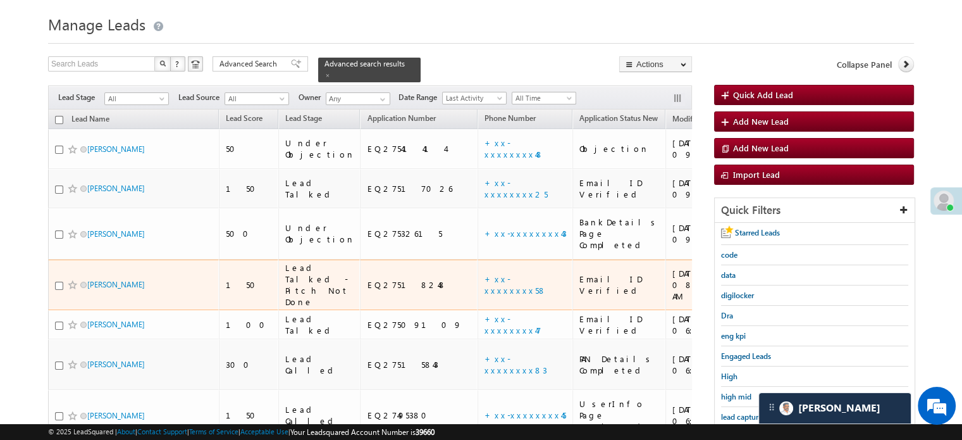
scroll to position [95, 0]
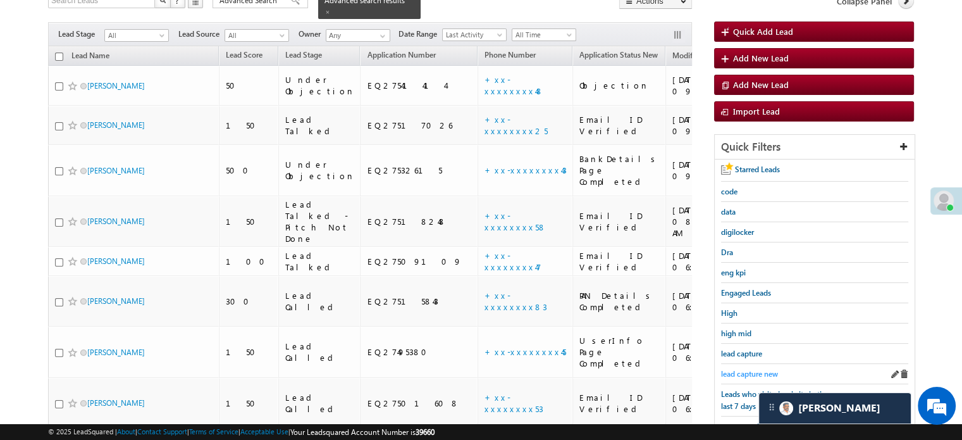
click at [763, 371] on span "lead capture new" at bounding box center [749, 373] width 57 height 9
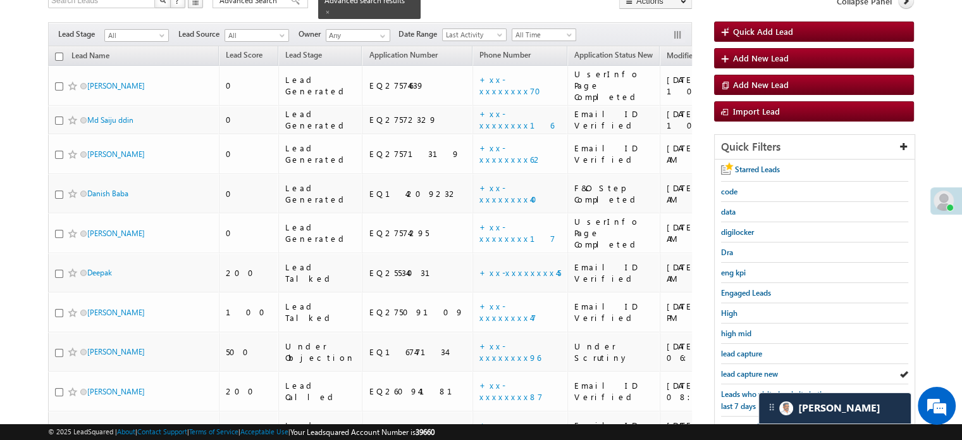
click at [763, 371] on span "lead capture new" at bounding box center [749, 373] width 57 height 9
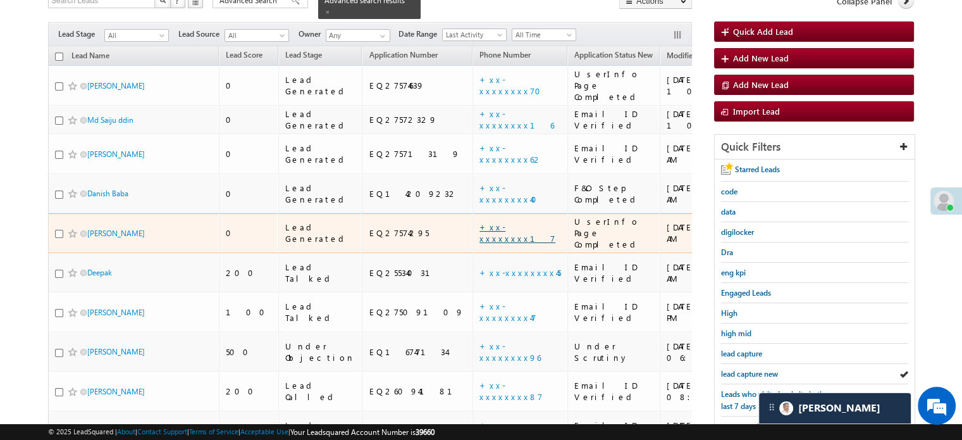
click at [480, 221] on link "+xx-xxxxxxxx17" at bounding box center [518, 232] width 76 height 22
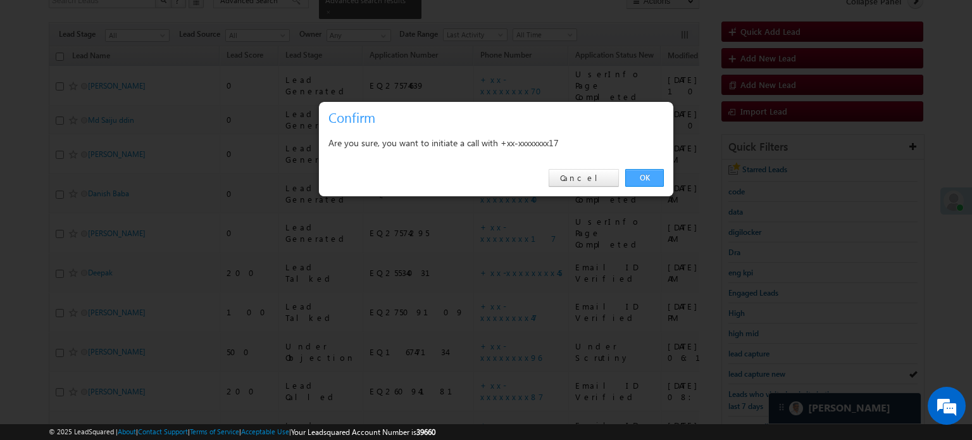
click at [635, 177] on link "OK" at bounding box center [644, 178] width 39 height 18
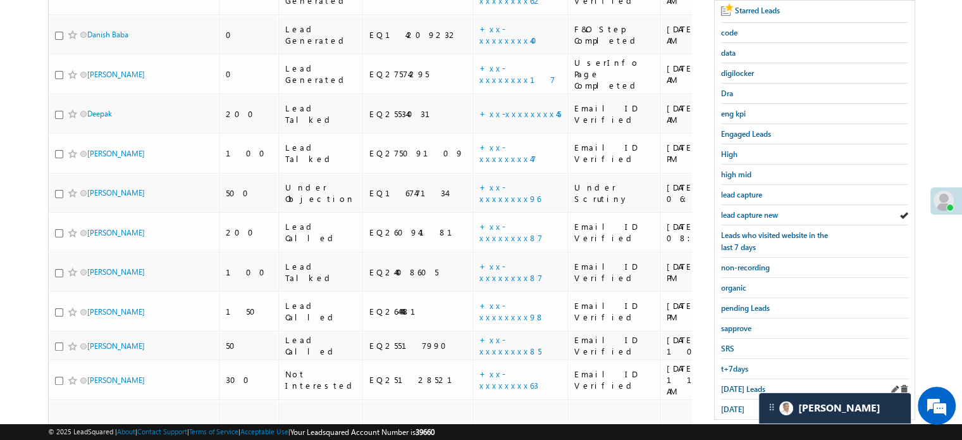
scroll to position [271, 0]
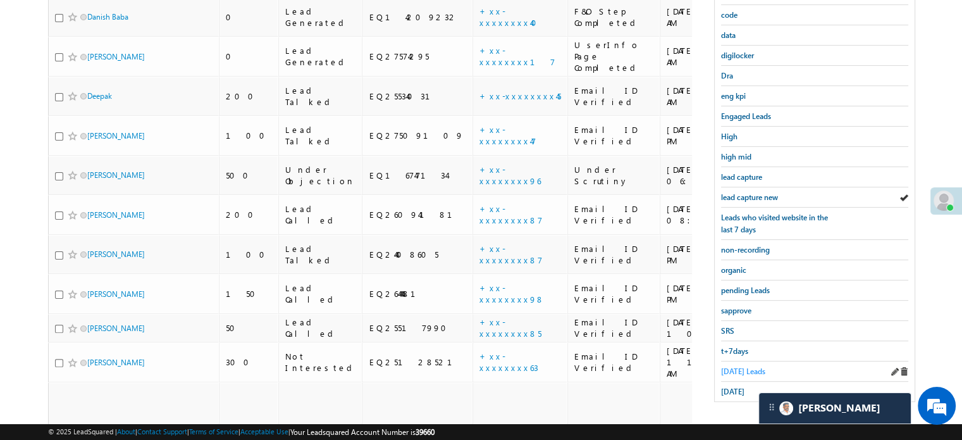
click at [743, 366] on span "[DATE] Leads" at bounding box center [743, 370] width 44 height 9
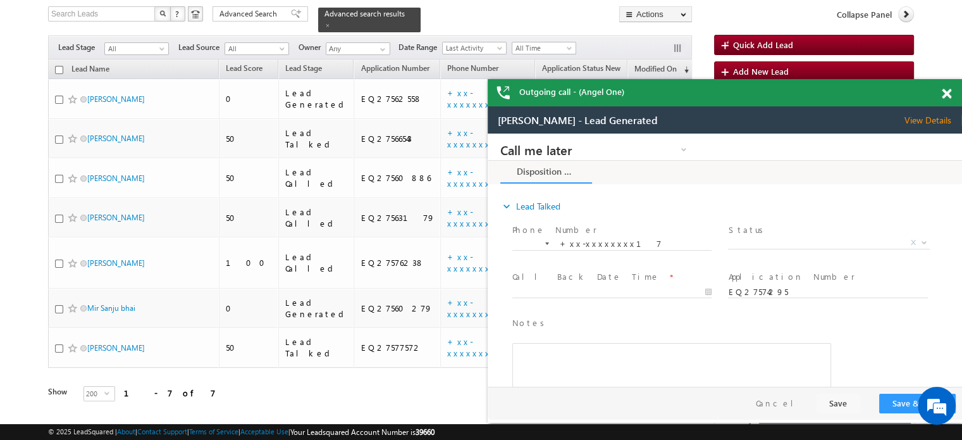
scroll to position [0, 0]
click at [945, 90] on span at bounding box center [946, 94] width 9 height 11
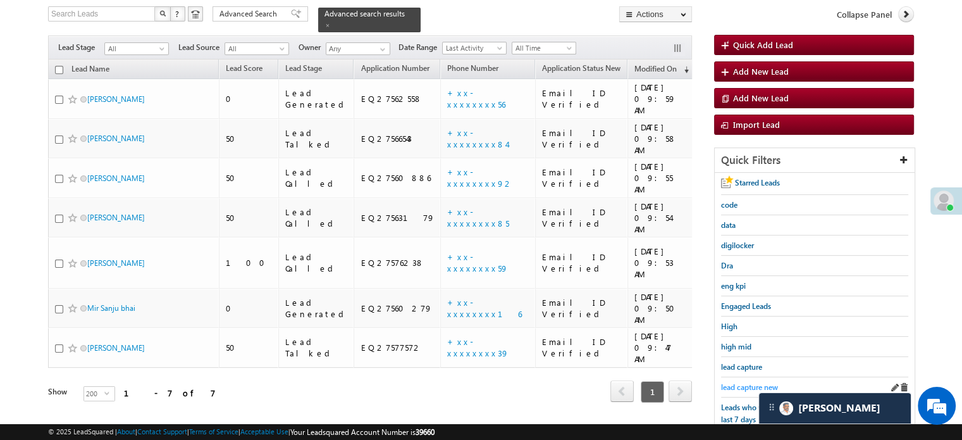
click at [752, 381] on link "lead capture new" at bounding box center [749, 387] width 57 height 12
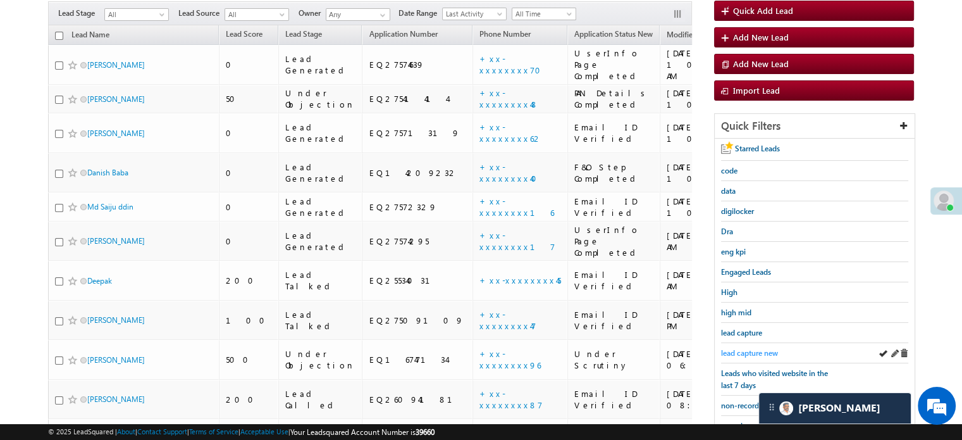
scroll to position [82, 0]
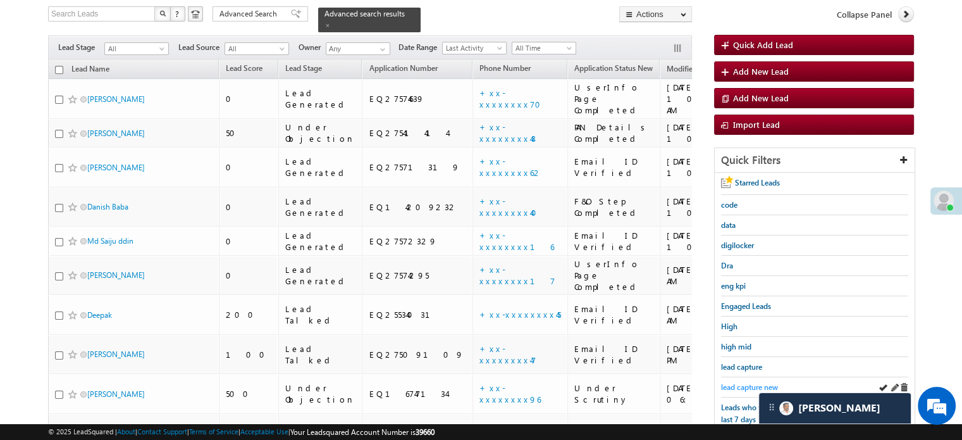
click at [752, 382] on span "lead capture new" at bounding box center [749, 386] width 57 height 9
click at [749, 382] on span "lead capture new" at bounding box center [749, 386] width 57 height 9
click at [735, 382] on span "lead capture new" at bounding box center [749, 386] width 57 height 9
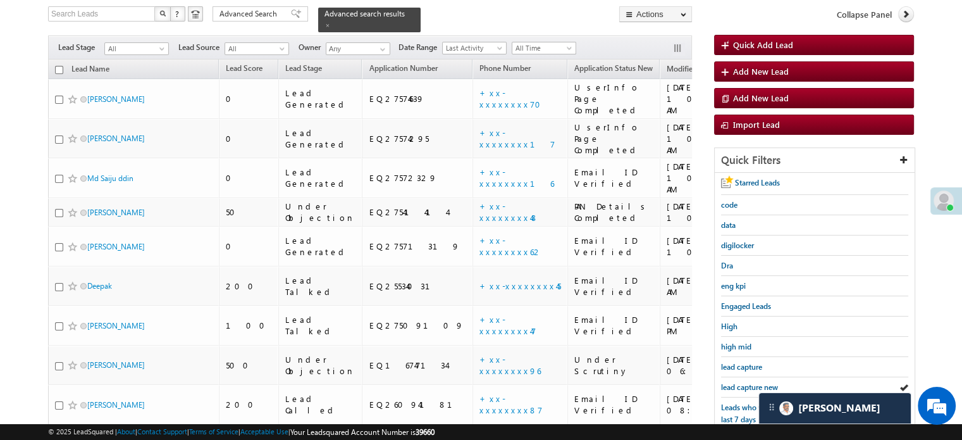
click at [735, 382] on span "lead capture new" at bounding box center [749, 386] width 57 height 9
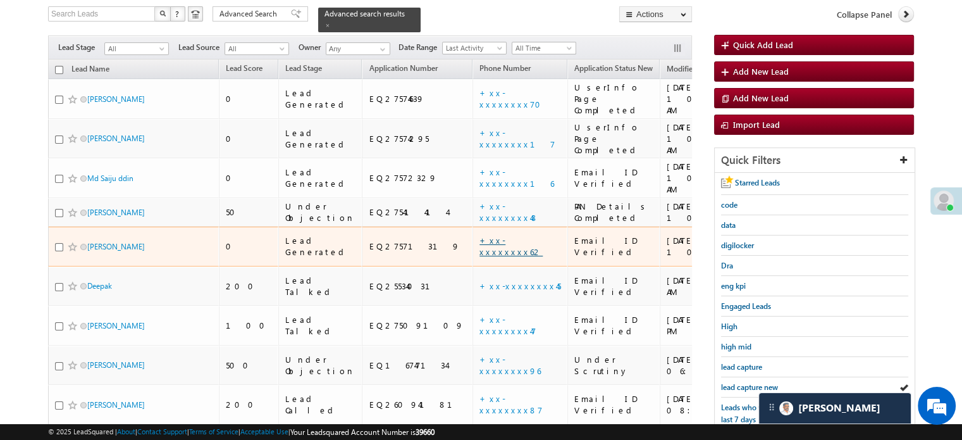
click at [480, 235] on link "+xx-xxxxxxxx62" at bounding box center [511, 246] width 63 height 22
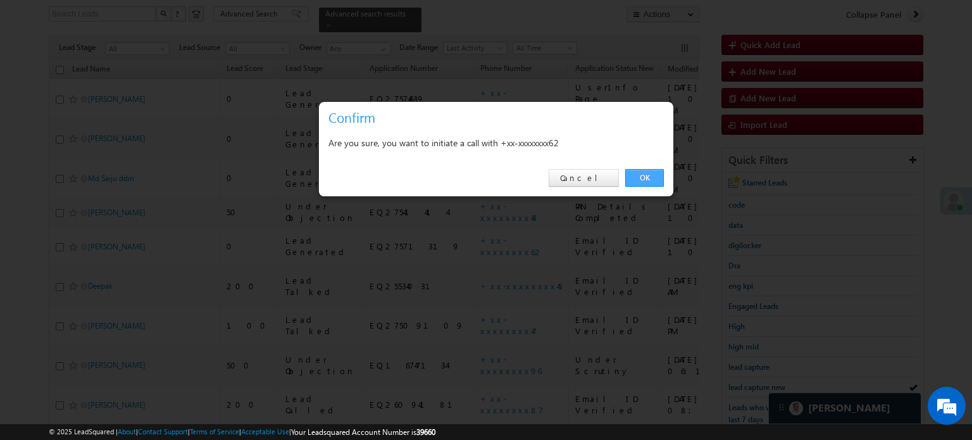
click at [650, 182] on link "OK" at bounding box center [644, 178] width 39 height 18
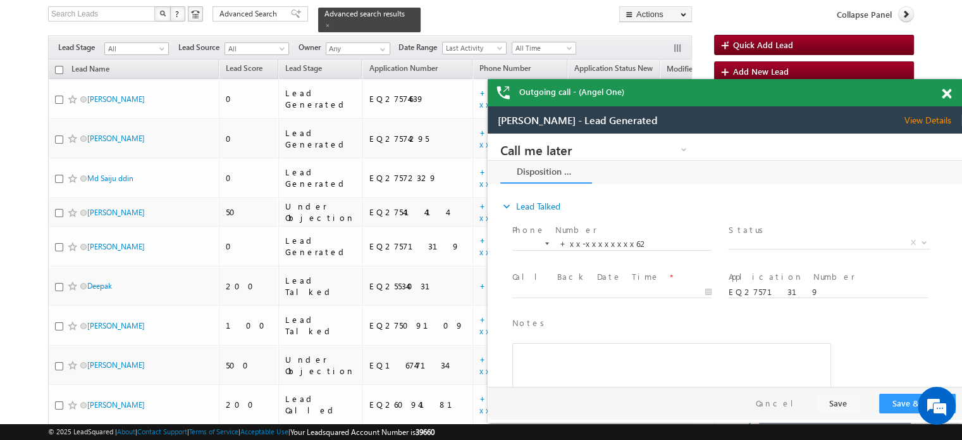
scroll to position [0, 0]
click at [944, 94] on span at bounding box center [946, 94] width 9 height 11
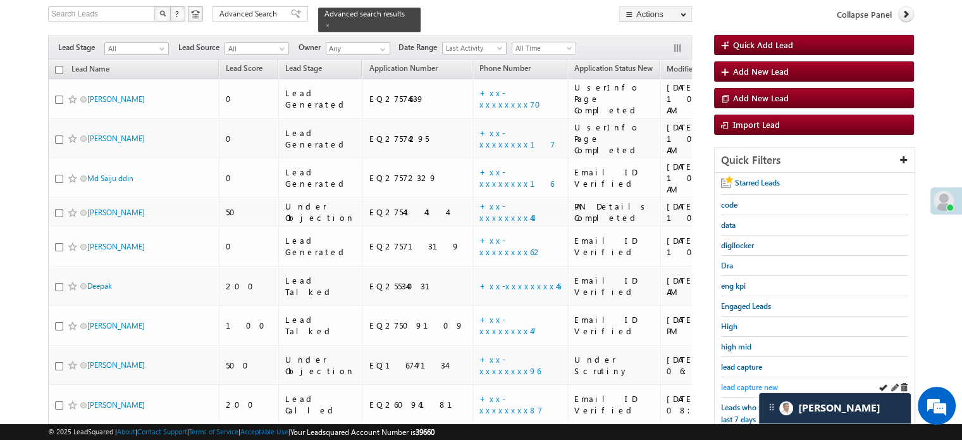
click at [739, 382] on span "lead capture new" at bounding box center [749, 386] width 57 height 9
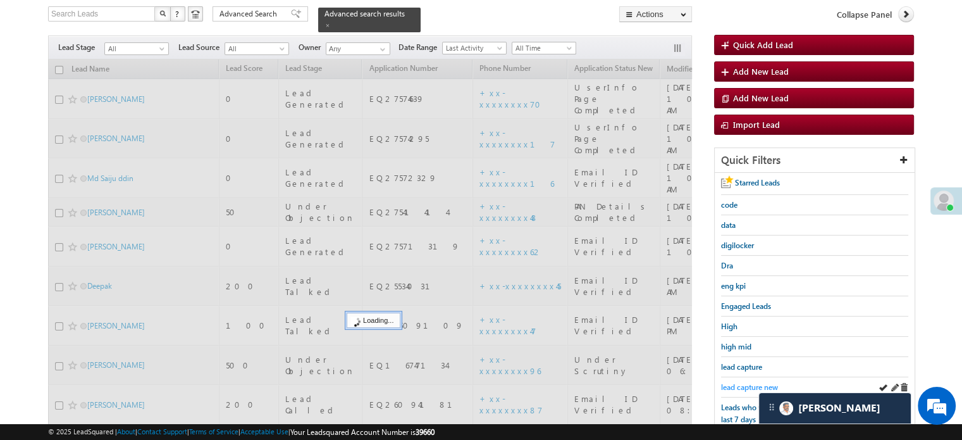
click at [745, 384] on span "lead capture new" at bounding box center [749, 386] width 57 height 9
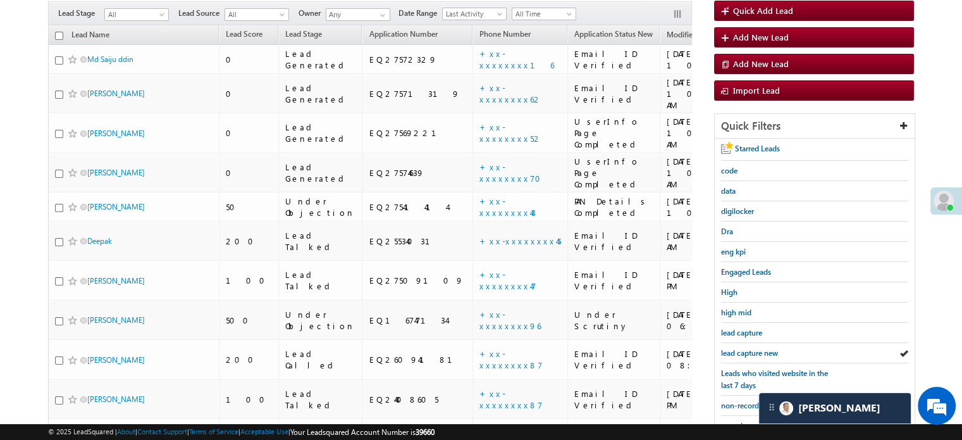
scroll to position [82, 0]
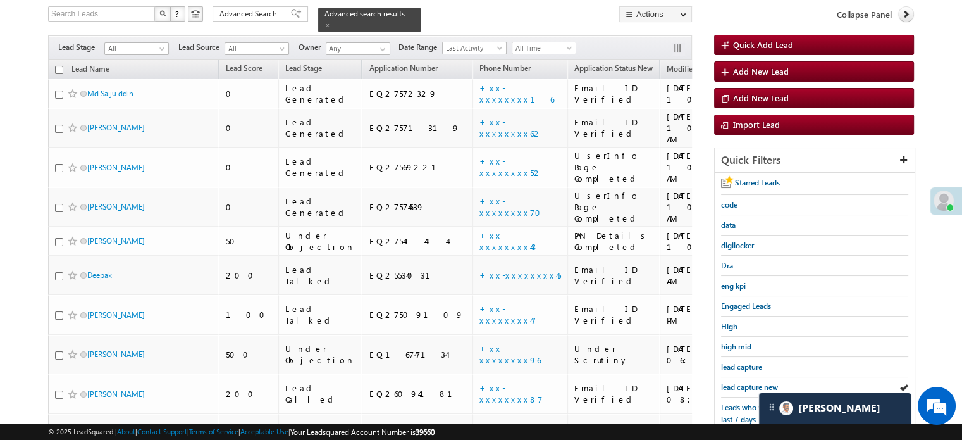
click at [745, 384] on span "lead capture new" at bounding box center [749, 386] width 57 height 9
click at [735, 382] on span "lead capture new" at bounding box center [749, 386] width 57 height 9
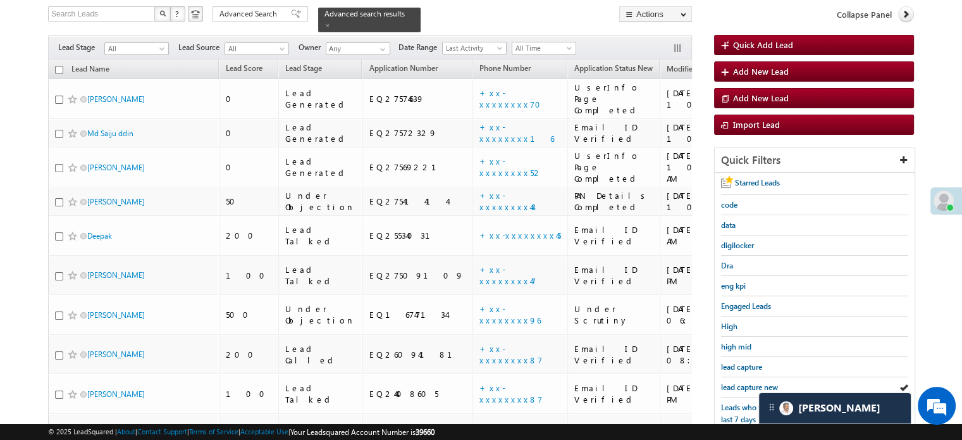
click at [735, 382] on span "lead capture new" at bounding box center [749, 386] width 57 height 9
click at [731, 387] on span "lead capture new" at bounding box center [749, 386] width 57 height 9
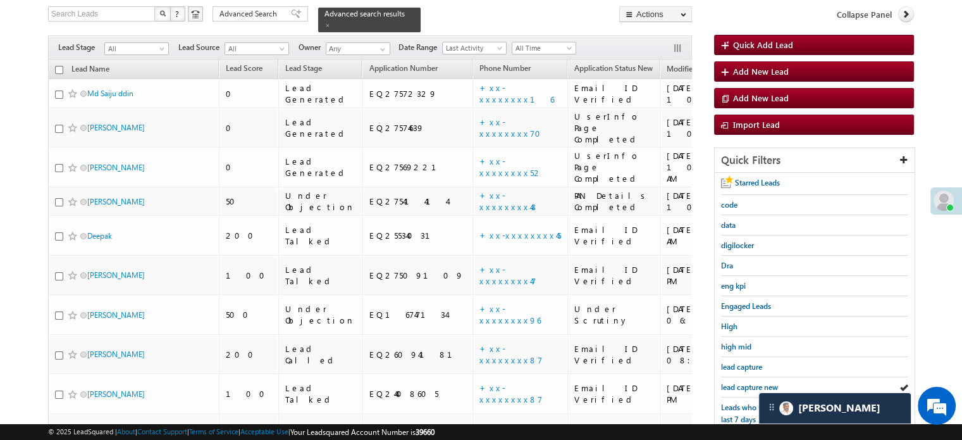
click at [731, 387] on span "lead capture new" at bounding box center [749, 386] width 57 height 9
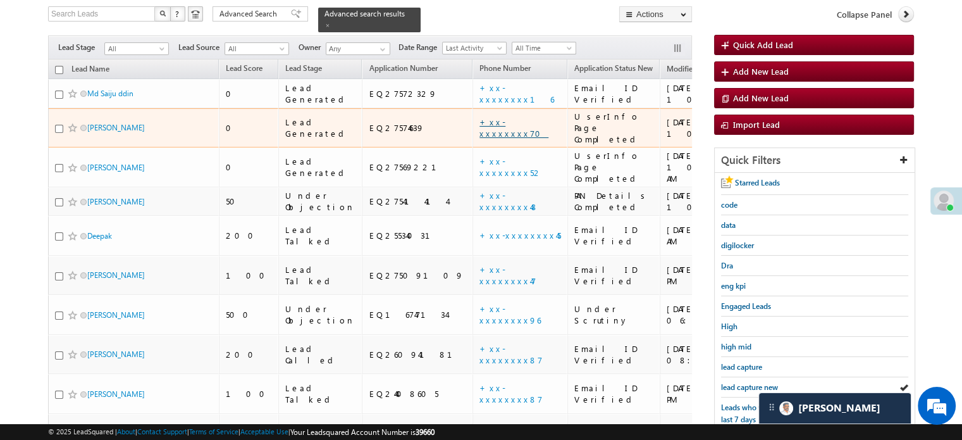
click at [480, 116] on link "+xx-xxxxxxxx70" at bounding box center [514, 127] width 69 height 22
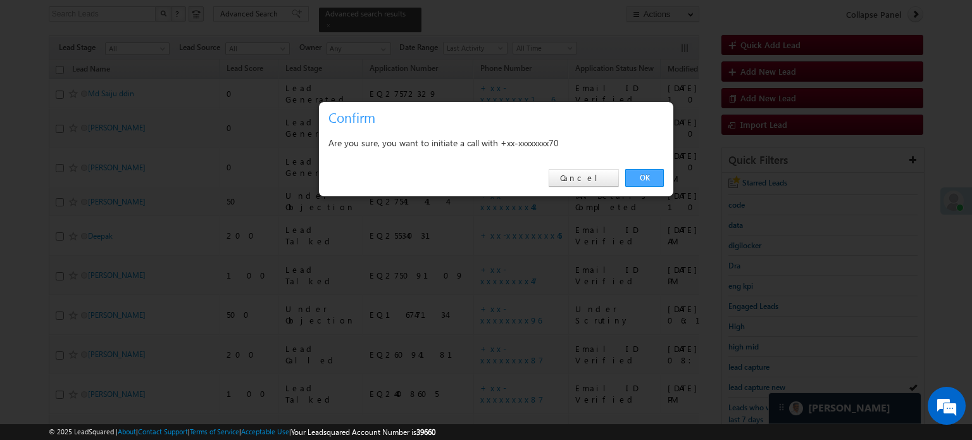
click at [638, 182] on link "OK" at bounding box center [644, 178] width 39 height 18
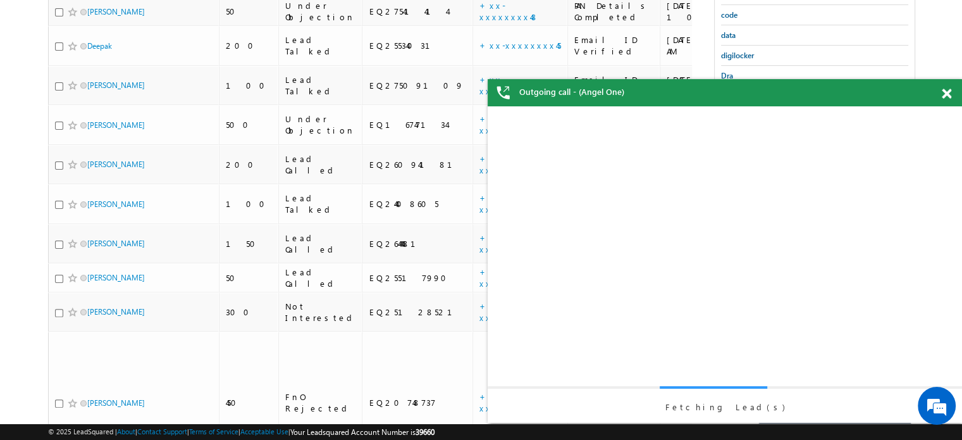
scroll to position [0, 0]
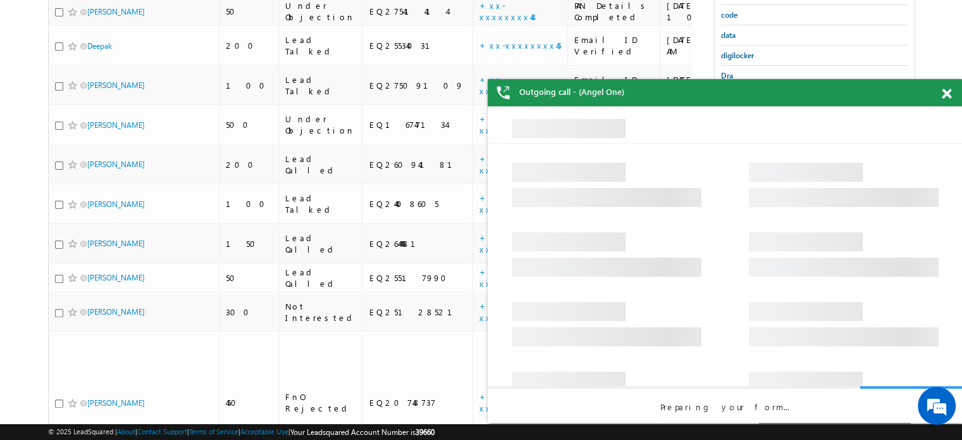
click at [948, 94] on span at bounding box center [946, 94] width 9 height 11
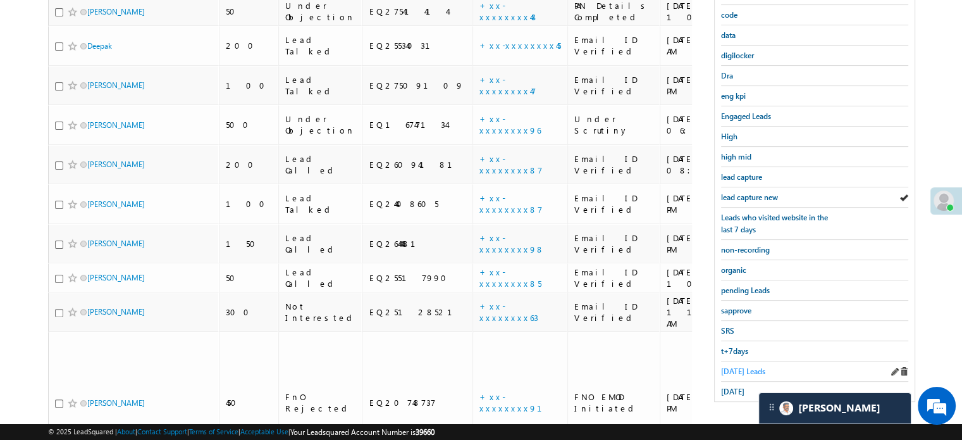
click at [746, 366] on span "[DATE] Leads" at bounding box center [743, 370] width 44 height 9
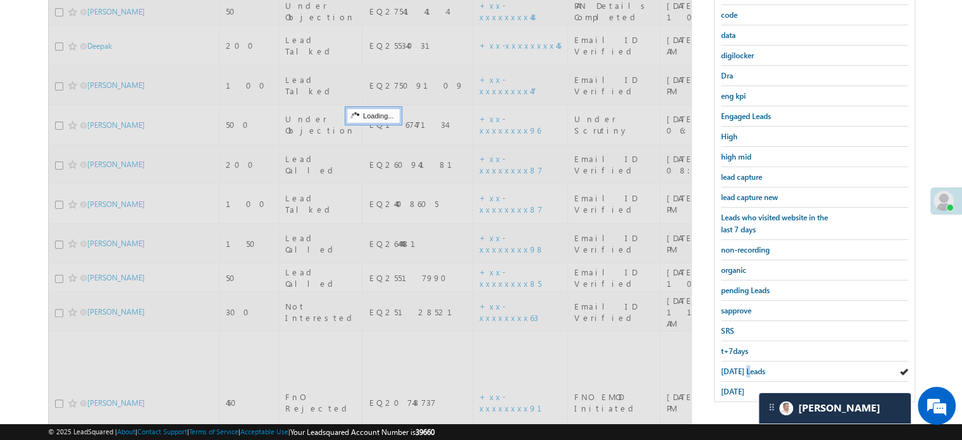
click at [746, 366] on span "[DATE] Leads" at bounding box center [743, 370] width 44 height 9
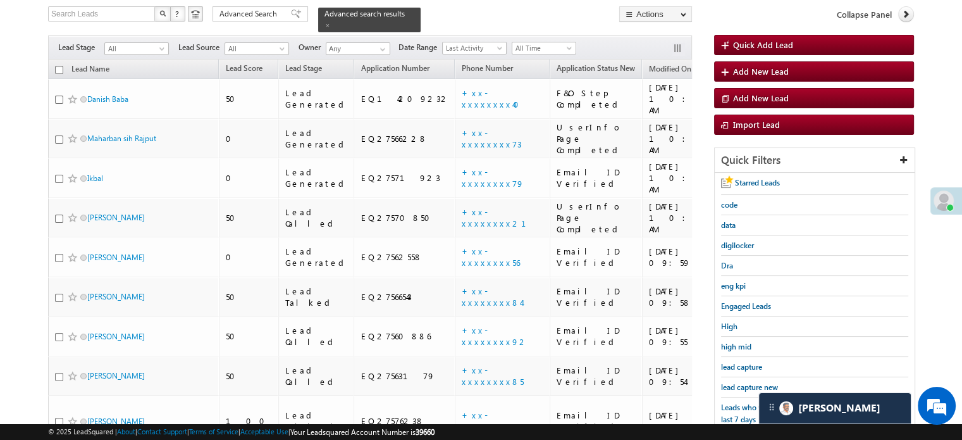
scroll to position [116, 0]
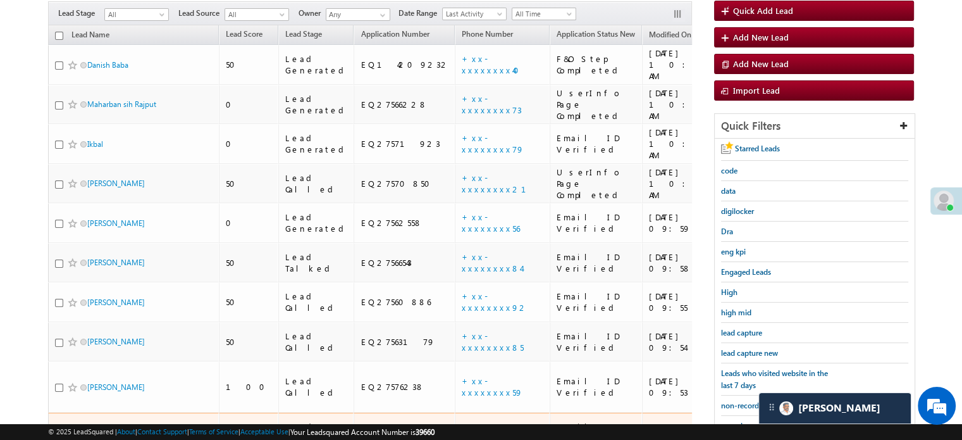
click at [462, 421] on link "+xx-xxxxxxxx16" at bounding box center [499, 432] width 75 height 22
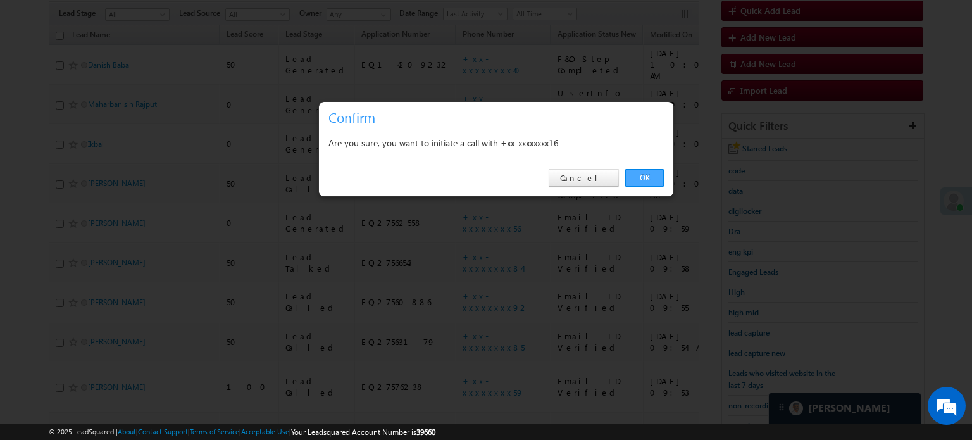
click at [639, 182] on link "OK" at bounding box center [644, 178] width 39 height 18
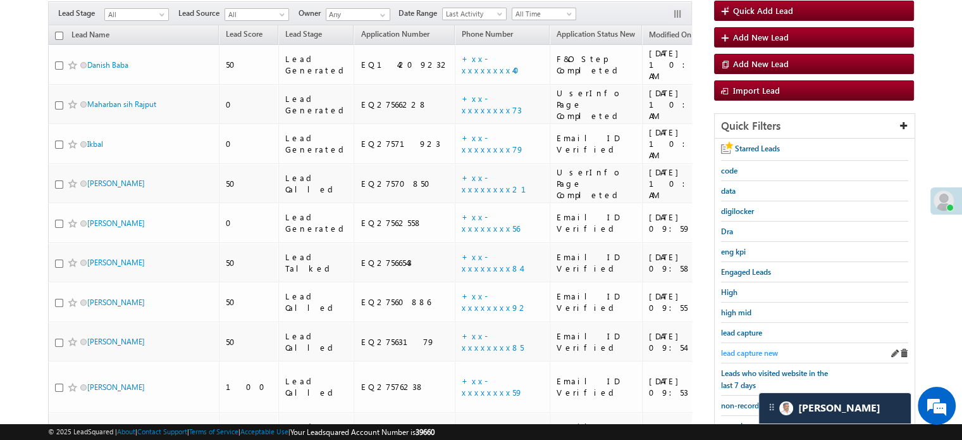
click at [743, 348] on span "lead capture new" at bounding box center [749, 352] width 57 height 9
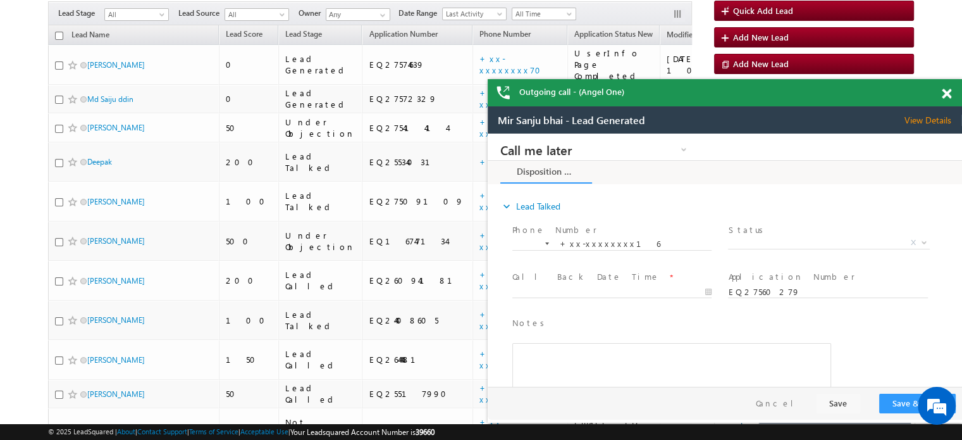
scroll to position [0, 0]
click at [949, 96] on span at bounding box center [946, 94] width 9 height 11
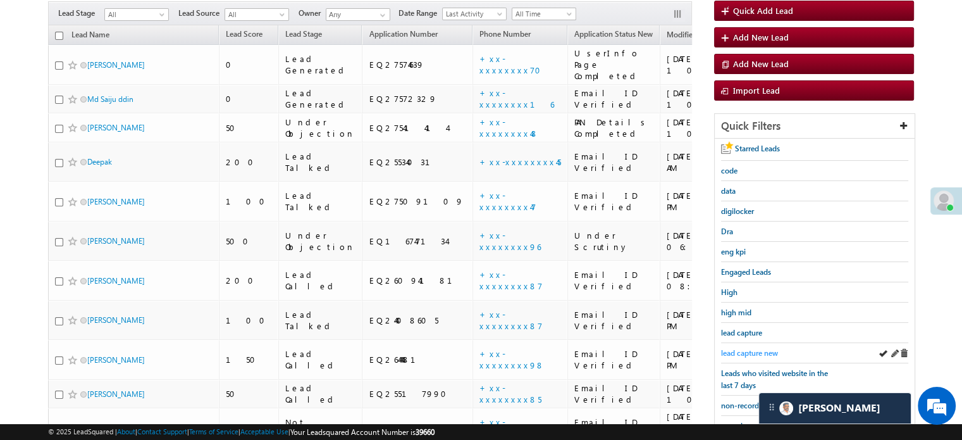
click at [749, 348] on span "lead capture new" at bounding box center [749, 352] width 57 height 9
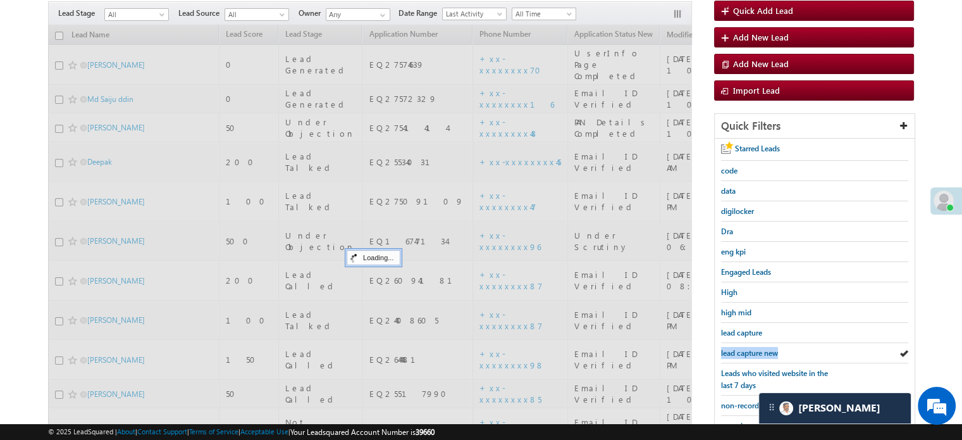
click at [749, 348] on span "lead capture new" at bounding box center [749, 352] width 57 height 9
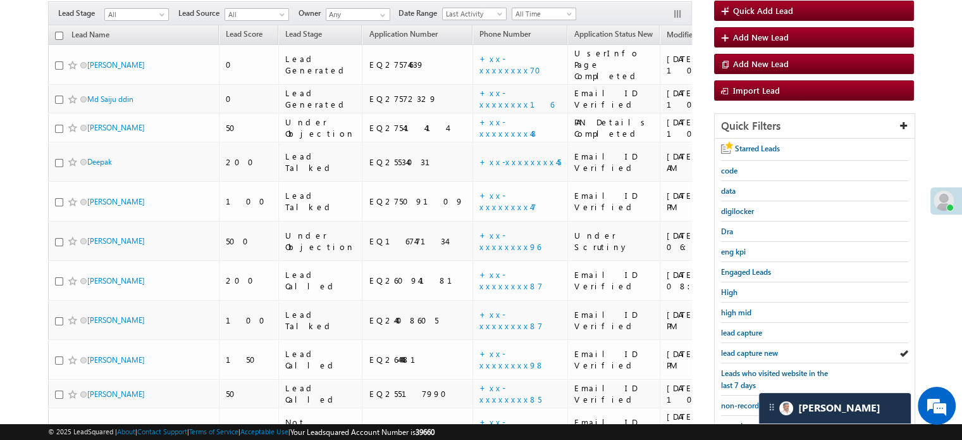
click at [749, 348] on span "lead capture new" at bounding box center [749, 352] width 57 height 9
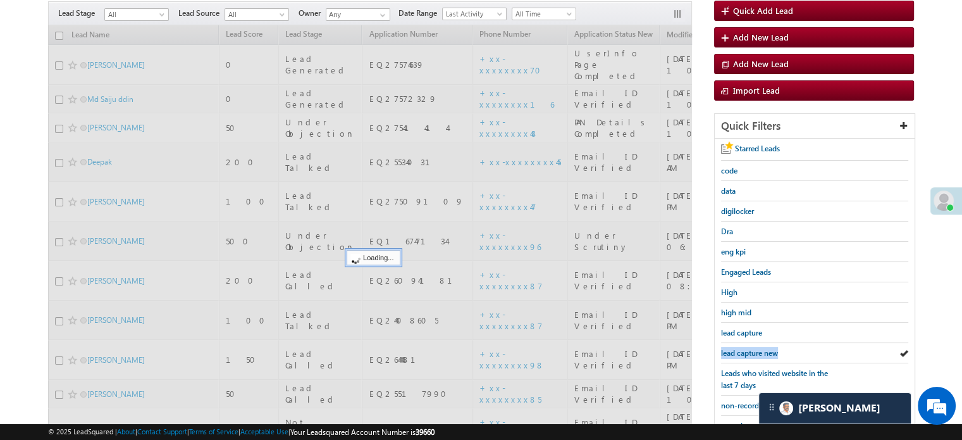
click at [749, 348] on span "lead capture new" at bounding box center [749, 352] width 57 height 9
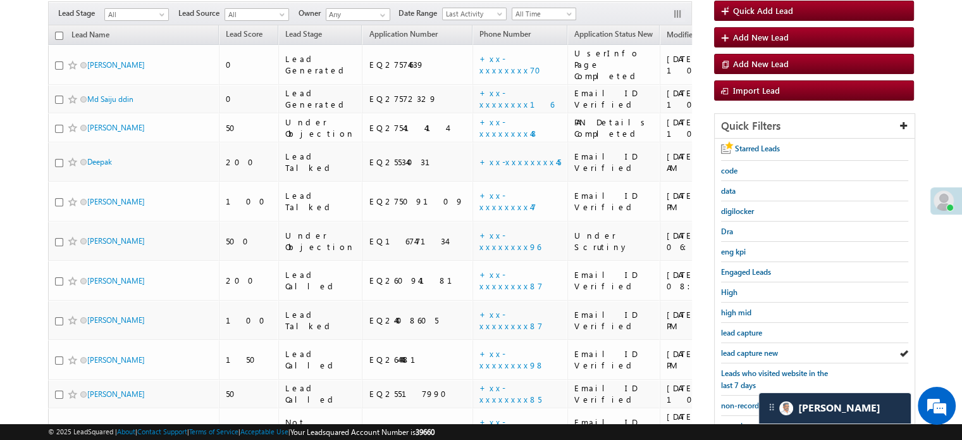
click at [749, 348] on span "lead capture new" at bounding box center [749, 352] width 57 height 9
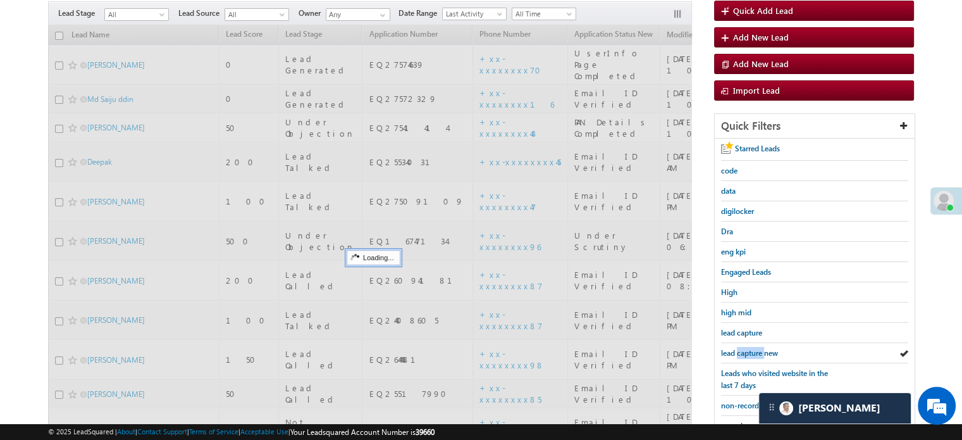
click at [749, 348] on span "lead capture new" at bounding box center [749, 352] width 57 height 9
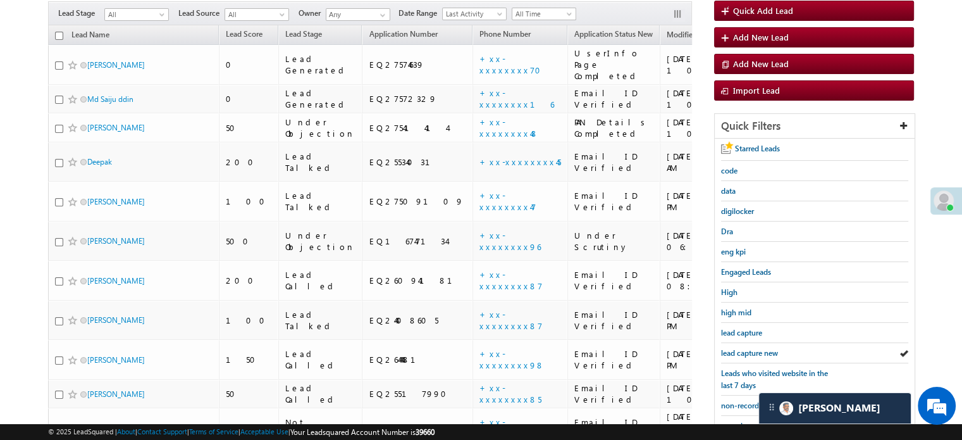
click at [749, 348] on span "lead capture new" at bounding box center [749, 352] width 57 height 9
click at [757, 348] on span "lead capture new" at bounding box center [749, 352] width 57 height 9
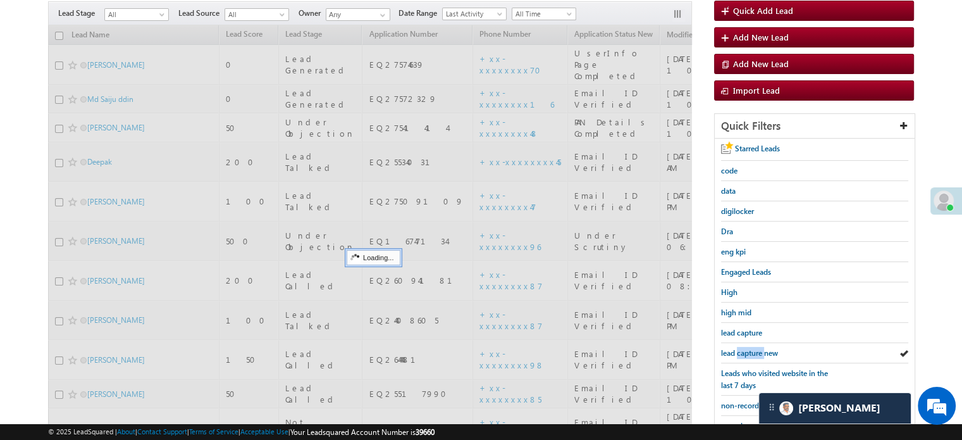
click at [757, 348] on span "lead capture new" at bounding box center [749, 352] width 57 height 9
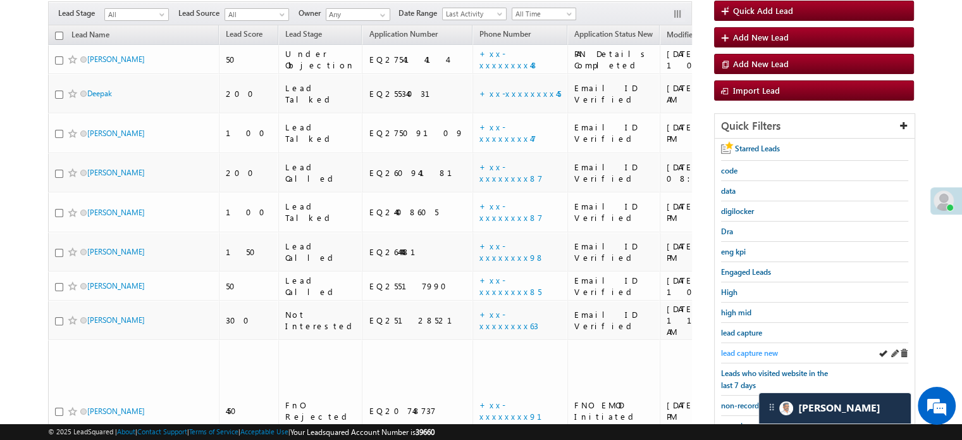
click at [760, 347] on link "lead capture new" at bounding box center [749, 353] width 57 height 12
click at [753, 354] on link "lead capture new" at bounding box center [749, 353] width 57 height 12
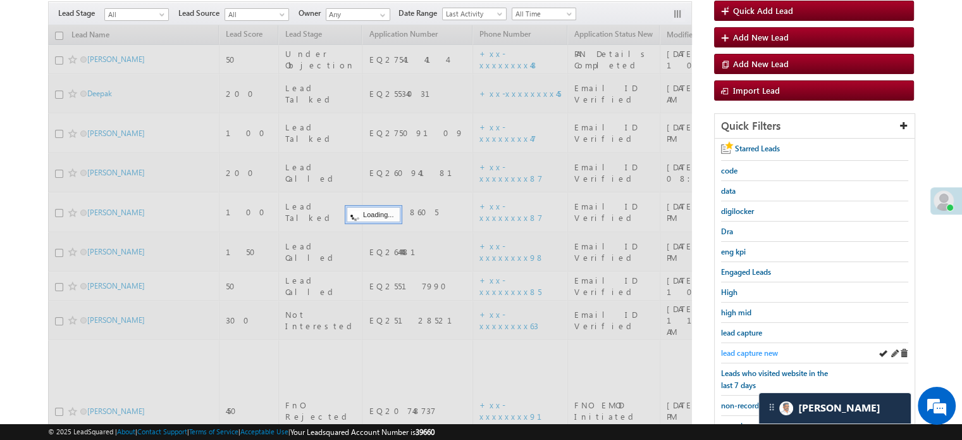
click at [757, 348] on span "lead capture new" at bounding box center [749, 352] width 57 height 9
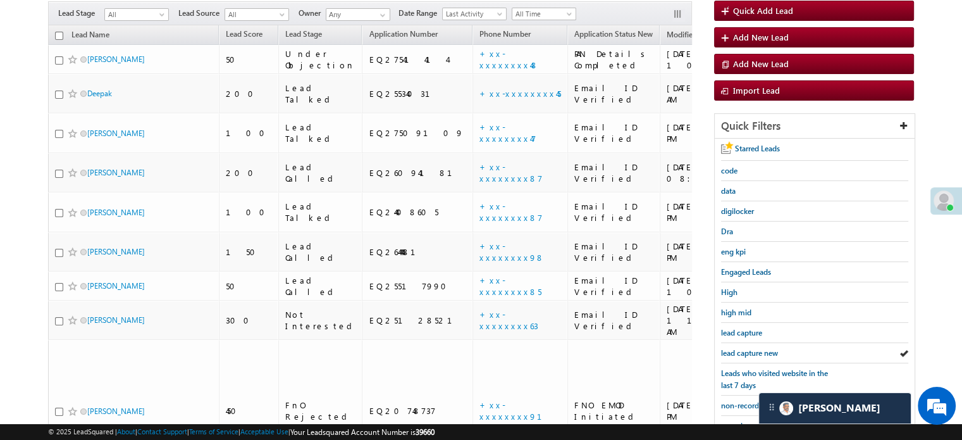
click at [757, 348] on span "lead capture new" at bounding box center [749, 352] width 57 height 9
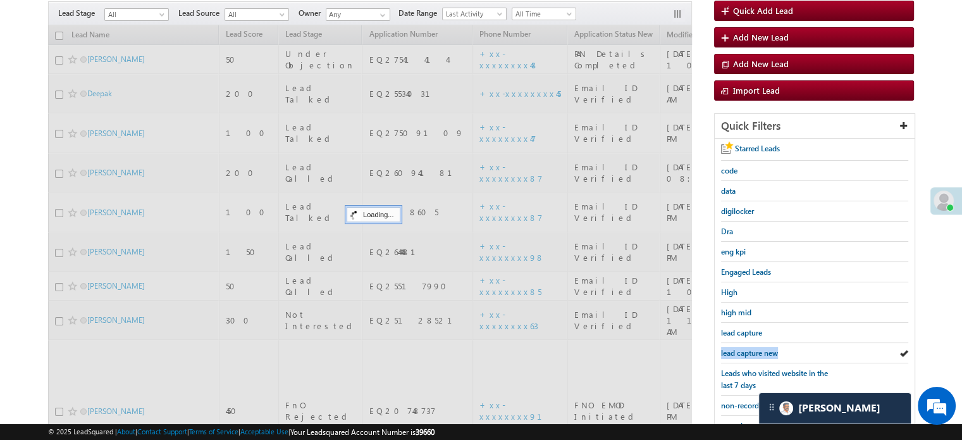
click at [757, 348] on span "lead capture new" at bounding box center [749, 352] width 57 height 9
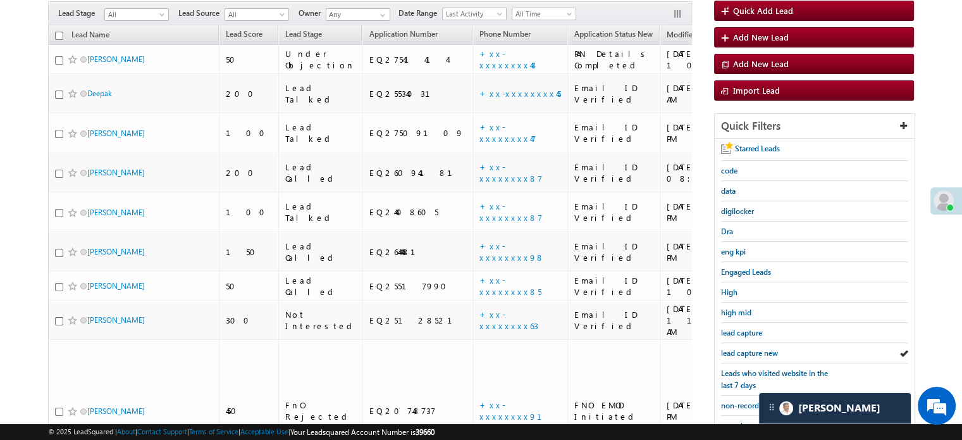
click at [757, 348] on span "lead capture new" at bounding box center [749, 352] width 57 height 9
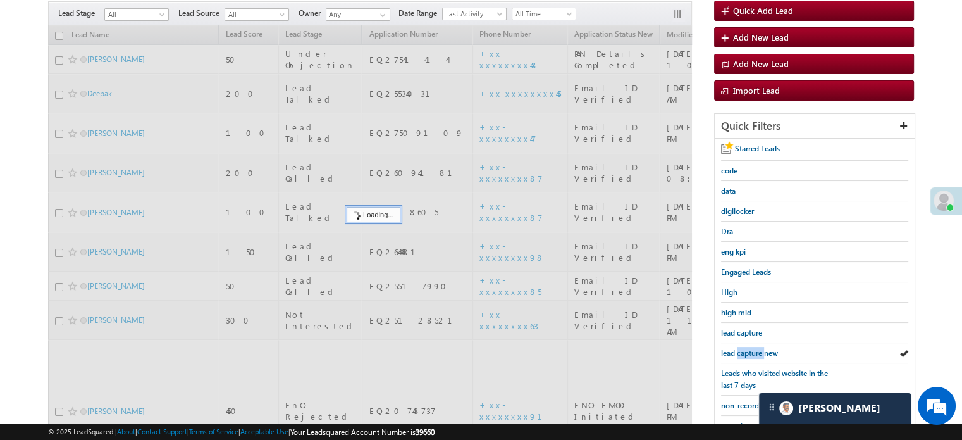
click at [757, 348] on span "lead capture new" at bounding box center [749, 352] width 57 height 9
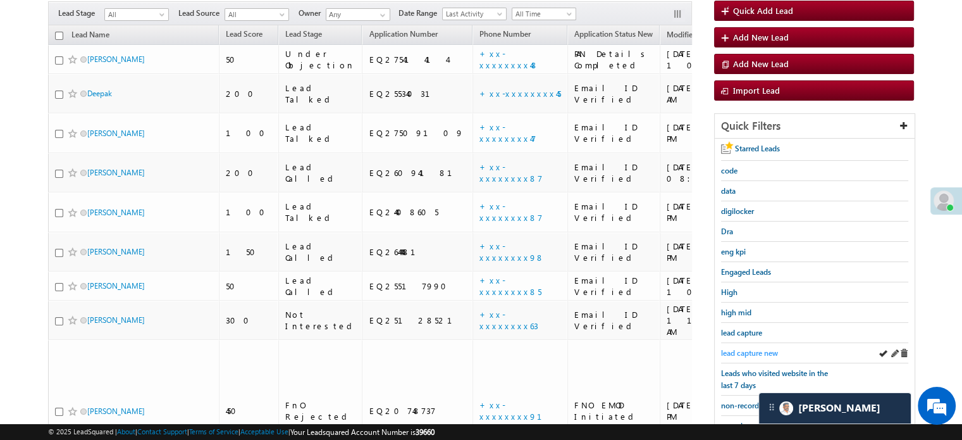
click at [724, 348] on span "lead capture new" at bounding box center [749, 352] width 57 height 9
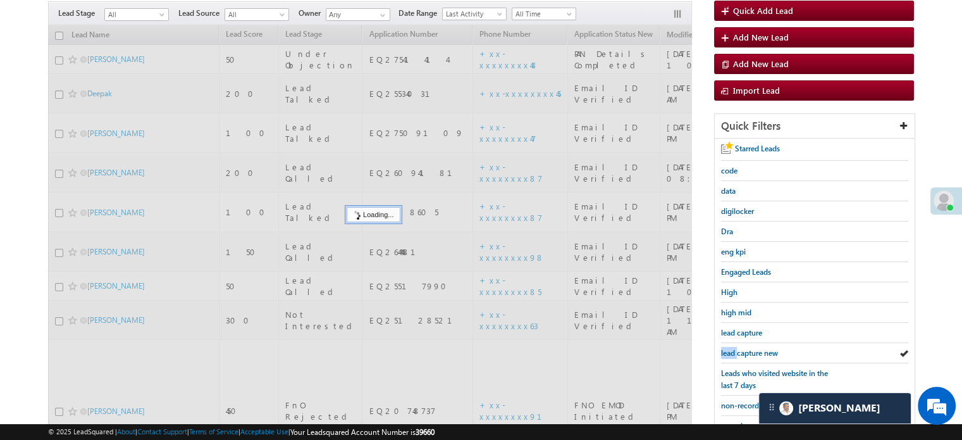
click at [724, 348] on span "lead capture new" at bounding box center [749, 352] width 57 height 9
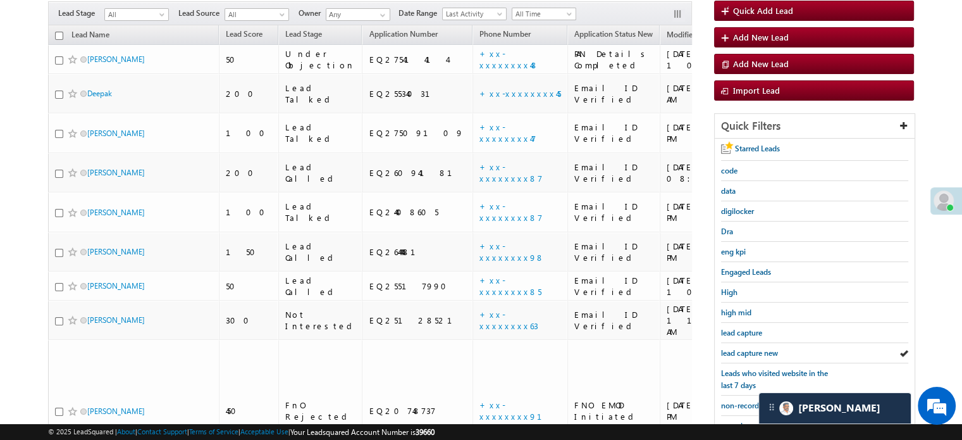
click at [724, 348] on span "lead capture new" at bounding box center [749, 352] width 57 height 9
click at [724, 349] on span "lead capture new" at bounding box center [749, 352] width 57 height 9
click at [742, 349] on span "lead capture new" at bounding box center [749, 352] width 57 height 9
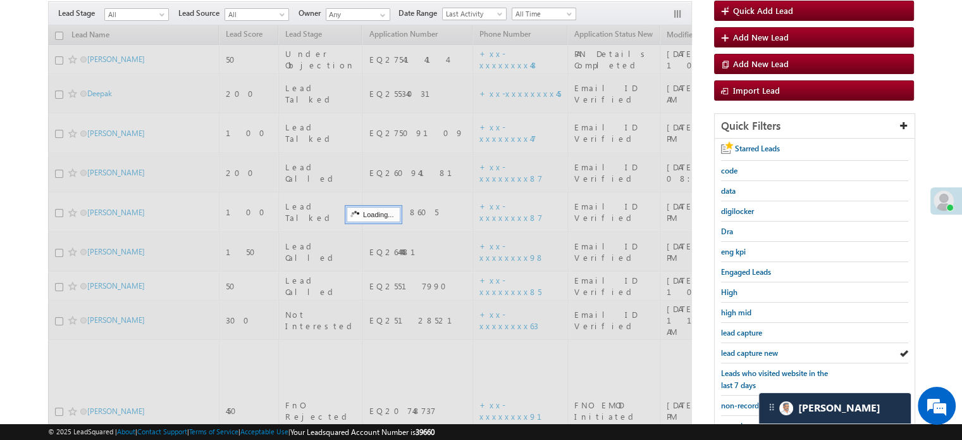
click at [742, 349] on span "lead capture new" at bounding box center [749, 352] width 57 height 9
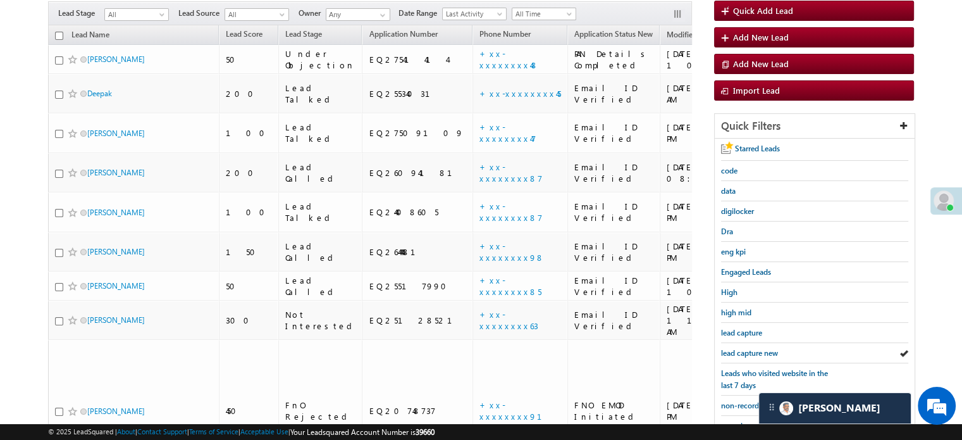
click at [742, 349] on span "lead capture new" at bounding box center [749, 352] width 57 height 9
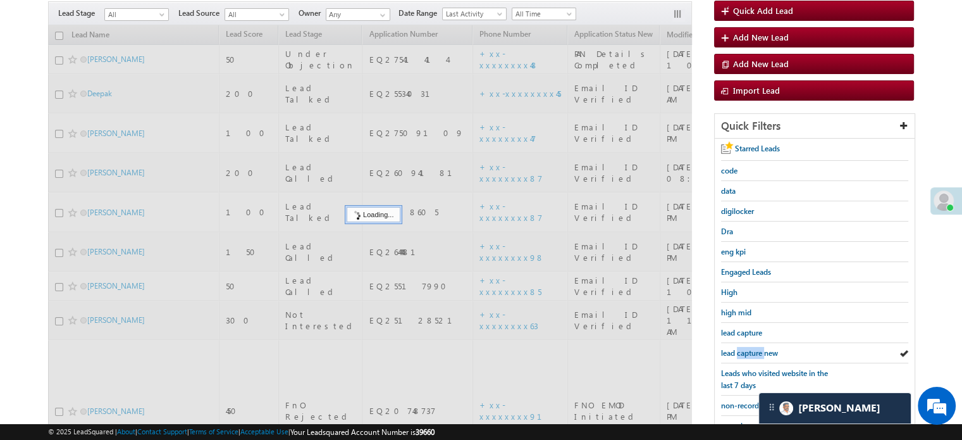
click at [742, 349] on span "lead capture new" at bounding box center [749, 352] width 57 height 9
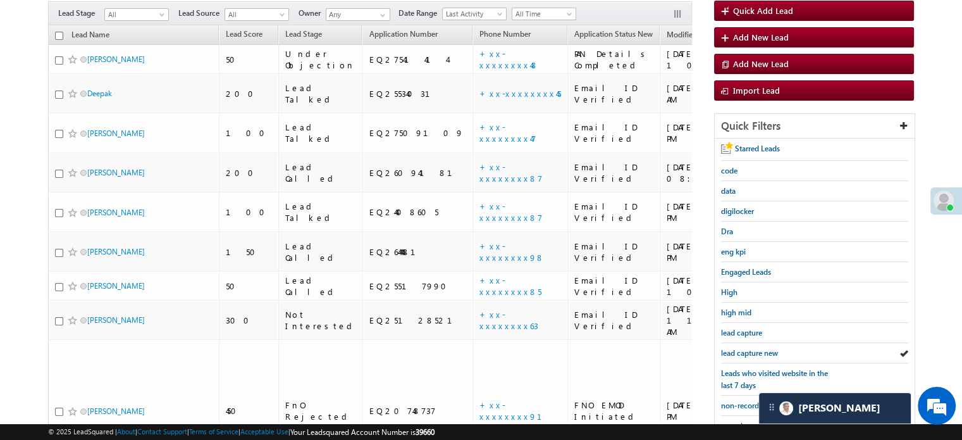
click at [742, 349] on span "lead capture new" at bounding box center [749, 352] width 57 height 9
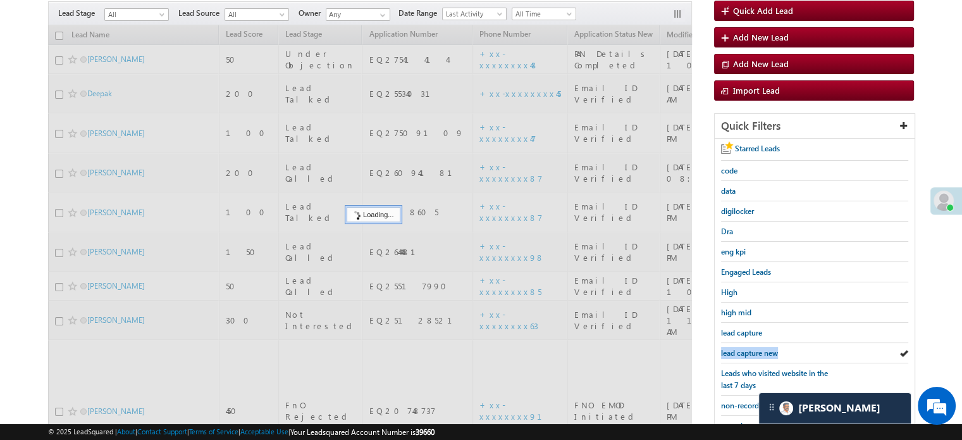
click at [742, 349] on span "lead capture new" at bounding box center [749, 352] width 57 height 9
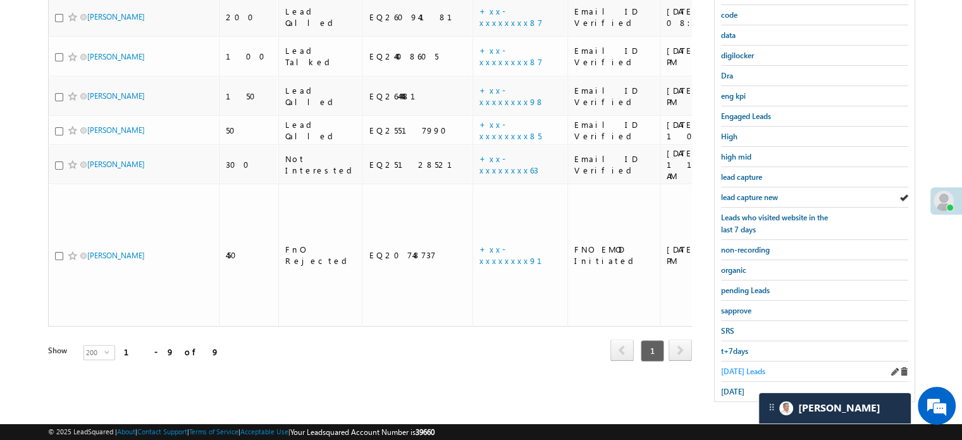
click at [732, 369] on span "[DATE] Leads" at bounding box center [743, 370] width 44 height 9
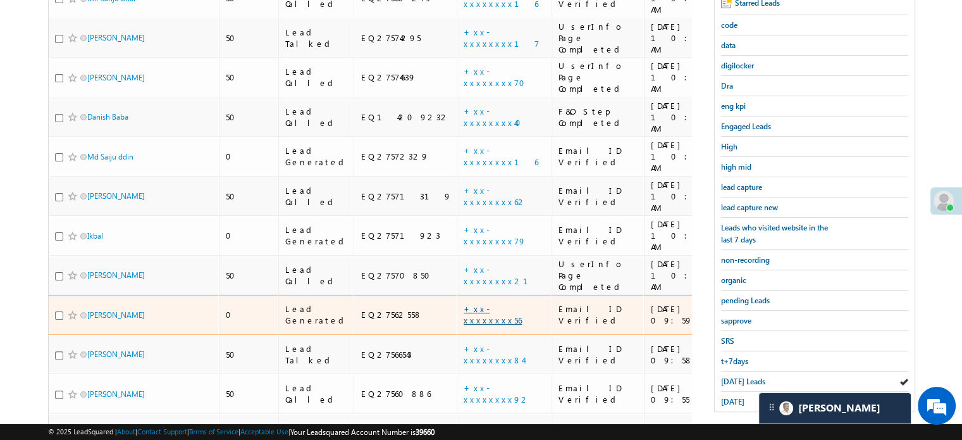
scroll to position [281, 0]
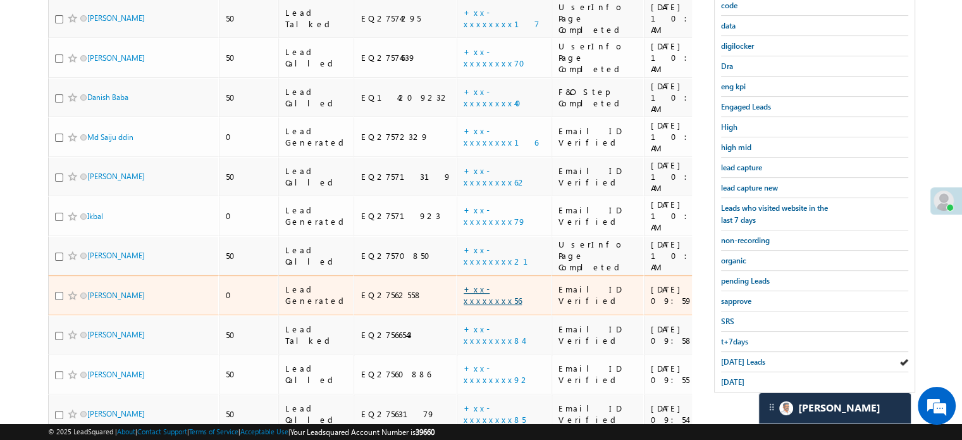
click at [464, 283] on link "+xx-xxxxxxxx56" at bounding box center [493, 294] width 58 height 22
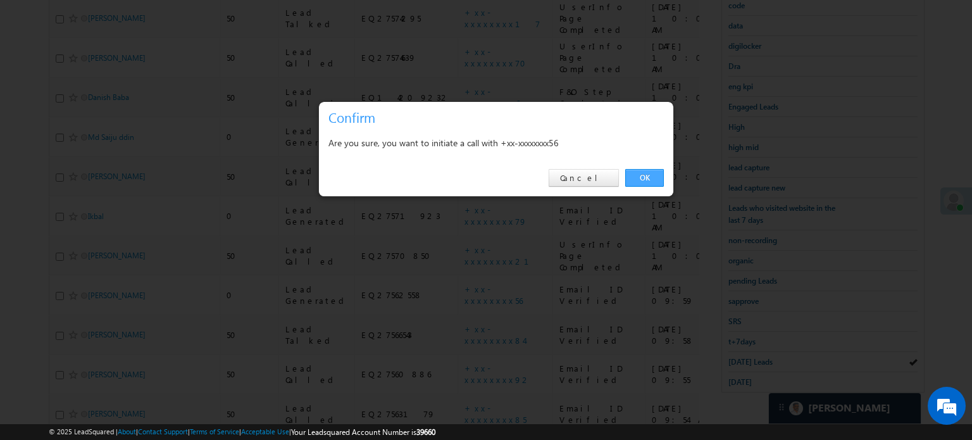
click at [654, 172] on link "OK" at bounding box center [644, 178] width 39 height 18
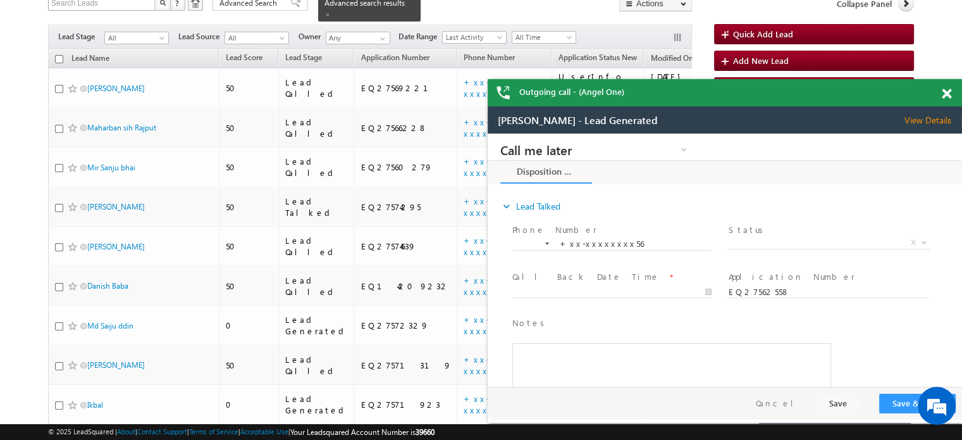
scroll to position [0, 0]
click at [952, 90] on div at bounding box center [953, 91] width 17 height 25
click at [942, 95] on span at bounding box center [946, 94] width 9 height 11
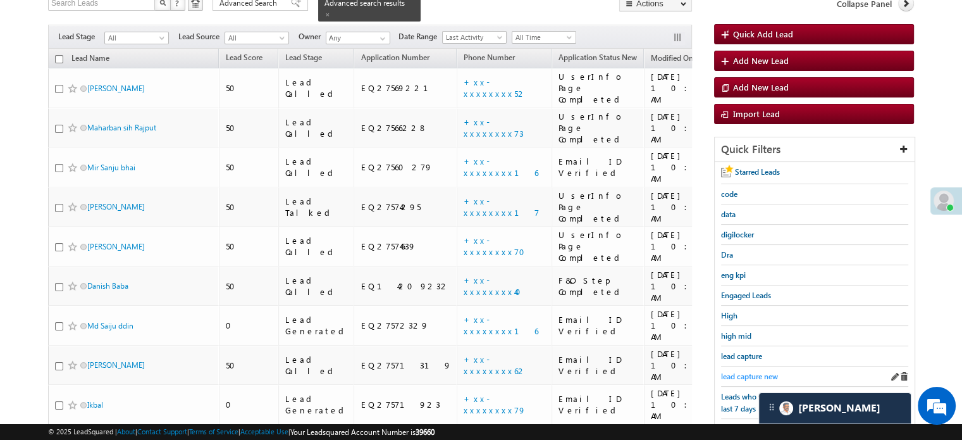
click at [747, 378] on link "lead capture new" at bounding box center [749, 376] width 57 height 12
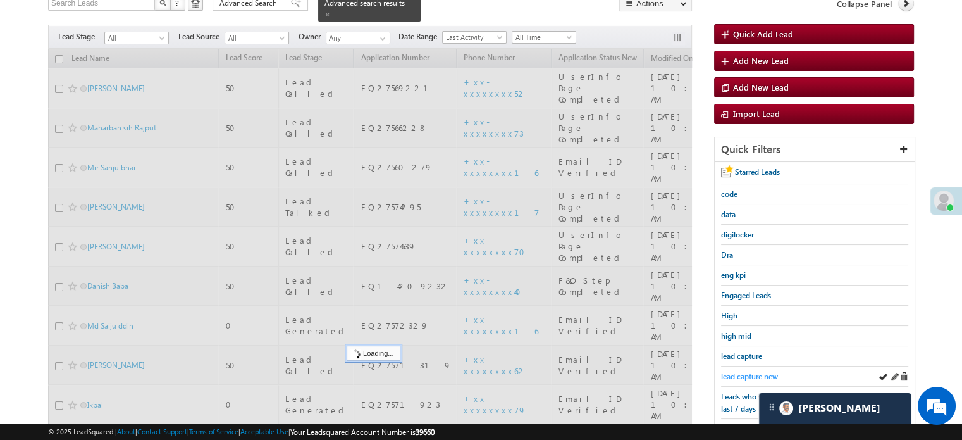
click at [747, 376] on span "lead capture new" at bounding box center [749, 375] width 57 height 9
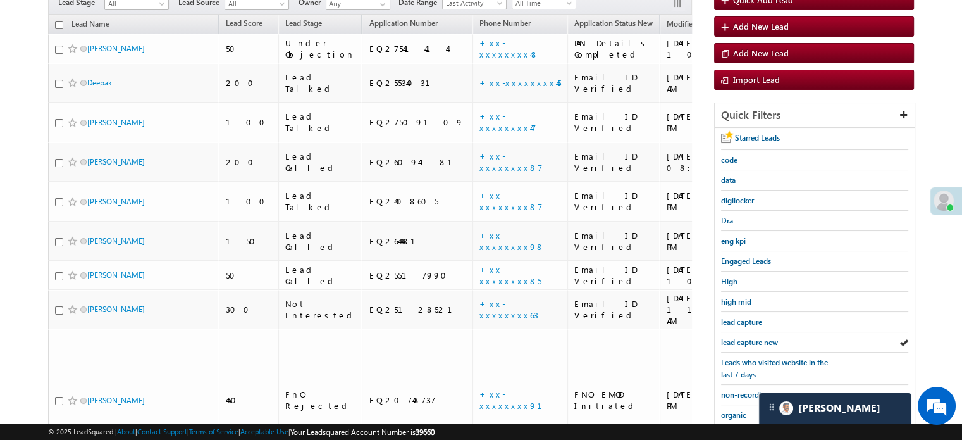
scroll to position [92, 0]
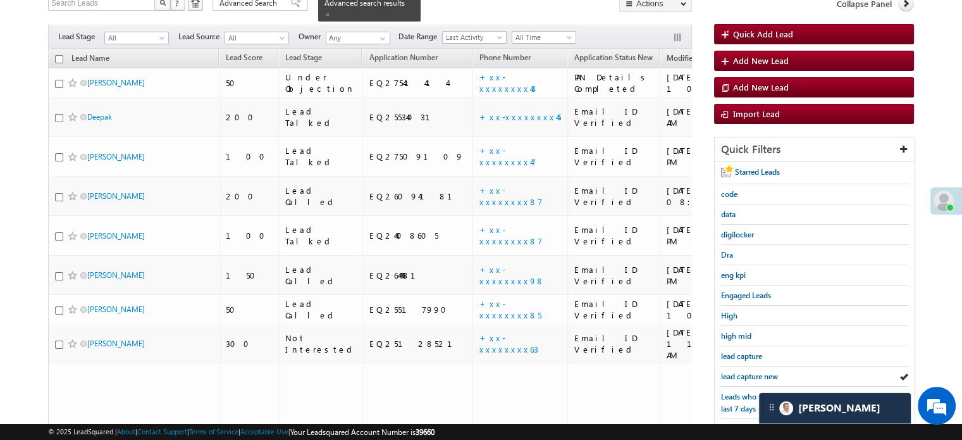
click at [747, 376] on span "lead capture new" at bounding box center [749, 375] width 57 height 9
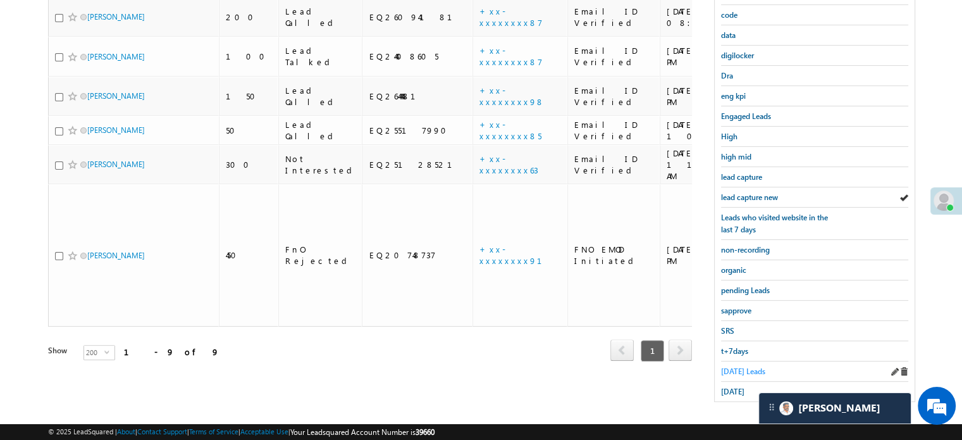
click at [733, 366] on span "[DATE] Leads" at bounding box center [743, 370] width 44 height 9
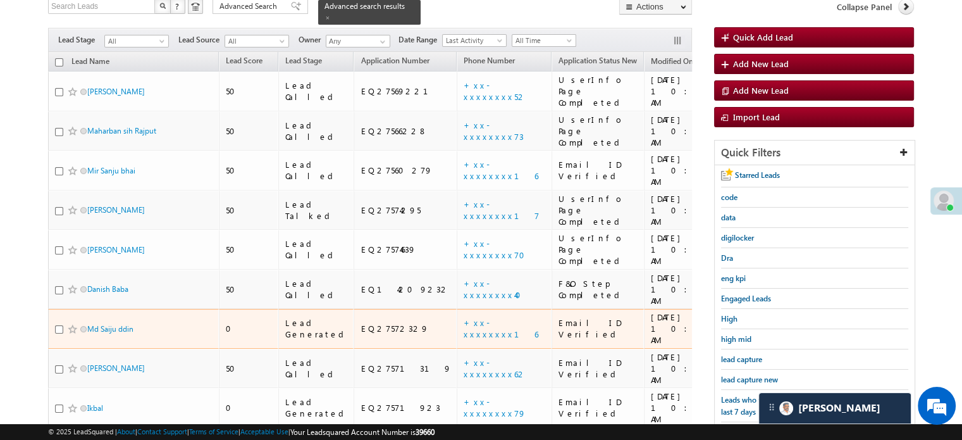
scroll to position [127, 0]
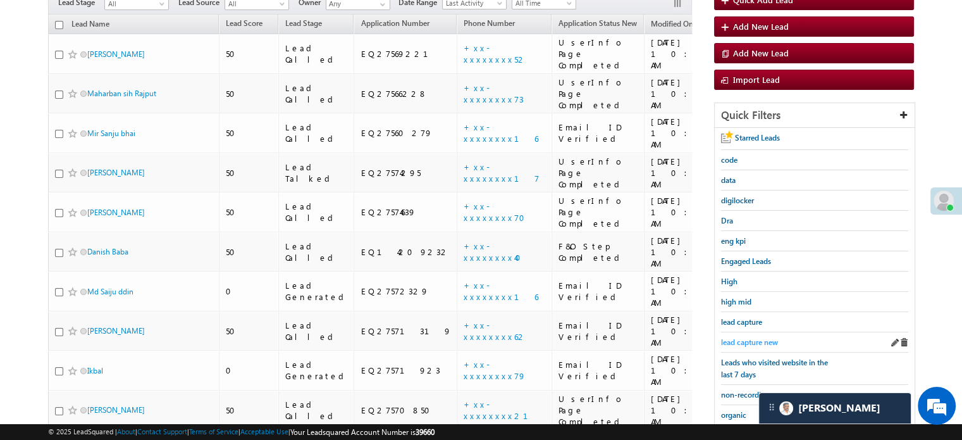
click at [762, 337] on span "lead capture new" at bounding box center [749, 341] width 57 height 9
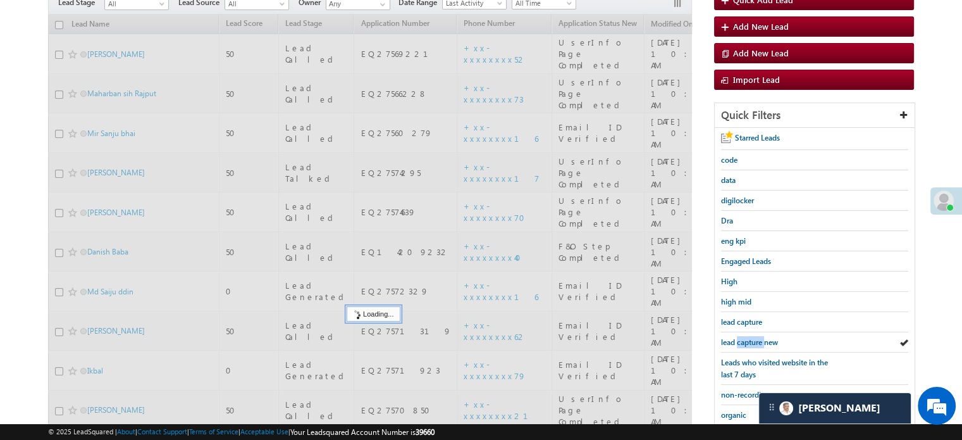
click at [762, 337] on span "lead capture new" at bounding box center [749, 341] width 57 height 9
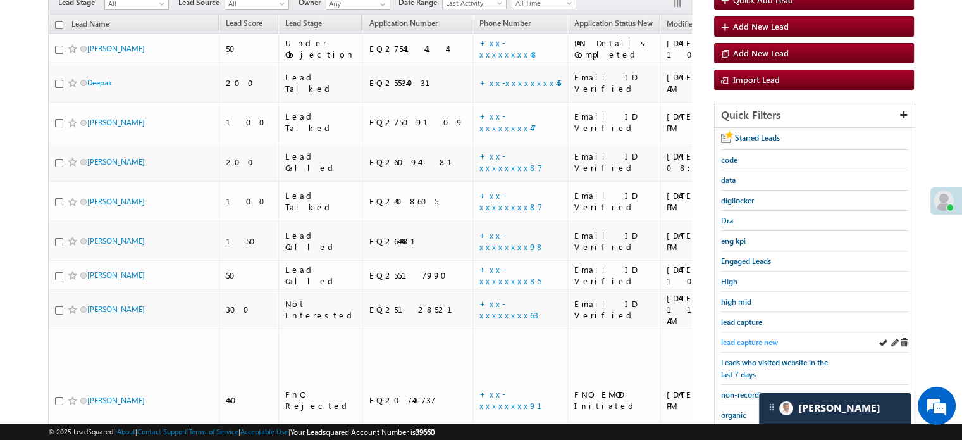
click at [740, 339] on span "lead capture new" at bounding box center [749, 341] width 57 height 9
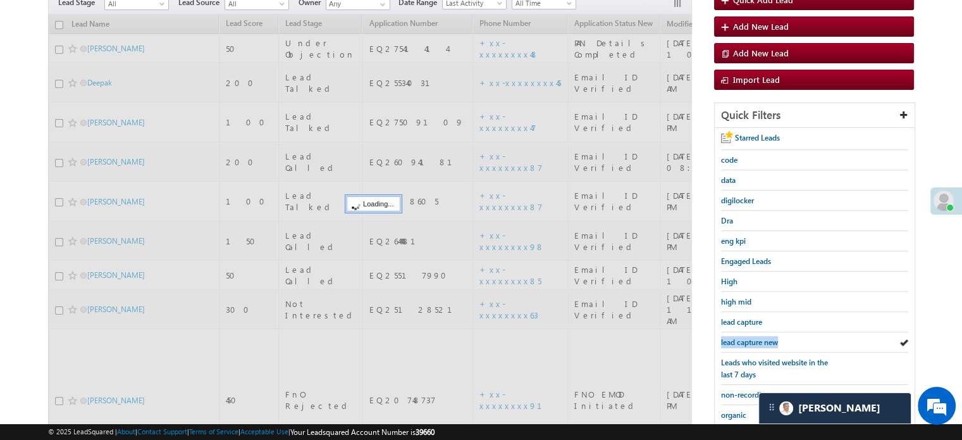
click at [740, 339] on span "lead capture new" at bounding box center [749, 341] width 57 height 9
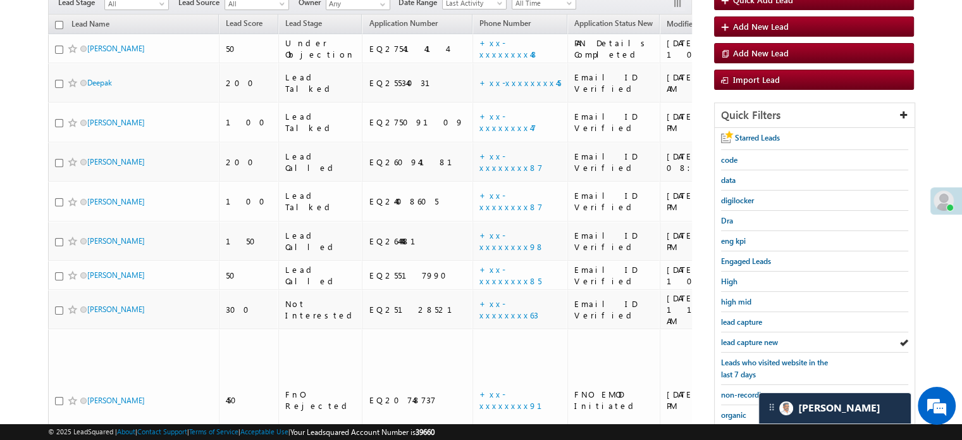
click at [740, 339] on span "lead capture new" at bounding box center [749, 341] width 57 height 9
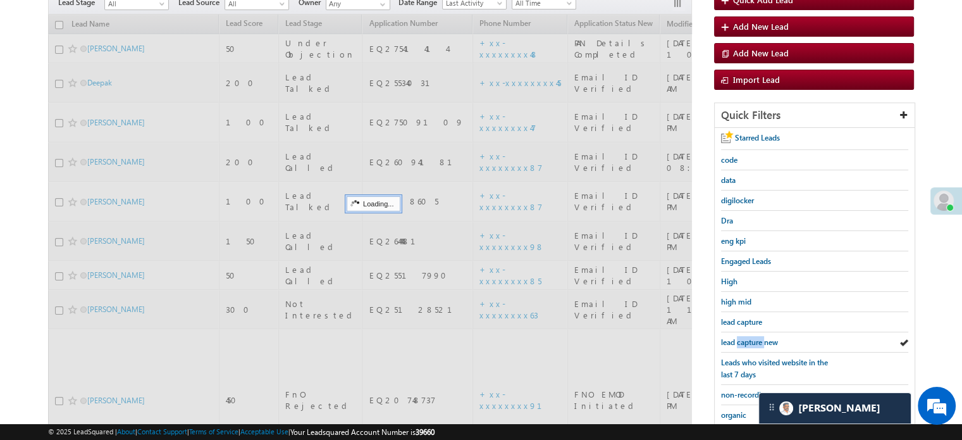
click at [740, 339] on span "lead capture new" at bounding box center [749, 341] width 57 height 9
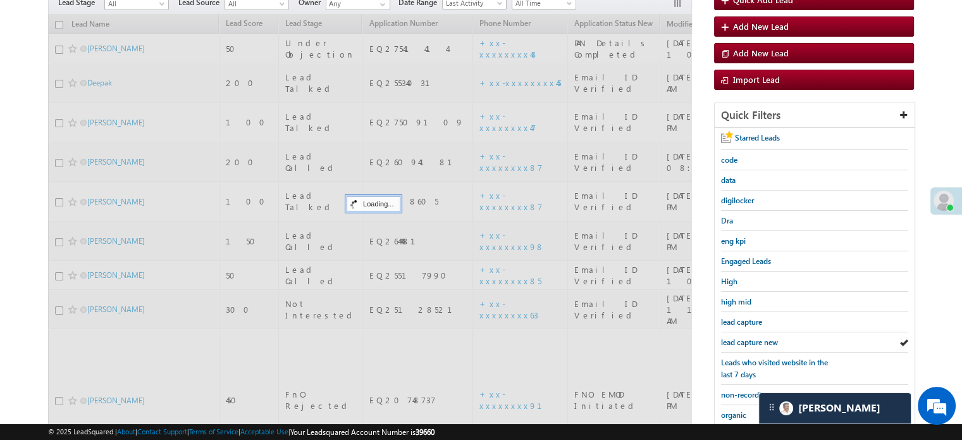
click at [740, 339] on span "lead capture new" at bounding box center [749, 341] width 57 height 9
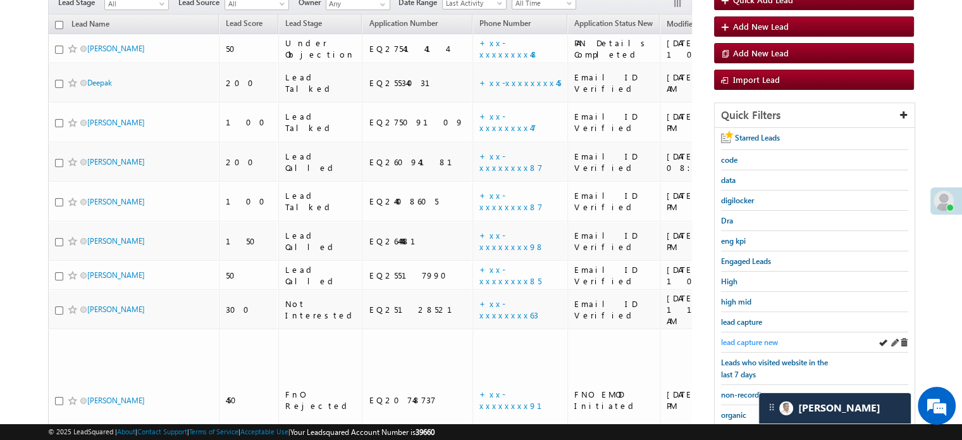
click at [759, 339] on span "lead capture new" at bounding box center [749, 341] width 57 height 9
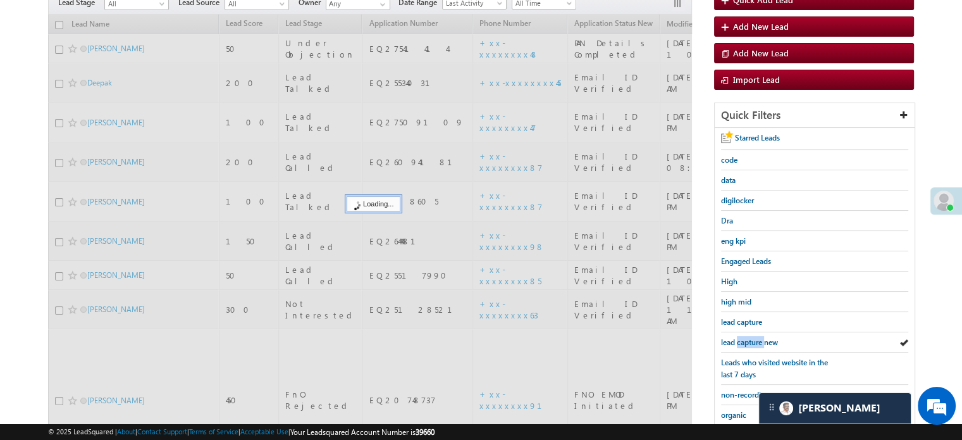
click at [759, 339] on span "lead capture new" at bounding box center [749, 341] width 57 height 9
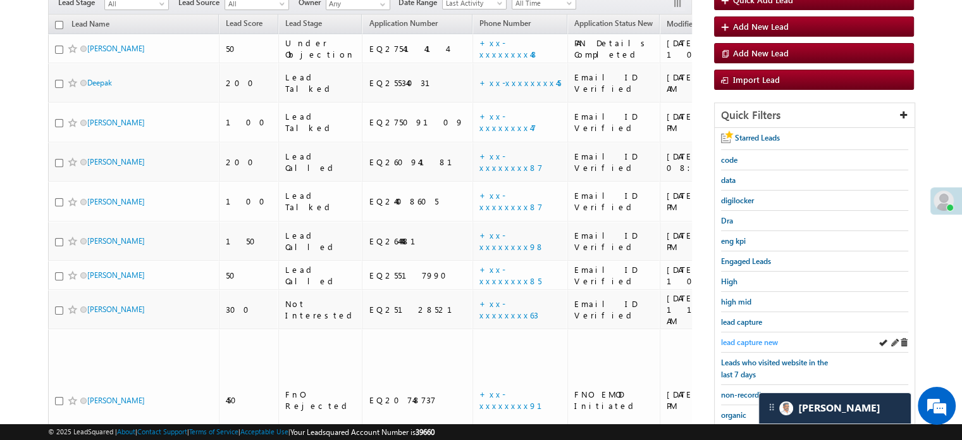
click at [771, 342] on span "lead capture new" at bounding box center [749, 341] width 57 height 9
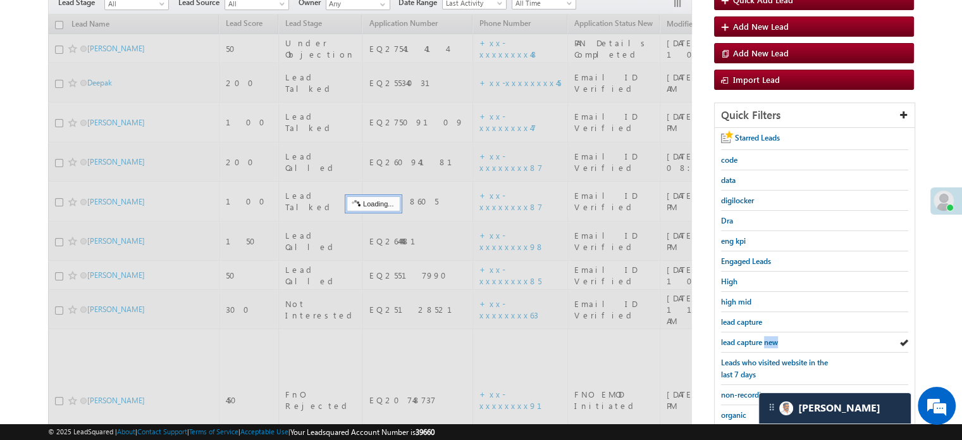
click at [771, 342] on span "lead capture new" at bounding box center [749, 341] width 57 height 9
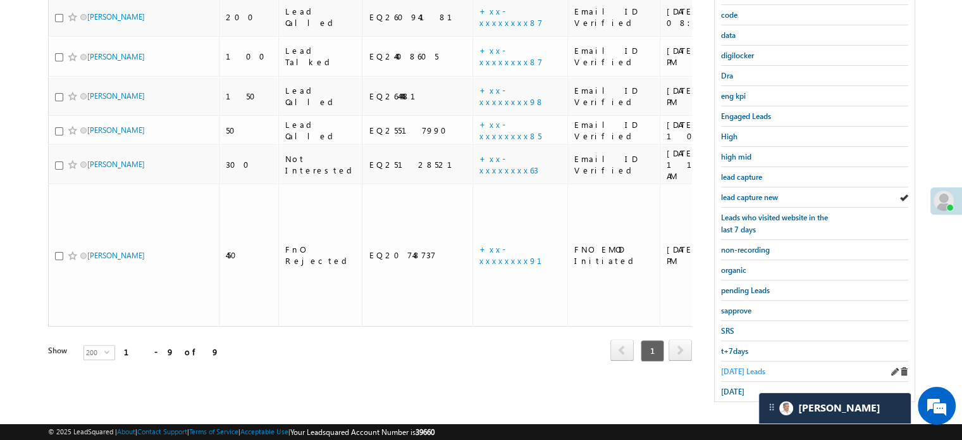
click at [740, 366] on span "[DATE] Leads" at bounding box center [743, 370] width 44 height 9
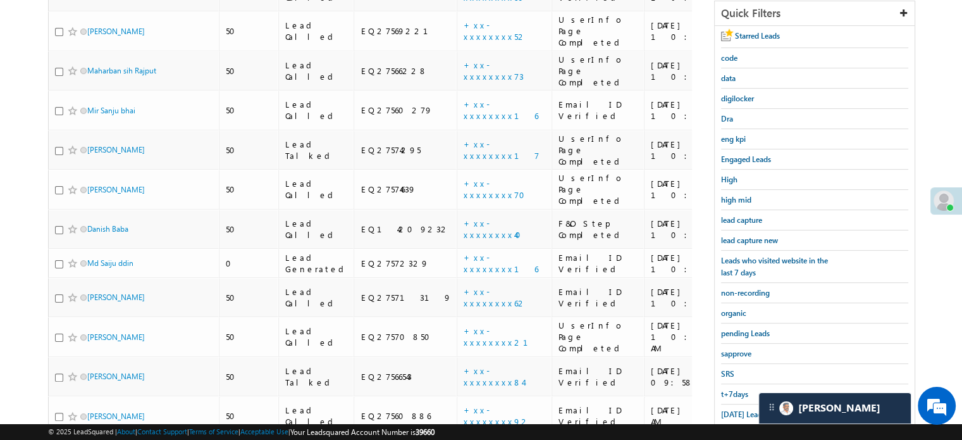
scroll to position [301, 0]
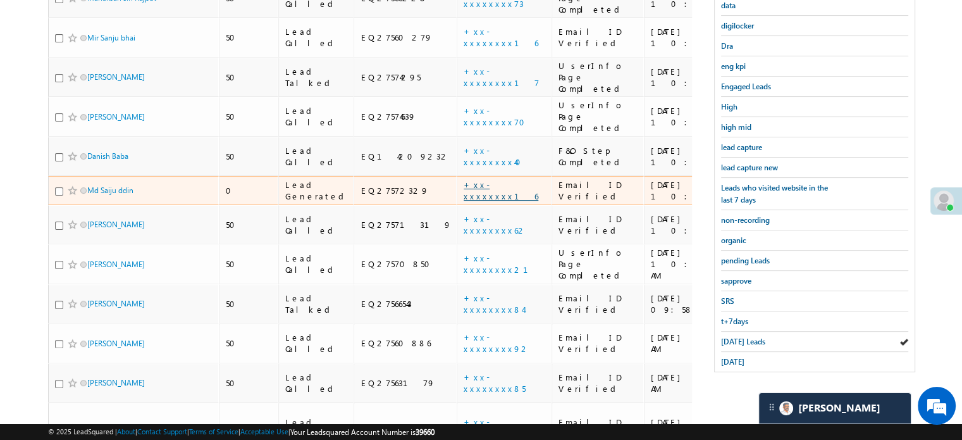
click at [464, 179] on link "+xx-xxxxxxxx16" at bounding box center [501, 190] width 75 height 22
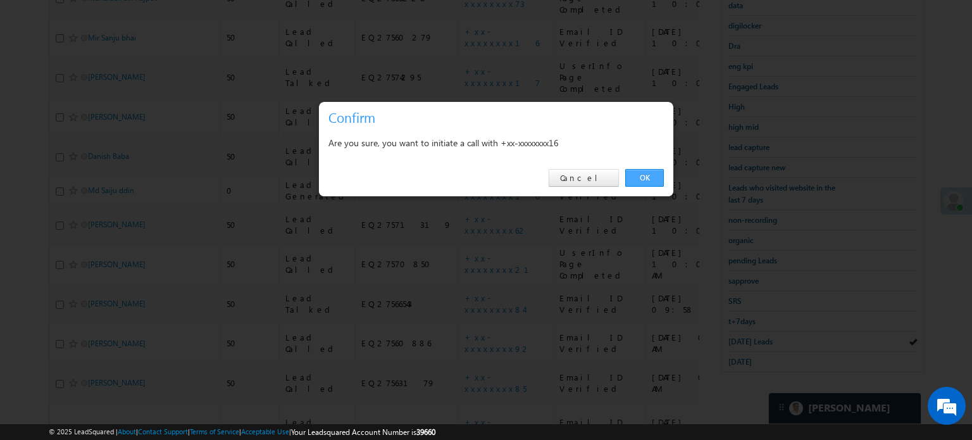
click at [654, 180] on link "OK" at bounding box center [644, 178] width 39 height 18
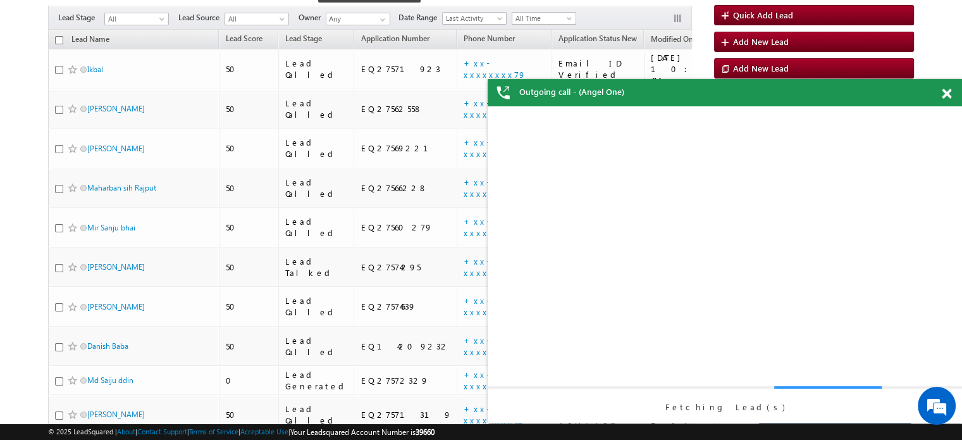
scroll to position [0, 0]
click at [940, 93] on div "Outgoing call - (Angel One)" at bounding box center [725, 92] width 475 height 27
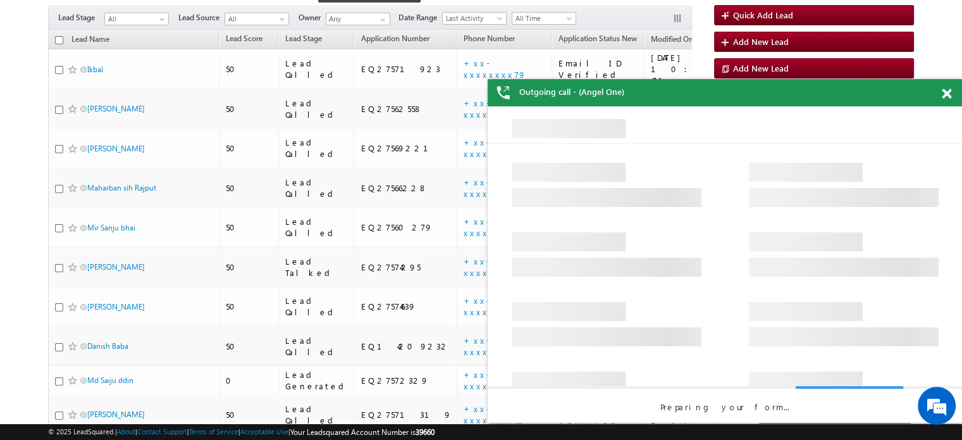
click at [943, 94] on span at bounding box center [946, 94] width 9 height 11
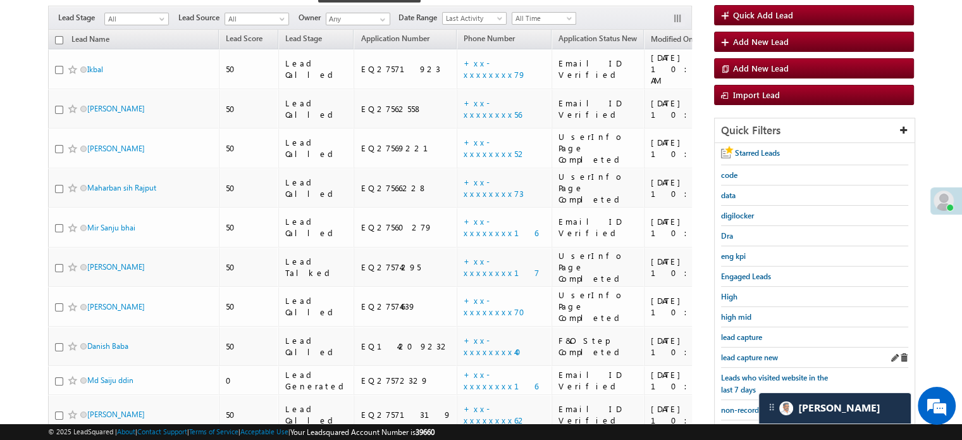
click at [768, 361] on div "lead capture new" at bounding box center [814, 357] width 187 height 20
click at [761, 355] on span "lead capture new" at bounding box center [749, 356] width 57 height 9
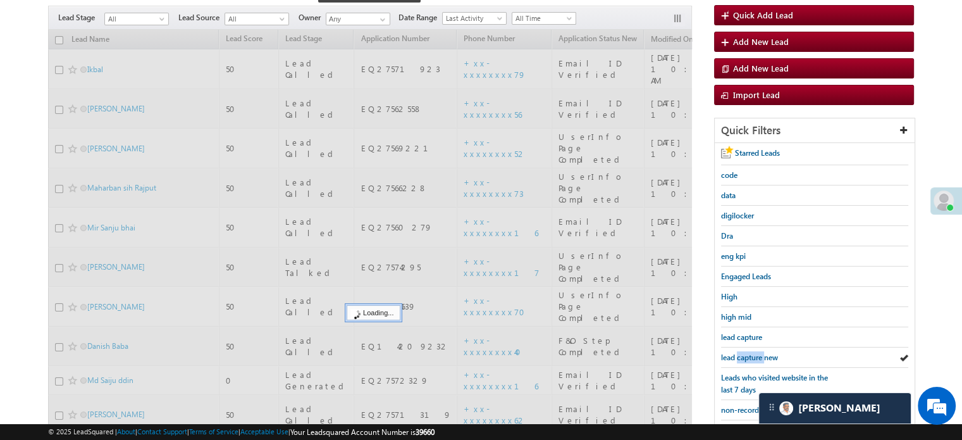
click at [761, 355] on span "lead capture new" at bounding box center [749, 356] width 57 height 9
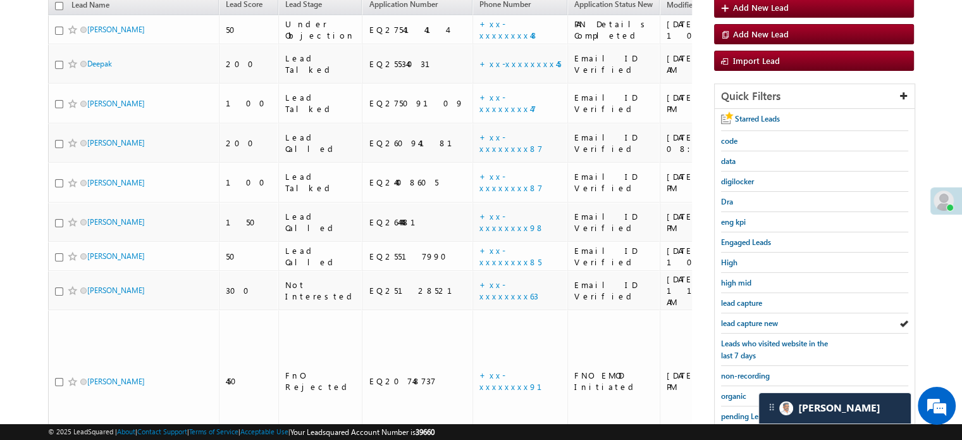
scroll to position [111, 0]
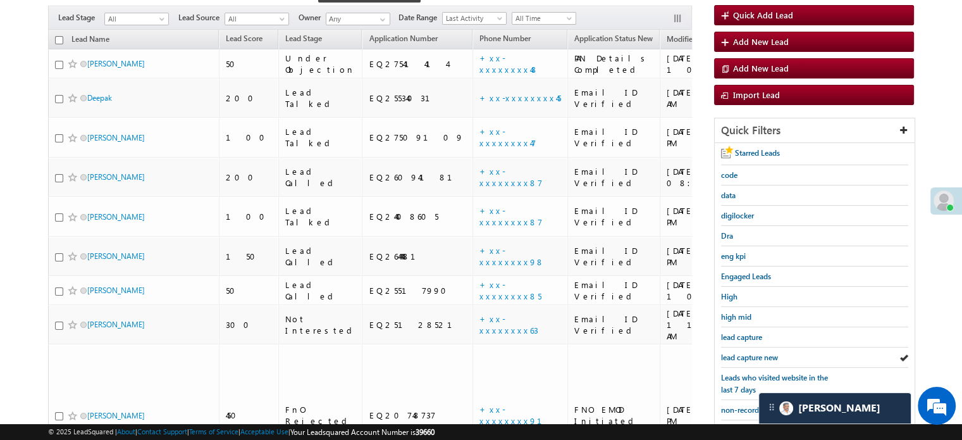
click at [761, 355] on span "lead capture new" at bounding box center [749, 356] width 57 height 9
click at [764, 356] on span "lead capture new" at bounding box center [749, 356] width 57 height 9
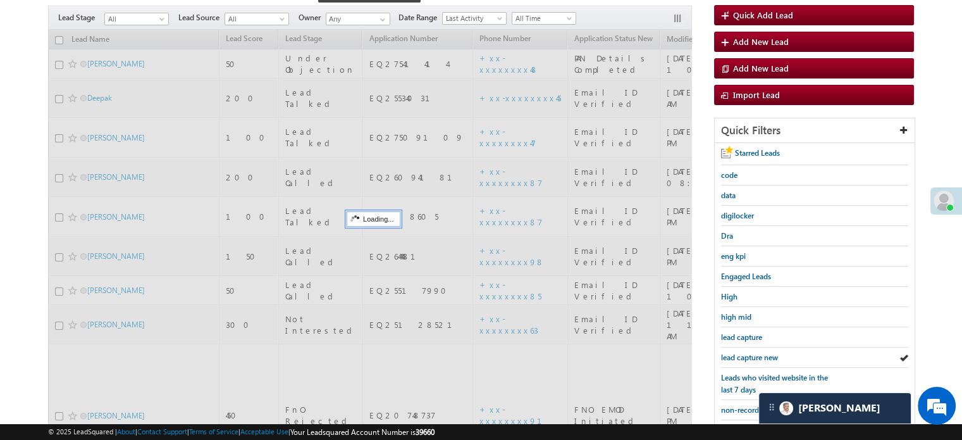
click at [764, 356] on span "lead capture new" at bounding box center [749, 356] width 57 height 9
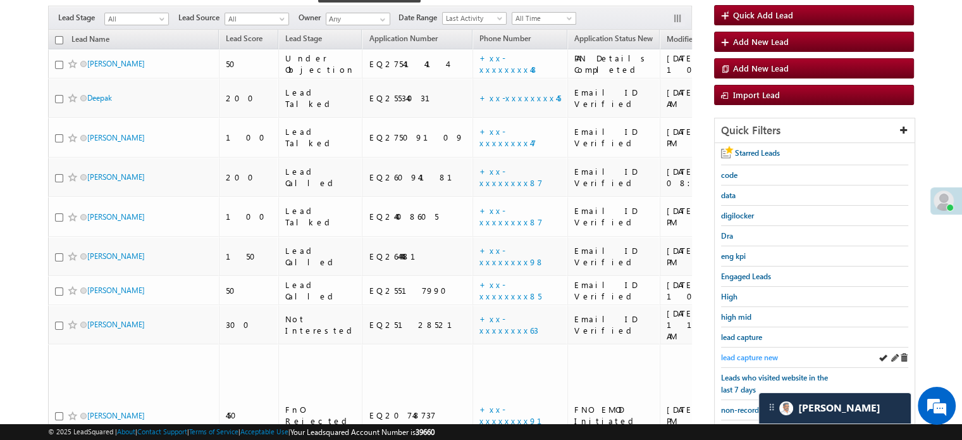
click at [721, 352] on span "lead capture new" at bounding box center [749, 356] width 57 height 9
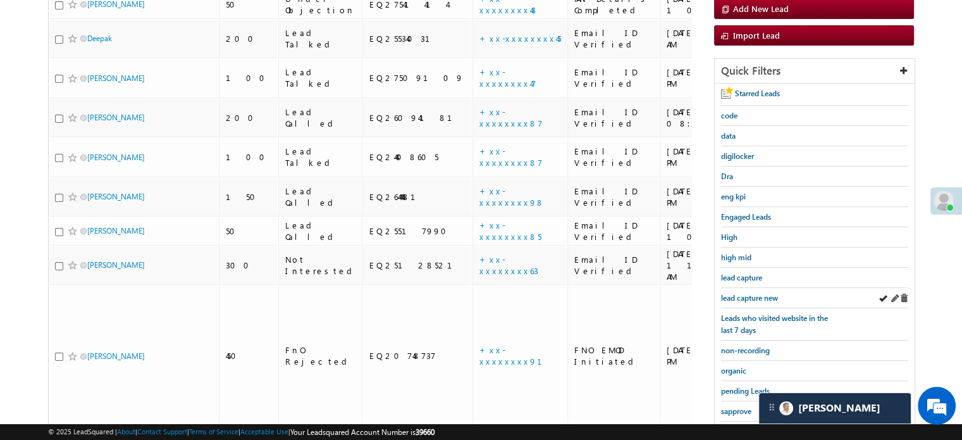
scroll to position [271, 0]
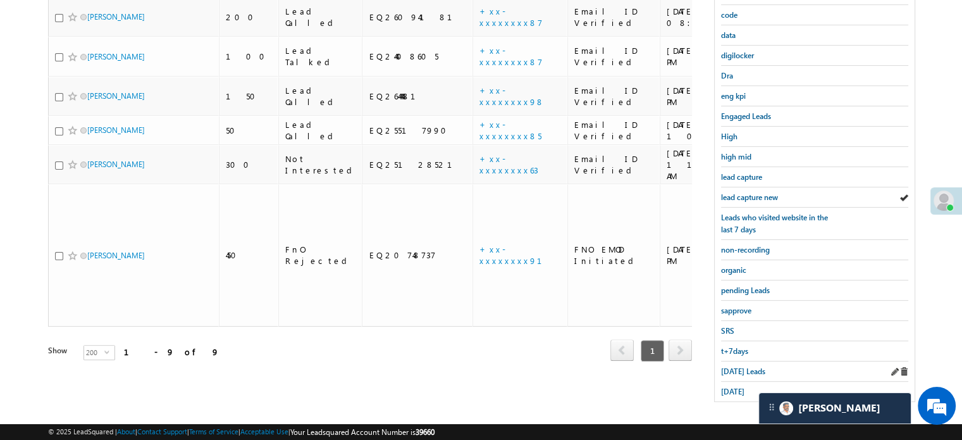
click at [735, 372] on div "[DATE] Leads" at bounding box center [814, 371] width 187 height 20
click at [737, 366] on span "[DATE] Leads" at bounding box center [743, 370] width 44 height 9
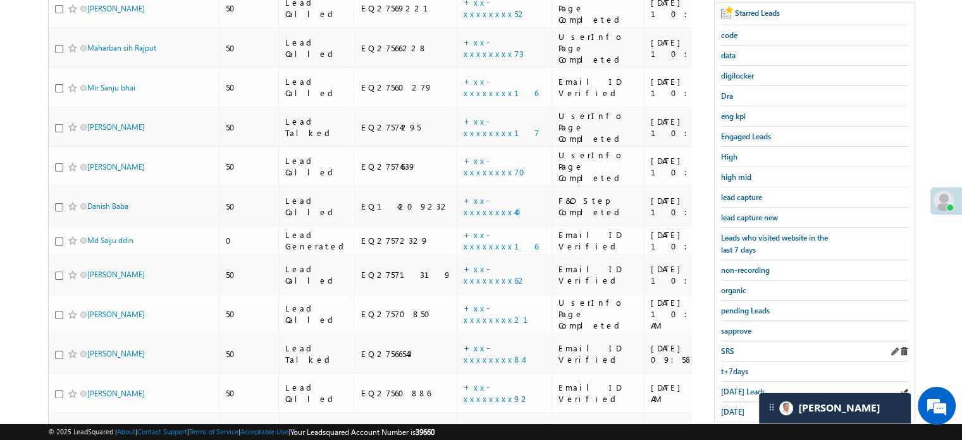
scroll to position [301, 0]
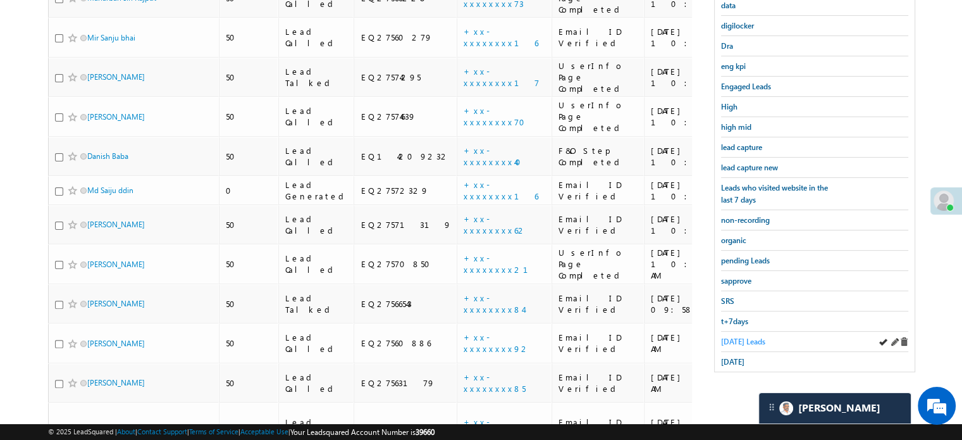
click at [730, 339] on span "[DATE] Leads" at bounding box center [743, 341] width 44 height 9
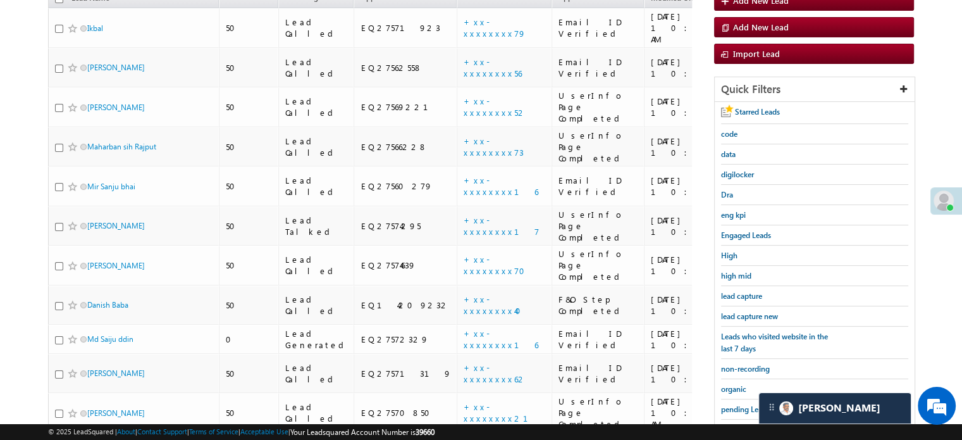
scroll to position [175, 0]
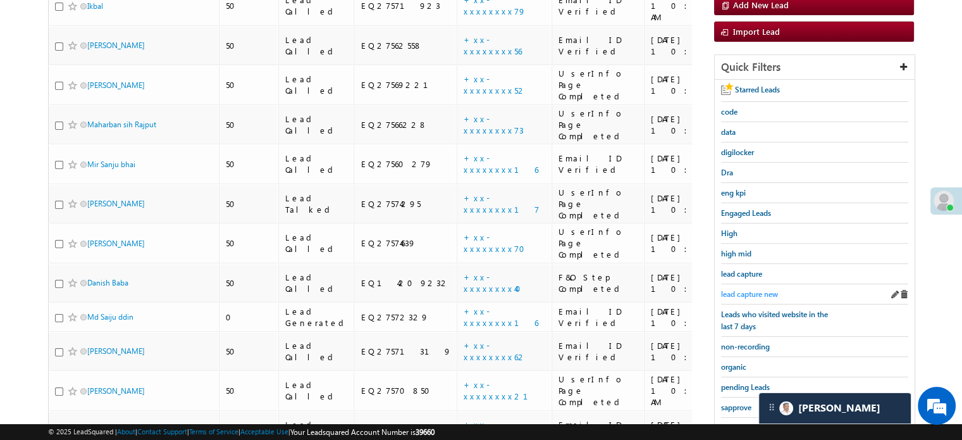
click at [748, 292] on span "lead capture new" at bounding box center [749, 293] width 57 height 9
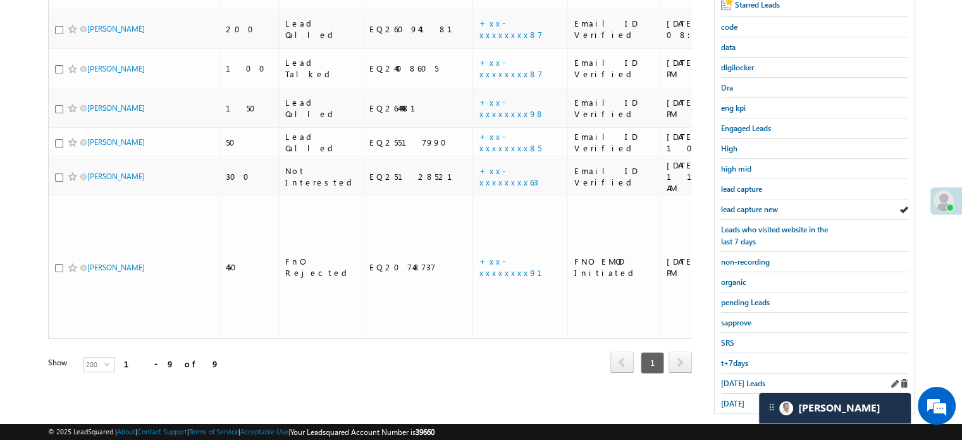
scroll to position [271, 0]
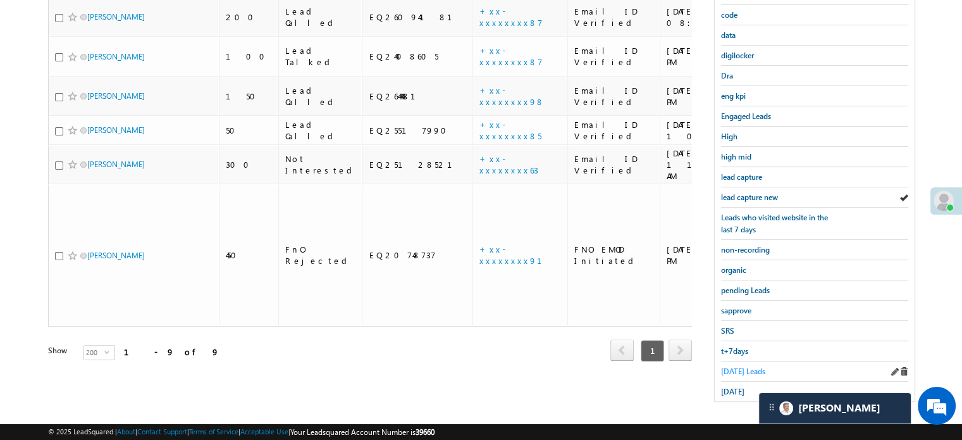
click at [738, 370] on span "[DATE] Leads" at bounding box center [743, 370] width 44 height 9
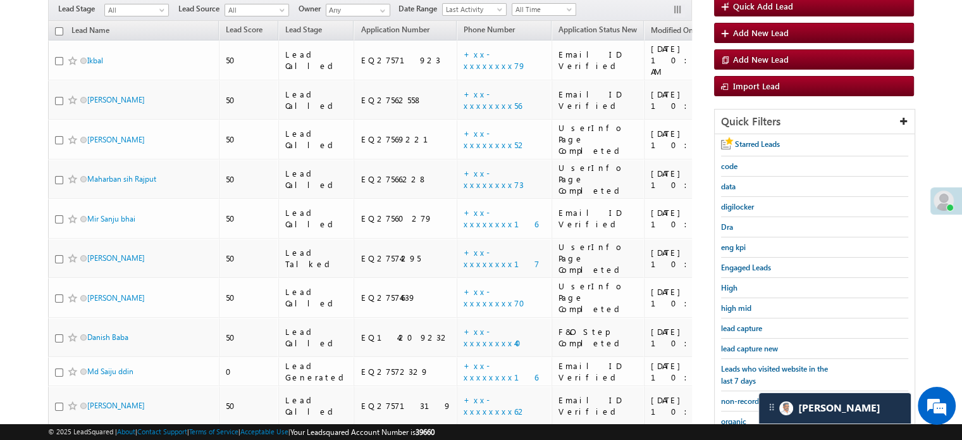
scroll to position [82, 0]
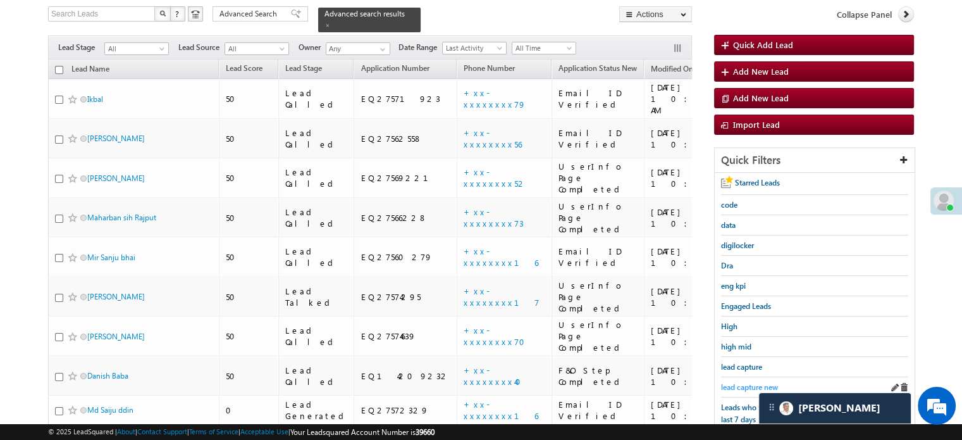
click at [744, 383] on span "lead capture new" at bounding box center [749, 386] width 57 height 9
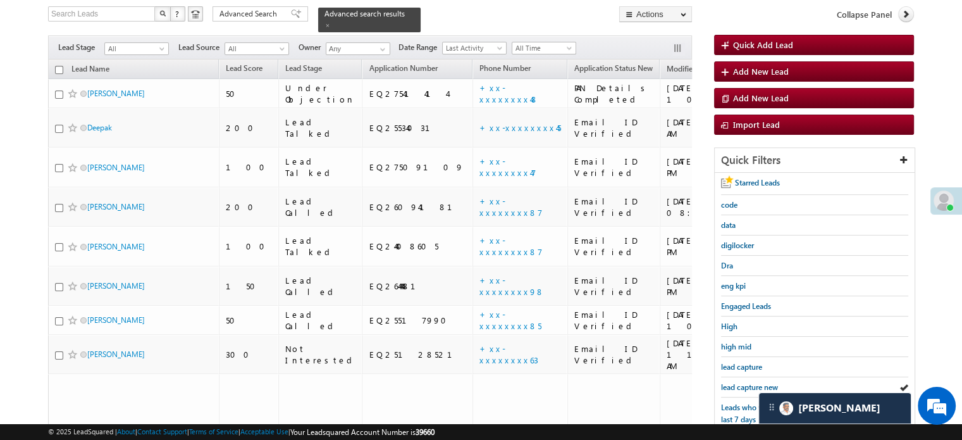
click at [744, 383] on span "lead capture new" at bounding box center [749, 386] width 57 height 9
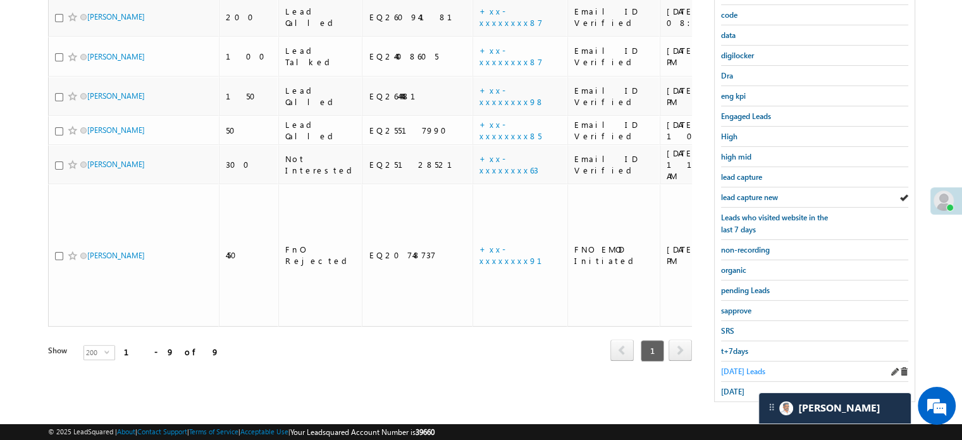
click at [737, 366] on span "[DATE] Leads" at bounding box center [743, 370] width 44 height 9
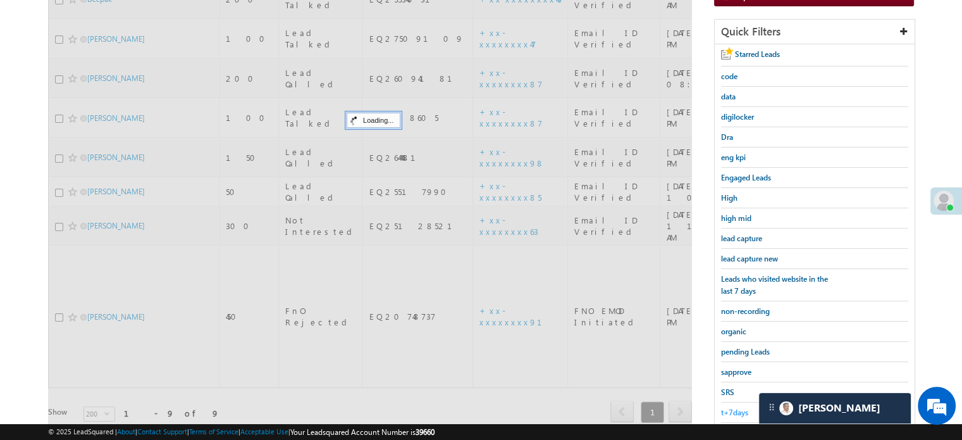
scroll to position [145, 0]
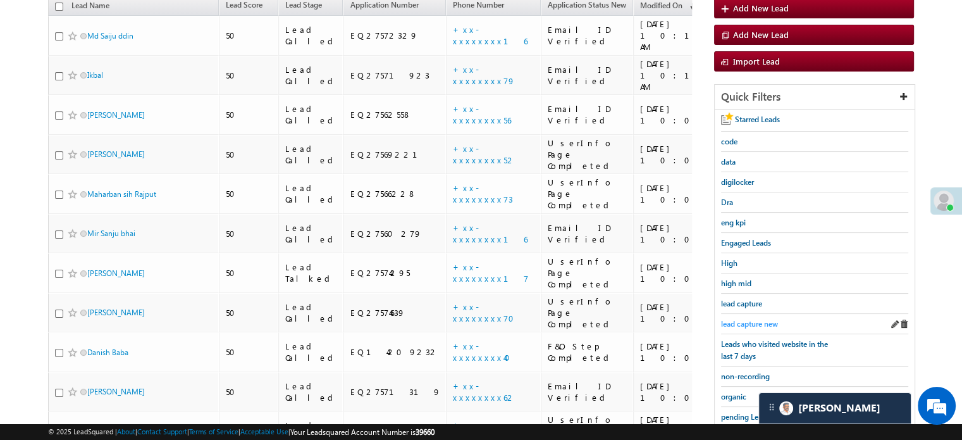
click at [746, 319] on span "lead capture new" at bounding box center [749, 323] width 57 height 9
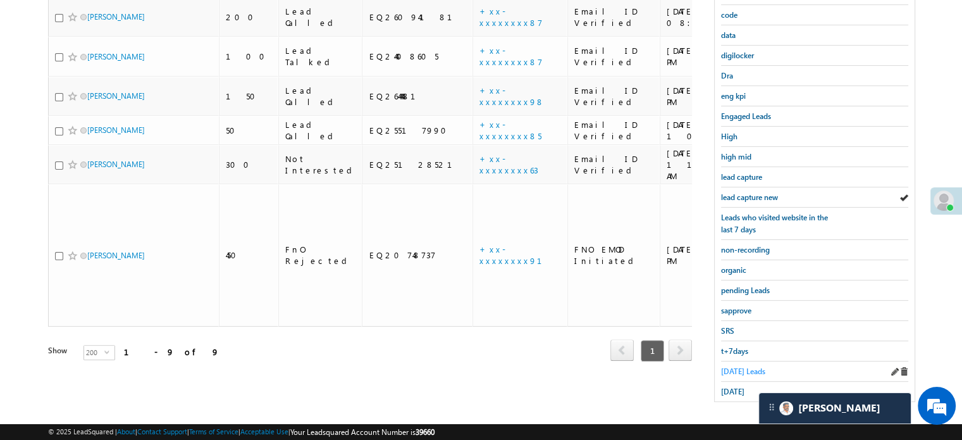
click at [730, 366] on span "[DATE] Leads" at bounding box center [743, 370] width 44 height 9
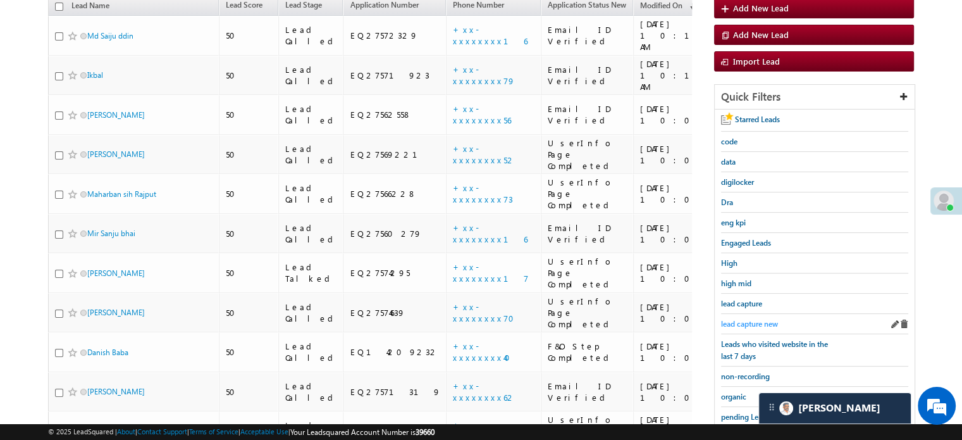
click at [753, 324] on span "lead capture new" at bounding box center [749, 323] width 57 height 9
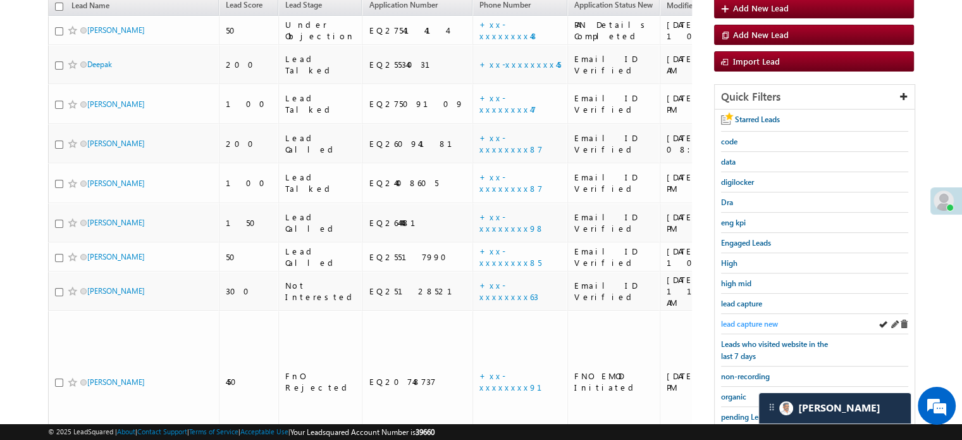
click at [753, 322] on span "lead capture new" at bounding box center [749, 323] width 57 height 9
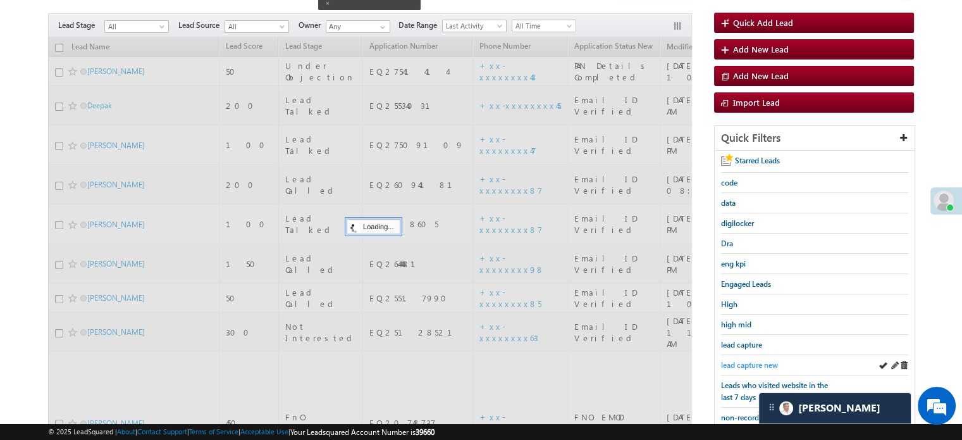
scroll to position [82, 0]
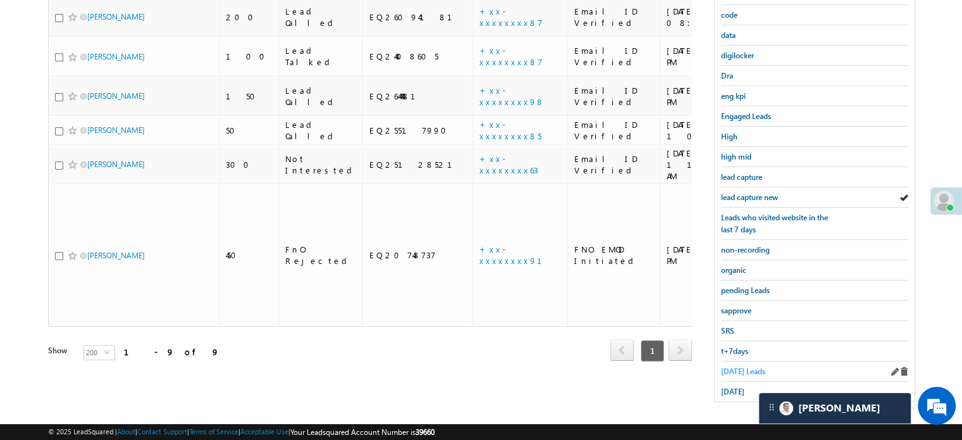
click at [730, 366] on span "[DATE] Leads" at bounding box center [743, 370] width 44 height 9
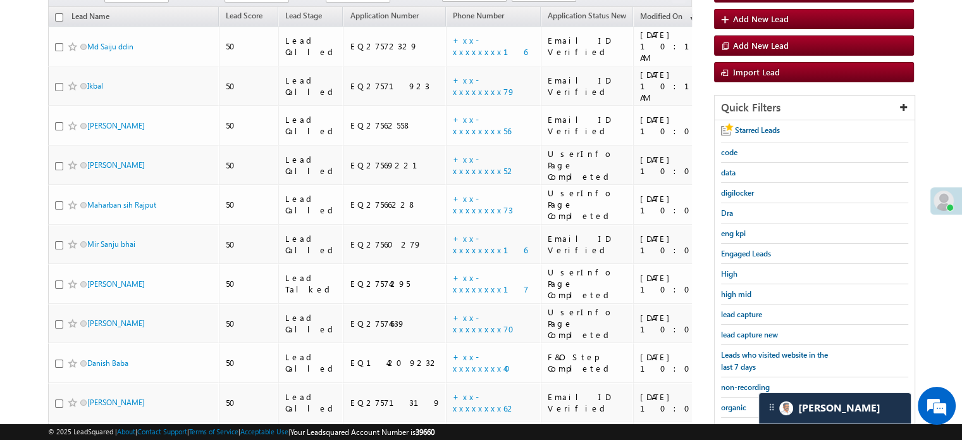
scroll to position [111, 0]
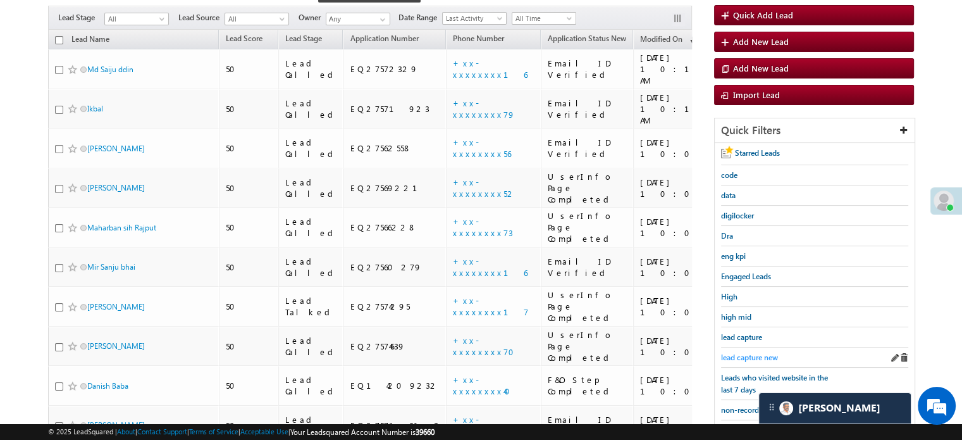
click at [745, 352] on span "lead capture new" at bounding box center [749, 356] width 57 height 9
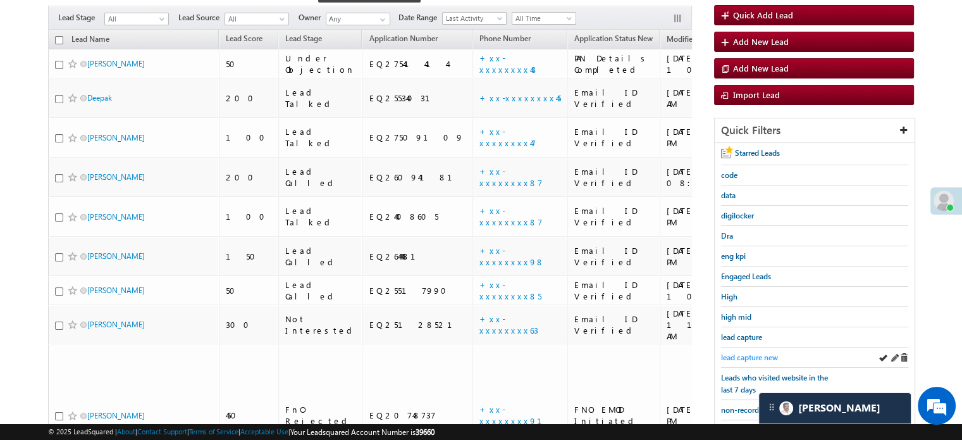
click at [739, 352] on span "lead capture new" at bounding box center [749, 356] width 57 height 9
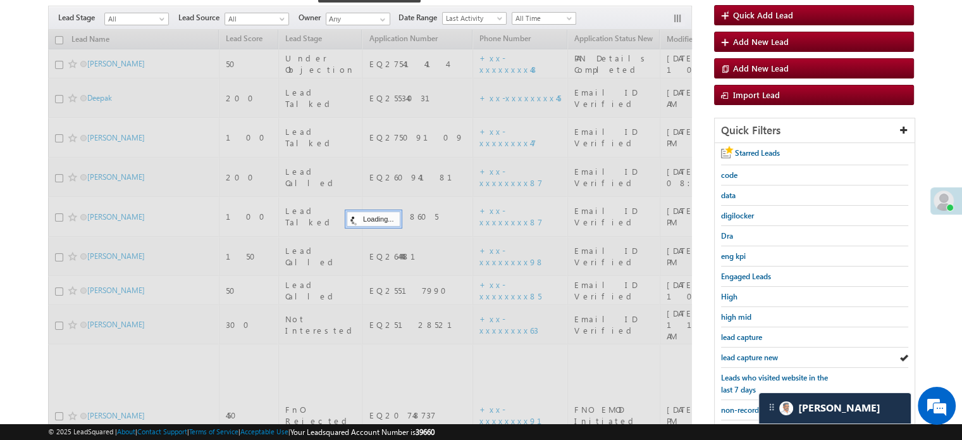
click at [739, 352] on span "lead capture new" at bounding box center [749, 356] width 57 height 9
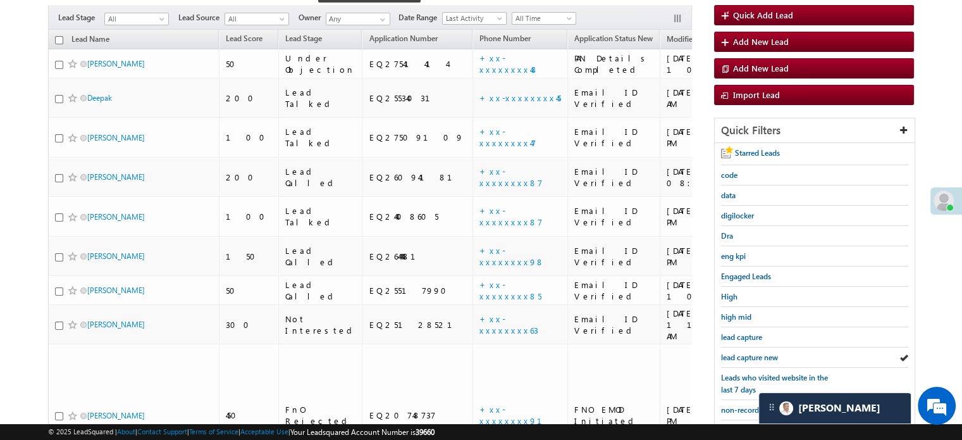
click at [739, 352] on span "lead capture new" at bounding box center [749, 356] width 57 height 9
click at [729, 355] on span "lead capture new" at bounding box center [749, 356] width 57 height 9
click at [767, 352] on span "lead capture new" at bounding box center [749, 356] width 57 height 9
click at [747, 355] on span "lead capture new" at bounding box center [749, 356] width 57 height 9
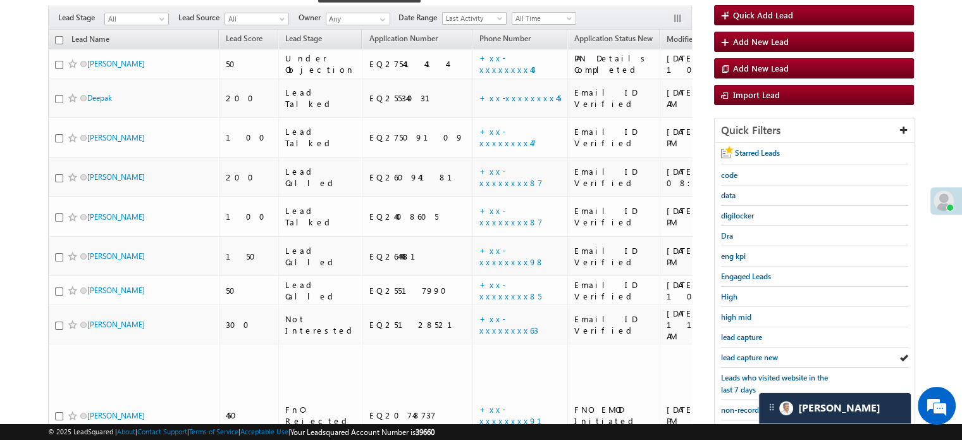
click at [747, 355] on span "lead capture new" at bounding box center [749, 356] width 57 height 9
click at [756, 352] on span "lead capture new" at bounding box center [749, 356] width 57 height 9
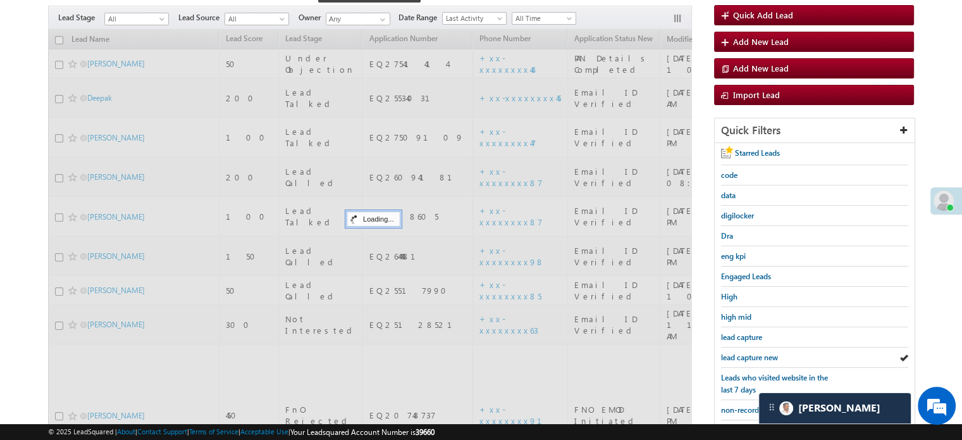
click at [756, 352] on span "lead capture new" at bounding box center [749, 356] width 57 height 9
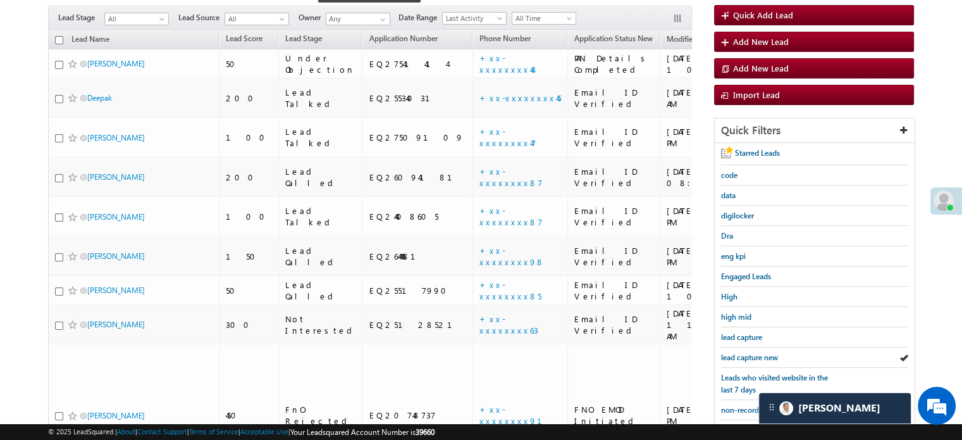
click at [756, 352] on span "lead capture new" at bounding box center [749, 356] width 57 height 9
click at [722, 352] on span "lead capture new" at bounding box center [749, 356] width 57 height 9
click at [729, 353] on span "lead capture new" at bounding box center [749, 356] width 57 height 9
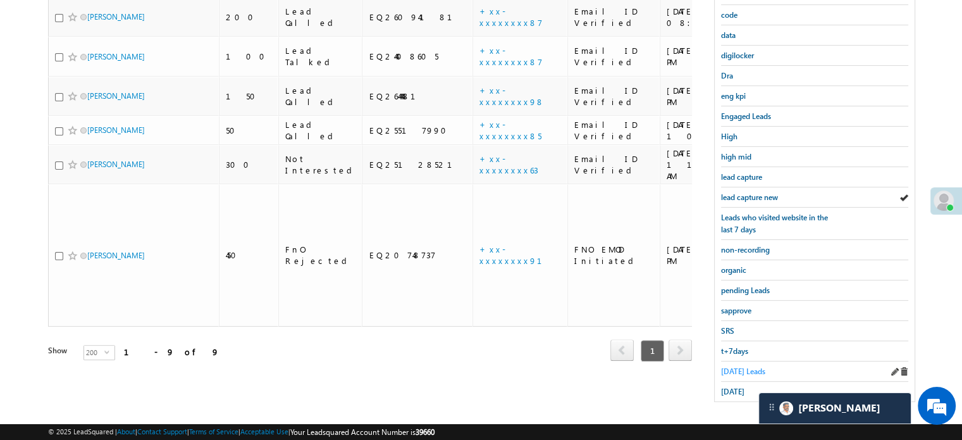
click at [747, 366] on span "Today's Leads" at bounding box center [743, 370] width 44 height 9
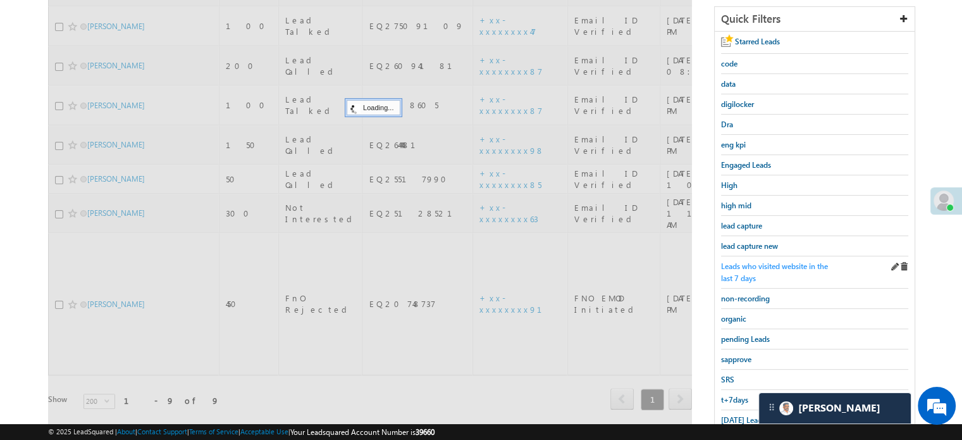
scroll to position [145, 0]
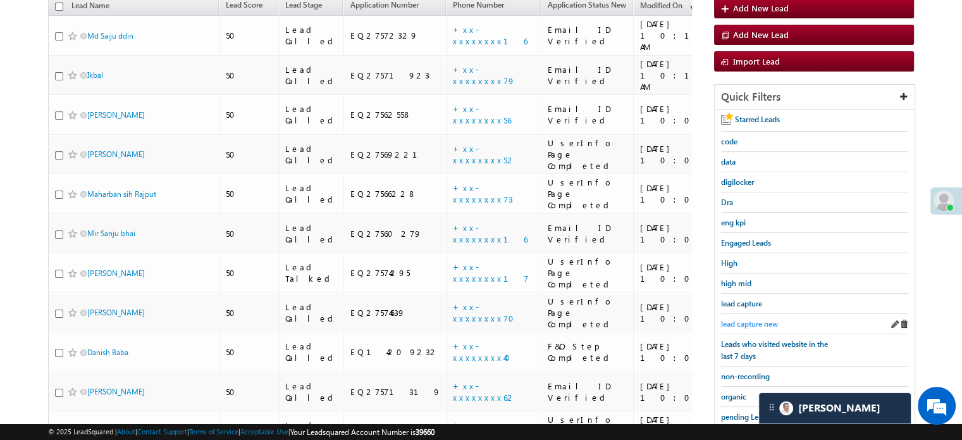
click at [744, 321] on span "lead capture new" at bounding box center [749, 323] width 57 height 9
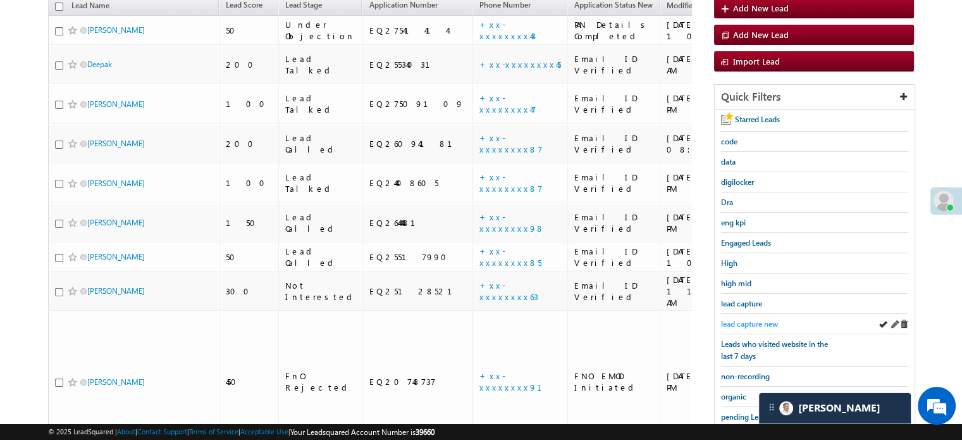
click at [738, 319] on span "lead capture new" at bounding box center [749, 323] width 57 height 9
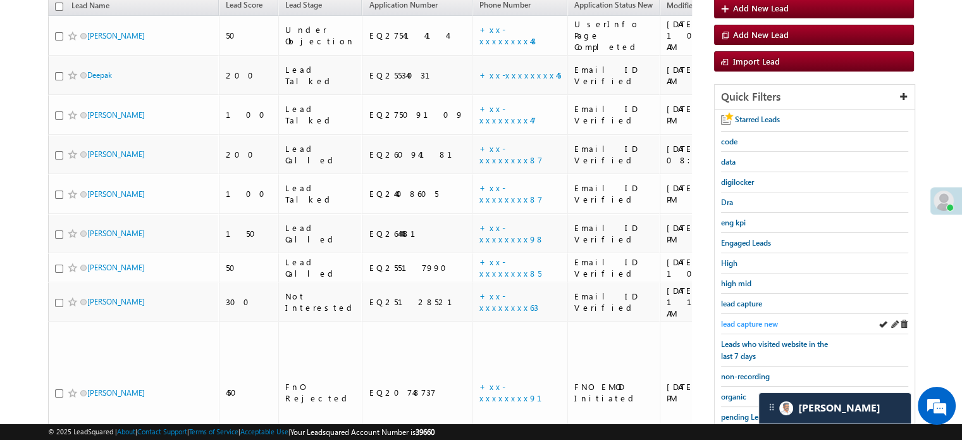
click at [753, 321] on span "lead capture new" at bounding box center [749, 323] width 57 height 9
click at [737, 319] on span "lead capture new" at bounding box center [749, 323] width 57 height 9
click at [731, 321] on span "lead capture new" at bounding box center [749, 323] width 57 height 9
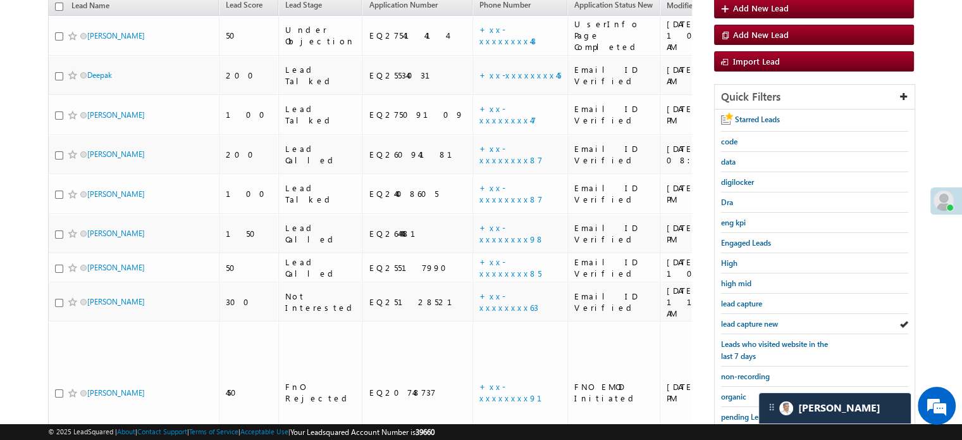
click at [731, 321] on span "lead capture new" at bounding box center [749, 323] width 57 height 9
click at [750, 321] on span "lead capture new" at bounding box center [749, 323] width 57 height 9
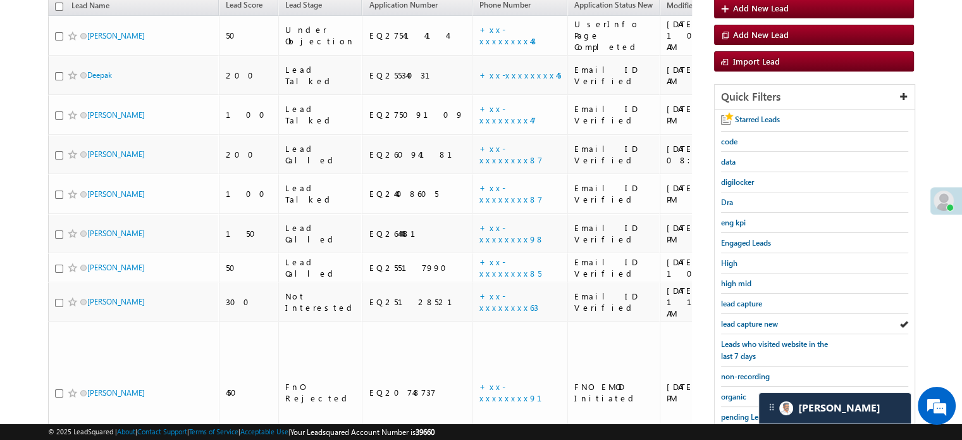
click at [750, 321] on span "lead capture new" at bounding box center [749, 323] width 57 height 9
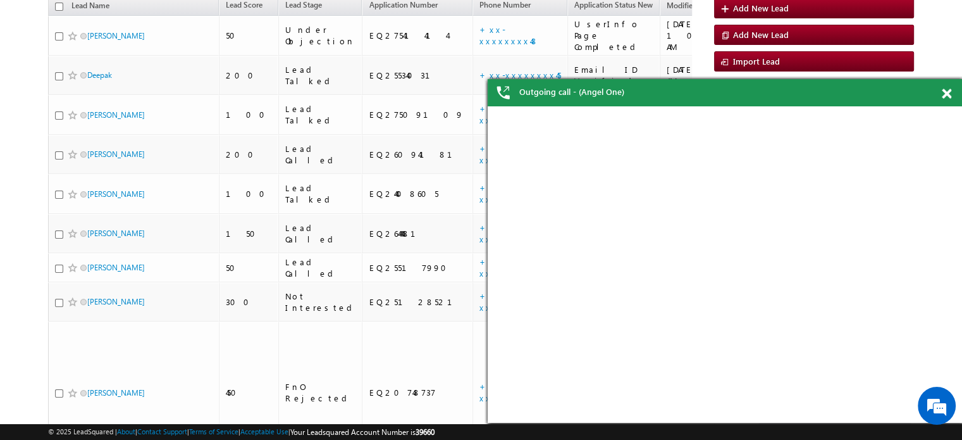
click at [947, 94] on span at bounding box center [946, 94] width 9 height 11
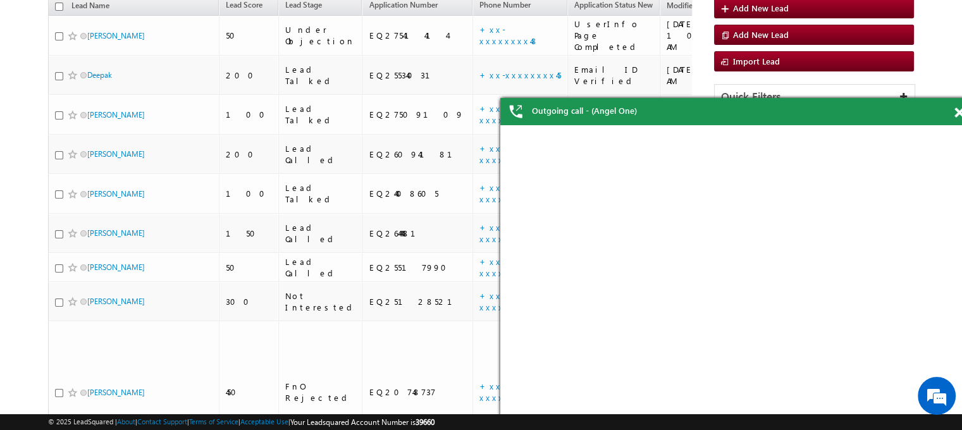
click at [958, 112] on span at bounding box center [959, 113] width 9 height 11
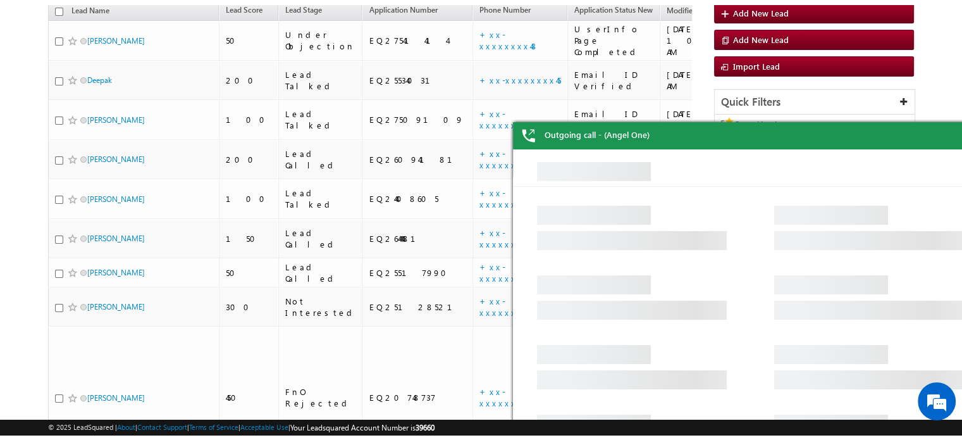
drag, startPoint x: 1463, startPoint y: 277, endPoint x: 834, endPoint y: 149, distance: 641.9
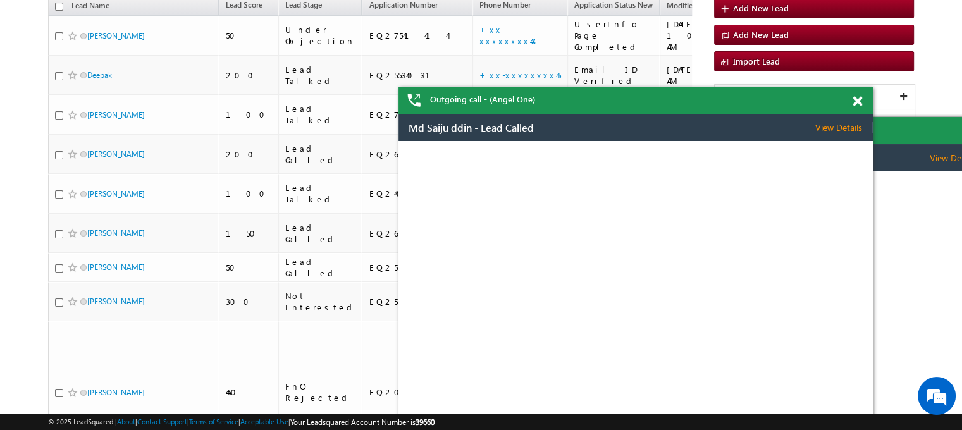
click at [857, 128] on div "Md Saiju ddin - Lead Called View Details Change Lead View Details Change Opport…" at bounding box center [636, 270] width 475 height 313
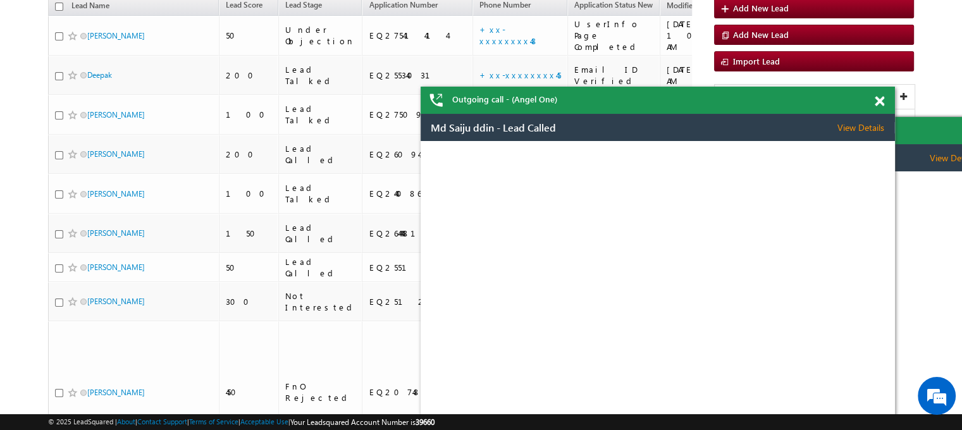
click at [858, 104] on div "Outgoing call - (Angel One)" at bounding box center [658, 100] width 475 height 27
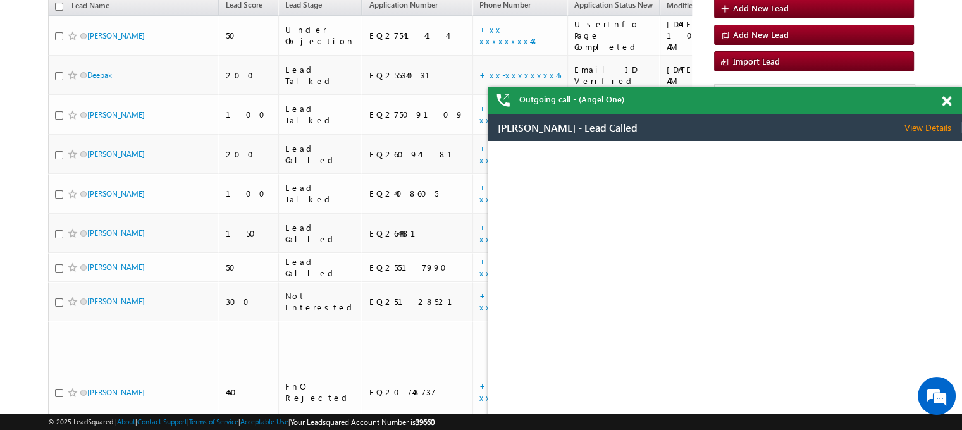
drag, startPoint x: 1369, startPoint y: 253, endPoint x: 797, endPoint y: 130, distance: 584.4
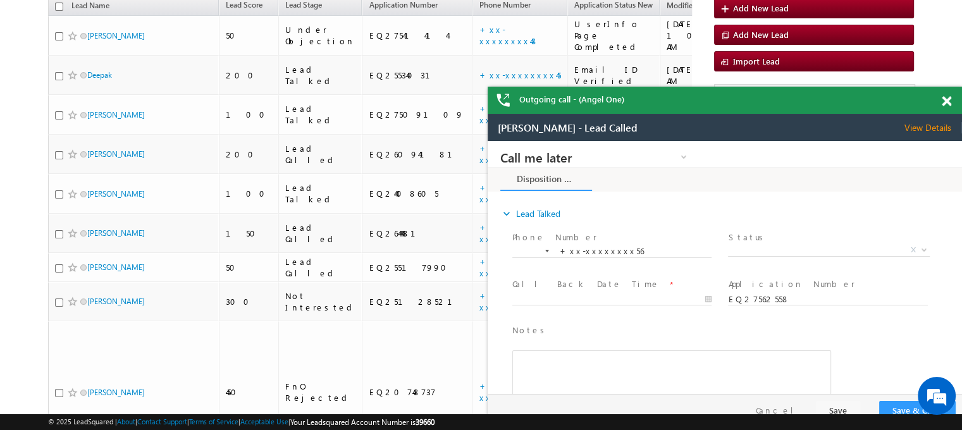
click at [945, 104] on span at bounding box center [946, 101] width 9 height 11
drag, startPoint x: 1350, startPoint y: 315, endPoint x: 802, endPoint y: 170, distance: 566.8
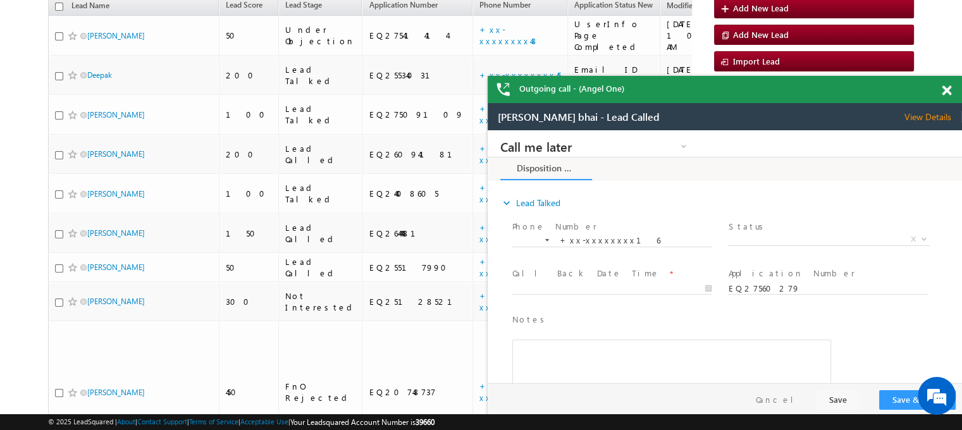
click at [944, 95] on span at bounding box center [946, 90] width 9 height 11
click at [944, 95] on body "Outgoing call - (Angel One) Outgoing call - (Angel One) Menu Priya Rathore priy…" at bounding box center [481, 198] width 962 height 686
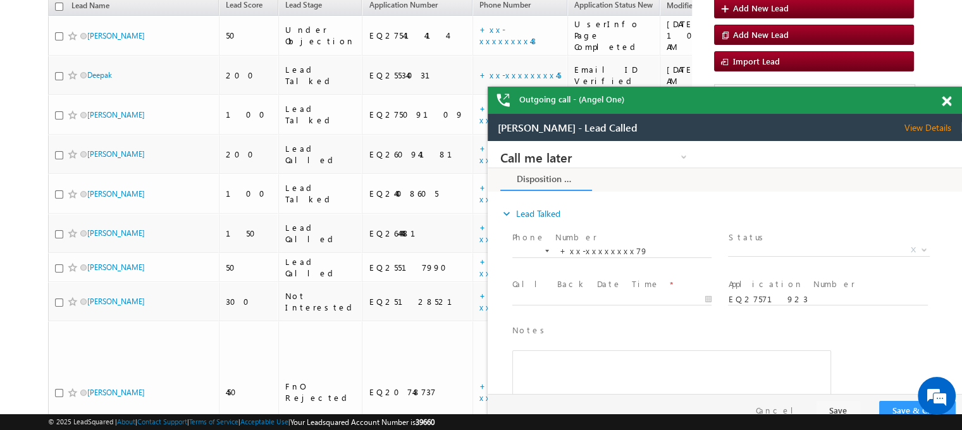
drag, startPoint x: 1358, startPoint y: 330, endPoint x: 809, endPoint y: 175, distance: 571.3
click at [948, 104] on span at bounding box center [946, 101] width 9 height 11
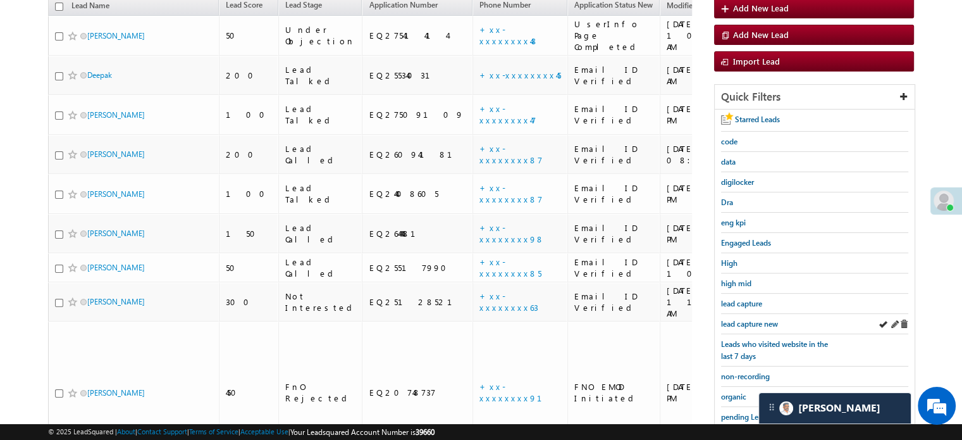
click at [757, 314] on div "lead capture new" at bounding box center [814, 324] width 187 height 20
click at [755, 319] on span "lead capture new" at bounding box center [749, 323] width 57 height 9
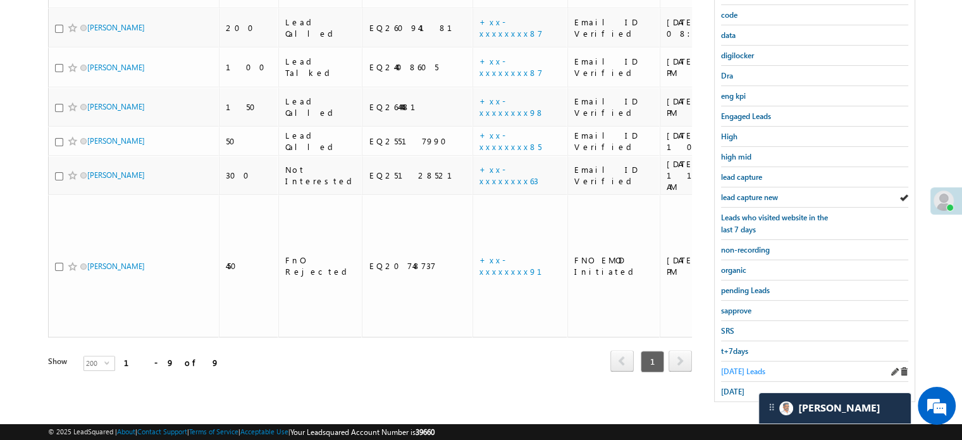
click at [737, 366] on span "Today's Leads" at bounding box center [743, 370] width 44 height 9
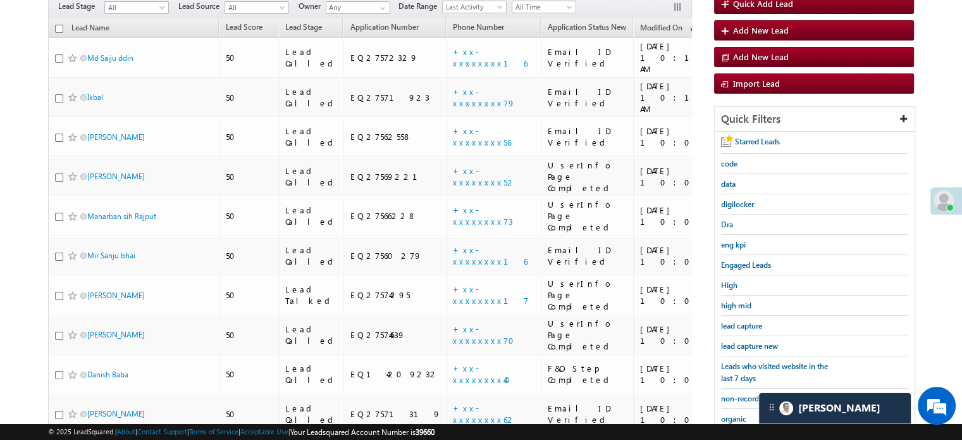
scroll to position [145, 0]
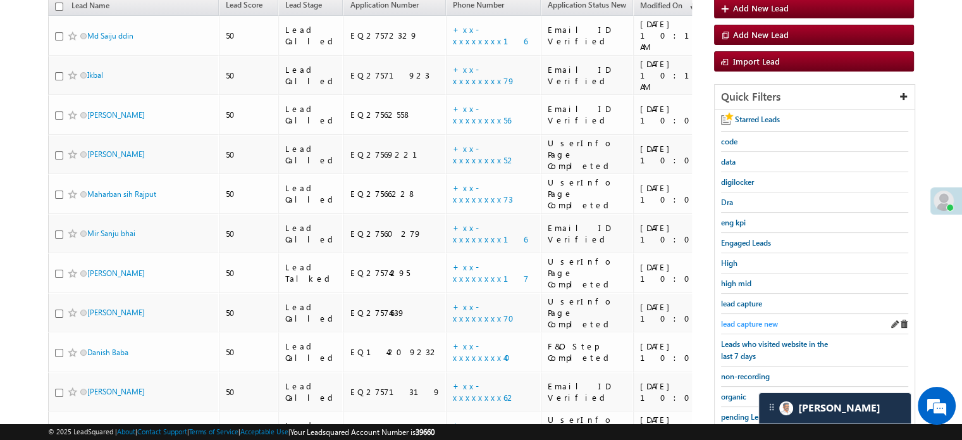
click at [744, 321] on span "lead capture new" at bounding box center [749, 323] width 57 height 9
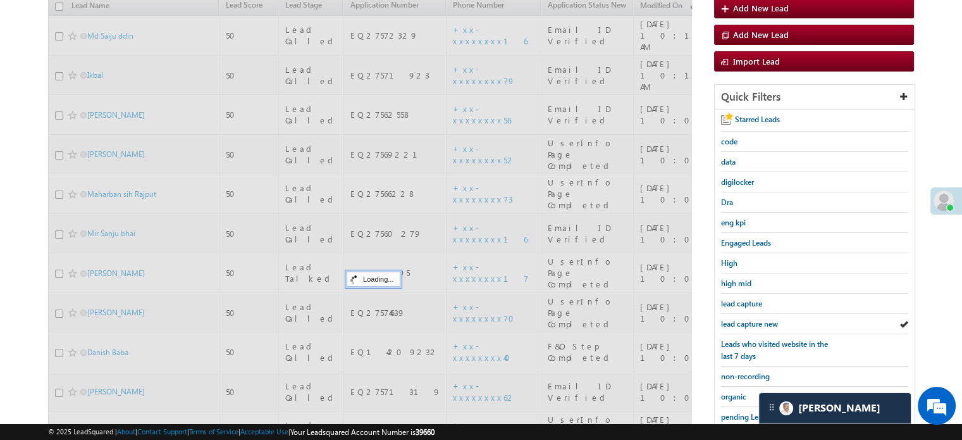
scroll to position [82, 0]
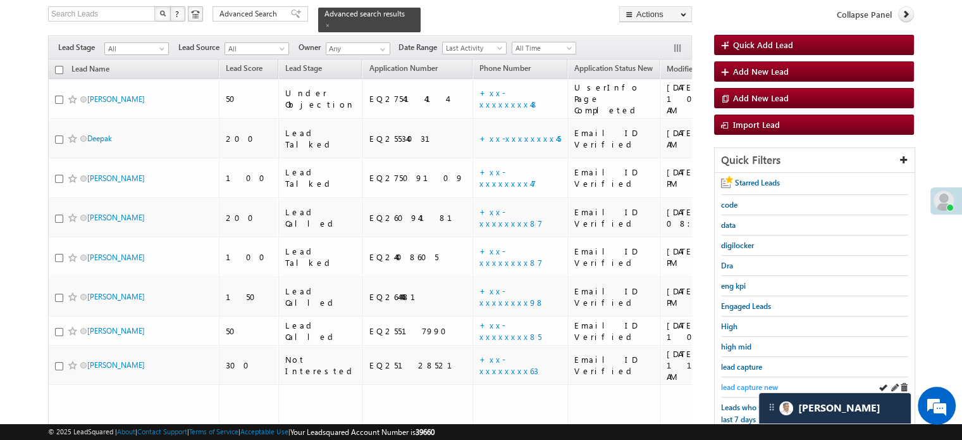
click at [744, 387] on span "lead capture new" at bounding box center [749, 386] width 57 height 9
click at [742, 383] on span "lead capture new" at bounding box center [749, 386] width 57 height 9
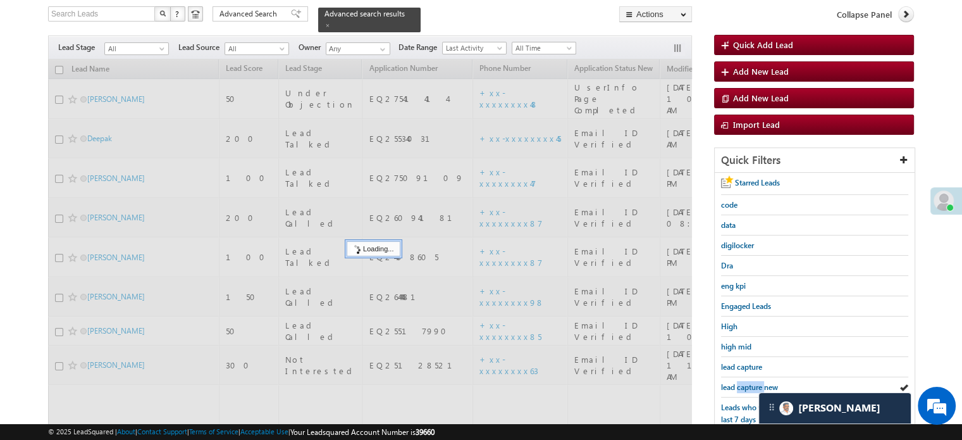
click at [742, 383] on span "lead capture new" at bounding box center [749, 386] width 57 height 9
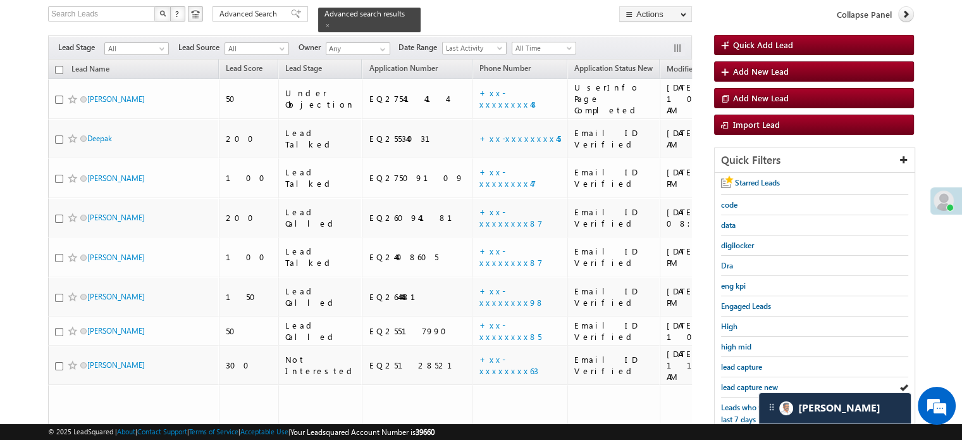
click at [742, 383] on span "lead capture new" at bounding box center [749, 386] width 57 height 9
click at [755, 382] on span "lead capture new" at bounding box center [749, 386] width 57 height 9
click at [730, 382] on span "lead capture new" at bounding box center [749, 386] width 57 height 9
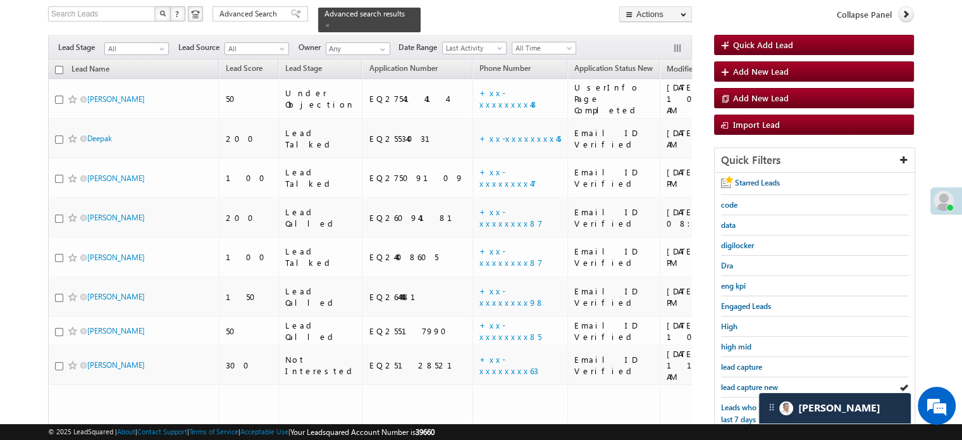
click at [719, 380] on div "Starred Leads code data digilocker Dra eng kpi Engaged Leads High high mid lead…" at bounding box center [815, 382] width 200 height 418
click at [725, 382] on span "lead capture new" at bounding box center [749, 386] width 57 height 9
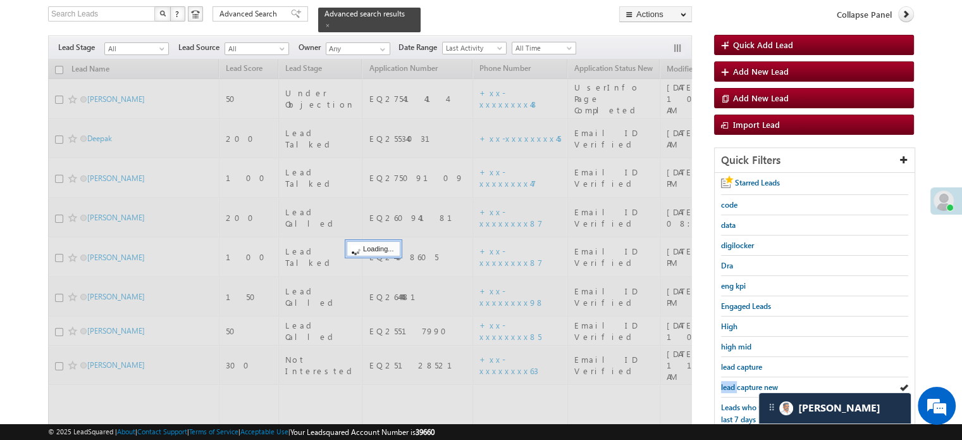
click at [726, 382] on span "lead capture new" at bounding box center [749, 386] width 57 height 9
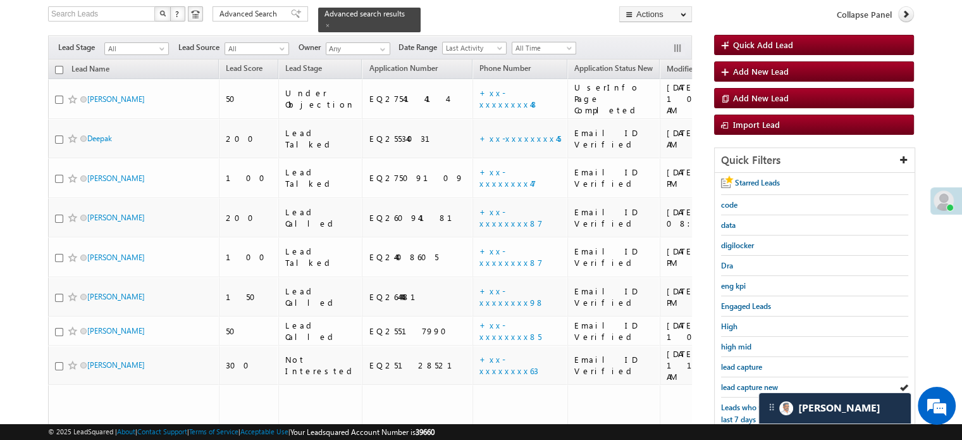
click at [726, 382] on span "lead capture new" at bounding box center [749, 386] width 57 height 9
click at [741, 382] on span "lead capture new" at bounding box center [749, 386] width 57 height 9
click at [738, 387] on span "lead capture new" at bounding box center [749, 386] width 57 height 9
click at [736, 382] on span "lead capture new" at bounding box center [749, 386] width 57 height 9
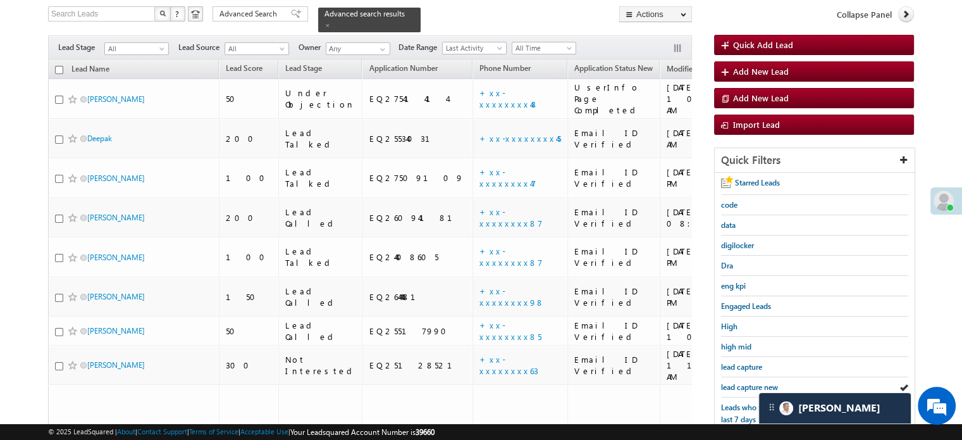
click at [736, 382] on span "lead capture new" at bounding box center [749, 386] width 57 height 9
click at [748, 386] on span "lead capture new" at bounding box center [749, 386] width 57 height 9
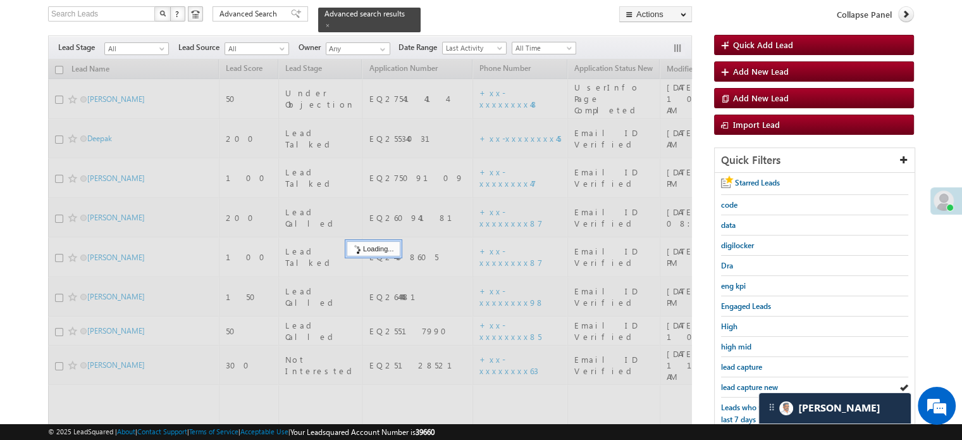
click at [748, 386] on span "lead capture new" at bounding box center [749, 386] width 57 height 9
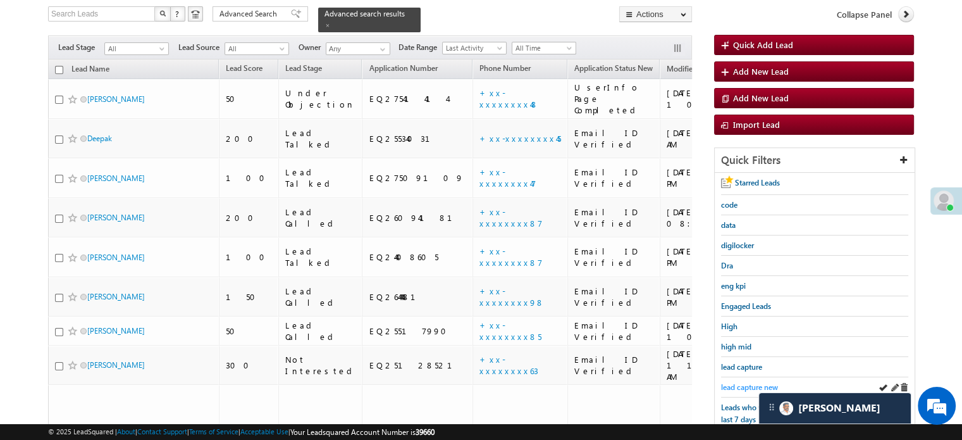
click at [747, 383] on span "lead capture new" at bounding box center [749, 386] width 57 height 9
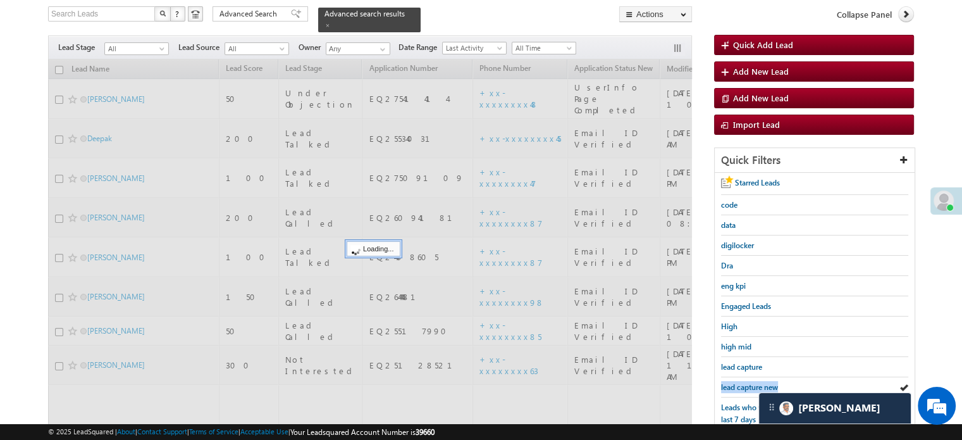
click at [747, 383] on span "lead capture new" at bounding box center [749, 386] width 57 height 9
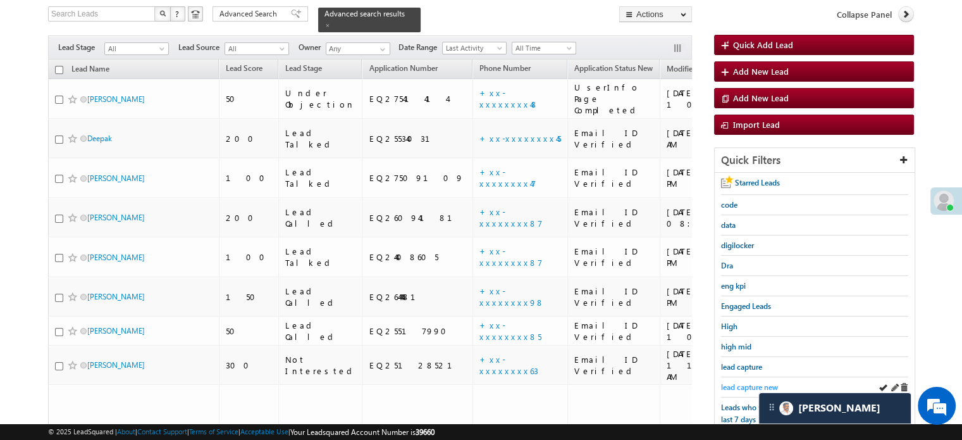
click at [752, 386] on span "lead capture new" at bounding box center [749, 386] width 57 height 9
click at [743, 384] on span "lead capture new" at bounding box center [749, 386] width 57 height 9
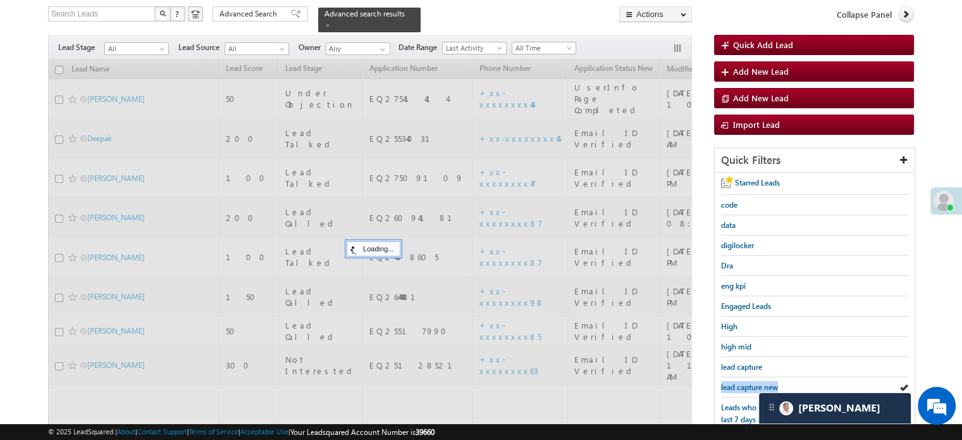
click at [743, 384] on span "lead capture new" at bounding box center [749, 386] width 57 height 9
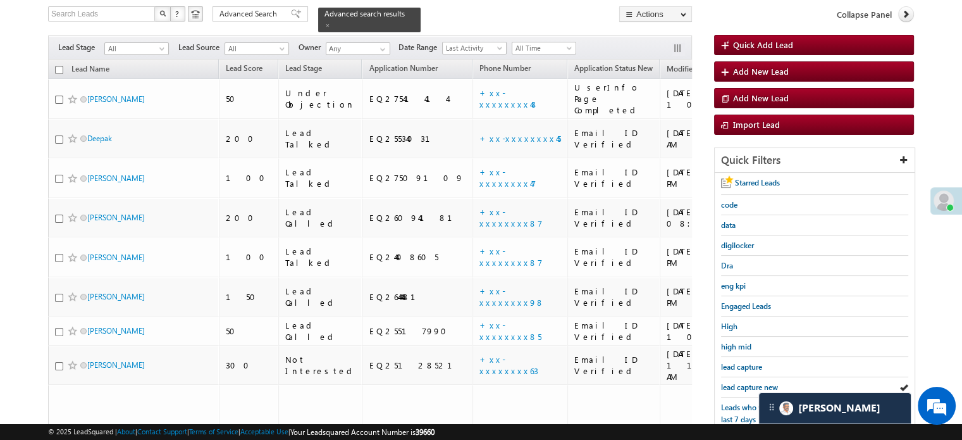
click at [743, 384] on span "lead capture new" at bounding box center [749, 386] width 57 height 9
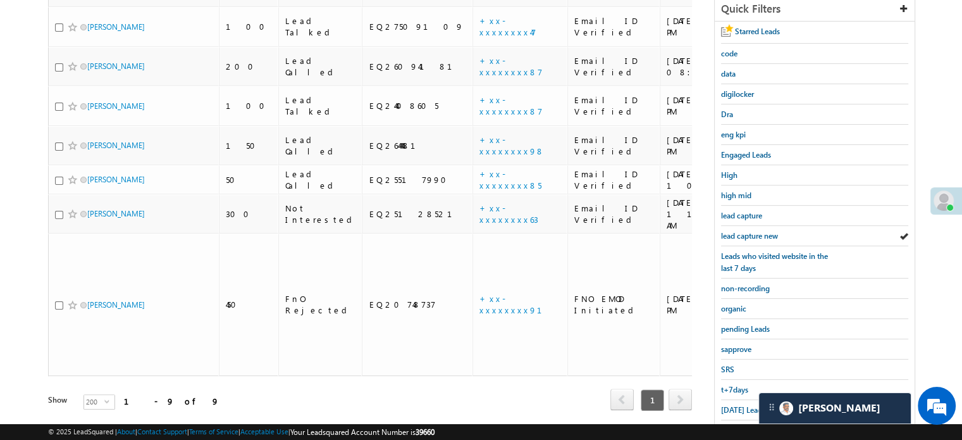
scroll to position [0, 0]
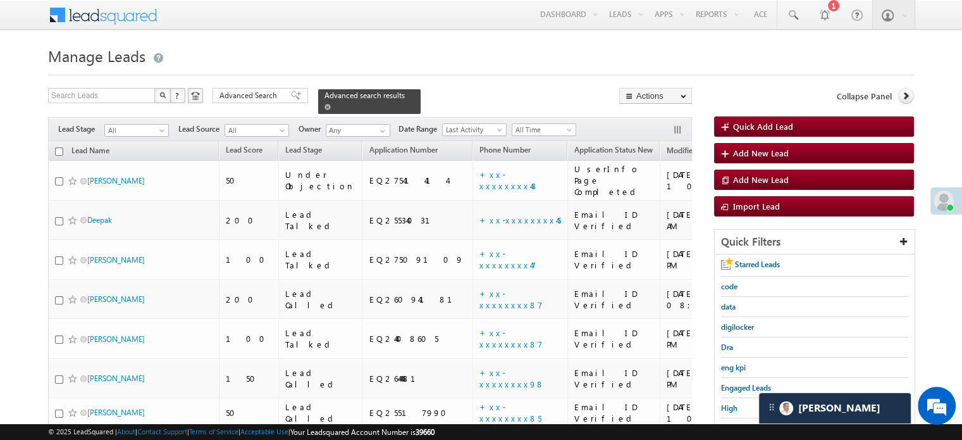
click at [386, 94] on span "Advanced search results" at bounding box center [365, 94] width 80 height 9
click at [331, 104] on span at bounding box center [328, 107] width 6 height 6
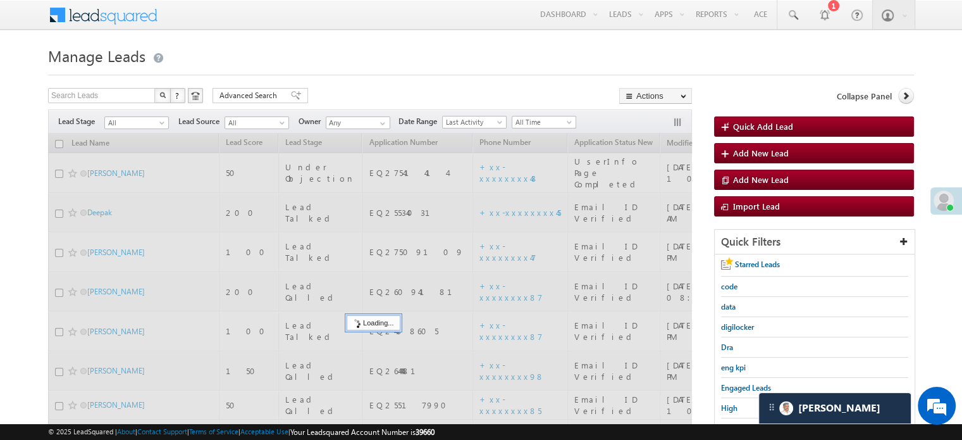
click at [542, 73] on div at bounding box center [481, 71] width 866 height 8
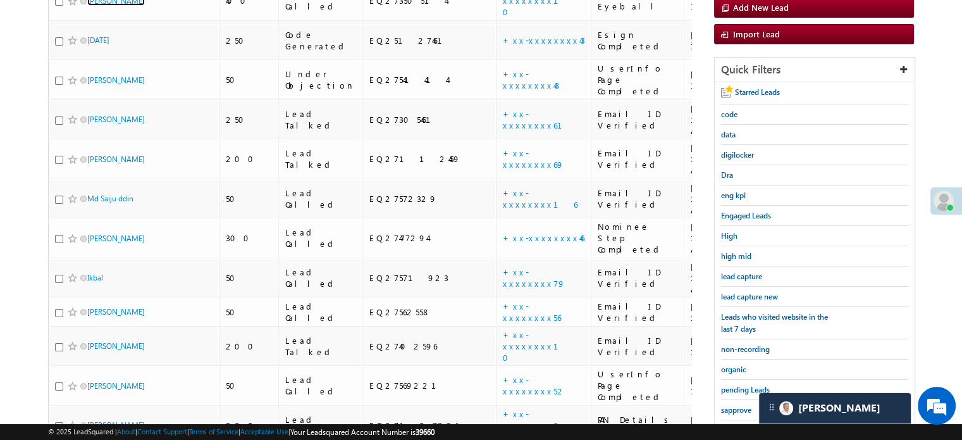
scroll to position [197, 0]
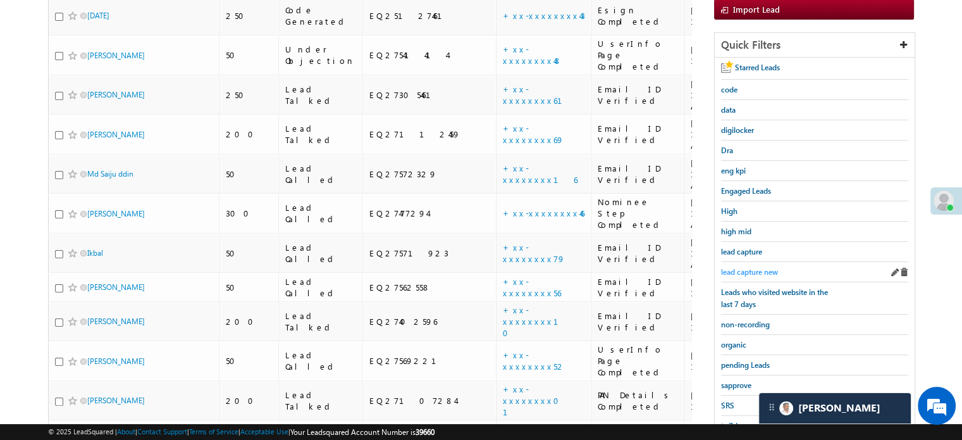
click at [747, 267] on span "lead capture new" at bounding box center [749, 271] width 57 height 9
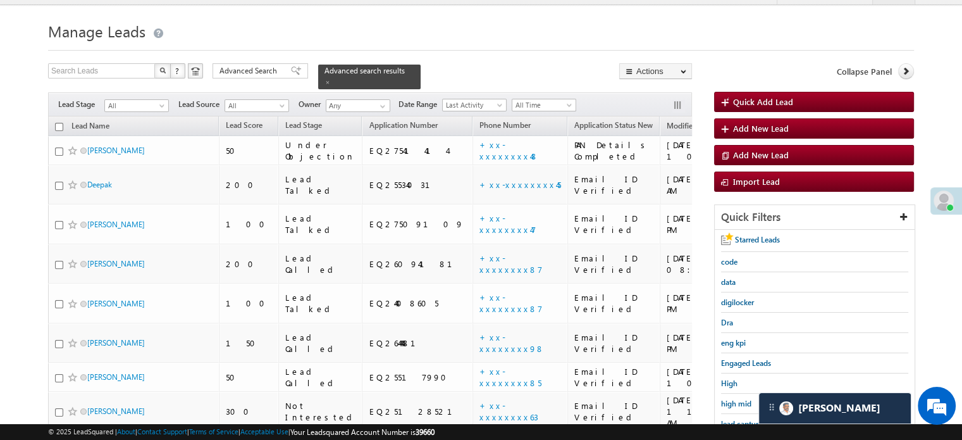
scroll to position [76, 0]
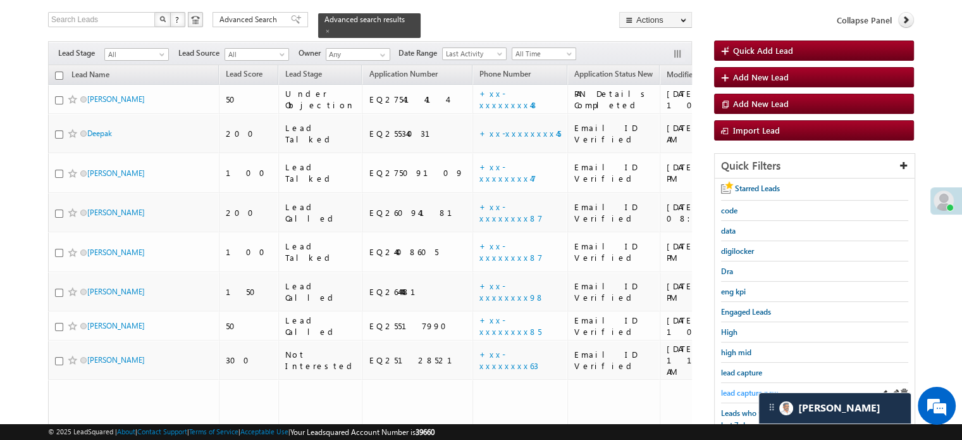
click at [744, 392] on span "lead capture new" at bounding box center [749, 392] width 57 height 9
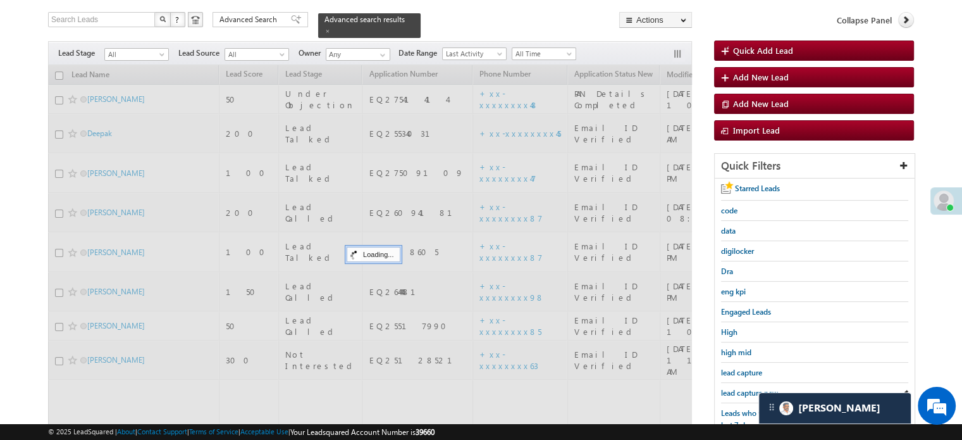
click at [744, 392] on span "lead capture new" at bounding box center [749, 392] width 57 height 9
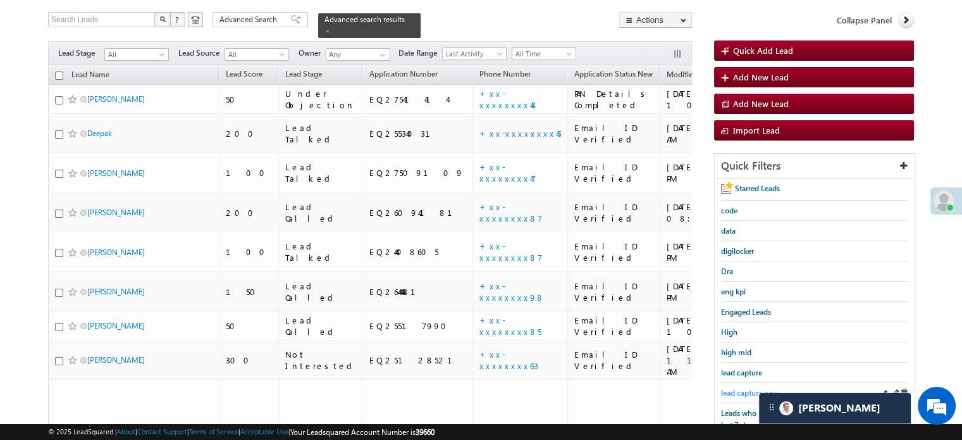
click at [735, 390] on span "lead capture new" at bounding box center [749, 392] width 57 height 9
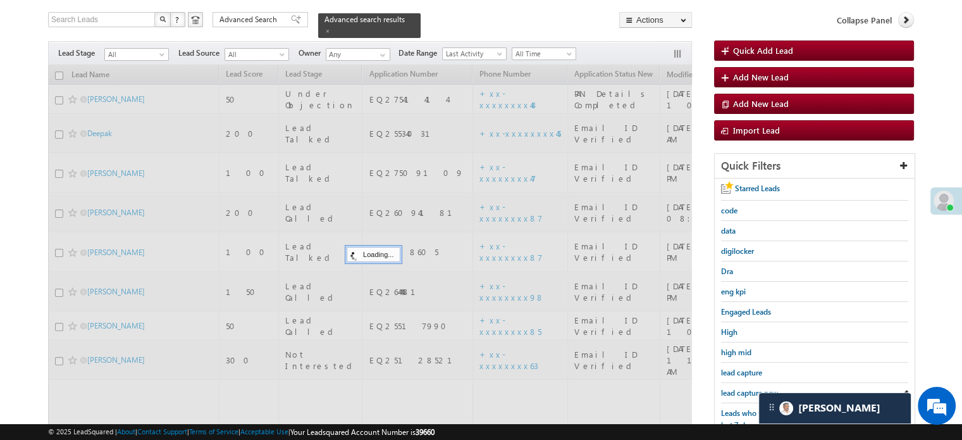
click at [735, 390] on span "lead capture new" at bounding box center [749, 392] width 57 height 9
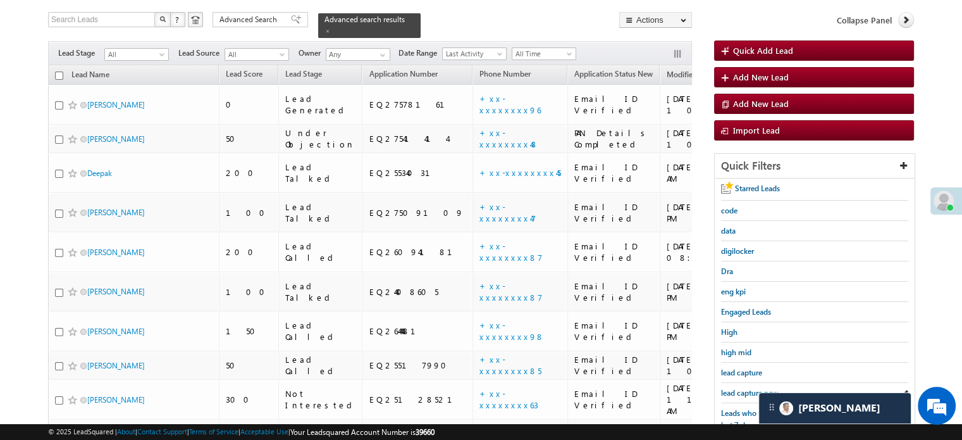
click at [735, 390] on span "lead capture new" at bounding box center [749, 392] width 57 height 9
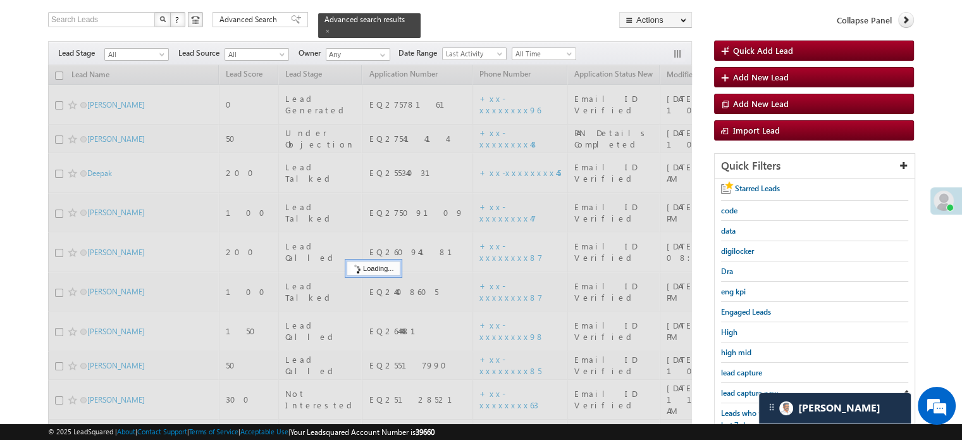
click at [735, 390] on span "lead capture new" at bounding box center [749, 392] width 57 height 9
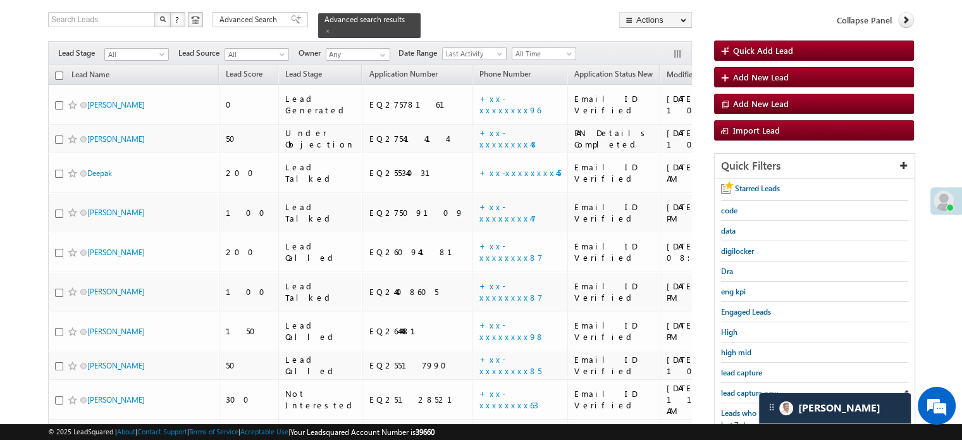
click at [735, 390] on span "lead capture new" at bounding box center [749, 392] width 57 height 9
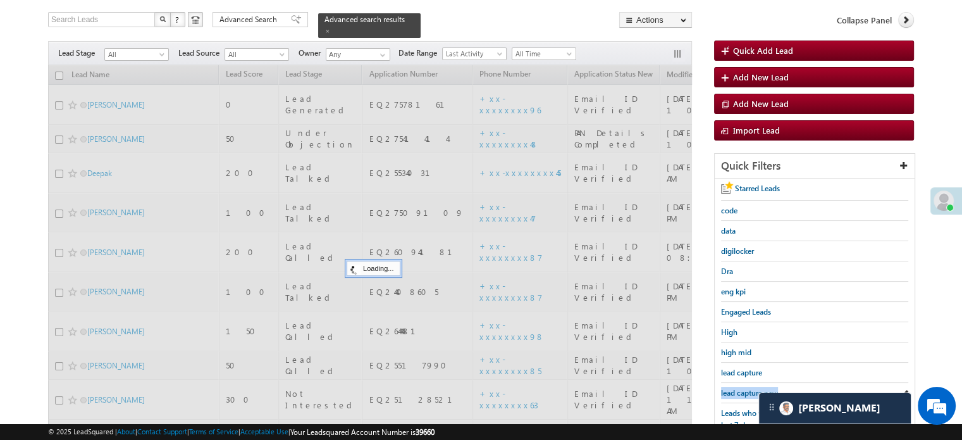
click at [735, 390] on span "lead capture new" at bounding box center [749, 392] width 57 height 9
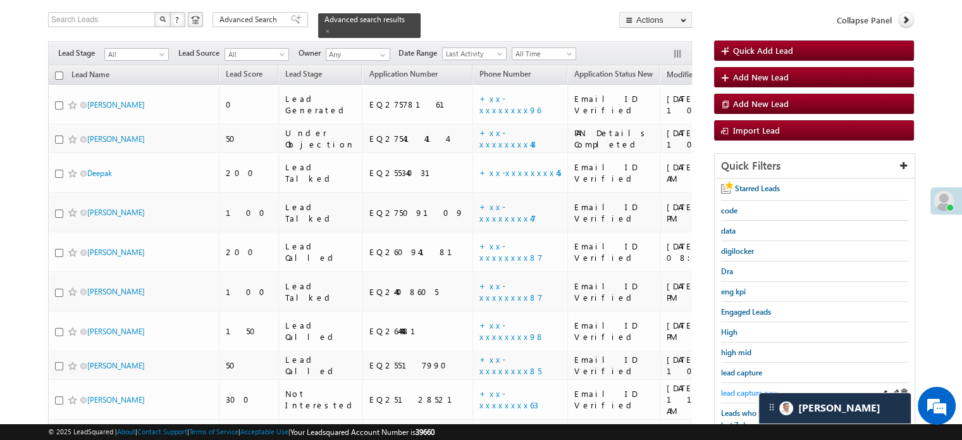
click at [744, 388] on span "lead capture new" at bounding box center [749, 392] width 57 height 9
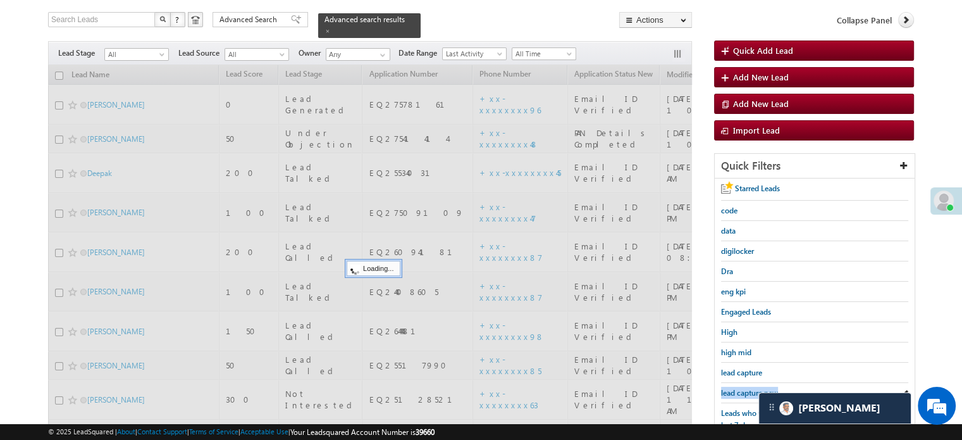
click at [744, 388] on span "lead capture new" at bounding box center [749, 392] width 57 height 9
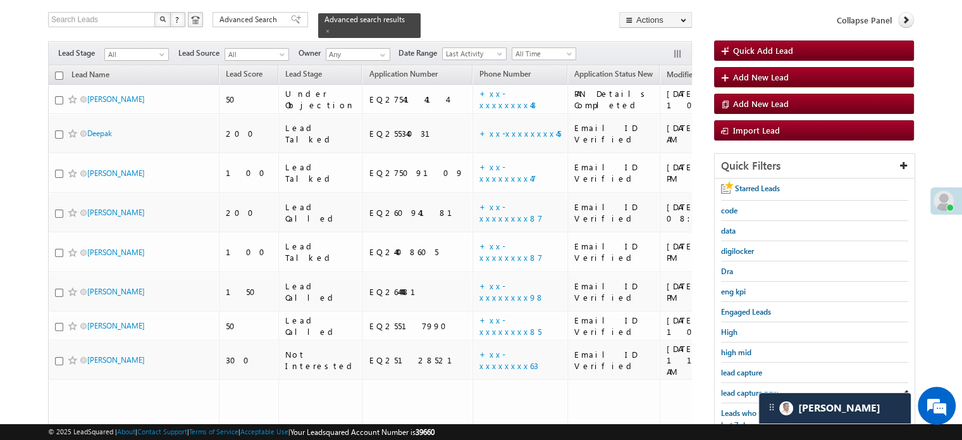
click at [744, 388] on span "lead capture new" at bounding box center [749, 392] width 57 height 9
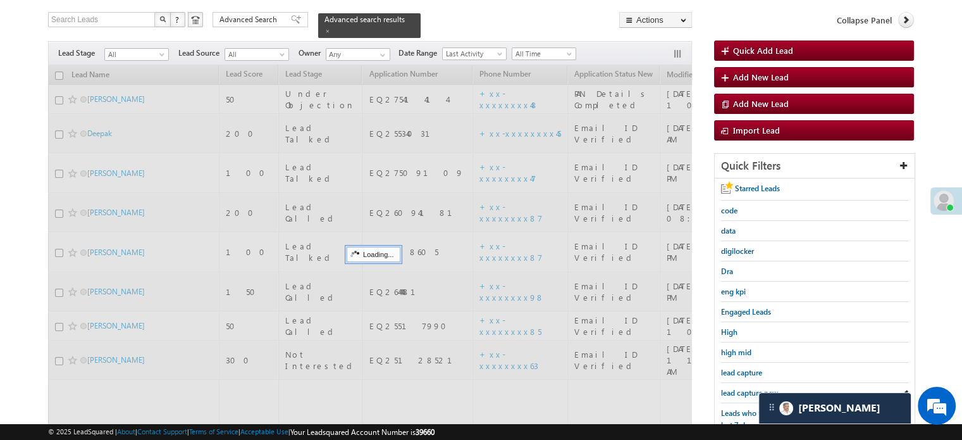
click at [744, 388] on span "lead capture new" at bounding box center [749, 392] width 57 height 9
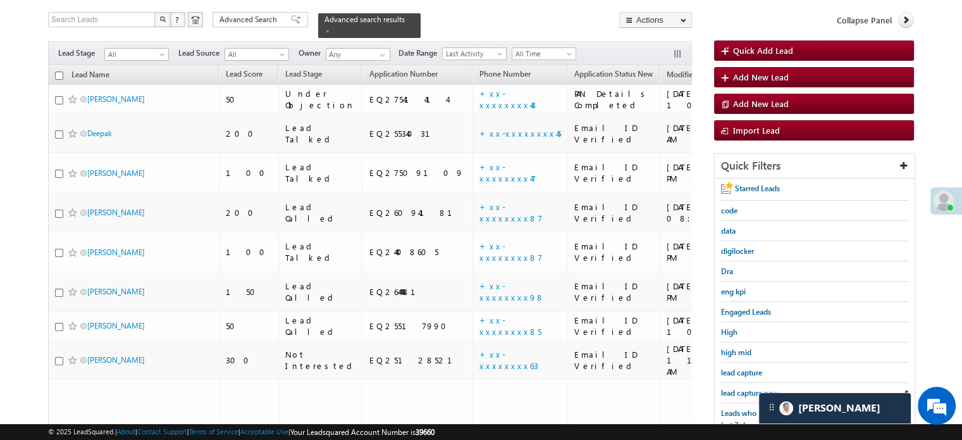
click at [744, 388] on span "lead capture new" at bounding box center [749, 392] width 57 height 9
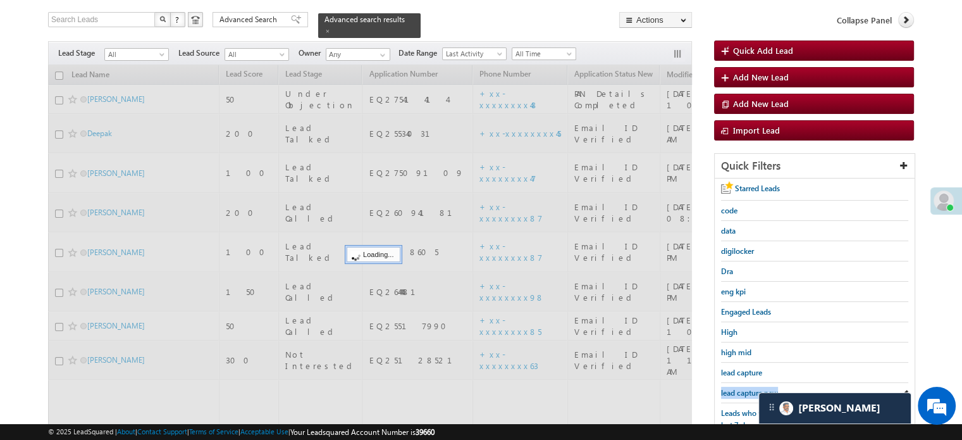
click at [744, 388] on span "lead capture new" at bounding box center [749, 392] width 57 height 9
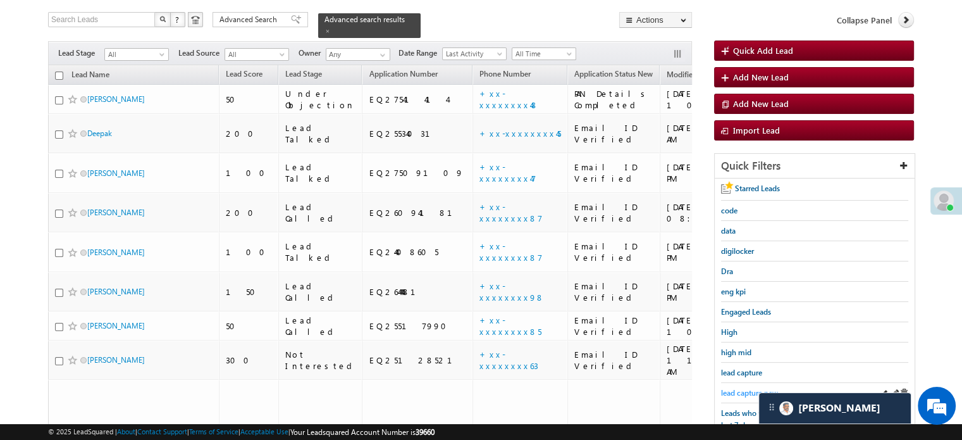
click at [749, 388] on span "lead capture new" at bounding box center [749, 392] width 57 height 9
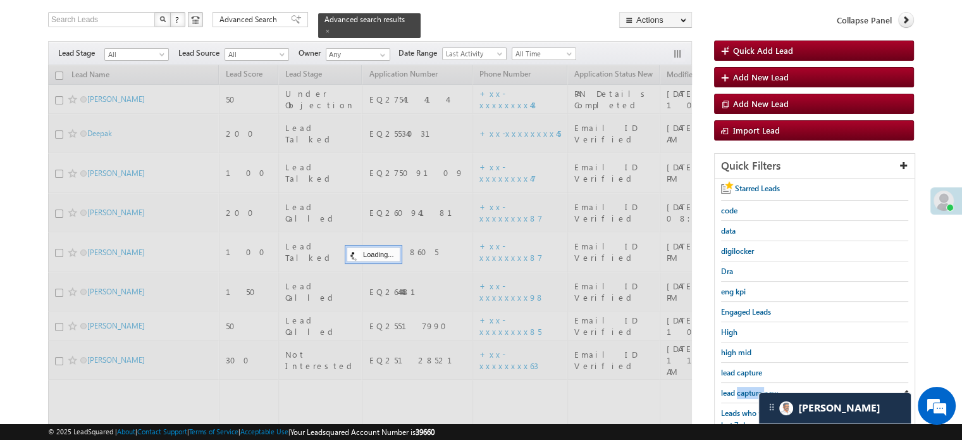
click at [749, 388] on span "lead capture new" at bounding box center [749, 392] width 57 height 9
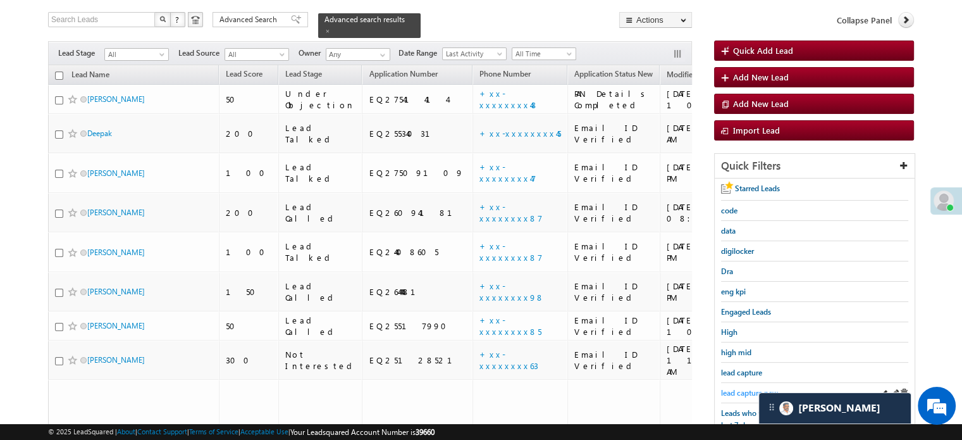
click at [743, 388] on span "lead capture new" at bounding box center [749, 392] width 57 height 9
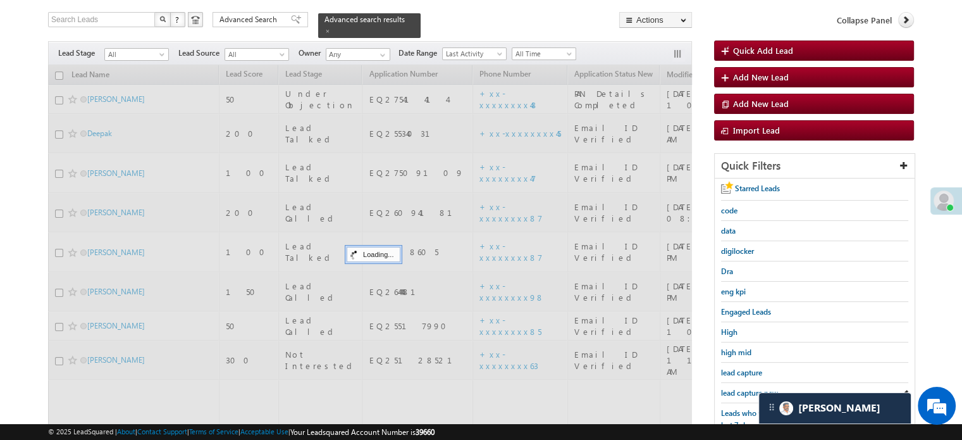
click at [743, 388] on span "lead capture new" at bounding box center [749, 392] width 57 height 9
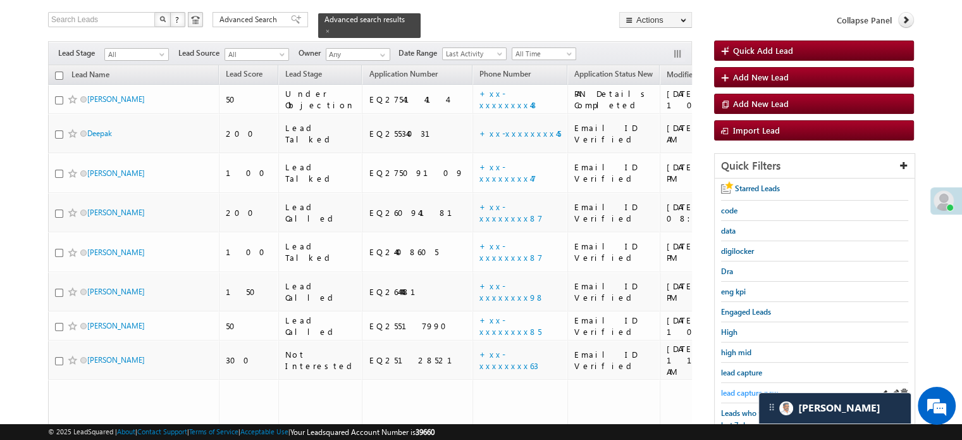
click at [742, 392] on span "lead capture new" at bounding box center [749, 392] width 57 height 9
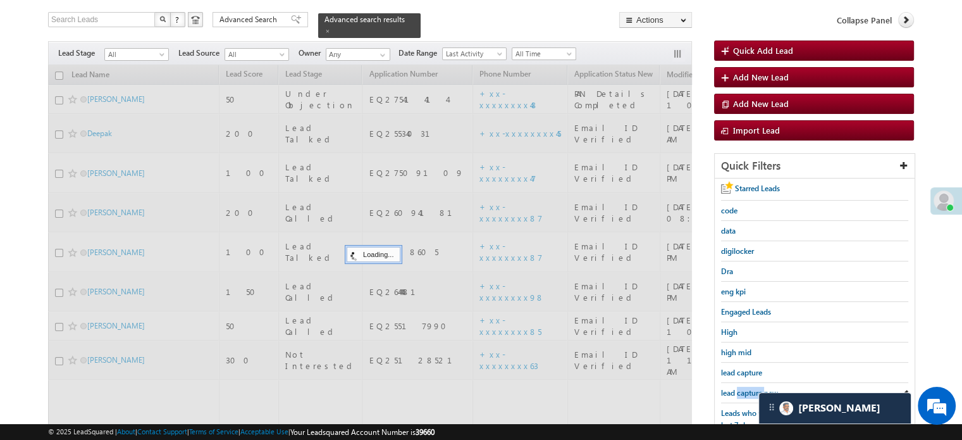
click at [742, 392] on span "lead capture new" at bounding box center [749, 392] width 57 height 9
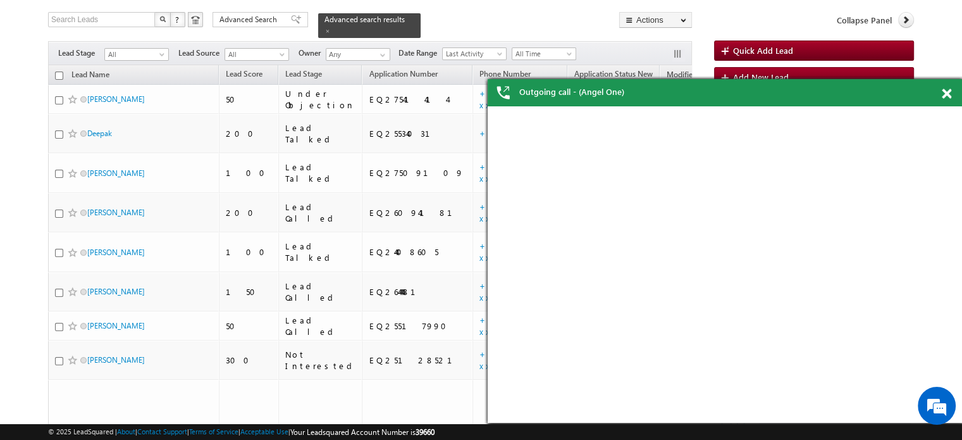
click at [950, 97] on span at bounding box center [946, 94] width 9 height 11
click at [951, 95] on div at bounding box center [953, 91] width 17 height 25
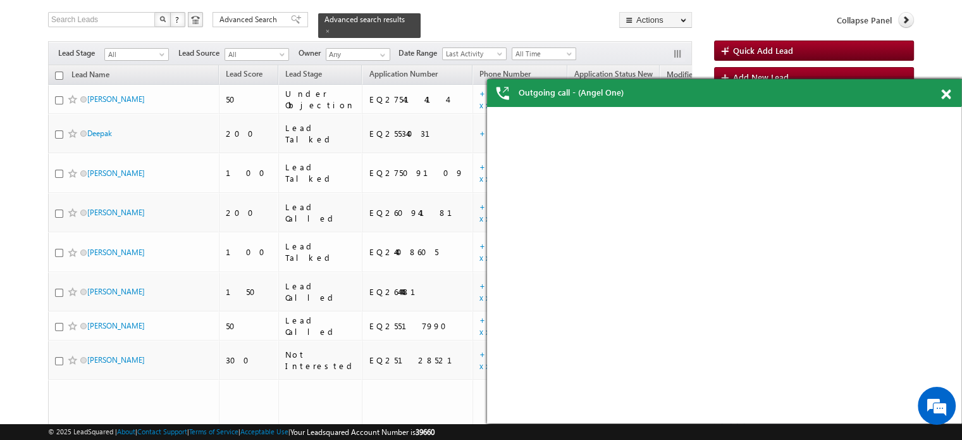
click at [948, 96] on span at bounding box center [946, 94] width 9 height 11
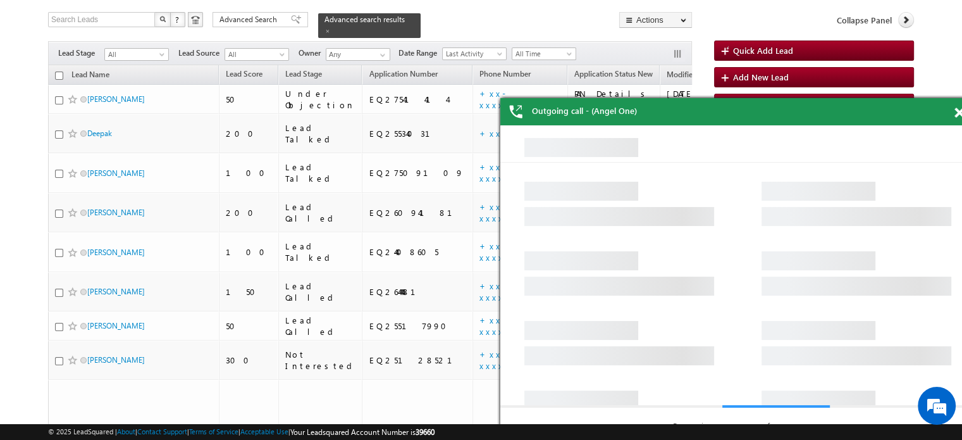
click at [956, 113] on span at bounding box center [959, 113] width 9 height 11
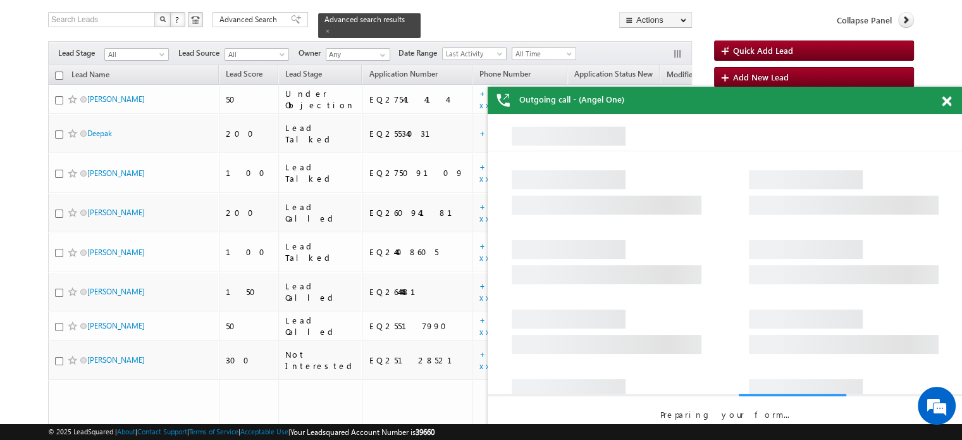
drag, startPoint x: 934, startPoint y: 119, endPoint x: 938, endPoint y: 78, distance: 40.7
click at [853, 110] on div "Outgoing call - (Angel One)" at bounding box center [725, 100] width 475 height 27
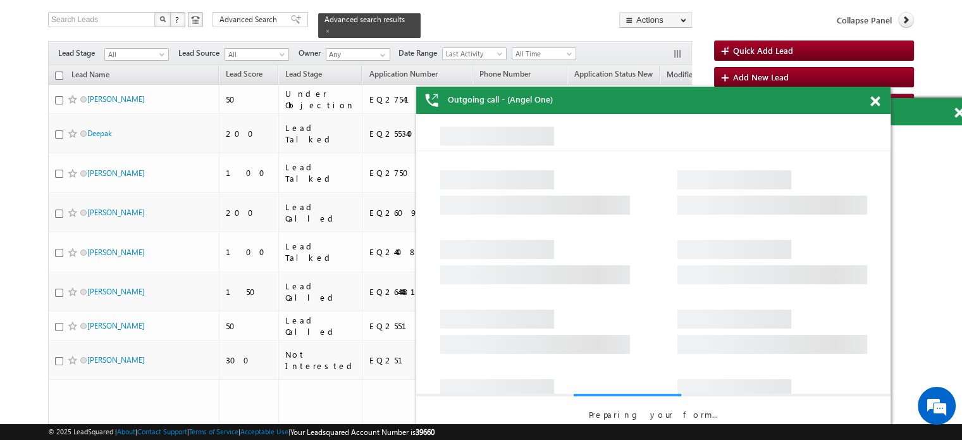
drag, startPoint x: 878, startPoint y: 99, endPoint x: 445, endPoint y: 3, distance: 442.7
click at [878, 99] on span at bounding box center [875, 101] width 9 height 11
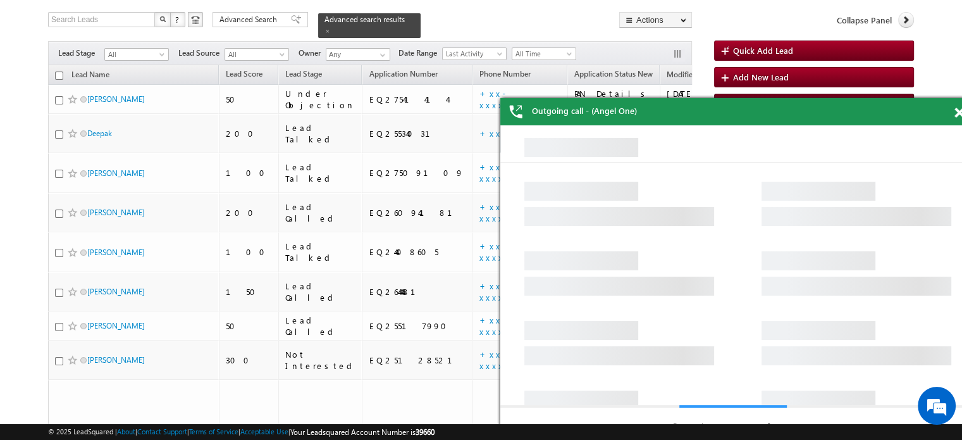
scroll to position [0, 0]
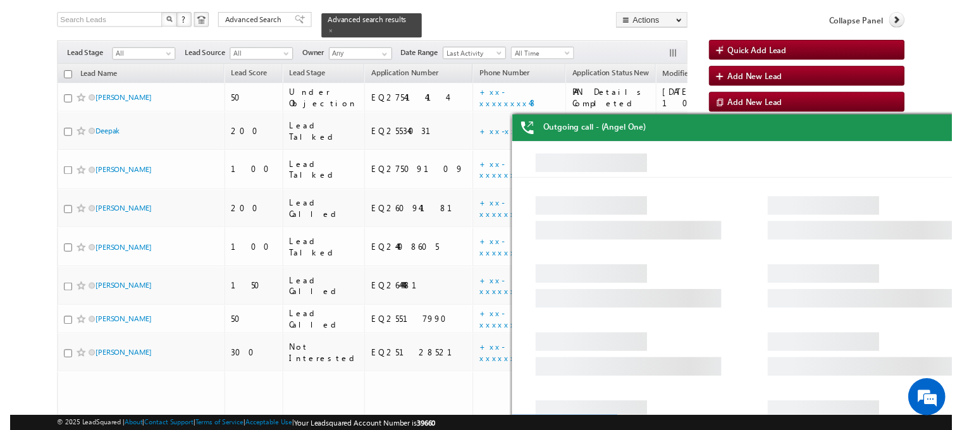
drag, startPoint x: 1342, startPoint y: 267, endPoint x: 917, endPoint y: 153, distance: 440.2
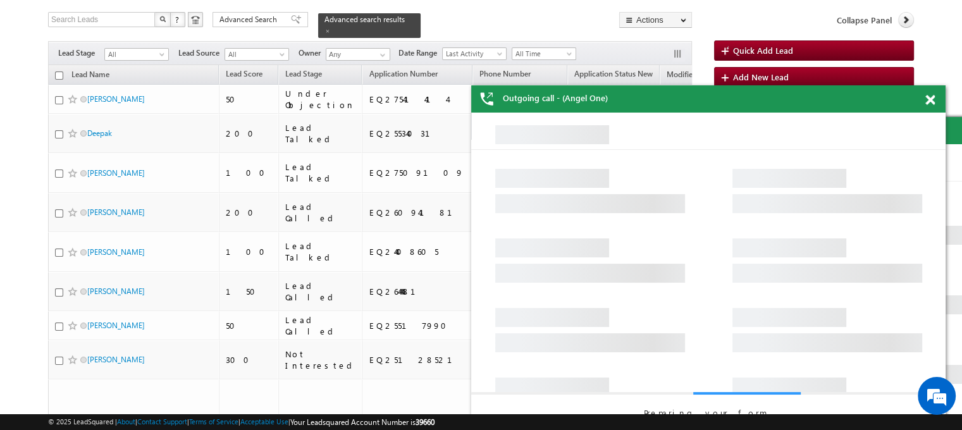
click at [885, 91] on div "Outgoing call - (Angel One)" at bounding box center [708, 98] width 475 height 27
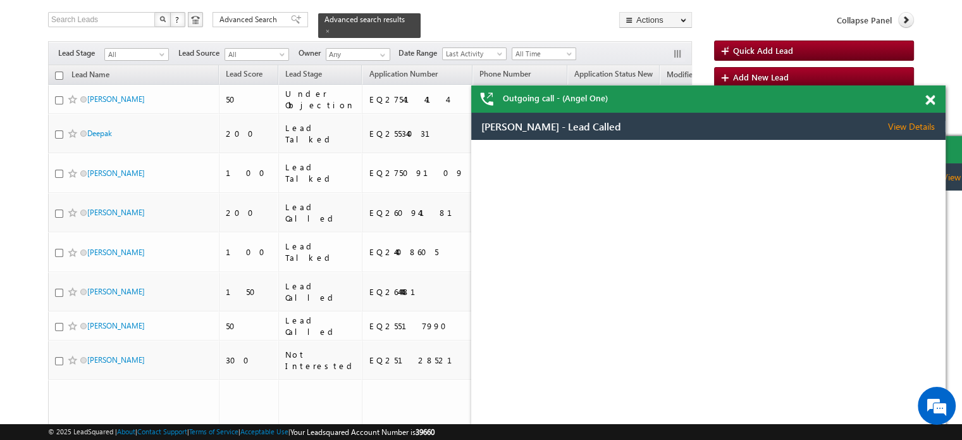
click at [931, 103] on span at bounding box center [930, 100] width 9 height 11
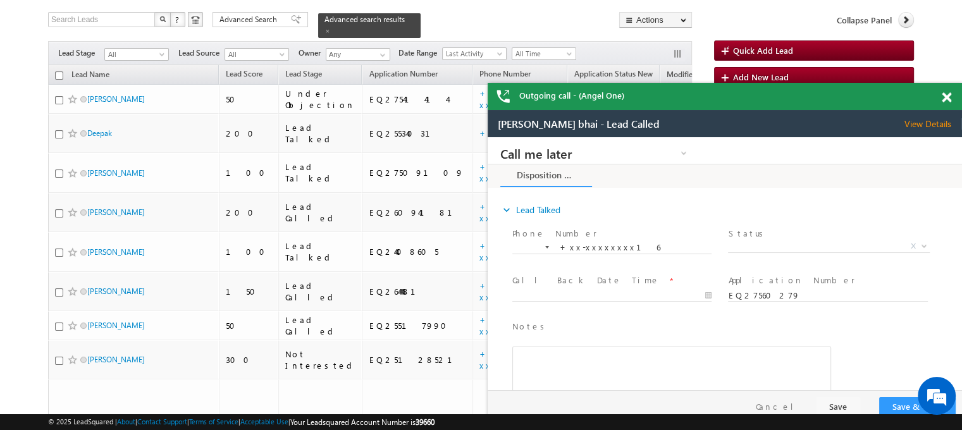
drag, startPoint x: 914, startPoint y: 97, endPoint x: 941, endPoint y: 96, distance: 27.2
click at [919, 96] on div "Outgoing call - (Angel One)" at bounding box center [725, 96] width 475 height 27
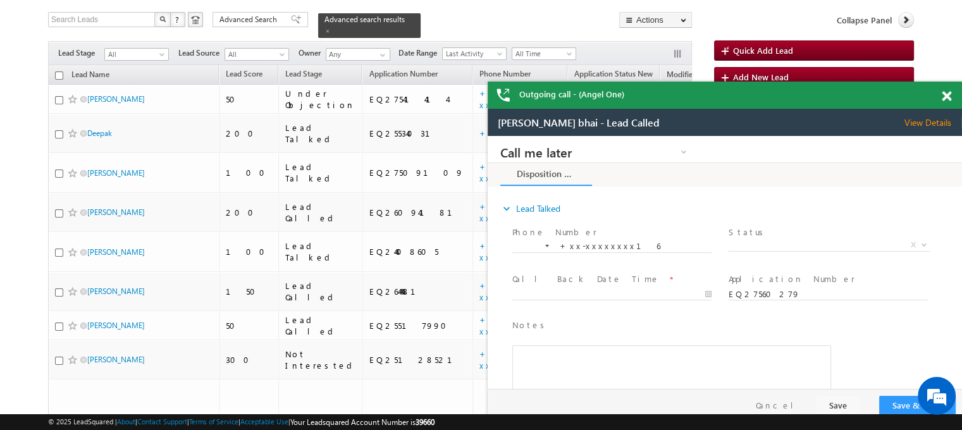
click at [947, 97] on span at bounding box center [946, 96] width 9 height 11
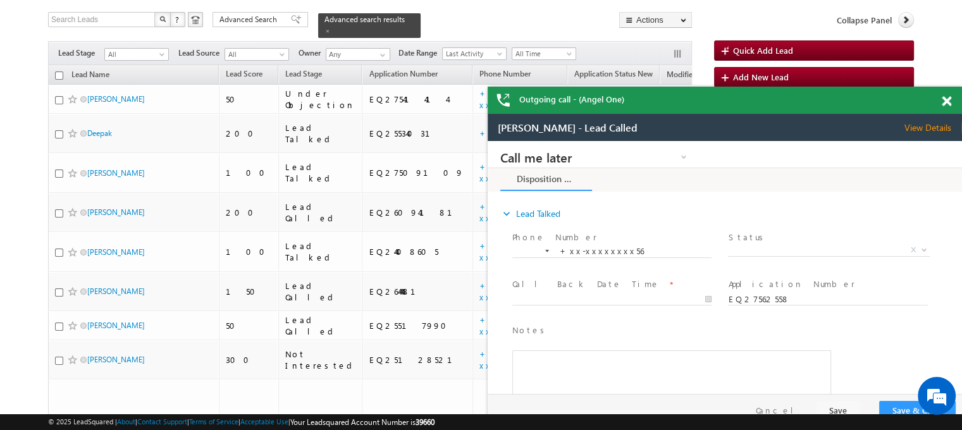
drag, startPoint x: 1394, startPoint y: 309, endPoint x: 800, endPoint y: 172, distance: 609.8
click at [948, 99] on span at bounding box center [946, 101] width 9 height 11
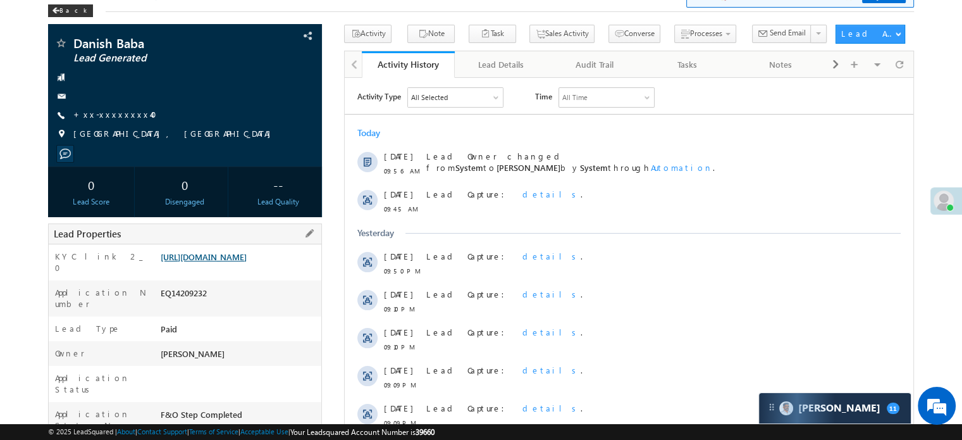
click at [247, 252] on link "[URL][DOMAIN_NAME]" at bounding box center [204, 256] width 86 height 11
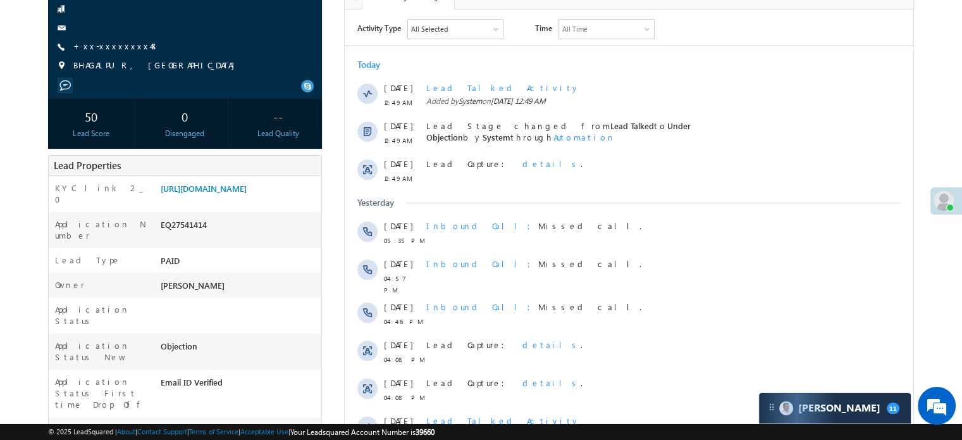
scroll to position [127, 0]
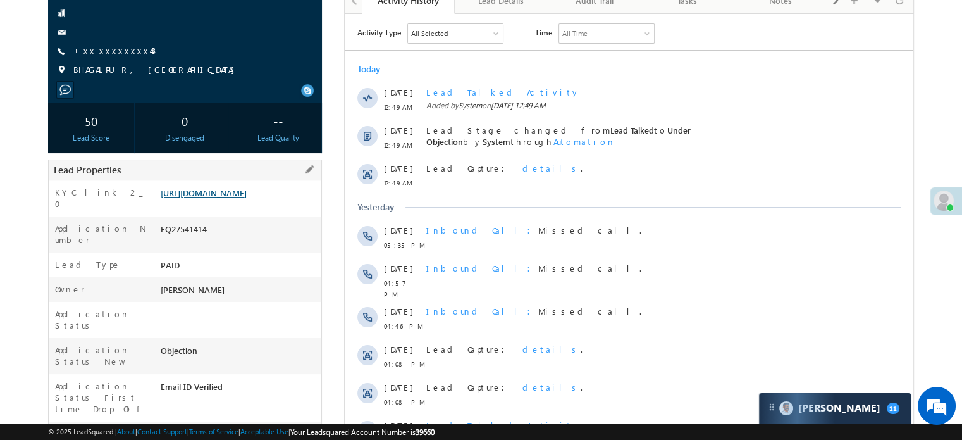
click at [235, 196] on link "[URL][DOMAIN_NAME]" at bounding box center [204, 192] width 86 height 11
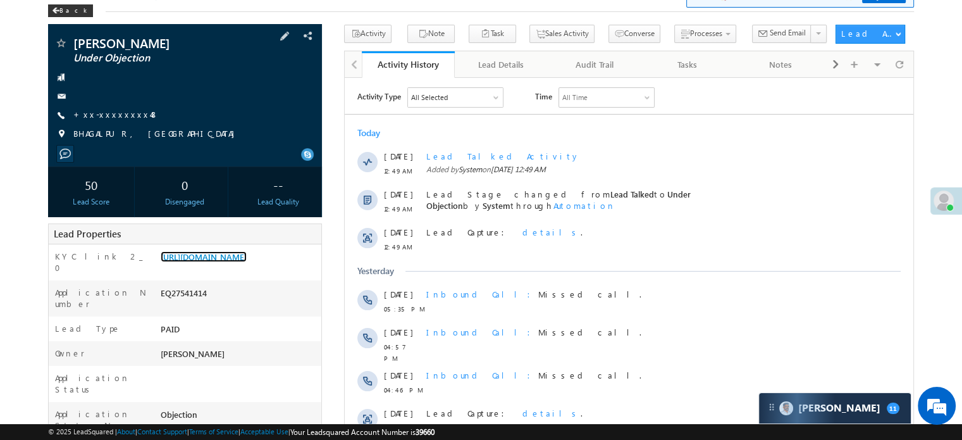
scroll to position [0, 0]
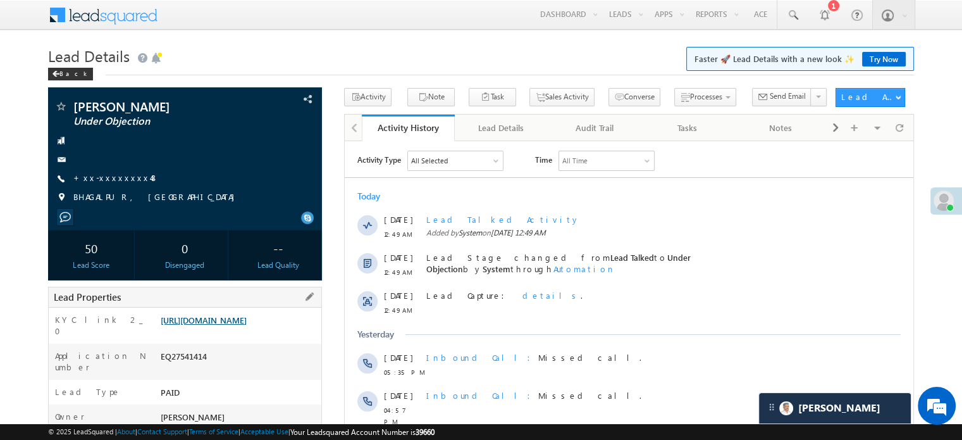
click at [247, 316] on link "[URL][DOMAIN_NAME]" at bounding box center [204, 319] width 86 height 11
click at [223, 325] on link "[URL][DOMAIN_NAME]" at bounding box center [204, 319] width 86 height 11
click at [208, 325] on link "[URL][DOMAIN_NAME]" at bounding box center [204, 319] width 86 height 11
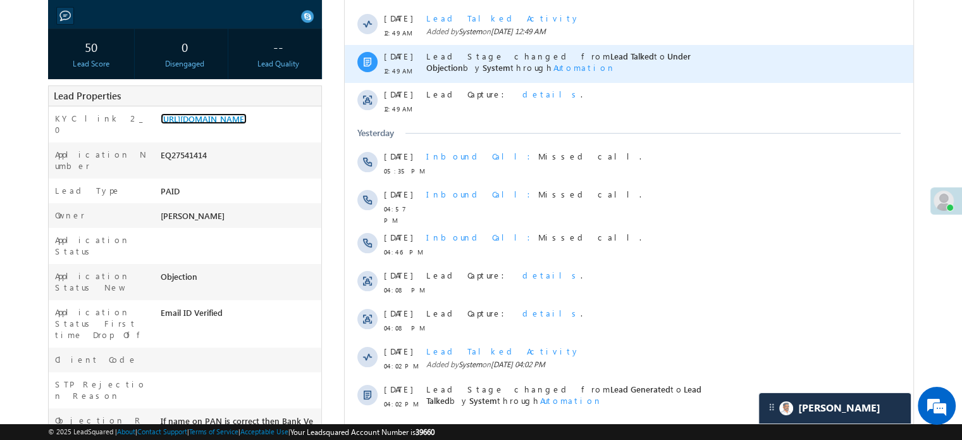
scroll to position [253, 0]
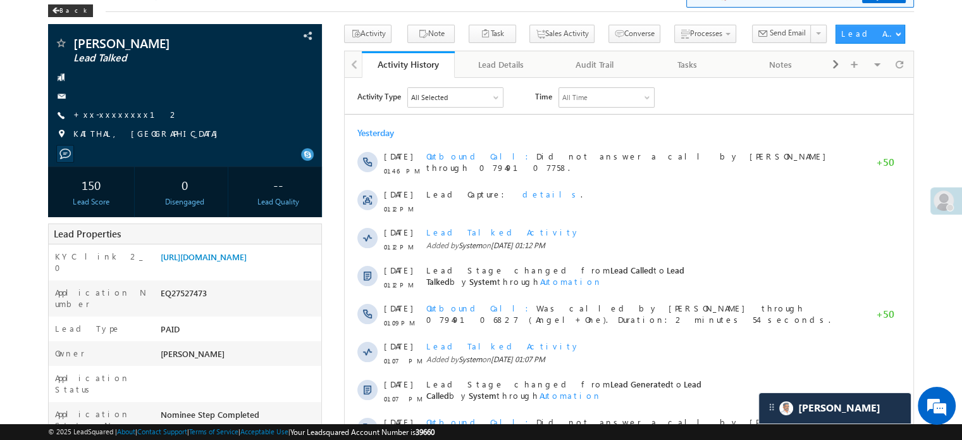
scroll to position [6363, 0]
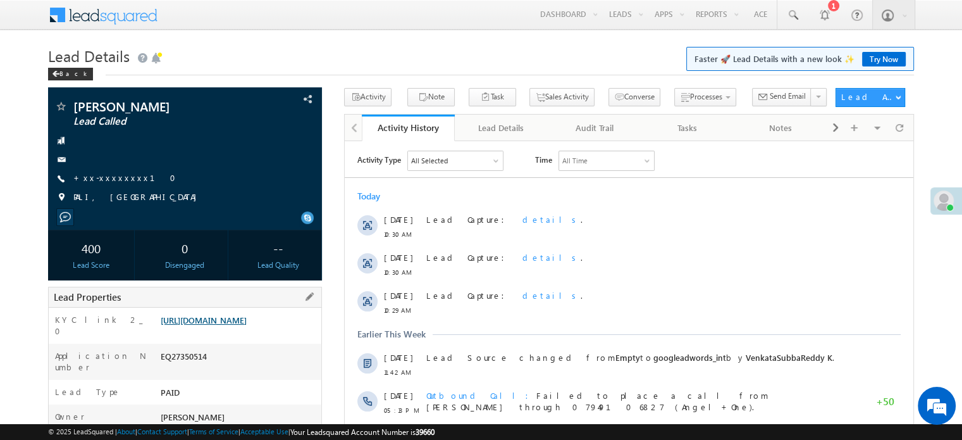
click at [247, 325] on link "[URL][DOMAIN_NAME]" at bounding box center [204, 319] width 86 height 11
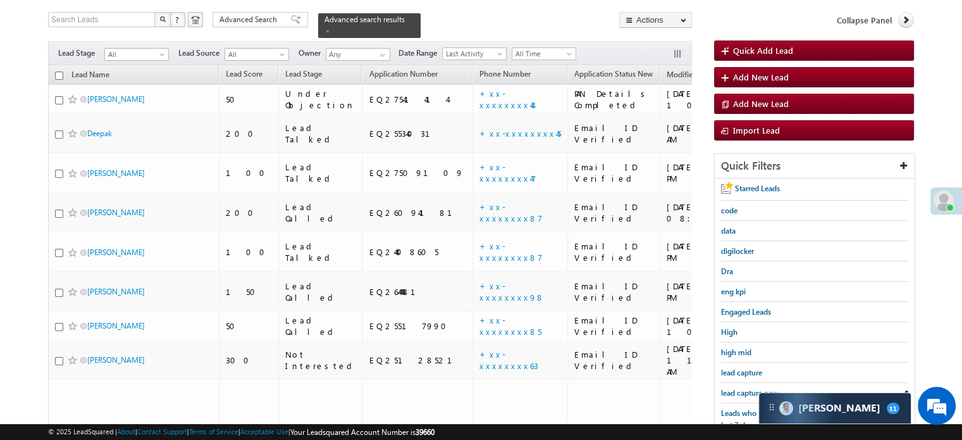
scroll to position [76, 0]
click at [739, 383] on div "lead capture new" at bounding box center [814, 393] width 187 height 20
click at [739, 389] on span "lead capture new" at bounding box center [749, 392] width 57 height 9
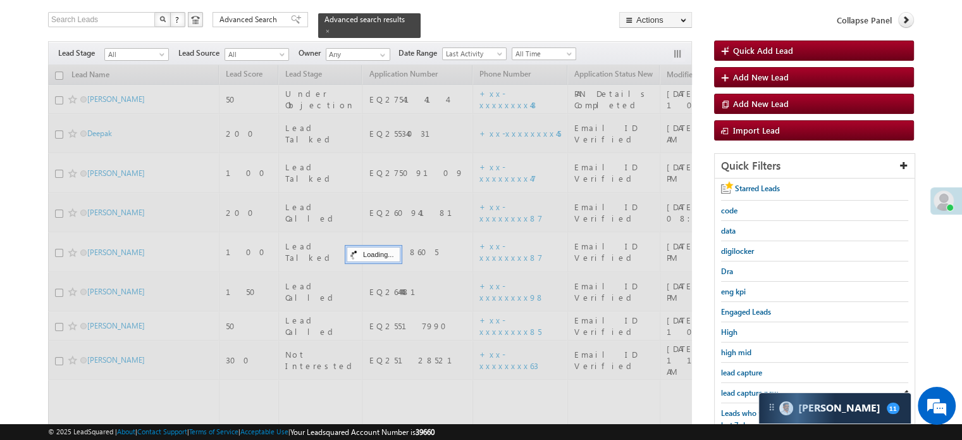
click at [739, 389] on span "lead capture new" at bounding box center [749, 392] width 57 height 9
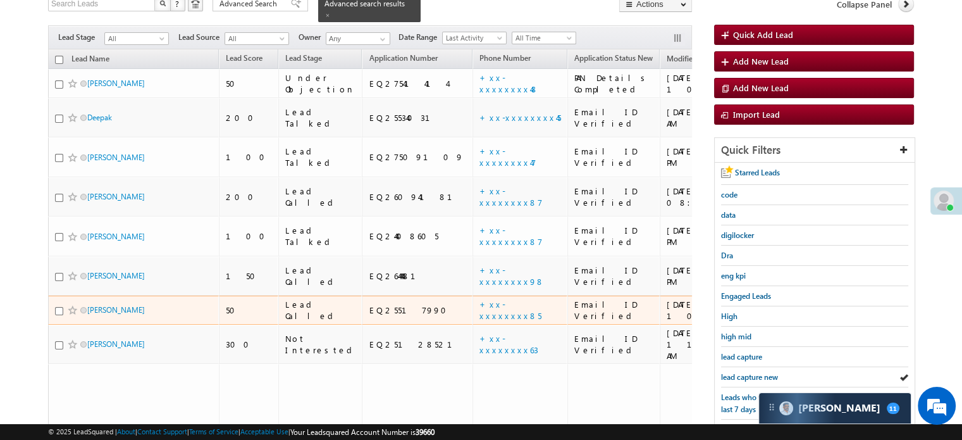
scroll to position [139, 0]
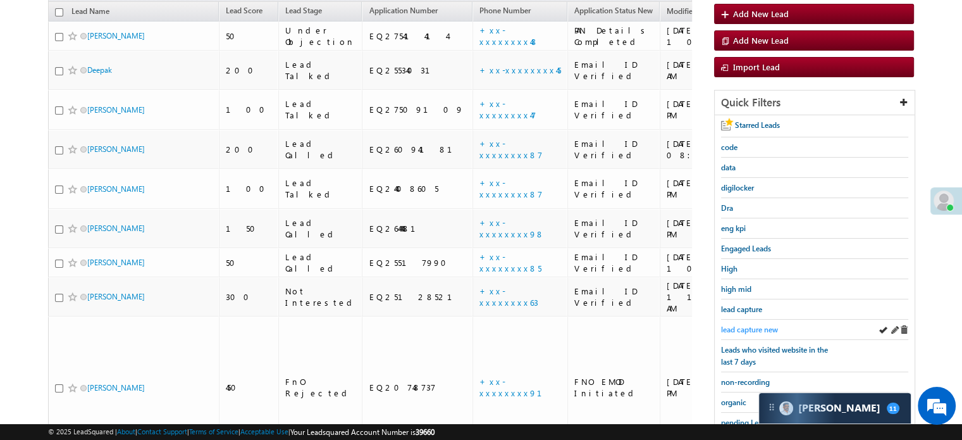
click at [747, 330] on span "lead capture new" at bounding box center [749, 329] width 57 height 9
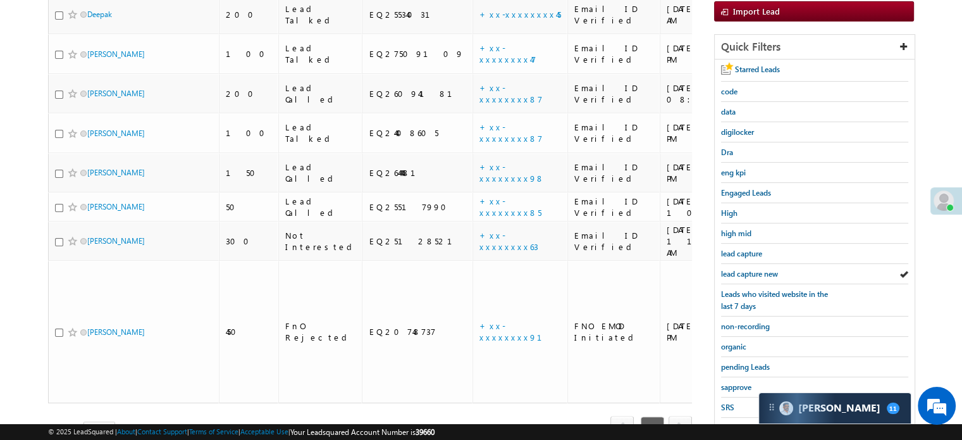
scroll to position [271, 0]
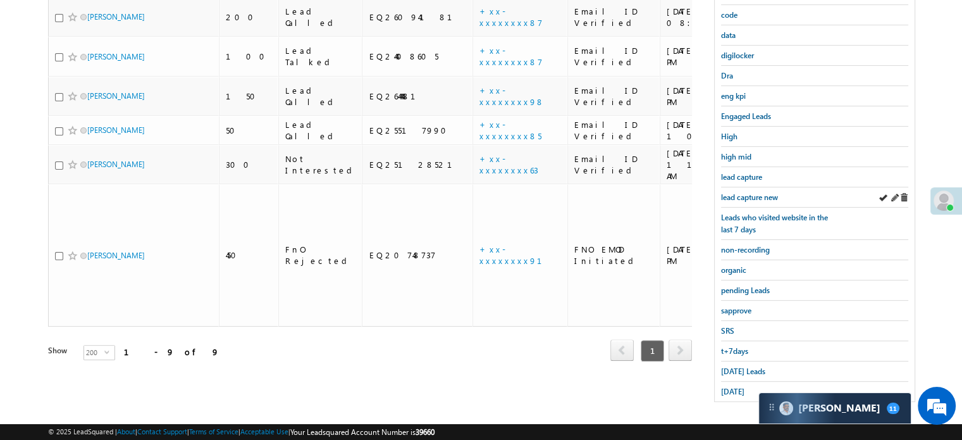
click at [752, 201] on div "lead capture new" at bounding box center [814, 197] width 187 height 20
click at [754, 192] on span "lead capture new" at bounding box center [749, 196] width 57 height 9
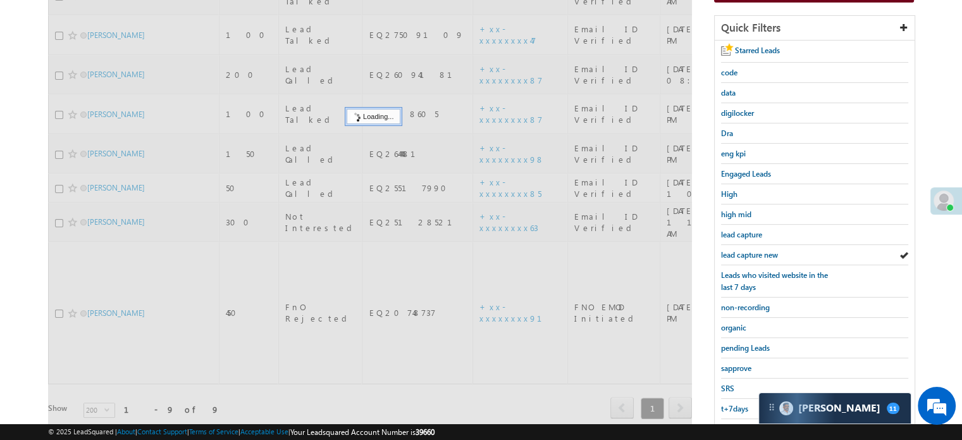
scroll to position [145, 0]
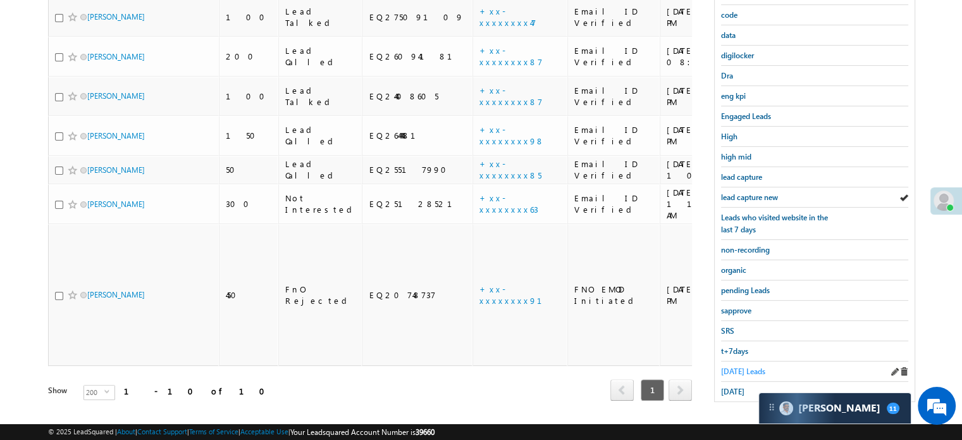
click at [744, 366] on span "[DATE] Leads" at bounding box center [743, 370] width 44 height 9
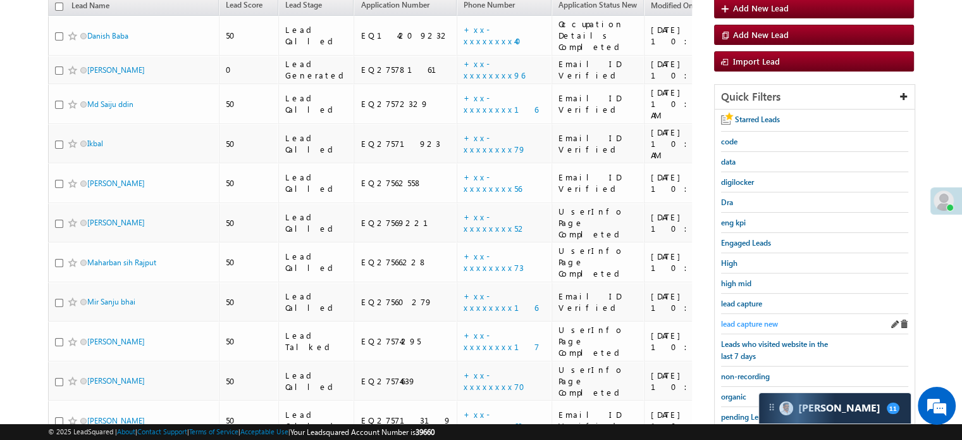
click at [757, 320] on span "lead capture new" at bounding box center [749, 323] width 57 height 9
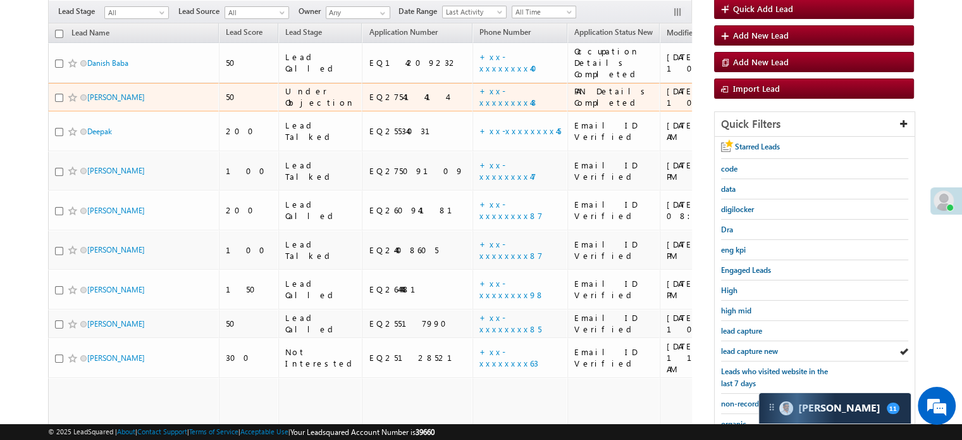
scroll to position [127, 0]
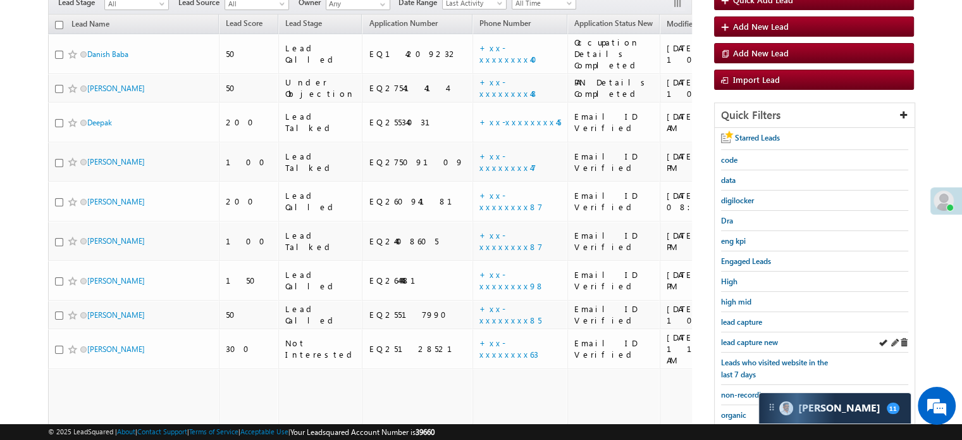
click at [761, 332] on div "lead capture new" at bounding box center [814, 342] width 187 height 20
click at [749, 344] on div "lead capture new" at bounding box center [814, 342] width 187 height 20
click at [743, 337] on span "lead capture new" at bounding box center [749, 341] width 57 height 9
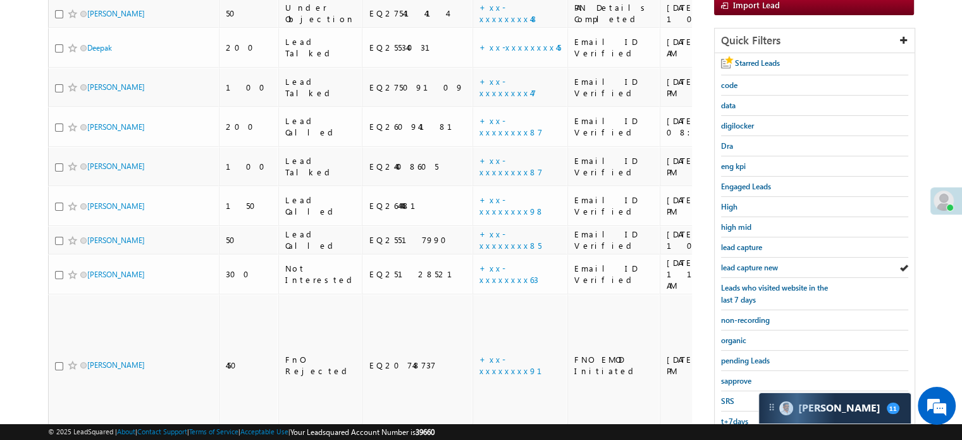
scroll to position [253, 0]
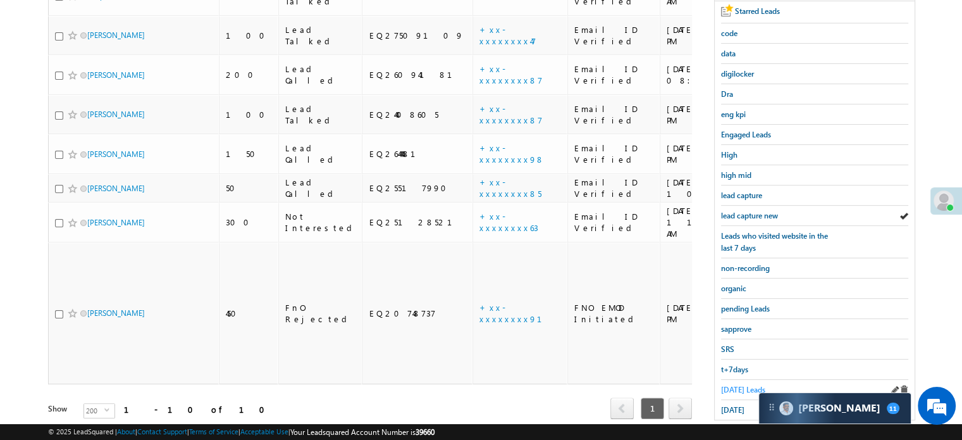
click at [734, 385] on span "[DATE] Leads" at bounding box center [743, 389] width 44 height 9
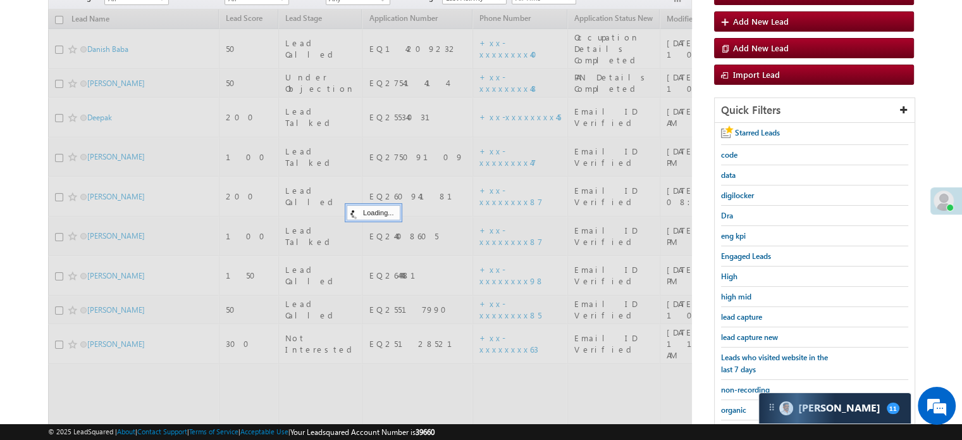
scroll to position [127, 0]
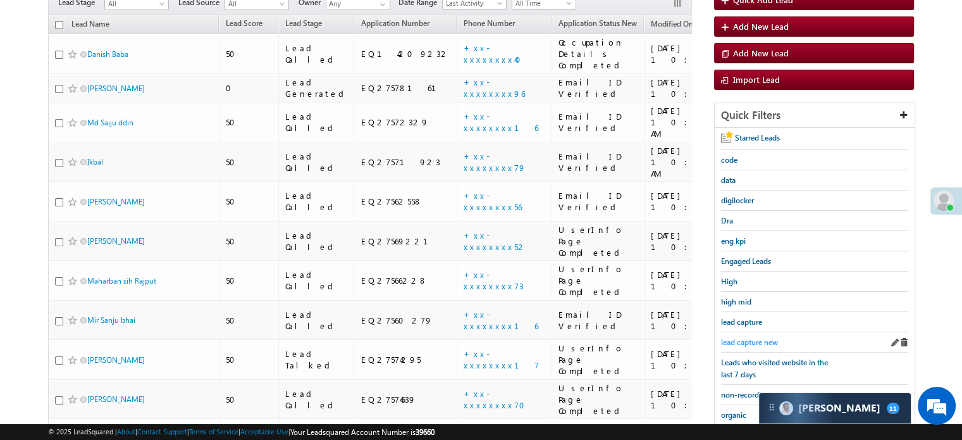
click at [743, 337] on span "lead capture new" at bounding box center [749, 341] width 57 height 9
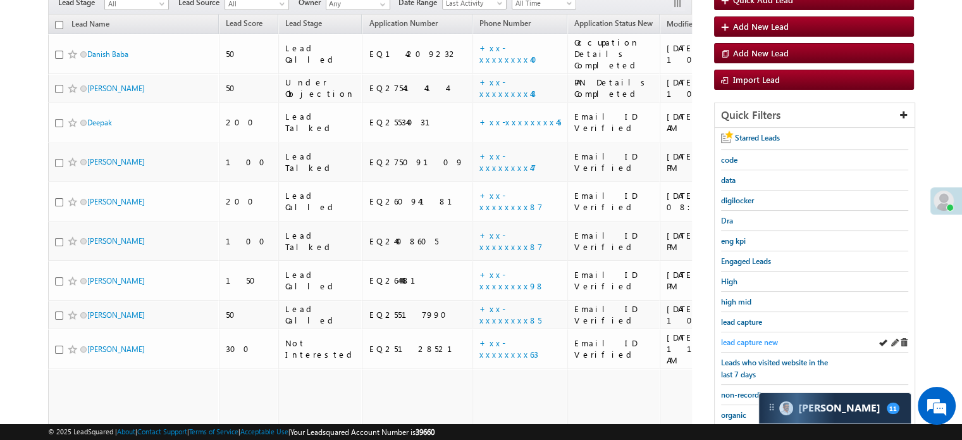
click at [739, 336] on link "lead capture new" at bounding box center [749, 342] width 57 height 12
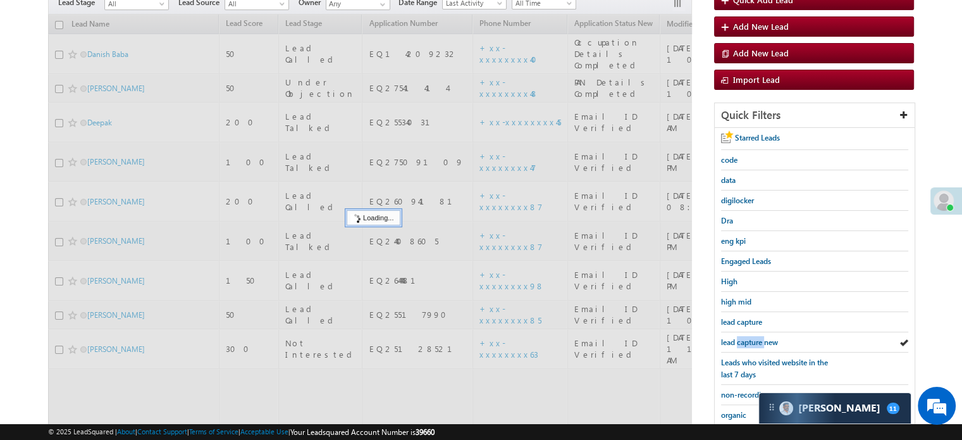
click at [739, 336] on link "lead capture new" at bounding box center [749, 342] width 57 height 12
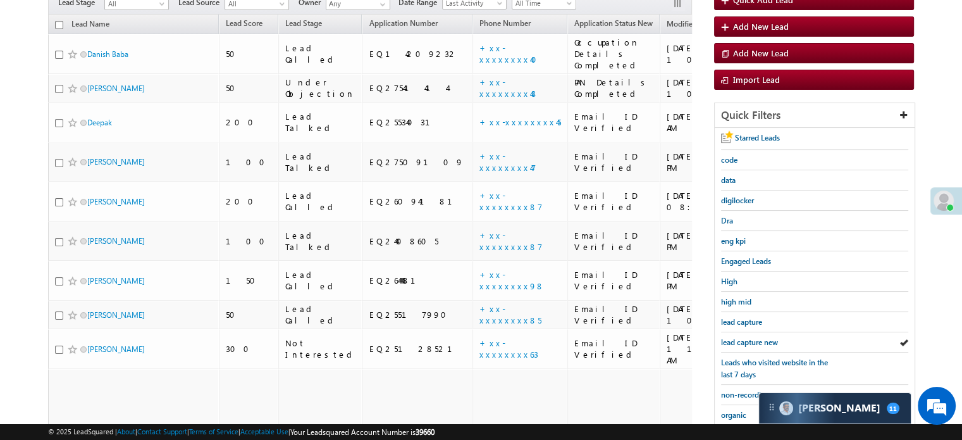
click at [739, 336] on link "lead capture new" at bounding box center [749, 342] width 57 height 12
click at [758, 328] on div "lead capture" at bounding box center [814, 322] width 187 height 20
click at [757, 337] on span "lead capture new" at bounding box center [749, 341] width 57 height 9
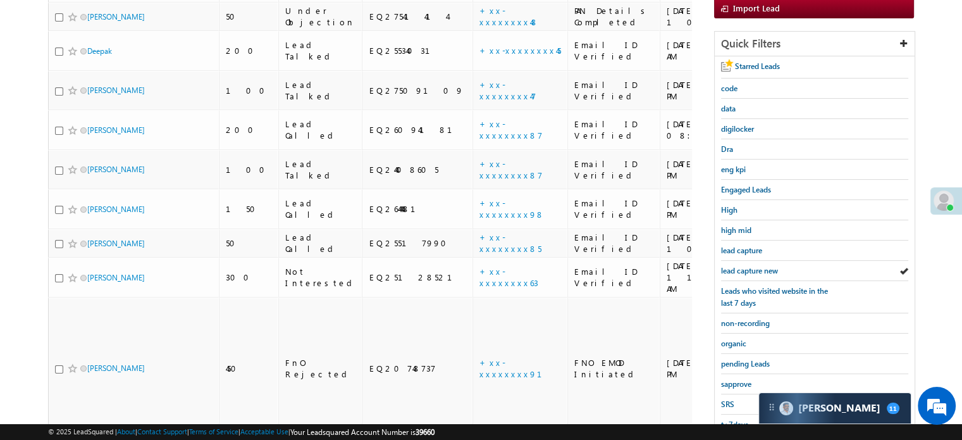
scroll to position [253, 0]
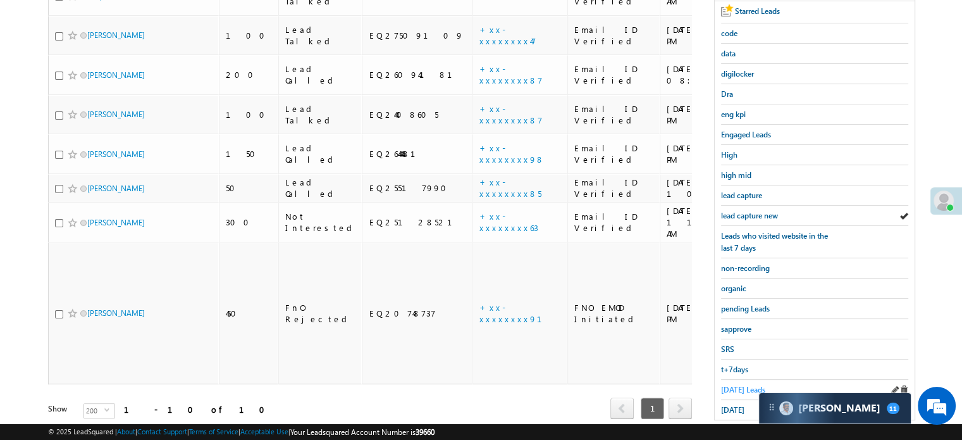
click at [739, 388] on span "[DATE] Leads" at bounding box center [743, 389] width 44 height 9
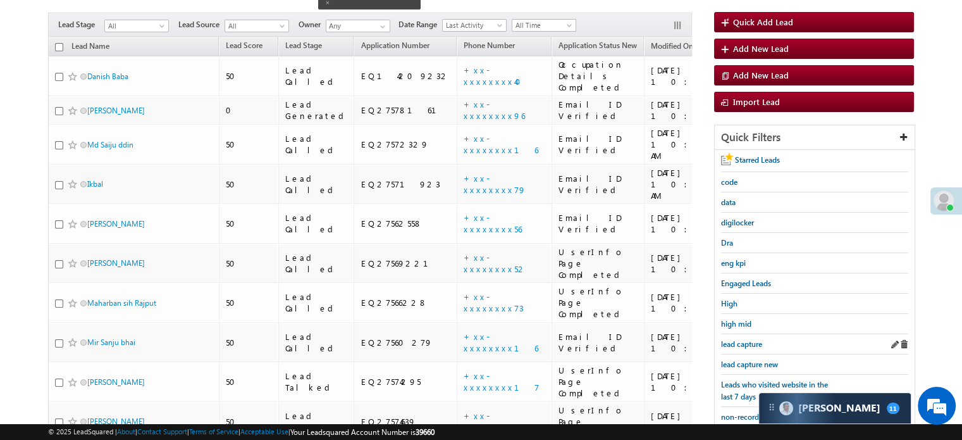
scroll to position [127, 0]
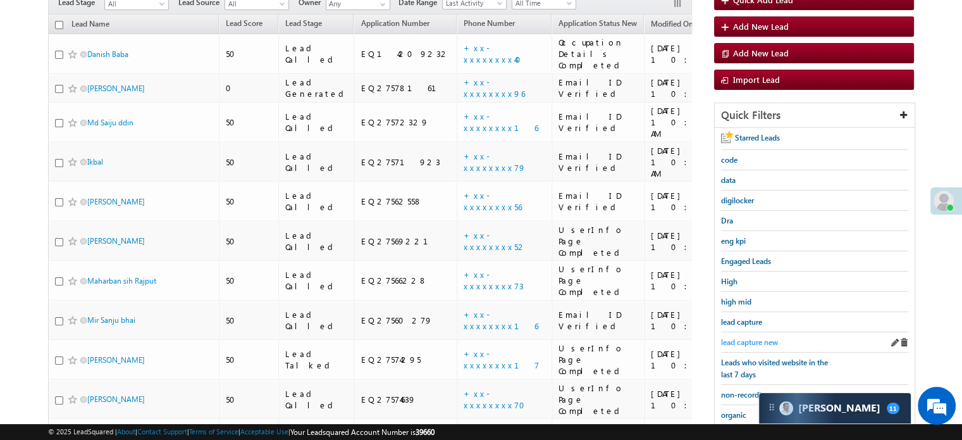
click at [745, 337] on span "lead capture new" at bounding box center [749, 341] width 57 height 9
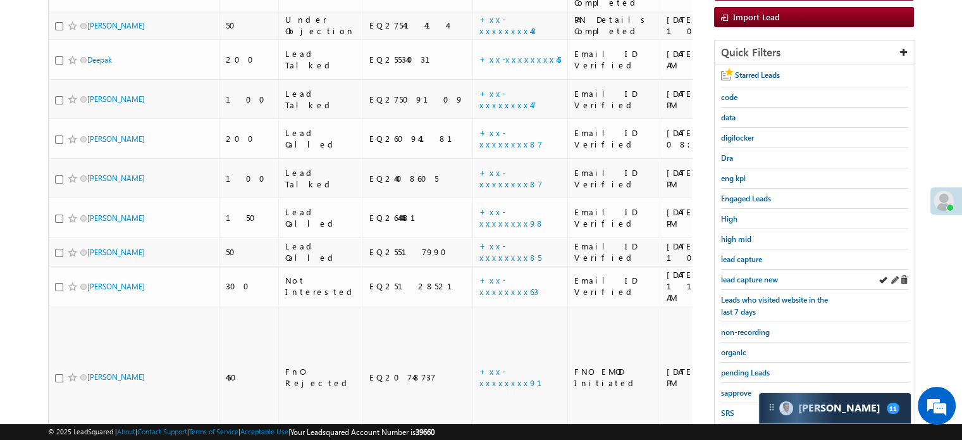
scroll to position [271, 0]
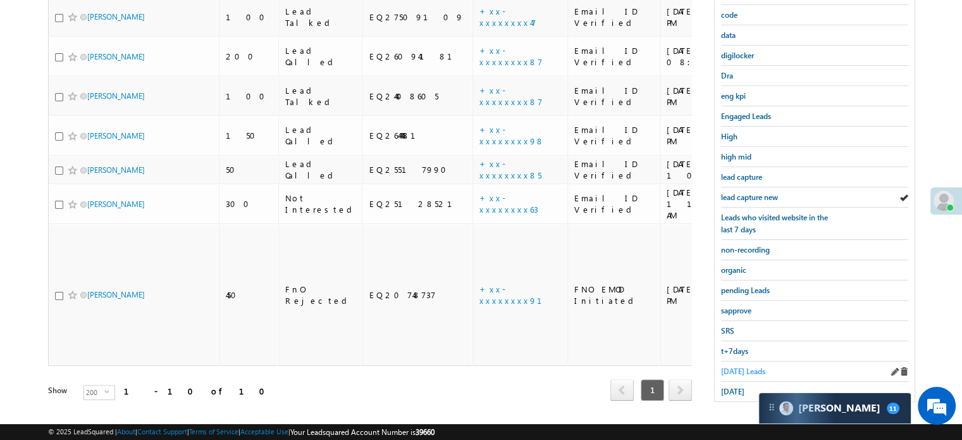
click at [749, 365] on link "[DATE] Leads" at bounding box center [743, 371] width 44 height 12
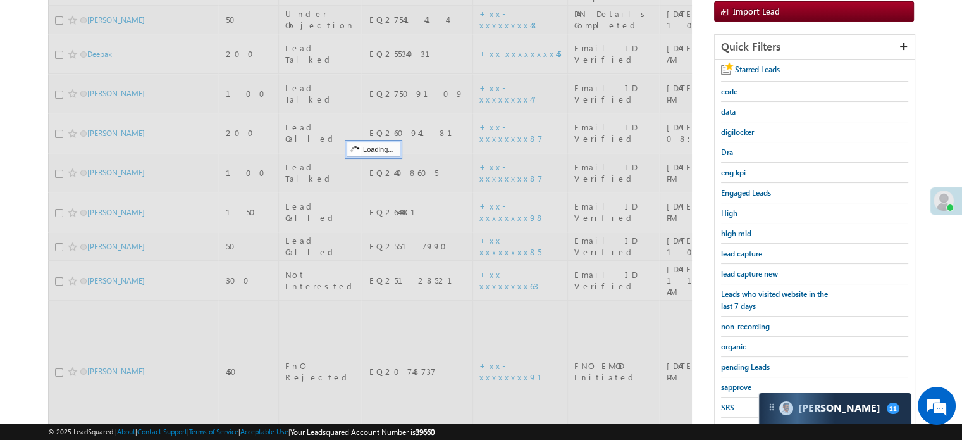
scroll to position [82, 0]
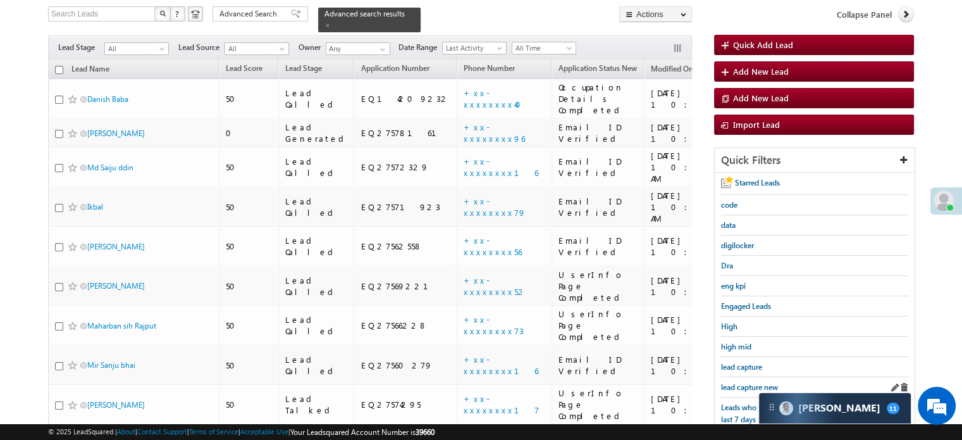
click at [748, 377] on div "lead capture new" at bounding box center [814, 387] width 187 height 20
click at [747, 377] on div "lead capture new" at bounding box center [814, 387] width 187 height 20
click at [737, 382] on span "lead capture new" at bounding box center [749, 386] width 57 height 9
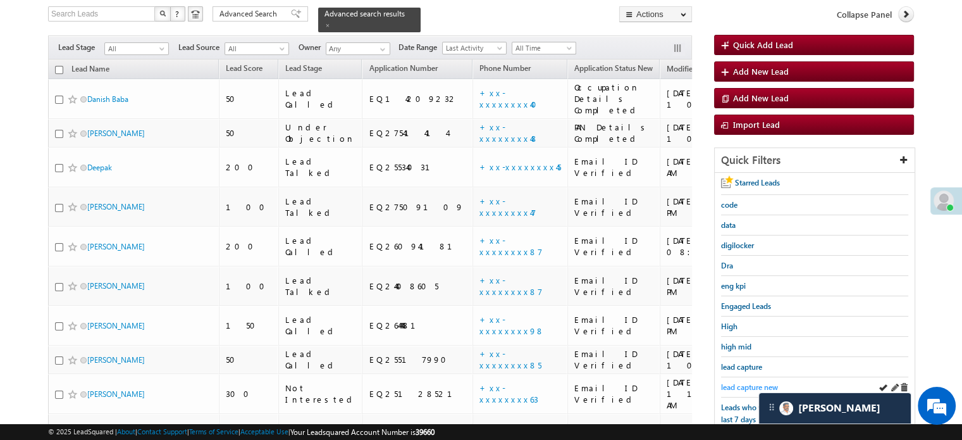
click at [761, 382] on span "lead capture new" at bounding box center [749, 386] width 57 height 9
click at [743, 382] on span "lead capture new" at bounding box center [749, 386] width 57 height 9
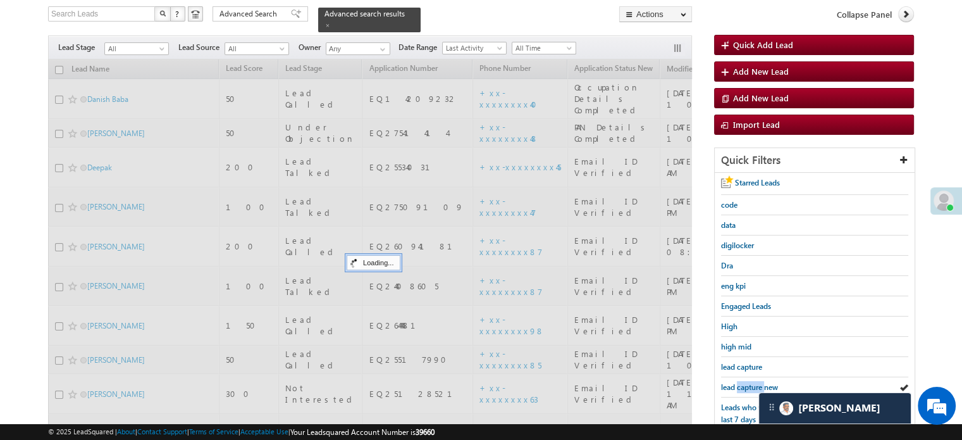
click at [743, 382] on span "lead capture new" at bounding box center [749, 386] width 57 height 9
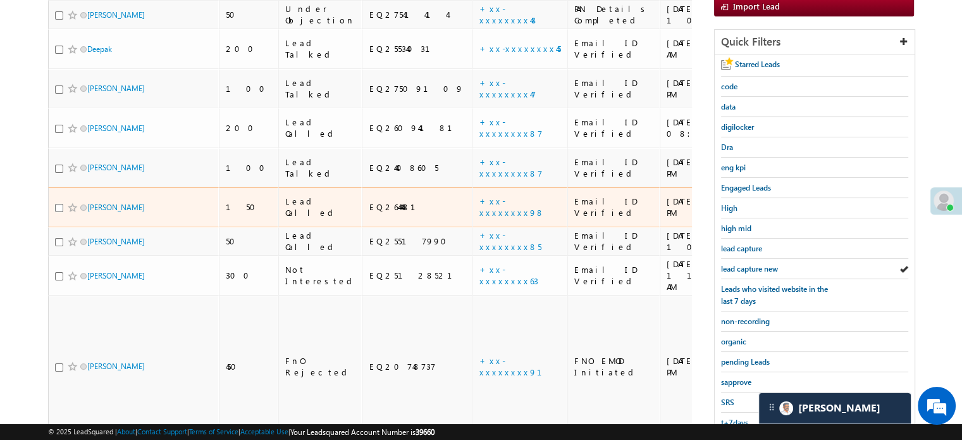
scroll to position [271, 0]
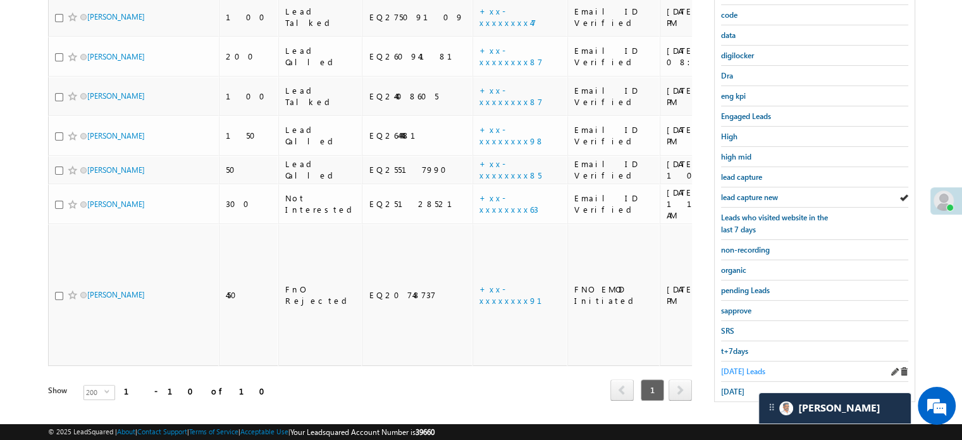
click at [731, 366] on span "[DATE] Leads" at bounding box center [743, 370] width 44 height 9
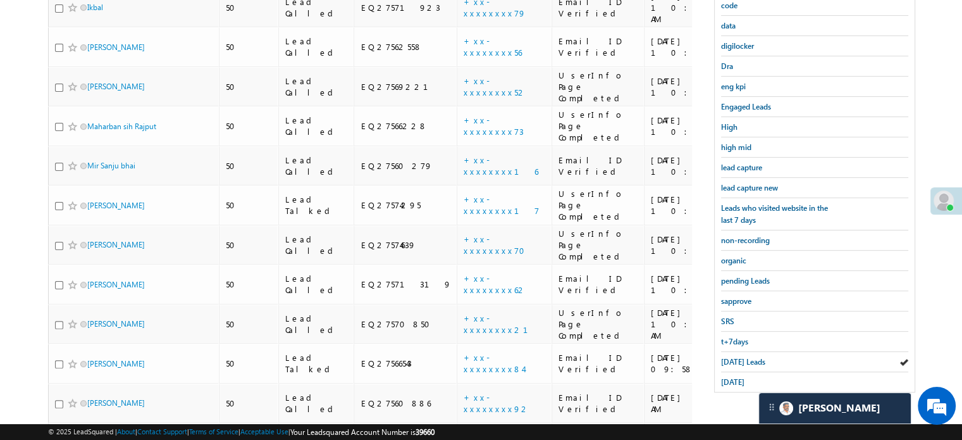
scroll to position [203, 0]
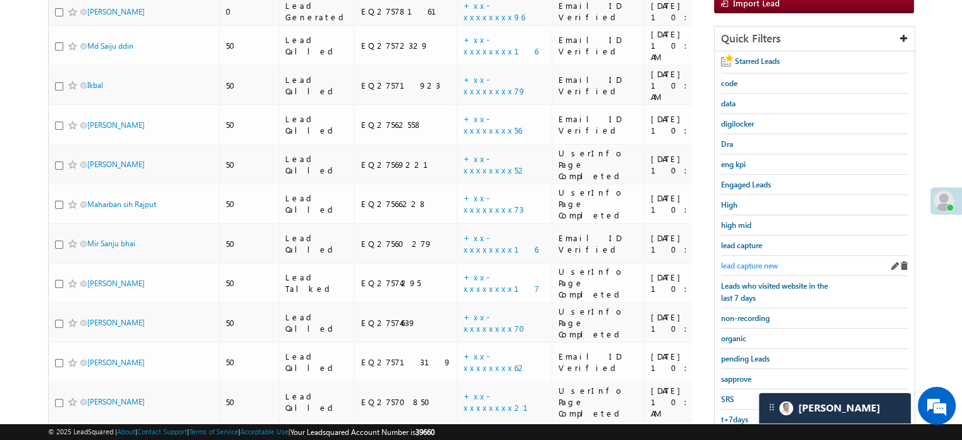
click at [752, 265] on span "lead capture new" at bounding box center [749, 265] width 57 height 9
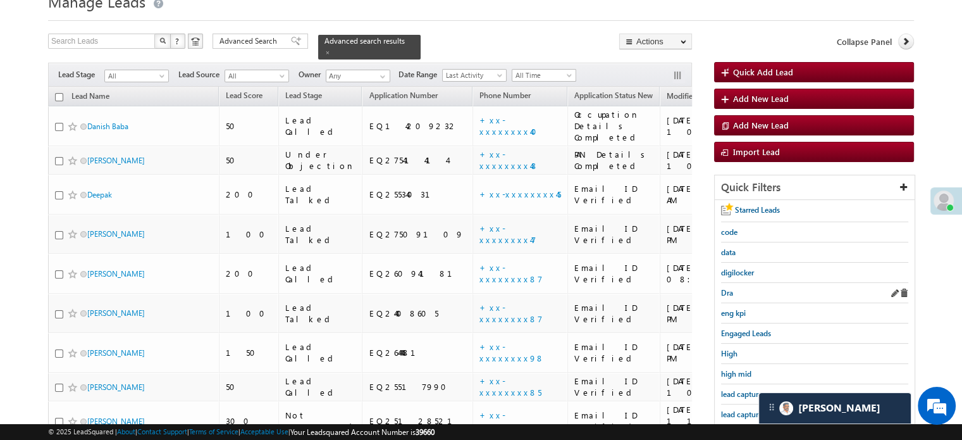
scroll to position [77, 0]
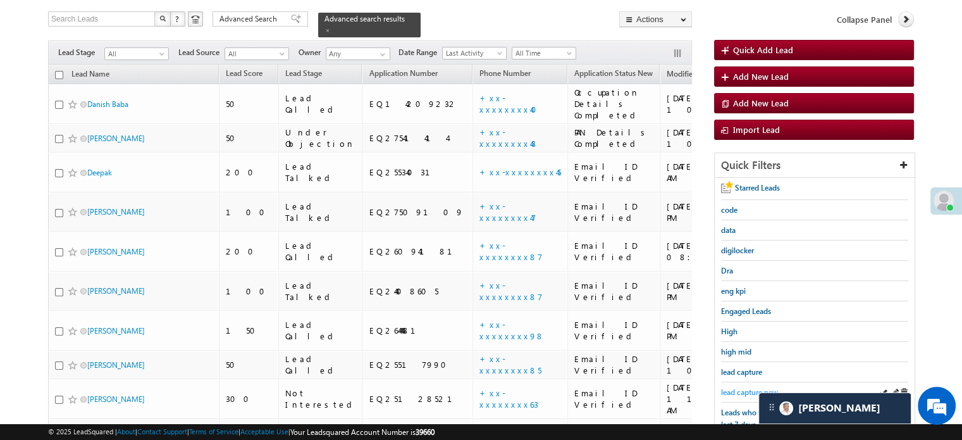
click at [740, 387] on span "lead capture new" at bounding box center [749, 391] width 57 height 9
click at [735, 389] on span "lead capture new" at bounding box center [749, 391] width 57 height 9
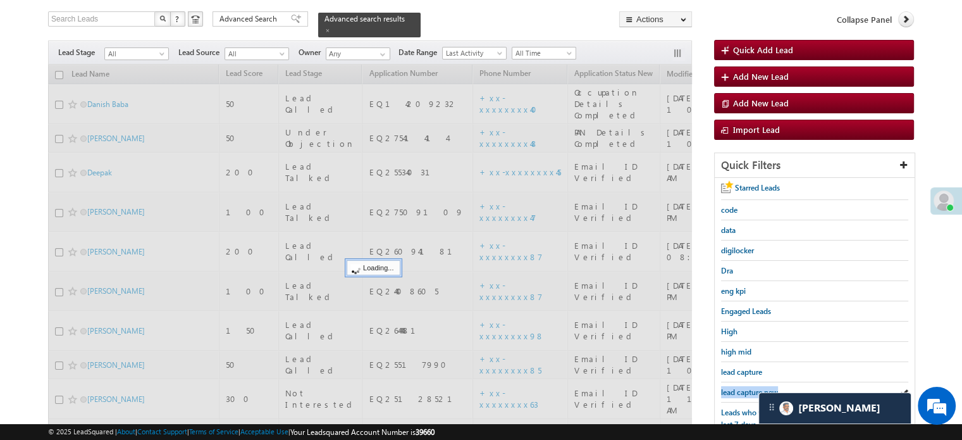
click at [735, 389] on span "lead capture new" at bounding box center [749, 391] width 57 height 9
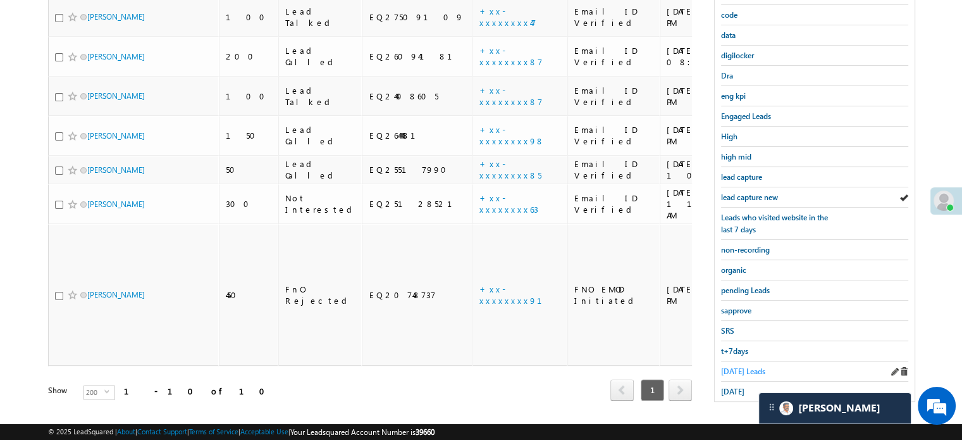
click at [727, 366] on span "[DATE] Leads" at bounding box center [743, 370] width 44 height 9
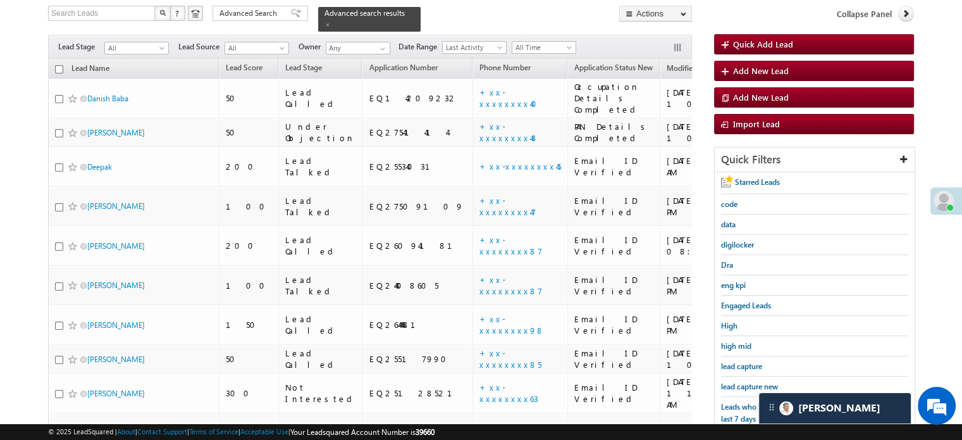
scroll to position [82, 0]
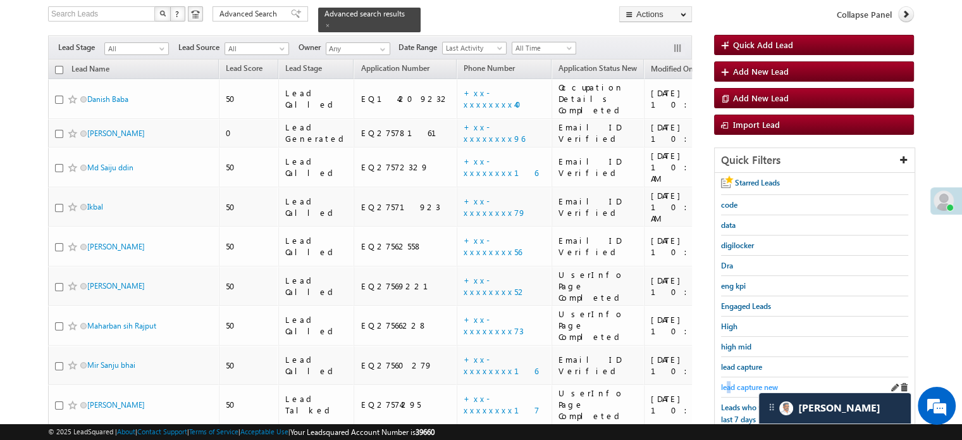
click at [727, 388] on span "lead capture new" at bounding box center [749, 386] width 57 height 9
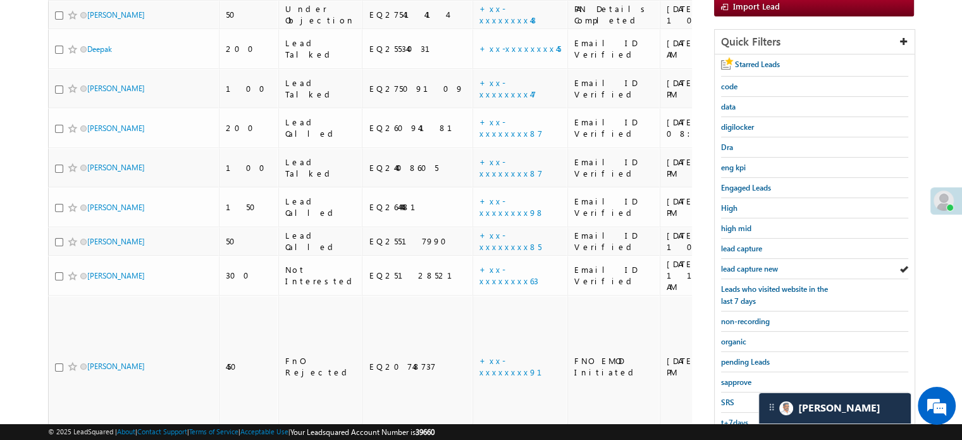
scroll to position [271, 0]
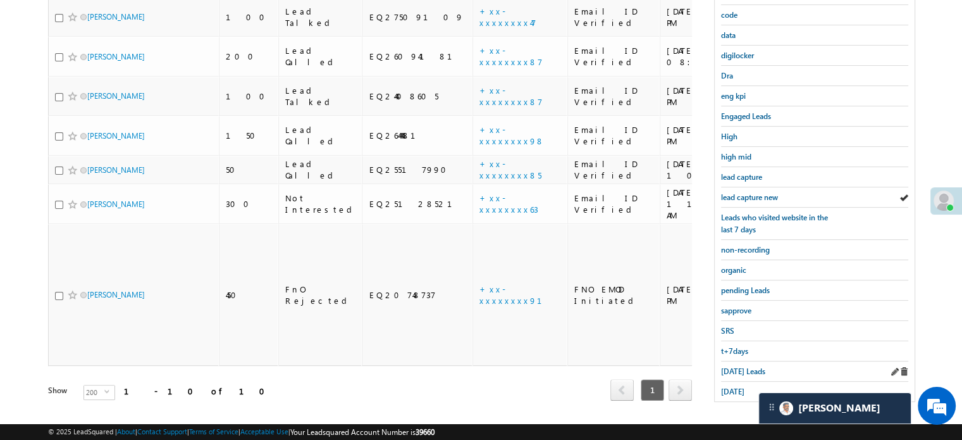
click at [735, 361] on div "[DATE] Leads" at bounding box center [814, 371] width 187 height 20
click at [736, 366] on span "[DATE] Leads" at bounding box center [743, 370] width 44 height 9
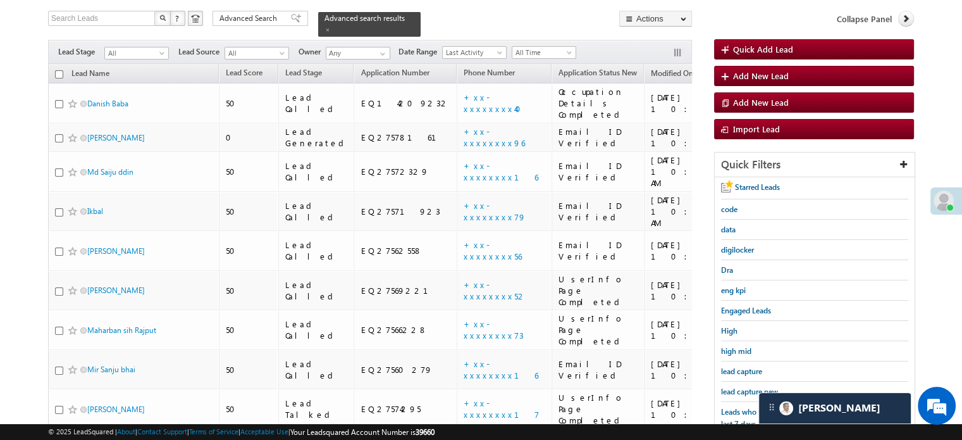
scroll to position [77, 0]
click at [738, 387] on span "lead capture new" at bounding box center [749, 391] width 57 height 9
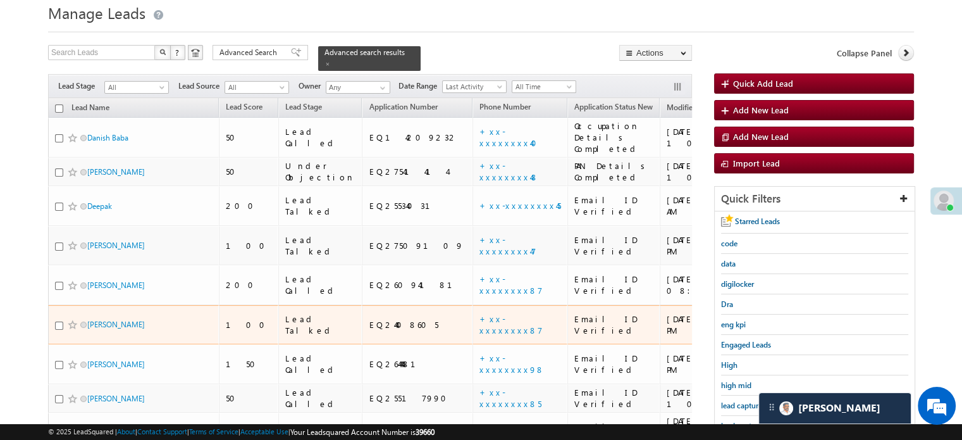
scroll to position [63, 0]
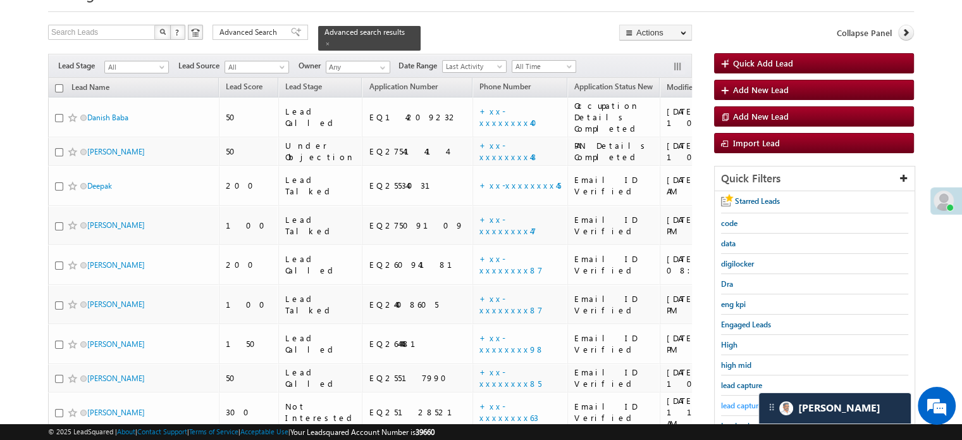
click at [749, 404] on span "lead capture new" at bounding box center [749, 405] width 57 height 9
click at [749, 406] on span "lead capture new" at bounding box center [749, 405] width 57 height 9
click at [749, 404] on span "lead capture new" at bounding box center [749, 405] width 57 height 9
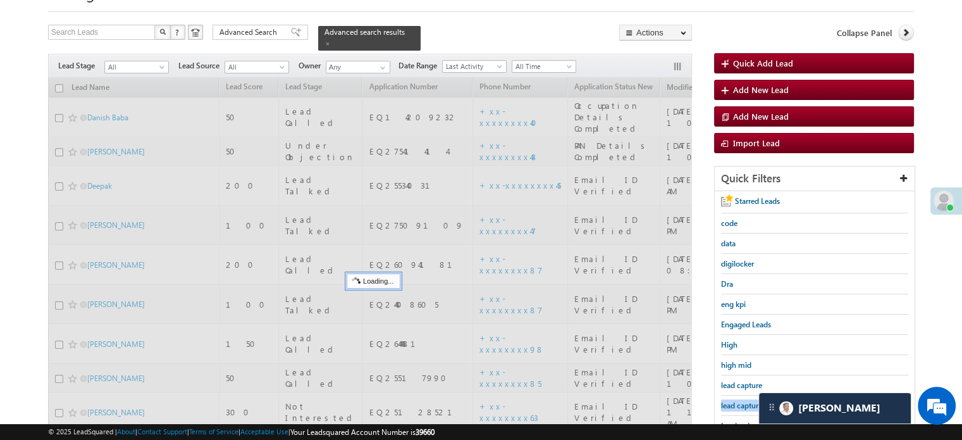
click at [749, 404] on span "lead capture new" at bounding box center [749, 405] width 57 height 9
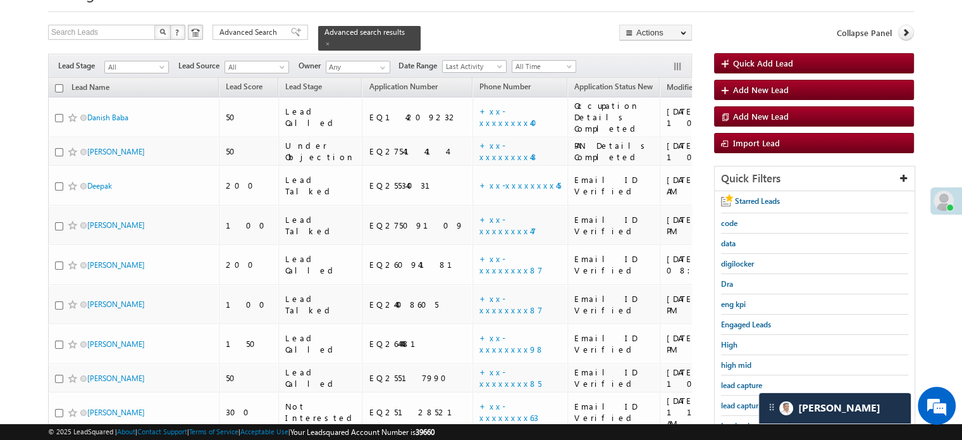
click at [749, 404] on span "lead capture new" at bounding box center [749, 405] width 57 height 9
click at [740, 401] on span "lead capture new" at bounding box center [749, 405] width 57 height 9
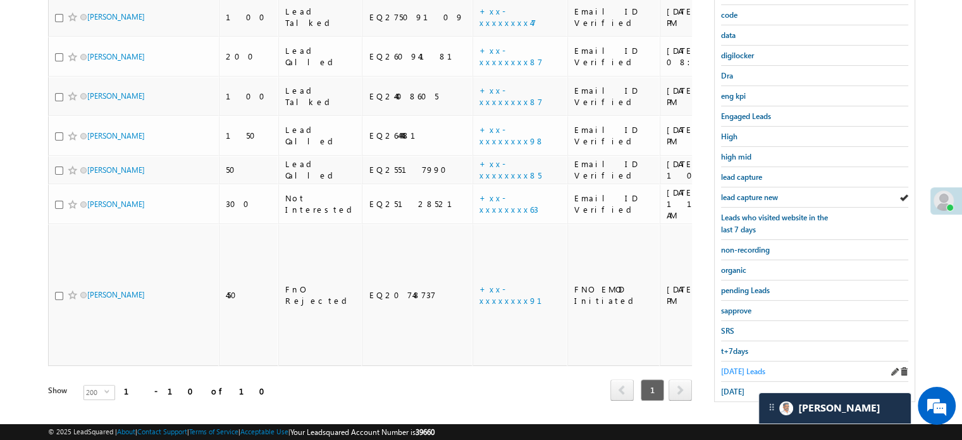
click at [746, 366] on span "[DATE] Leads" at bounding box center [743, 370] width 44 height 9
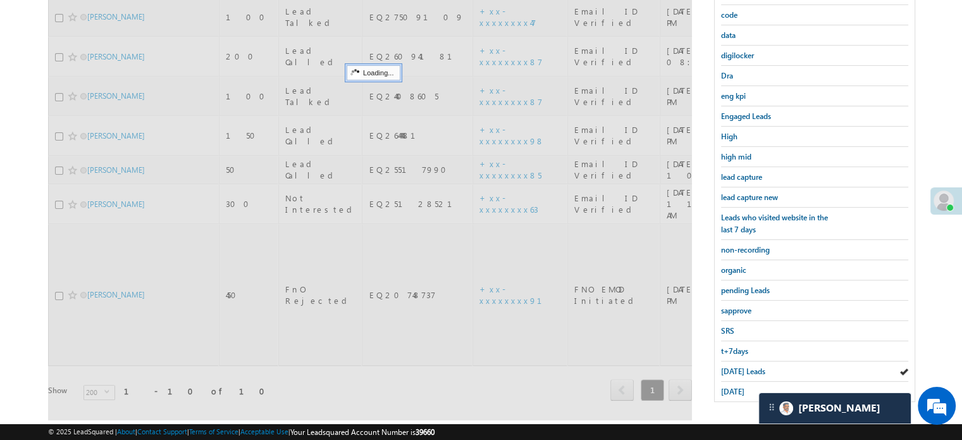
scroll to position [82, 0]
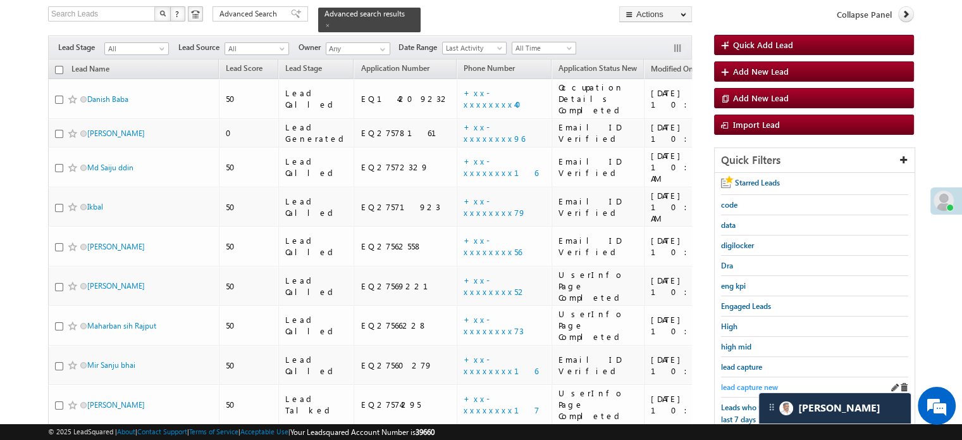
click at [749, 381] on link "lead capture new" at bounding box center [749, 387] width 57 height 12
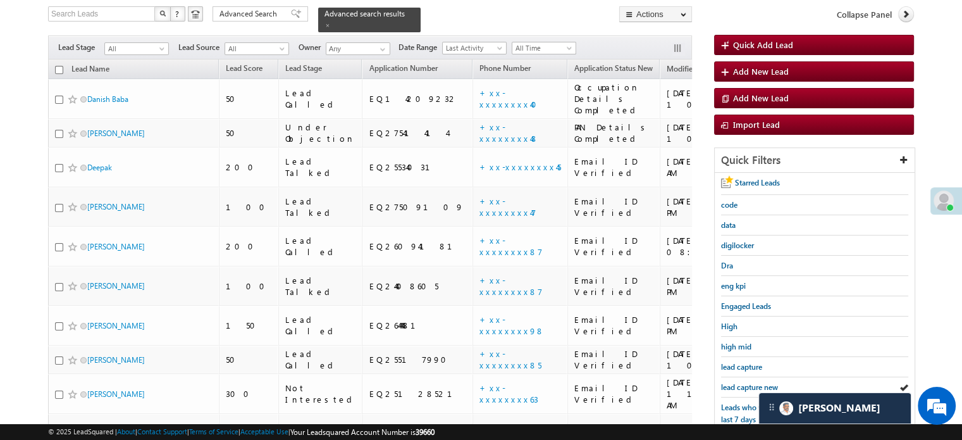
click at [749, 381] on link "lead capture new" at bounding box center [749, 387] width 57 height 12
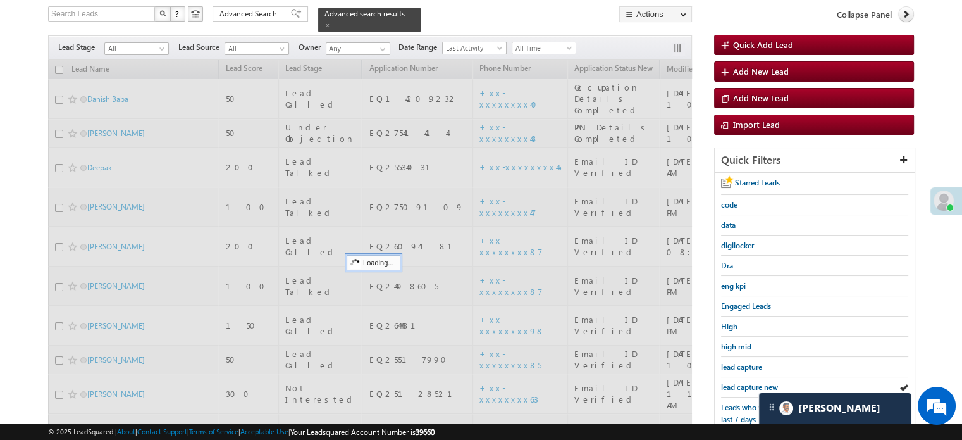
click at [749, 381] on link "lead capture new" at bounding box center [749, 387] width 57 height 12
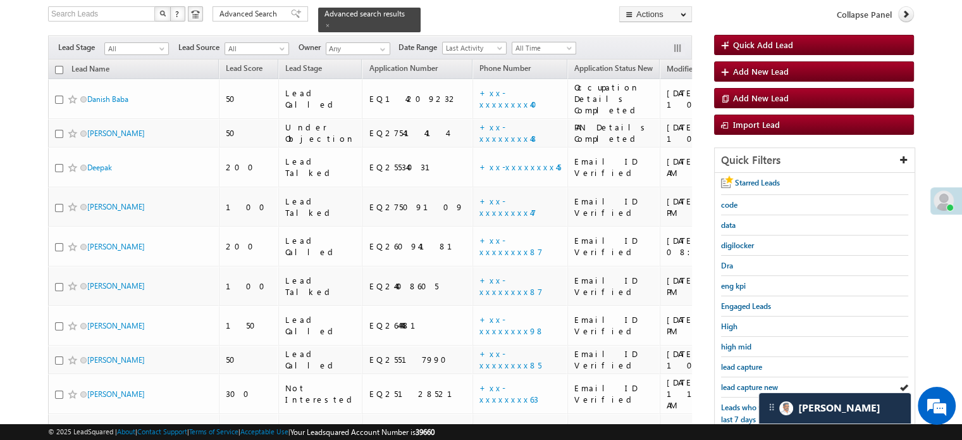
click at [749, 381] on link "lead capture new" at bounding box center [749, 387] width 57 height 12
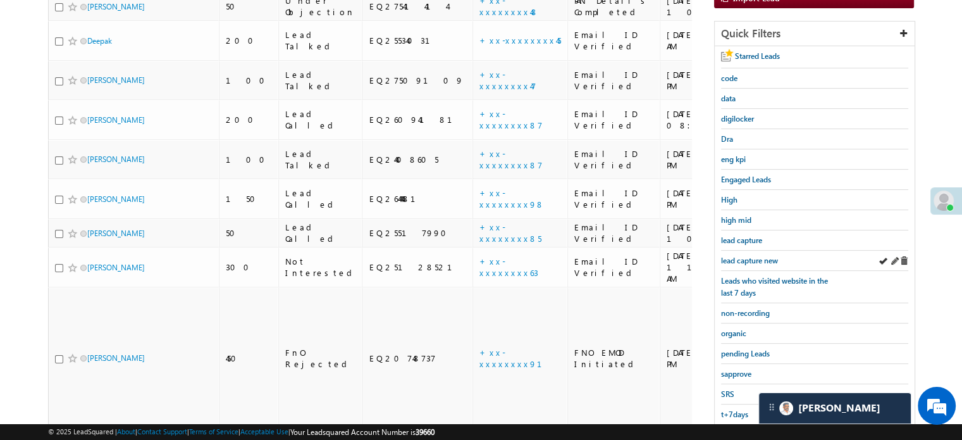
click at [751, 251] on div "lead capture new" at bounding box center [814, 261] width 187 height 20
click at [744, 256] on span "lead capture new" at bounding box center [749, 260] width 57 height 9
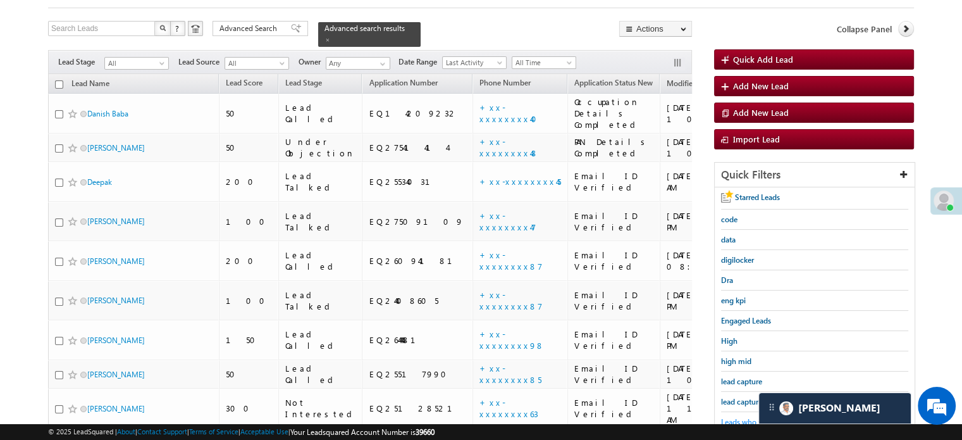
scroll to position [145, 0]
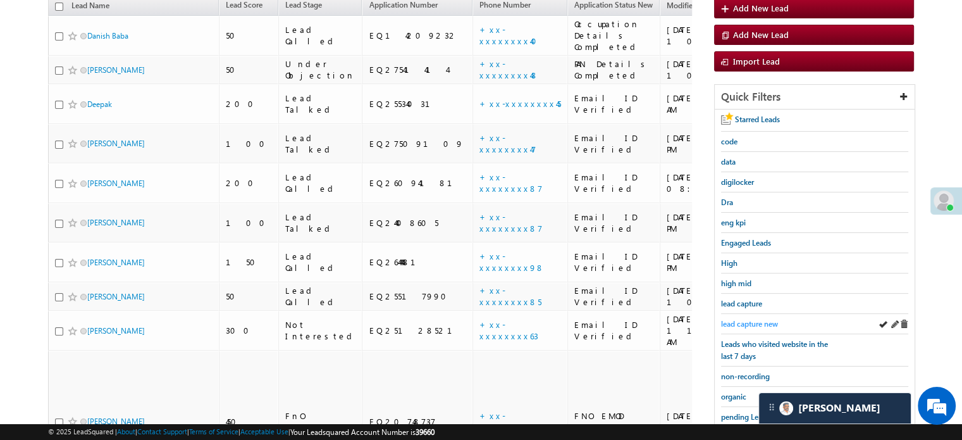
click at [746, 325] on span "lead capture new" at bounding box center [749, 323] width 57 height 9
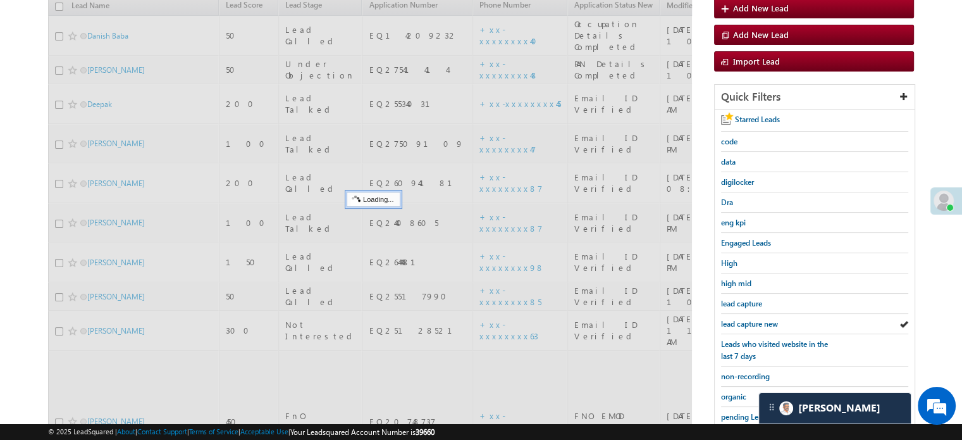
click at [747, 319] on span "lead capture new" at bounding box center [749, 323] width 57 height 9
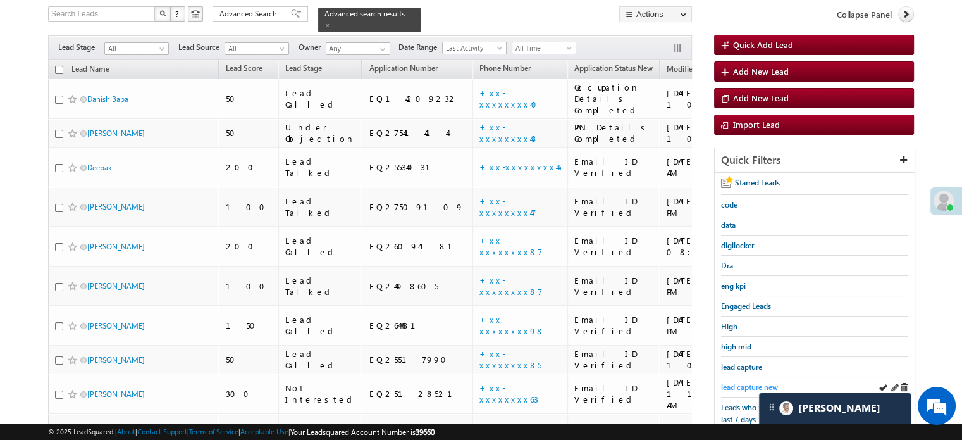
click at [747, 383] on span "lead capture new" at bounding box center [749, 386] width 57 height 9
click at [744, 382] on span "lead capture new" at bounding box center [749, 386] width 57 height 9
click at [752, 382] on span "lead capture new" at bounding box center [749, 386] width 57 height 9
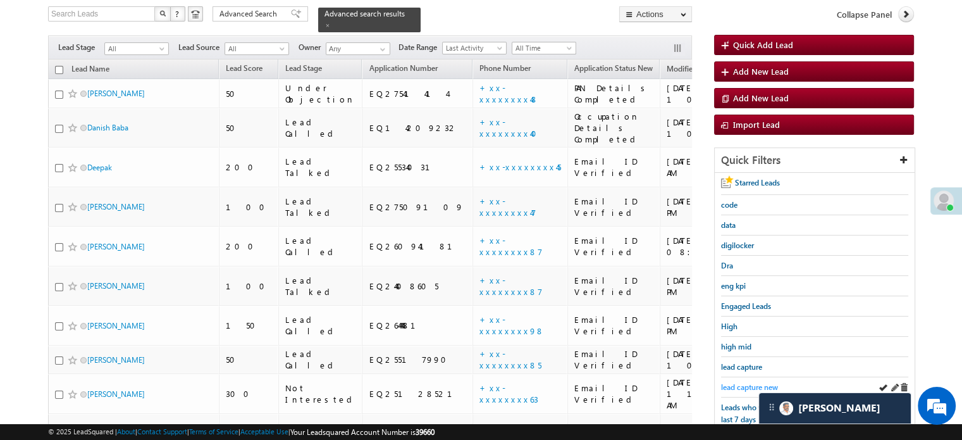
click at [728, 382] on span "lead capture new" at bounding box center [749, 386] width 57 height 9
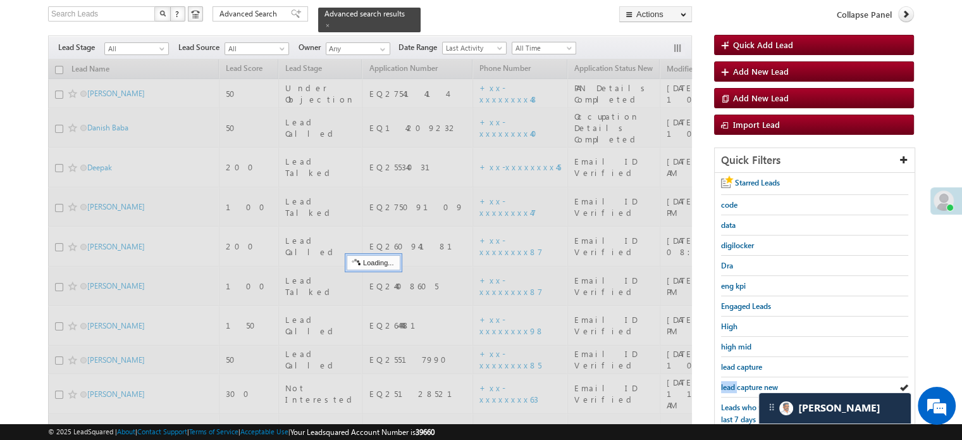
click at [728, 382] on span "lead capture new" at bounding box center [749, 386] width 57 height 9
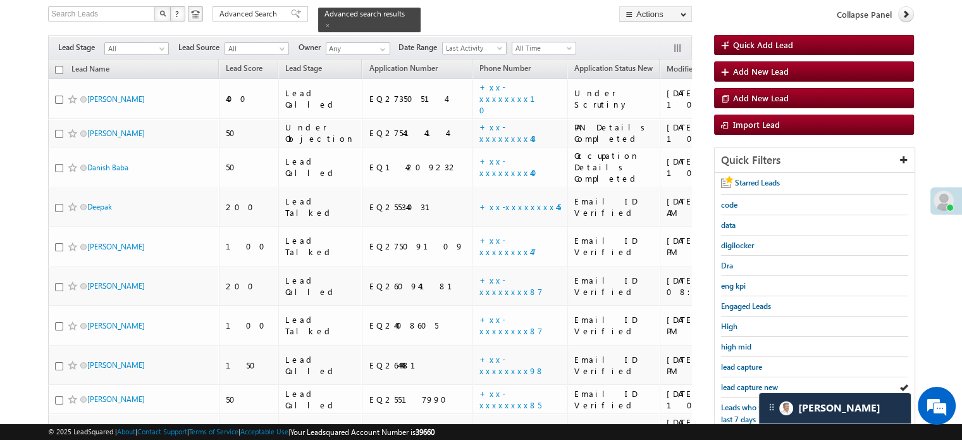
click at [728, 382] on span "lead capture new" at bounding box center [749, 386] width 57 height 9
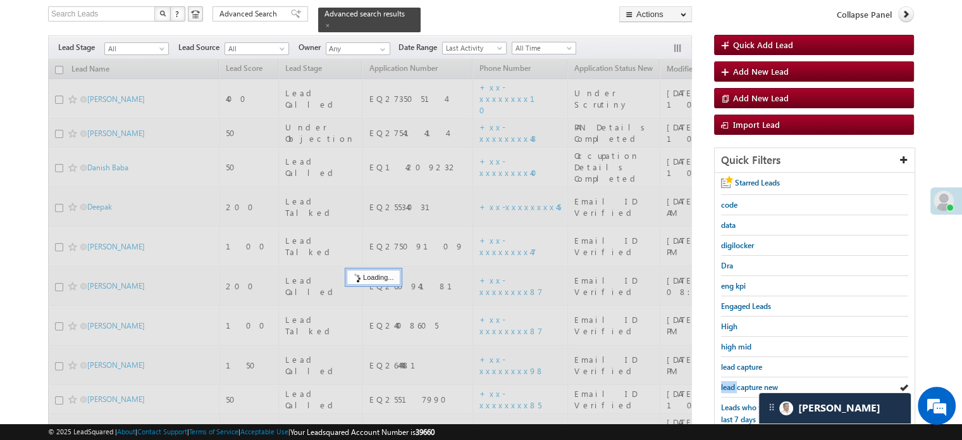
click at [728, 382] on span "lead capture new" at bounding box center [749, 386] width 57 height 9
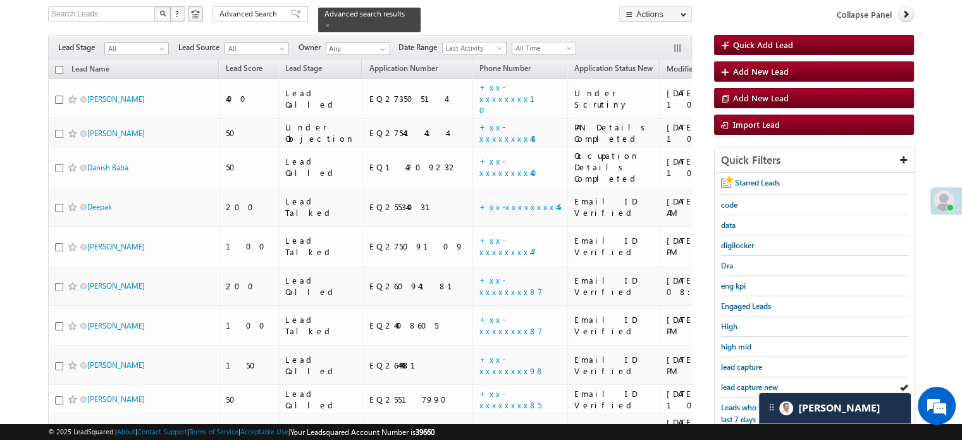
click at [728, 382] on span "lead capture new" at bounding box center [749, 386] width 57 height 9
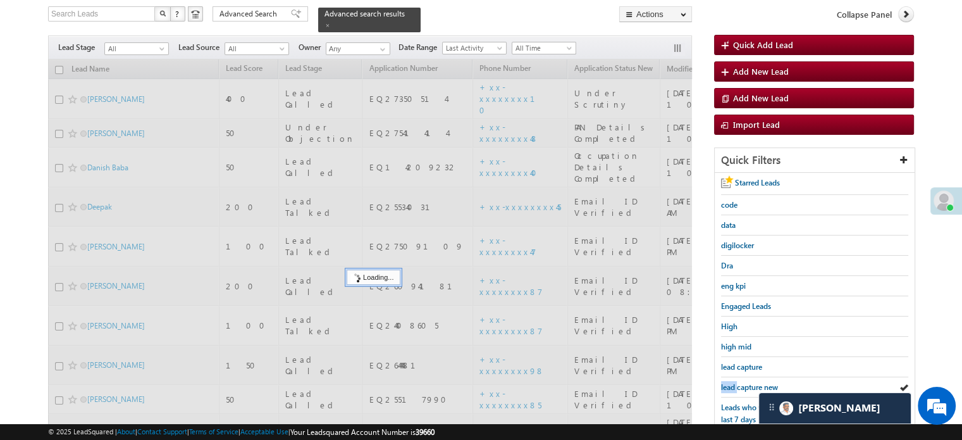
click at [728, 382] on span "lead capture new" at bounding box center [749, 386] width 57 height 9
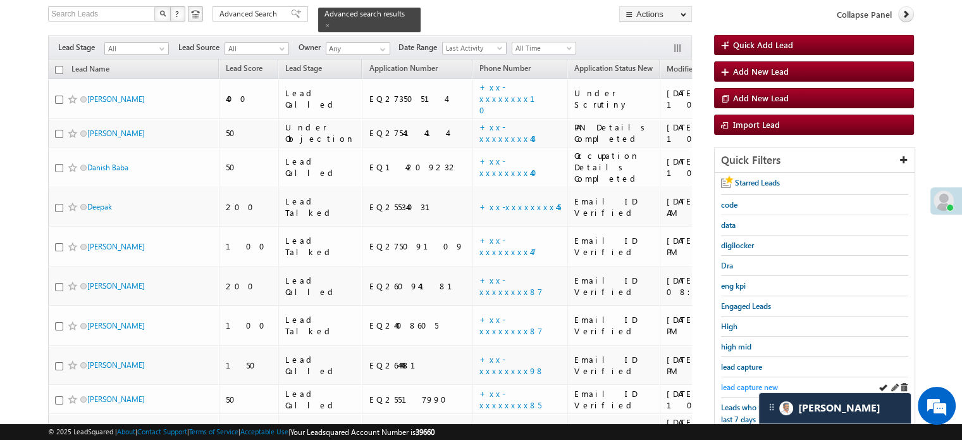
click at [739, 381] on link "lead capture new" at bounding box center [749, 387] width 57 height 12
click at [757, 382] on span "lead capture new" at bounding box center [749, 386] width 57 height 9
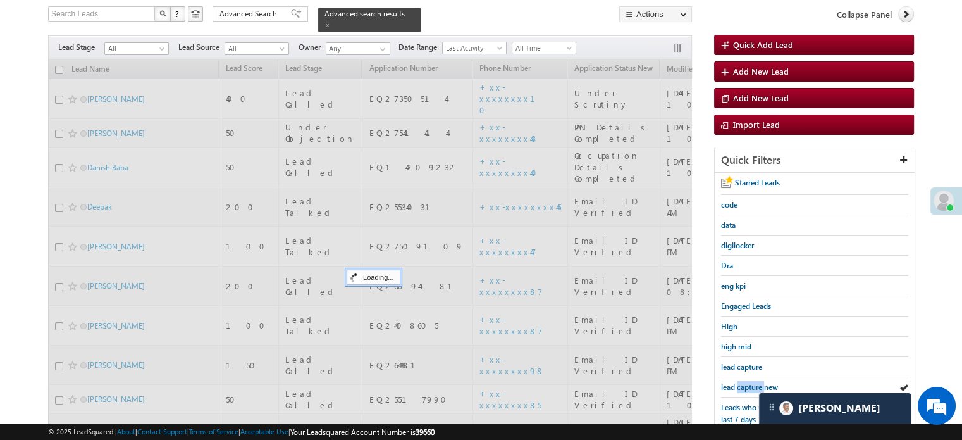
click at [755, 382] on span "lead capture new" at bounding box center [749, 386] width 57 height 9
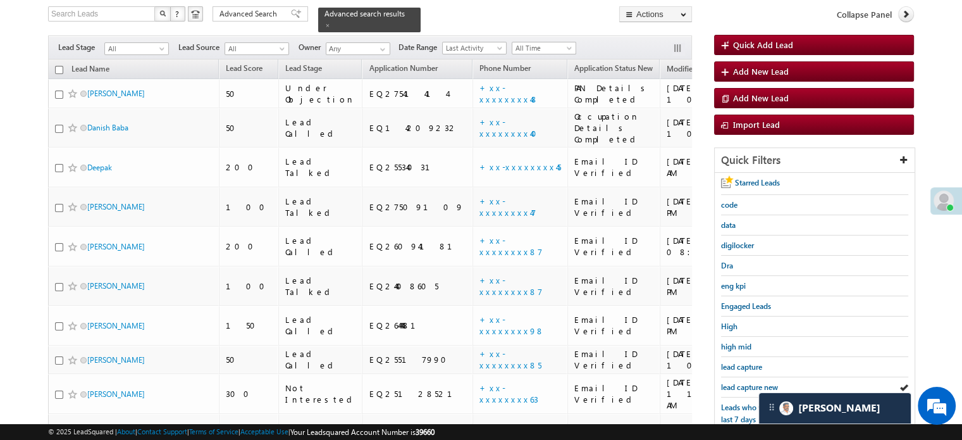
click at [755, 382] on span "lead capture new" at bounding box center [749, 386] width 57 height 9
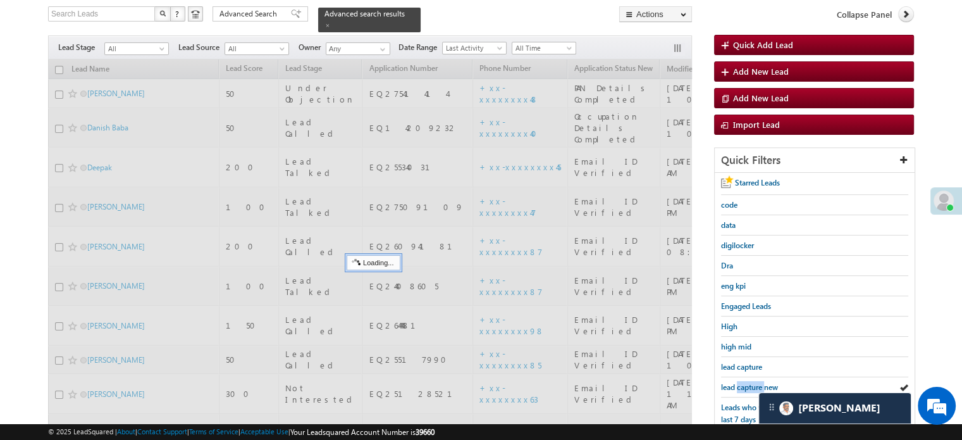
click at [755, 382] on span "lead capture new" at bounding box center [749, 386] width 57 height 9
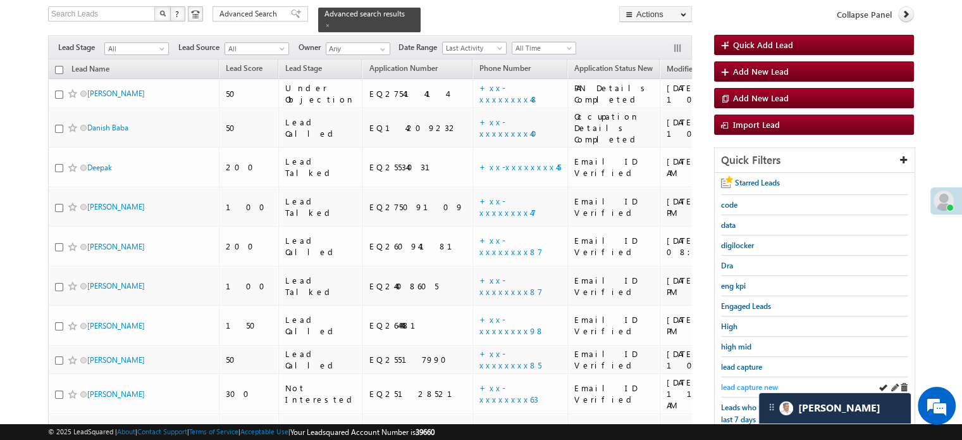
click at [752, 382] on span "lead capture new" at bounding box center [749, 386] width 57 height 9
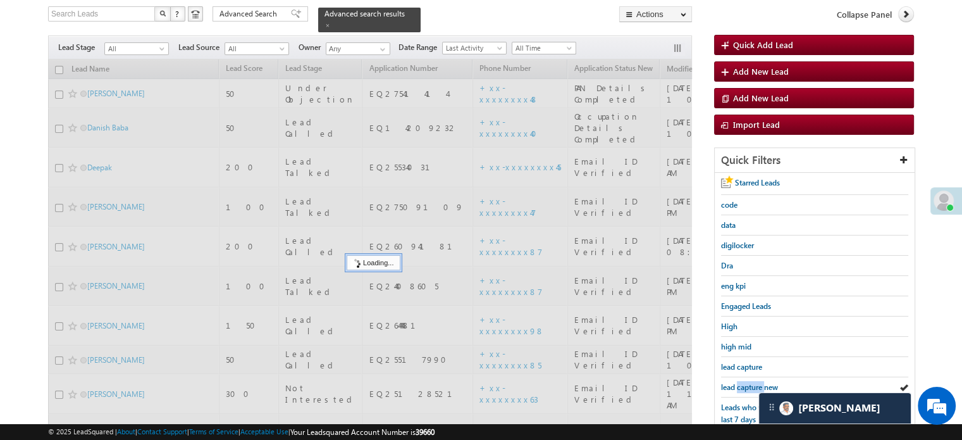
click at [752, 382] on span "lead capture new" at bounding box center [749, 386] width 57 height 9
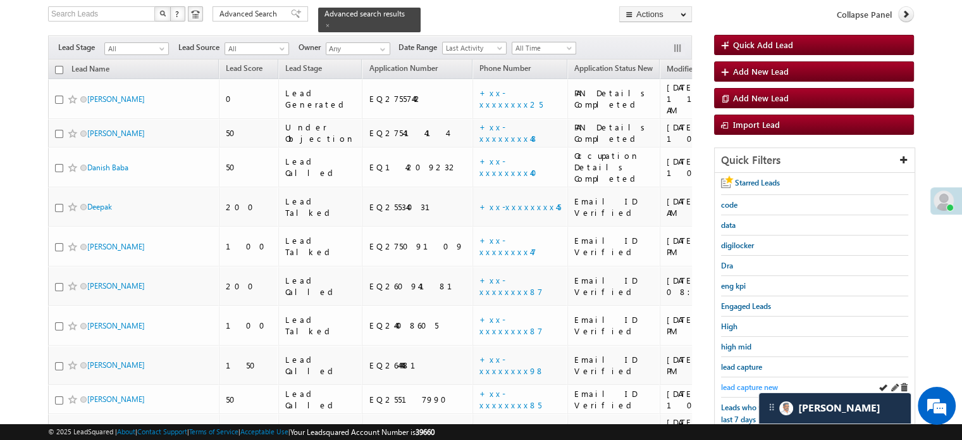
click at [738, 382] on span "lead capture new" at bounding box center [749, 386] width 57 height 9
click at [723, 382] on span "lead capture new" at bounding box center [749, 386] width 57 height 9
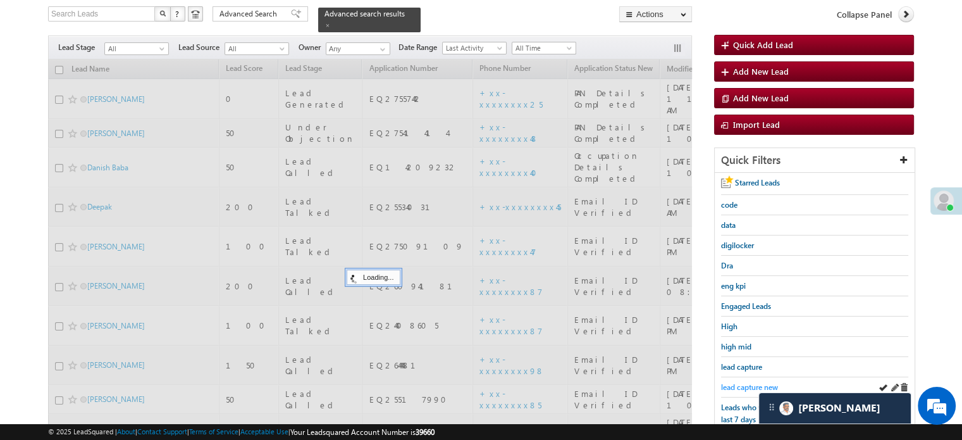
click at [724, 382] on span "lead capture new" at bounding box center [749, 386] width 57 height 9
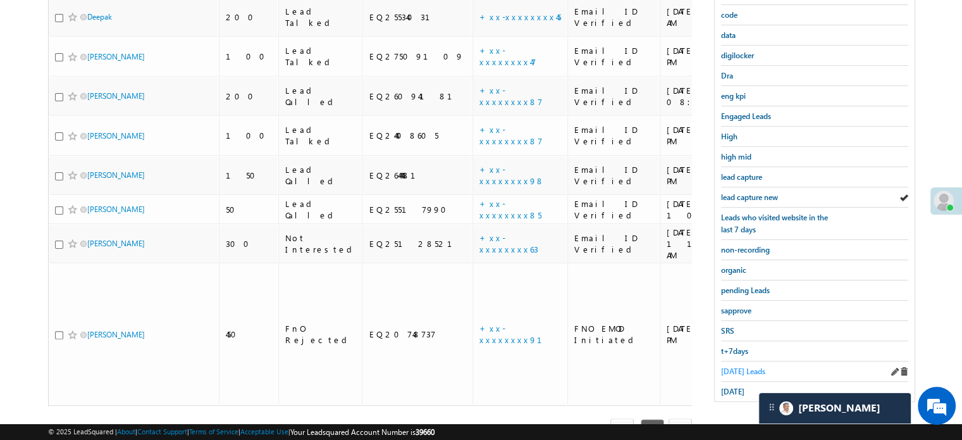
click at [751, 366] on span "Today's Leads" at bounding box center [743, 370] width 44 height 9
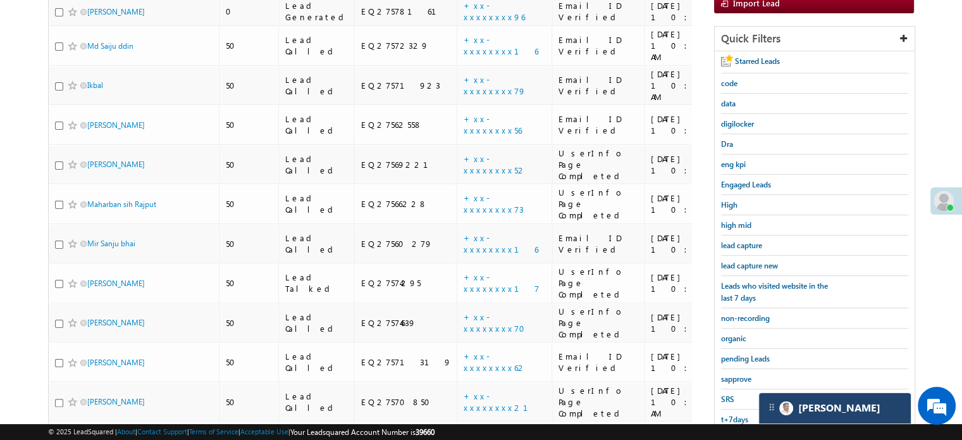
scroll to position [77, 0]
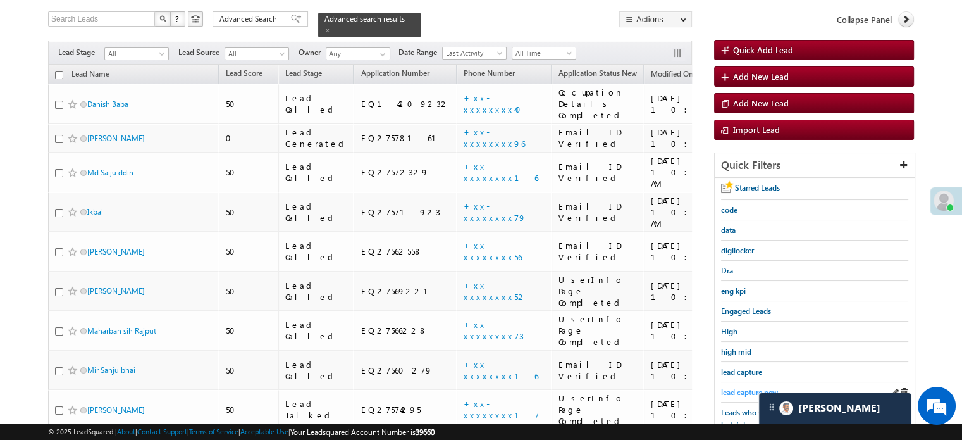
click at [752, 389] on span "lead capture new" at bounding box center [749, 391] width 57 height 9
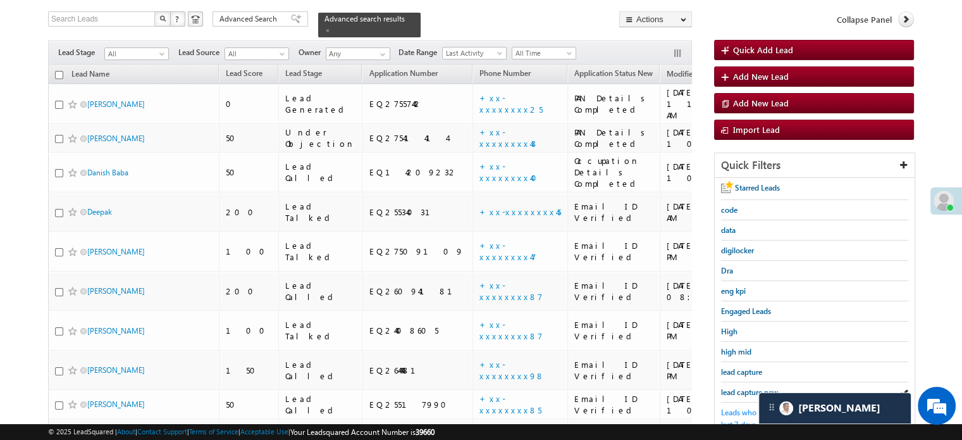
click at [728, 407] on span "Leads who visited website in the last 7 days" at bounding box center [774, 418] width 107 height 22
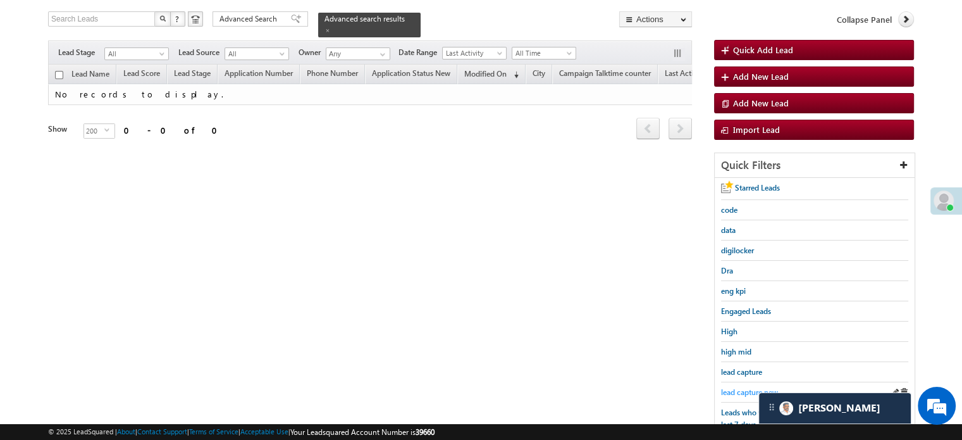
click at [737, 387] on span "lead capture new" at bounding box center [749, 391] width 57 height 9
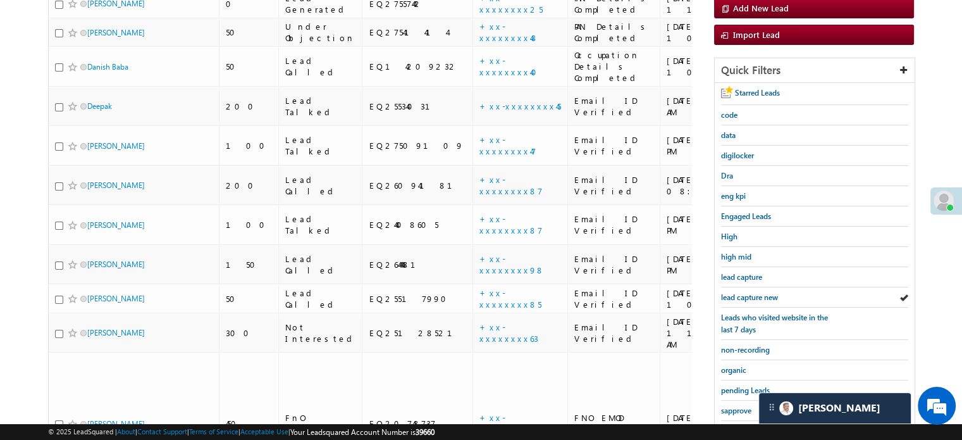
scroll to position [271, 0]
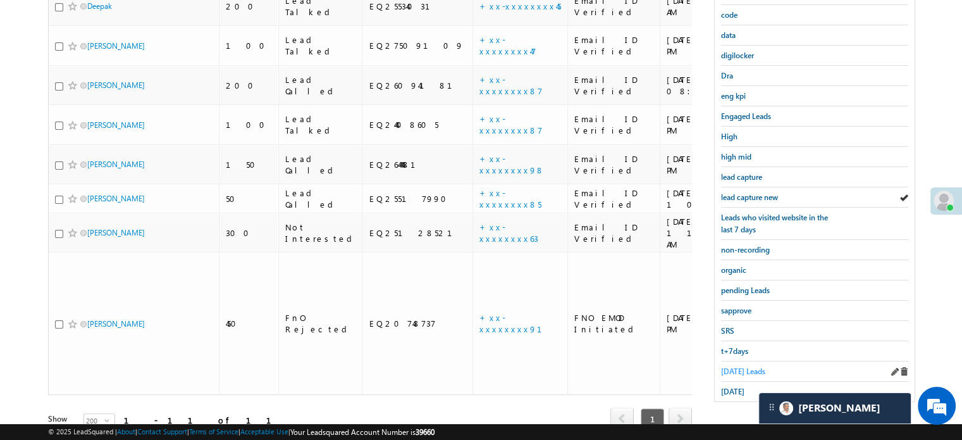
click at [735, 366] on span "Today's Leads" at bounding box center [743, 370] width 44 height 9
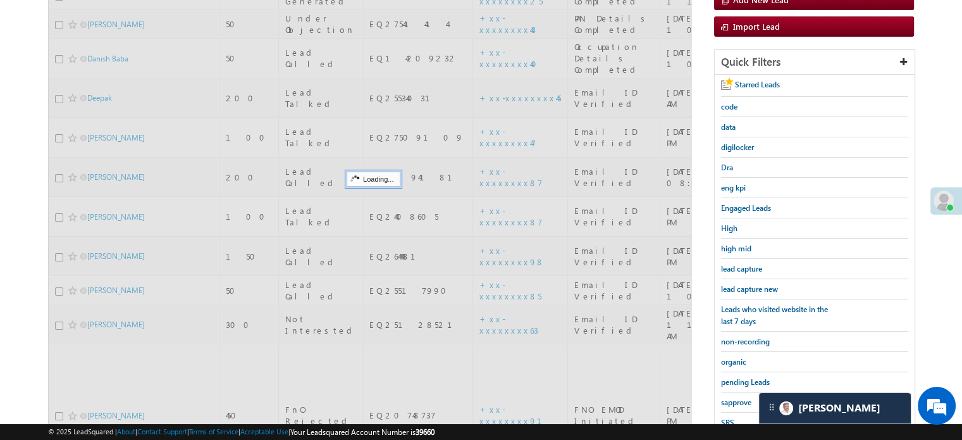
scroll to position [82, 0]
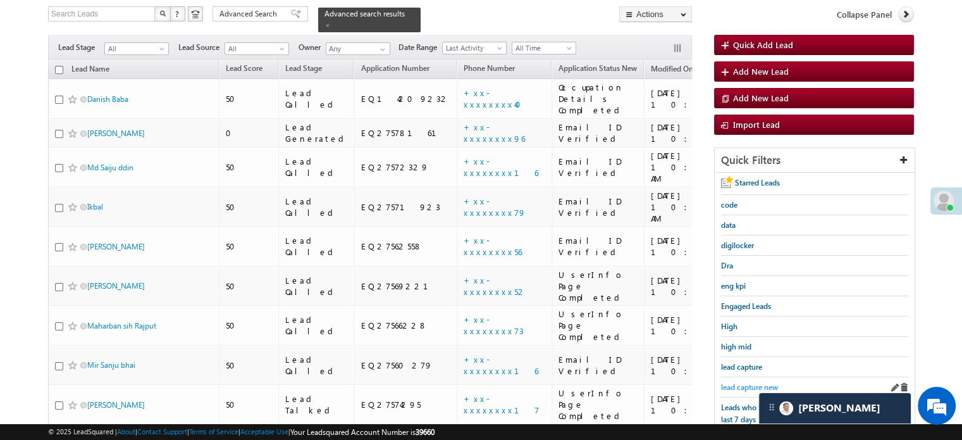
click at [744, 387] on span "lead capture new" at bounding box center [749, 386] width 57 height 9
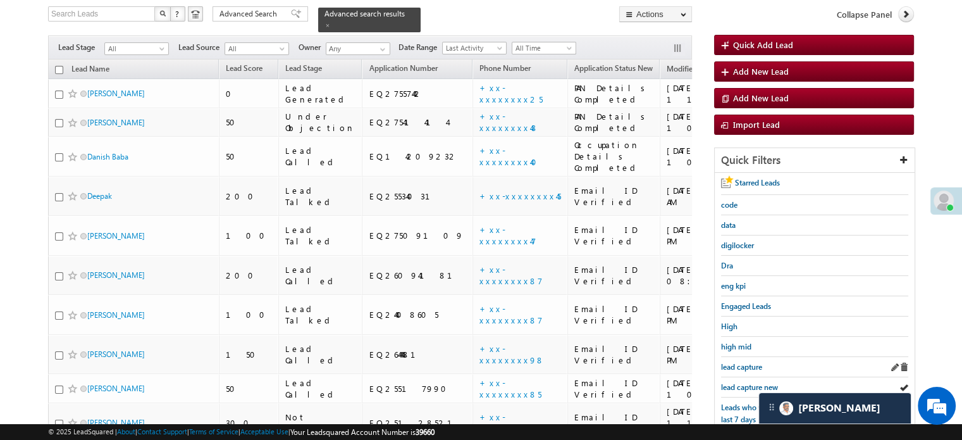
scroll to position [271, 0]
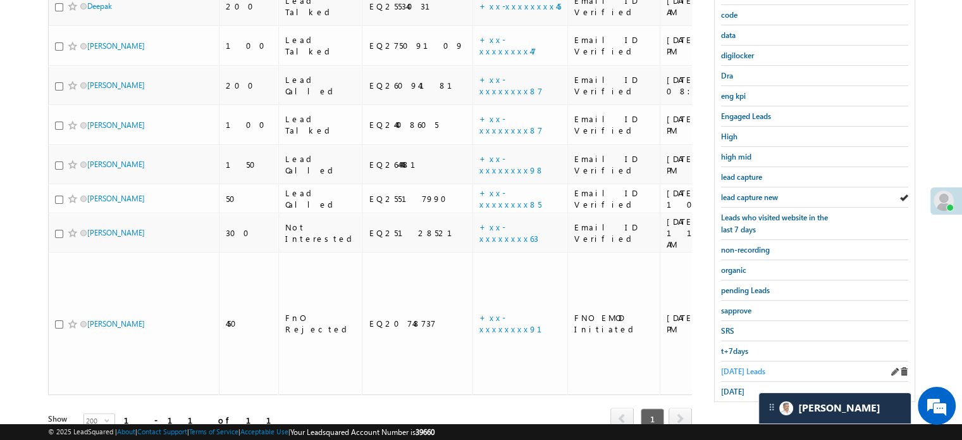
click at [742, 366] on span "Today's Leads" at bounding box center [743, 370] width 44 height 9
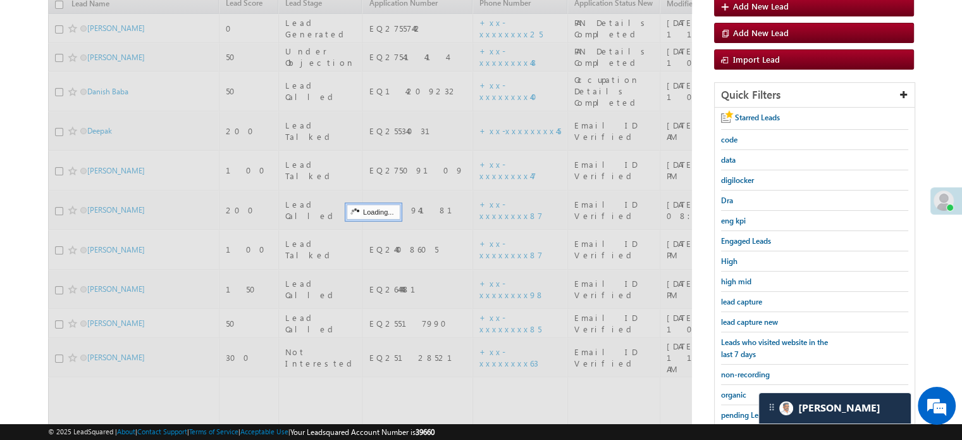
scroll to position [145, 0]
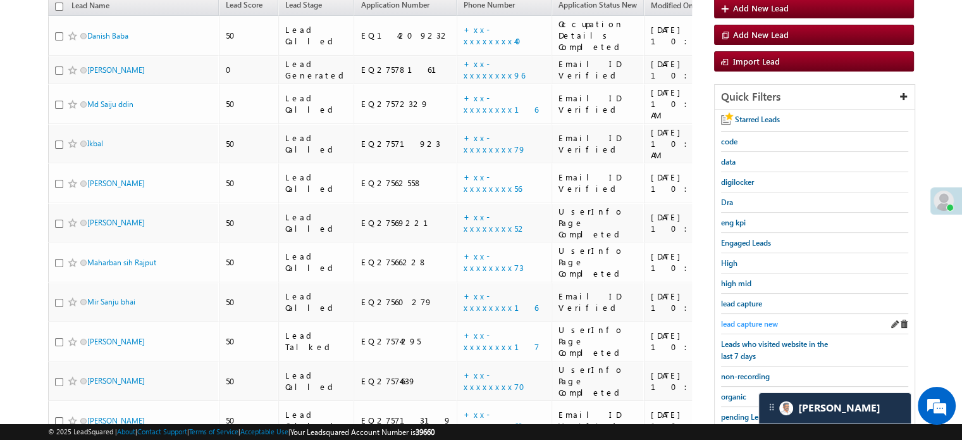
click at [740, 321] on span "lead capture new" at bounding box center [749, 323] width 57 height 9
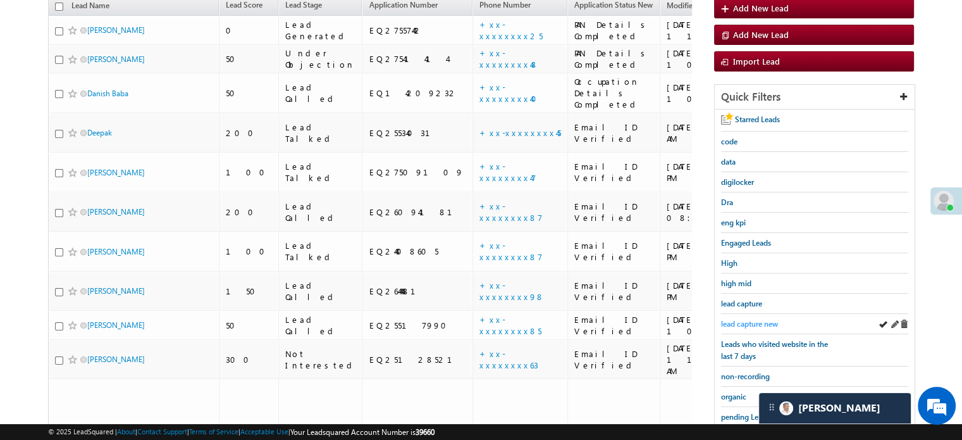
click at [739, 319] on span "lead capture new" at bounding box center [749, 323] width 57 height 9
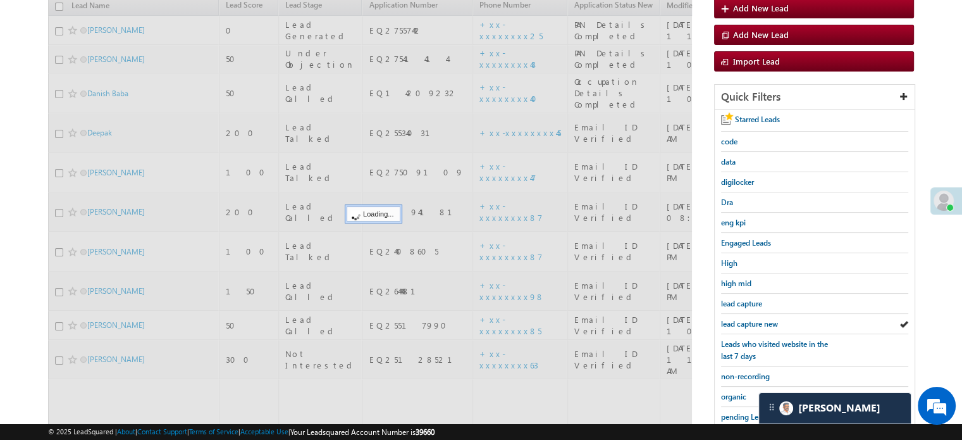
click at [739, 319] on span "lead capture new" at bounding box center [749, 323] width 57 height 9
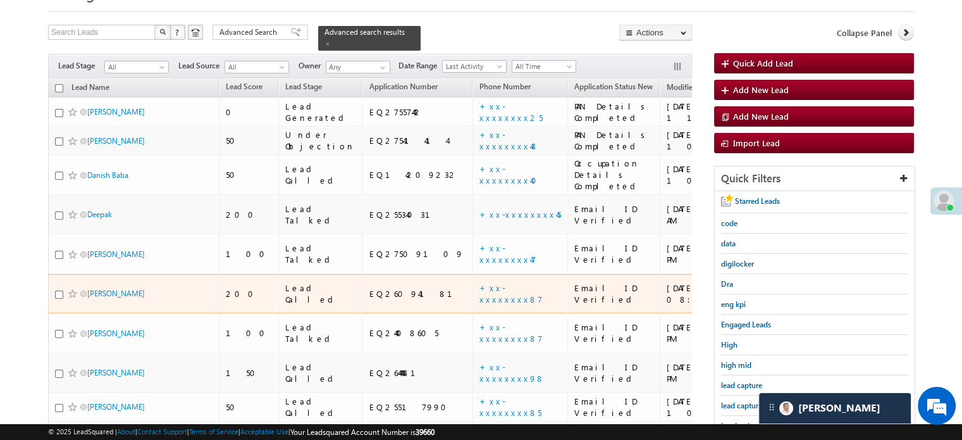
scroll to position [82, 0]
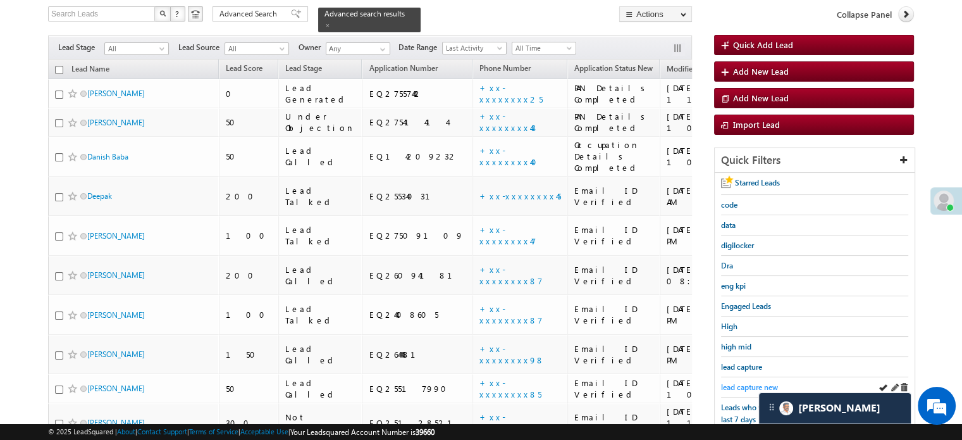
click at [756, 382] on span "lead capture new" at bounding box center [749, 386] width 57 height 9
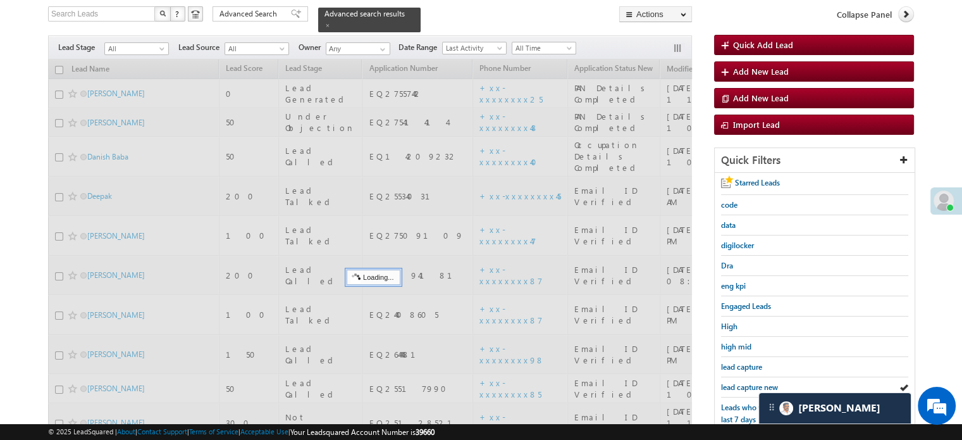
click at [756, 382] on span "lead capture new" at bounding box center [749, 386] width 57 height 9
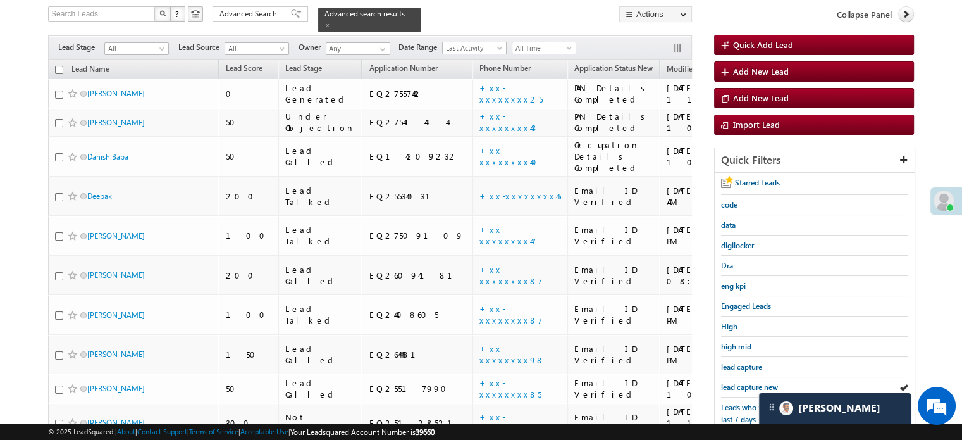
click at [756, 382] on span "lead capture new" at bounding box center [749, 386] width 57 height 9
click at [737, 381] on link "lead capture new" at bounding box center [749, 387] width 57 height 12
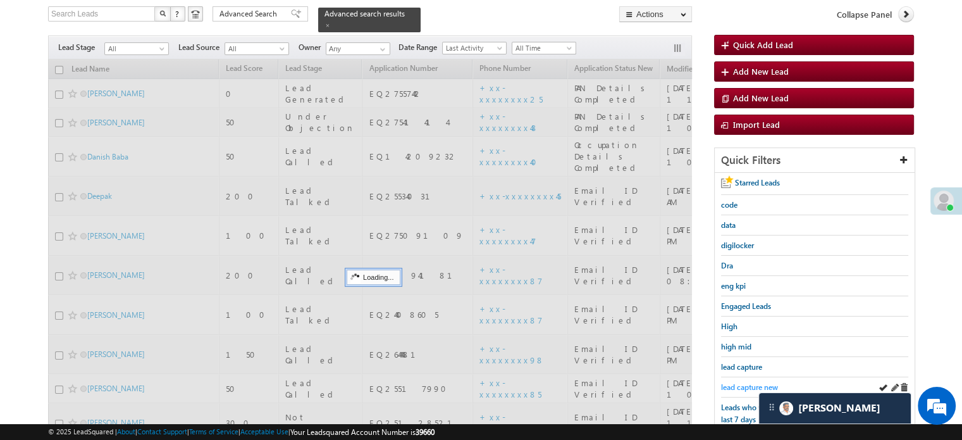
click at [744, 384] on span "lead capture new" at bounding box center [749, 386] width 57 height 9
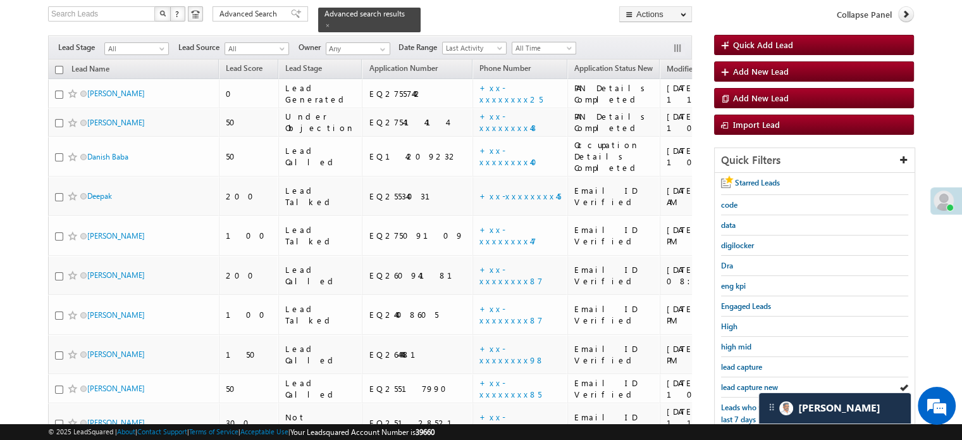
click at [744, 384] on span "lead capture new" at bounding box center [749, 386] width 57 height 9
click at [733, 382] on span "lead capture new" at bounding box center [749, 386] width 57 height 9
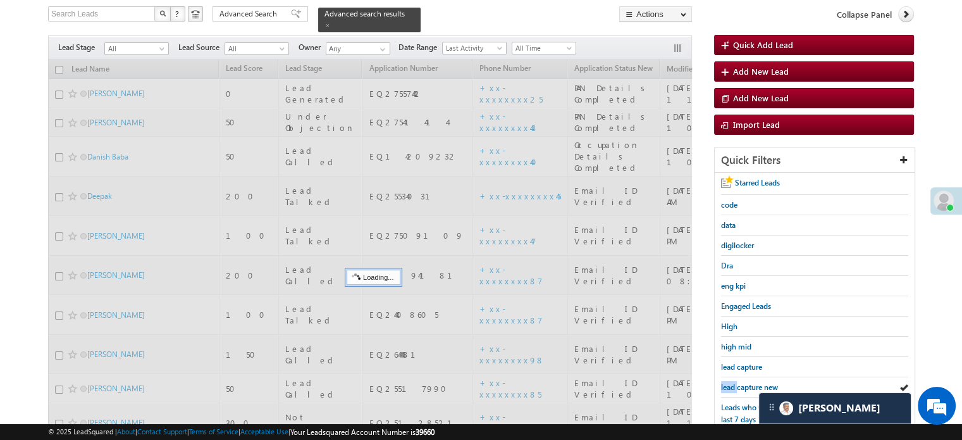
click at [733, 382] on span "lead capture new" at bounding box center [749, 386] width 57 height 9
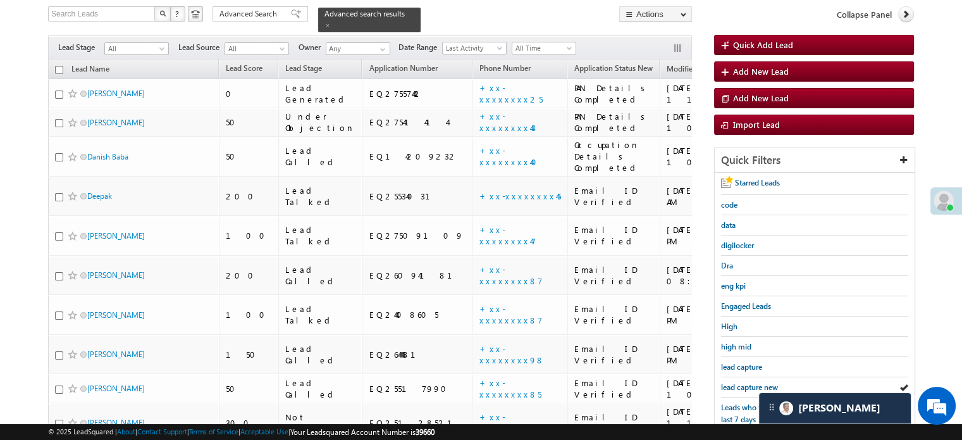
click at [733, 382] on span "lead capture new" at bounding box center [749, 386] width 57 height 9
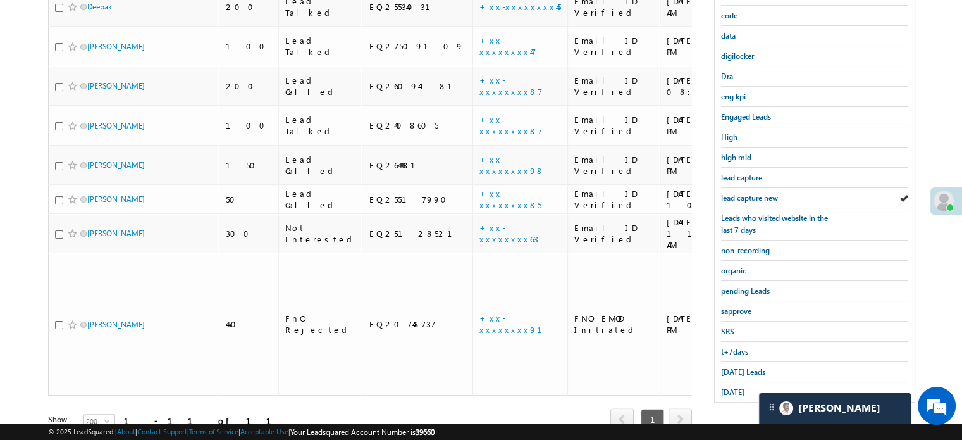
scroll to position [271, 0]
click at [733, 395] on div "Quick Filters Starred Leads code data digilocker Dra eng kpi Engaged Leads High…" at bounding box center [814, 180] width 201 height 444
click at [734, 387] on span "yesterday" at bounding box center [732, 391] width 23 height 9
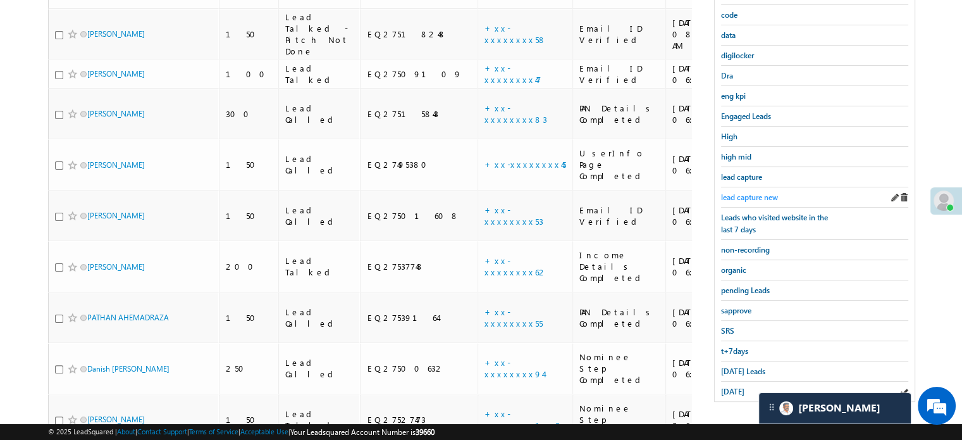
click at [747, 192] on span "lead capture new" at bounding box center [749, 196] width 57 height 9
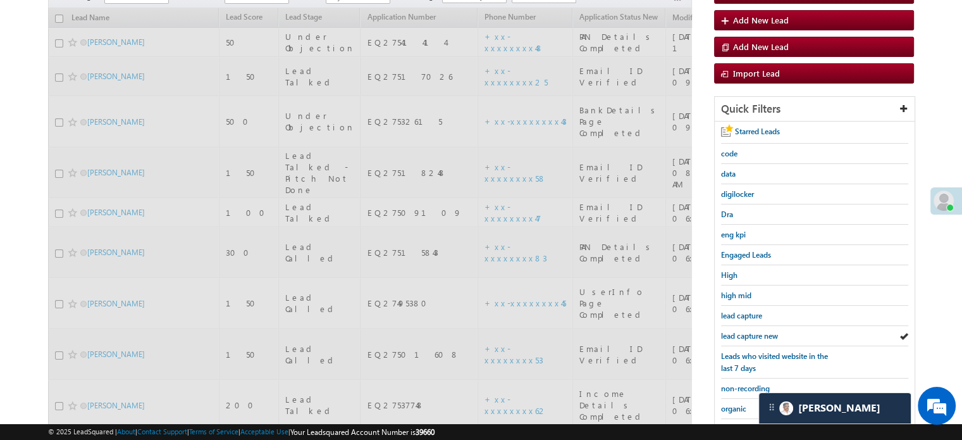
scroll to position [18, 0]
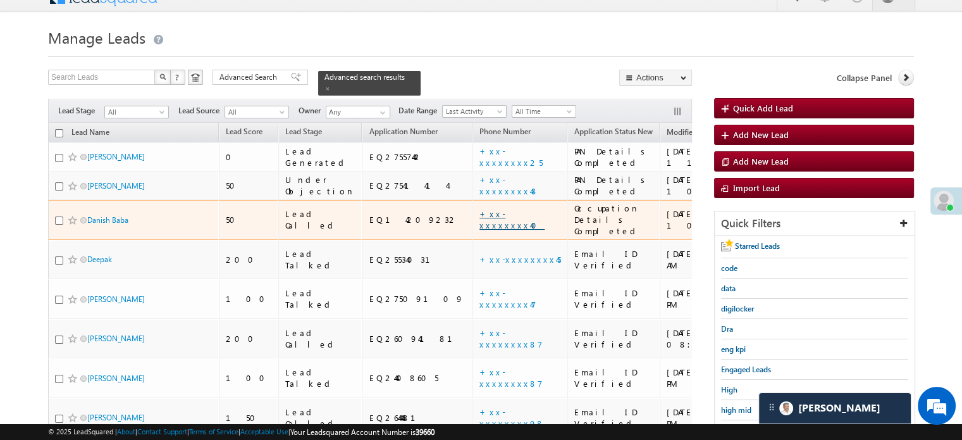
click at [480, 208] on link "+xx-xxxxxxxx40" at bounding box center [512, 219] width 65 height 22
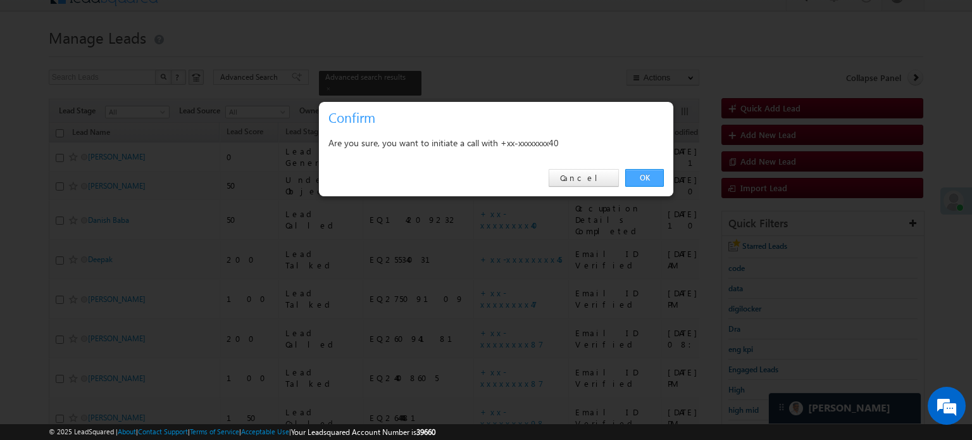
click at [661, 182] on link "OK" at bounding box center [644, 178] width 39 height 18
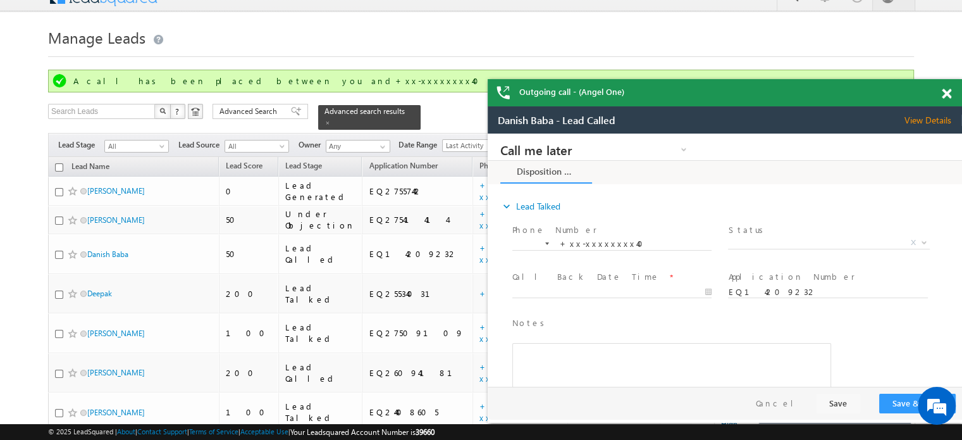
scroll to position [0, 0]
click at [942, 90] on span at bounding box center [946, 94] width 9 height 11
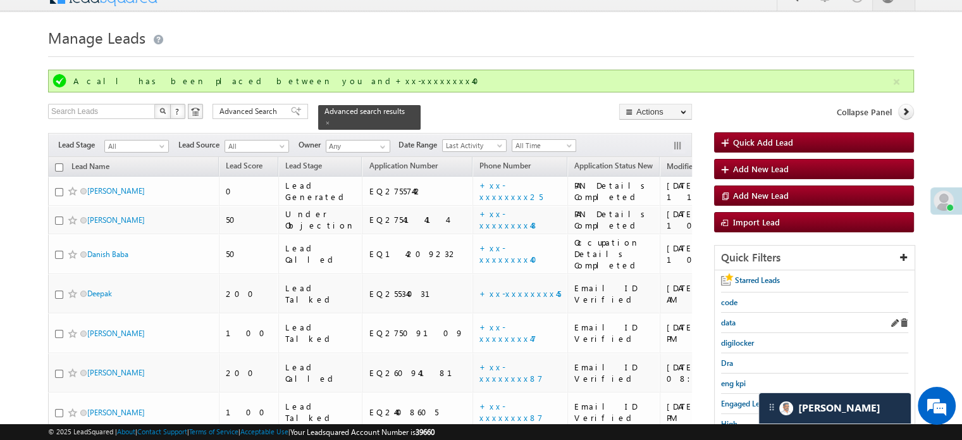
scroll to position [82, 0]
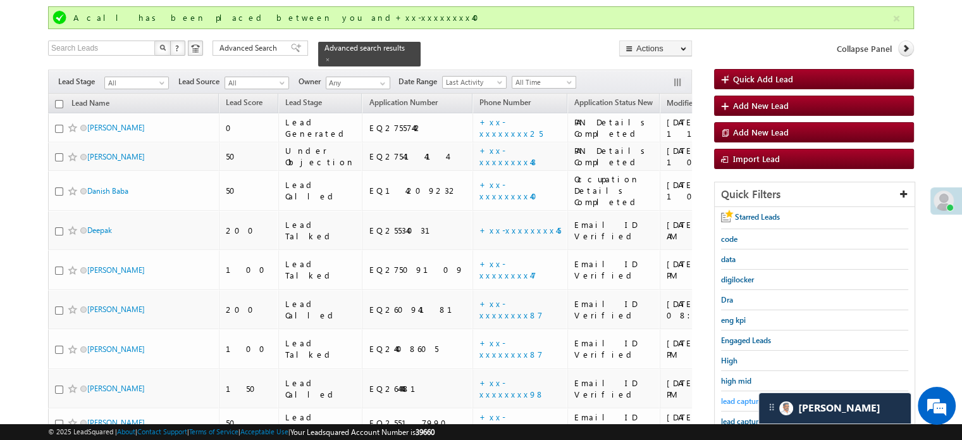
click at [737, 401] on span "lead capture" at bounding box center [741, 400] width 41 height 9
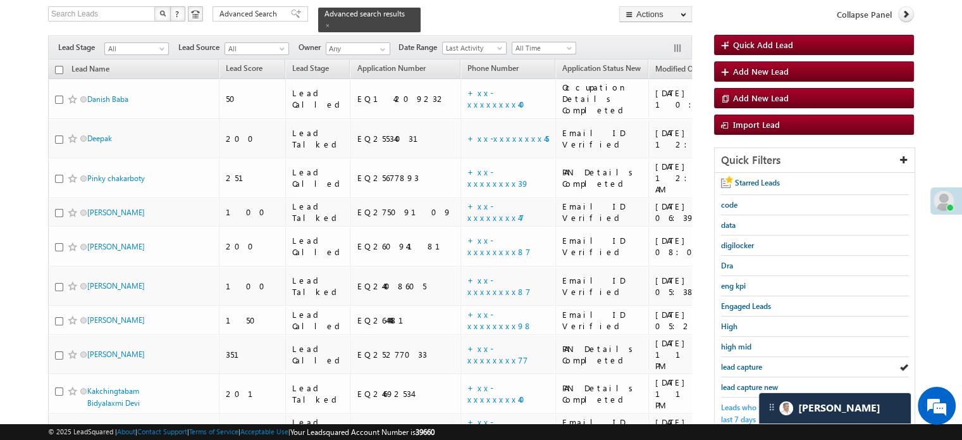
click at [741, 414] on span "Leads who visited website in the last 7 days" at bounding box center [774, 413] width 107 height 22
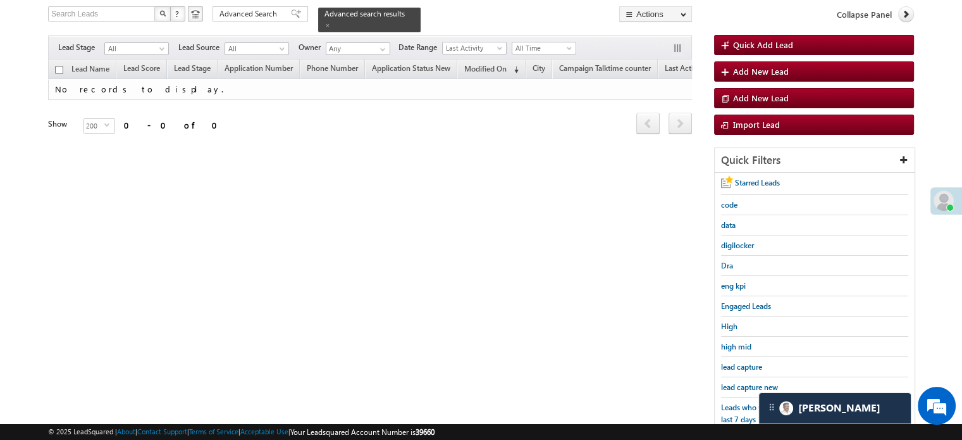
click at [741, 414] on span "Leads who visited website in the last 7 days" at bounding box center [774, 413] width 107 height 22
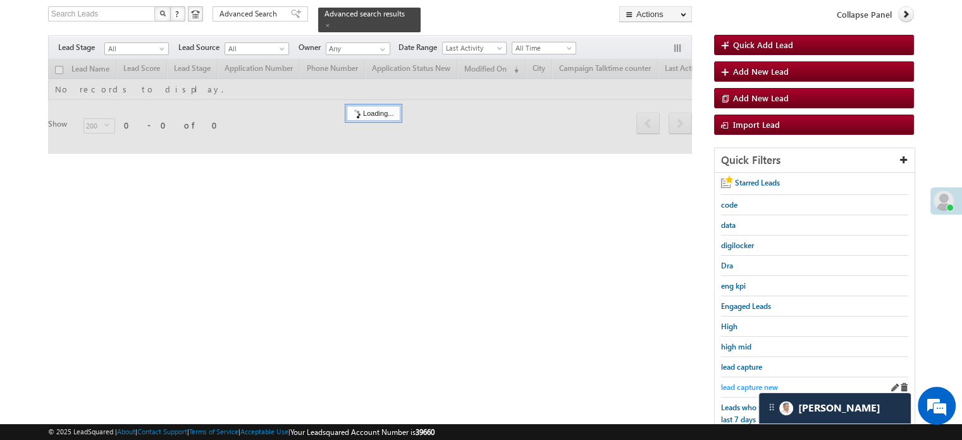
click at [745, 387] on span "lead capture new" at bounding box center [749, 386] width 57 height 9
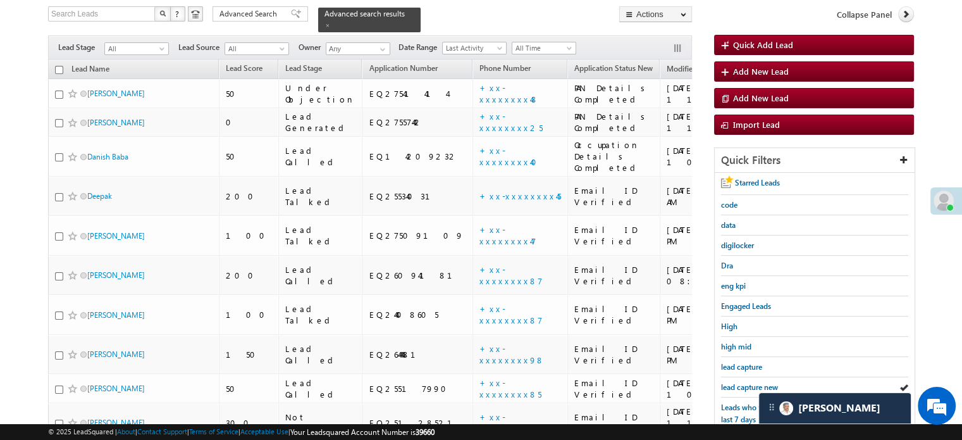
click at [744, 382] on span "lead capture new" at bounding box center [749, 386] width 57 height 9
click at [731, 382] on span "lead capture new" at bounding box center [749, 386] width 57 height 9
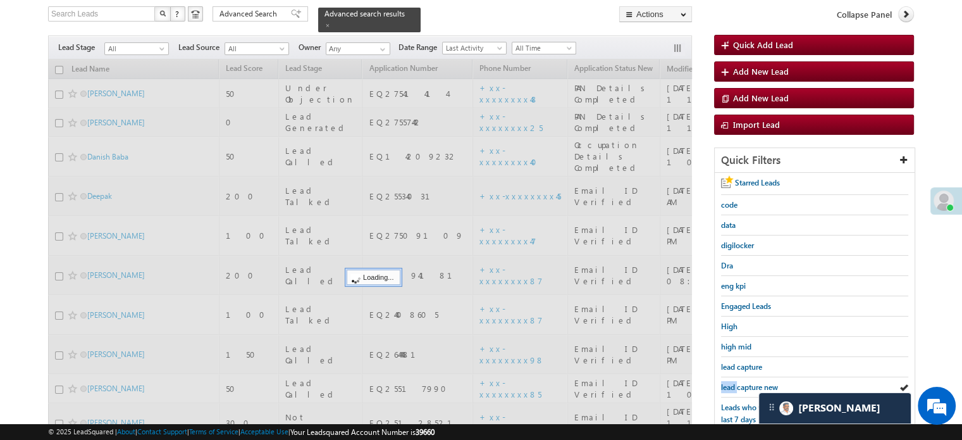
click at [731, 382] on span "lead capture new" at bounding box center [749, 386] width 57 height 9
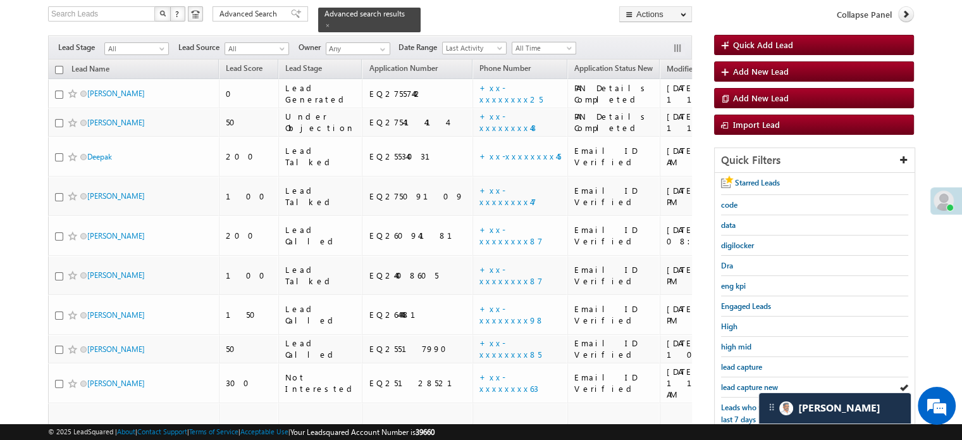
click at [731, 382] on span "lead capture new" at bounding box center [749, 386] width 57 height 9
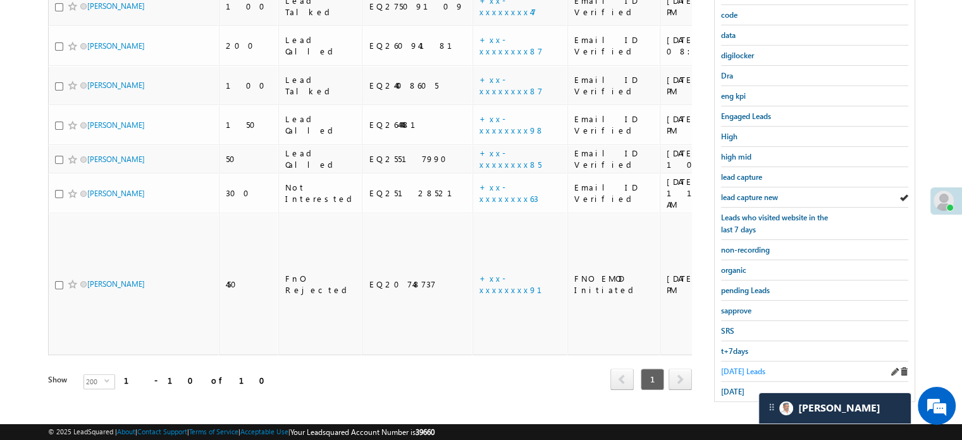
click at [735, 366] on span "Today's Leads" at bounding box center [743, 370] width 44 height 9
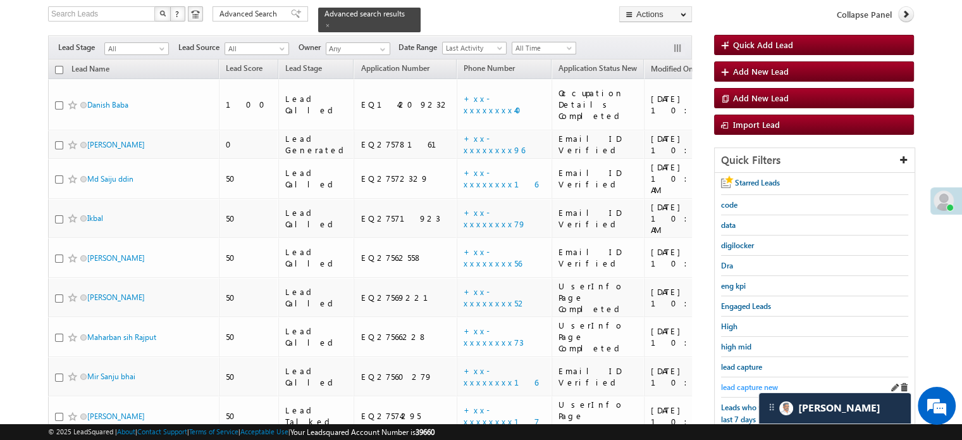
click at [747, 382] on span "lead capture new" at bounding box center [749, 386] width 57 height 9
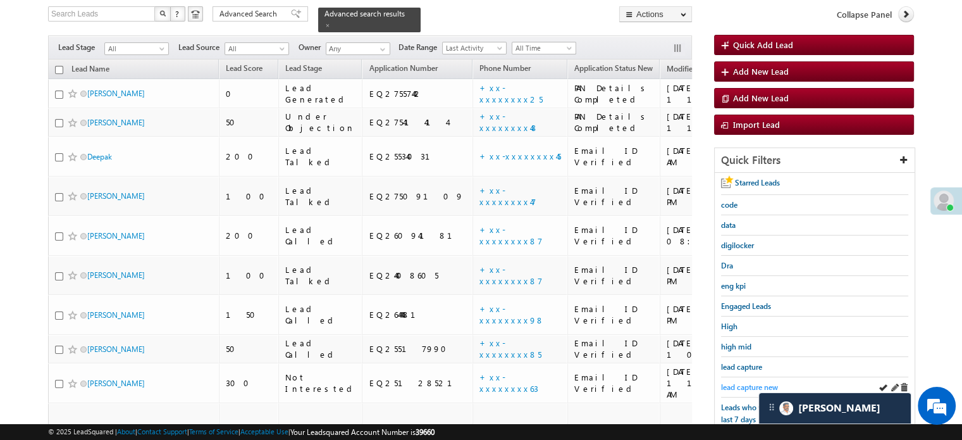
click at [754, 382] on span "lead capture new" at bounding box center [749, 386] width 57 height 9
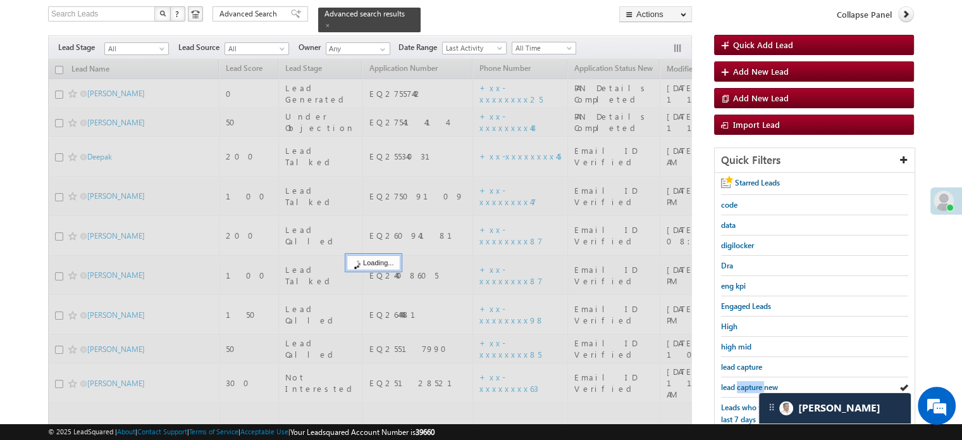
click at [754, 382] on span "lead capture new" at bounding box center [749, 386] width 57 height 9
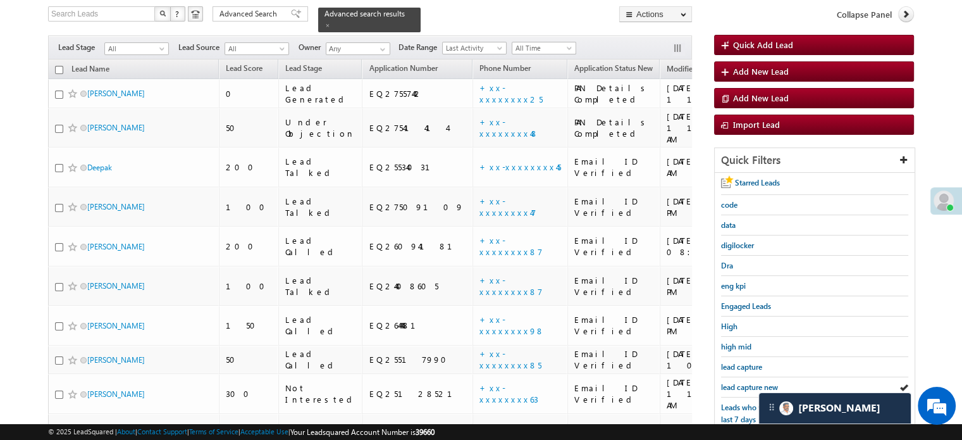
click at [754, 382] on span "lead capture new" at bounding box center [749, 386] width 57 height 9
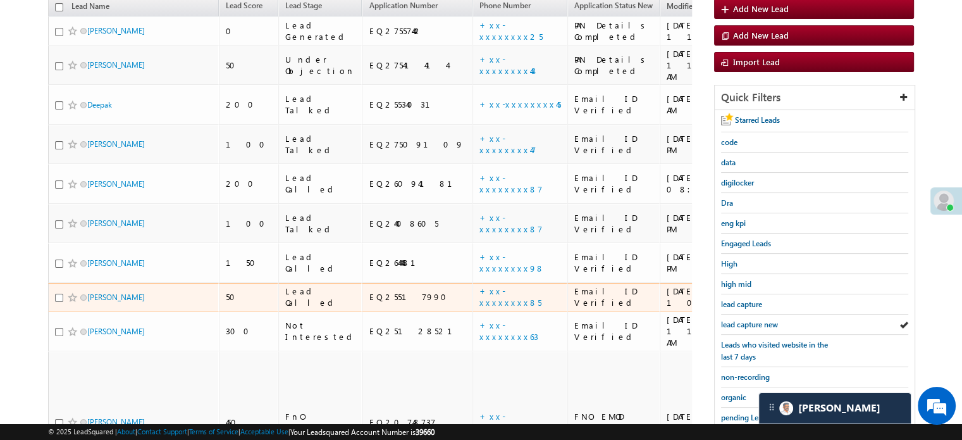
scroll to position [145, 0]
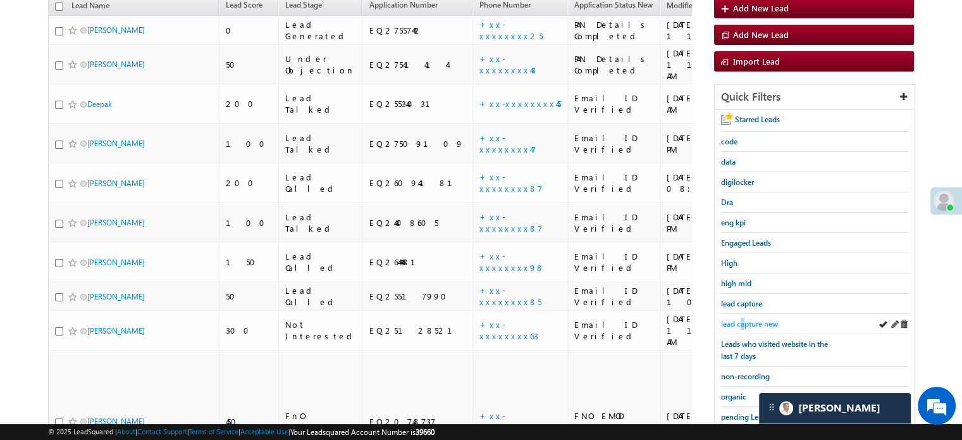
click at [744, 319] on span "lead capture new" at bounding box center [749, 323] width 57 height 9
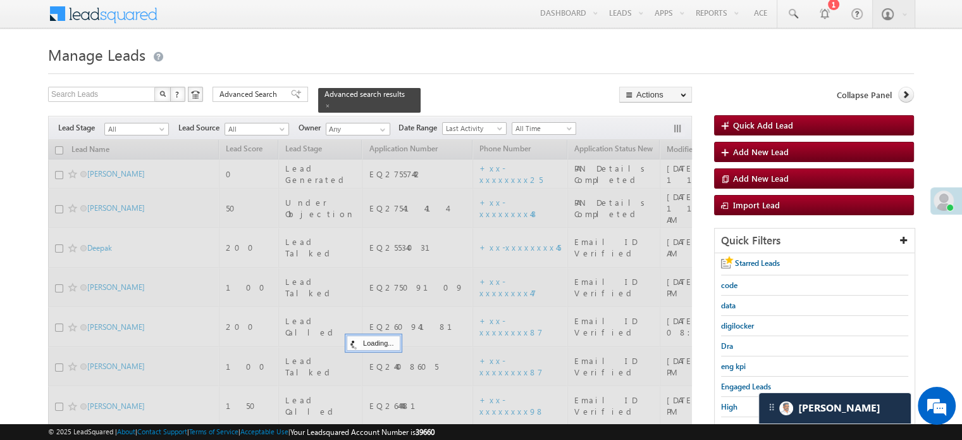
scroll to position [0, 0]
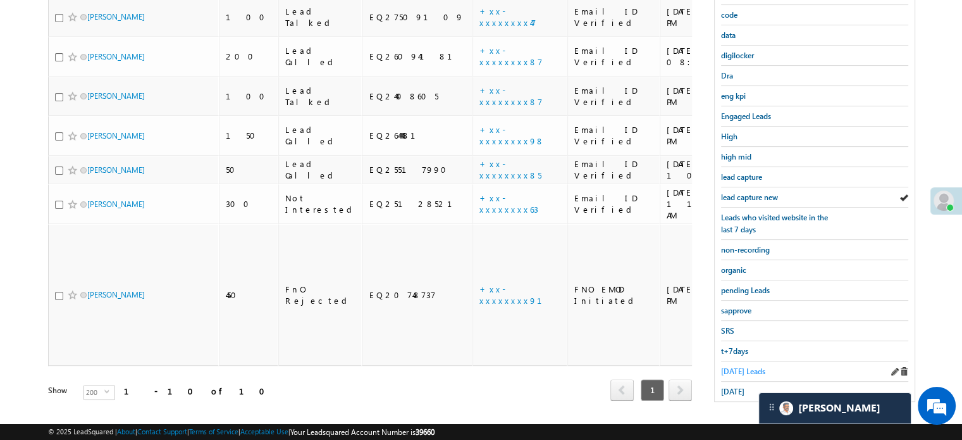
click at [730, 366] on span "Today's Leads" at bounding box center [743, 370] width 44 height 9
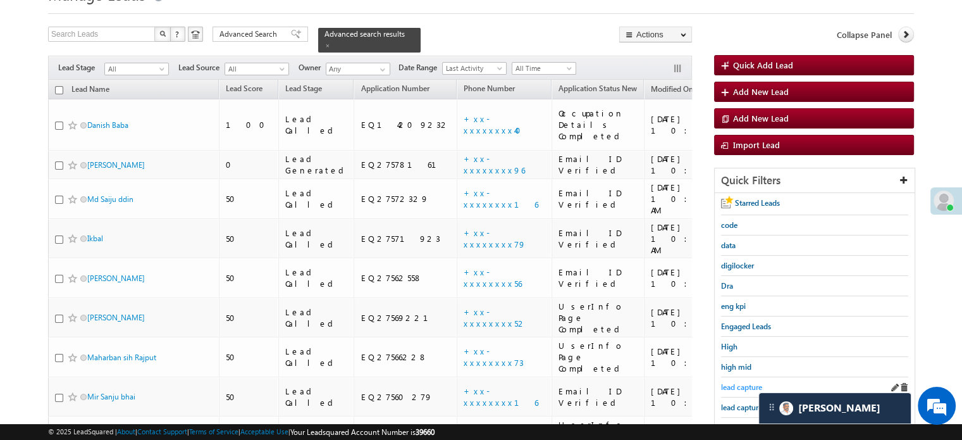
scroll to position [82, 0]
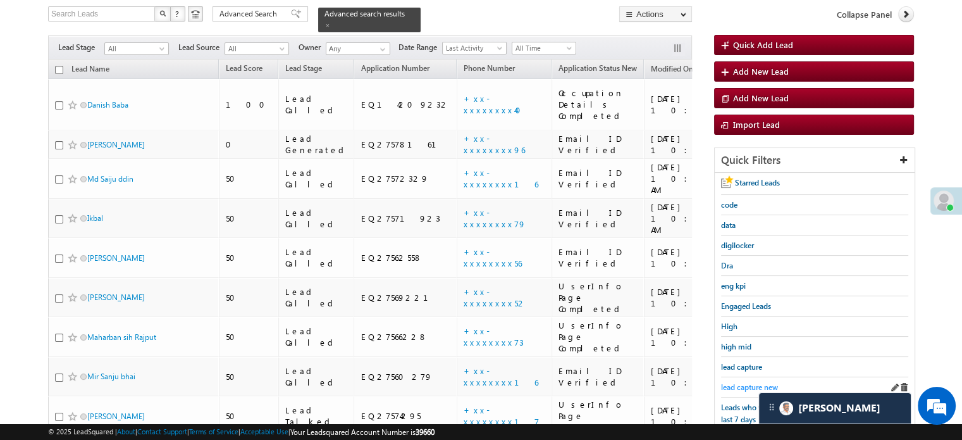
click at [737, 384] on span "lead capture new" at bounding box center [749, 386] width 57 height 9
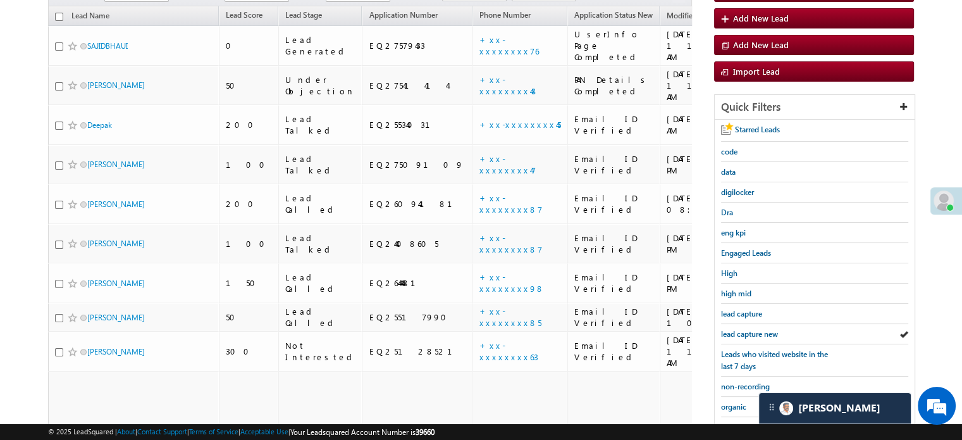
scroll to position [208, 0]
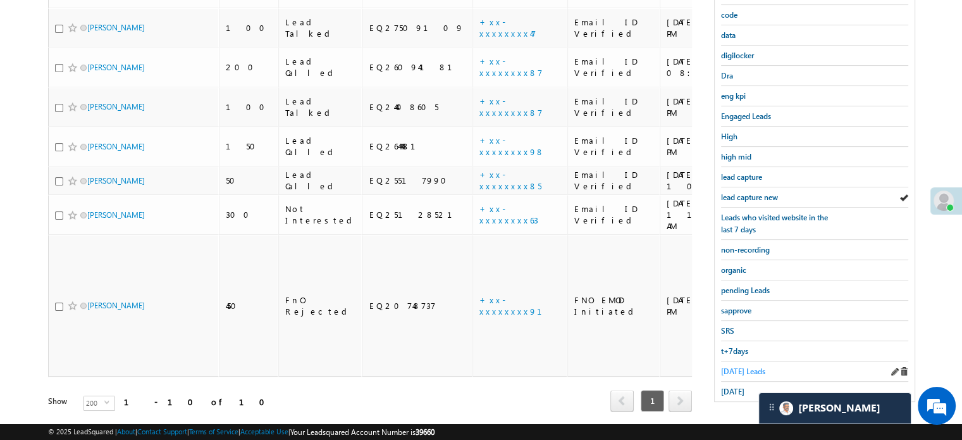
click at [740, 369] on span "Today's Leads" at bounding box center [743, 370] width 44 height 9
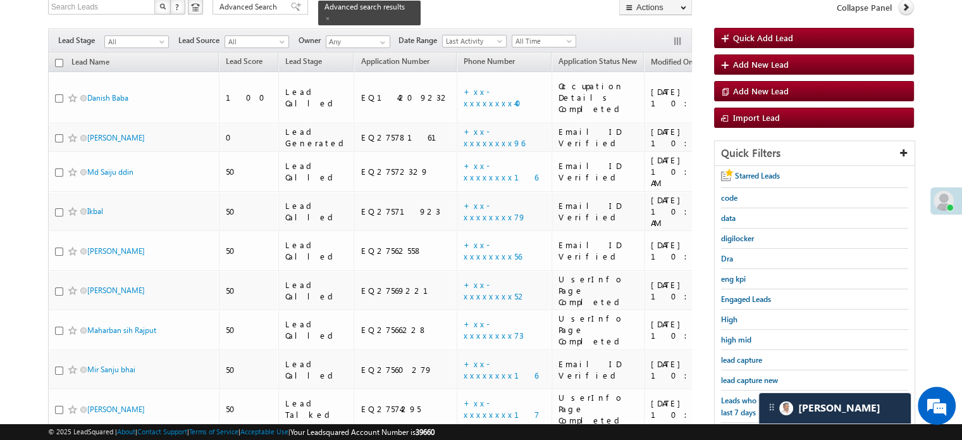
scroll to position [88, 0]
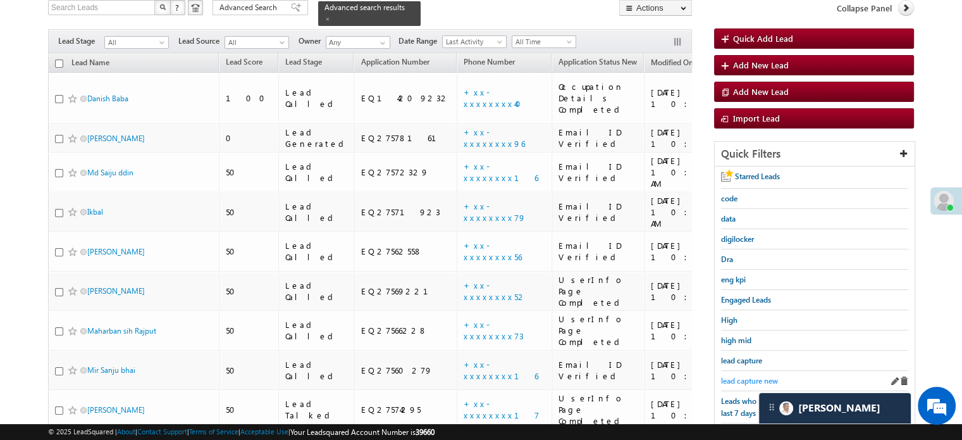
click at [742, 379] on span "lead capture new" at bounding box center [749, 380] width 57 height 9
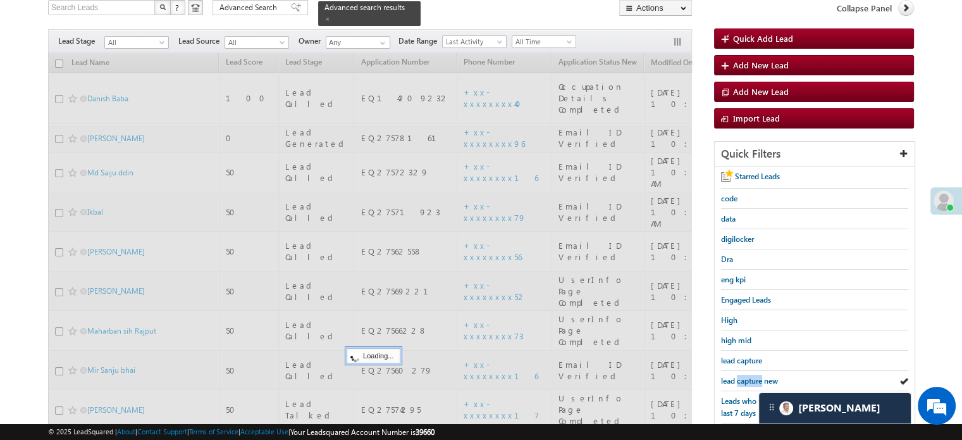
click at [742, 379] on span "lead capture new" at bounding box center [749, 380] width 57 height 9
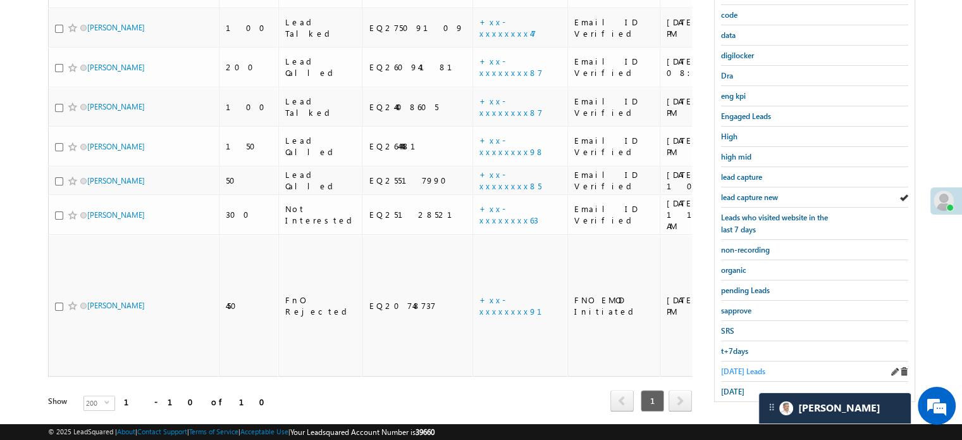
click at [744, 366] on span "Today's Leads" at bounding box center [743, 370] width 44 height 9
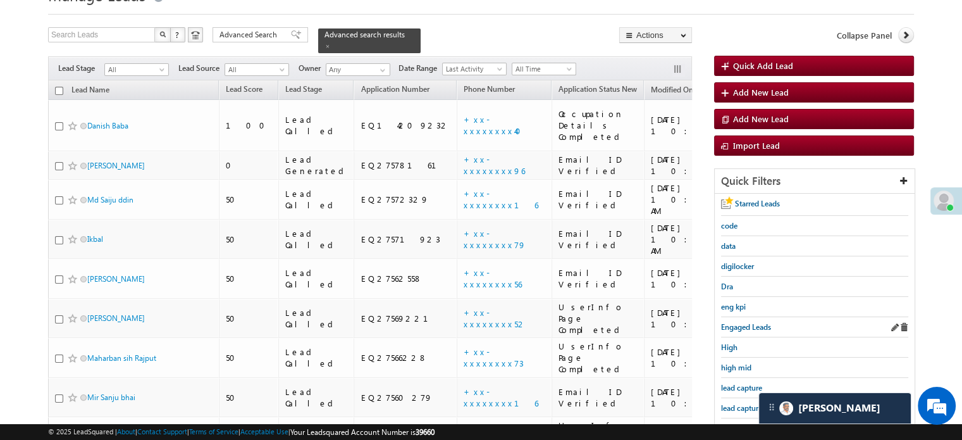
scroll to position [145, 0]
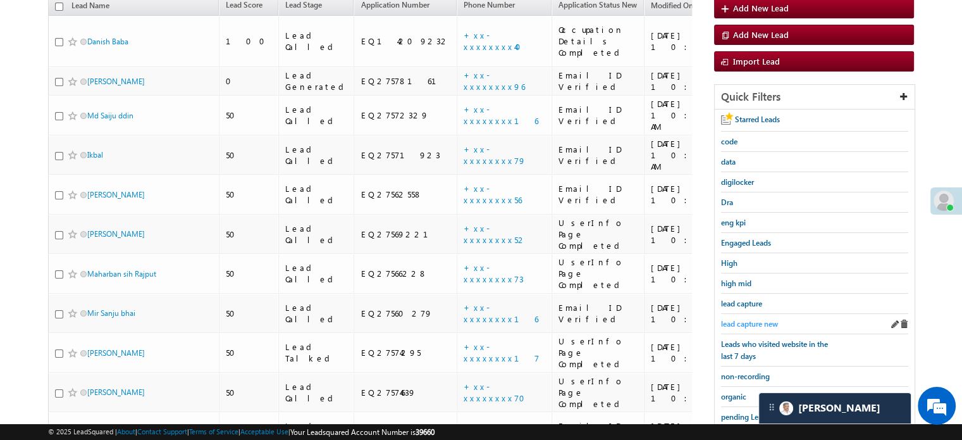
click at [742, 320] on span "lead capture new" at bounding box center [749, 323] width 57 height 9
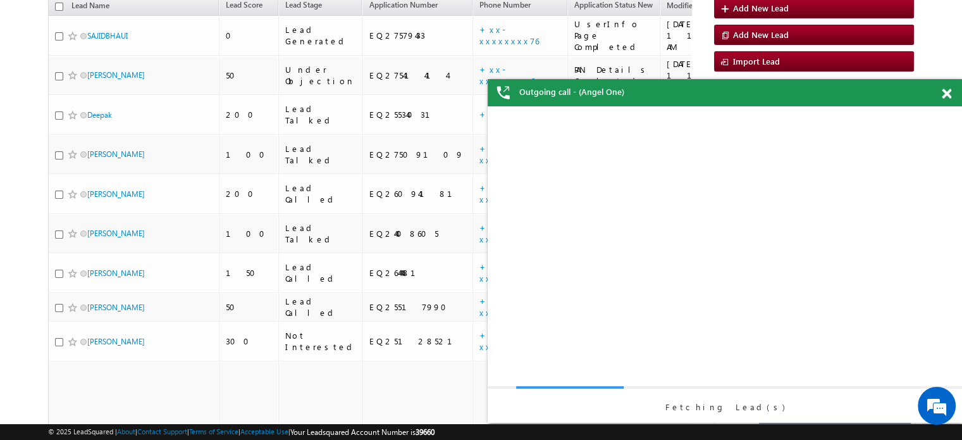
scroll to position [0, 0]
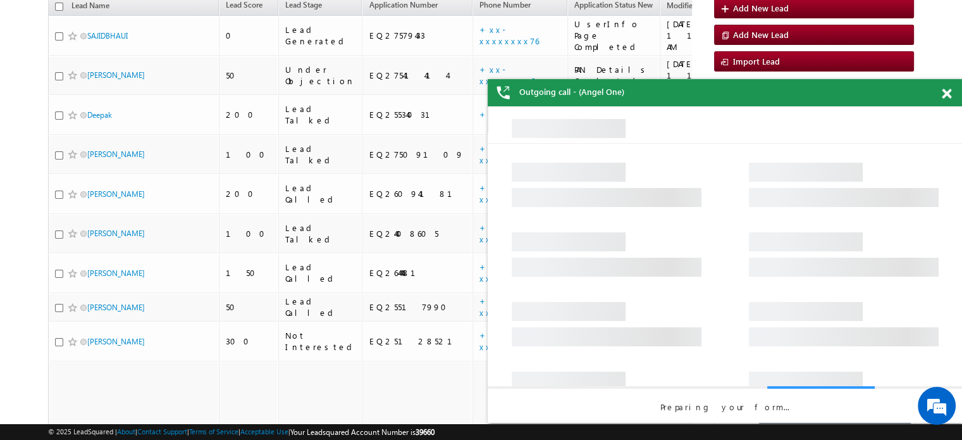
click at [940, 94] on div "Outgoing call - (Angel One)" at bounding box center [725, 92] width 475 height 27
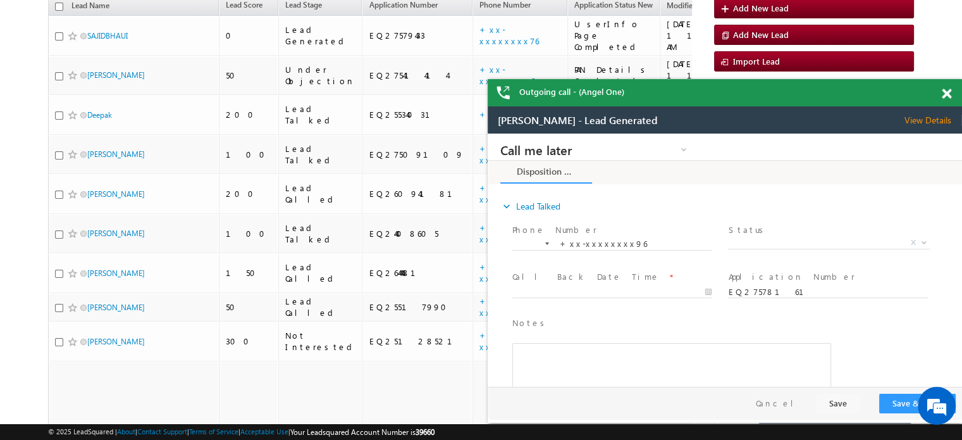
click at [942, 97] on span at bounding box center [946, 94] width 9 height 11
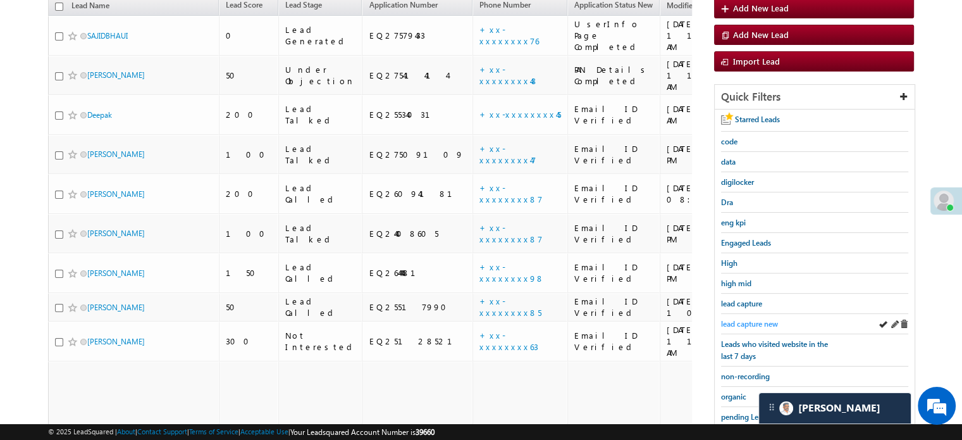
click at [757, 319] on span "lead capture new" at bounding box center [749, 323] width 57 height 9
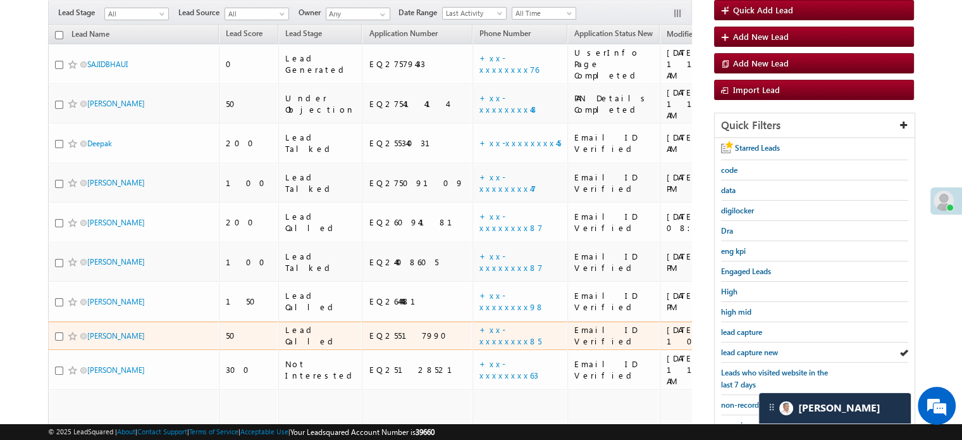
scroll to position [190, 0]
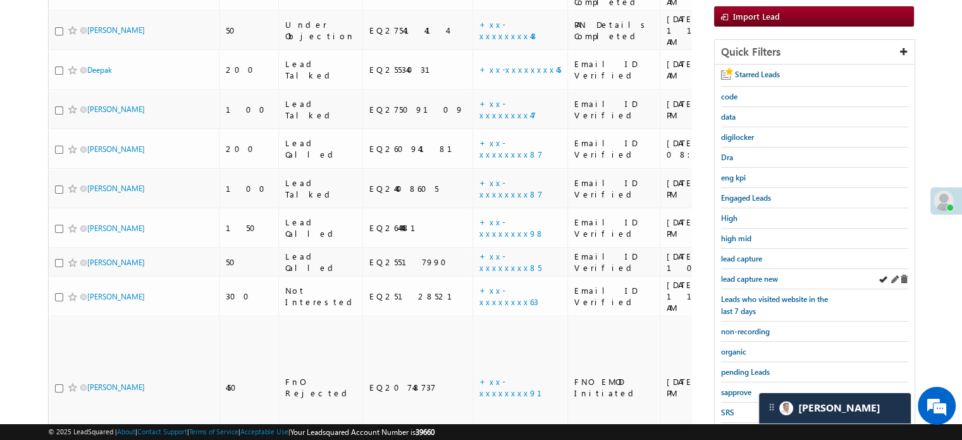
click at [763, 283] on div "lead capture new" at bounding box center [814, 279] width 187 height 20
click at [755, 275] on span "lead capture new" at bounding box center [749, 278] width 57 height 9
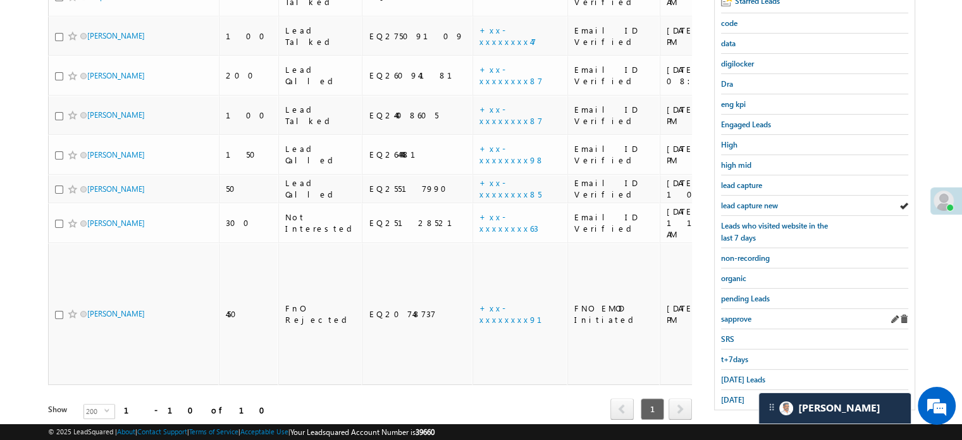
scroll to position [271, 0]
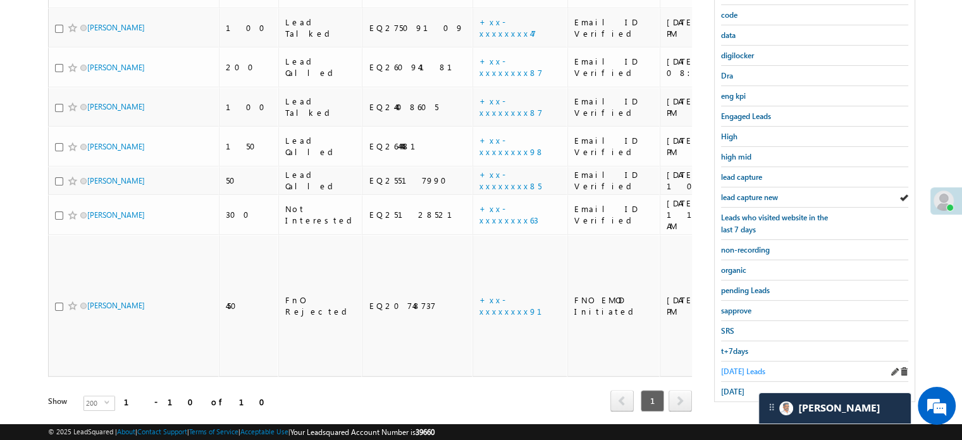
click at [749, 366] on span "Today's Leads" at bounding box center [743, 370] width 44 height 9
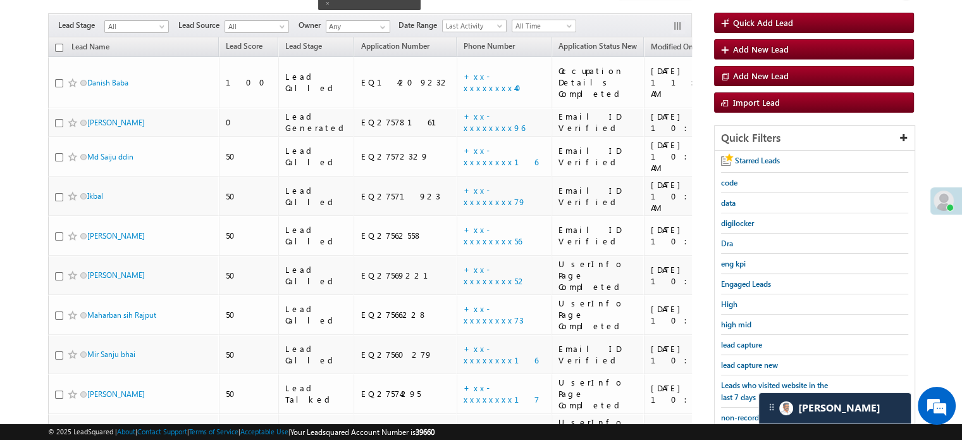
scroll to position [82, 0]
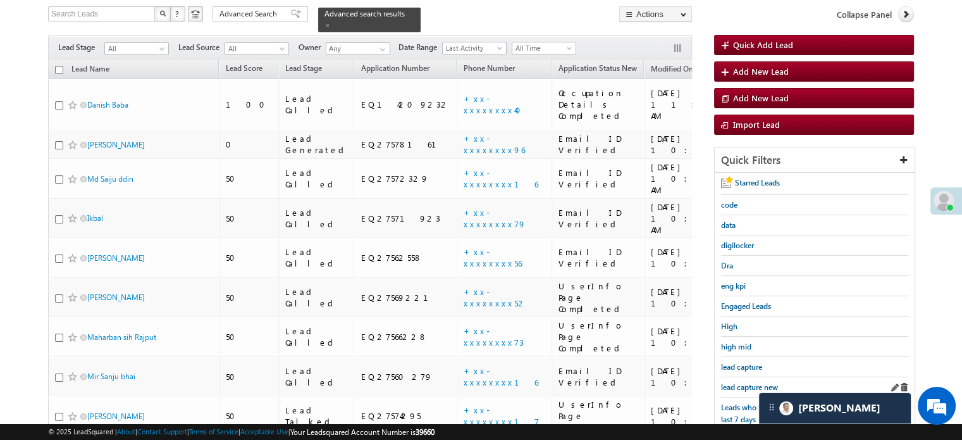
click at [742, 377] on div "lead capture new" at bounding box center [814, 387] width 187 height 20
click at [741, 382] on span "lead capture new" at bounding box center [749, 386] width 57 height 9
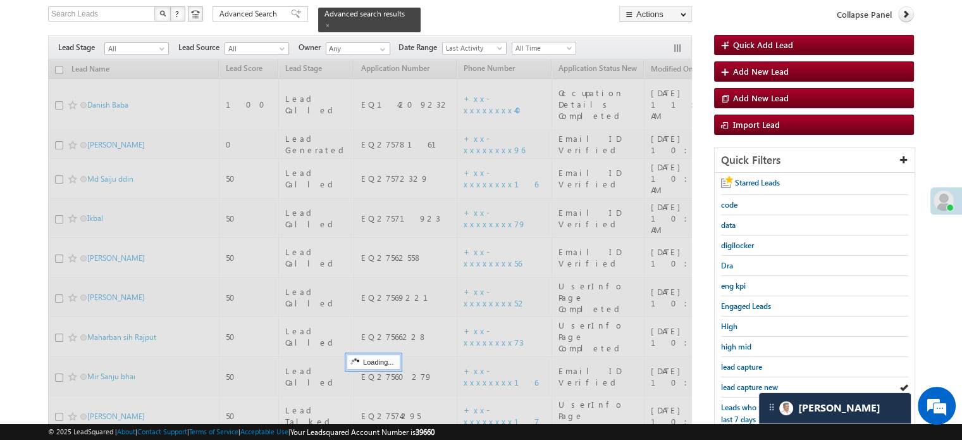
click at [741, 382] on span "lead capture new" at bounding box center [749, 386] width 57 height 9
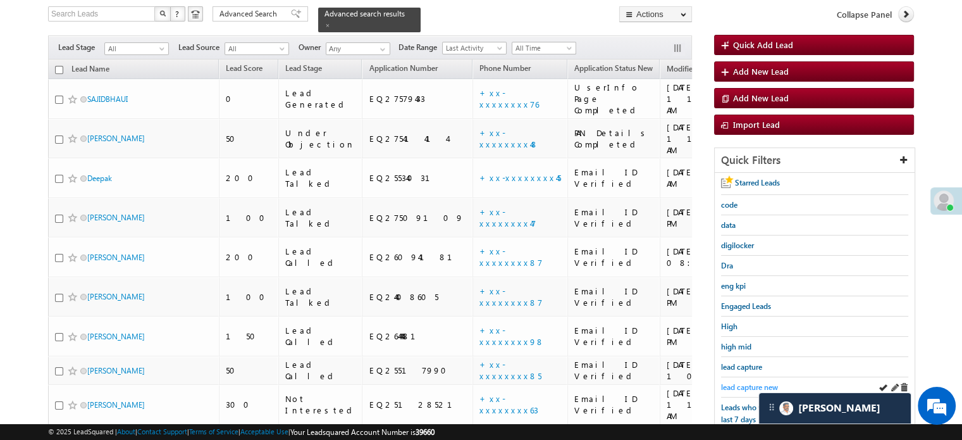
click at [738, 387] on span "lead capture new" at bounding box center [749, 386] width 57 height 9
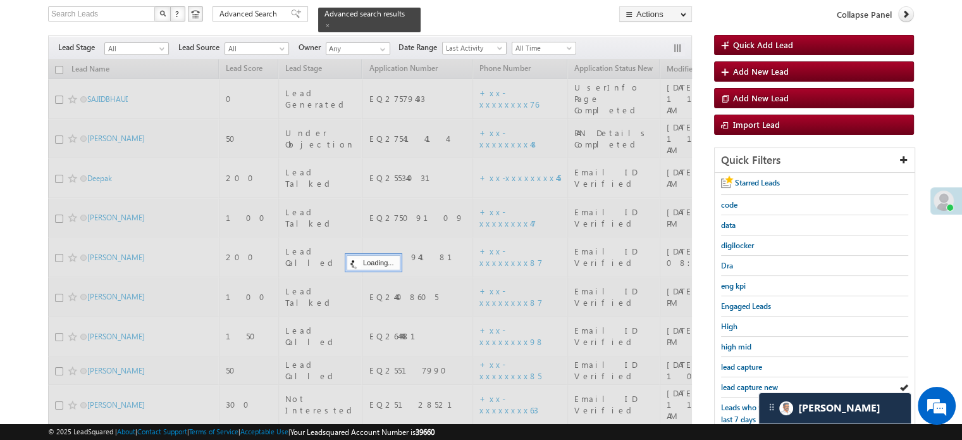
click at [738, 387] on span "lead capture new" at bounding box center [749, 386] width 57 height 9
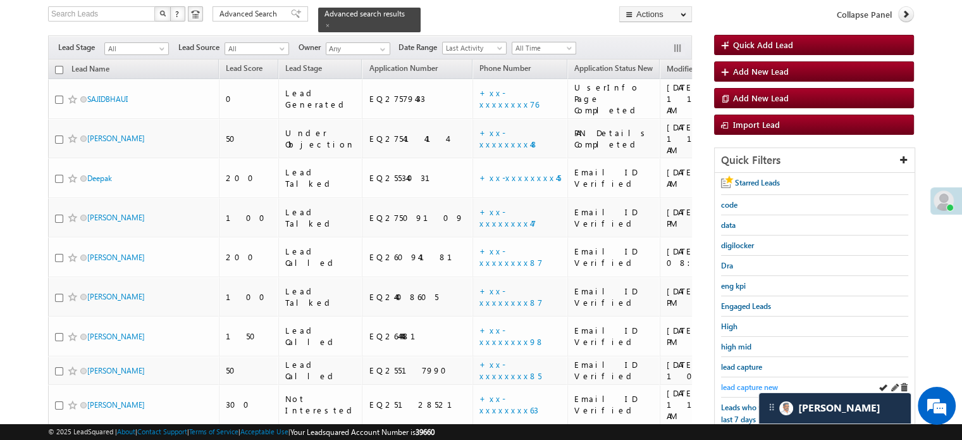
click at [746, 382] on span "lead capture new" at bounding box center [749, 386] width 57 height 9
click at [739, 381] on link "lead capture new" at bounding box center [749, 387] width 57 height 12
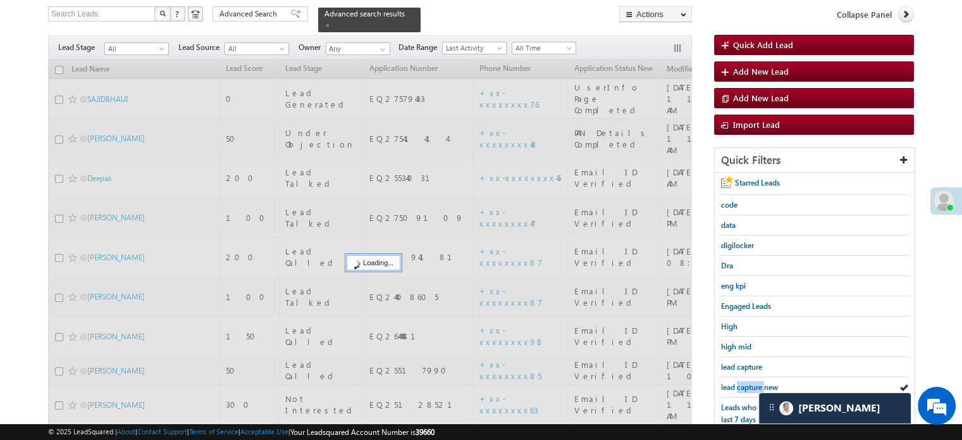
click at [739, 381] on link "lead capture new" at bounding box center [749, 387] width 57 height 12
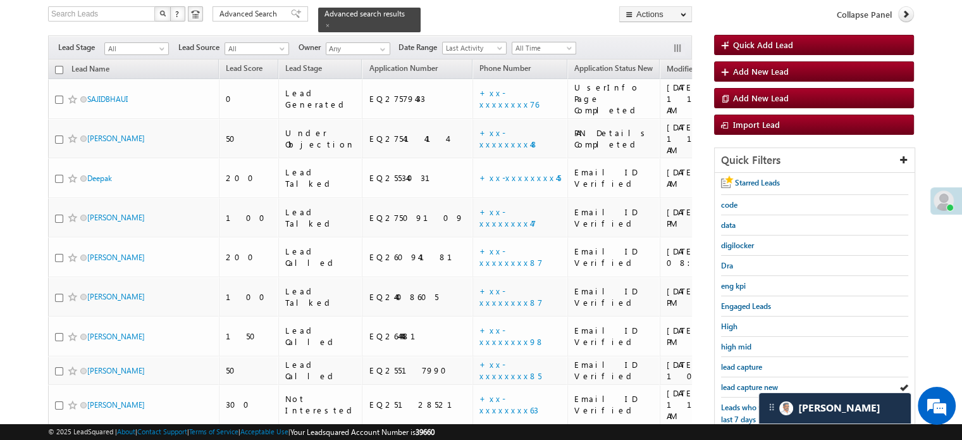
click at [739, 381] on link "lead capture new" at bounding box center [749, 387] width 57 height 12
click at [736, 382] on span "lead capture new" at bounding box center [749, 386] width 57 height 9
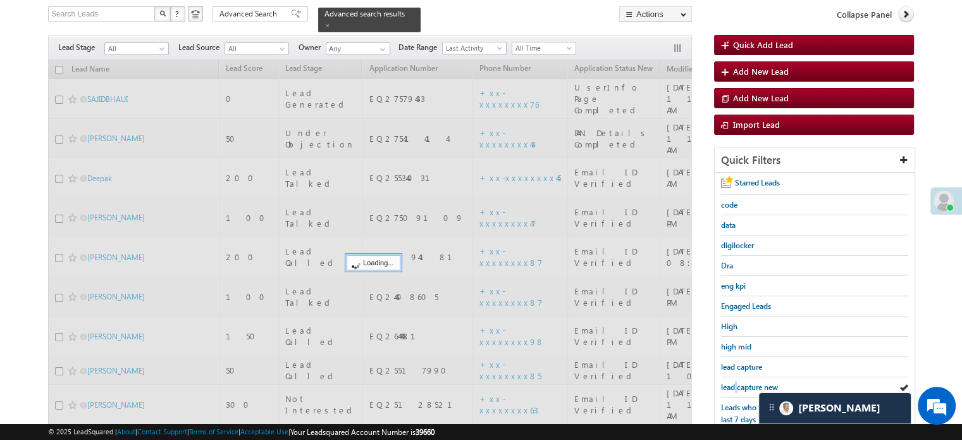
click at [736, 382] on span "lead capture new" at bounding box center [749, 386] width 57 height 9
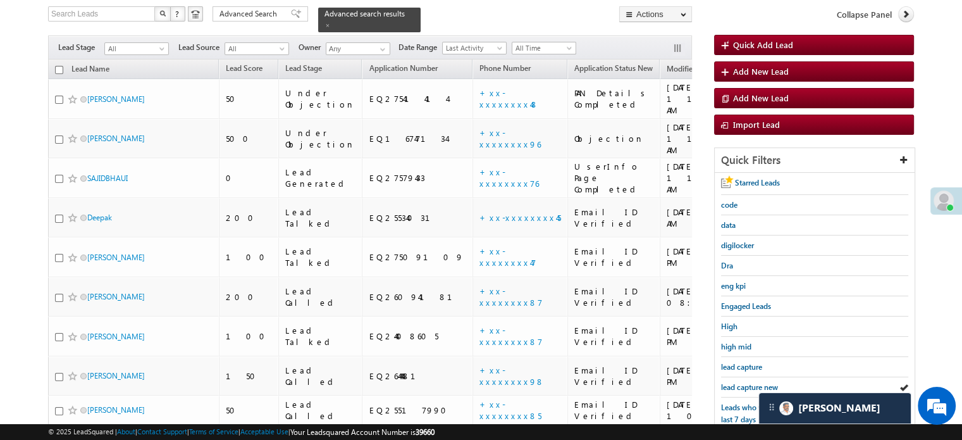
click at [736, 382] on span "lead capture new" at bounding box center [749, 386] width 57 height 9
click at [736, 377] on div "lead capture new" at bounding box center [814, 387] width 187 height 20
click at [737, 381] on link "lead capture new" at bounding box center [749, 387] width 57 height 12
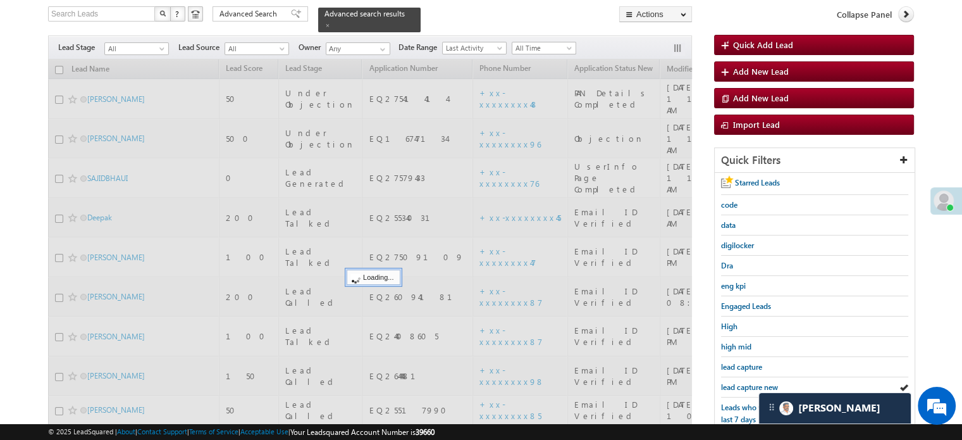
click at [737, 381] on link "lead capture new" at bounding box center [749, 387] width 57 height 12
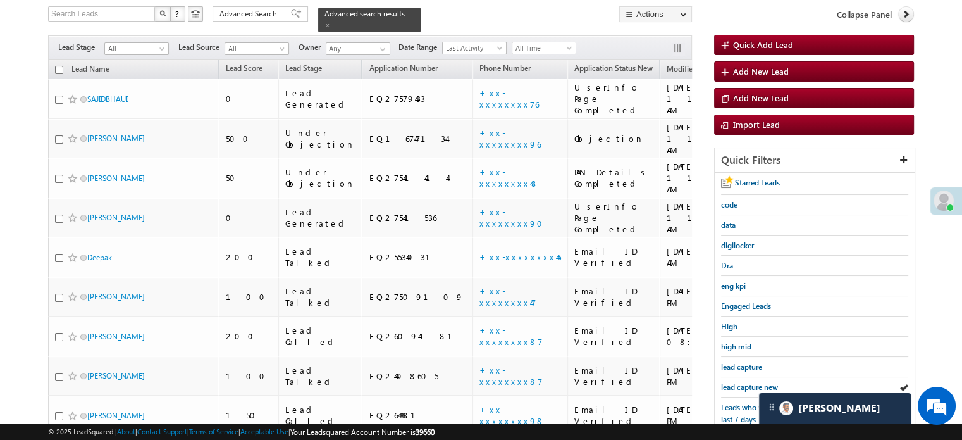
click at [743, 384] on span "lead capture new" at bounding box center [749, 386] width 57 height 9
click at [741, 382] on span "lead capture new" at bounding box center [749, 386] width 57 height 9
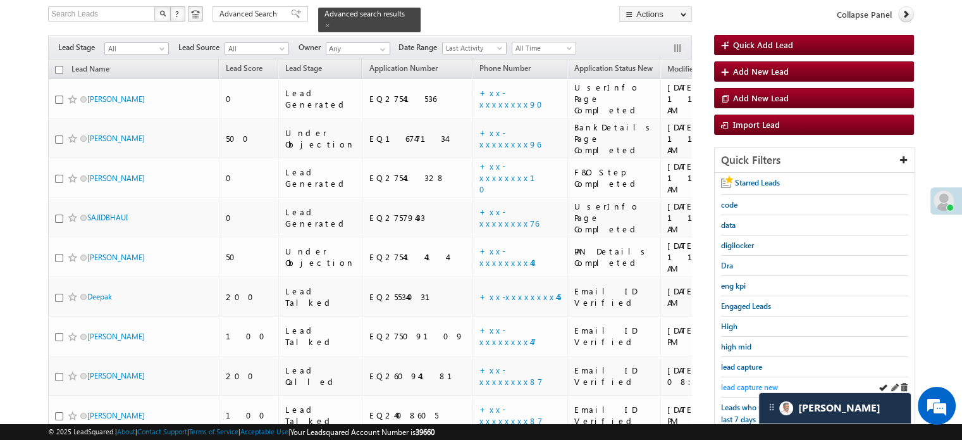
click at [755, 381] on link "lead capture new" at bounding box center [749, 387] width 57 height 12
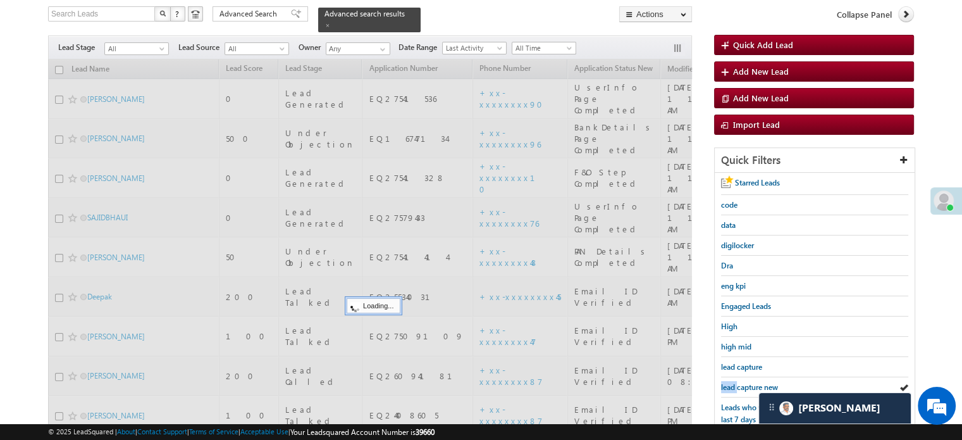
click at [755, 381] on link "lead capture new" at bounding box center [749, 387] width 57 height 12
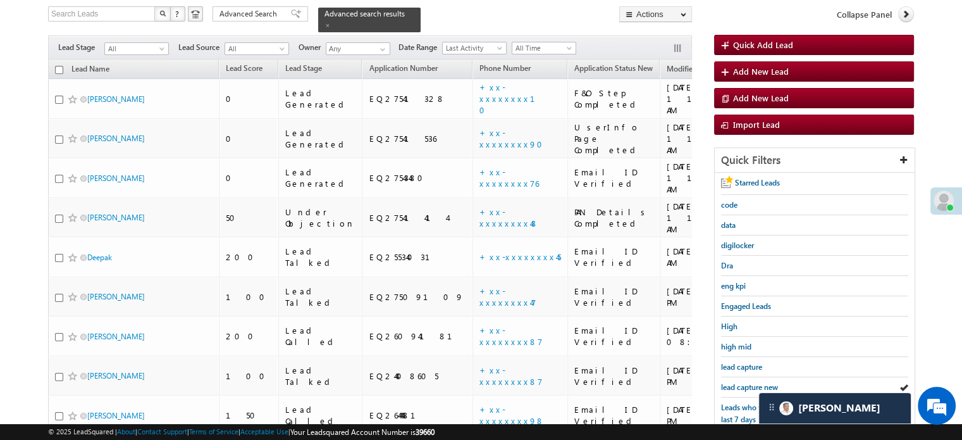
click at [755, 381] on link "lead capture new" at bounding box center [749, 387] width 57 height 12
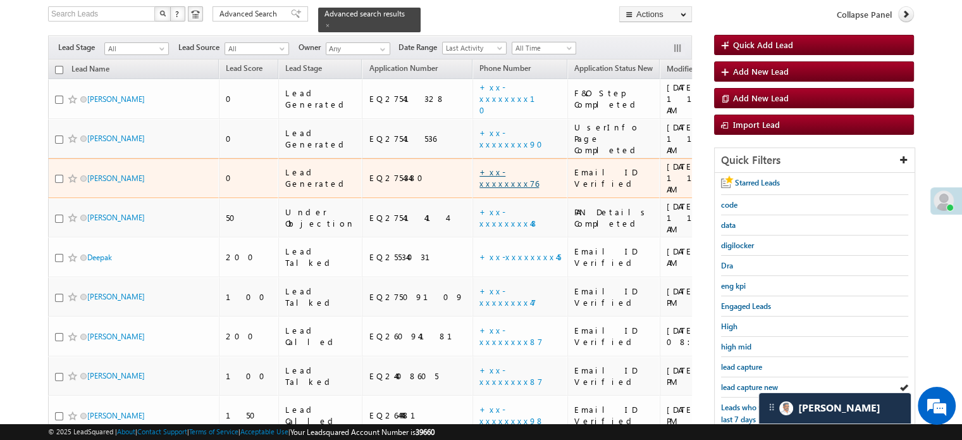
click at [480, 166] on link "+xx-xxxxxxxx76" at bounding box center [509, 177] width 59 height 22
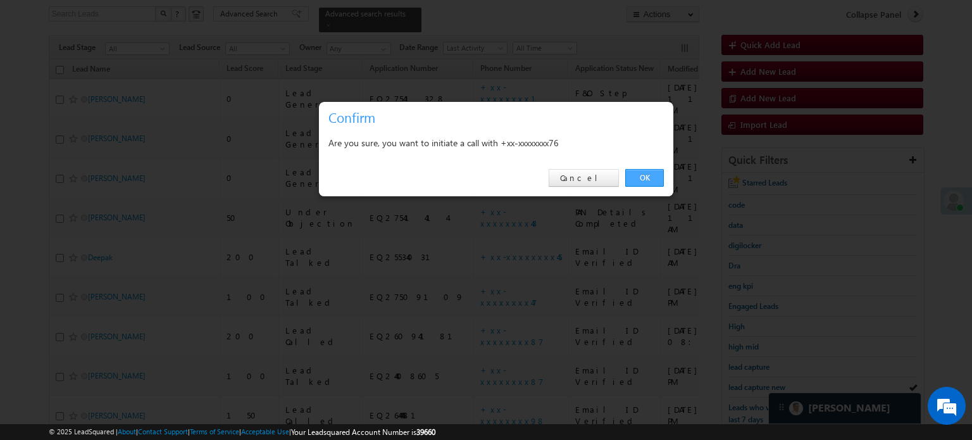
click at [657, 174] on link "OK" at bounding box center [644, 178] width 39 height 18
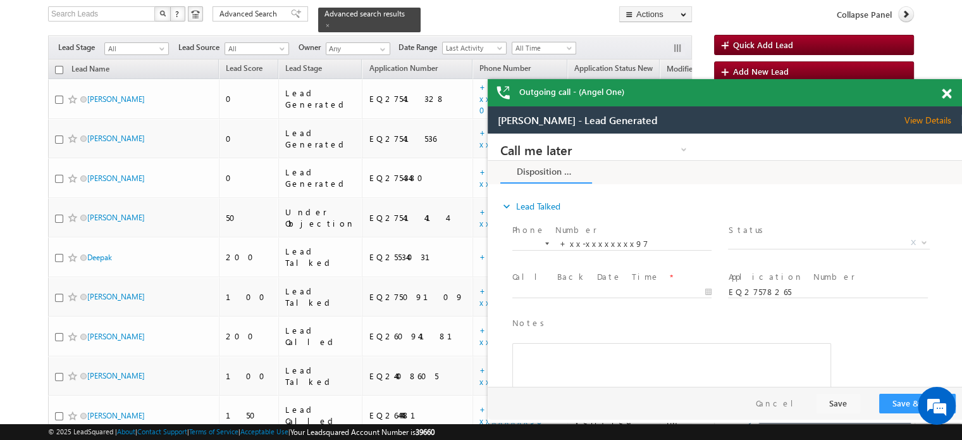
scroll to position [0, 0]
click at [942, 92] on span at bounding box center [946, 94] width 9 height 11
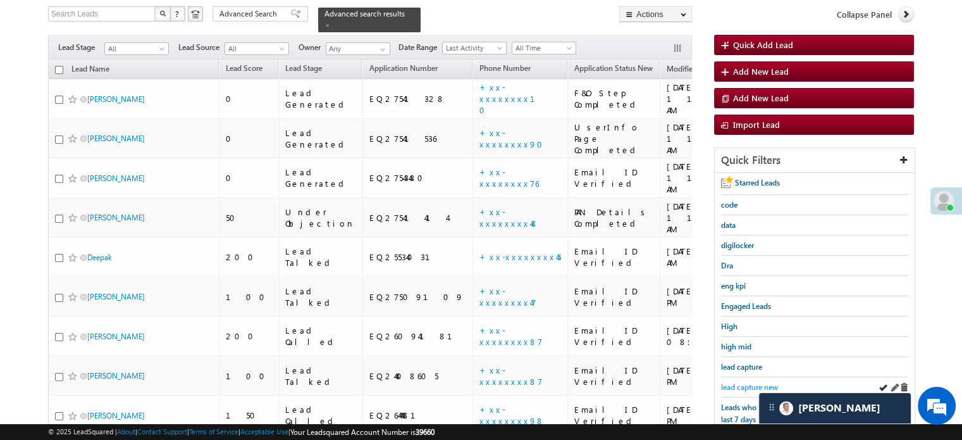
click at [744, 385] on span "lead capture new" at bounding box center [749, 386] width 57 height 9
click at [727, 383] on span "lead capture new" at bounding box center [749, 386] width 57 height 9
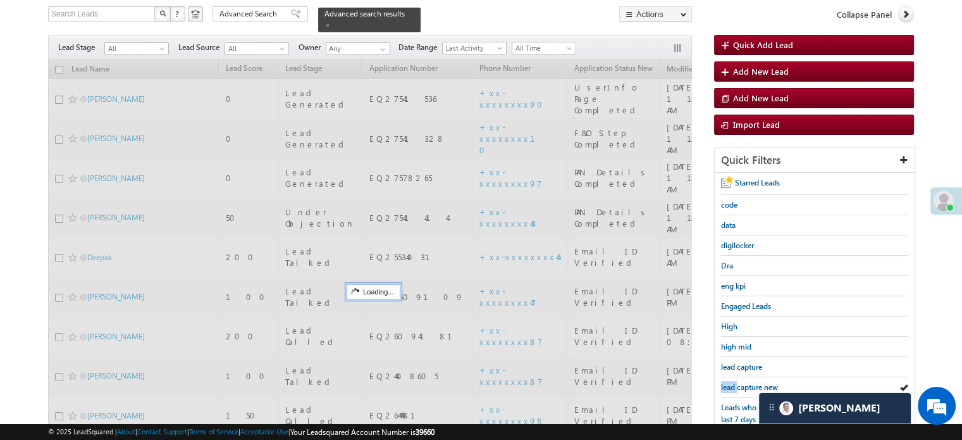
click at [727, 383] on span "lead capture new" at bounding box center [749, 386] width 57 height 9
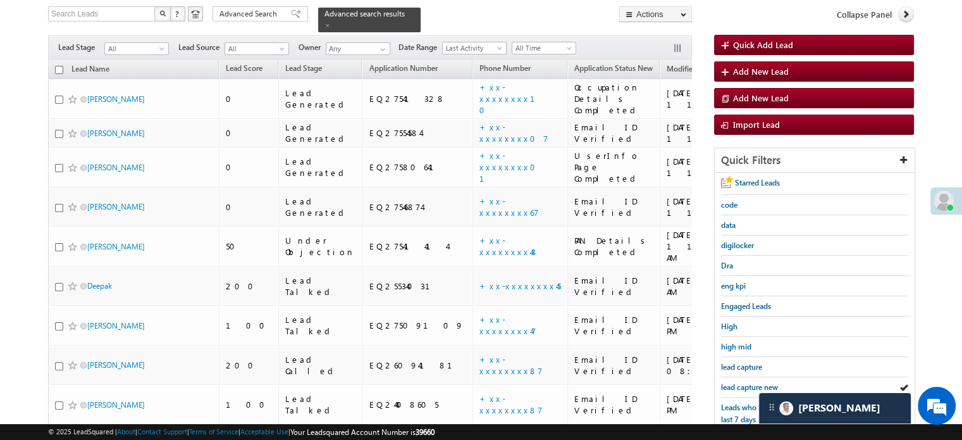
click at [727, 383] on span "lead capture new" at bounding box center [749, 386] width 57 height 9
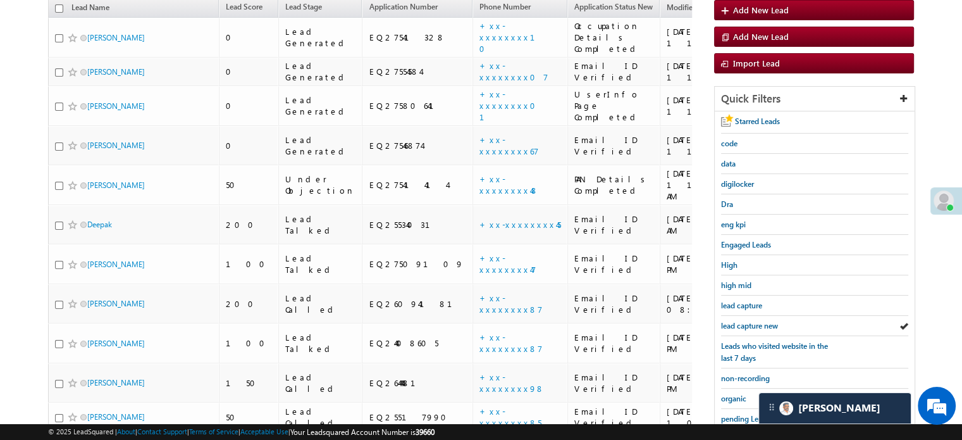
scroll to position [271, 0]
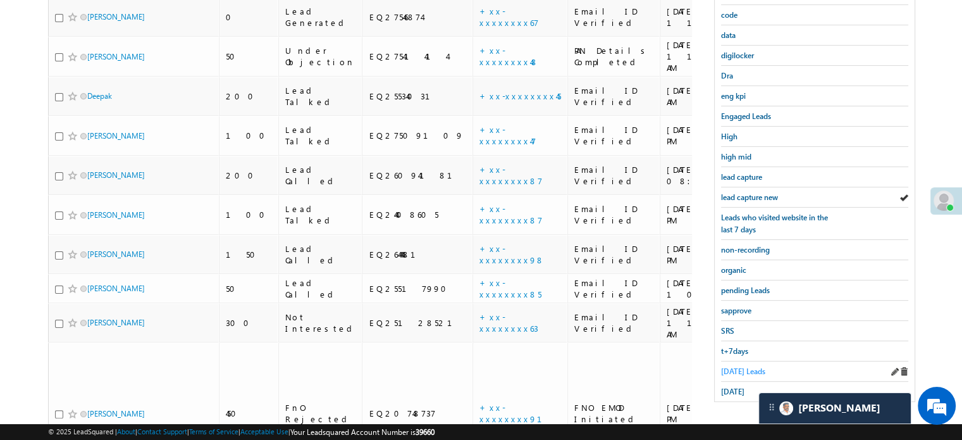
click at [730, 366] on span "Today's Leads" at bounding box center [743, 370] width 44 height 9
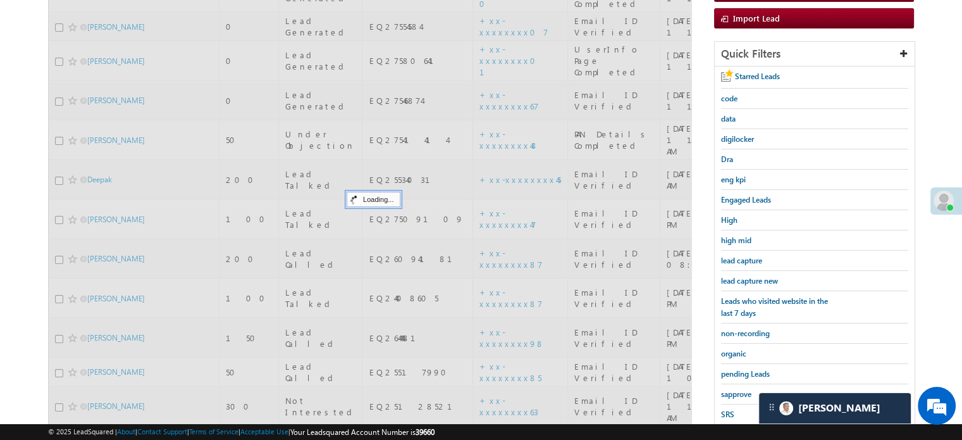
scroll to position [82, 0]
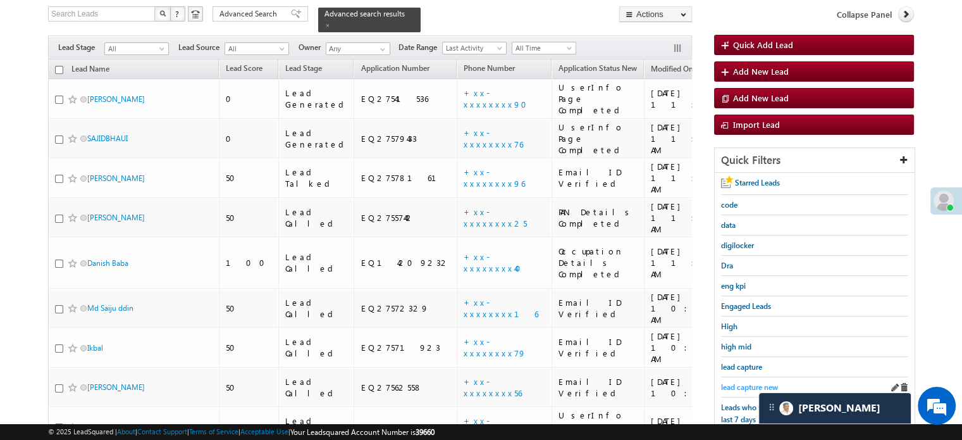
click at [738, 382] on span "lead capture new" at bounding box center [749, 386] width 57 height 9
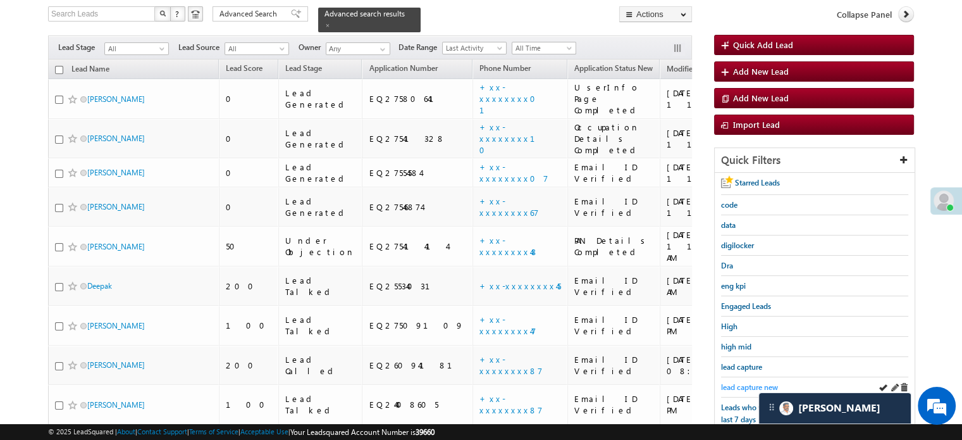
click at [749, 383] on span "lead capture new" at bounding box center [749, 386] width 57 height 9
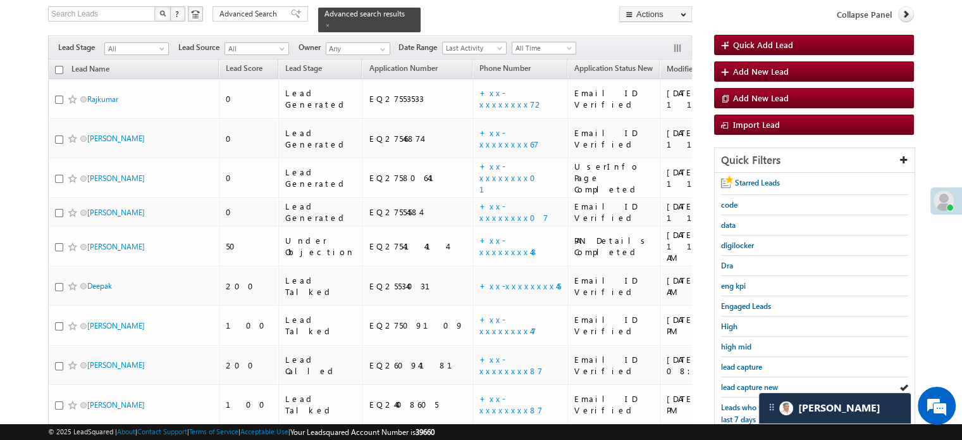
click at [749, 383] on span "lead capture new" at bounding box center [749, 386] width 57 height 9
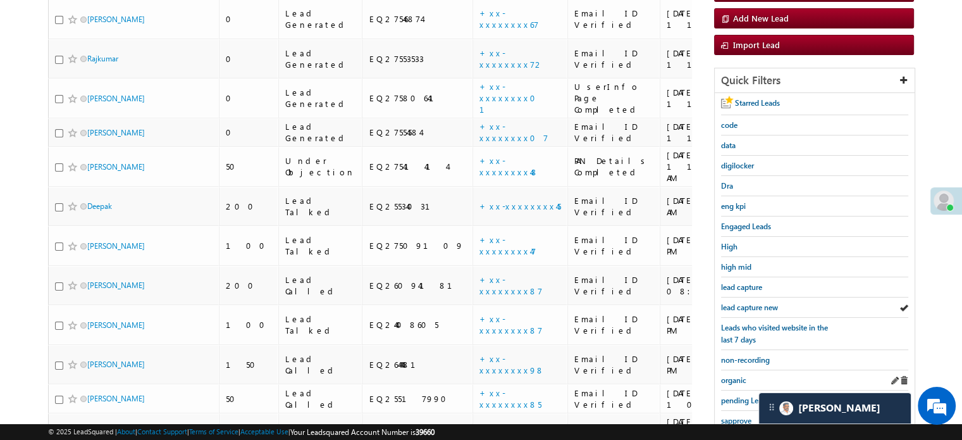
scroll to position [271, 0]
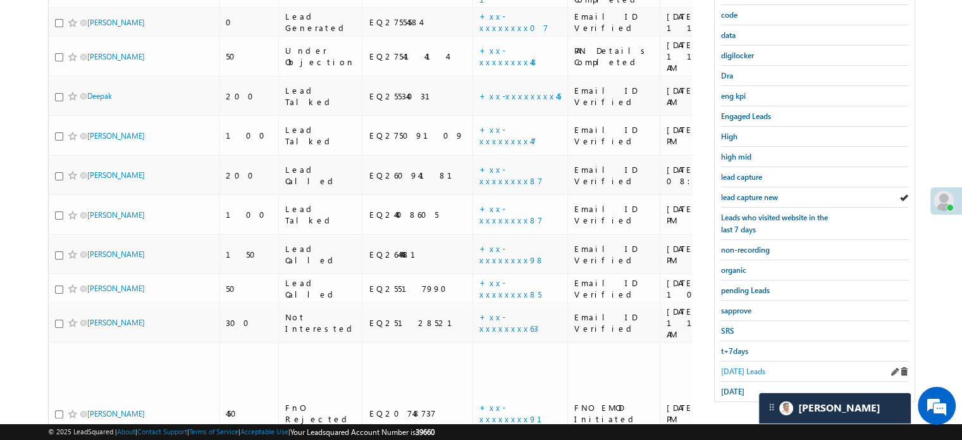
click at [734, 365] on link "Today's Leads" at bounding box center [743, 371] width 44 height 12
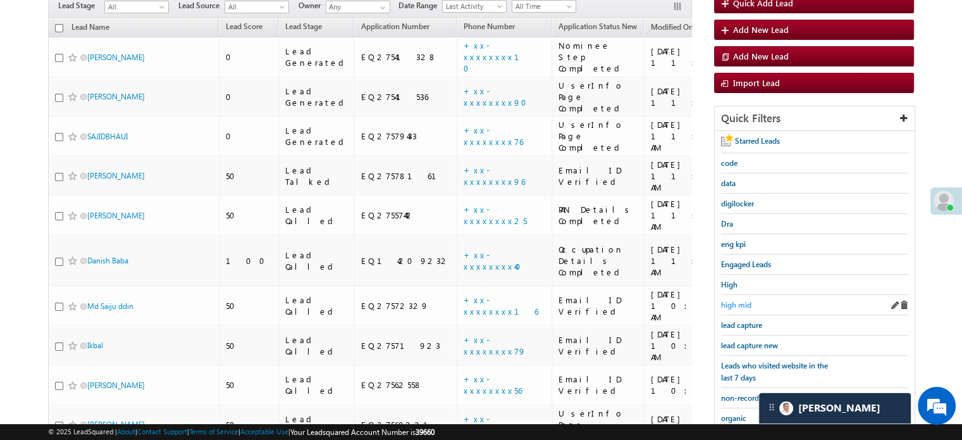
scroll to position [145, 0]
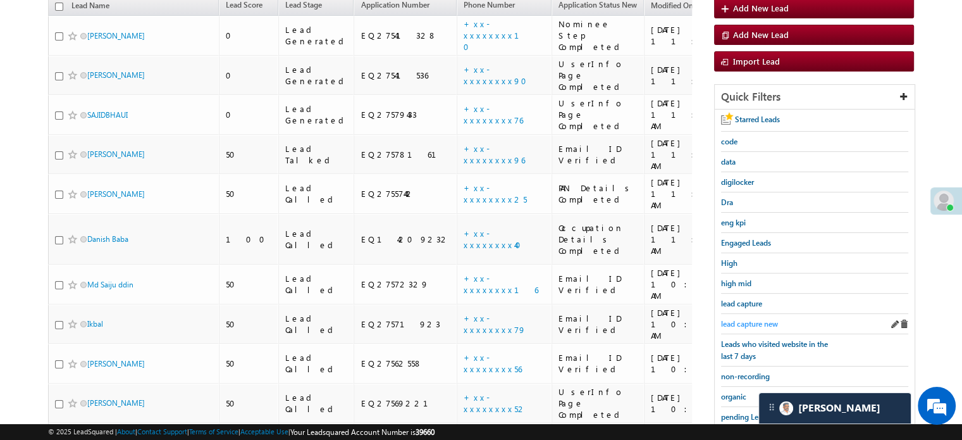
click at [746, 319] on span "lead capture new" at bounding box center [749, 323] width 57 height 9
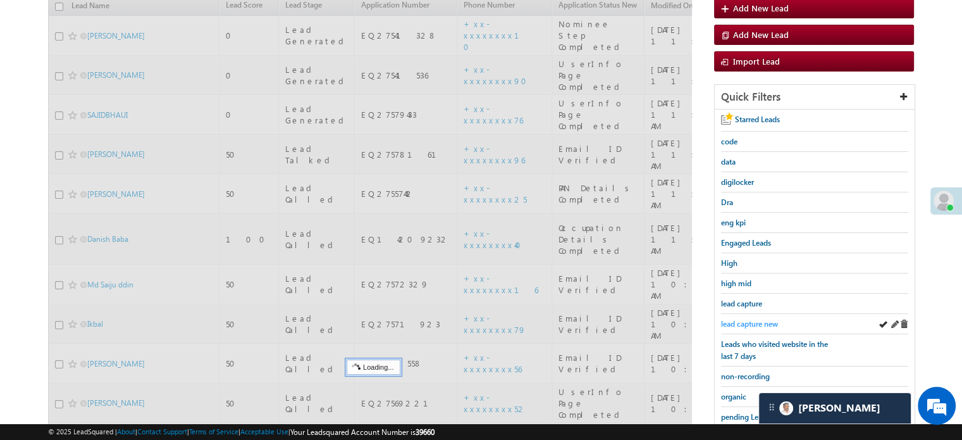
click at [749, 319] on span "lead capture new" at bounding box center [749, 323] width 57 height 9
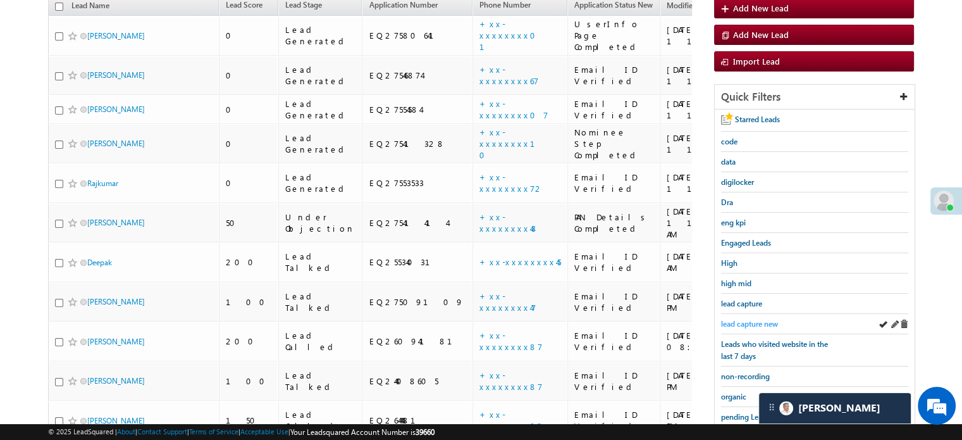
click at [750, 319] on span "lead capture new" at bounding box center [749, 323] width 57 height 9
click at [759, 319] on span "lead capture new" at bounding box center [749, 323] width 57 height 9
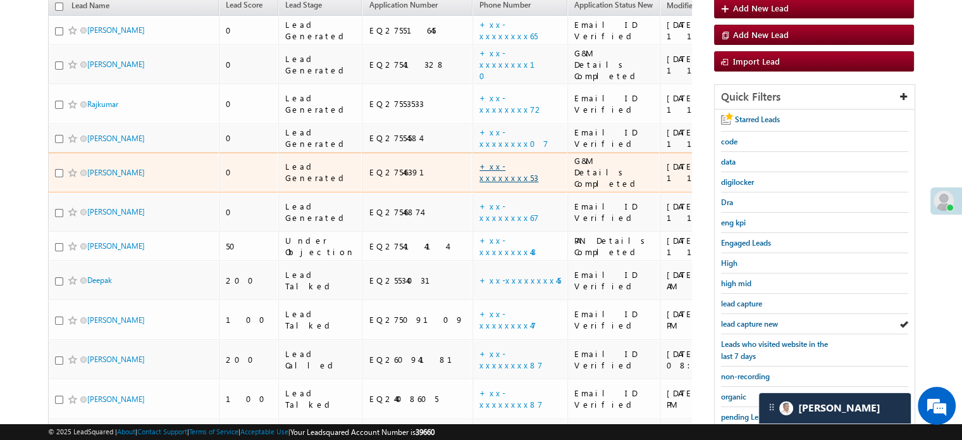
click at [480, 161] on link "+xx-xxxxxxxx53" at bounding box center [509, 172] width 59 height 22
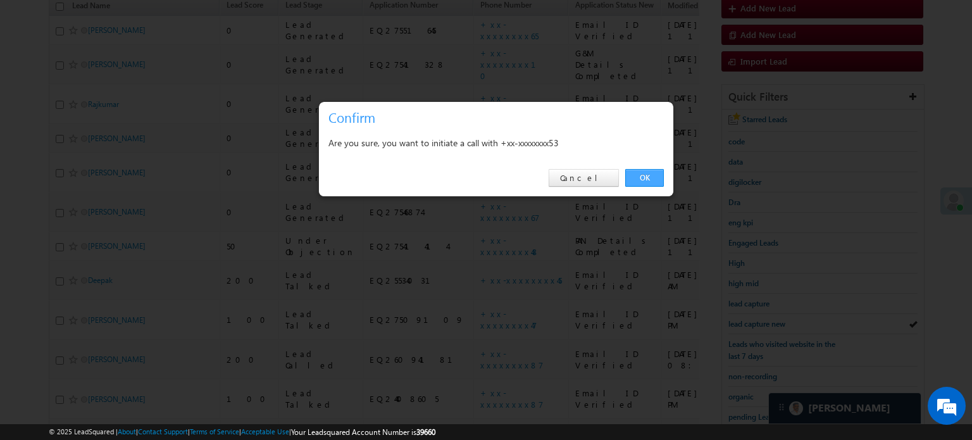
click at [638, 171] on link "OK" at bounding box center [644, 178] width 39 height 18
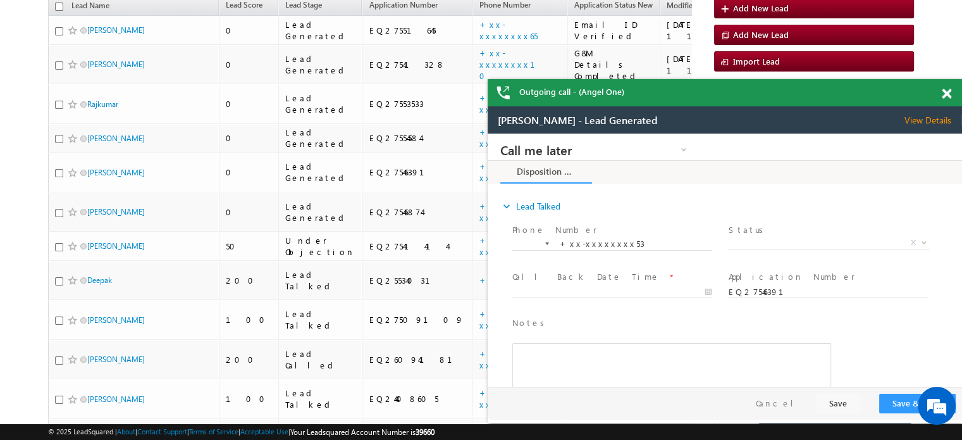
scroll to position [0, 0]
click at [945, 96] on span at bounding box center [946, 94] width 9 height 11
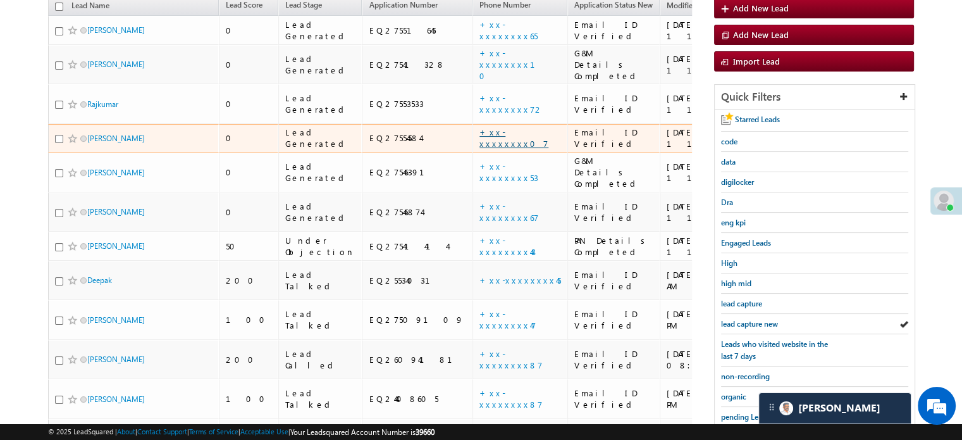
click at [480, 127] on link "+xx-xxxxxxxx07" at bounding box center [514, 138] width 69 height 22
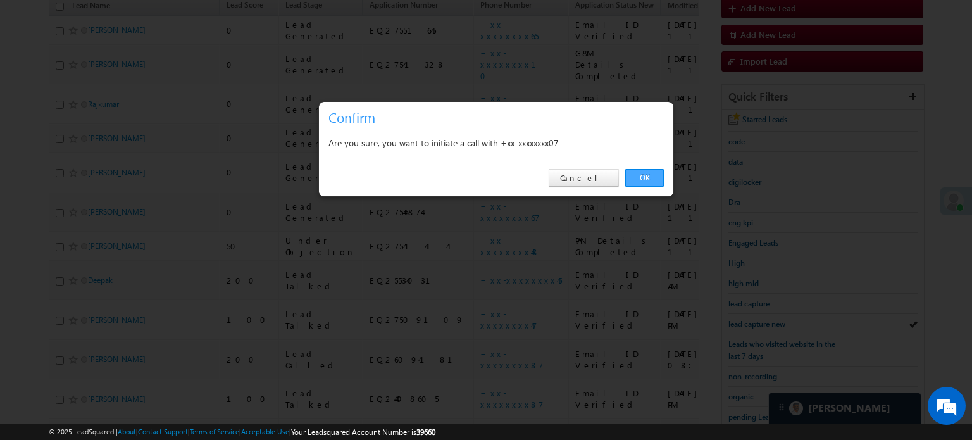
click at [642, 179] on link "OK" at bounding box center [644, 178] width 39 height 18
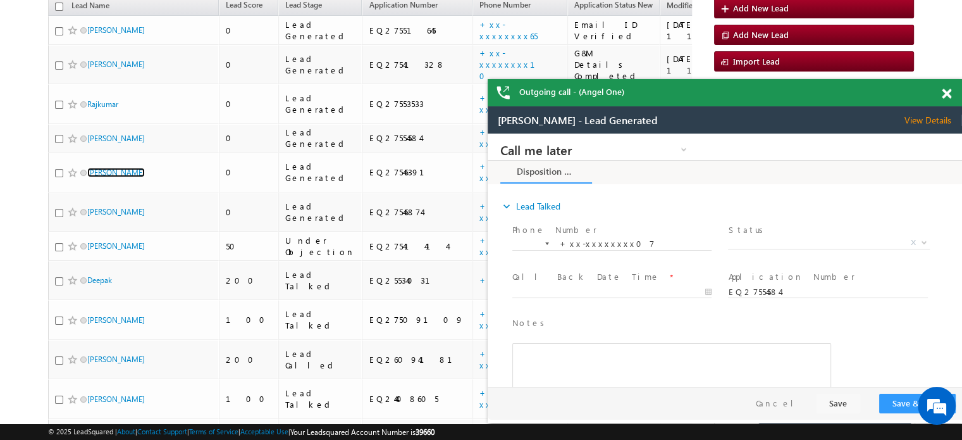
click at [942, 91] on span at bounding box center [946, 94] width 9 height 11
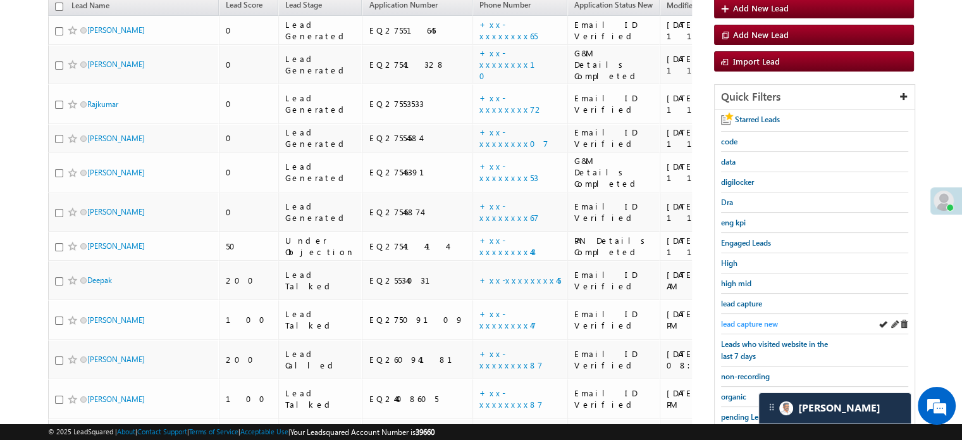
click at [757, 318] on link "lead capture new" at bounding box center [749, 324] width 57 height 12
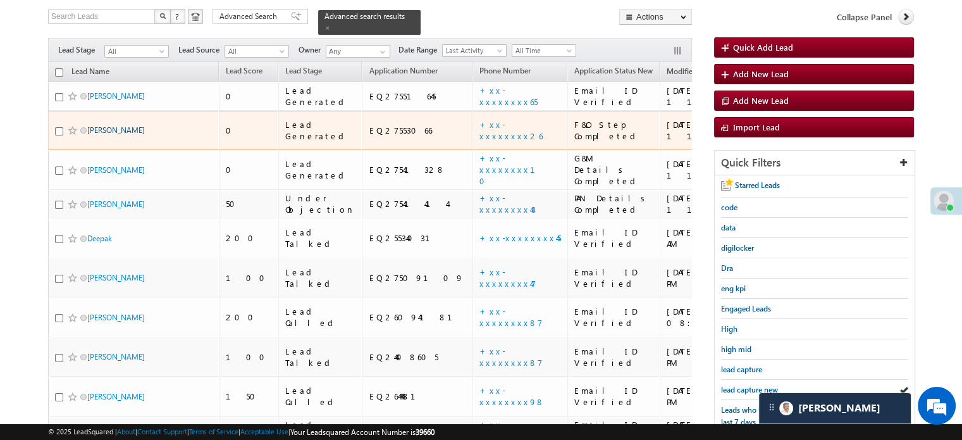
scroll to position [63, 0]
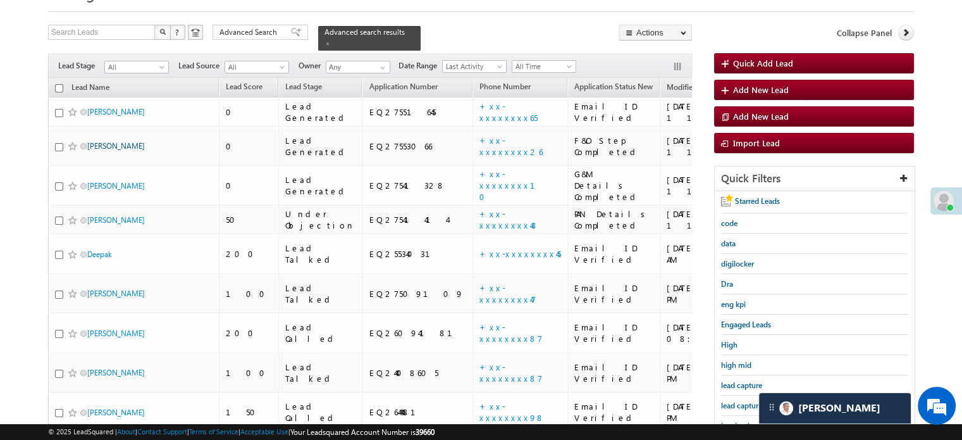
drag, startPoint x: 103, startPoint y: 68, endPoint x: 100, endPoint y: 132, distance: 64.6
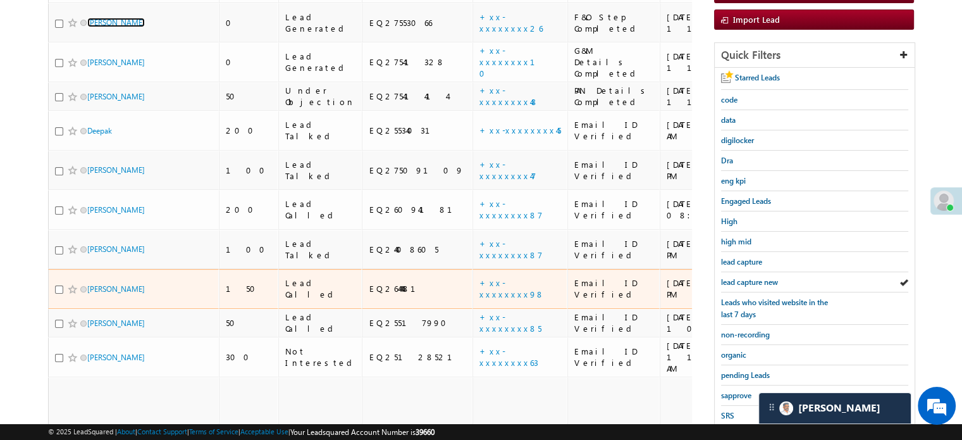
scroll to position [190, 0]
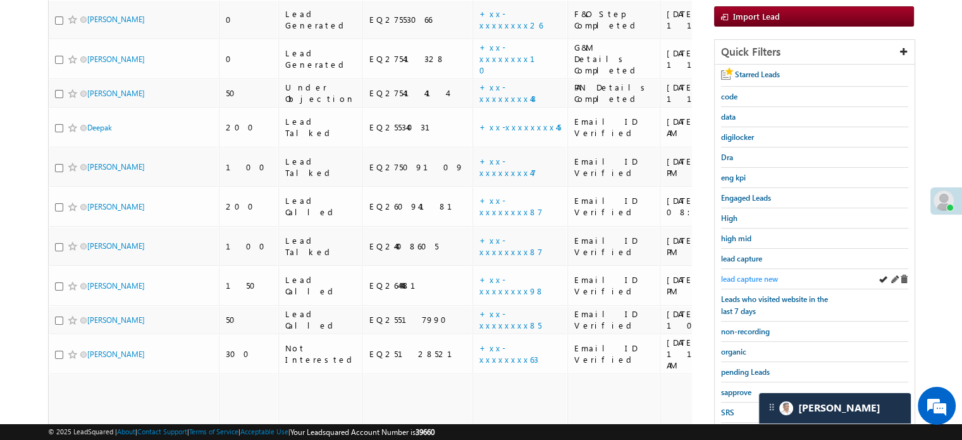
click at [744, 277] on span "lead capture new" at bounding box center [749, 278] width 57 height 9
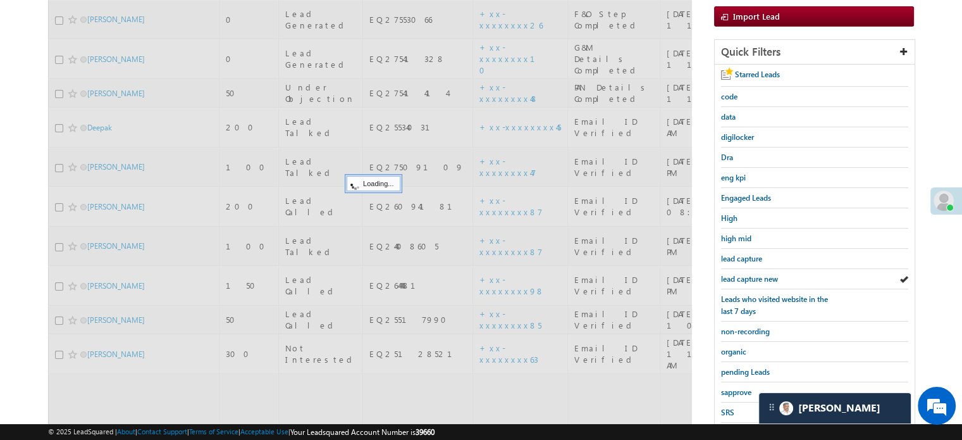
scroll to position [63, 0]
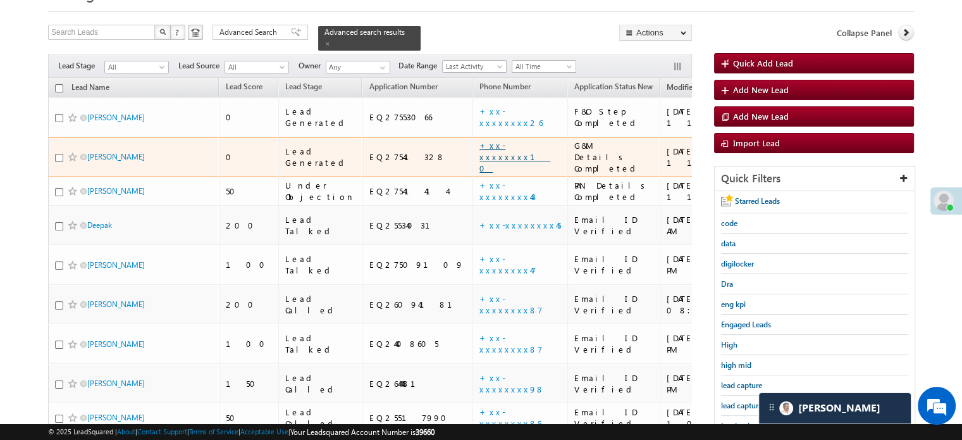
click at [480, 140] on link "+xx-xxxxxxxx10" at bounding box center [515, 157] width 71 height 34
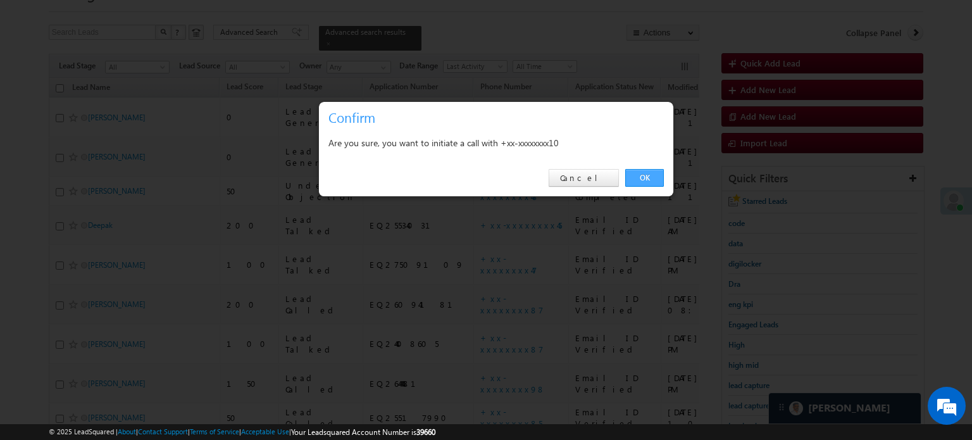
click at [650, 177] on link "OK" at bounding box center [644, 178] width 39 height 18
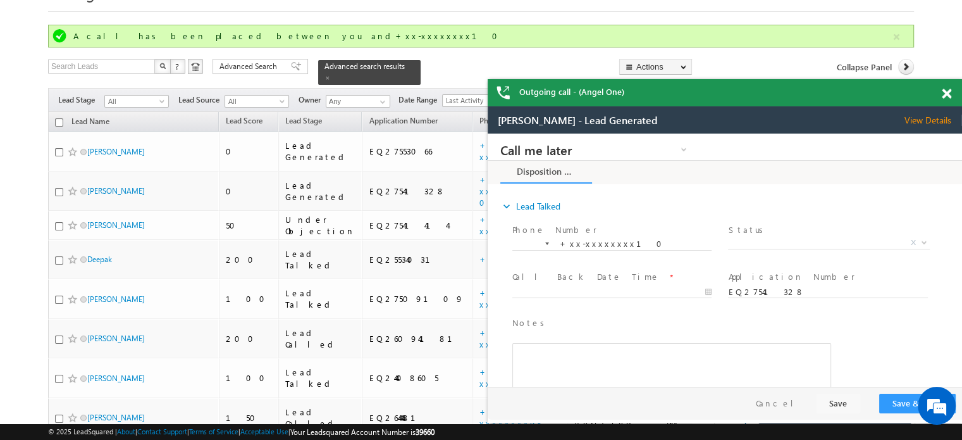
scroll to position [0, 0]
click at [947, 97] on span at bounding box center [946, 94] width 9 height 11
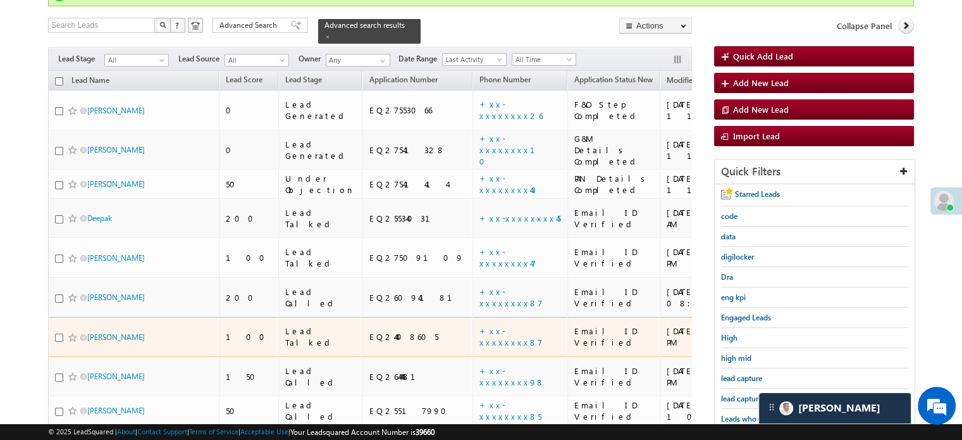
scroll to position [127, 0]
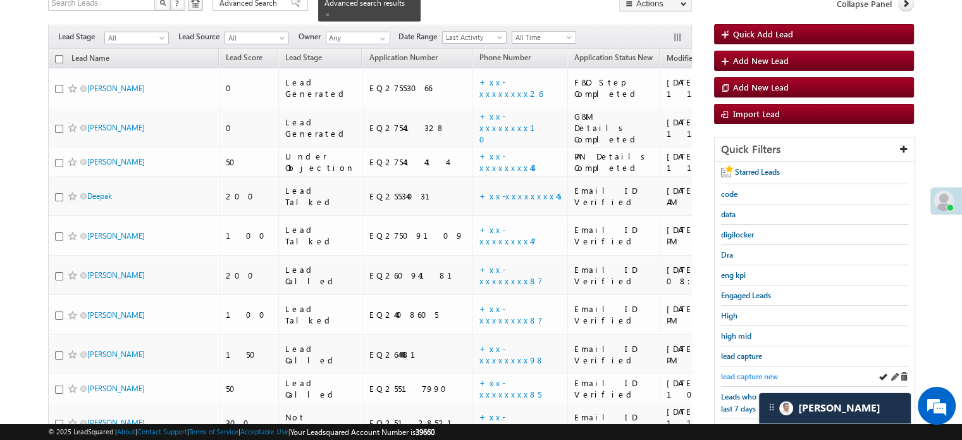
click at [738, 375] on span "lead capture new" at bounding box center [749, 375] width 57 height 9
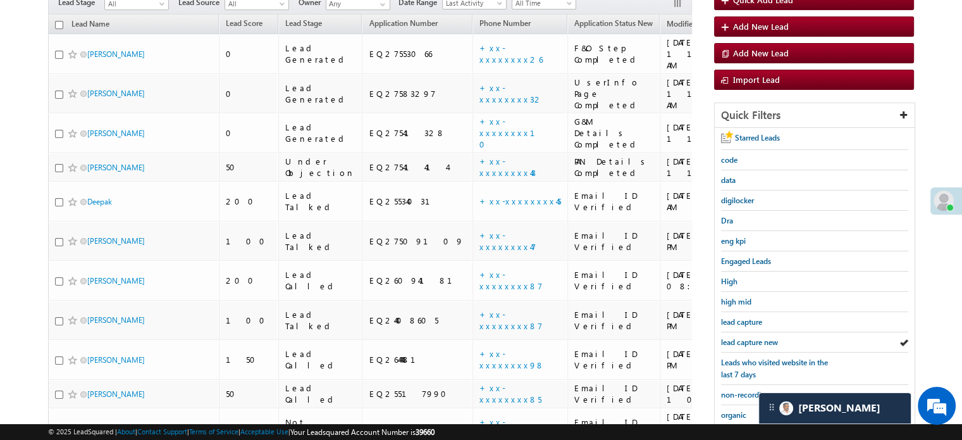
scroll to position [92, 0]
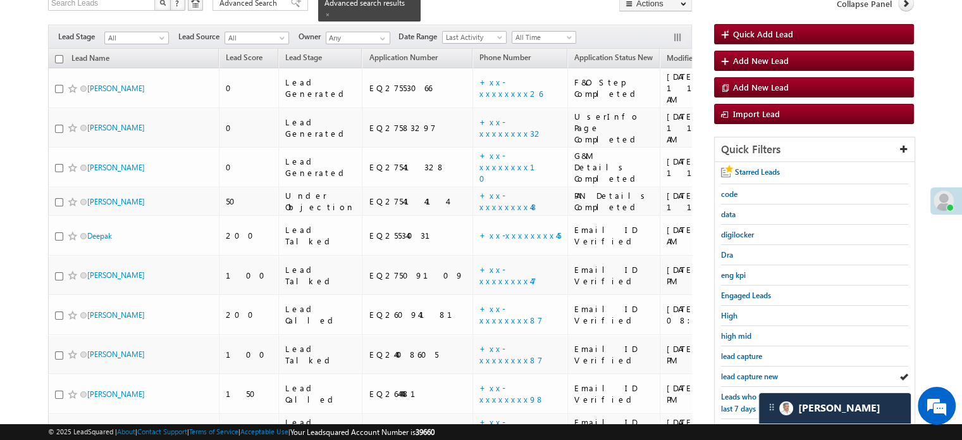
click at [738, 375] on span "lead capture new" at bounding box center [749, 375] width 57 height 9
click at [750, 374] on span "lead capture new" at bounding box center [749, 375] width 57 height 9
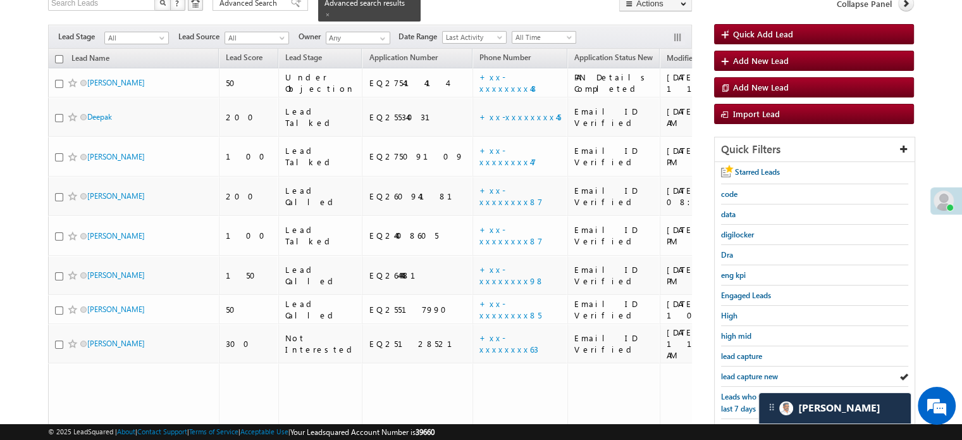
click at [750, 374] on span "lead capture new" at bounding box center [749, 375] width 57 height 9
click at [735, 371] on span "lead capture new" at bounding box center [749, 375] width 57 height 9
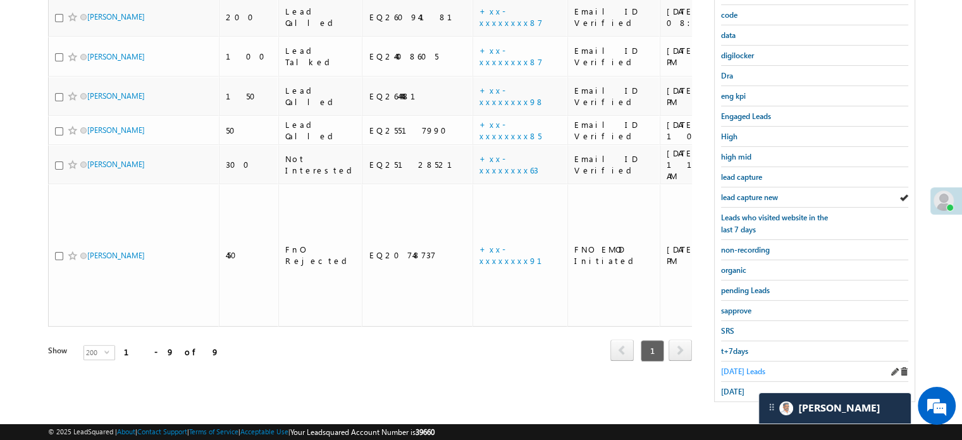
click at [734, 367] on span "Today's Leads" at bounding box center [743, 370] width 44 height 9
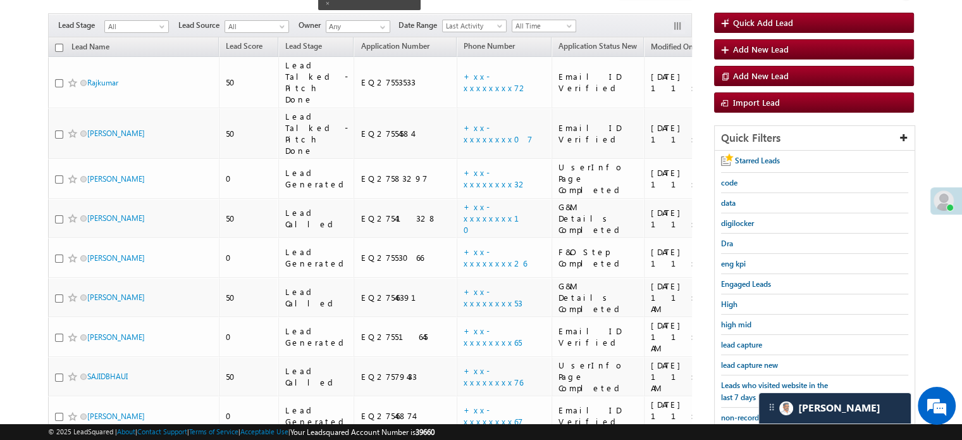
scroll to position [82, 0]
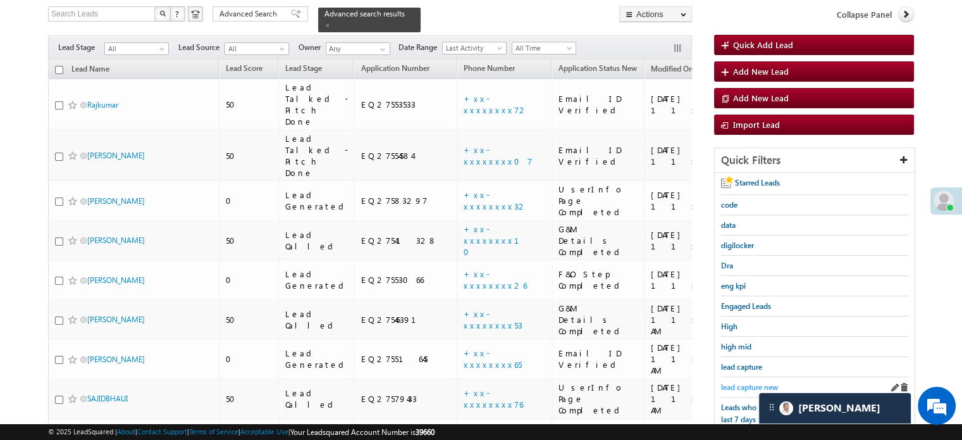
click at [742, 383] on span "lead capture new" at bounding box center [749, 386] width 57 height 9
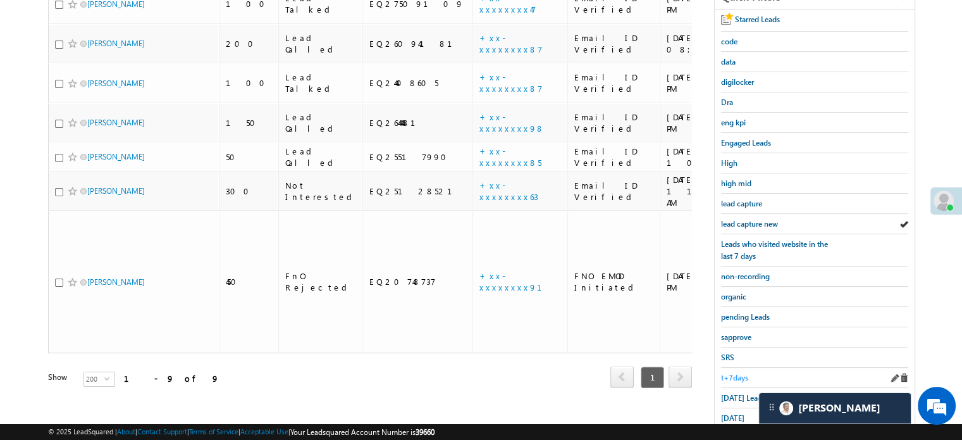
scroll to position [253, 0]
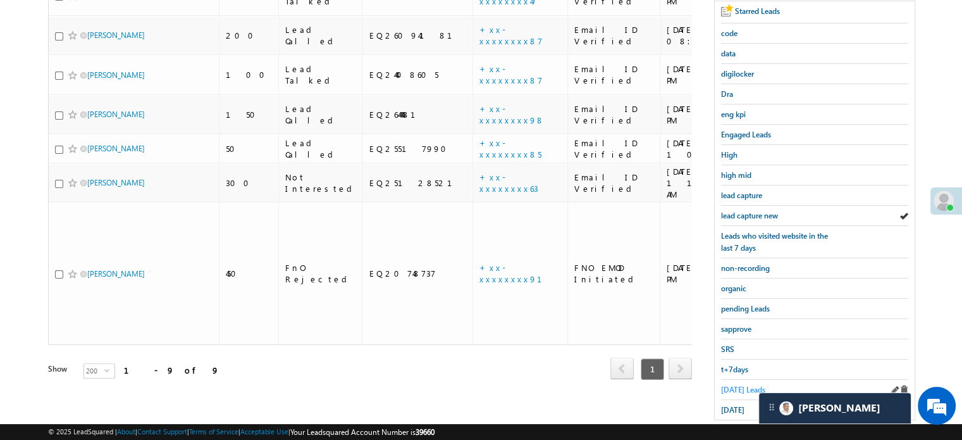
click at [742, 389] on link "Today's Leads" at bounding box center [743, 389] width 44 height 12
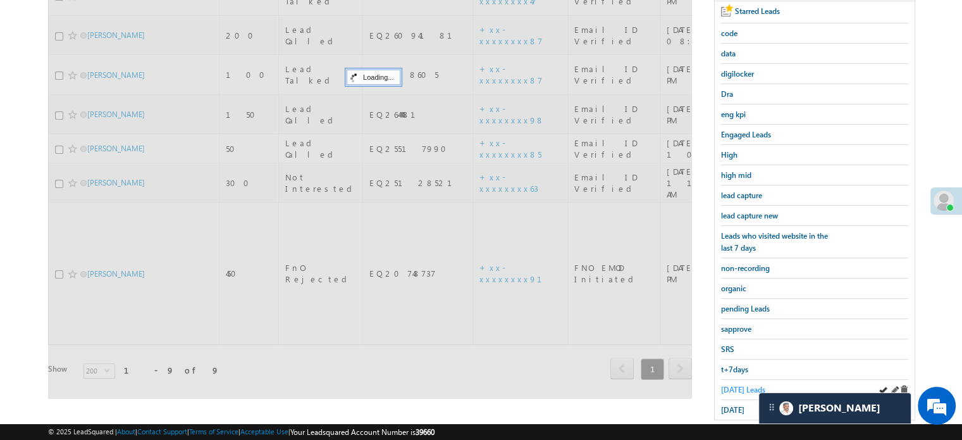
drag, startPoint x: 742, startPoint y: 389, endPoint x: 739, endPoint y: 379, distance: 10.4
click at [739, 385] on span "Today's Leads" at bounding box center [743, 389] width 44 height 9
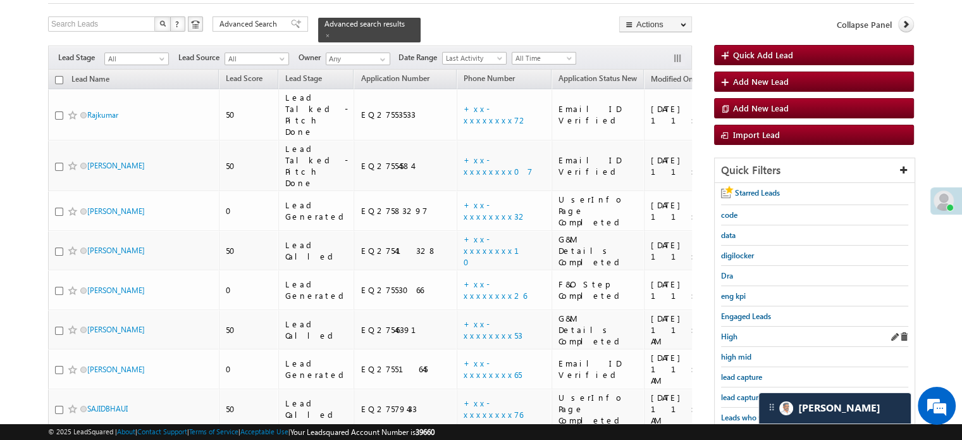
scroll to position [127, 0]
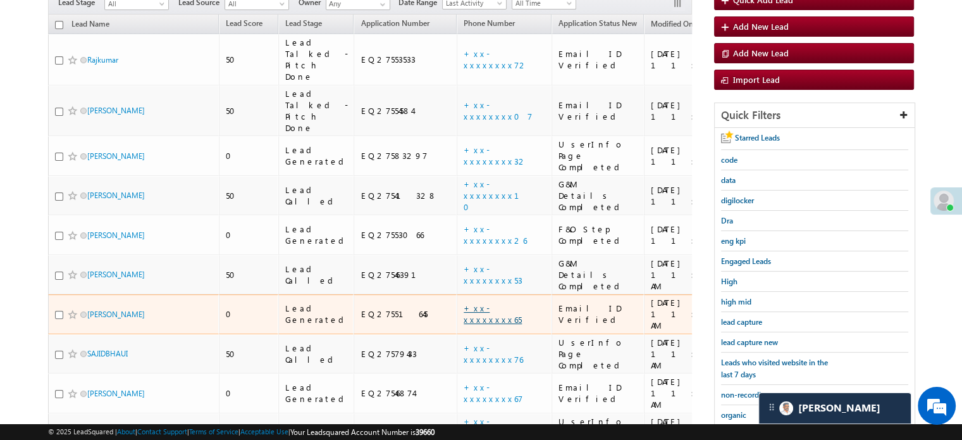
click at [464, 302] on link "+xx-xxxxxxxx65" at bounding box center [493, 313] width 58 height 22
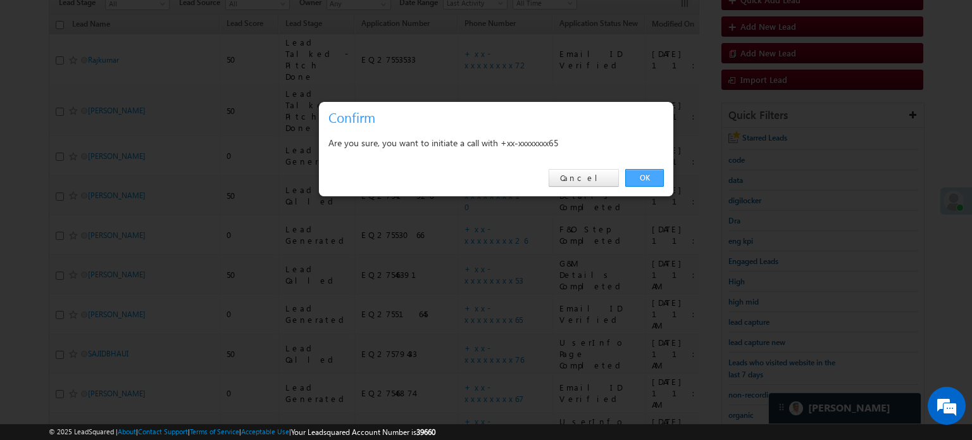
click at [633, 172] on link "OK" at bounding box center [644, 178] width 39 height 18
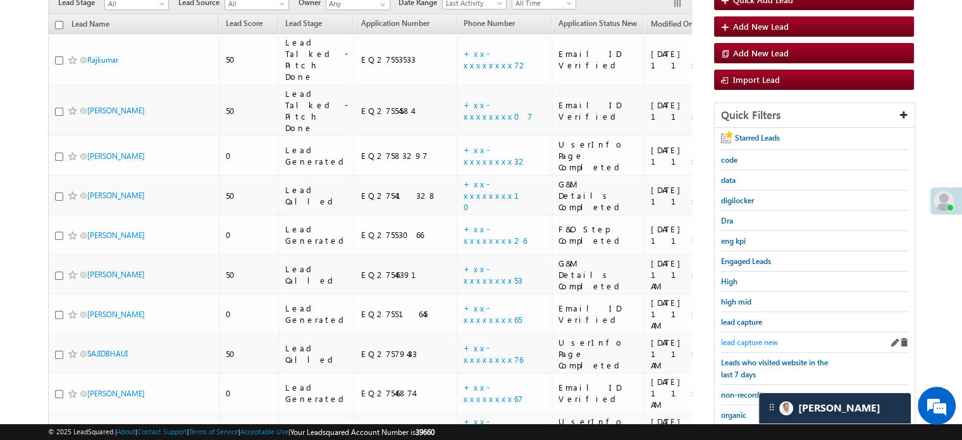
click at [735, 342] on span "lead capture new" at bounding box center [749, 341] width 57 height 9
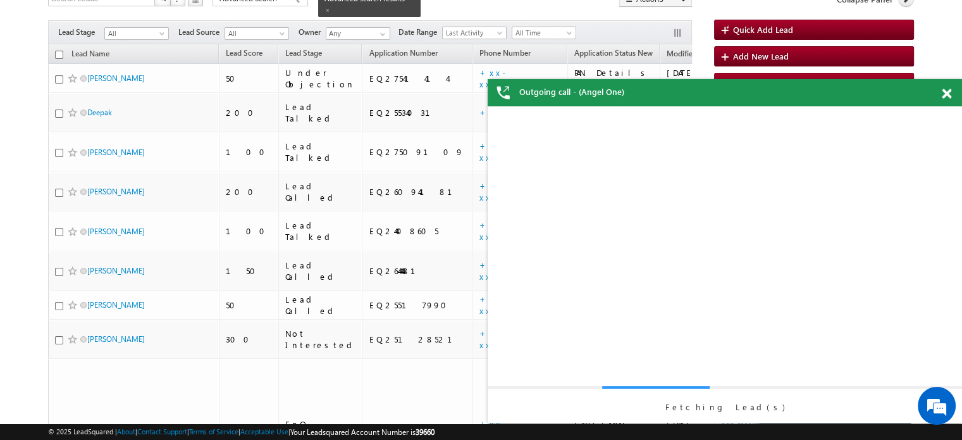
scroll to position [0, 0]
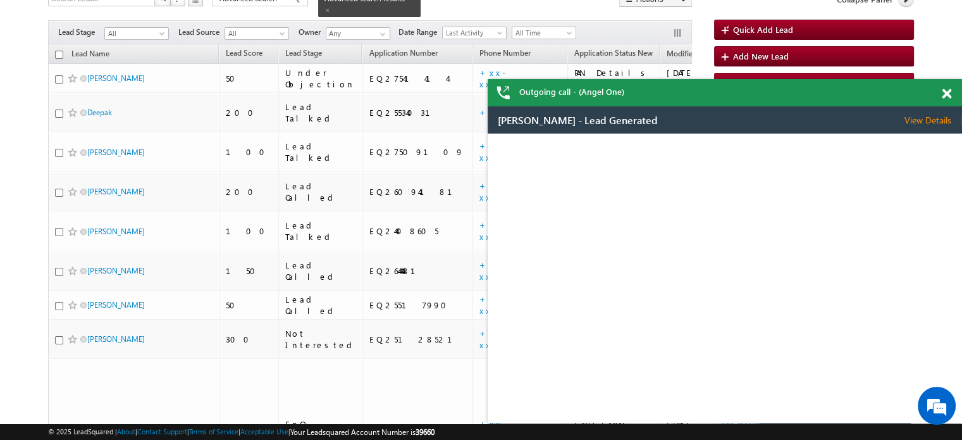
click at [949, 99] on span at bounding box center [946, 94] width 9 height 11
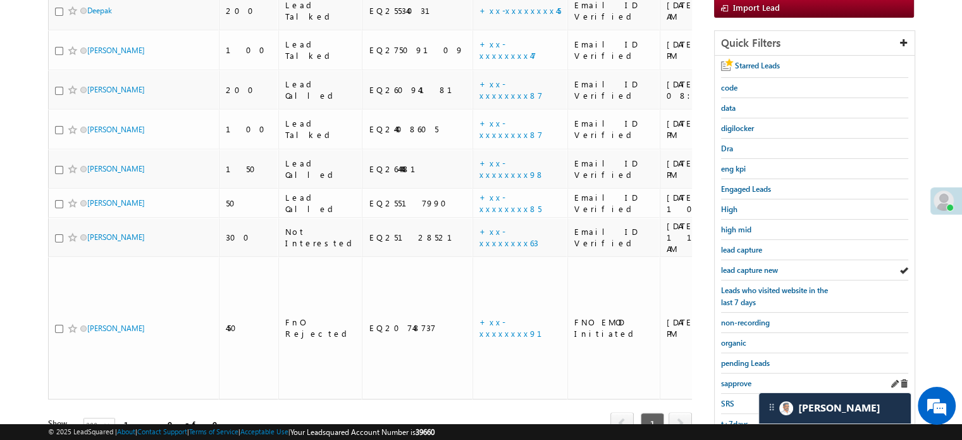
scroll to position [271, 0]
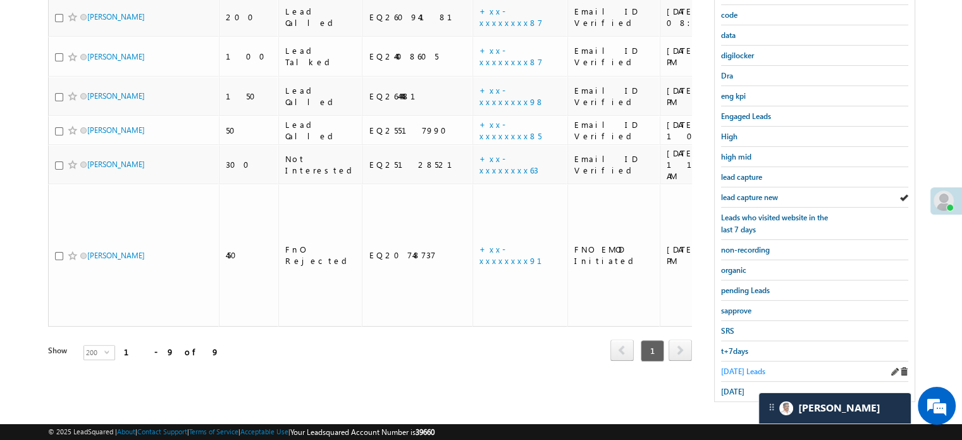
click at [726, 366] on span "Today's Leads" at bounding box center [743, 370] width 44 height 9
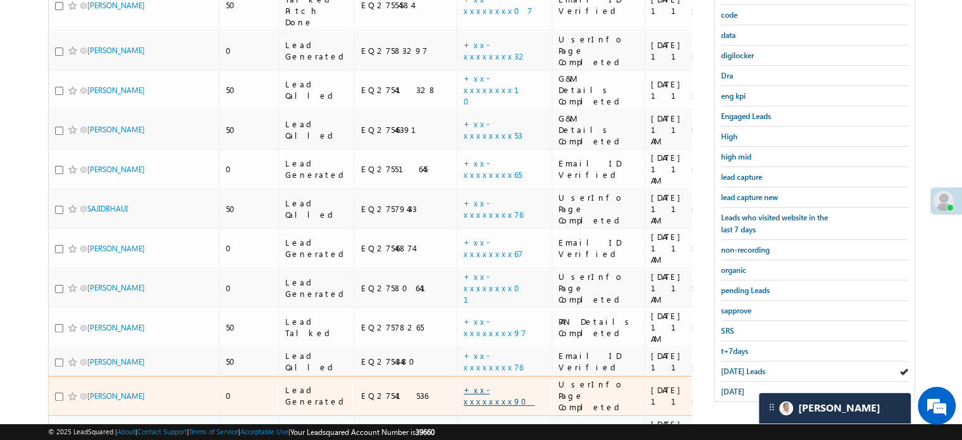
click at [464, 384] on link "+xx-xxxxxxxx90" at bounding box center [499, 395] width 71 height 22
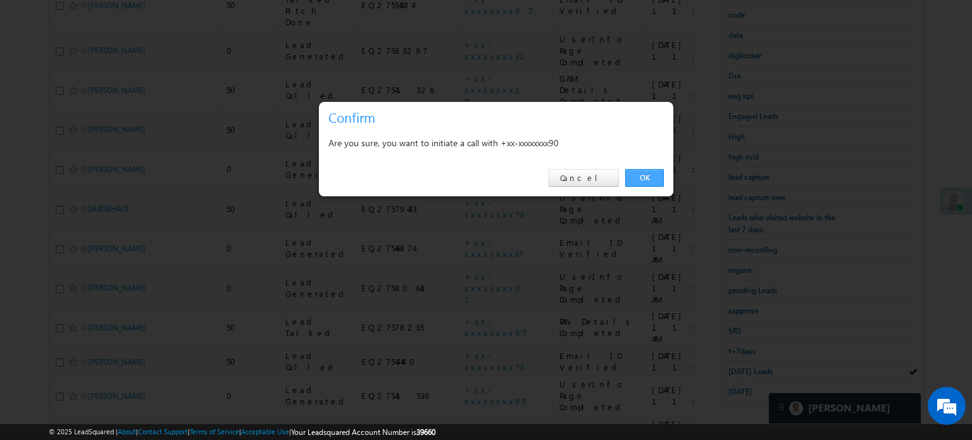
click at [653, 169] on link "OK" at bounding box center [644, 178] width 39 height 18
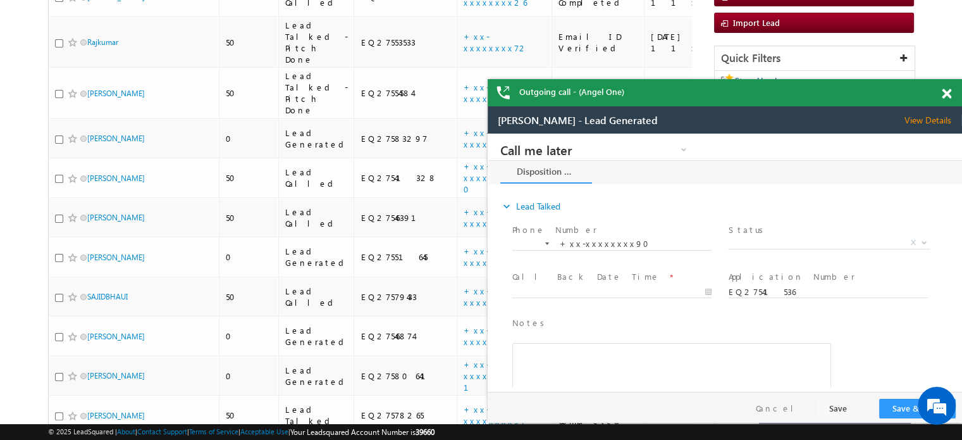
scroll to position [0, 0]
click at [947, 93] on span at bounding box center [946, 94] width 9 height 11
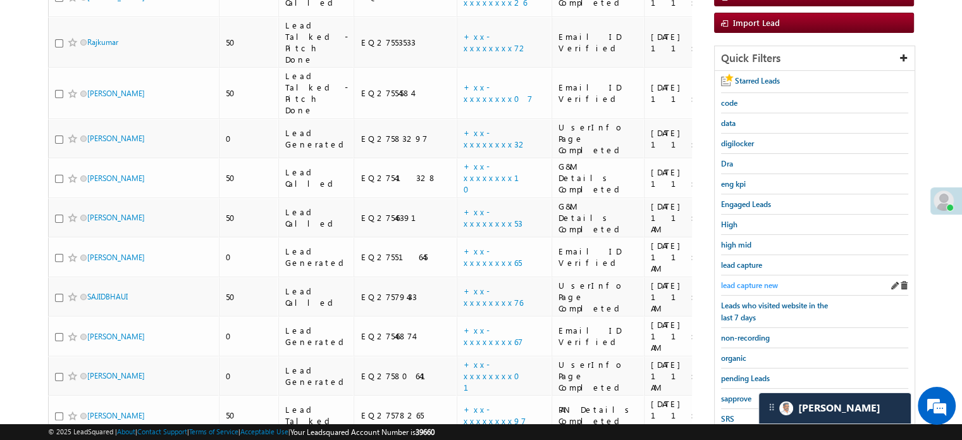
click at [766, 283] on span "lead capture new" at bounding box center [749, 284] width 57 height 9
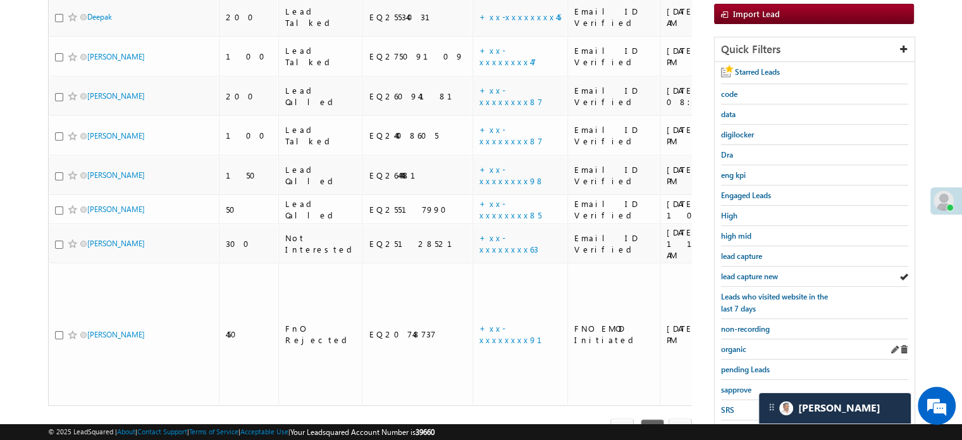
scroll to position [271, 0]
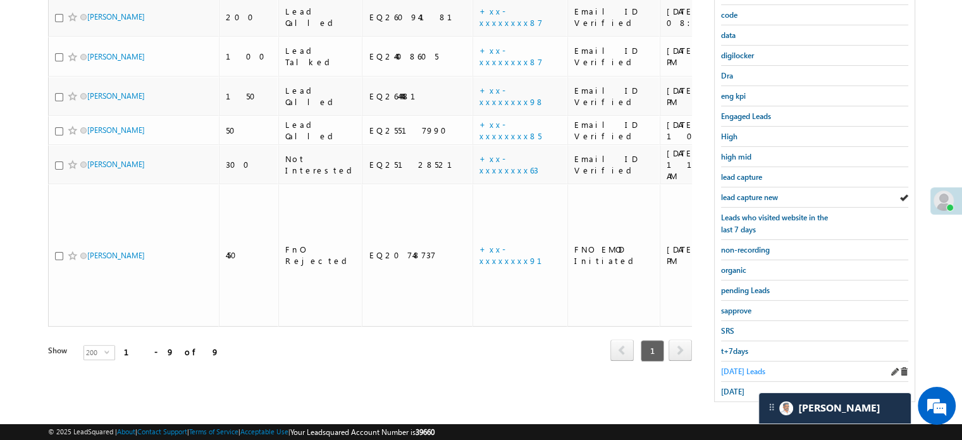
click at [735, 365] on link "Today's Leads" at bounding box center [743, 371] width 44 height 12
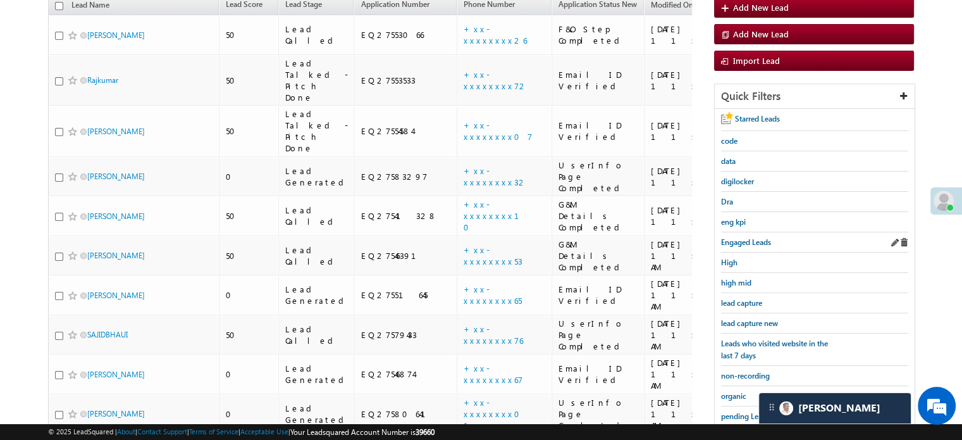
scroll to position [123, 0]
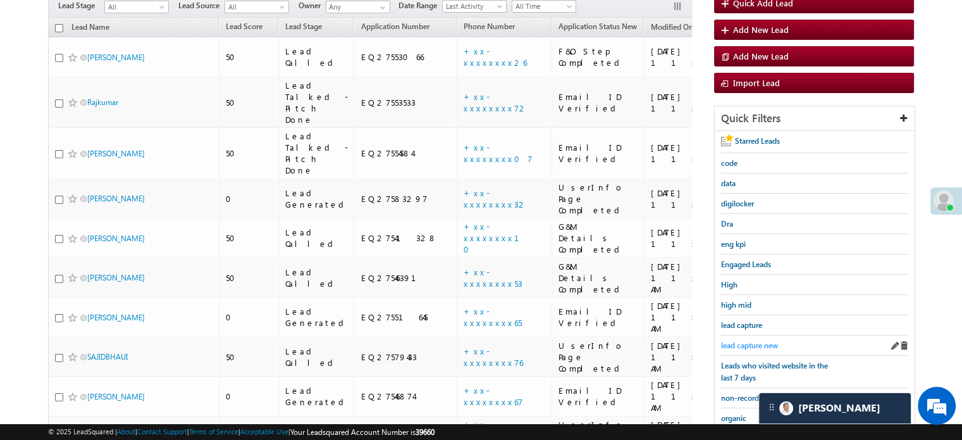
click at [742, 340] on span "lead capture new" at bounding box center [749, 344] width 57 height 9
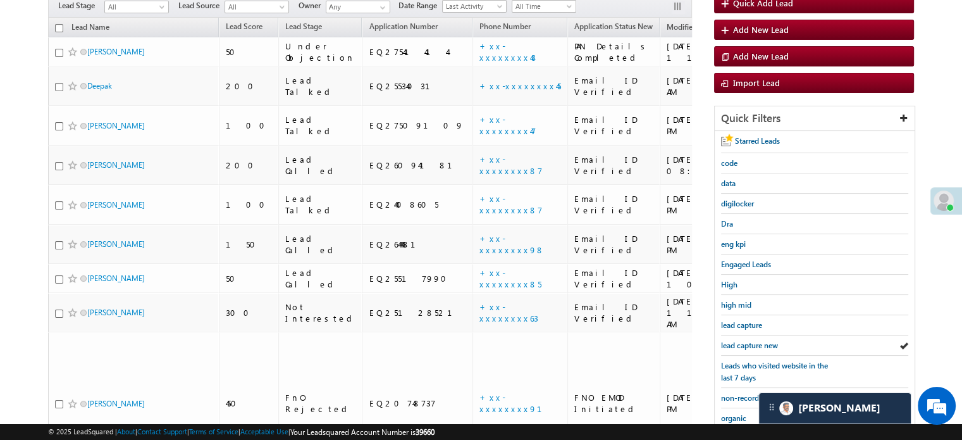
click at [742, 340] on span "lead capture new" at bounding box center [749, 344] width 57 height 9
click at [757, 340] on span "lead capture new" at bounding box center [749, 344] width 57 height 9
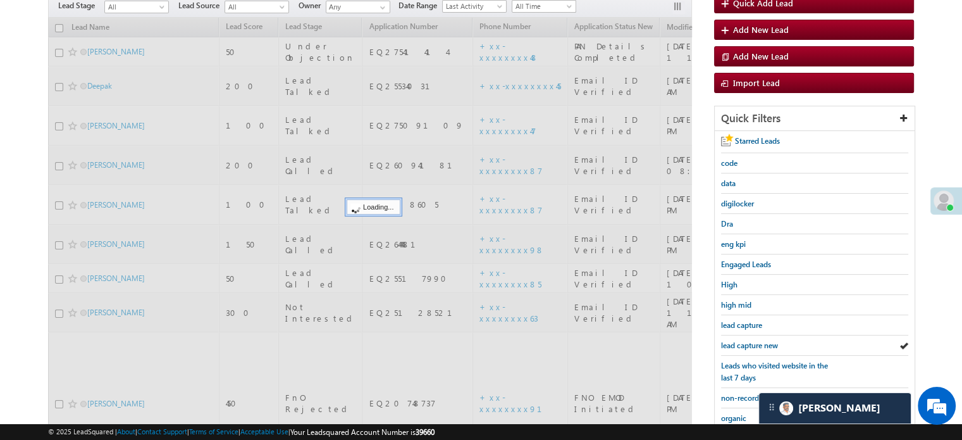
click at [757, 340] on span "lead capture new" at bounding box center [749, 344] width 57 height 9
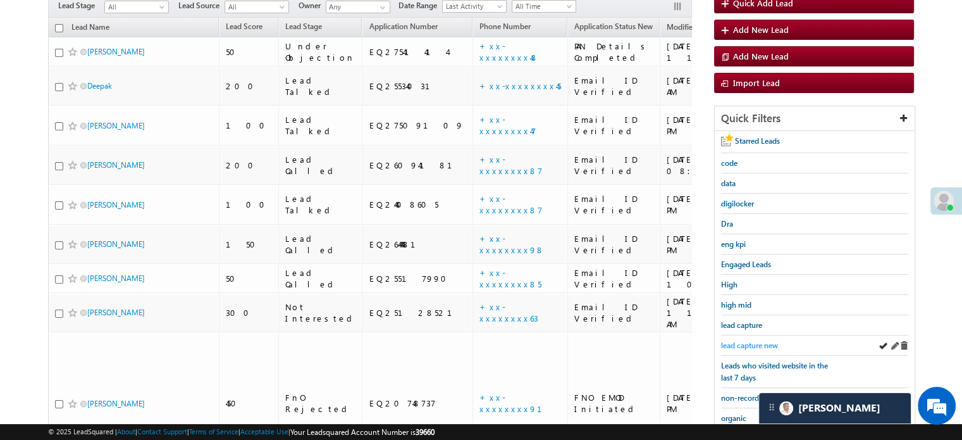
click at [730, 340] on span "lead capture new" at bounding box center [749, 344] width 57 height 9
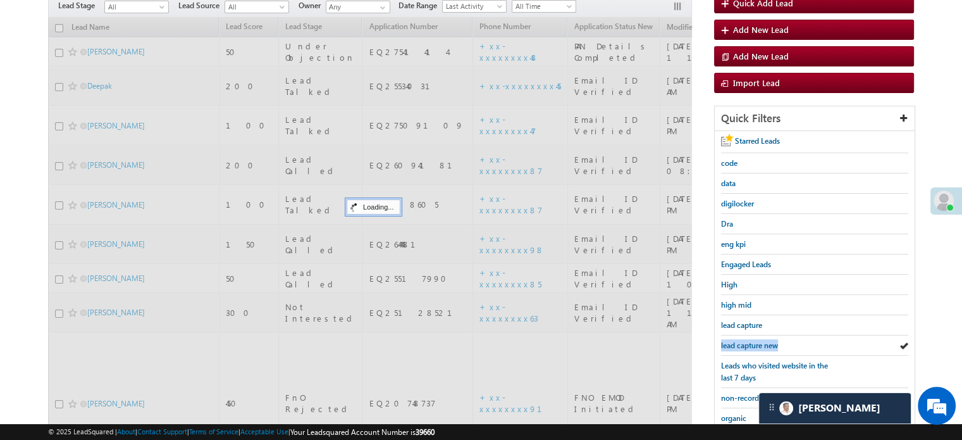
click at [730, 340] on span "lead capture new" at bounding box center [749, 344] width 57 height 9
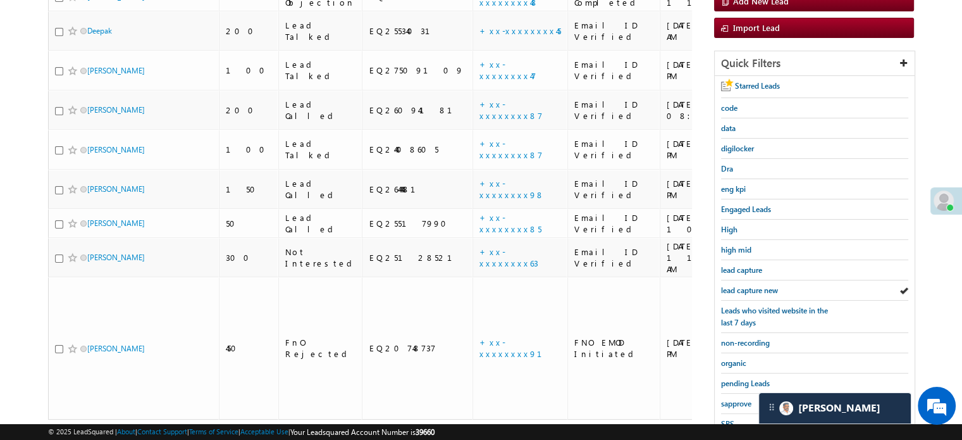
scroll to position [271, 0]
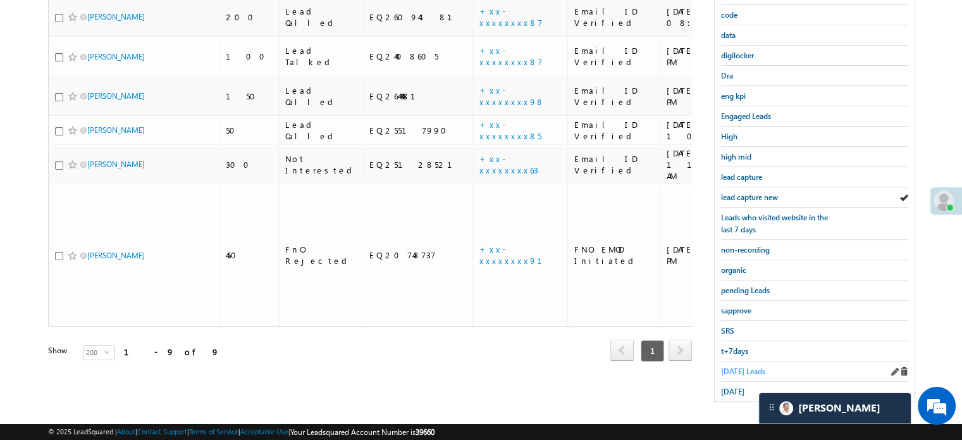
click at [730, 365] on link "Today's Leads" at bounding box center [743, 371] width 44 height 12
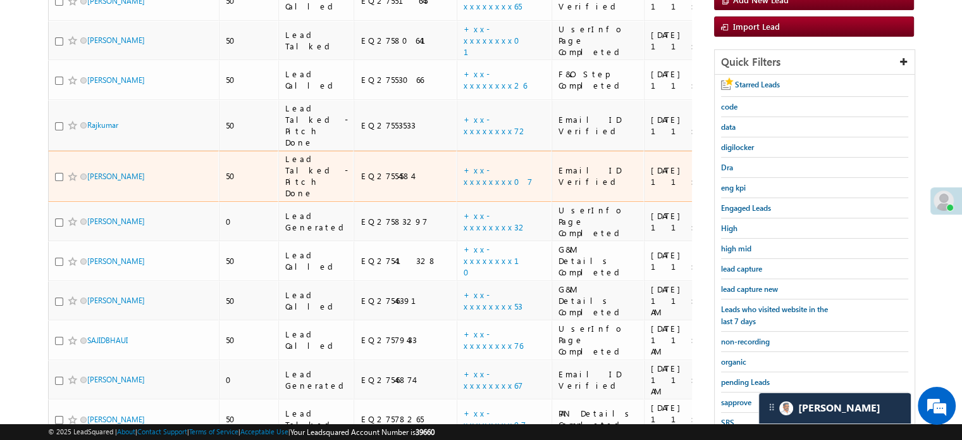
scroll to position [145, 0]
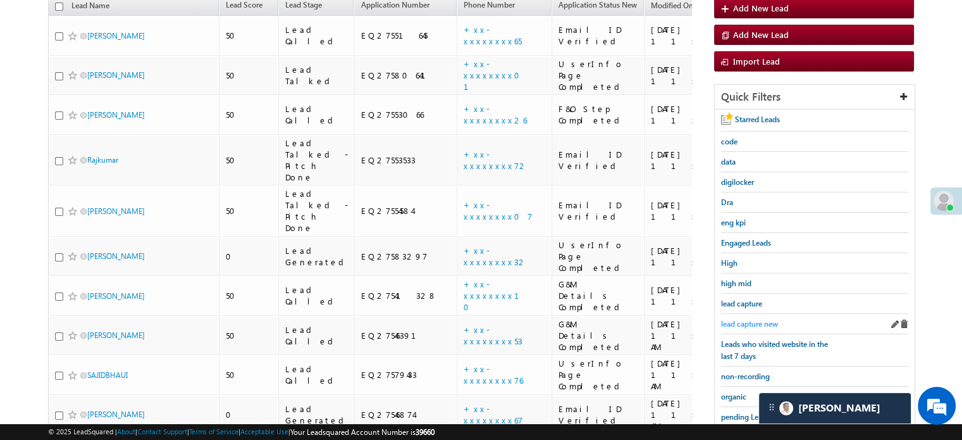
click at [742, 321] on span "lead capture new" at bounding box center [749, 323] width 57 height 9
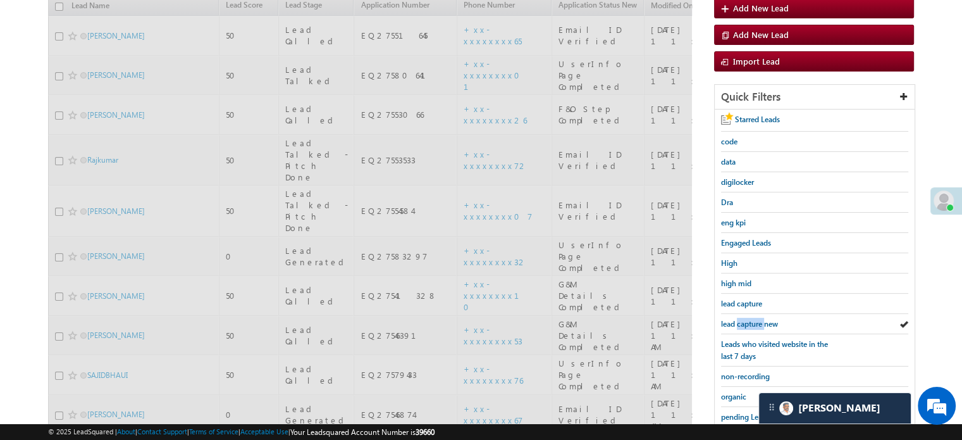
click at [742, 321] on span "lead capture new" at bounding box center [749, 323] width 57 height 9
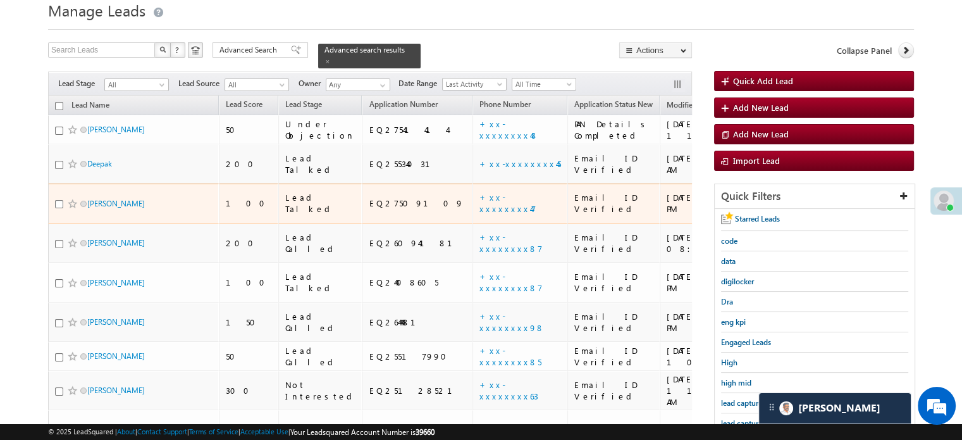
scroll to position [271, 0]
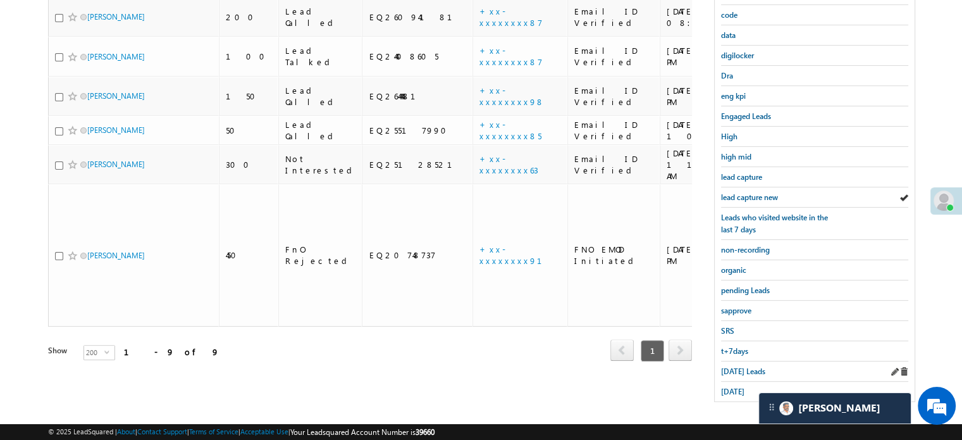
click at [729, 361] on div "Today's Leads" at bounding box center [814, 371] width 187 height 20
click at [734, 366] on span "Today's Leads" at bounding box center [743, 370] width 44 height 9
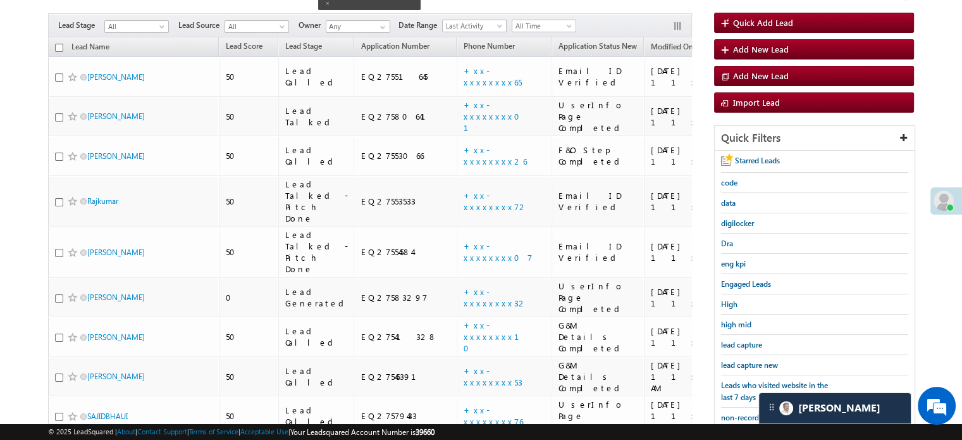
scroll to position [82, 0]
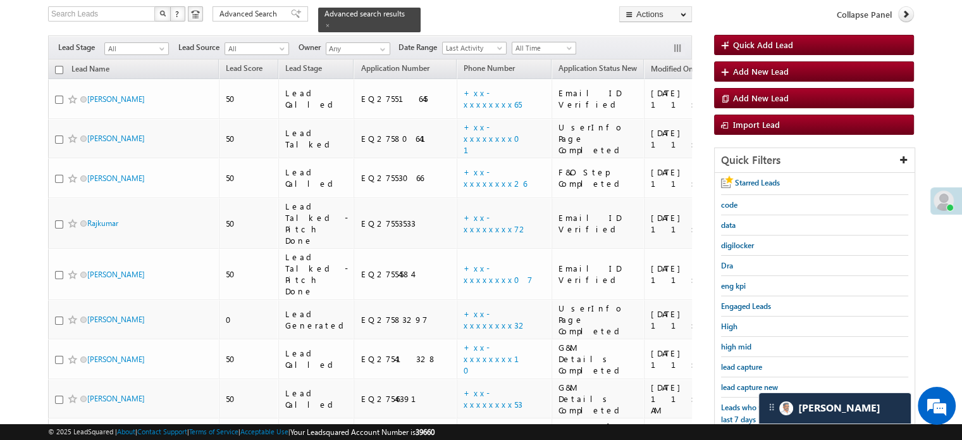
click at [755, 386] on span "lead capture new" at bounding box center [749, 386] width 57 height 9
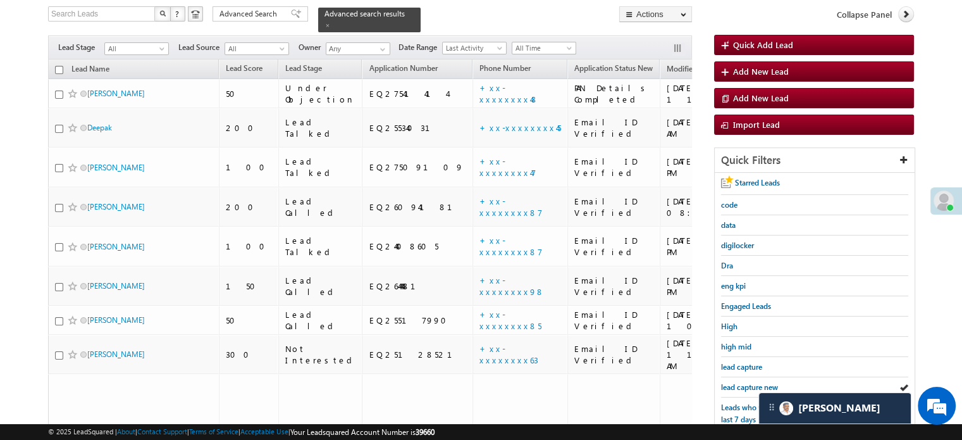
scroll to position [271, 0]
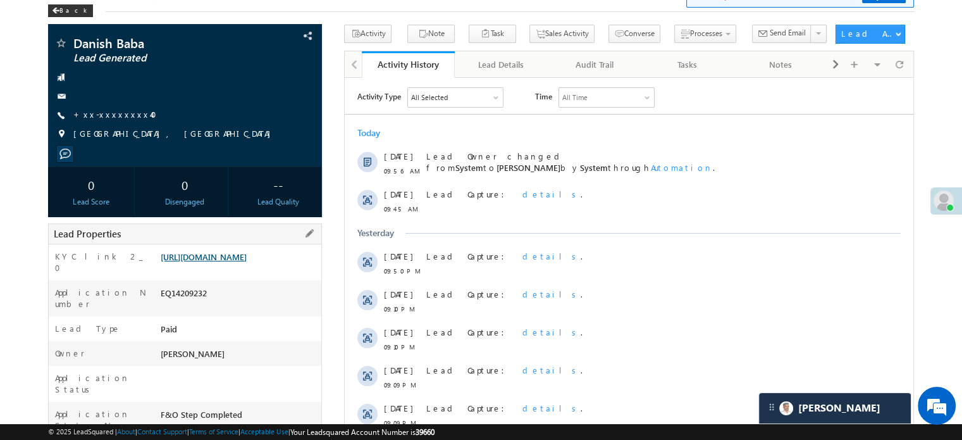
drag, startPoint x: 0, startPoint y: 0, endPoint x: 239, endPoint y: 262, distance: 354.7
click at [239, 262] on link "[URL][DOMAIN_NAME]" at bounding box center [204, 256] width 86 height 11
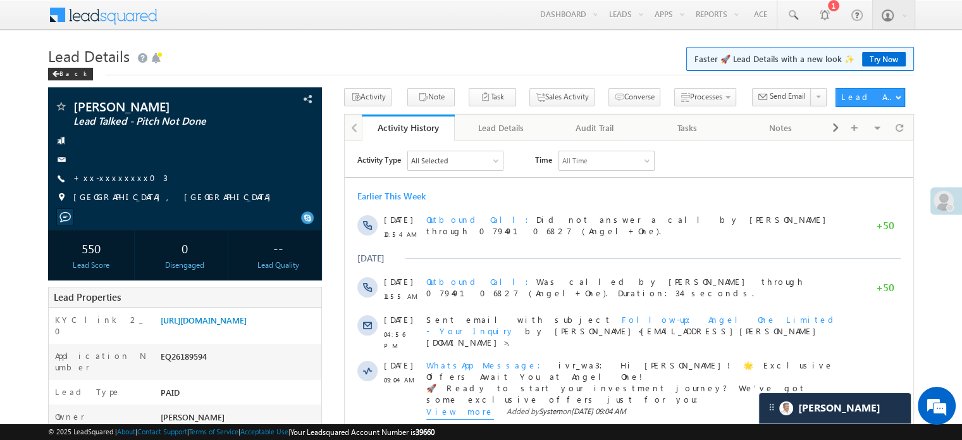
scroll to position [6363, 0]
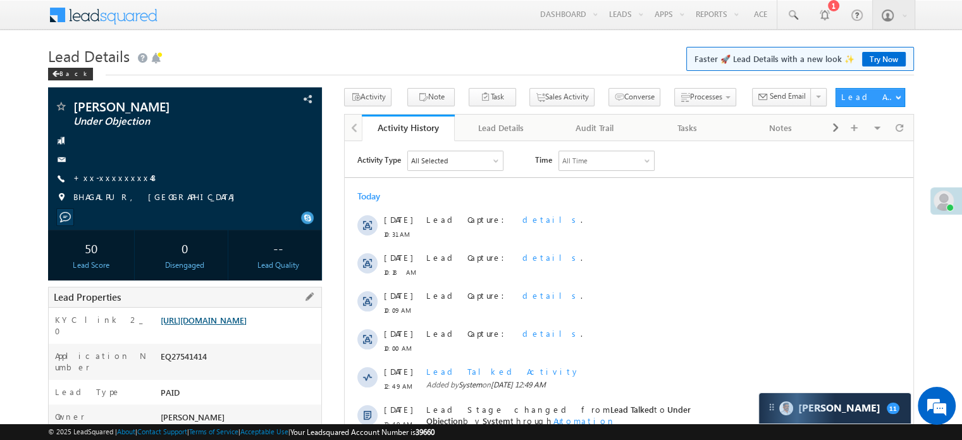
click at [210, 325] on link "[URL][DOMAIN_NAME]" at bounding box center [204, 319] width 86 height 11
click at [228, 318] on link "[URL][DOMAIN_NAME]" at bounding box center [204, 319] width 86 height 11
click at [215, 323] on link "[URL][DOMAIN_NAME]" at bounding box center [204, 319] width 86 height 11
click at [210, 325] on link "[URL][DOMAIN_NAME]" at bounding box center [204, 319] width 86 height 11
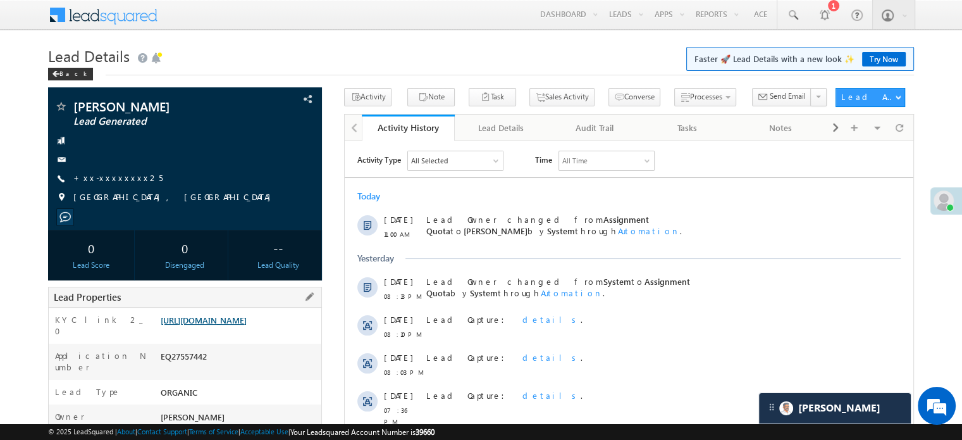
click at [232, 325] on link "[URL][DOMAIN_NAME]" at bounding box center [204, 319] width 86 height 11
click at [109, 181] on link "+xx-xxxxxxxx25" at bounding box center [117, 177] width 89 height 11
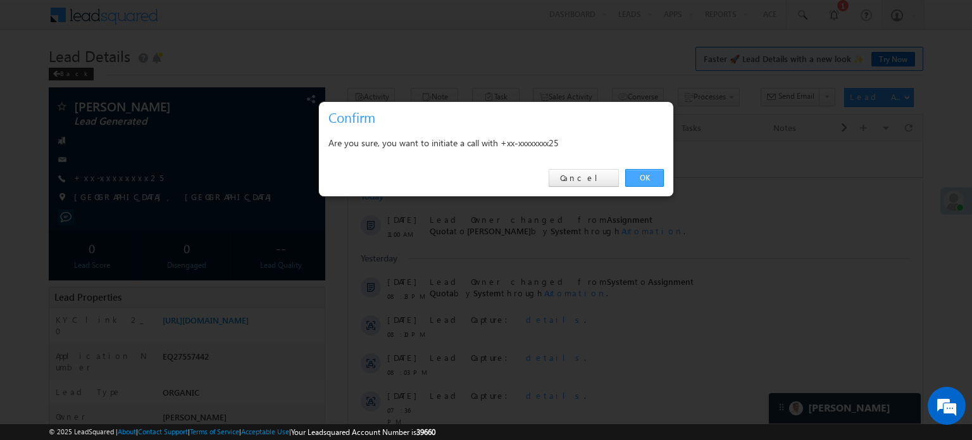
click at [635, 177] on link "OK" at bounding box center [644, 178] width 39 height 18
